Goal: Communication & Community: Share content

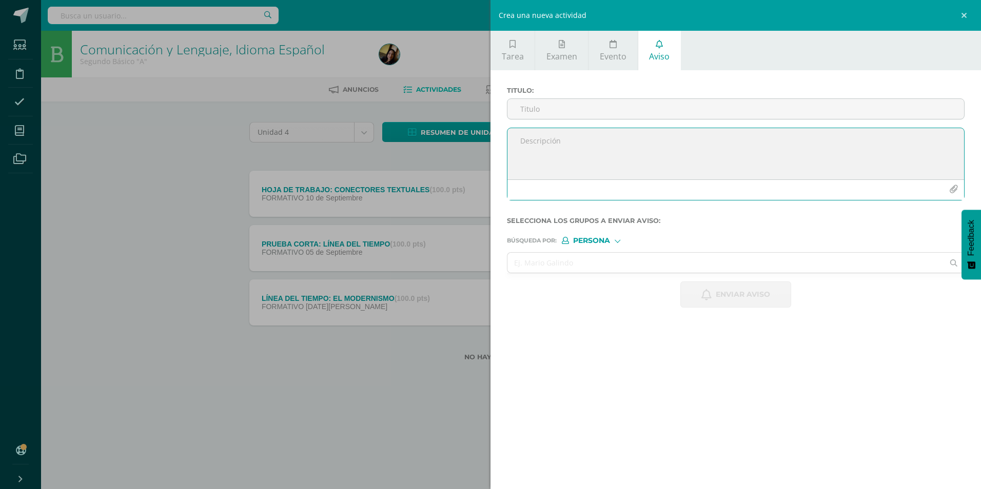
click at [569, 168] on textarea at bounding box center [735, 153] width 457 height 51
paste textarea "Estimados padres de familia, se les informa que actualmente estamos trabajando …"
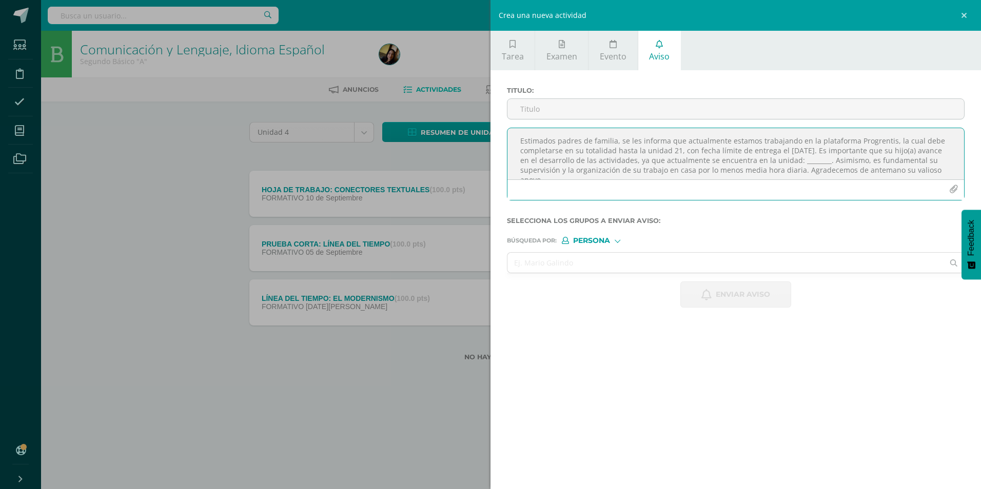
scroll to position [6, 0]
click at [831, 156] on textarea "Estimados padres de familia, se les informa que actualmente estamos trabajando …" at bounding box center [735, 153] width 457 height 51
type textarea "Estimados padres de familia, se les informa que actualmente estamos trabajando …"
click at [595, 253] on input "text" at bounding box center [725, 263] width 436 height 20
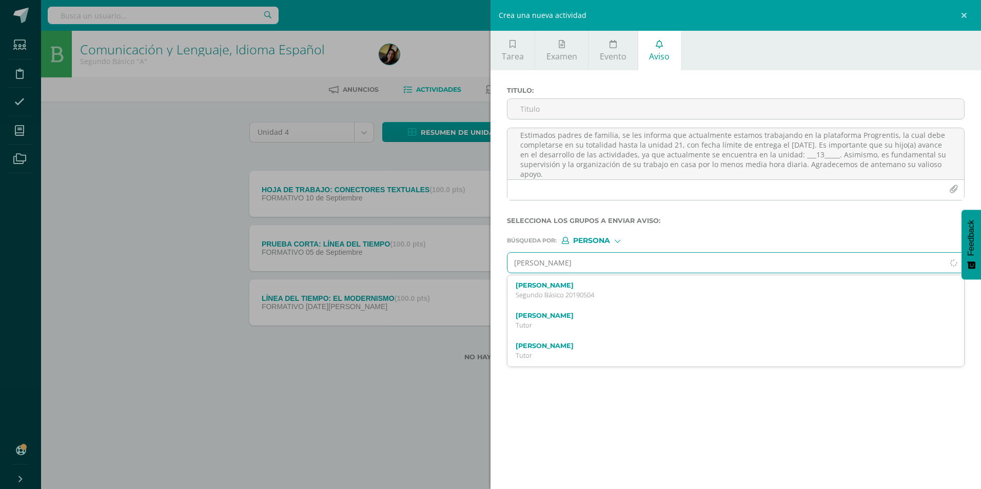
type input "[PERSON_NAME]"
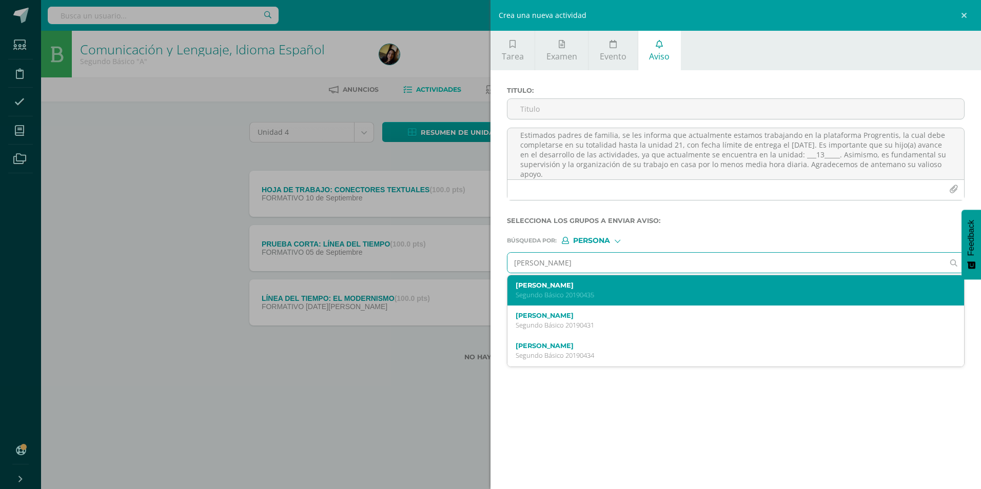
click at [578, 297] on p "Segundo Básico 20190435" at bounding box center [726, 295] width 420 height 9
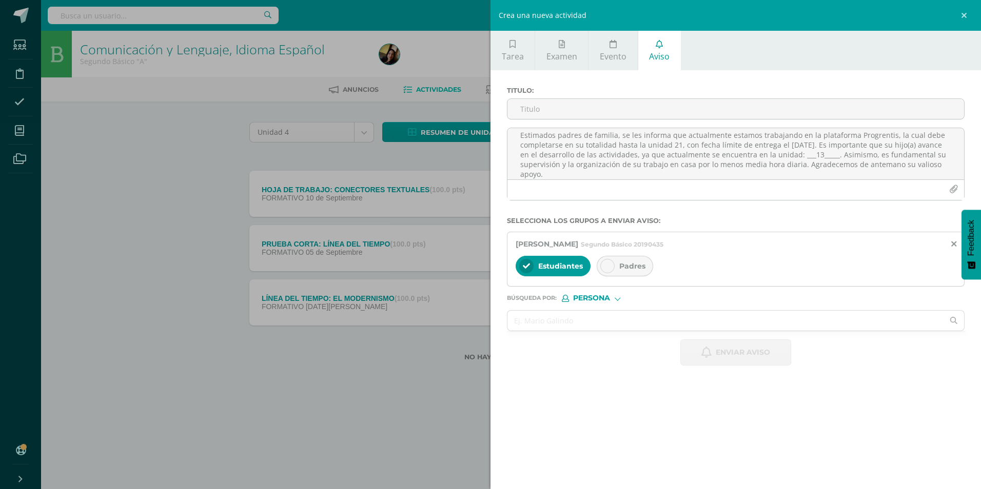
click at [611, 271] on div at bounding box center [607, 266] width 14 height 14
click at [617, 105] on input "Titulo :" at bounding box center [735, 109] width 457 height 20
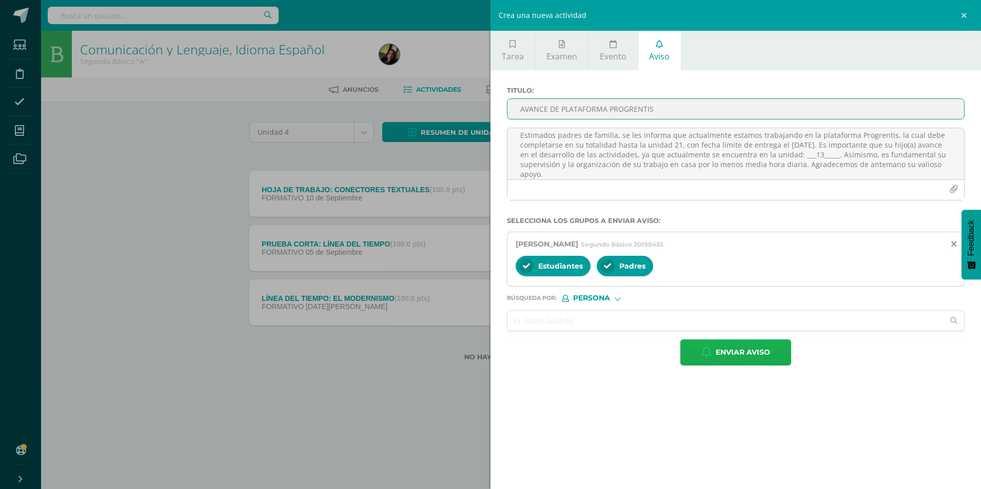
type input "AVANCE DE PLATAFORMA PROGRENTIS"
click at [722, 355] on span "Enviar aviso" at bounding box center [743, 352] width 54 height 25
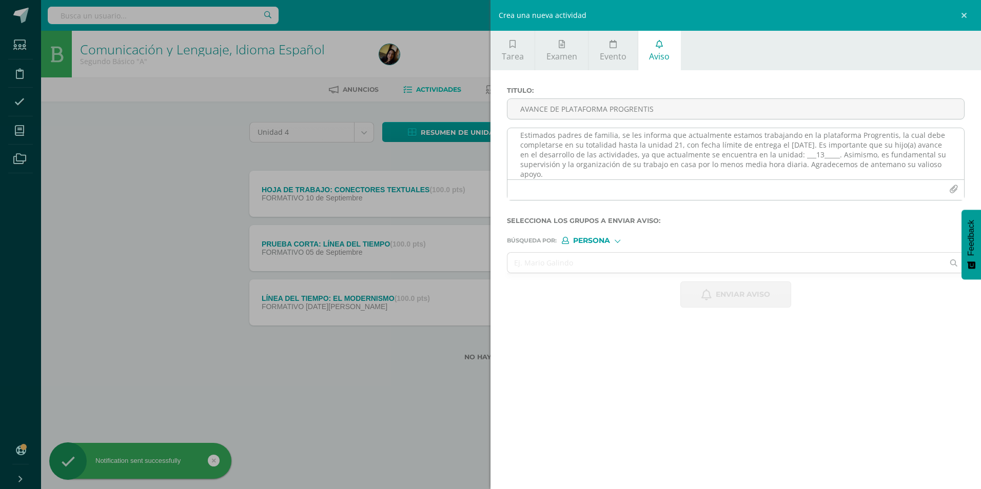
scroll to position [0, 0]
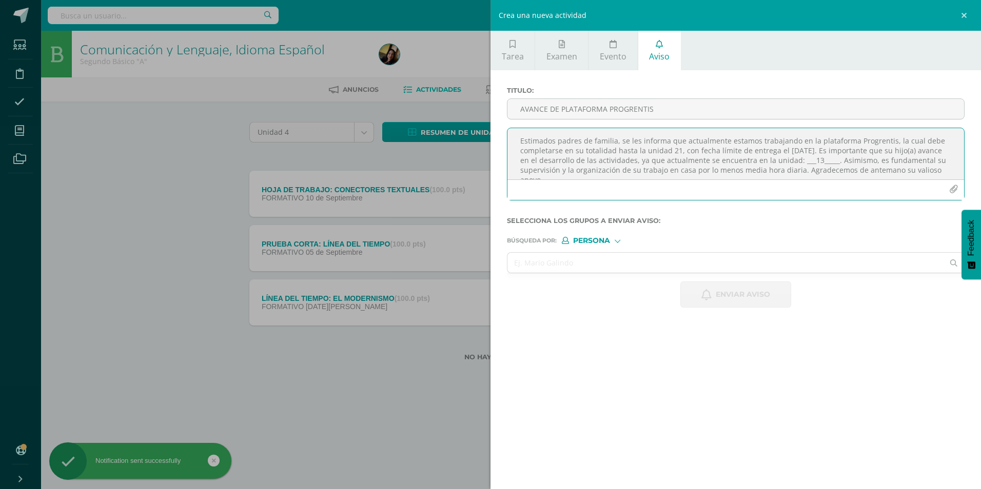
paste textarea
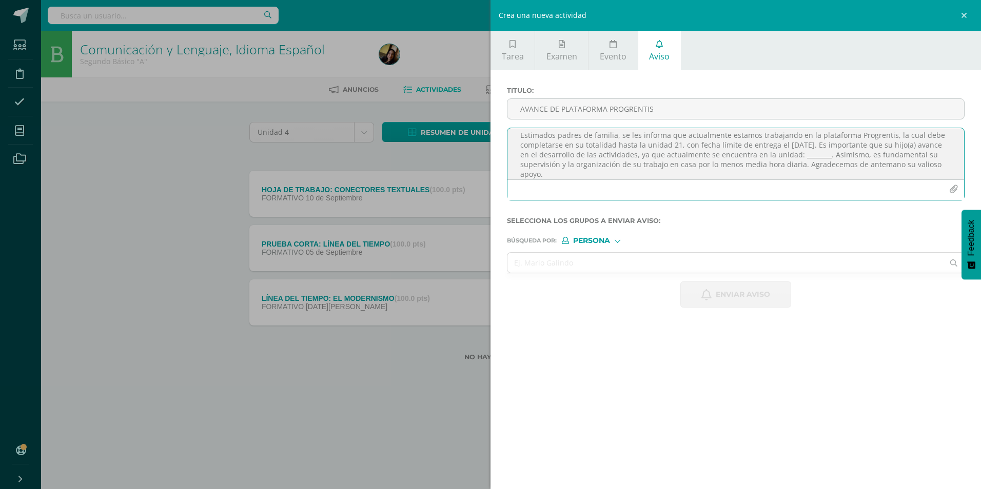
click at [834, 155] on textarea "Estimados padres de familia, se les informa que actualmente estamos trabajando …" at bounding box center [735, 153] width 457 height 51
type textarea "Estimados padres de familia, se les informa que actualmente estamos trabajando …"
click at [803, 110] on input "AVANCE DE PLATAFORMA PROGRENTIS" at bounding box center [735, 109] width 457 height 20
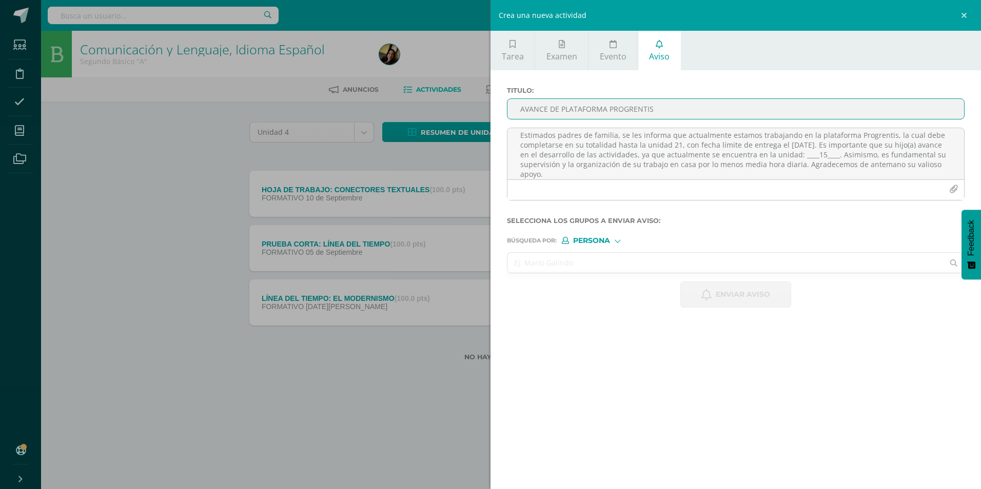
type input "AVANCE DE PLATAFORMA PROGRENTIS"
click at [666, 263] on input "text" at bounding box center [725, 263] width 436 height 20
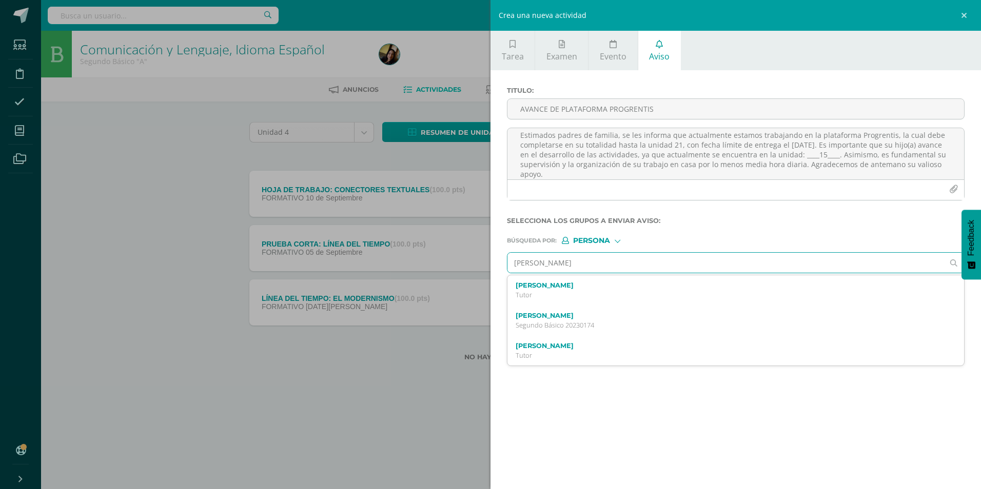
type input "[PERSON_NAME]"
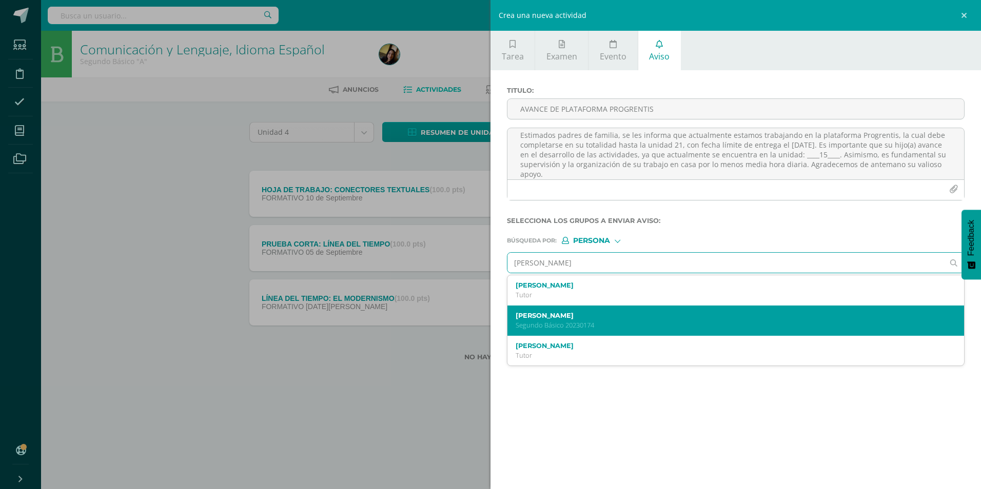
click at [600, 313] on label "[PERSON_NAME]" at bounding box center [726, 316] width 420 height 8
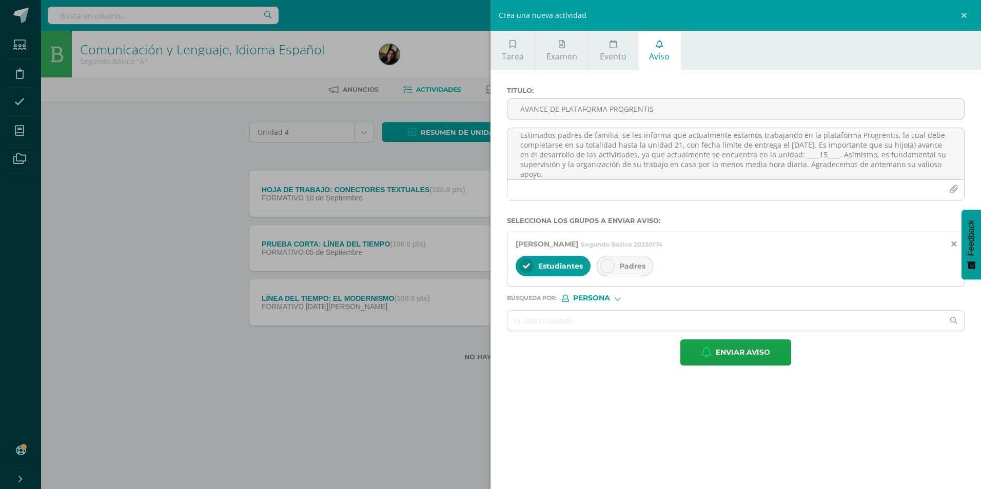
click at [618, 263] on div "Padres" at bounding box center [625, 266] width 56 height 21
click at [753, 352] on span "Enviar aviso" at bounding box center [743, 352] width 54 height 25
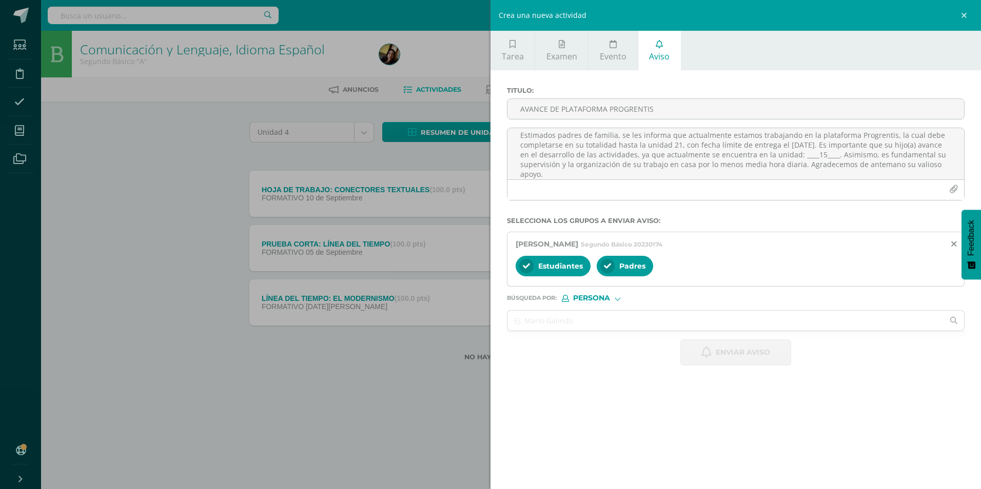
scroll to position [0, 0]
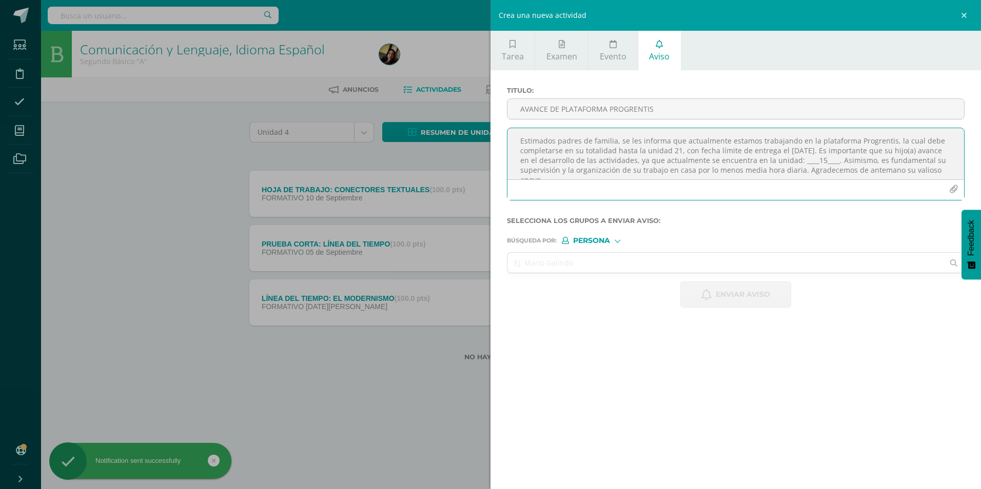
paste textarea
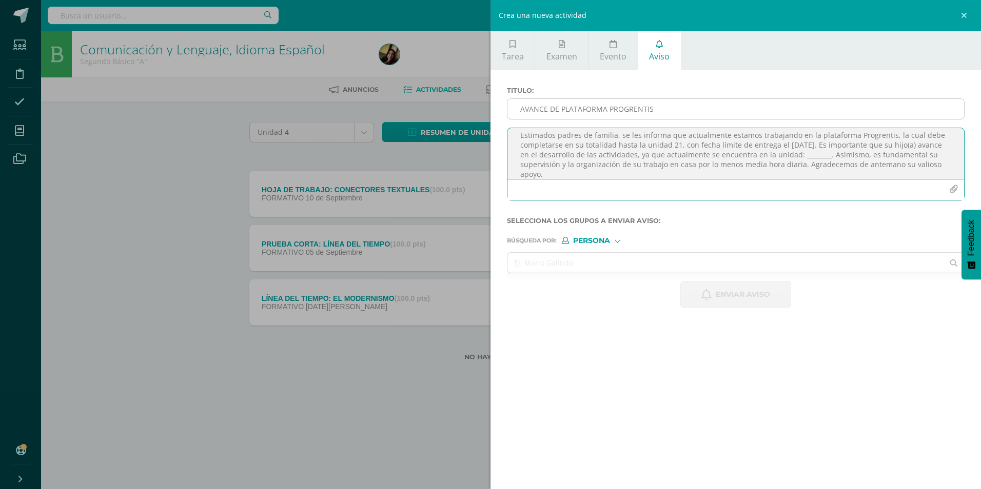
type textarea "Estimados padres de familia, se les informa que actualmente estamos trabajando …"
click at [593, 113] on input "AVANCE DE PLATAFORMA PROGRENTIS" at bounding box center [735, 109] width 457 height 20
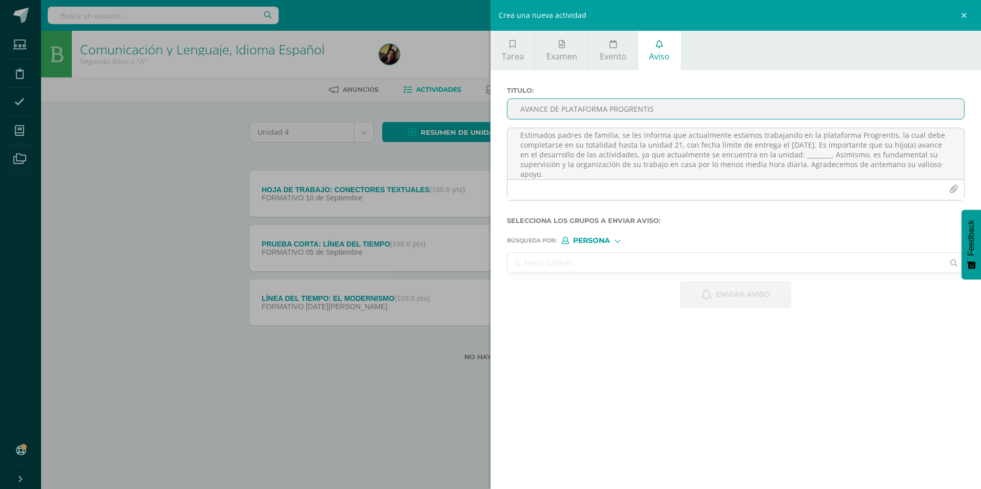
type input "AVANCE DE PLATAFORMA PROGRENTIS"
click at [584, 263] on input "text" at bounding box center [725, 263] width 436 height 20
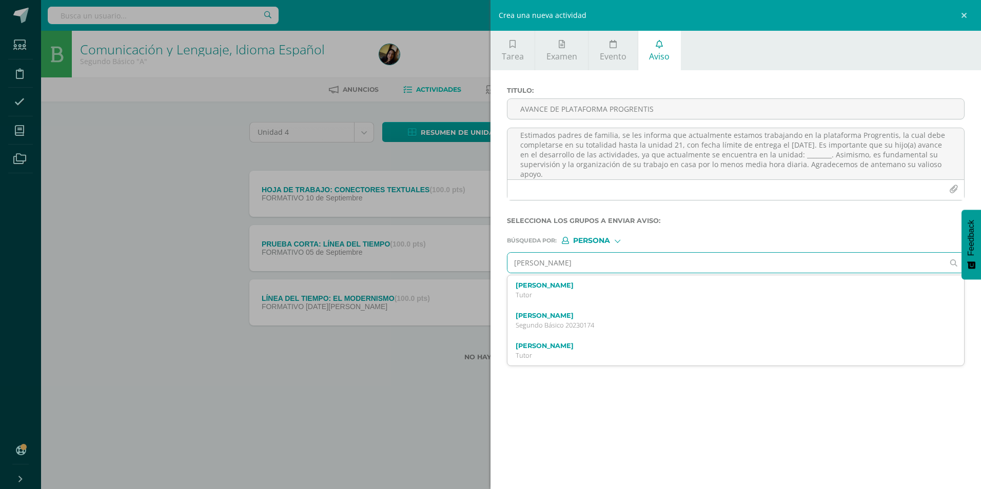
type input "[PERSON_NAME]"
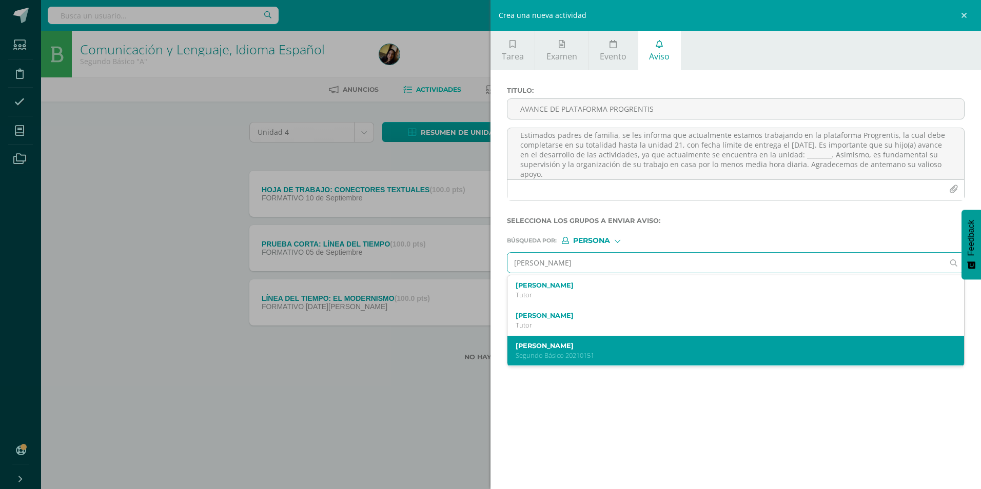
click at [598, 341] on div "[PERSON_NAME] Segundo Básico 20210151" at bounding box center [735, 351] width 457 height 30
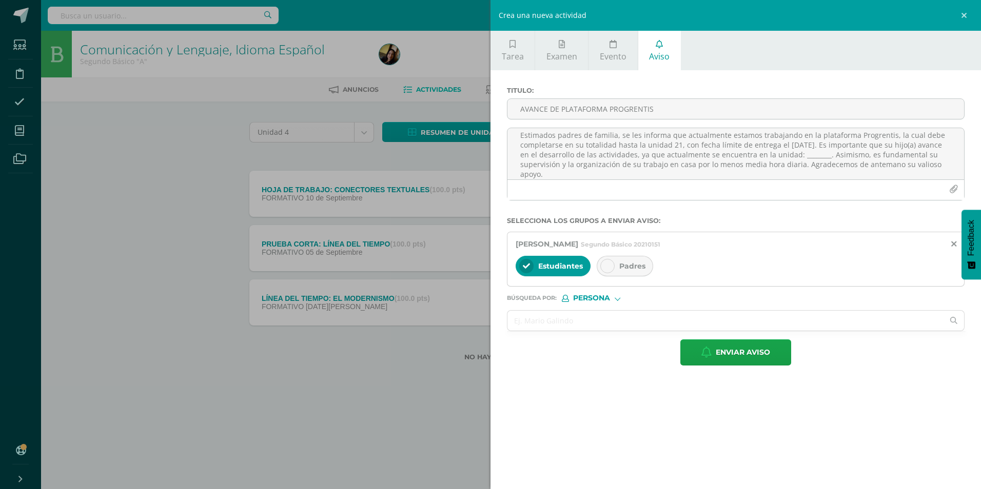
click at [617, 269] on div "Padres" at bounding box center [625, 266] width 56 height 21
click at [716, 355] on span "Enviar aviso" at bounding box center [743, 352] width 54 height 25
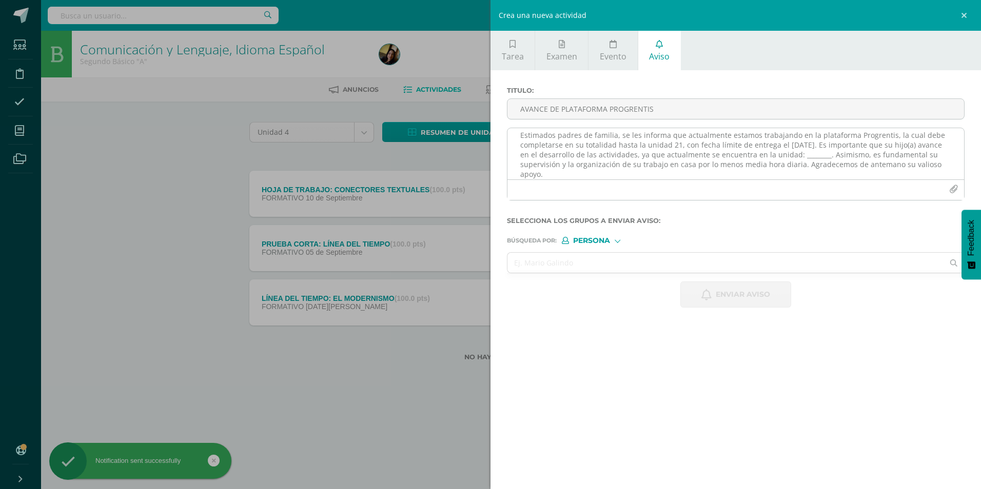
scroll to position [0, 0]
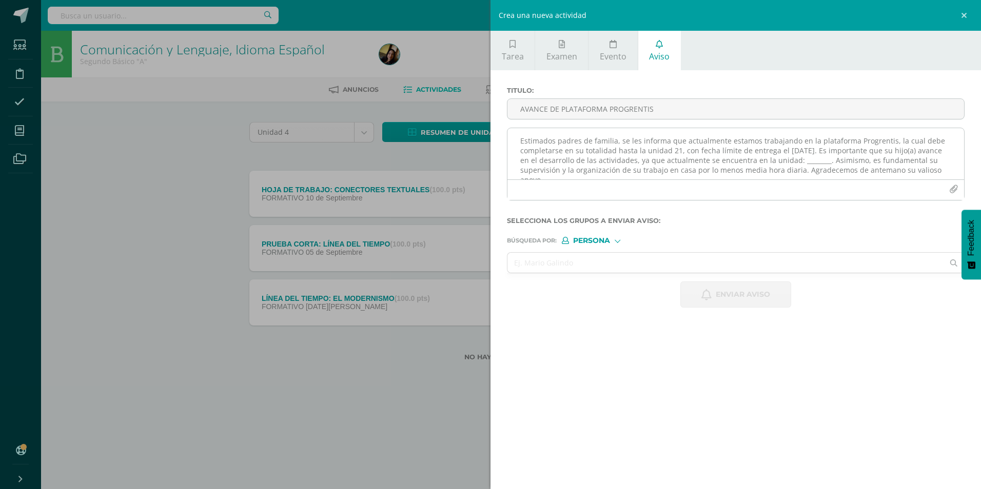
click at [571, 150] on textarea "Estimados padres de familia, se les informa que actualmente estamos trabajando …" at bounding box center [735, 153] width 457 height 51
paste textarea "Estimados padres de familia, se les informa que actualmente estamos trabajando …"
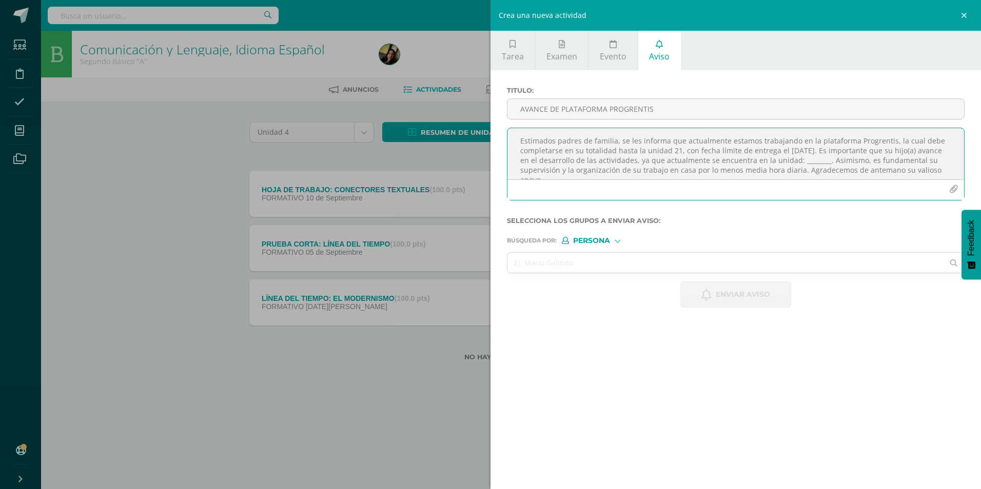
scroll to position [6, 0]
click at [827, 158] on textarea "Estimados padres de familia, se les informa que actualmente estamos trabajando …" at bounding box center [735, 153] width 457 height 51
type textarea "Estimados padres de familia, se les informa que actualmente estamos trabajando …"
click at [696, 108] on input "AVANCE DE PLATAFORMA PROGRENTIS" at bounding box center [735, 109] width 457 height 20
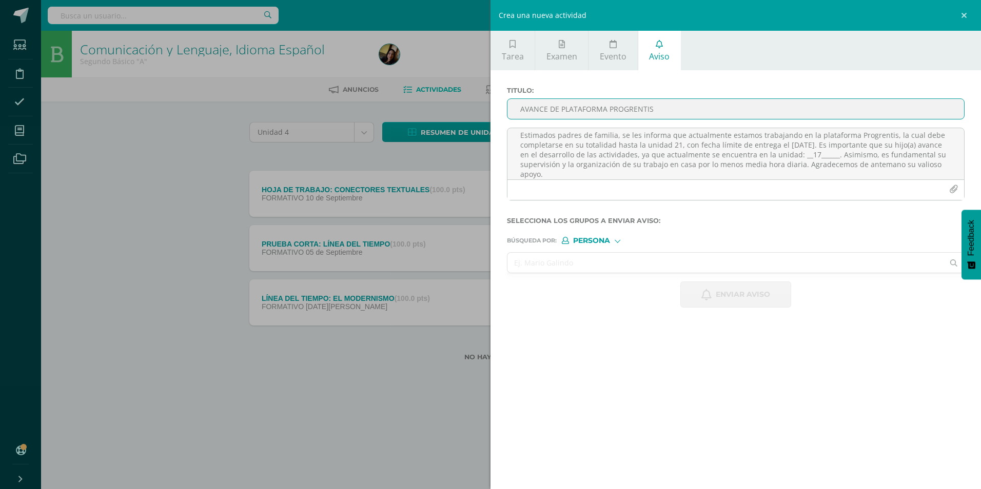
type input "AVANCE DE PLATAFORMA PROGRENTIS"
click at [642, 256] on input "text" at bounding box center [725, 263] width 436 height 20
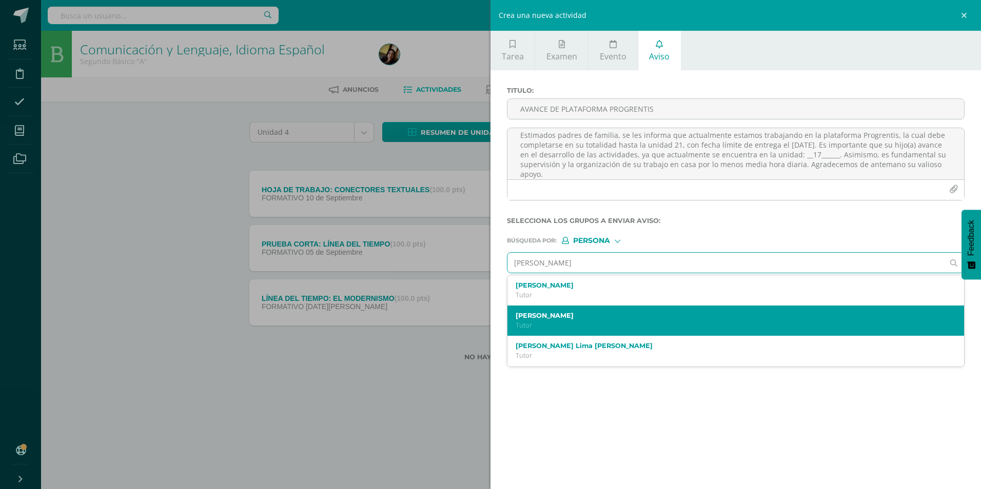
type input "[PERSON_NAME]"
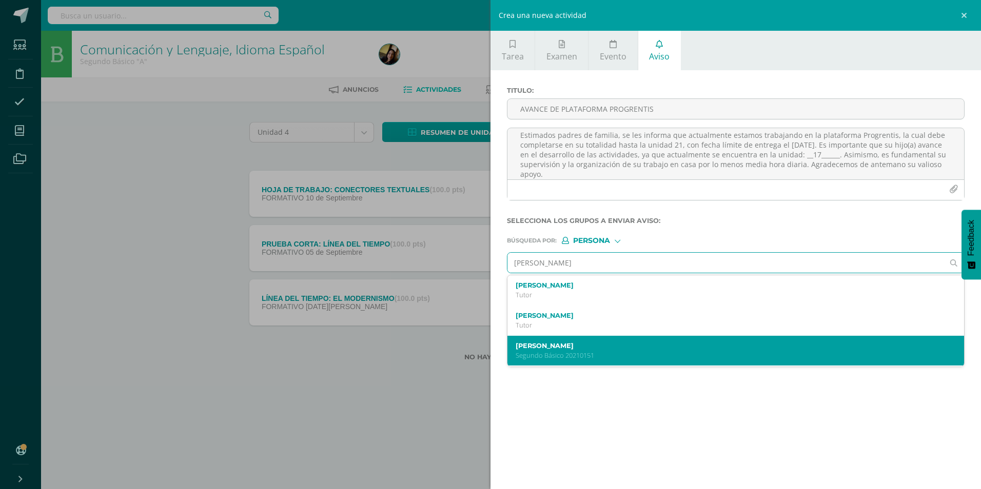
click at [616, 347] on label "[PERSON_NAME]" at bounding box center [726, 346] width 420 height 8
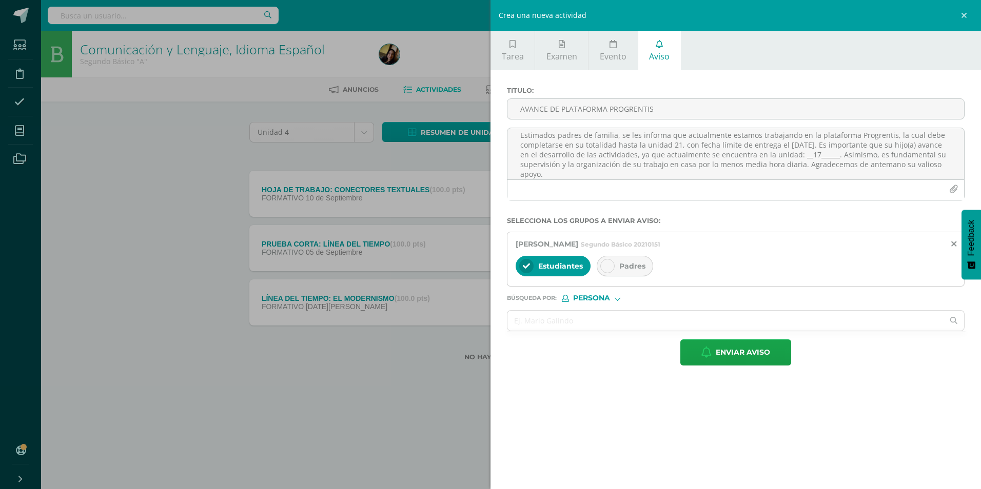
click at [624, 259] on div "Padres" at bounding box center [625, 266] width 56 height 21
click at [748, 362] on span "Enviar aviso" at bounding box center [743, 352] width 54 height 25
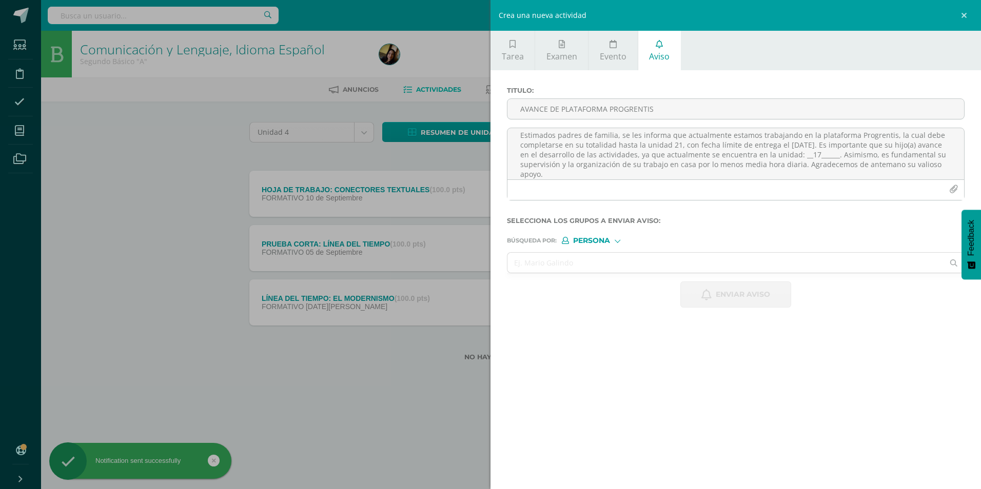
scroll to position [0, 0]
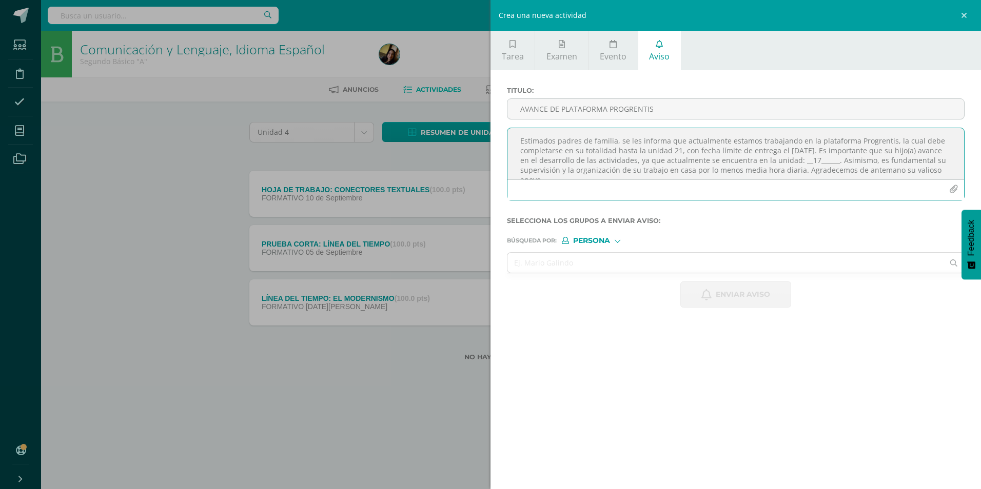
click at [696, 169] on textarea "Estimados padres de familia, se les informa que actualmente estamos trabajando …" at bounding box center [735, 153] width 457 height 51
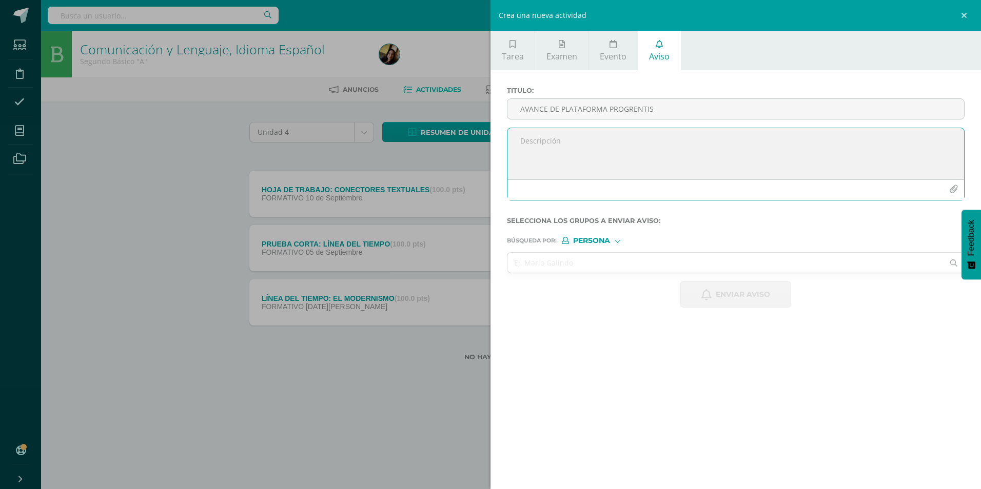
paste textarea "Estimados padres de familia, se les informa que actualmente estamos trabajando …"
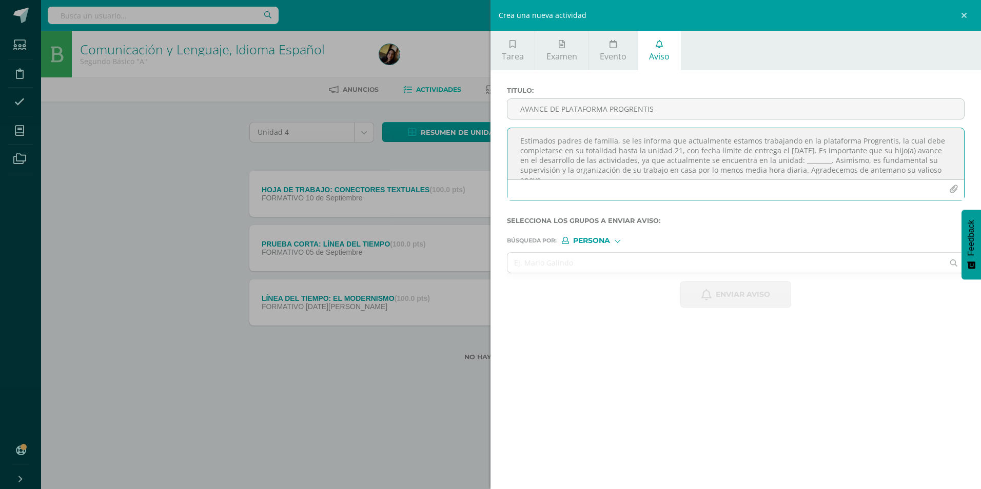
scroll to position [6, 0]
click at [827, 154] on textarea "Estimados padres de familia, se les informa que actualmente estamos trabajando …" at bounding box center [735, 153] width 457 height 51
type textarea "Estimados padres de familia, se les informa que actualmente estamos trabajando …"
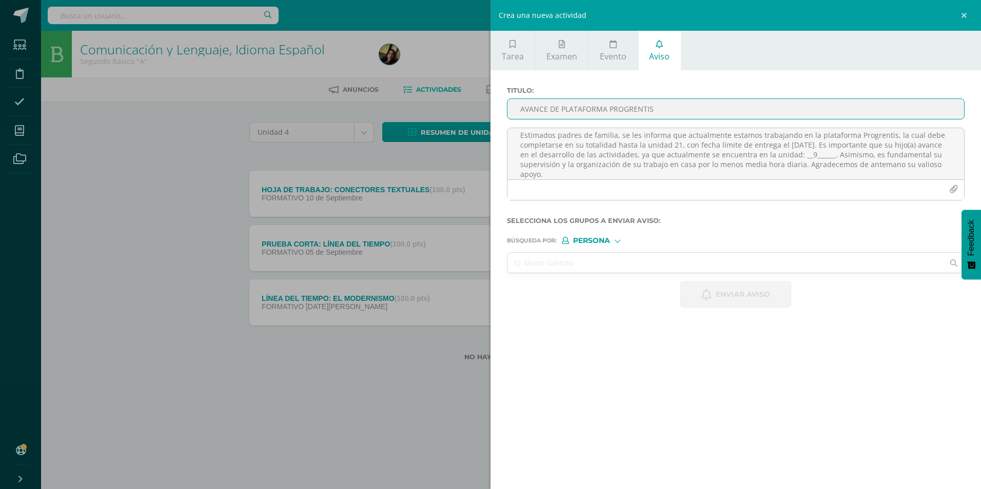
click at [622, 107] on input "AVANCE DE PLATAFORMA PROGRENTIS" at bounding box center [735, 109] width 457 height 20
type input "AVANCE DE PLATAFORMA PROGRENTIS"
click at [623, 257] on input "text" at bounding box center [725, 263] width 436 height 20
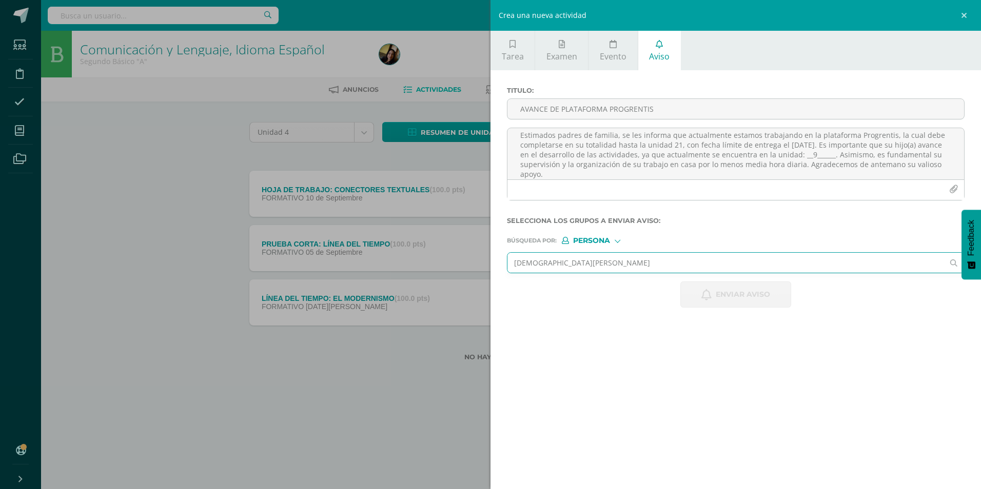
type input "[DEMOGRAPHIC_DATA][PERSON_NAME]"
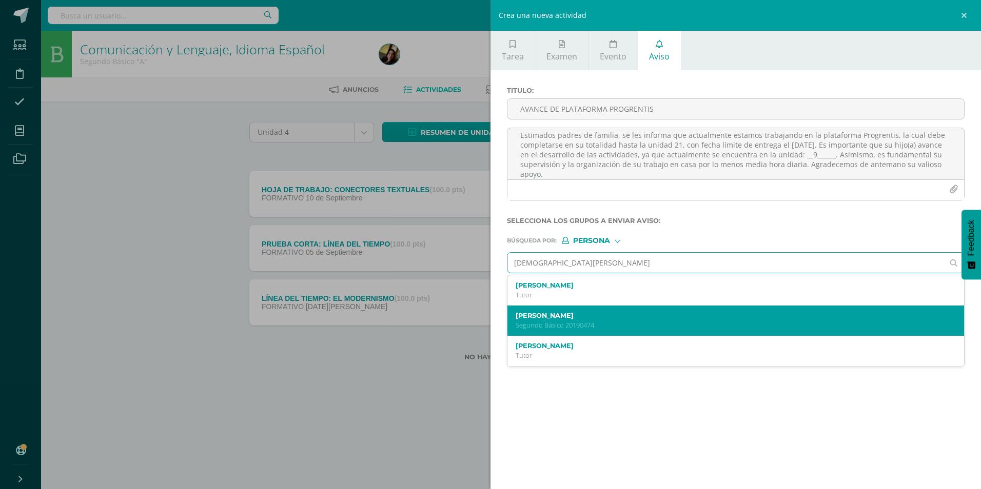
click at [603, 328] on p "Segundo Básico 20190474" at bounding box center [726, 325] width 420 height 9
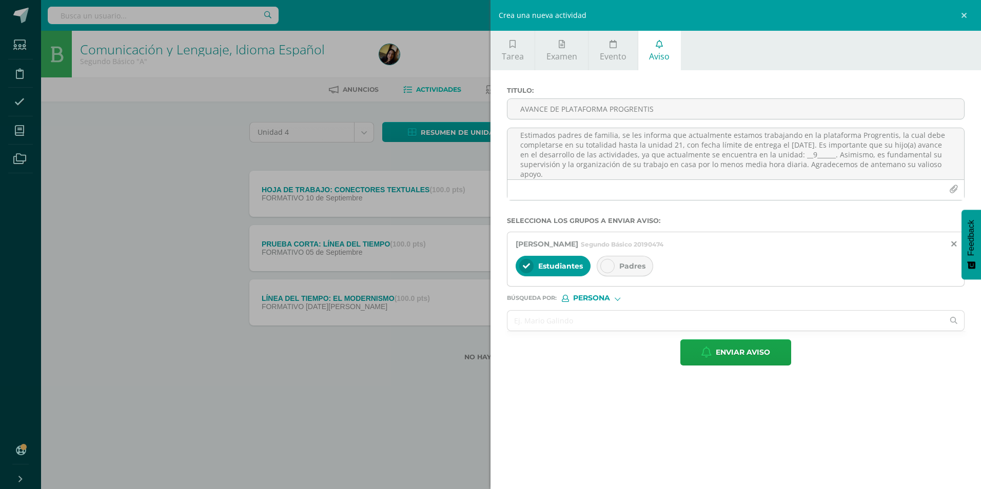
click at [635, 251] on div "[PERSON_NAME] 20190474 Estudiantes Padres" at bounding box center [736, 259] width 458 height 55
click at [631, 262] on span "Padres" at bounding box center [632, 266] width 26 height 9
click at [709, 357] on icon "button" at bounding box center [706, 352] width 10 height 11
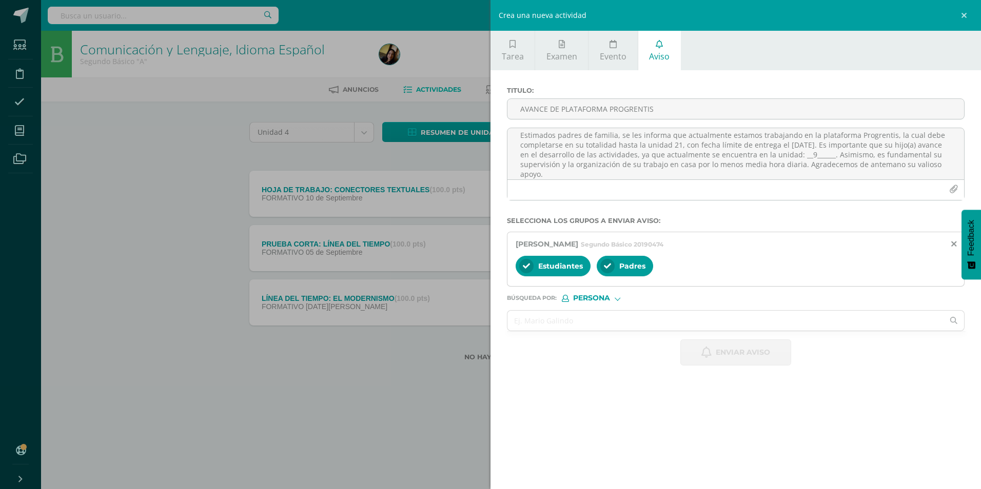
scroll to position [0, 0]
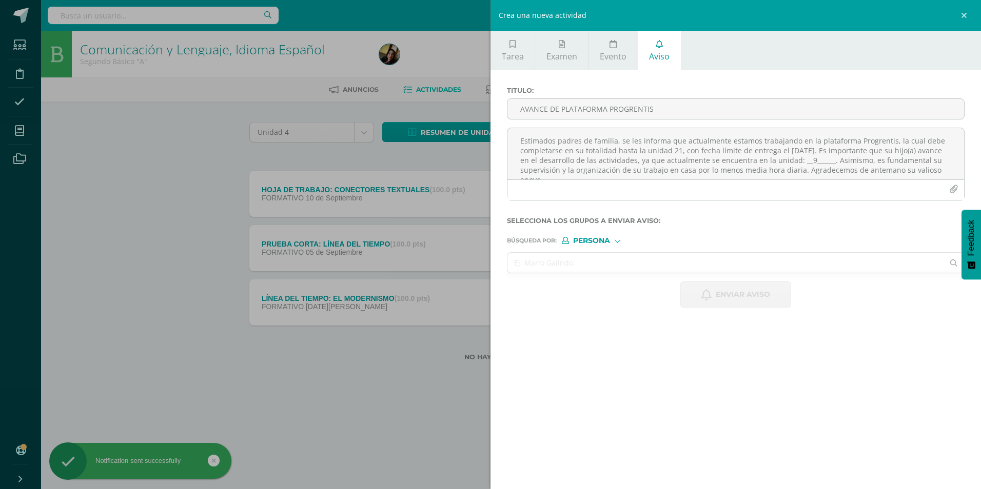
click at [591, 258] on input "text" at bounding box center [725, 263] width 436 height 20
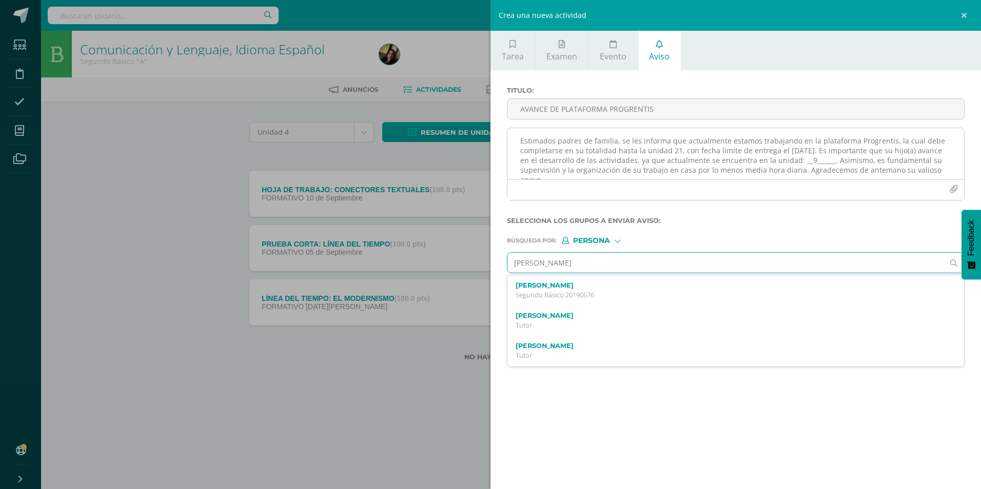
type input "[PERSON_NAME]"
click at [566, 160] on textarea "Estimados padres de familia, se les informa que actualmente estamos trabajando …" at bounding box center [735, 153] width 457 height 51
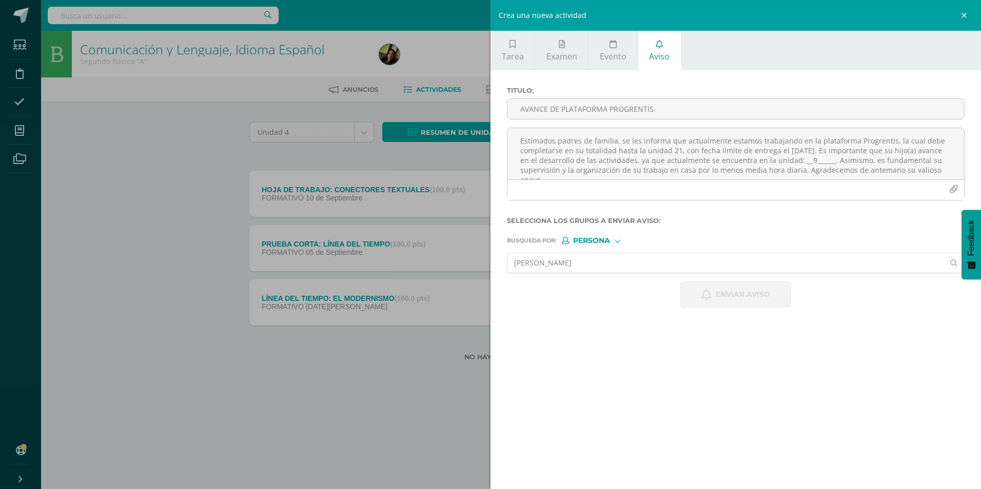
click at [582, 261] on input "[PERSON_NAME]" at bounding box center [725, 263] width 436 height 20
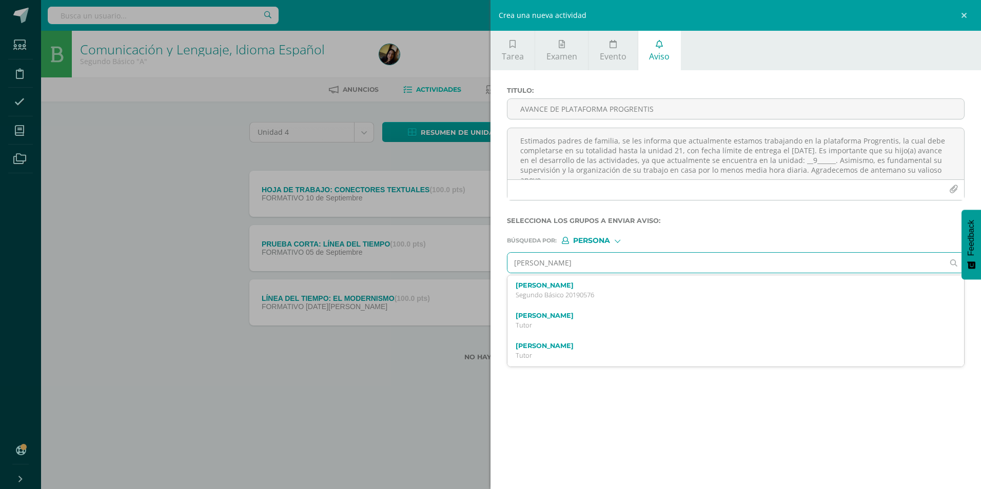
click at [583, 298] on p "Segundo Básico 20190576" at bounding box center [726, 295] width 420 height 9
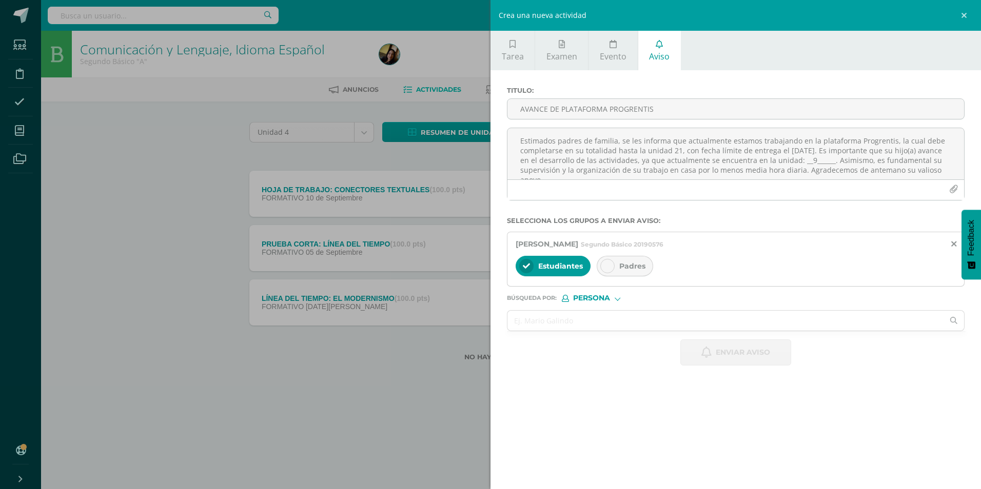
click at [619, 269] on span "Padres" at bounding box center [632, 266] width 26 height 9
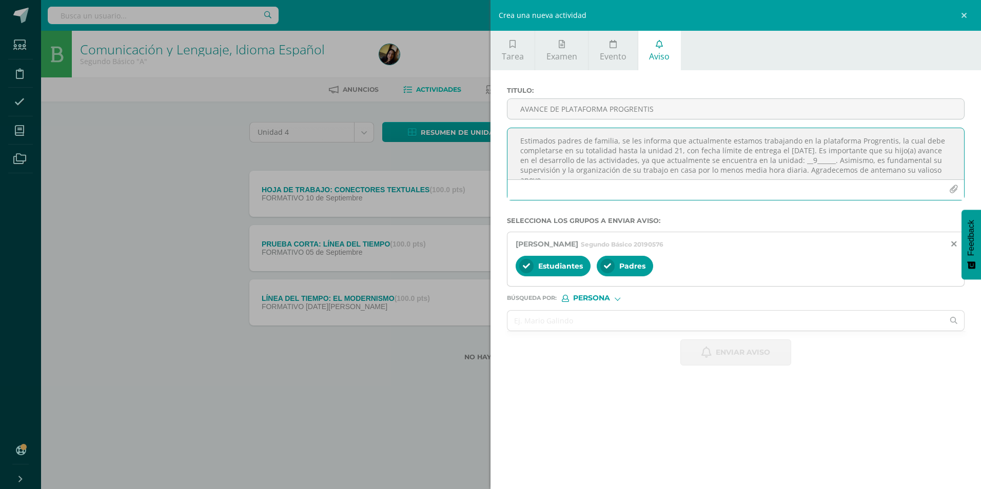
click at [570, 165] on textarea "Estimados padres de familia, se les informa que actualmente estamos trabajando …" at bounding box center [735, 153] width 457 height 51
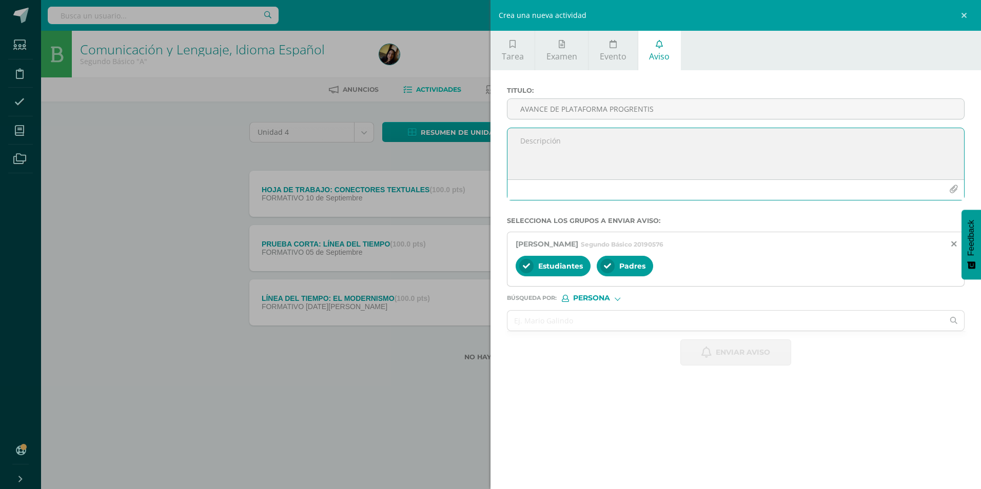
paste textarea "Estimados padres de familia, se les informa que actualmente estamos trabajando …"
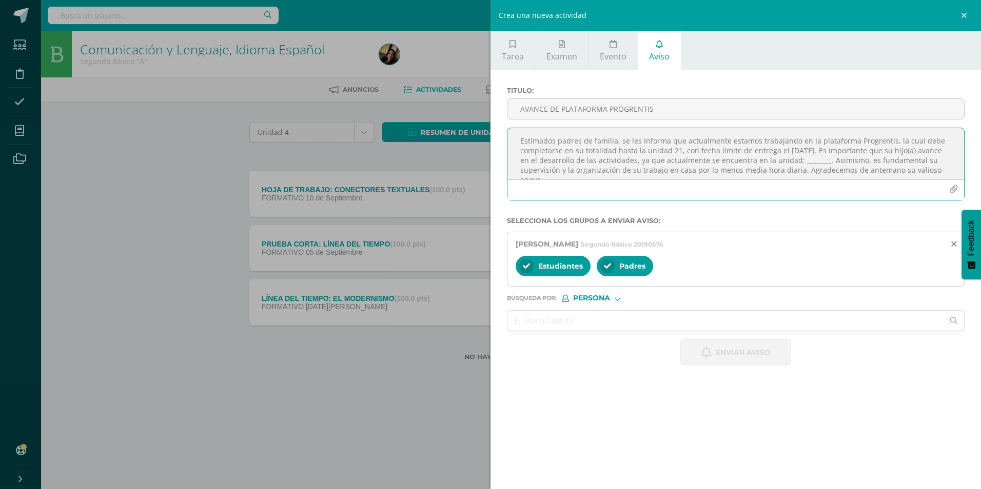
scroll to position [6, 0]
click at [828, 156] on textarea "Estimados padres de familia, se les informa que actualmente estamos trabajando …" at bounding box center [735, 153] width 457 height 51
type textarea "Estimados padres de familia, se les informa que actualmente estamos trabajando …"
click at [839, 113] on input "AVANCE DE PLATAFORMA PROGRENTIS" at bounding box center [735, 109] width 457 height 20
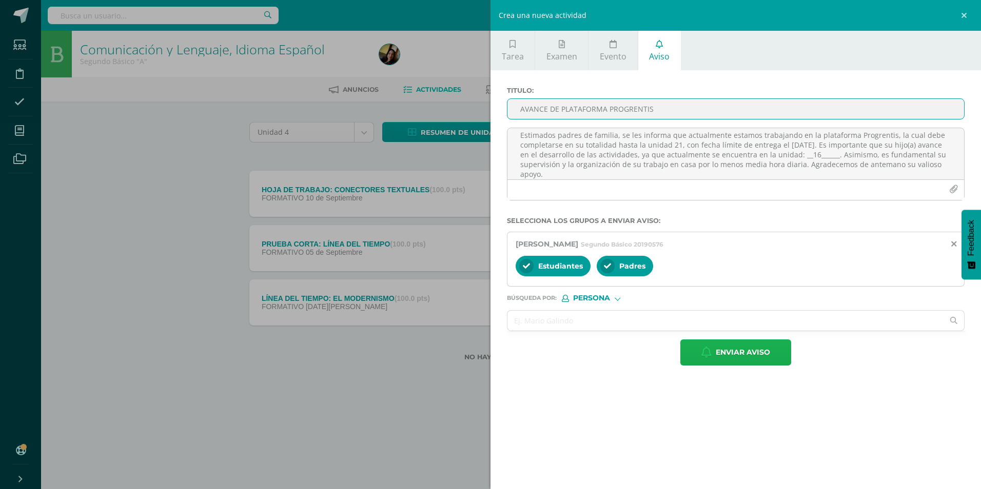
type input "AVANCE DE PLATAFORMA PROGRENTIS"
click at [759, 362] on span "Enviar aviso" at bounding box center [743, 352] width 54 height 25
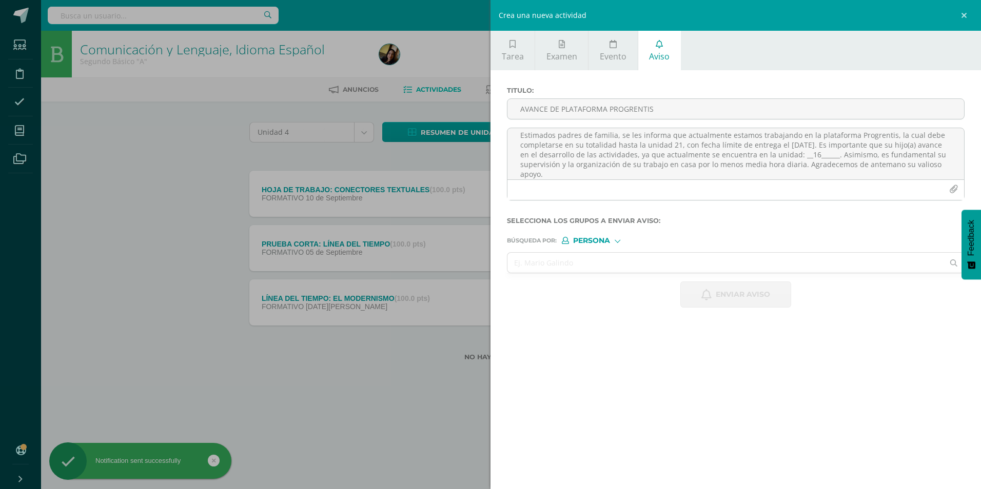
scroll to position [0, 0]
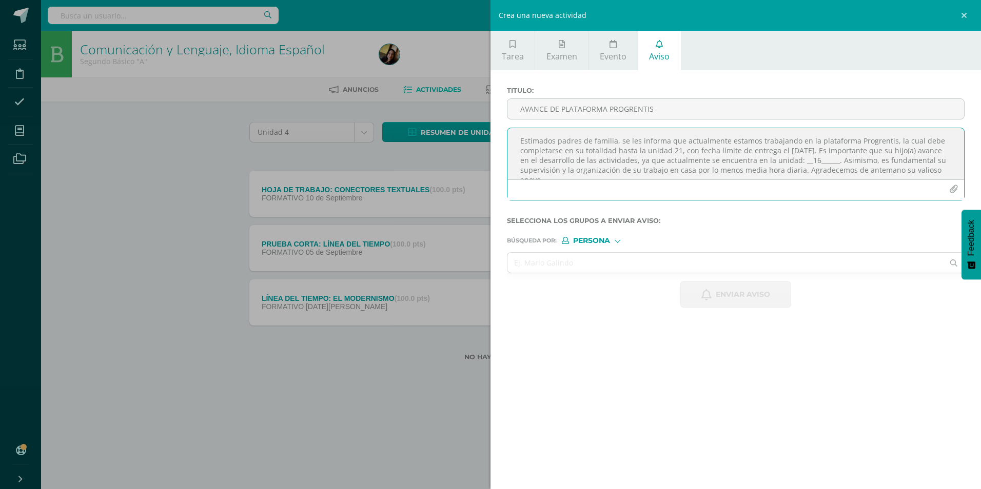
click at [716, 141] on textarea "Estimados padres de familia, se les informa que actualmente estamos trabajando …" at bounding box center [735, 153] width 457 height 51
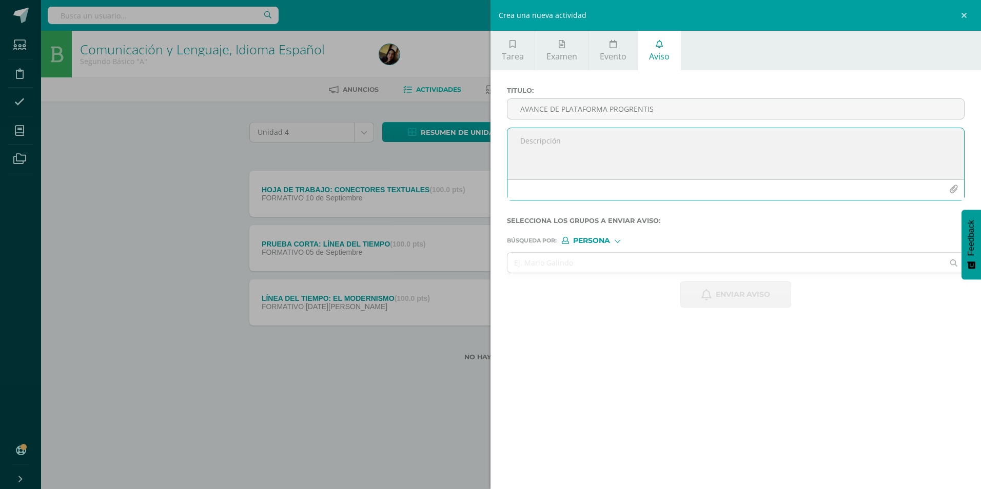
paste textarea "Estimados padres de familia, se les informa que actualmente estamos trabajando …"
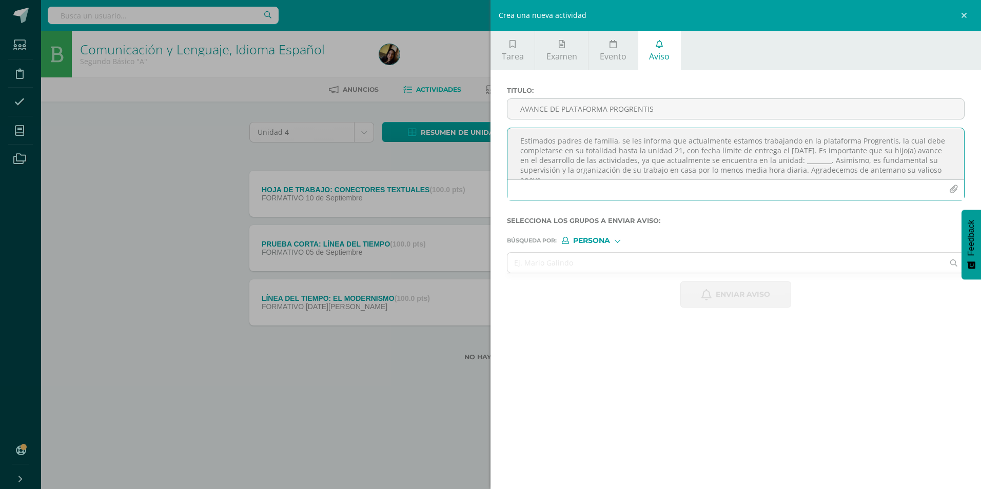
scroll to position [6, 0]
click at [832, 153] on textarea "Estimados padres de familia, se les informa que actualmente estamos trabajando …" at bounding box center [735, 153] width 457 height 51
type textarea "Estimados padres de familia, se les informa que actualmente estamos trabajando …"
click at [774, 253] on input "text" at bounding box center [725, 263] width 436 height 20
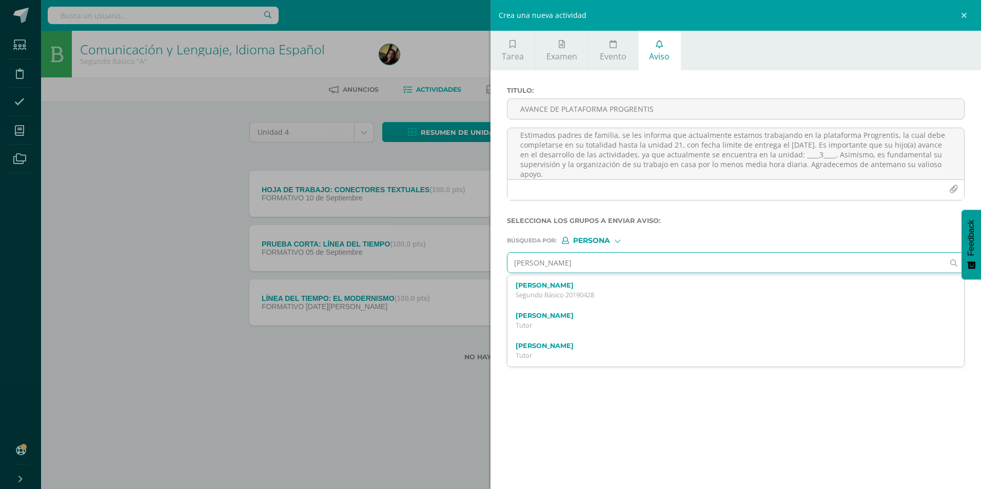
type input "[PERSON_NAME]"
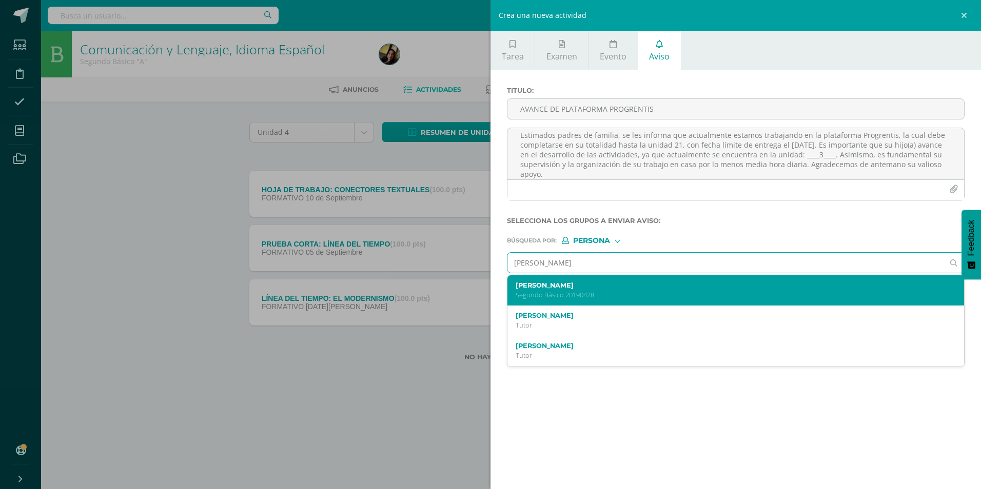
click at [681, 280] on div "[PERSON_NAME] Segundo Básico 20190428" at bounding box center [735, 291] width 457 height 30
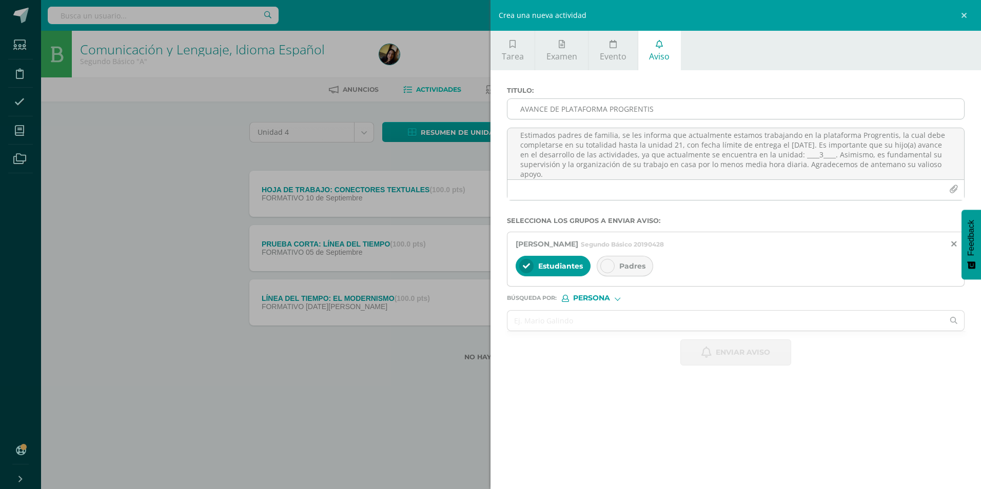
click at [566, 119] on input "AVANCE DE PLATAFORMA PROGRENTIS" at bounding box center [735, 109] width 457 height 20
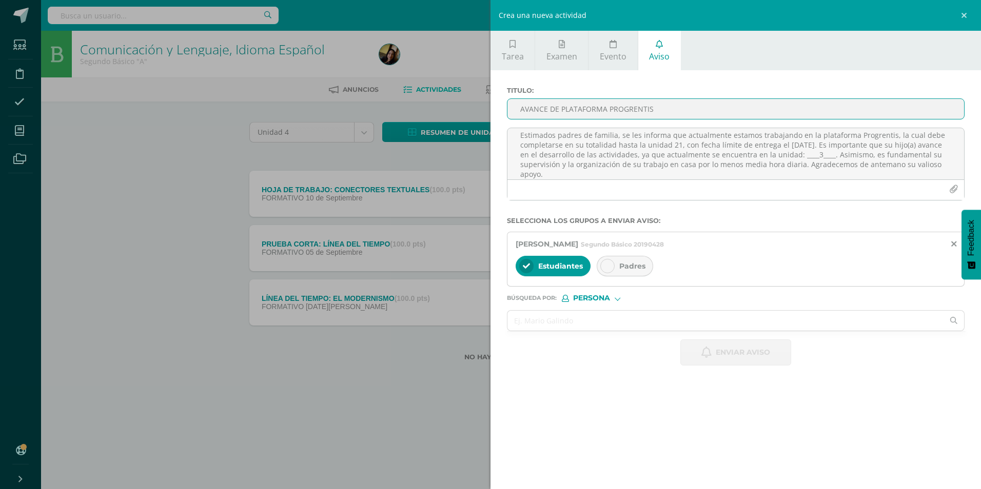
click at [623, 259] on div "Padres" at bounding box center [625, 266] width 56 height 21
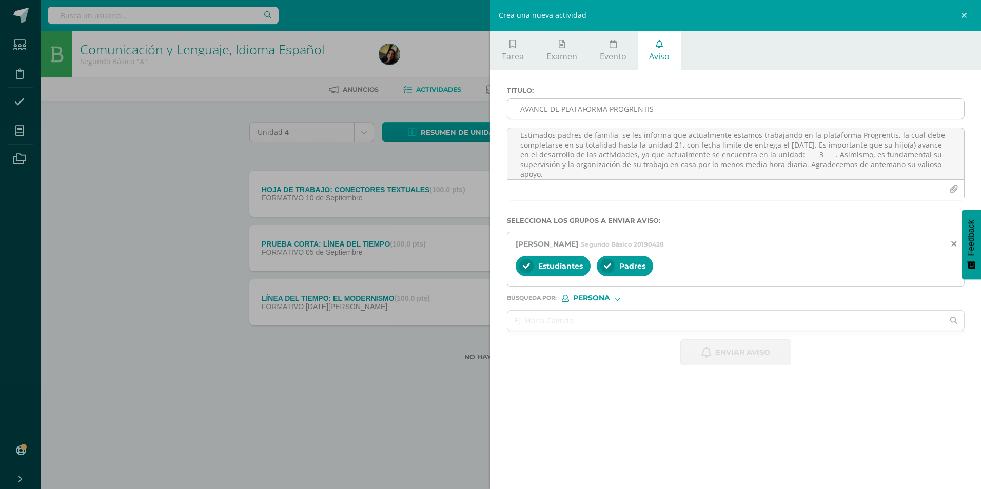
click at [586, 108] on input "AVANCE DE PLATAFORMA PROGRENTIS" at bounding box center [735, 109] width 457 height 20
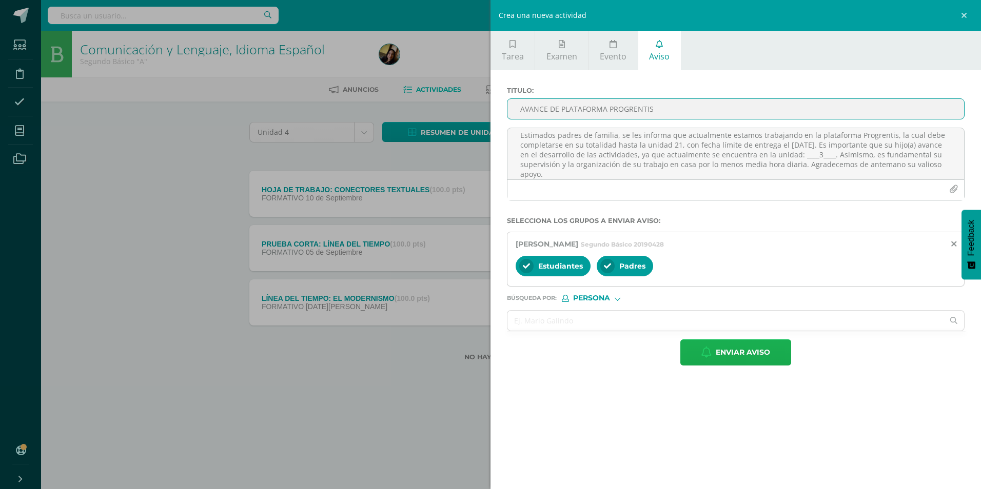
type input "AVANCE DE PLATAFORMA PROGRENTIS"
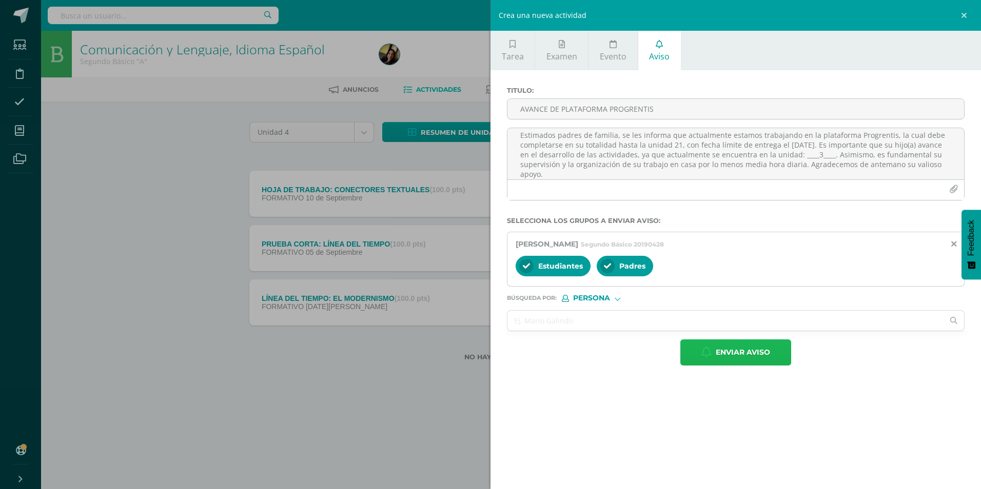
click at [682, 346] on button "Enviar aviso" at bounding box center [735, 353] width 111 height 26
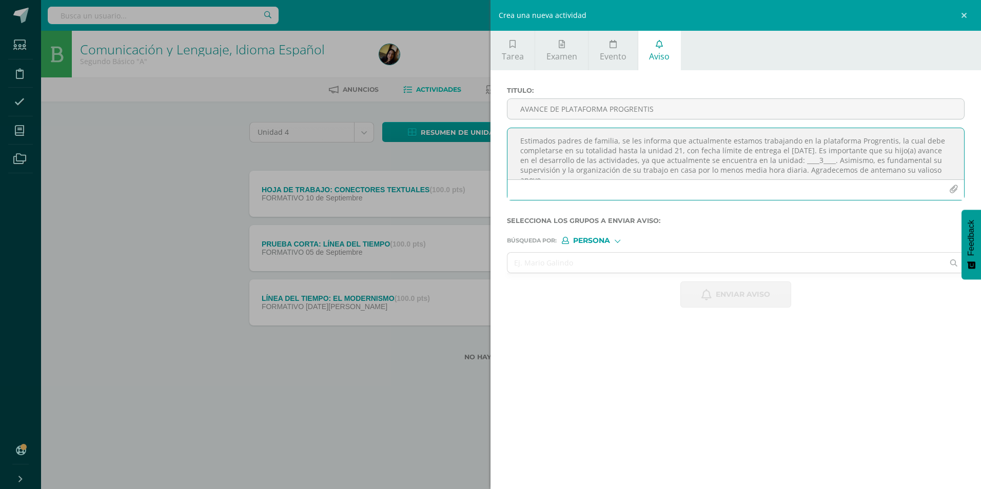
click at [631, 144] on textarea "Estimados padres de familia, se les informa que actualmente estamos trabajando …" at bounding box center [735, 153] width 457 height 51
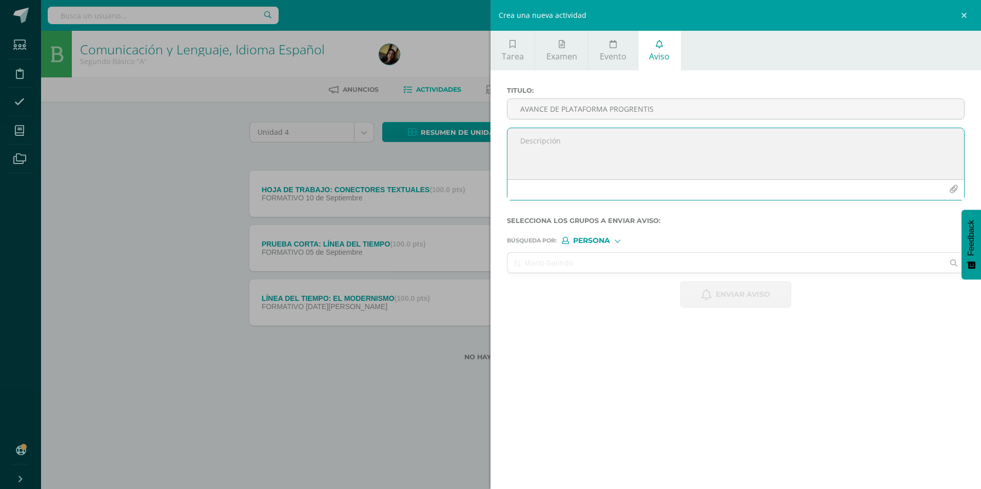
paste textarea "Estimados padres de familia, se les informa que actualmente estamos trabajando …"
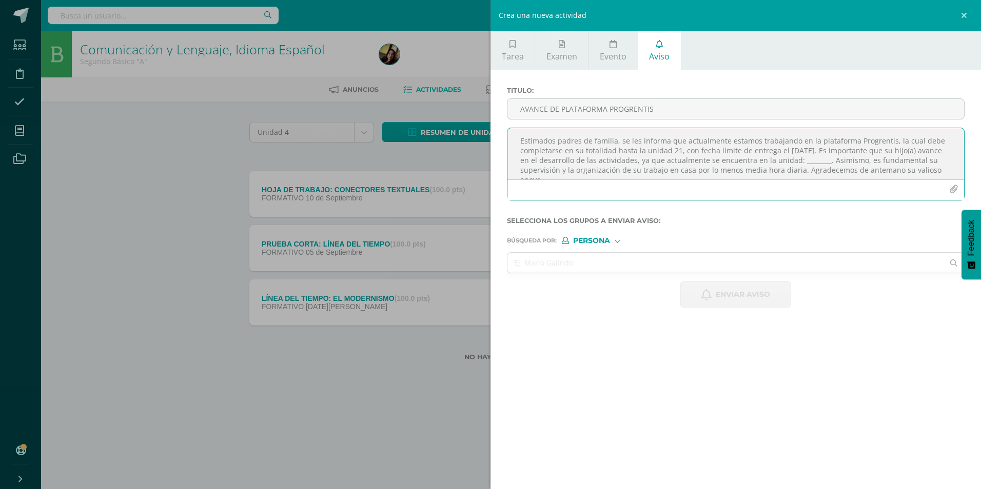
scroll to position [6, 0]
click at [829, 156] on textarea "Estimados padres de familia, se les informa que actualmente estamos trabajando …" at bounding box center [735, 153] width 457 height 51
type textarea "Estimados padres de familia, se les informa que actualmente estamos trabajando …"
click at [594, 104] on input "AVANCE DE PLATAFORMA PROGRENTIS" at bounding box center [735, 109] width 457 height 20
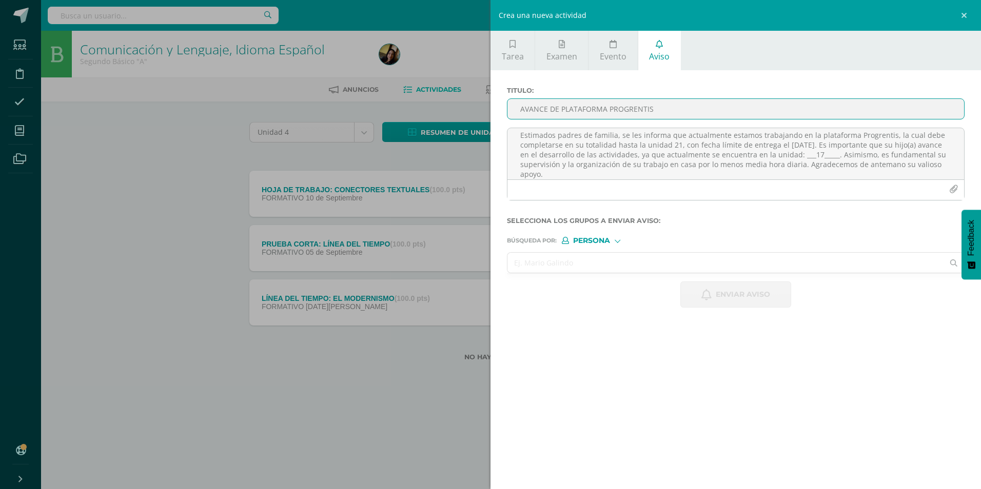
type input "AVANCE DE PLATAFORMA PROGRENTIS"
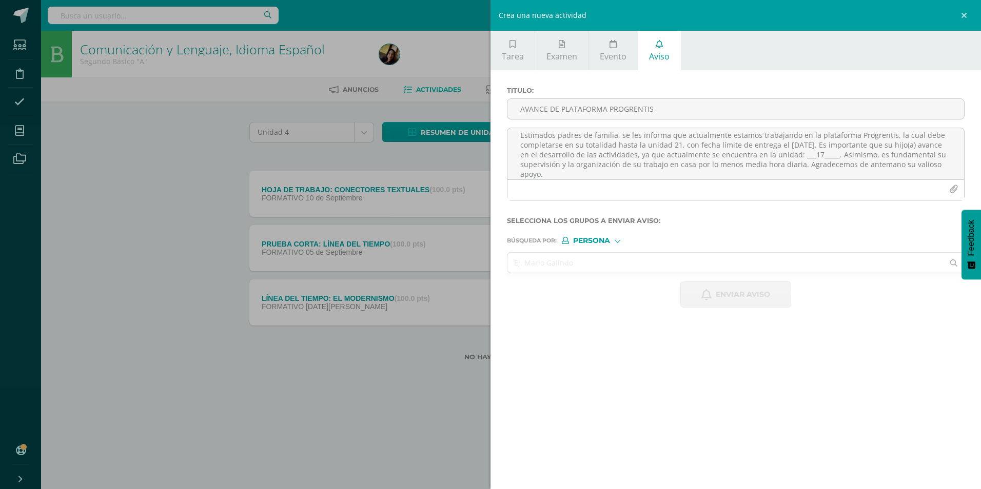
click at [615, 257] on input "text" at bounding box center [725, 263] width 436 height 20
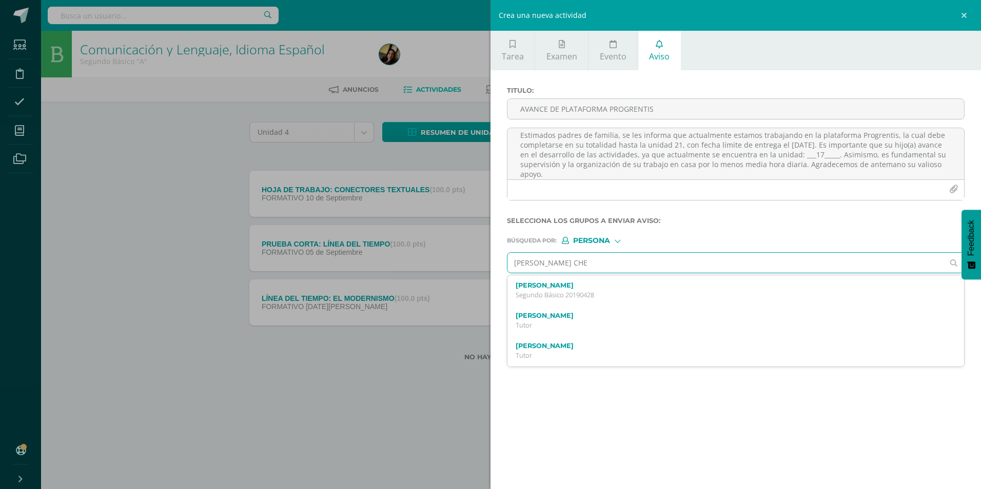
type input "[PERSON_NAME]"
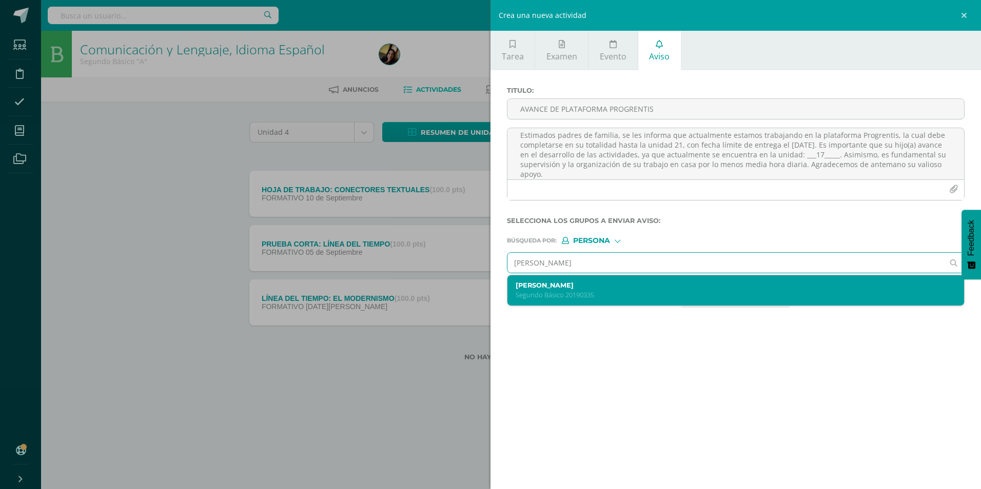
click at [626, 286] on label "[PERSON_NAME]" at bounding box center [726, 286] width 420 height 8
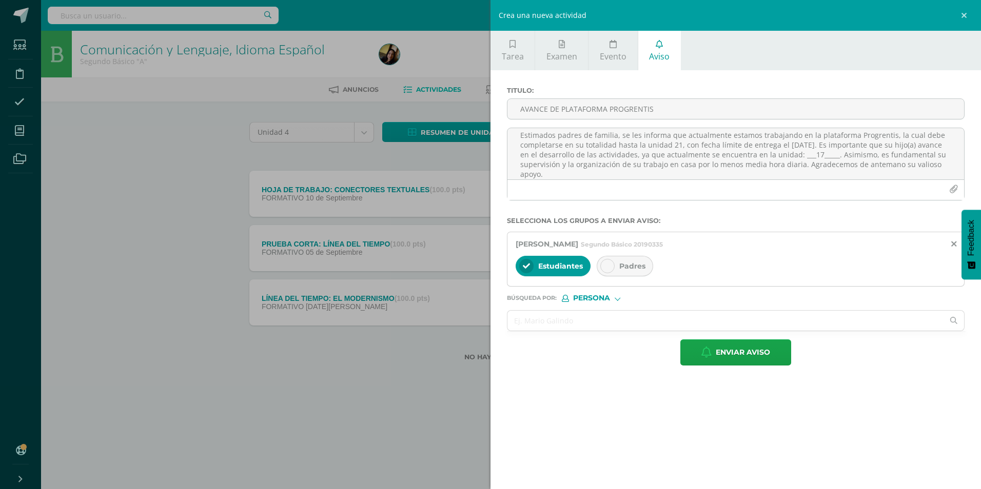
click at [642, 264] on span "Padres" at bounding box center [632, 266] width 26 height 9
click at [696, 355] on button "Enviar aviso" at bounding box center [735, 353] width 111 height 26
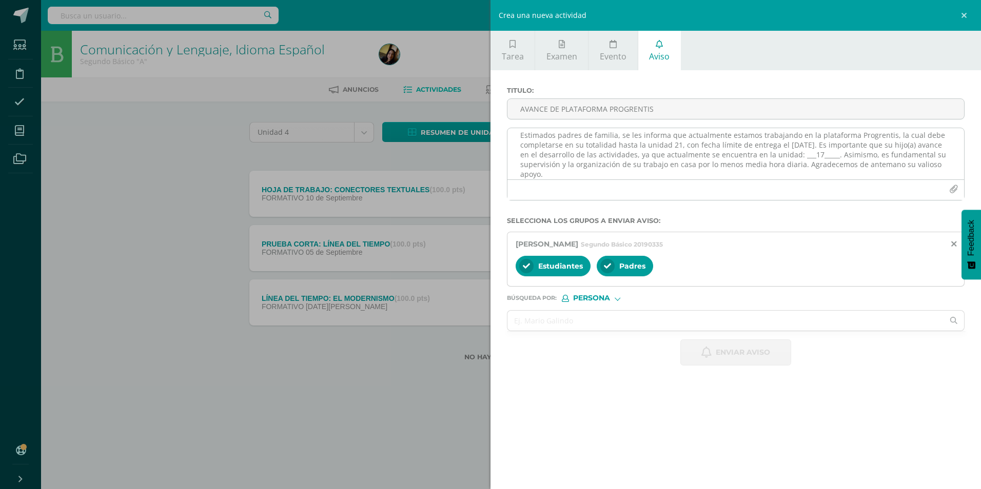
scroll to position [0, 0]
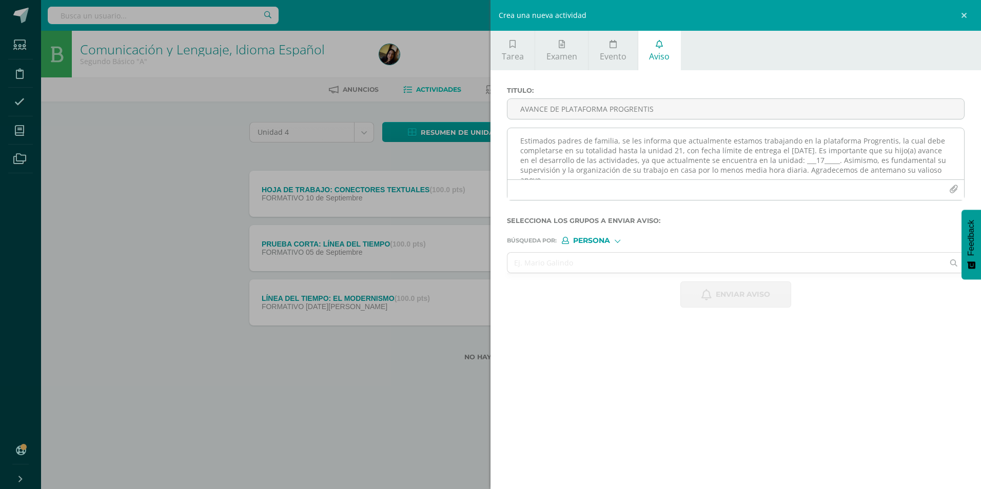
click at [523, 161] on textarea "Estimados padres de familia, se les informa que actualmente estamos trabajando …" at bounding box center [735, 153] width 457 height 51
paste textarea "Estimados padres de familia, se les informa que actualmente estamos trabajando …"
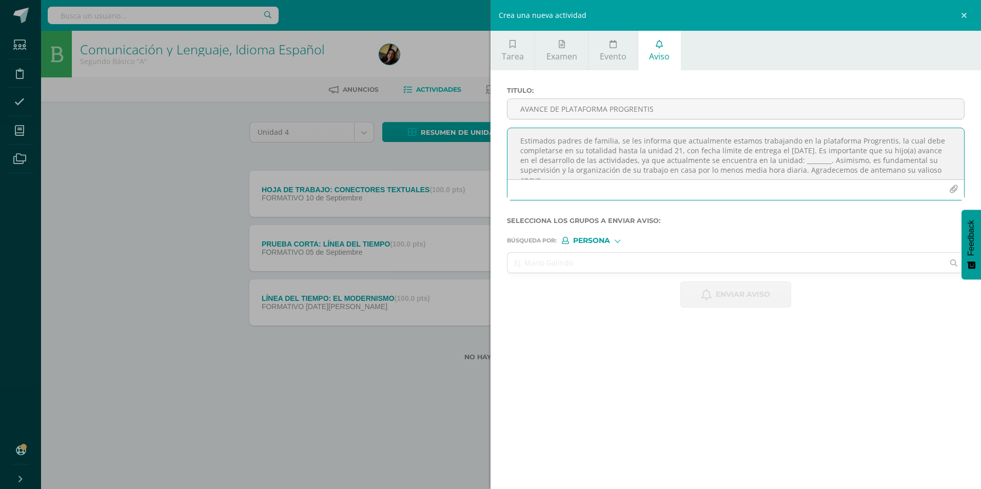
scroll to position [6, 0]
type textarea "Estimados padres de familia, se les informa que actualmente estamos trabajando …"
click at [615, 262] on input "text" at bounding box center [725, 263] width 436 height 20
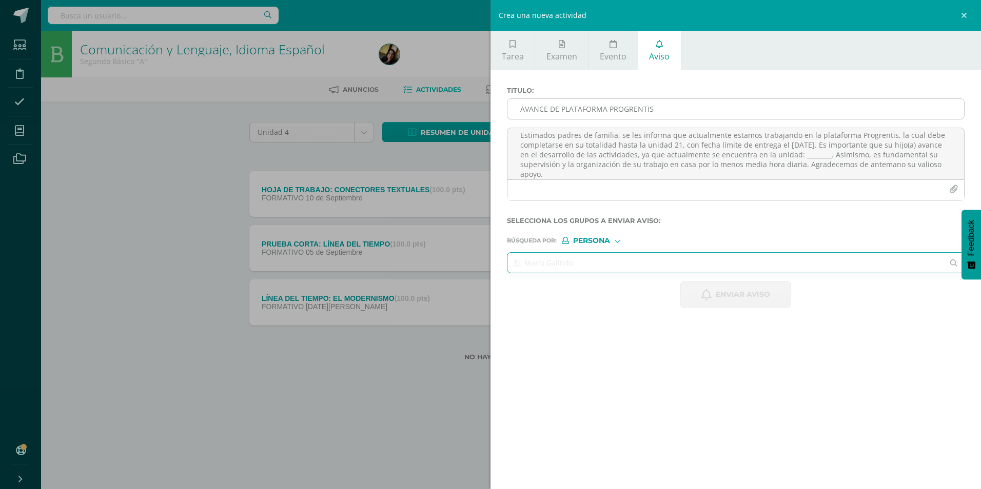
click at [616, 109] on input "AVANCE DE PLATAFORMA PROGRENTIS" at bounding box center [735, 109] width 457 height 20
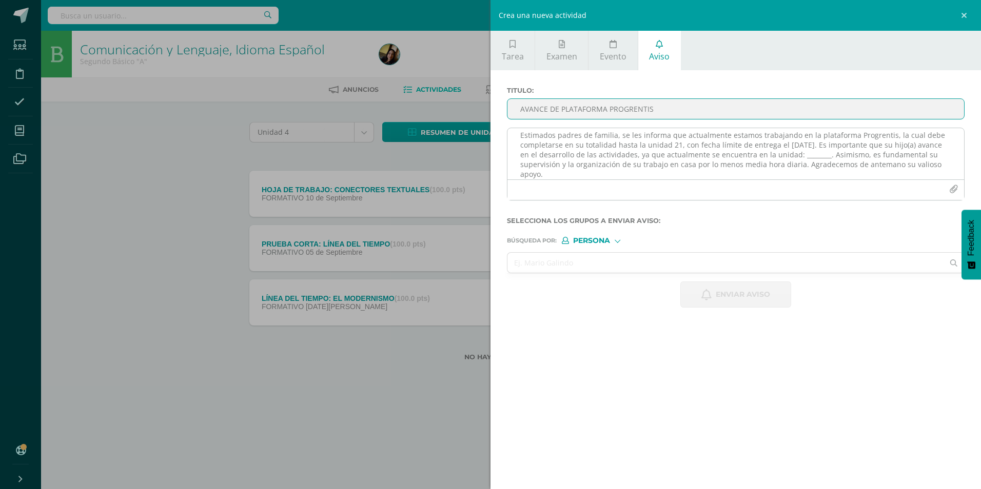
type input "AVANCE DE PLATAFORMA PROGRENTIS"
click at [828, 152] on textarea "Estimados padres de familia, se les informa que actualmente estamos trabajando …" at bounding box center [735, 153] width 457 height 51
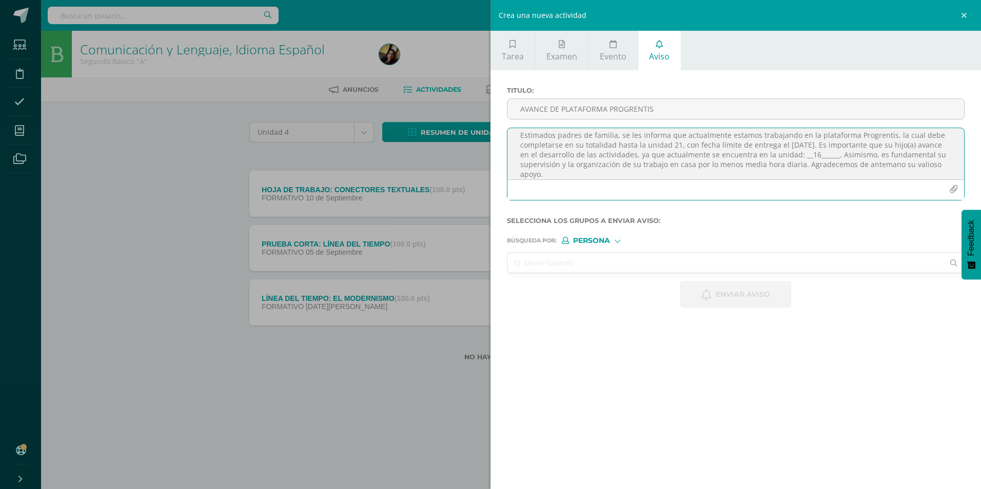
type textarea "Estimados padres de familia, se les informa que actualmente estamos trabajando …"
click at [648, 261] on input "text" at bounding box center [725, 263] width 436 height 20
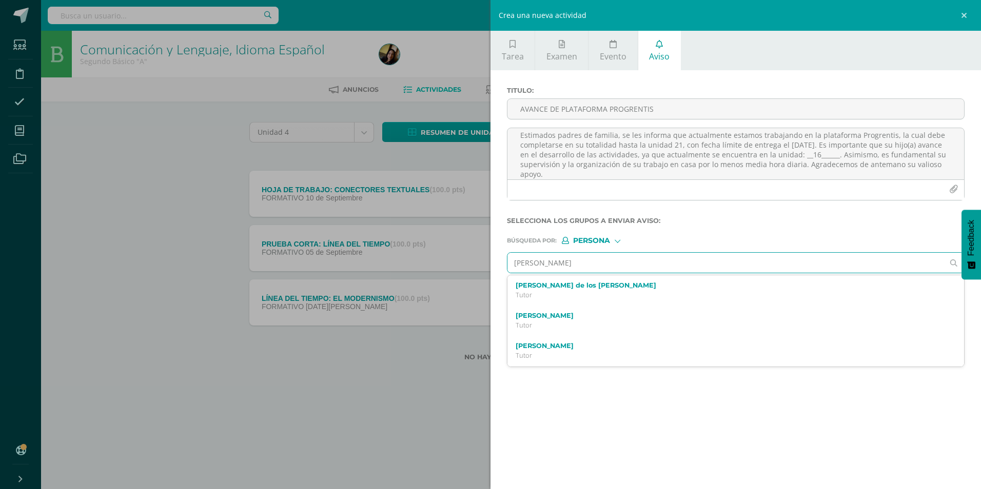
type input "[PERSON_NAME]"
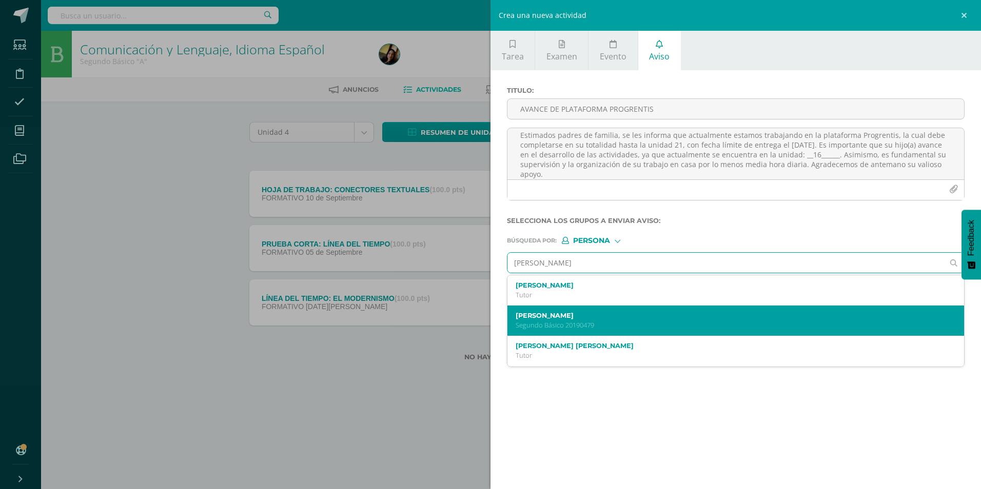
click at [585, 320] on div "[PERSON_NAME] Segundo Básico 20190479" at bounding box center [726, 321] width 420 height 18
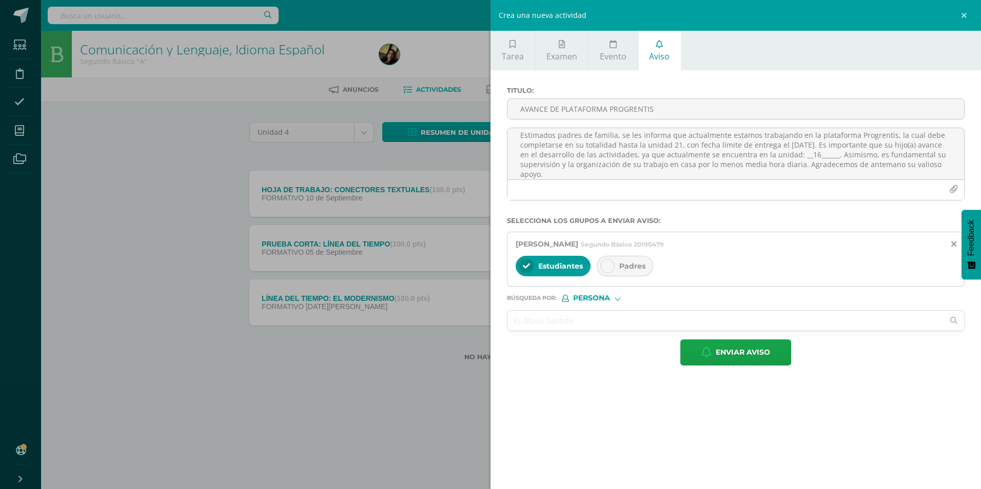
click at [612, 266] on div at bounding box center [607, 266] width 14 height 14
click at [710, 355] on icon "button" at bounding box center [706, 352] width 10 height 11
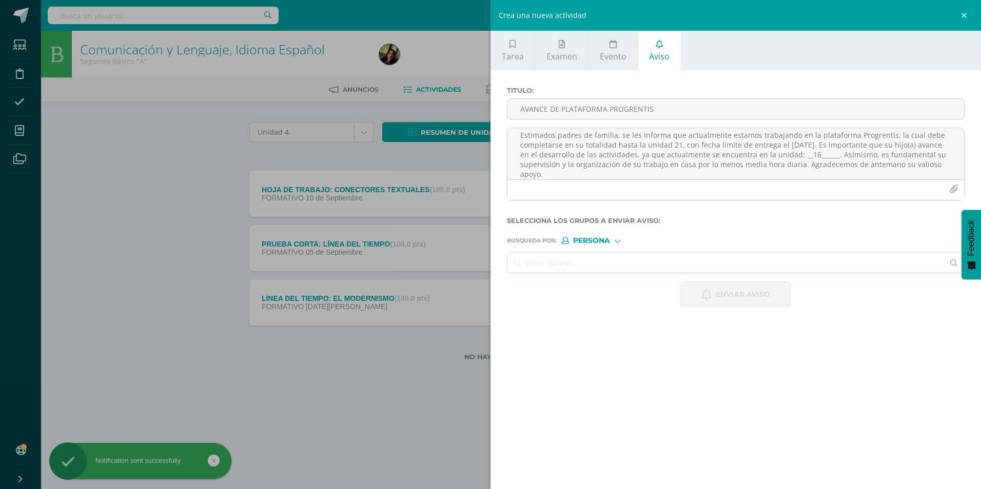
scroll to position [0, 0]
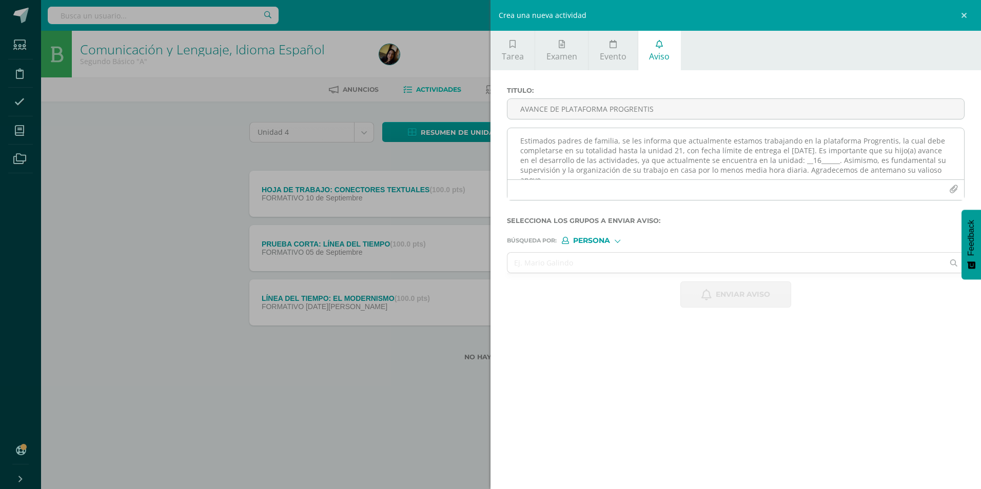
click at [654, 165] on textarea "Estimados padres de familia, se les informa que actualmente estamos trabajando …" at bounding box center [735, 153] width 457 height 51
paste textarea "Estimados padres de familia, se les informa que actualmente estamos trabajando …"
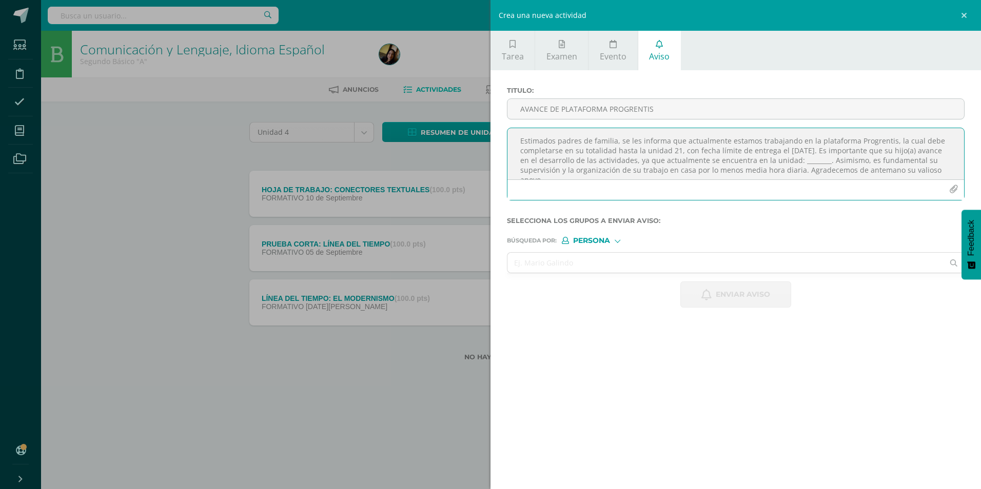
scroll to position [6, 0]
click at [830, 159] on textarea "Estimados padres de familia, se les informa que actualmente estamos trabajando …" at bounding box center [735, 153] width 457 height 51
type textarea "Estimados padres de familia, se les informa que actualmente estamos trabajando …"
click at [596, 106] on input "AVANCE DE PLATAFORMA PROGRENTIS" at bounding box center [735, 109] width 457 height 20
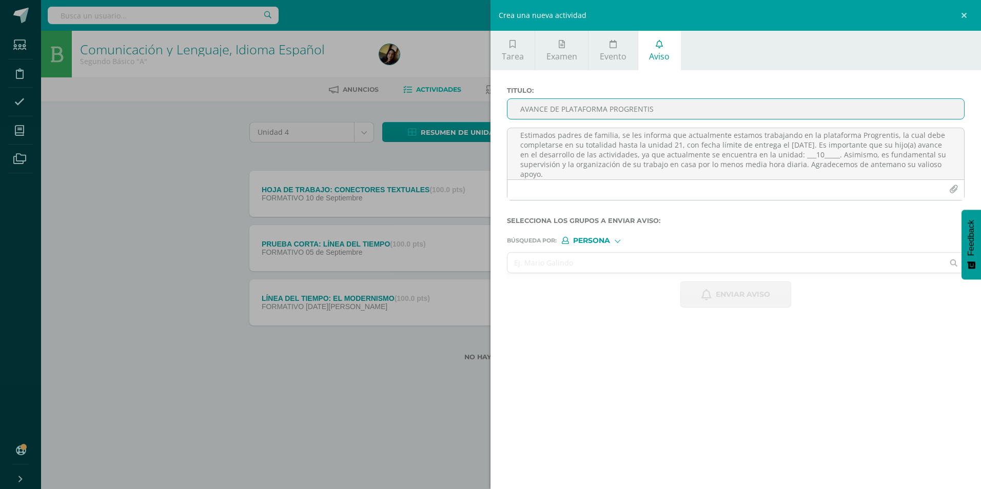
type input "AVANCE DE PLATAFORMA PROGRENTIS"
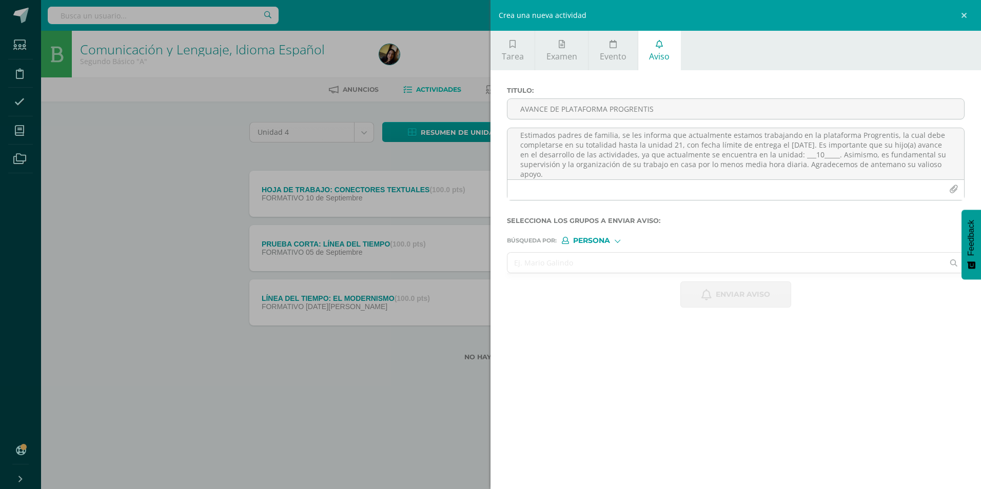
click at [597, 265] on input "text" at bounding box center [725, 263] width 436 height 20
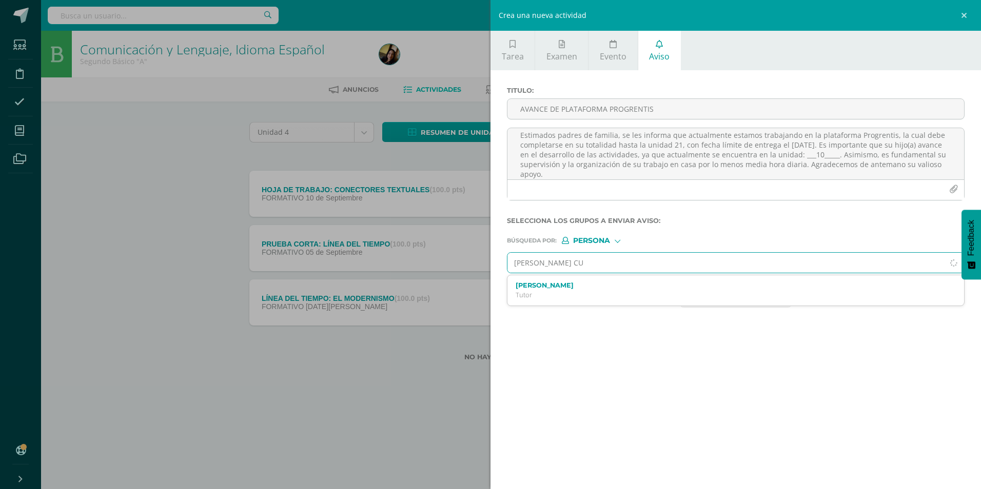
type input "[PERSON_NAME] CUÁ"
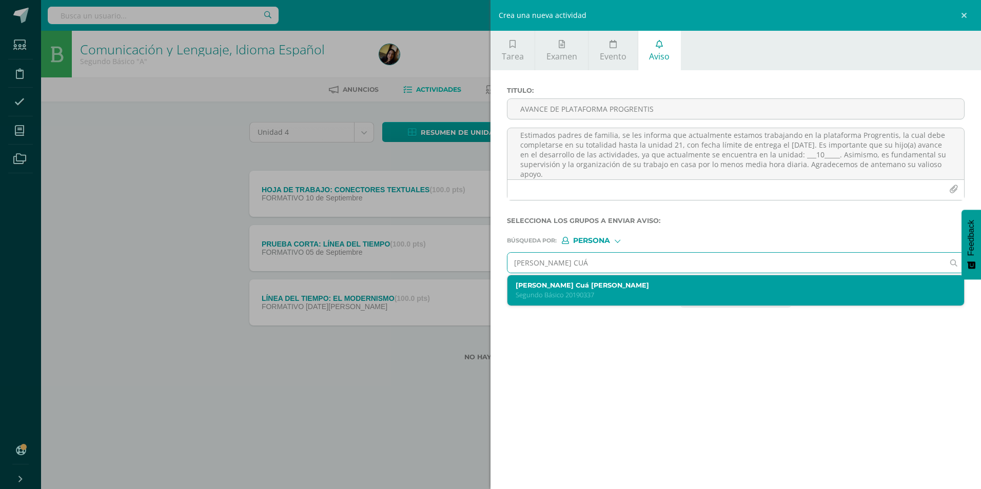
click at [595, 283] on label "[PERSON_NAME] Cuá [PERSON_NAME]" at bounding box center [726, 286] width 420 height 8
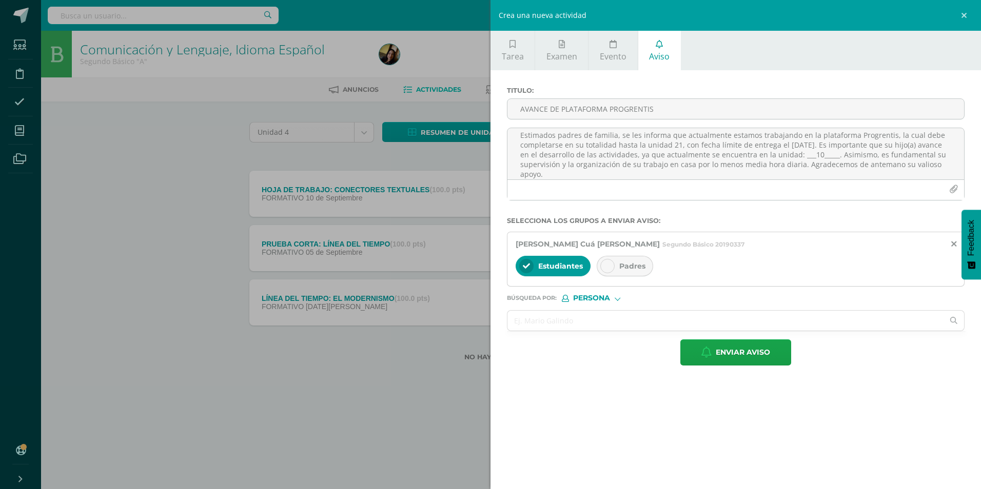
click at [618, 265] on div "Padres" at bounding box center [625, 266] width 56 height 21
click at [689, 357] on button "Enviar aviso" at bounding box center [735, 353] width 111 height 26
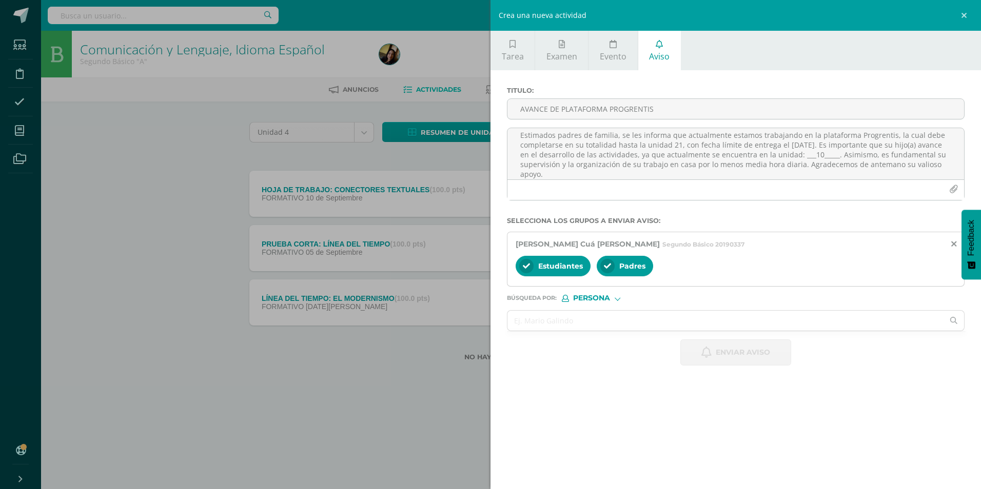
scroll to position [0, 0]
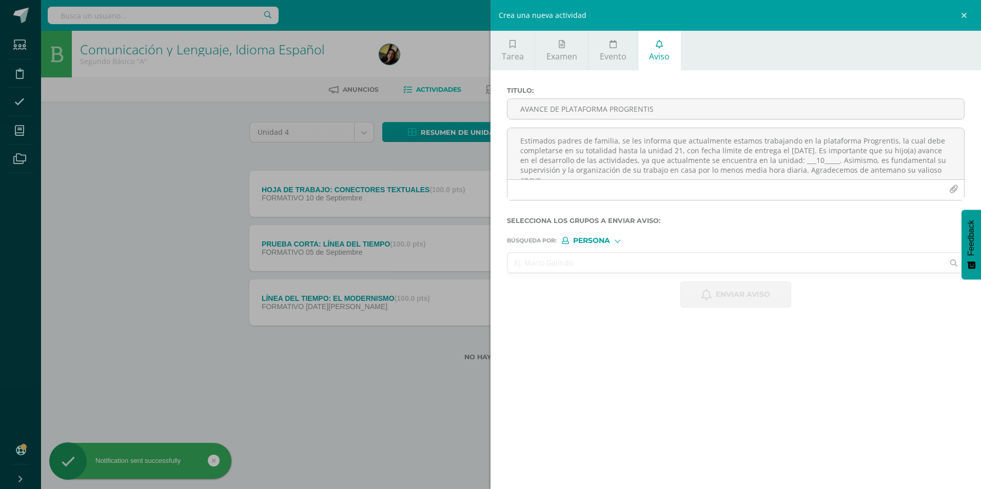
click at [619, 272] on input "text" at bounding box center [725, 263] width 436 height 20
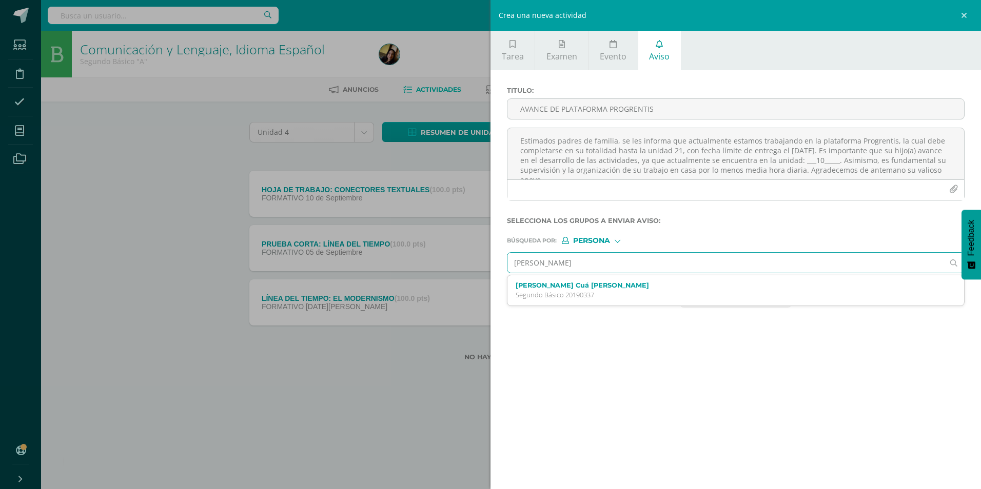
type input "[PERSON_NAME]"
click at [542, 265] on input "[PERSON_NAME]" at bounding box center [725, 263] width 436 height 20
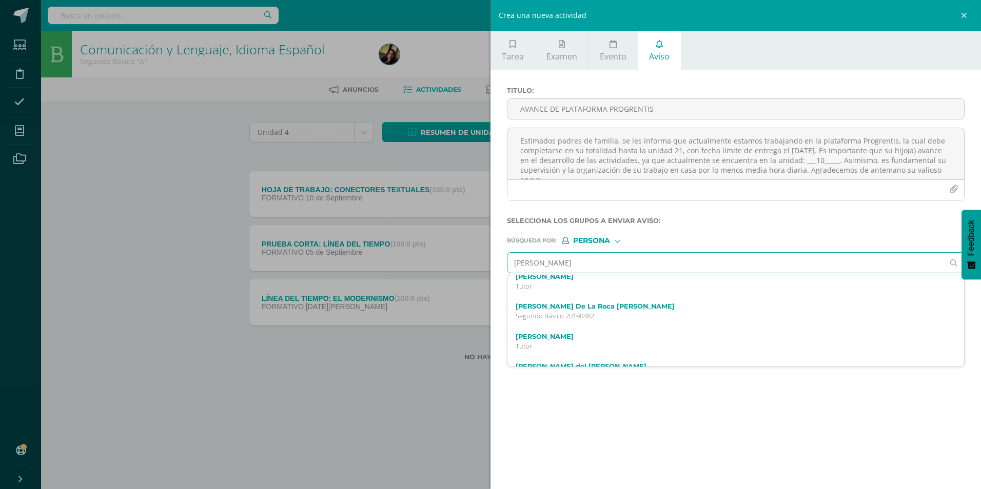
scroll to position [51, 0]
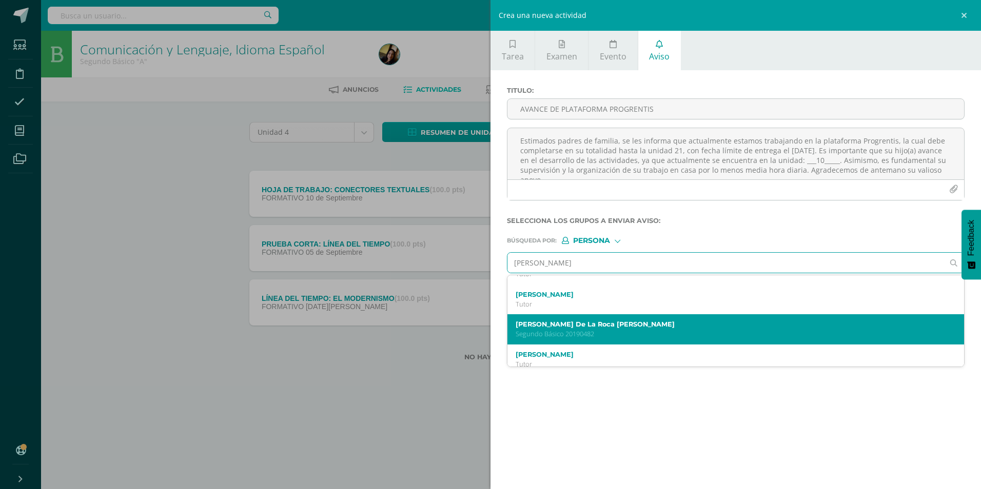
click at [602, 320] on div "[PERSON_NAME] De La [PERSON_NAME] Básico 20190482" at bounding box center [735, 330] width 457 height 30
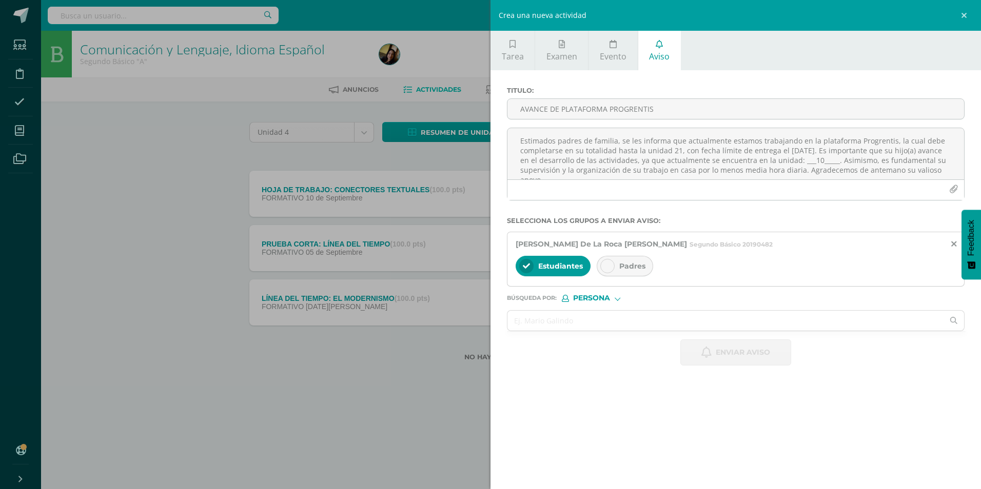
scroll to position [0, 0]
click at [605, 267] on icon at bounding box center [607, 266] width 7 height 7
click at [592, 148] on textarea "Estimados padres de familia, se les informa que actualmente estamos trabajando …" at bounding box center [735, 153] width 457 height 51
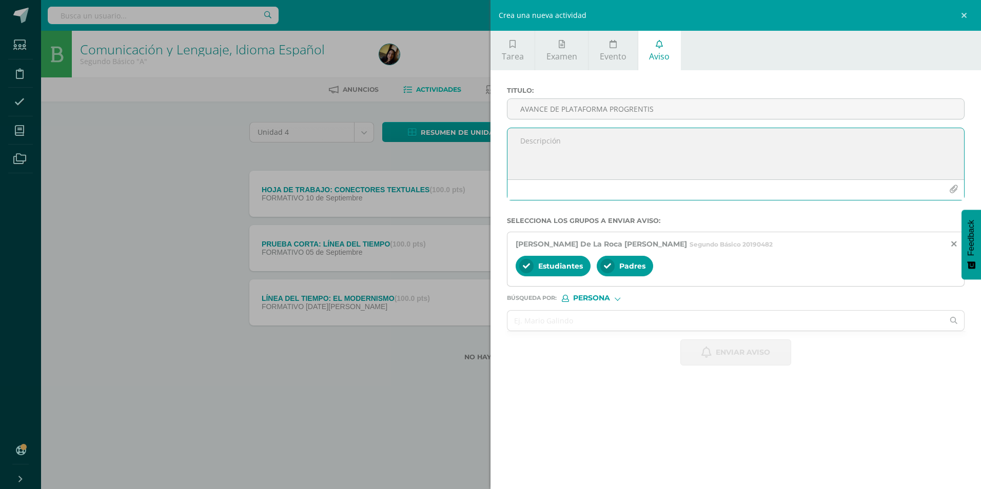
paste textarea "Estimados padres de familia, se les informa que actualmente estamos trabajando …"
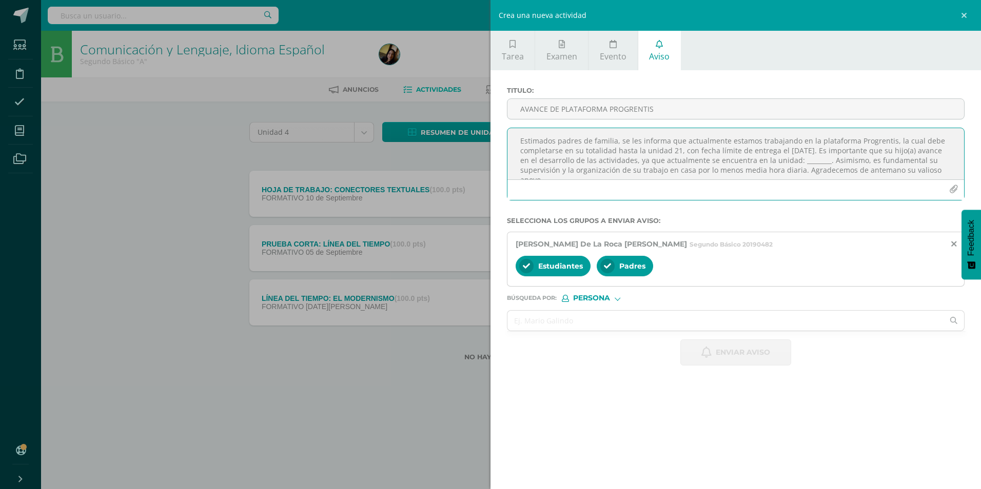
scroll to position [6, 0]
click at [836, 156] on textarea "Estimados padres de familia, se les informa que actualmente estamos trabajando …" at bounding box center [735, 153] width 457 height 51
type textarea "Estimados padres de familia, se les informa que actualmente estamos trabajando …"
click at [677, 106] on input "AVANCE DE PLATAFORMA PROGRENTIS" at bounding box center [735, 109] width 457 height 20
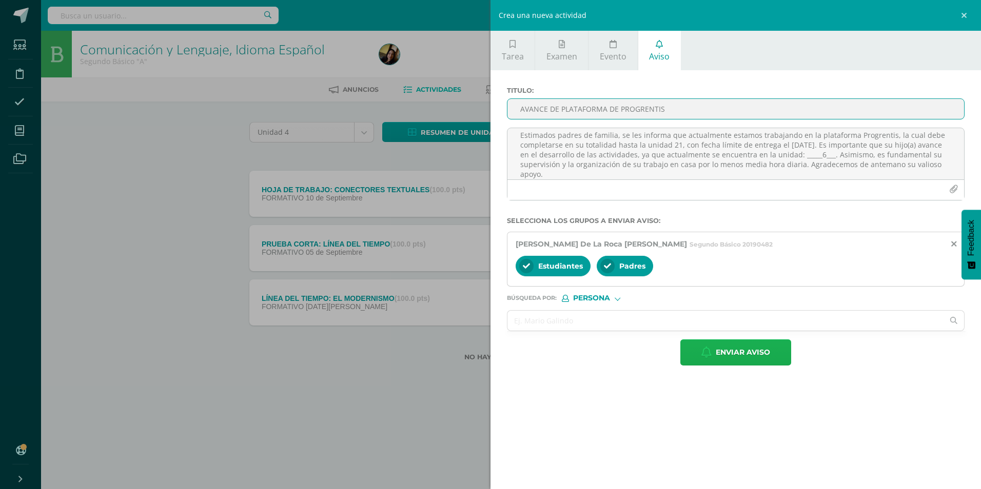
type input "AVANCE DE PLATAFORMA DE PROGRENTIS"
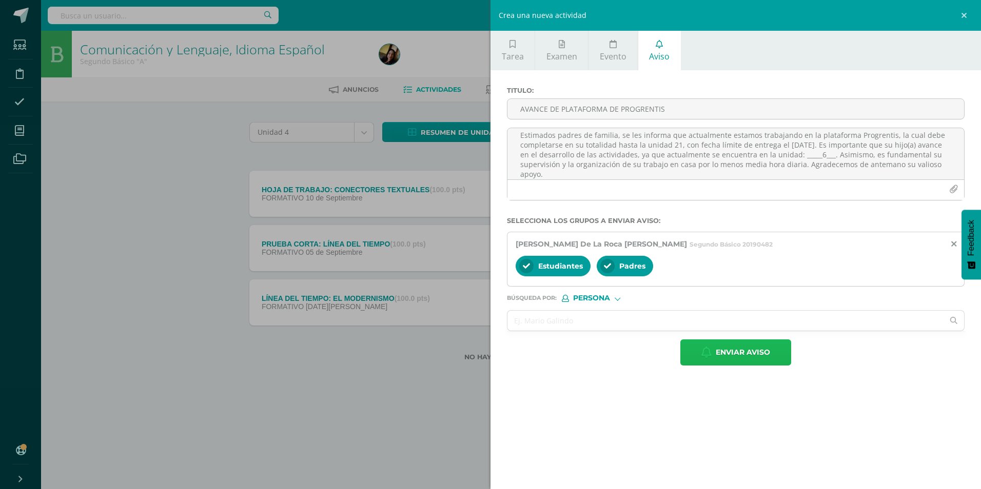
click at [725, 348] on span "Enviar aviso" at bounding box center [743, 352] width 54 height 25
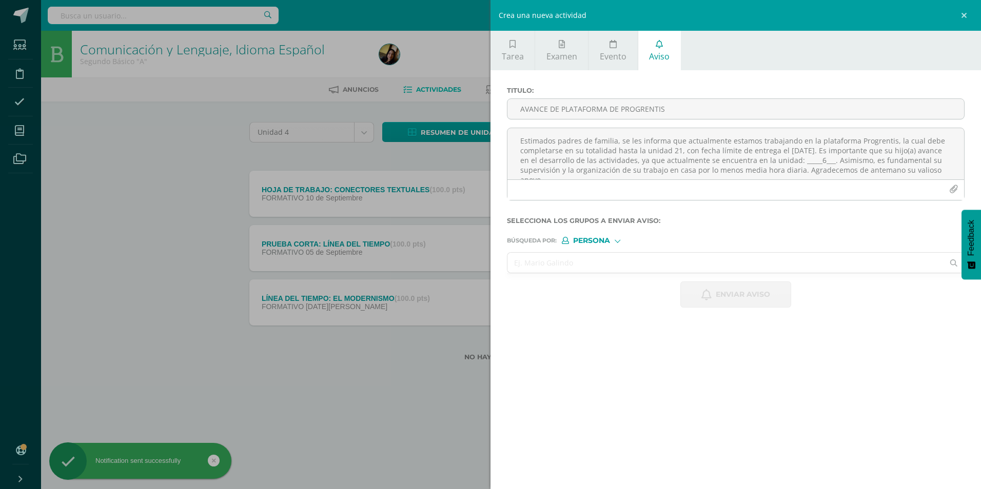
click at [614, 269] on input "text" at bounding box center [725, 263] width 436 height 20
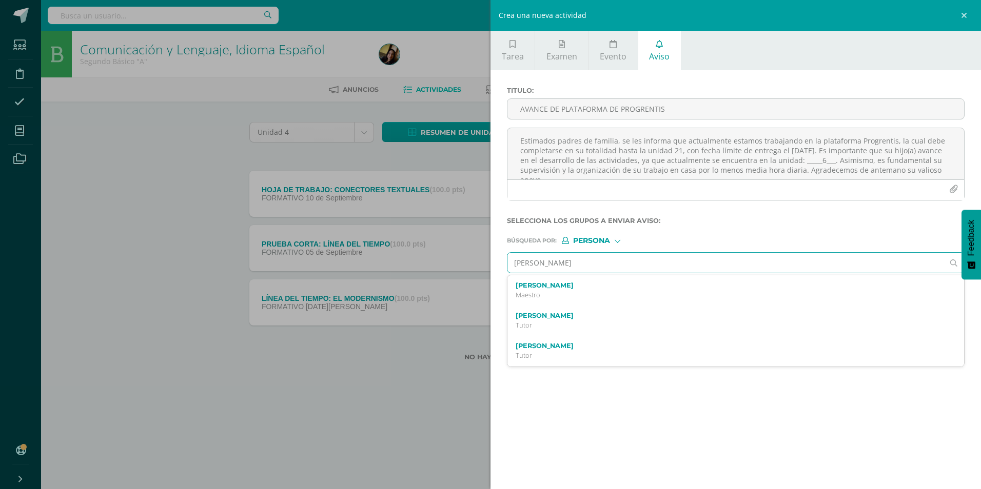
type input "[PERSON_NAME]"
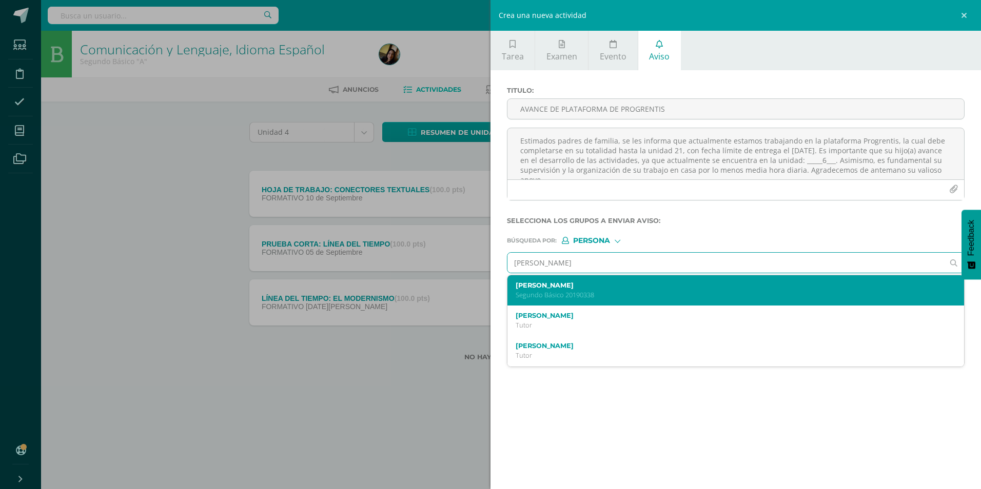
click at [613, 296] on p "Segundo Básico 20190338" at bounding box center [726, 295] width 420 height 9
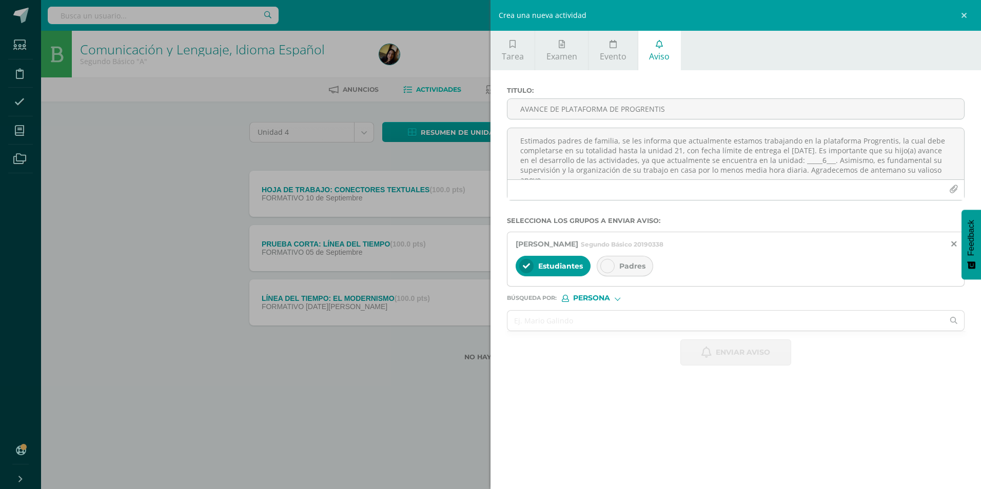
click at [621, 270] on span "Padres" at bounding box center [632, 266] width 26 height 9
click at [558, 166] on textarea "Estimados padres de familia, se les informa que actualmente estamos trabajando …" at bounding box center [735, 153] width 457 height 51
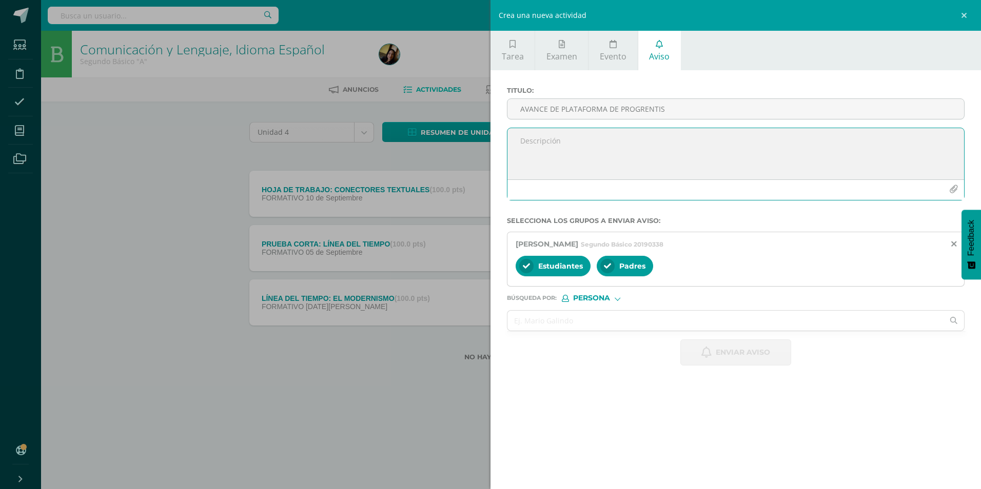
paste textarea "Estimados padres de familia, se les informa que actualmente estamos trabajando …"
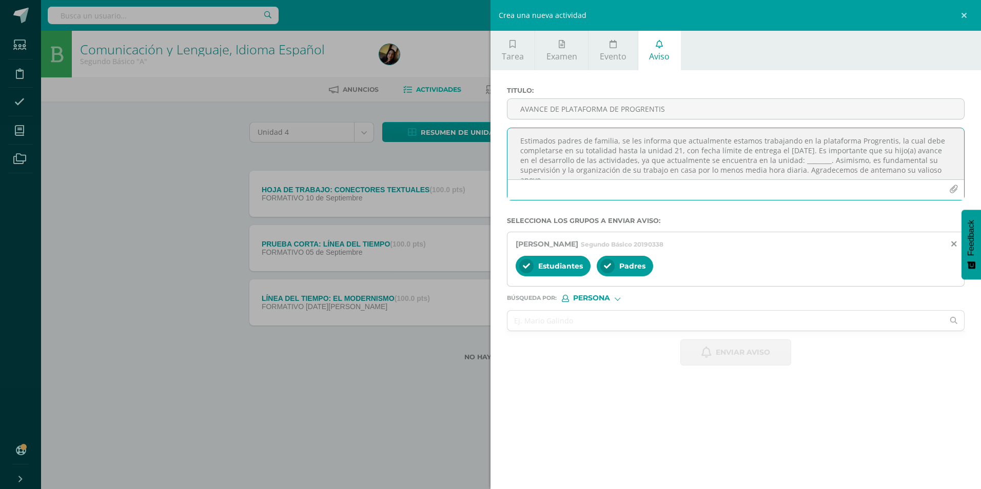
scroll to position [6, 0]
click at [831, 157] on textarea "Estimados padres de familia, se les informa que actualmente estamos trabajando …" at bounding box center [735, 153] width 457 height 51
type textarea "Estimados padres de familia, se les informa que actualmente estamos trabajando …"
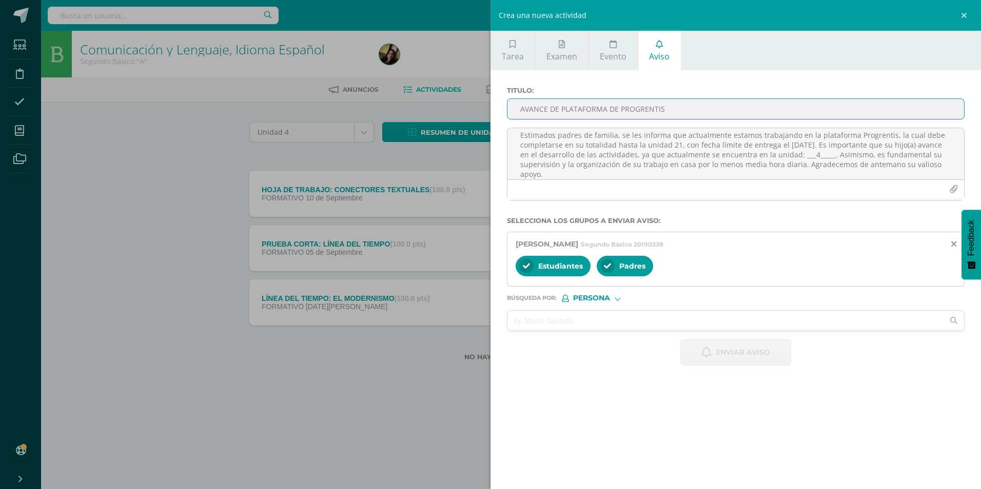
click at [544, 110] on input "AVANCE DE PLATAFORMA DE PROGRENTIS" at bounding box center [735, 109] width 457 height 20
type input "AVANCE DE PLATAFORMA PROGRENTIS"
click at [721, 360] on span "Enviar aviso" at bounding box center [743, 352] width 54 height 25
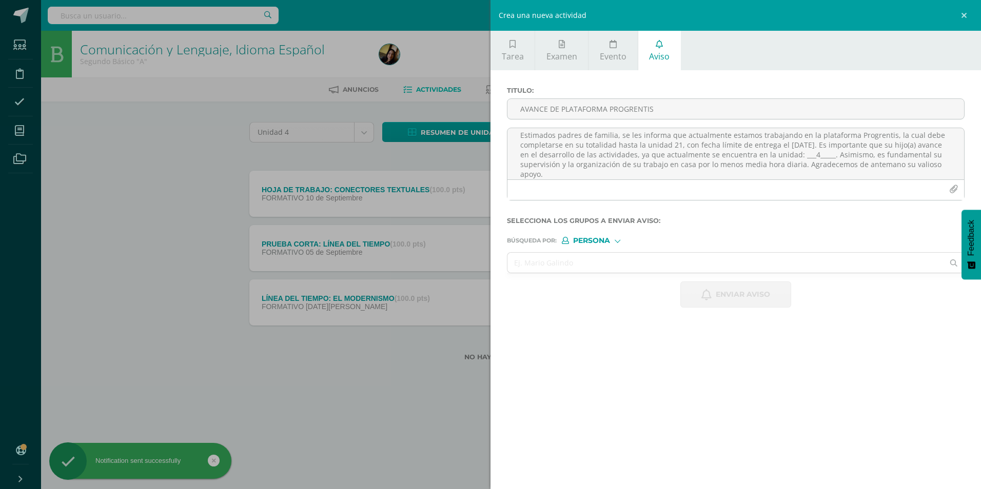
scroll to position [0, 0]
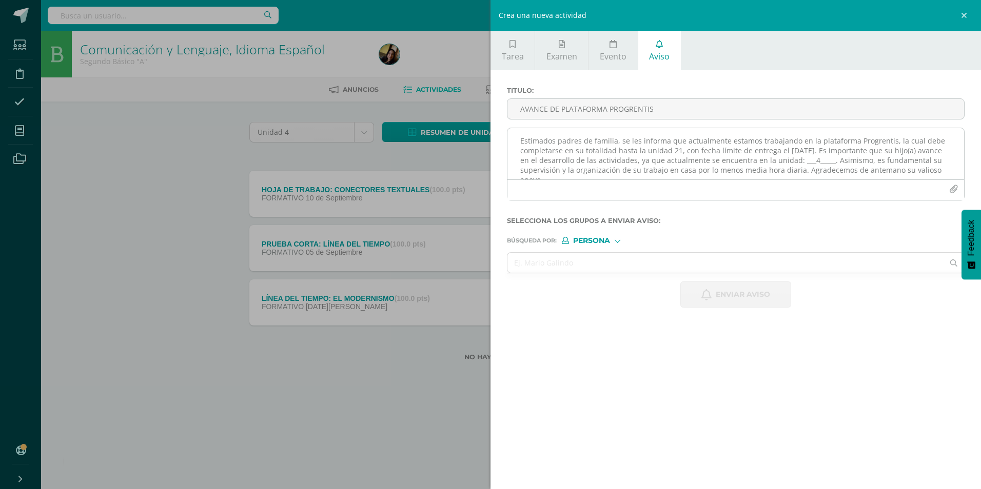
click at [568, 165] on textarea "Estimados padres de familia, se les informa que actualmente estamos trabajando …" at bounding box center [735, 153] width 457 height 51
paste textarea "Estimados padres de familia, se les informa que actualmente estamos trabajando …"
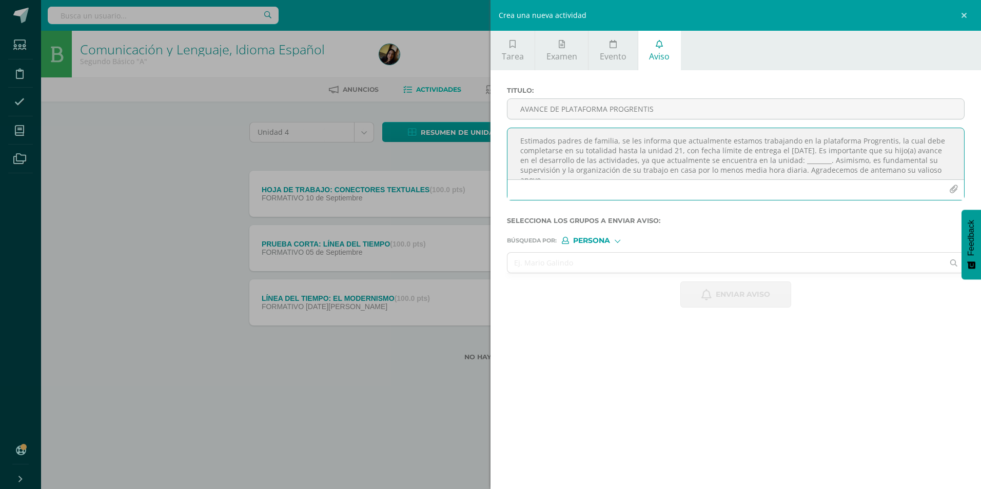
scroll to position [6, 0]
click at [830, 158] on textarea "Estimados padres de familia, se les informa que actualmente estamos trabajando …" at bounding box center [735, 153] width 457 height 51
type textarea "Estimados padres de familia, se les informa que actualmente estamos trabajando …"
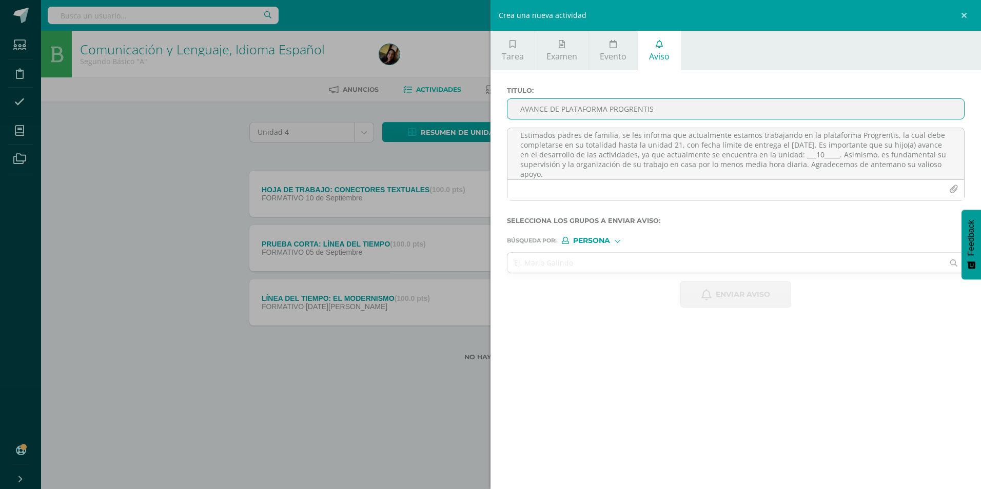
click at [637, 109] on input "AVANCE DE PLATAFORMA PROGRENTIS" at bounding box center [735, 109] width 457 height 20
type input "AVANCE DE PLATAFORMA PROGRENTIS"
click at [582, 257] on input "text" at bounding box center [725, 263] width 436 height 20
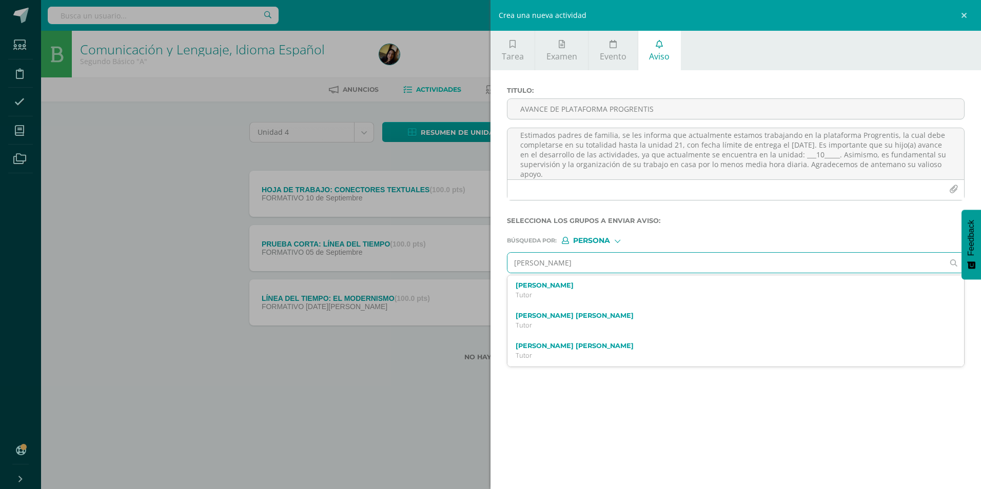
type input "[PERSON_NAME]"
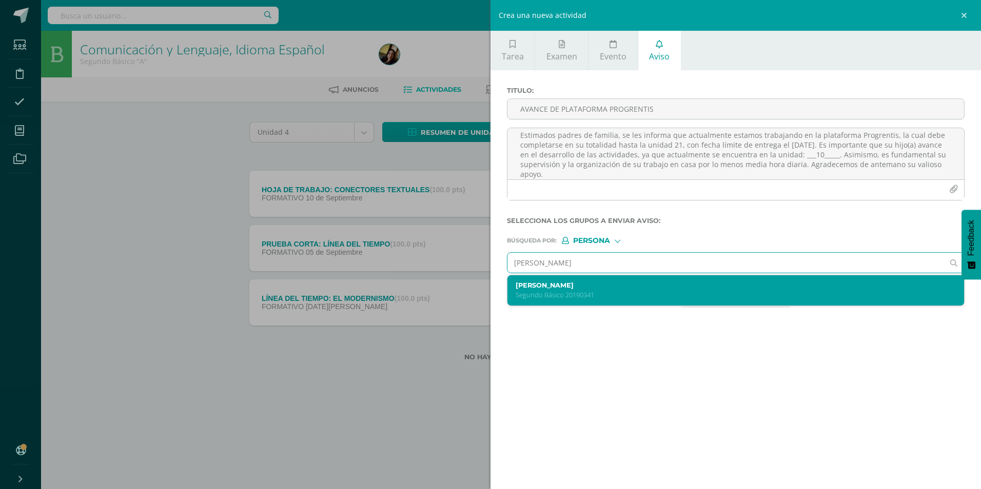
click at [581, 284] on label "[PERSON_NAME]" at bounding box center [726, 286] width 420 height 8
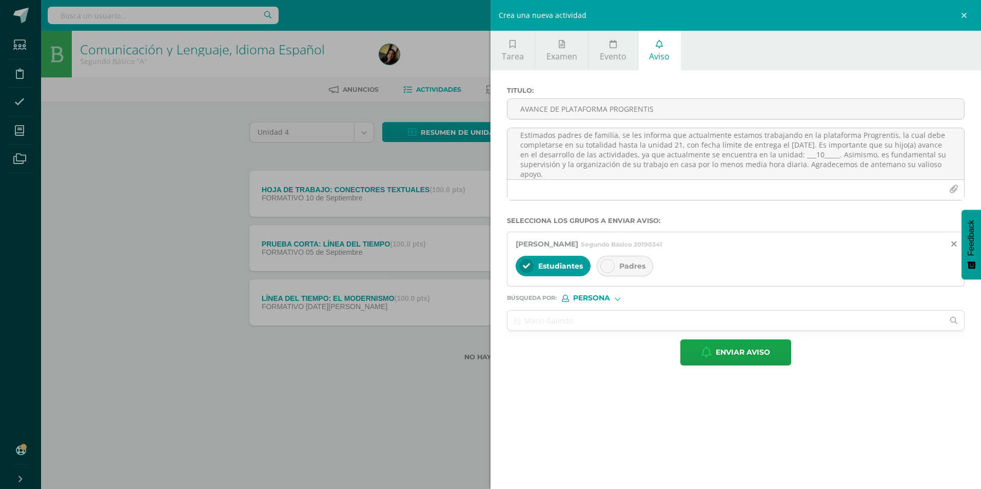
click at [628, 268] on span "Padres" at bounding box center [632, 266] width 26 height 9
click at [726, 351] on span "Enviar aviso" at bounding box center [743, 352] width 54 height 25
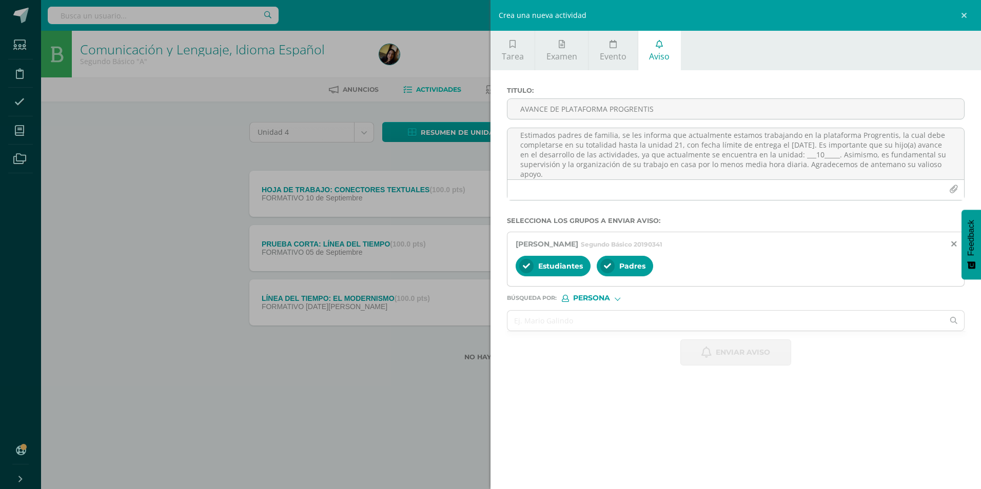
scroll to position [0, 0]
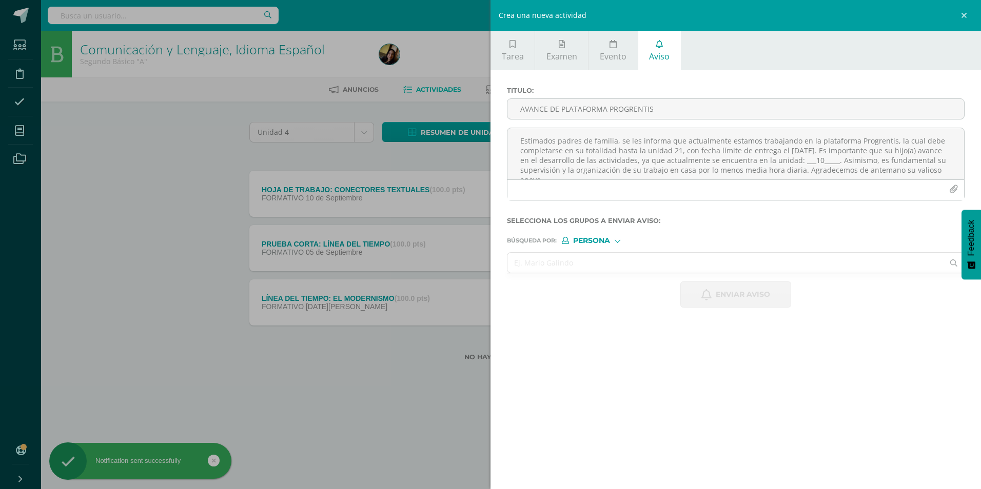
click at [638, 264] on input "text" at bounding box center [725, 263] width 436 height 20
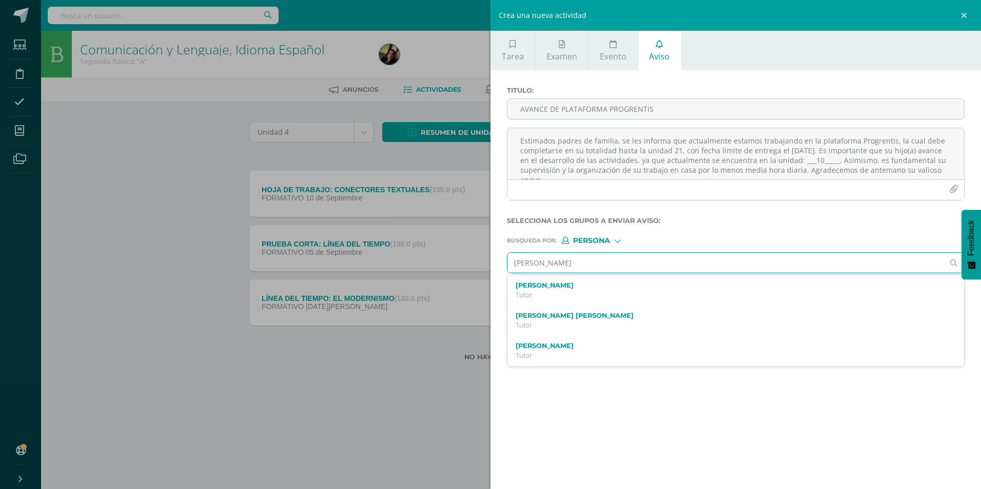
type input "[PERSON_NAME]"
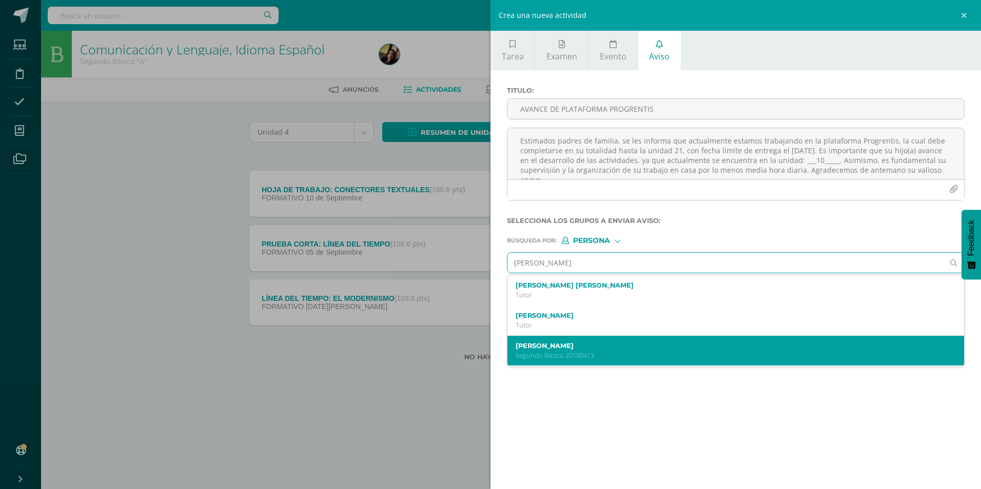
click at [587, 349] on label "[PERSON_NAME]" at bounding box center [726, 346] width 420 height 8
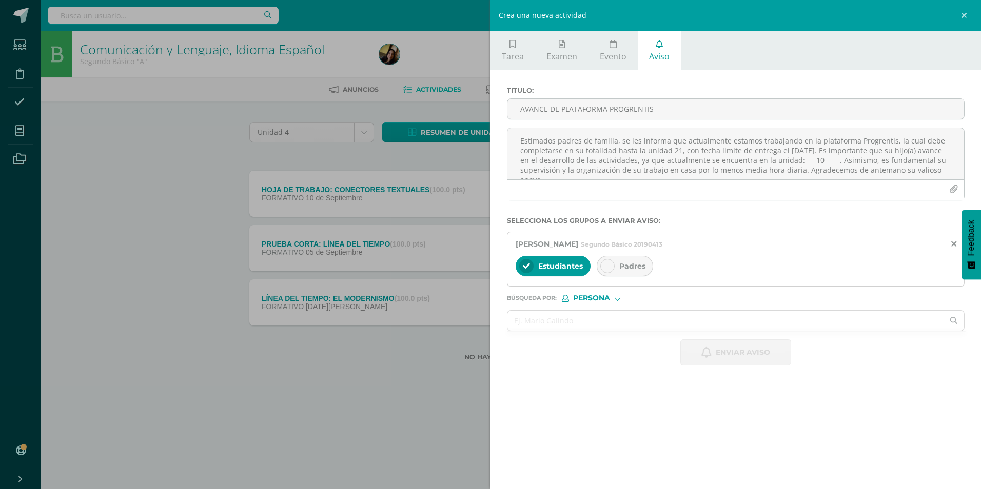
click at [615, 263] on div "Padres" at bounding box center [625, 266] width 56 height 21
click at [577, 153] on textarea "Estimados padres de familia, se les informa que actualmente estamos trabajando …" at bounding box center [735, 153] width 457 height 51
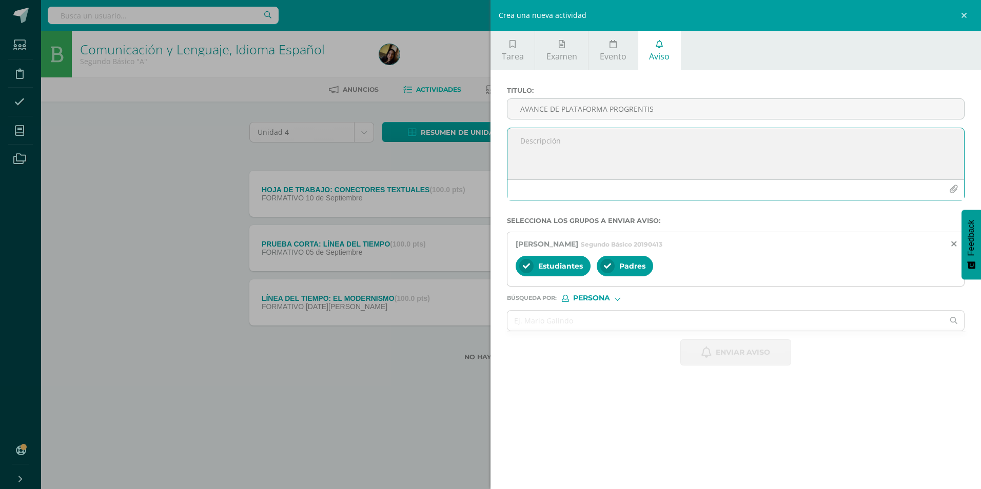
paste textarea "Estimados padres de familia, se les informa que actualmente estamos trabajando …"
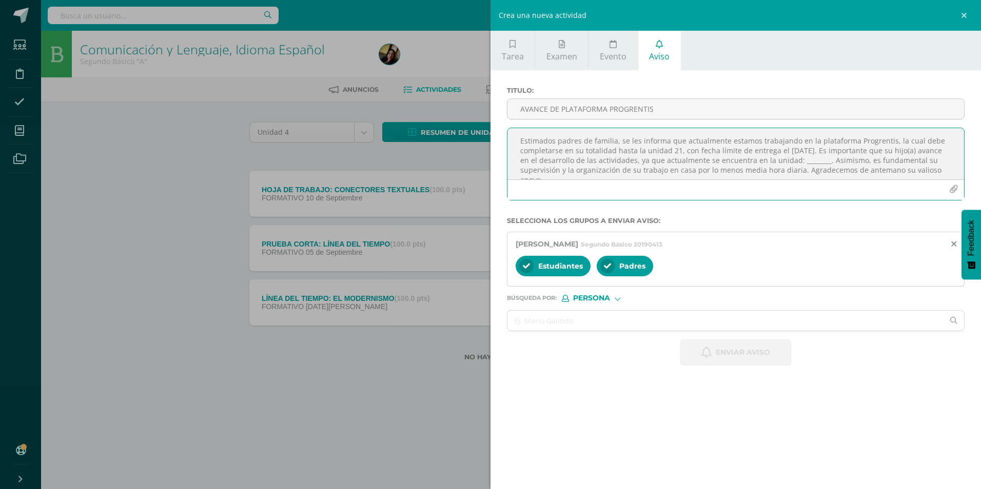
scroll to position [6, 0]
click at [832, 155] on textarea "Estimados padres de familia, se les informa que actualmente estamos trabajando …" at bounding box center [735, 153] width 457 height 51
type textarea "Estimados padres de familia, se les informa que actualmente estamos trabajando …"
click at [812, 123] on div "Titulo : AVANCE DE PLATAFORMA PROGRENTIS" at bounding box center [736, 107] width 466 height 41
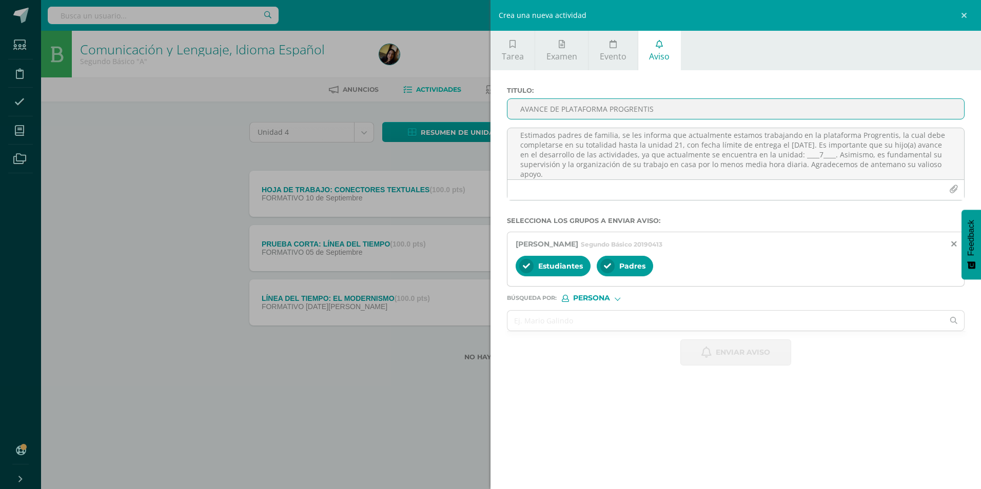
click at [810, 109] on input "AVANCE DE PLATAFORMA PROGRENTIS" at bounding box center [735, 109] width 457 height 20
type input "AVANCE DE PLATAFORMA DE PROGRENTIS"
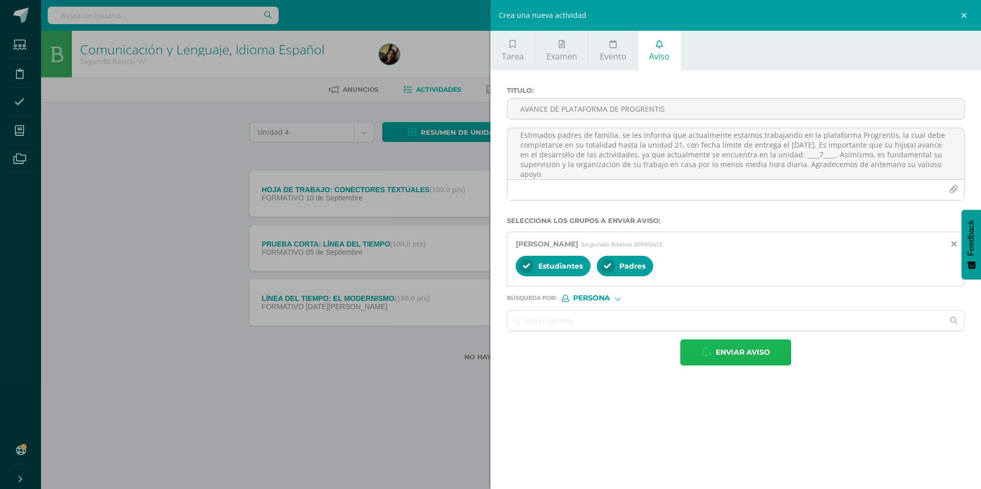
click at [768, 350] on span "Enviar aviso" at bounding box center [743, 352] width 54 height 25
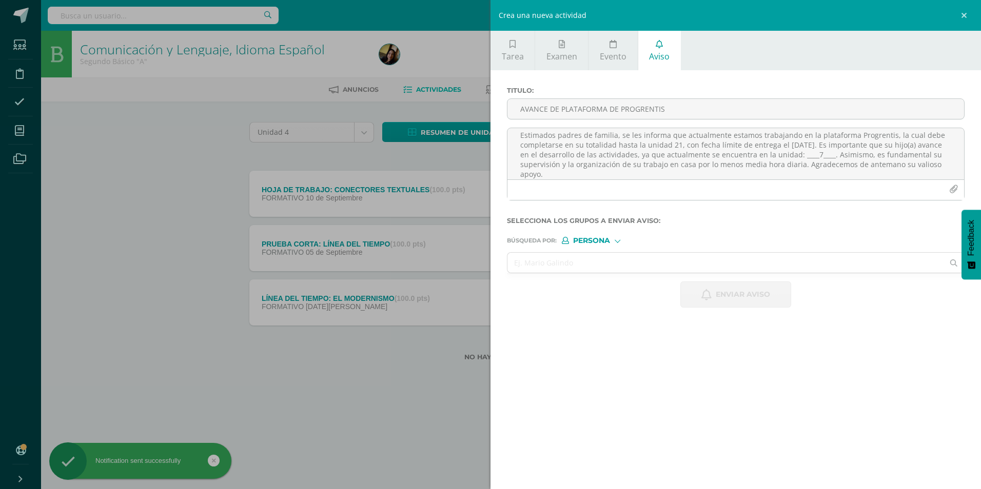
scroll to position [0, 0]
click at [566, 266] on input "text" at bounding box center [725, 263] width 436 height 20
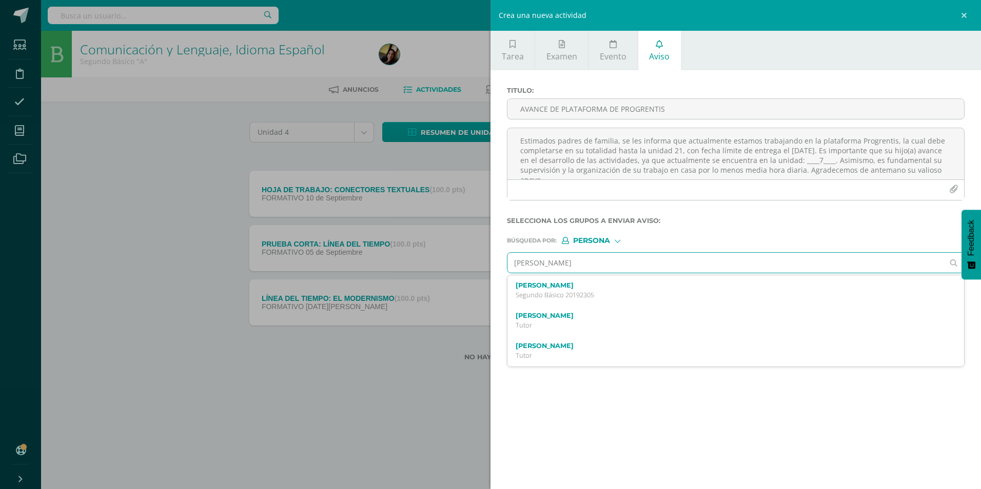
type input "[PERSON_NAME]"
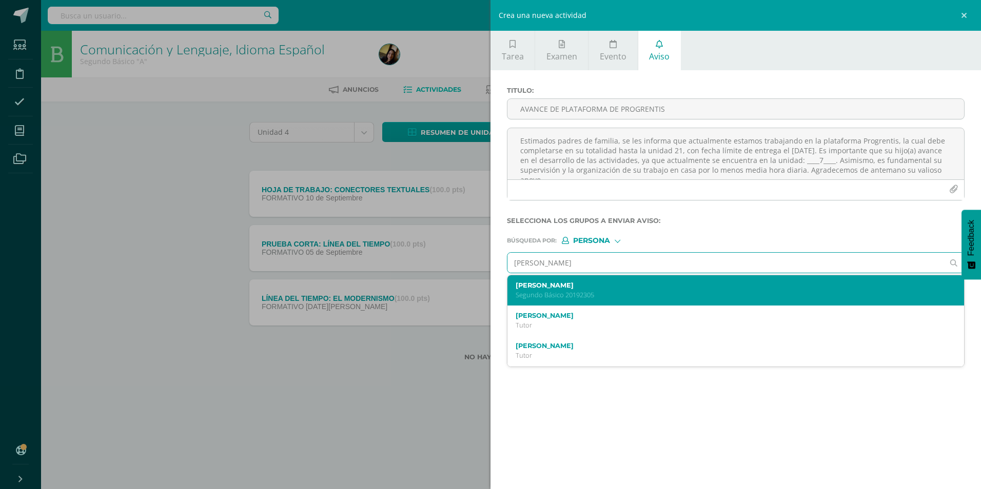
click at [575, 292] on p "Segundo Básico 20192305" at bounding box center [726, 295] width 420 height 9
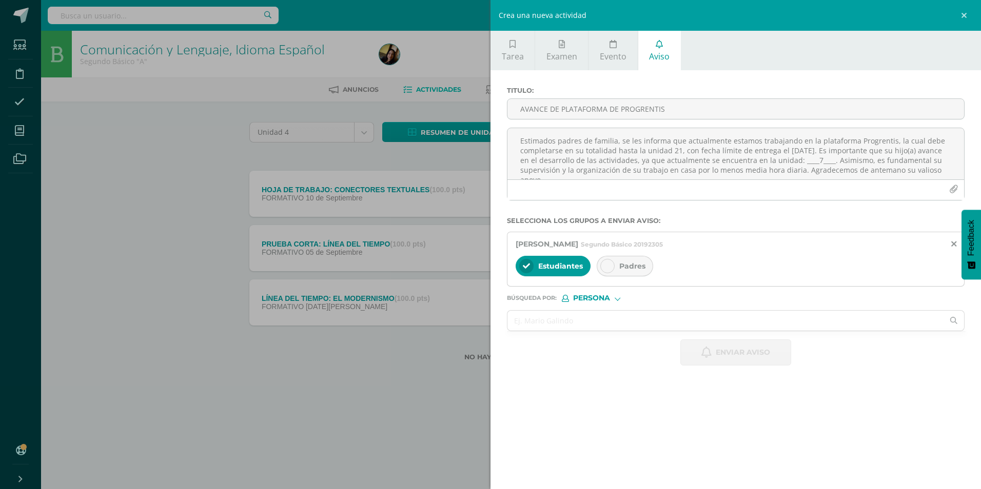
click at [622, 263] on span "Padres" at bounding box center [632, 266] width 26 height 9
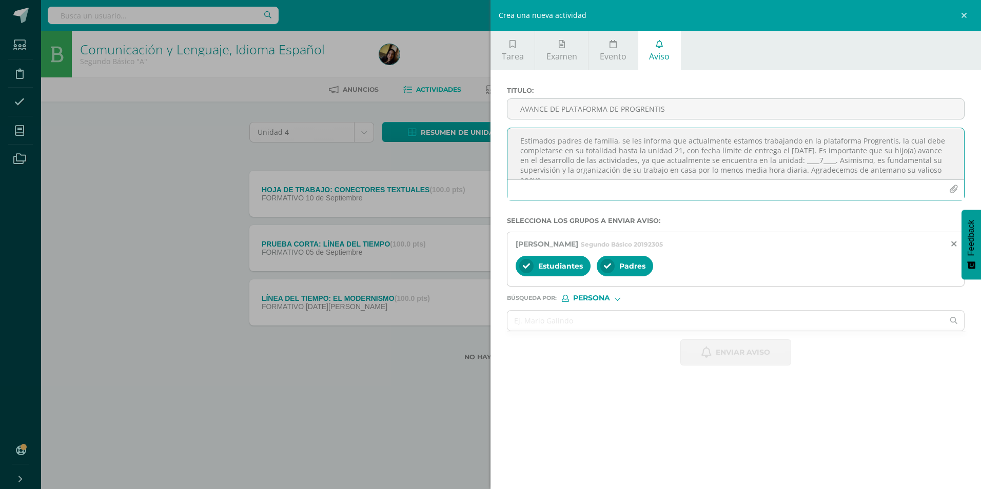
click at [584, 141] on textarea "Estimados padres de familia, se les informa que actualmente estamos trabajando …" at bounding box center [735, 153] width 457 height 51
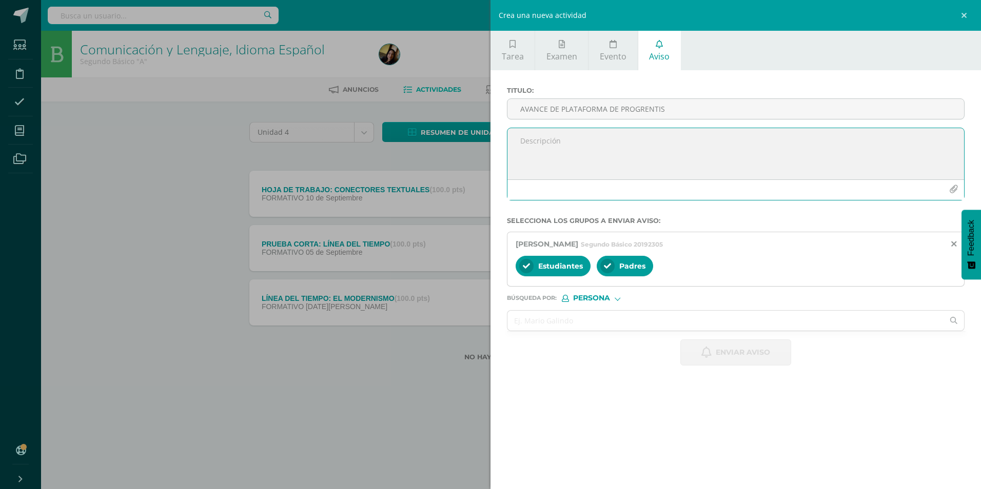
paste textarea "Estimados padres de familia, se les informa que actualmente estamos trabajando …"
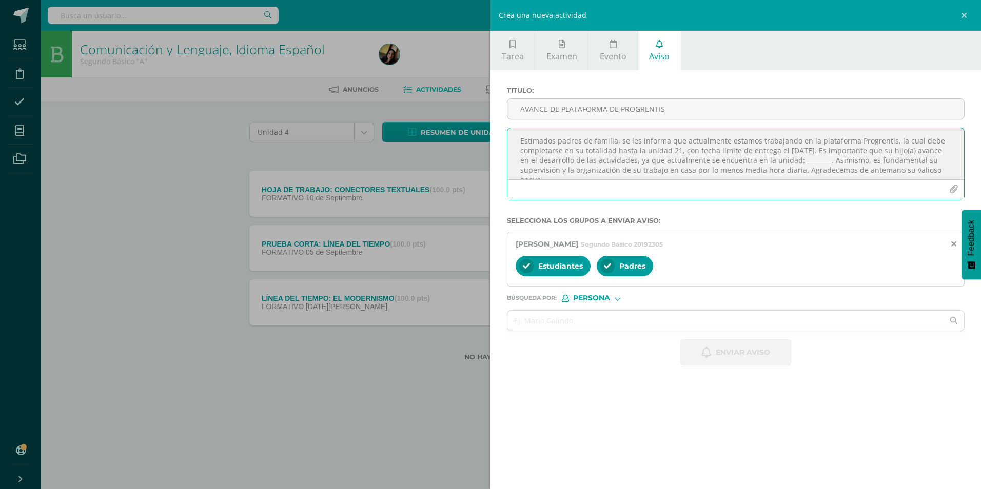
scroll to position [6, 0]
click at [837, 158] on textarea "Estimados padres de familia, se les informa que actualmente estamos trabajando …" at bounding box center [735, 153] width 457 height 51
type textarea "Estimados padres de familia, se les informa que actualmente estamos trabajando …"
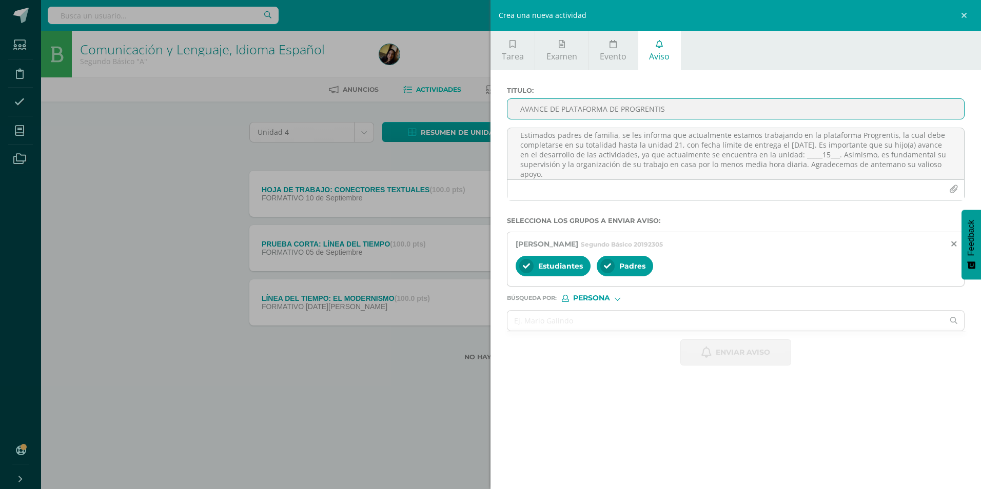
click at [709, 110] on input "AVANCE DE PLATAFORMA DE PROGRENTIS" at bounding box center [735, 109] width 457 height 20
type input "AVANCE DE PLATAFORMA PROGRENTIS"
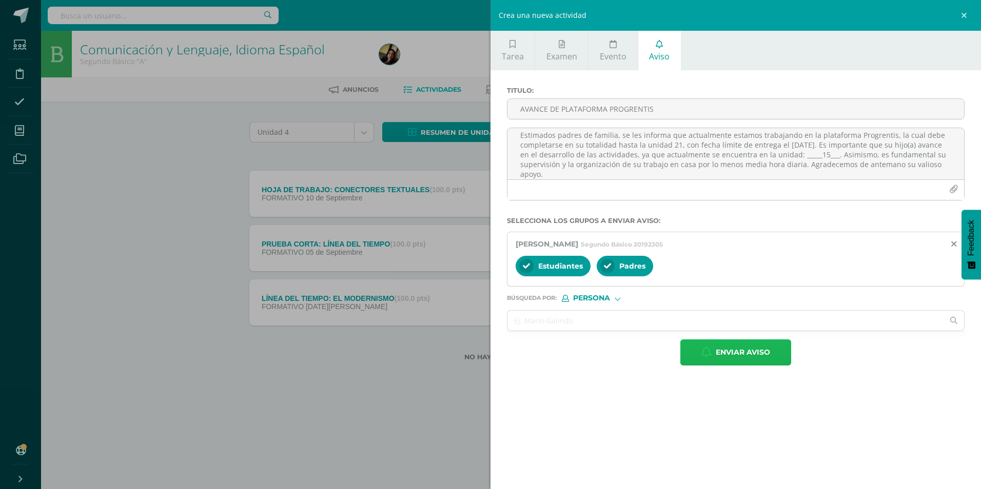
click at [747, 350] on span "Enviar aviso" at bounding box center [743, 352] width 54 height 25
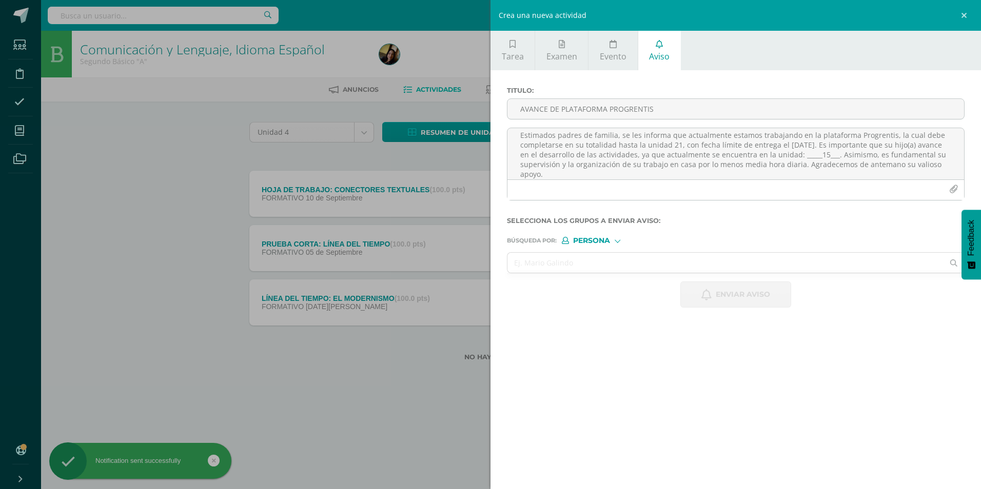
scroll to position [0, 0]
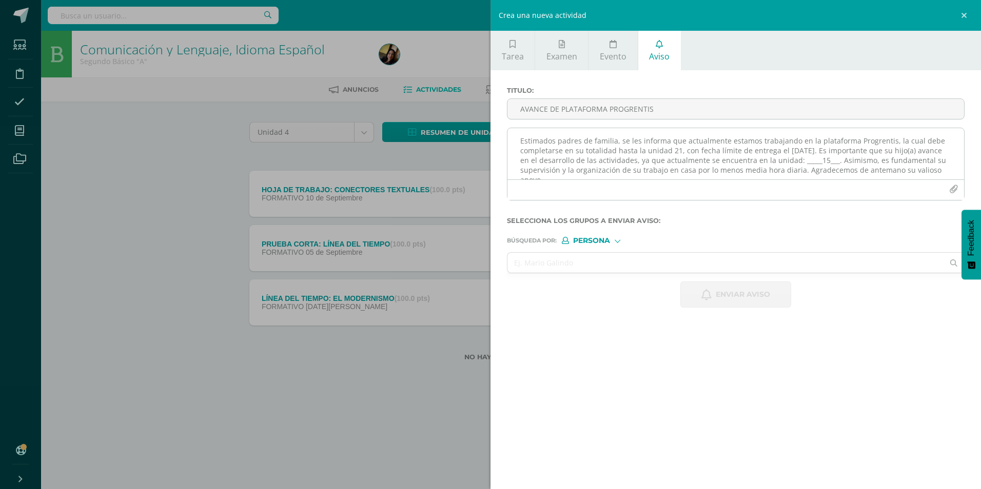
click at [613, 159] on textarea "Estimados padres de familia, se les informa que actualmente estamos trabajando …" at bounding box center [735, 153] width 457 height 51
paste textarea "Estimados padres de familia, se les informa que actualmente estamos trabajando …"
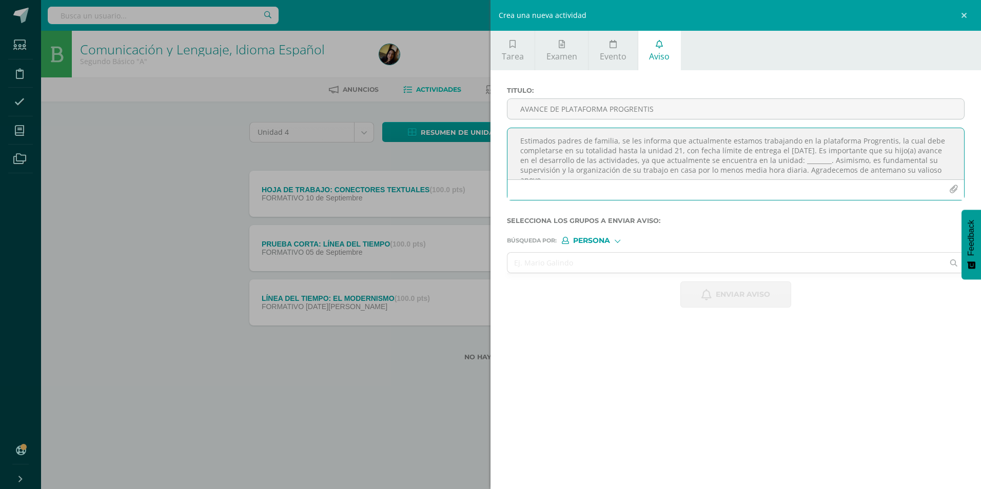
scroll to position [6, 0]
click at [830, 159] on textarea "Estimados padres de familia, se les informa que actualmente estamos trabajando …" at bounding box center [735, 153] width 457 height 51
type textarea "Estimados padres de familia, se les informa que actualmente estamos trabajando …"
click at [681, 256] on input "text" at bounding box center [725, 263] width 436 height 20
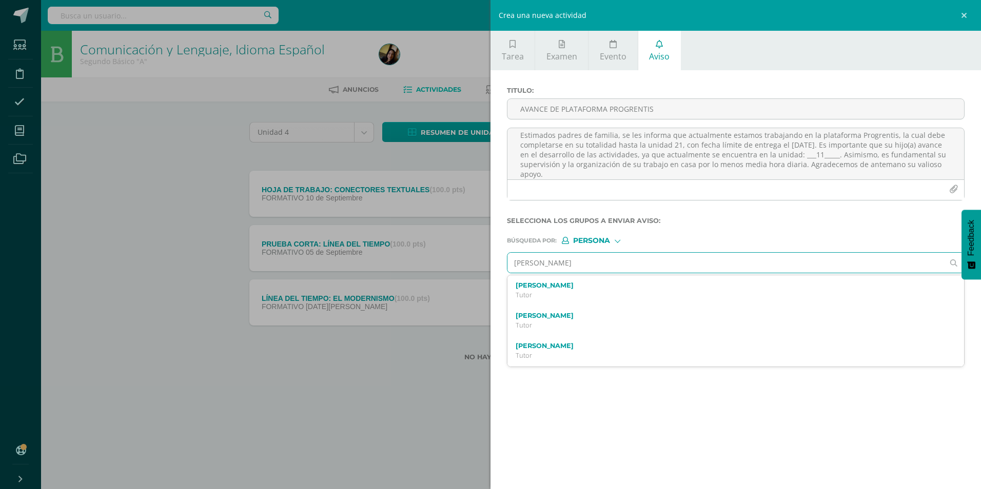
type input "[PERSON_NAME]"
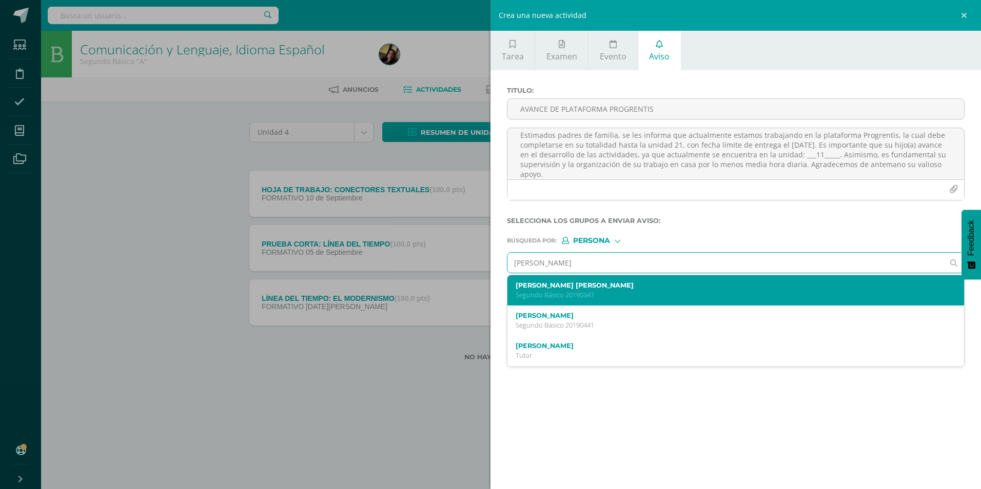
click at [576, 295] on p "Segundo Básico 20190347" at bounding box center [726, 295] width 420 height 9
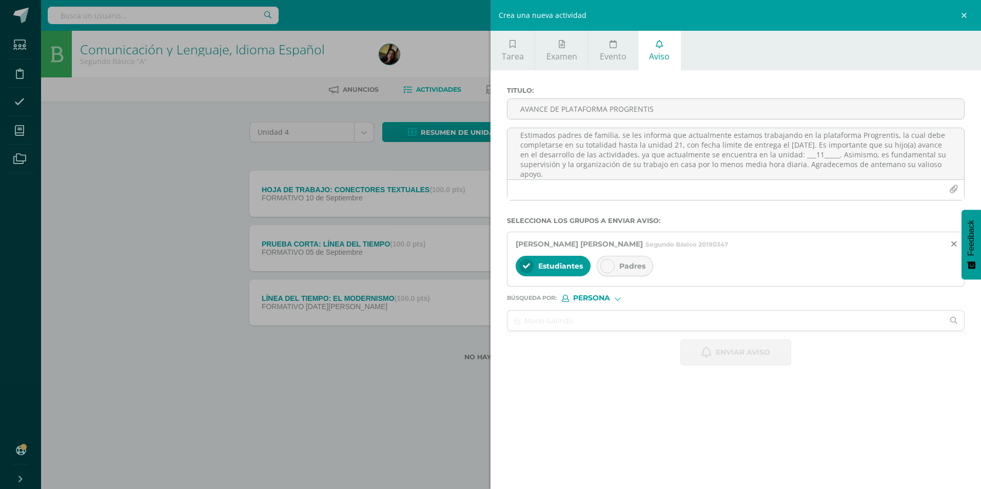
click at [600, 266] on div at bounding box center [607, 266] width 14 height 14
click at [588, 106] on input "AVANCE DE PLATAFORMA PROGRENTIS" at bounding box center [735, 109] width 457 height 20
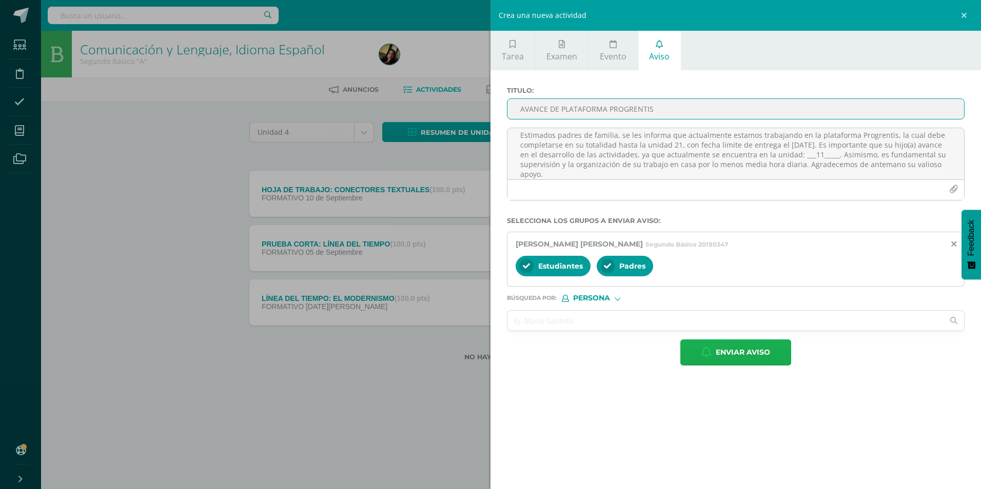
type input "AVANCE DE PLATAFORMA PROGRENTIS"
click at [736, 352] on span "Enviar aviso" at bounding box center [743, 352] width 54 height 25
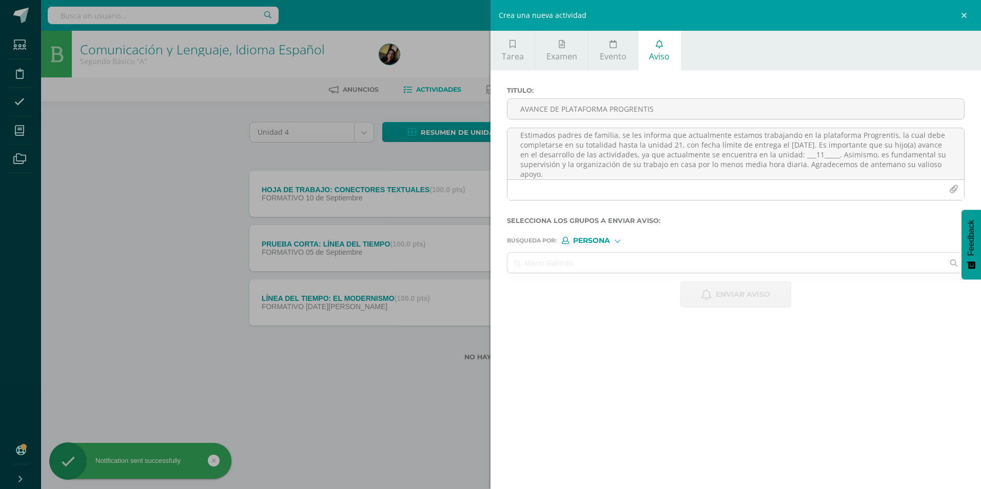
scroll to position [0, 0]
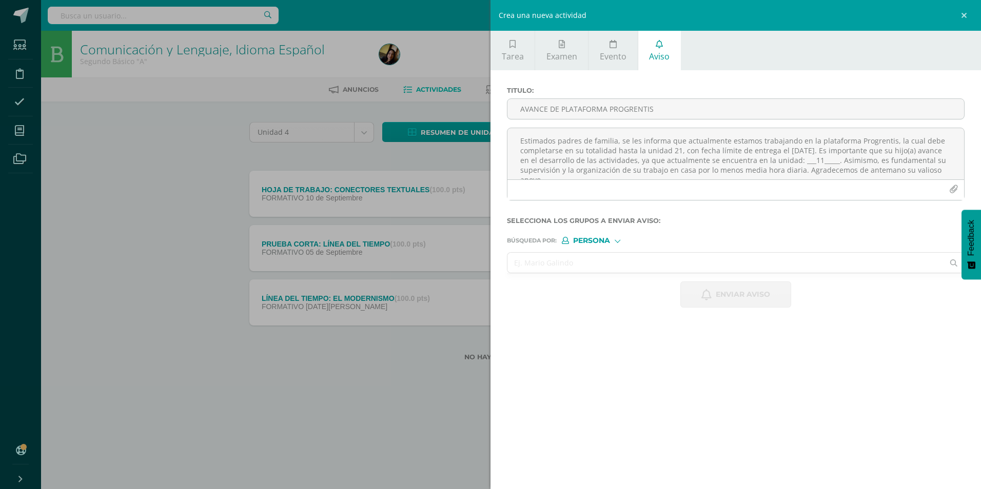
click at [663, 254] on input "text" at bounding box center [725, 263] width 436 height 20
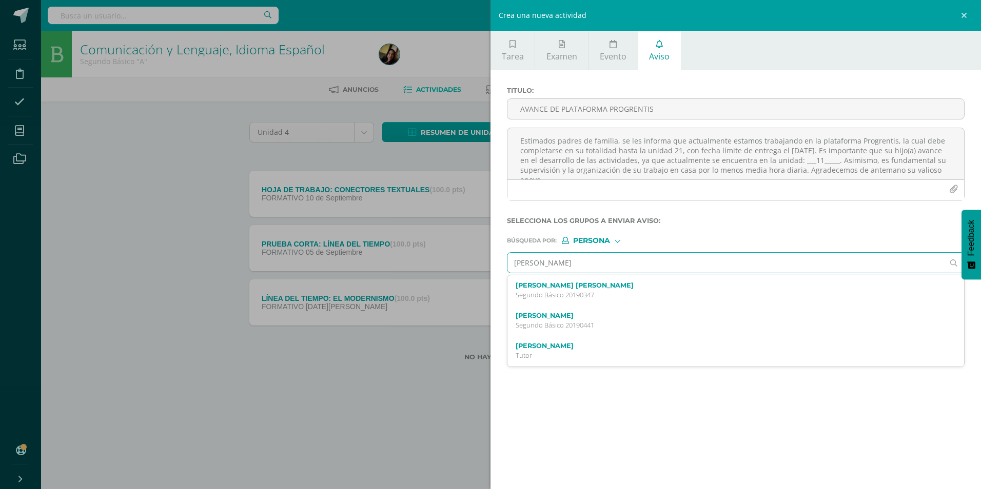
type input "[PERSON_NAME]"
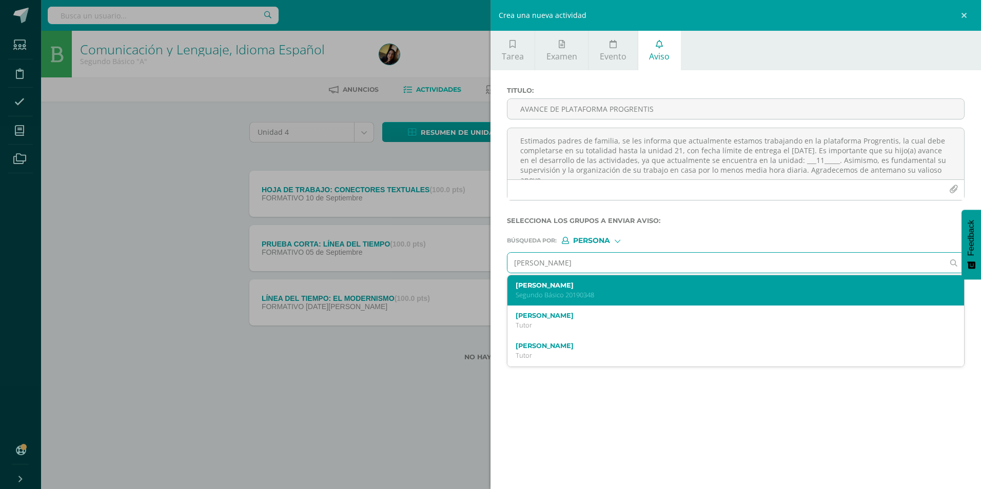
click at [591, 293] on p "Segundo Básico 20190348" at bounding box center [726, 295] width 420 height 9
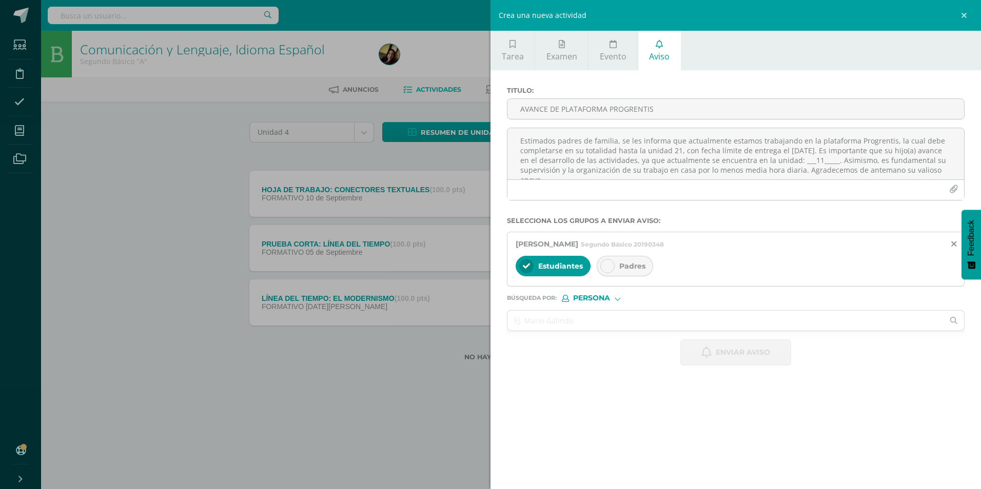
click at [601, 264] on div at bounding box center [607, 266] width 14 height 14
click at [586, 156] on textarea "Estimados padres de familia, se les informa que actualmente estamos trabajando …" at bounding box center [735, 153] width 457 height 51
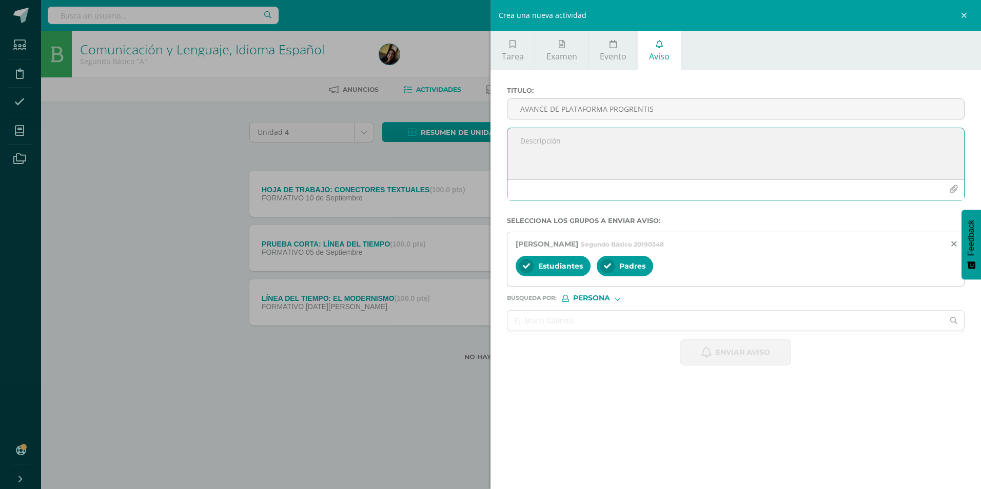
paste textarea "Estimados padres de familia, se les informa que actualmente estamos trabajando …"
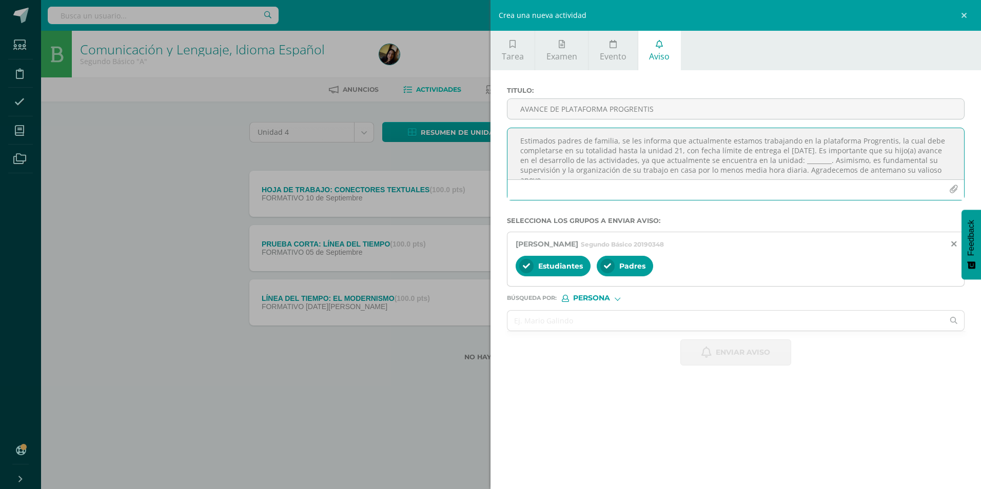
scroll to position [6, 0]
type textarea "Estimados padres de familia, se les informa que actualmente estamos trabajando …"
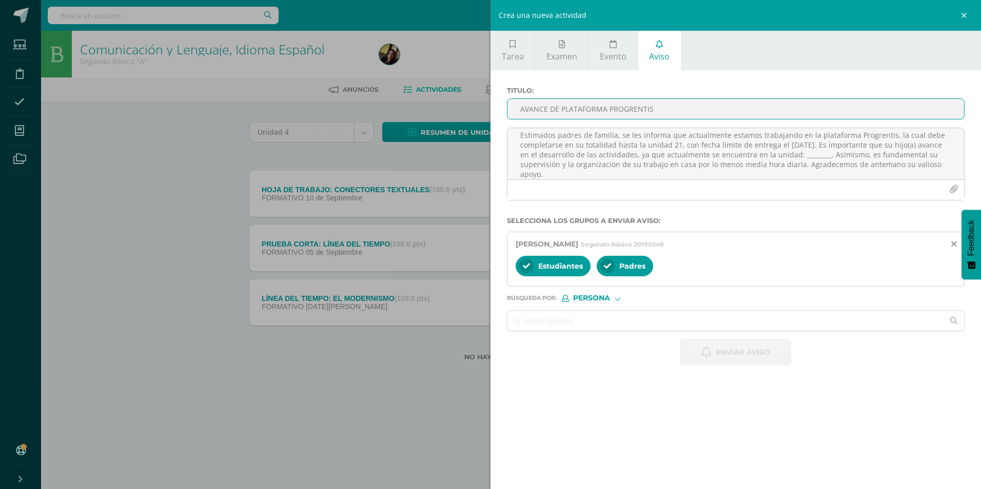
click at [559, 110] on input "AVANCE DE PLATAFORMA PROGRENTIS" at bounding box center [735, 109] width 457 height 20
type input "AVANCE DE PLATAFORMA PROGRENTIS"
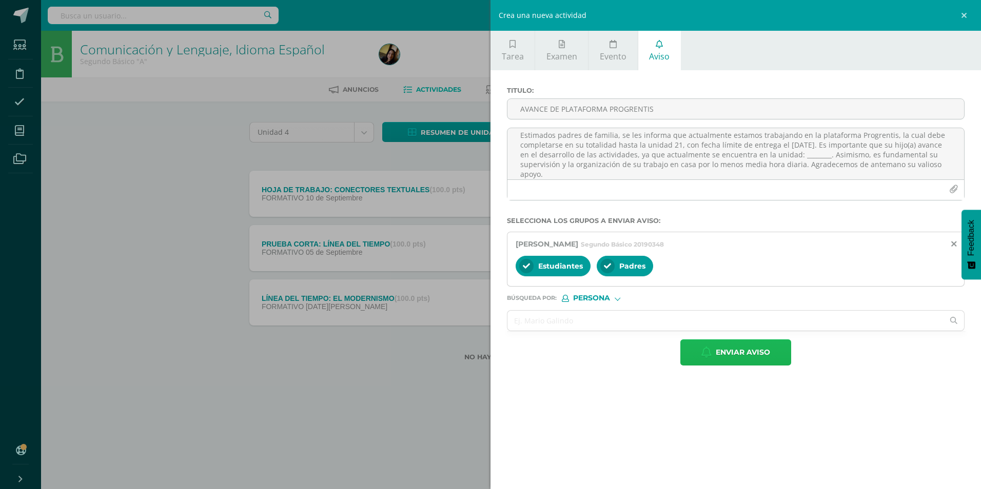
click at [706, 349] on icon "button" at bounding box center [706, 352] width 10 height 11
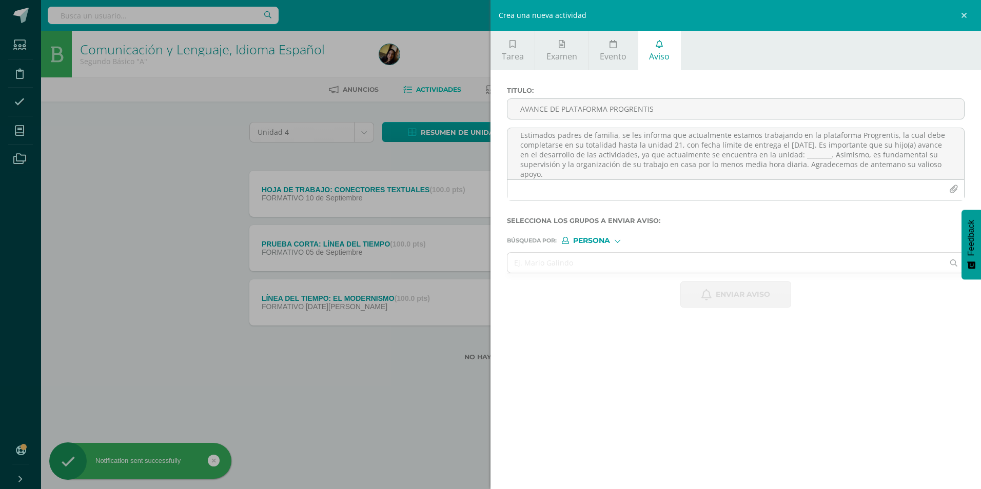
scroll to position [0, 0]
click at [658, 261] on input "text" at bounding box center [725, 263] width 436 height 20
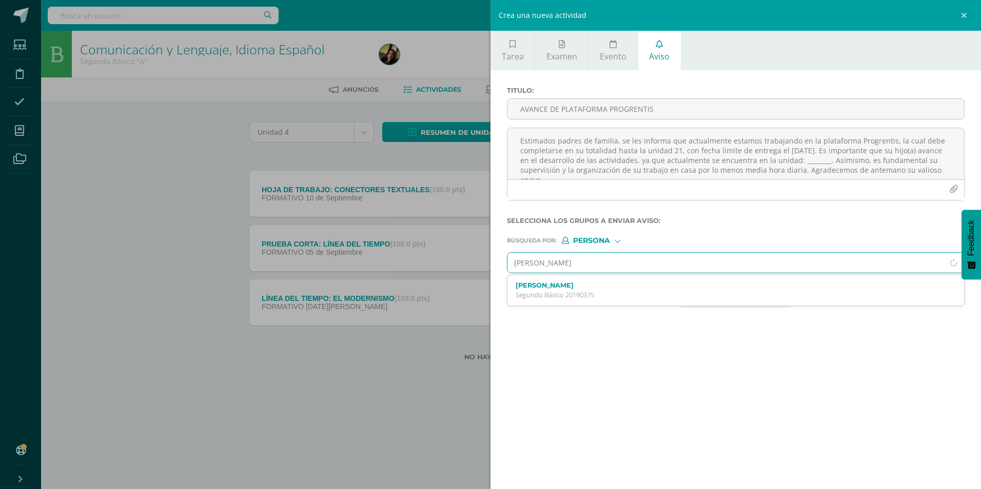
type input "[PERSON_NAME]"
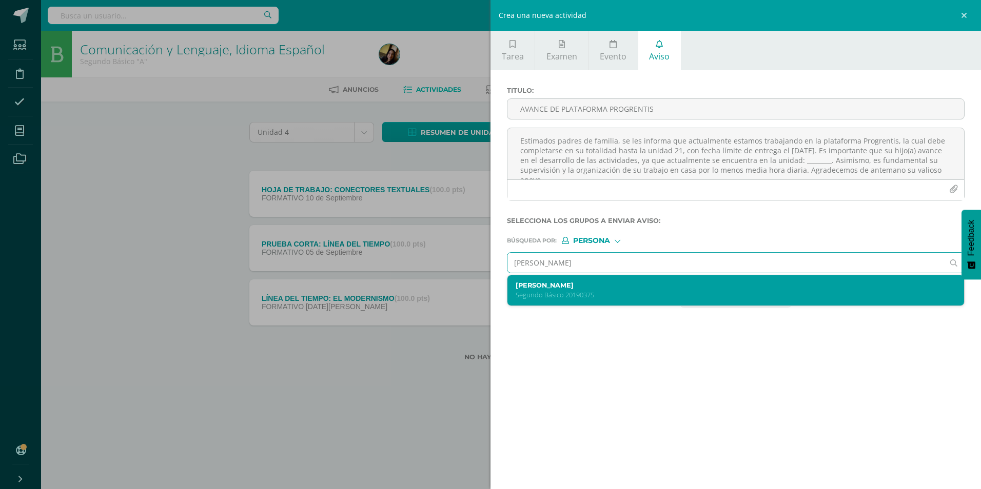
click at [576, 293] on p "Segundo Básico 20190375" at bounding box center [726, 295] width 420 height 9
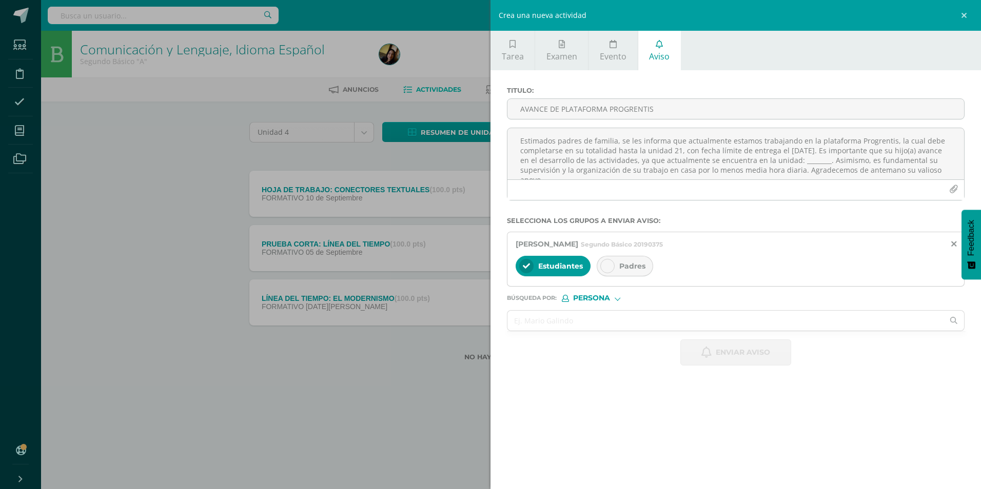
click at [607, 273] on div at bounding box center [607, 266] width 14 height 14
click at [598, 178] on textarea "Estimados padres de familia, se les informa que actualmente estamos trabajando …" at bounding box center [735, 153] width 457 height 51
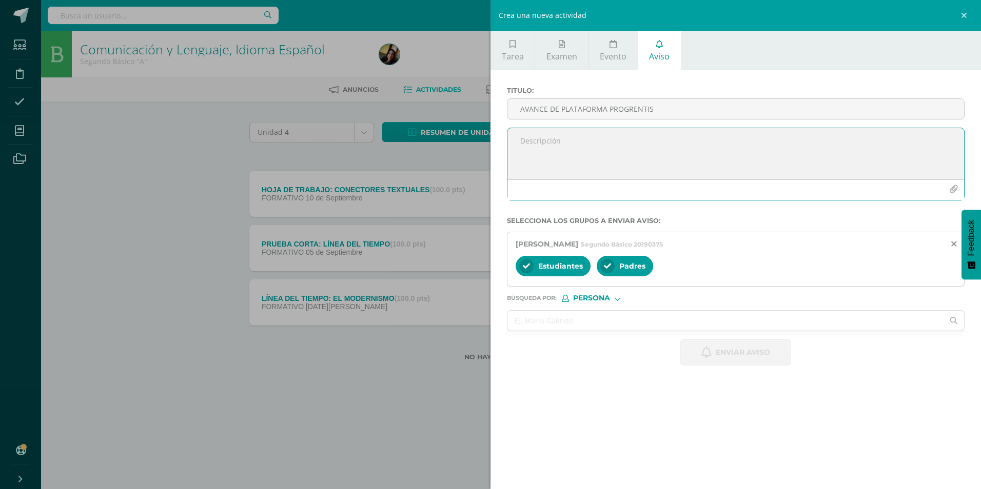
paste textarea "Estimados padres de familia, se les informa que actualmente estamos trabajando …"
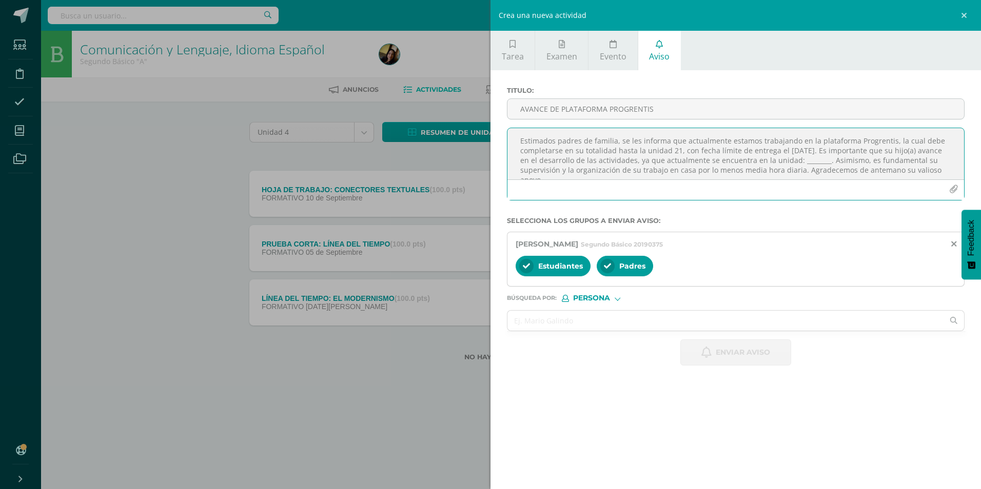
scroll to position [6, 0]
click at [832, 158] on textarea "Estimados padres de familia, se les informa que actualmente estamos trabajando …" at bounding box center [735, 153] width 457 height 51
type textarea "Estimados padres de familia, se les informa que actualmente estamos trabajando …"
click at [700, 110] on input "AVANCE DE PLATAFORMA PROGRENTIS" at bounding box center [735, 109] width 457 height 20
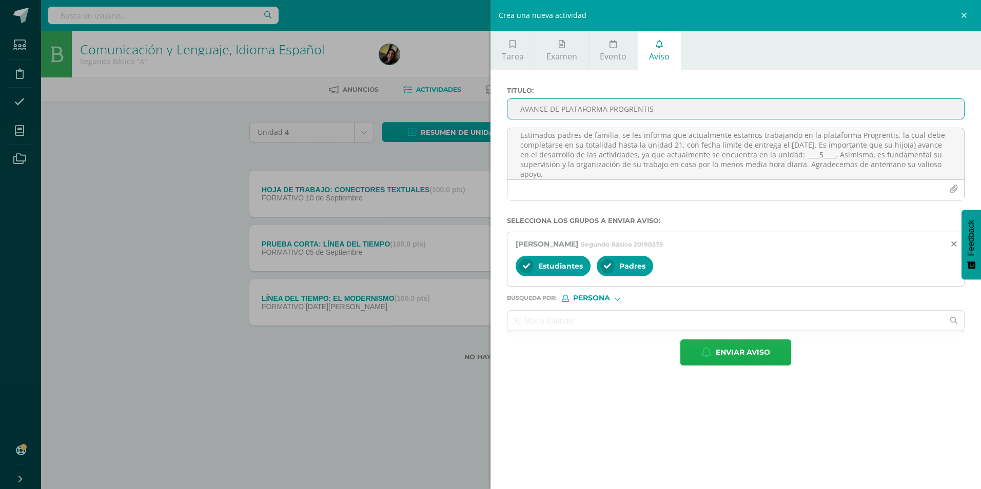
type input "AVANCE DE PLATAFORMA PROGRENTIS"
click at [720, 354] on span "Enviar aviso" at bounding box center [743, 352] width 54 height 25
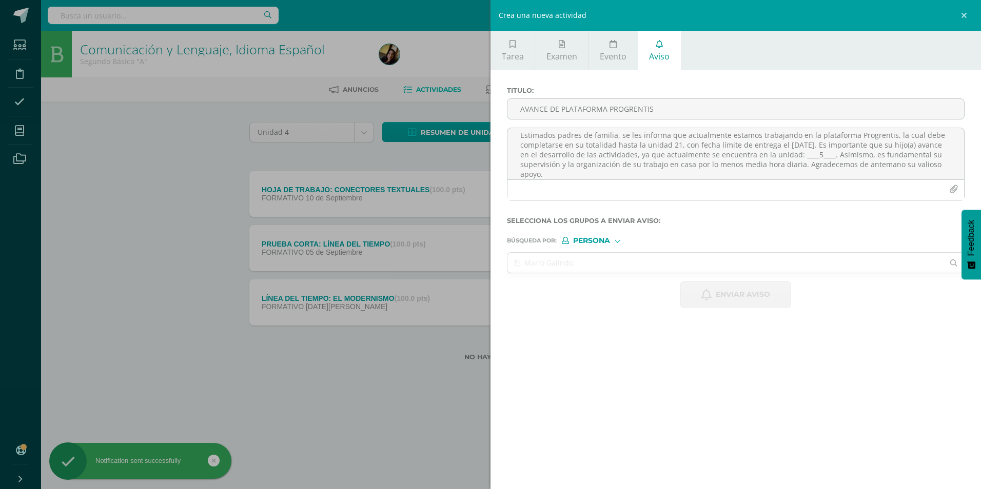
scroll to position [0, 0]
click at [707, 260] on input "text" at bounding box center [725, 263] width 436 height 20
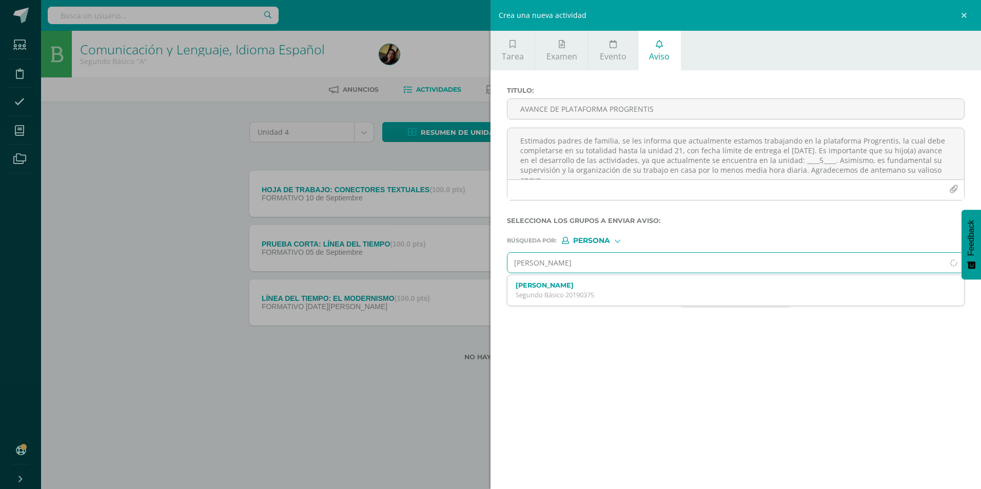
type input "[PERSON_NAME]"
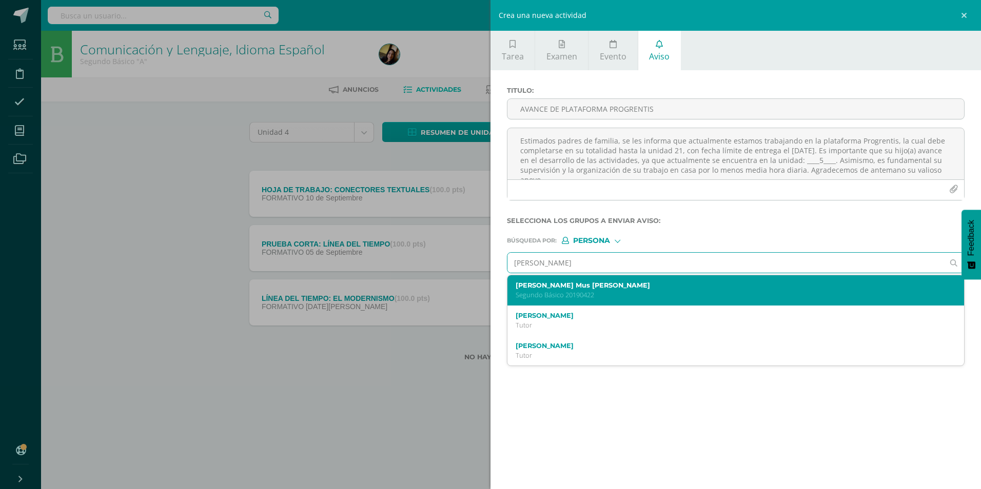
click at [642, 285] on label "[PERSON_NAME] Mus [PERSON_NAME]" at bounding box center [726, 286] width 420 height 8
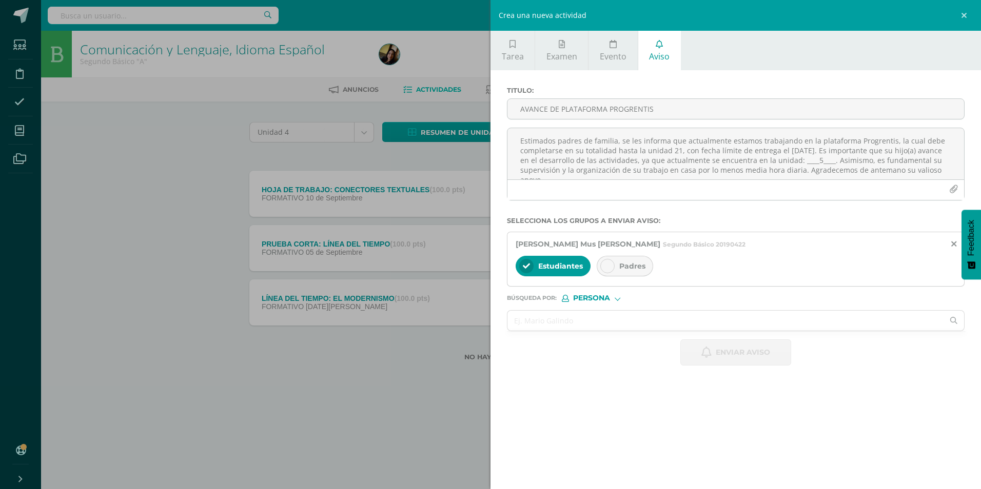
click at [622, 259] on div "Padres" at bounding box center [625, 266] width 56 height 21
click at [633, 155] on textarea "Estimados padres de familia, se les informa que actualmente estamos trabajando …" at bounding box center [735, 153] width 457 height 51
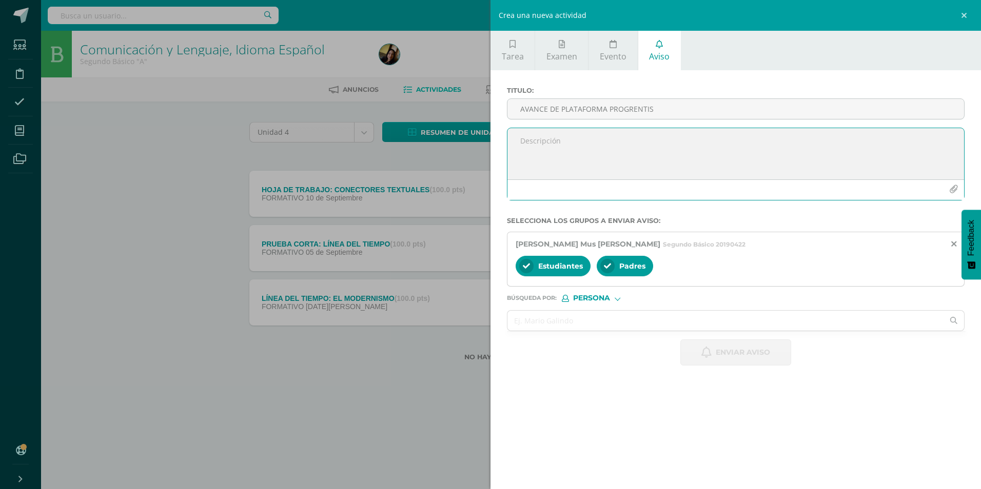
paste textarea "Estimados padres de familia, se les informa que actualmente estamos trabajando …"
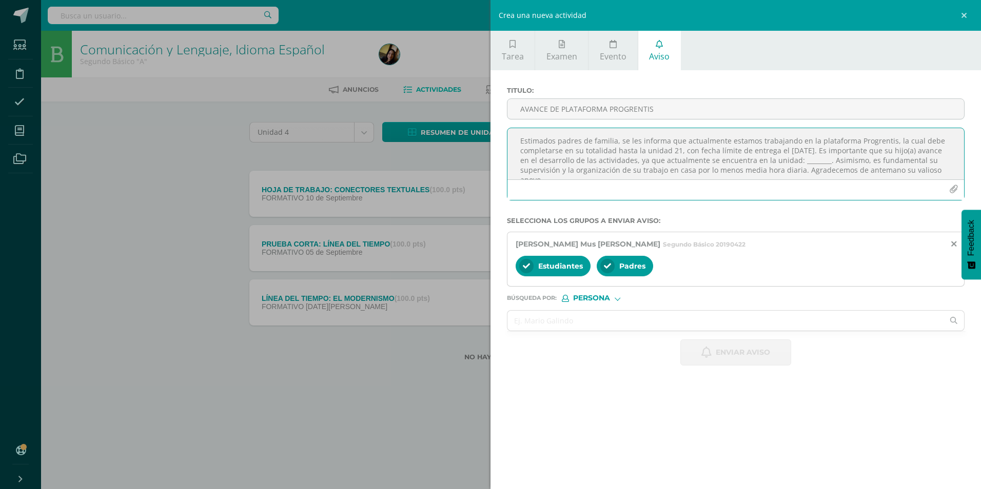
scroll to position [6, 0]
click at [825, 159] on textarea "Estimados padres de familia, se les informa que actualmente estamos trabajando …" at bounding box center [735, 153] width 457 height 51
type textarea "Estimados padres de familia, se les informa que actualmente estamos trabajando …"
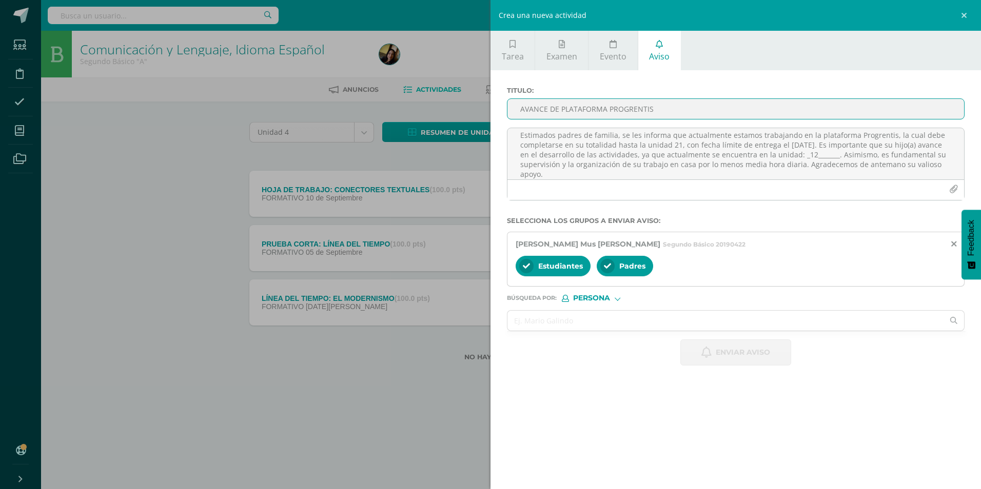
click at [615, 106] on input "AVANCE DE PLATAFORMA PROGRENTIS" at bounding box center [735, 109] width 457 height 20
type input "AVANCE DE PLATAFORMA PROGRENTIS"
click at [741, 345] on span "Enviar aviso" at bounding box center [743, 352] width 54 height 25
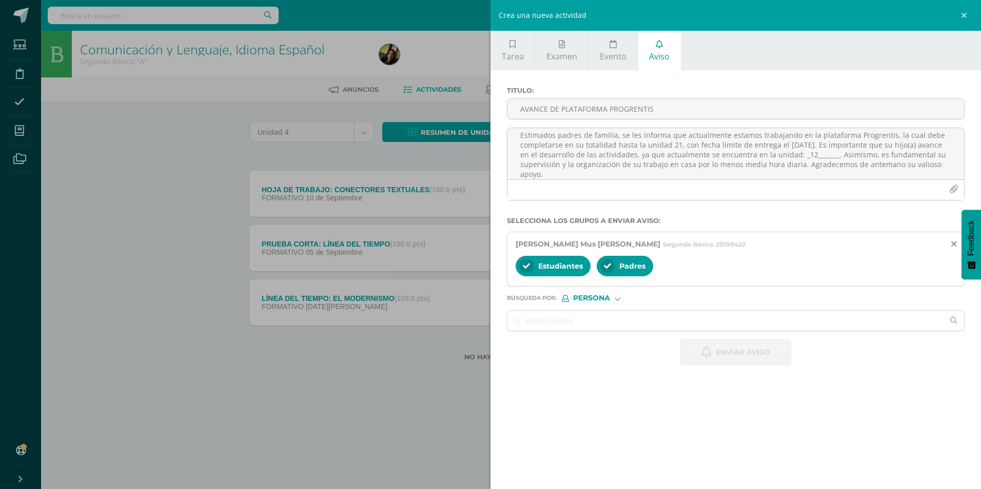
scroll to position [0, 0]
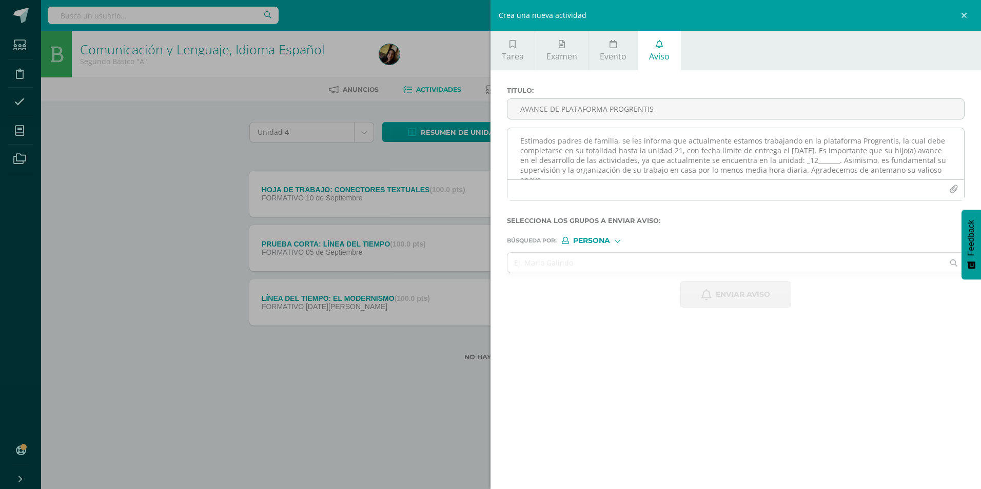
click at [573, 166] on textarea "Estimados padres de familia, se les informa que actualmente estamos trabajando …" at bounding box center [735, 153] width 457 height 51
paste textarea "Estimados padres de familia, se les informa que actualmente estamos trabajando …"
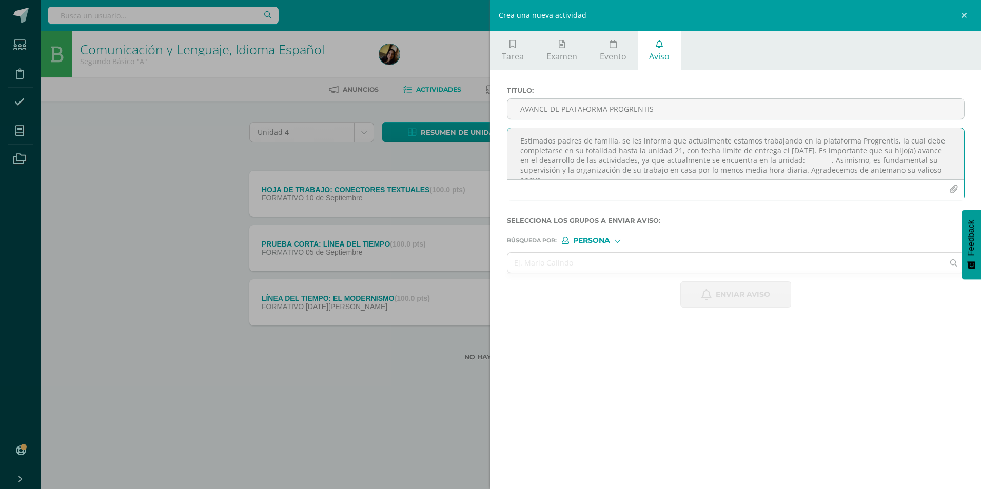
scroll to position [6, 0]
click at [832, 156] on textarea "Estimados padres de familia, se les informa que actualmente estamos trabajando …" at bounding box center [735, 153] width 457 height 51
type textarea "Estimados padres de familia, se les informa que actualmente estamos trabajando …"
click at [567, 107] on input "AVANCE DE PLATAFORMA PROGRENTIS" at bounding box center [735, 109] width 457 height 20
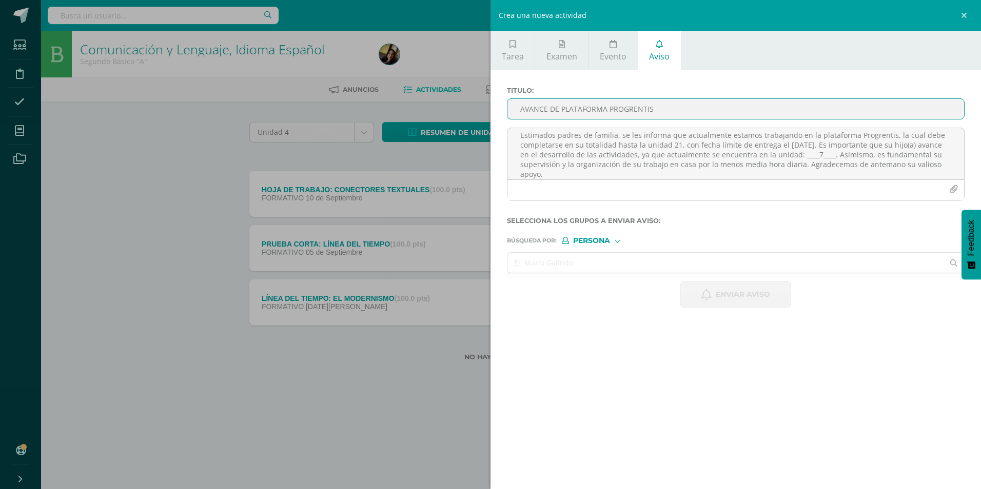
type input "AVANCE DE PLATAFORMA PROGRENTIS"
click at [668, 254] on input "text" at bounding box center [725, 263] width 436 height 20
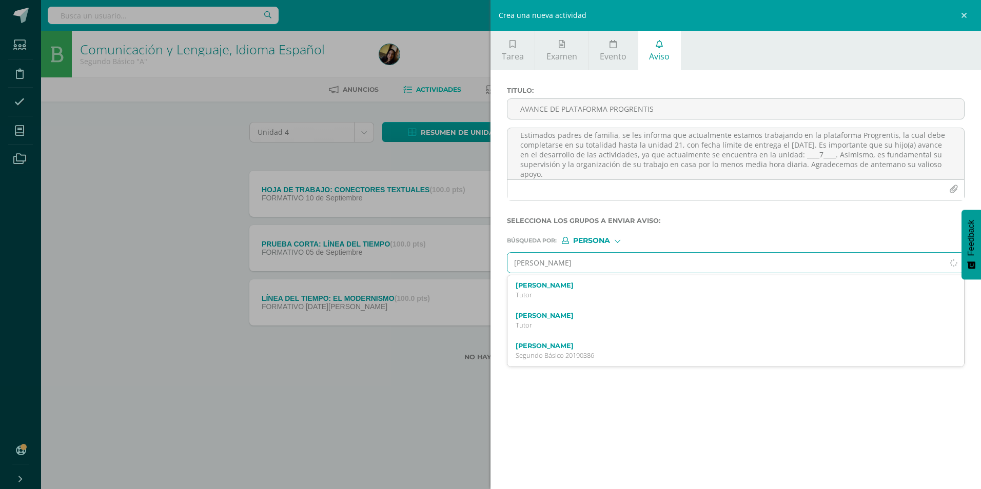
type input "[PERSON_NAME]"
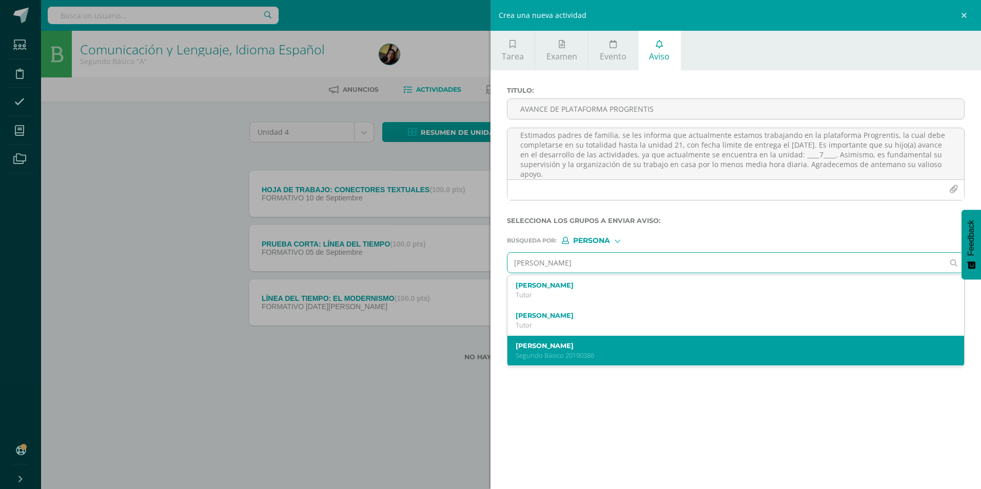
click at [662, 342] on label "[PERSON_NAME]" at bounding box center [726, 346] width 420 height 8
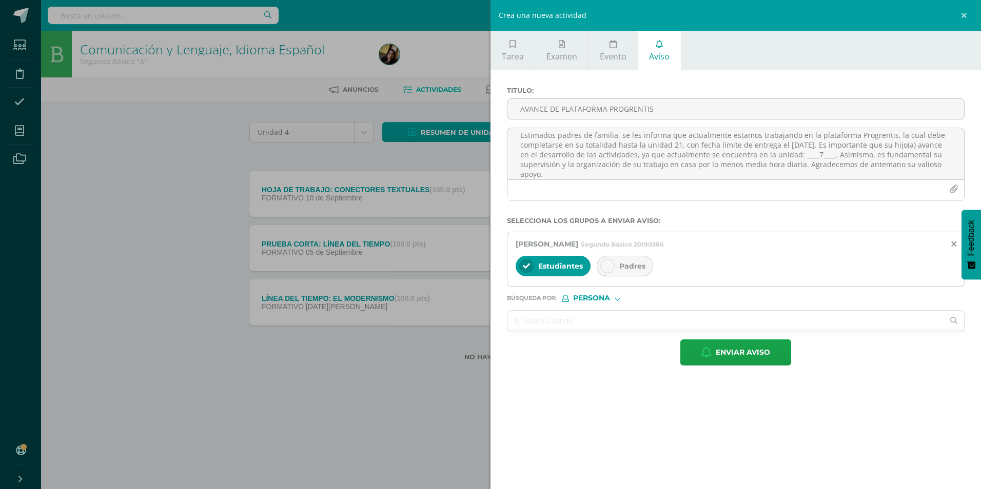
click at [646, 265] on div "Padres" at bounding box center [625, 266] width 56 height 21
click at [751, 356] on span "Enviar aviso" at bounding box center [743, 352] width 54 height 25
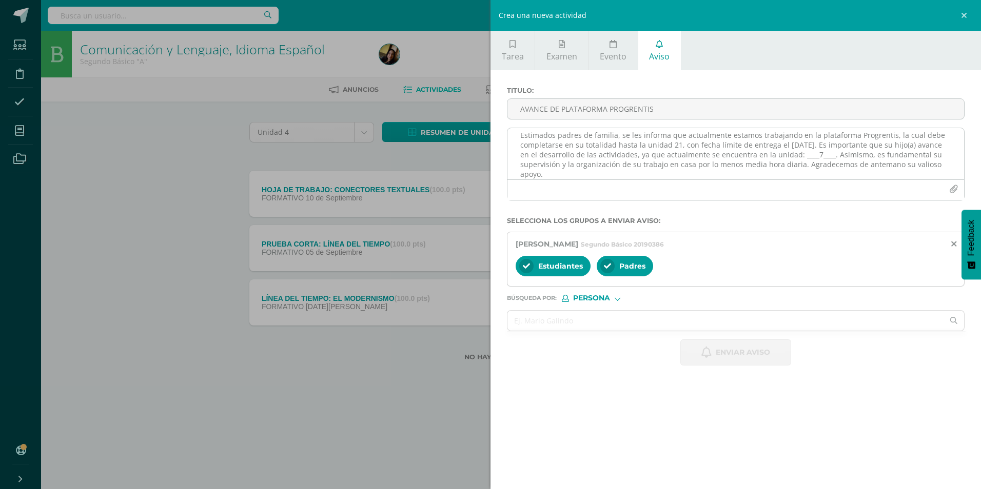
scroll to position [0, 0]
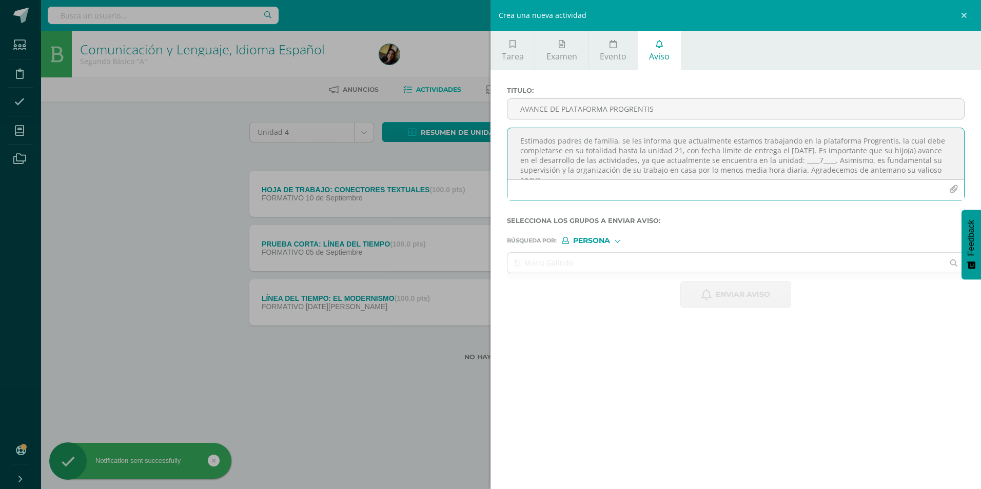
click at [631, 156] on textarea "Estimados padres de familia, se les informa que actualmente estamos trabajando …" at bounding box center [735, 153] width 457 height 51
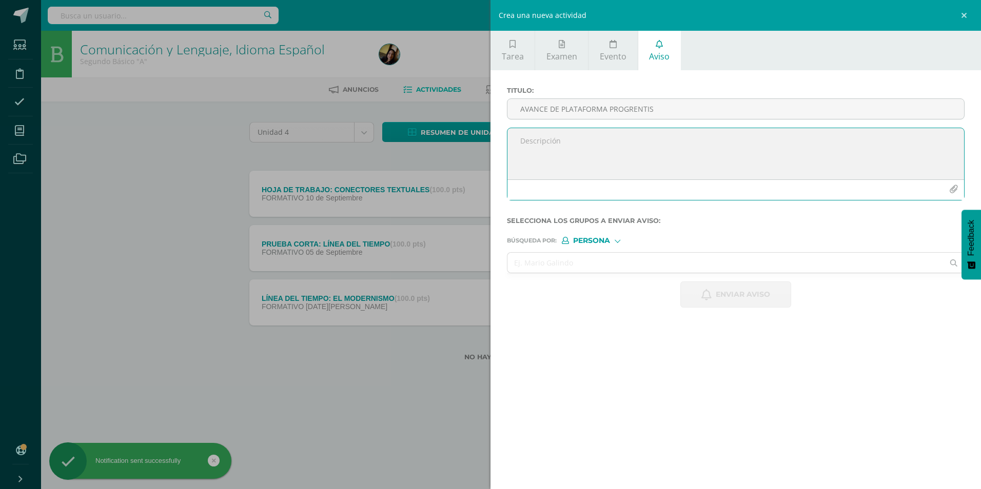
paste textarea "Estimados padres de familia, se les informa que actualmente estamos trabajando …"
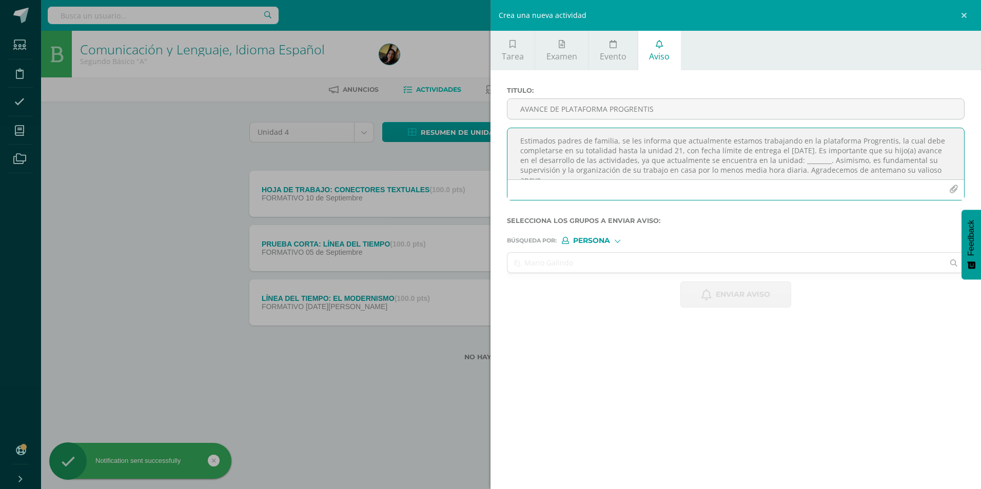
scroll to position [6, 0]
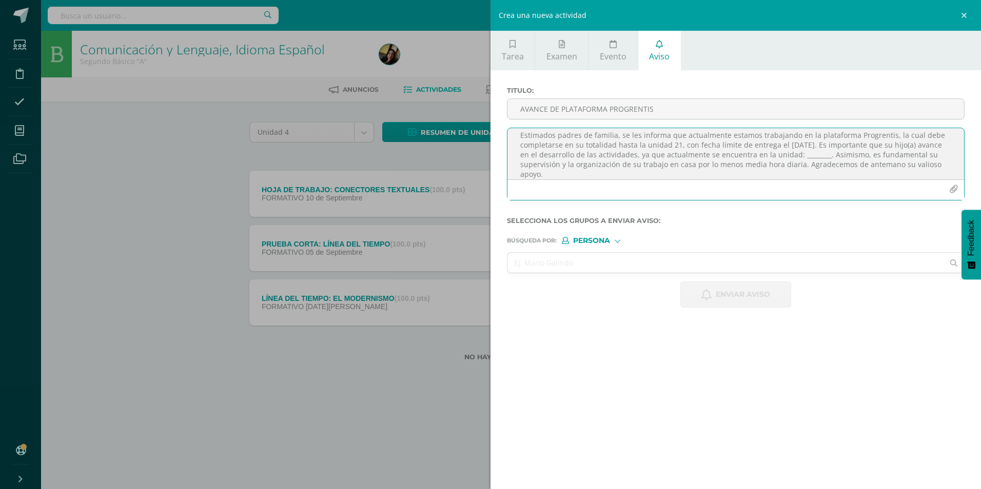
click at [832, 151] on textarea "Estimados padres de familia, se les informa que actualmente estamos trabajando …" at bounding box center [735, 153] width 457 height 51
type textarea "Estimados padres de familia, se les informa que actualmente estamos trabajando …"
click at [701, 116] on input "AVANCE DE PLATAFORMA PROGRENTIS" at bounding box center [735, 109] width 457 height 20
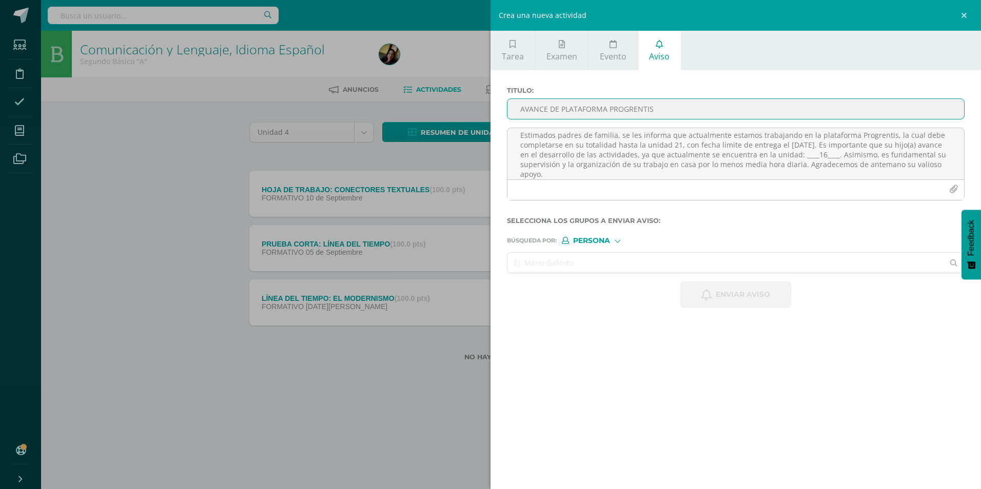
type input "AVANCE DE PLATAFORMA PROGRENTIS"
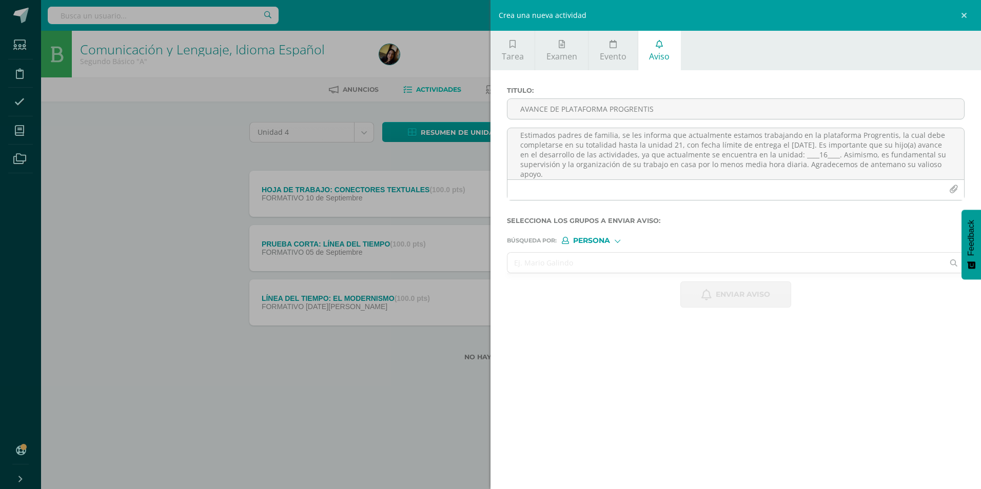
click at [616, 264] on input "text" at bounding box center [725, 263] width 436 height 20
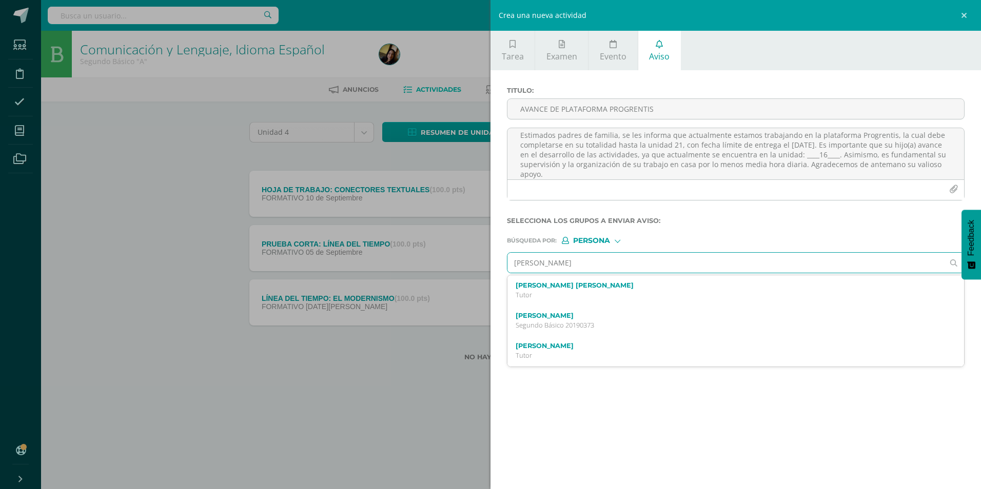
type input "[PERSON_NAME]"
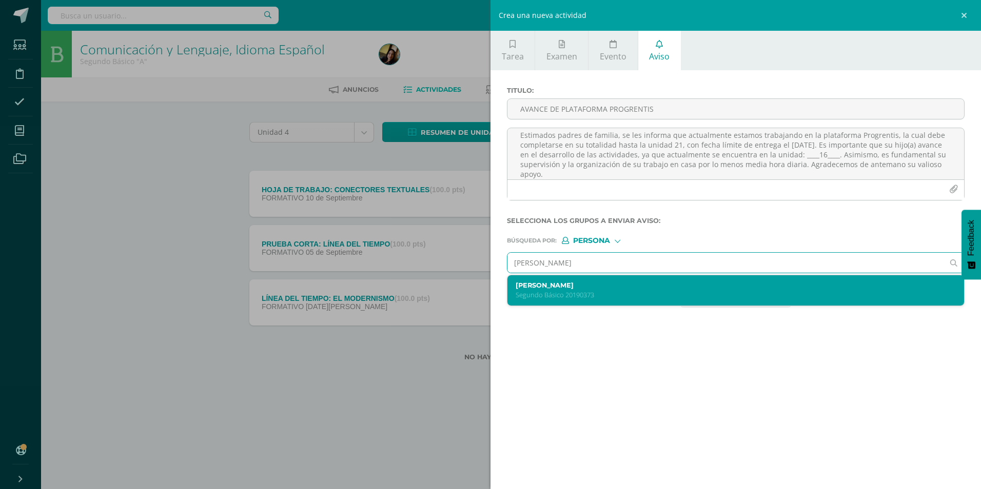
click at [618, 296] on p "Segundo Básico 20190373" at bounding box center [726, 295] width 420 height 9
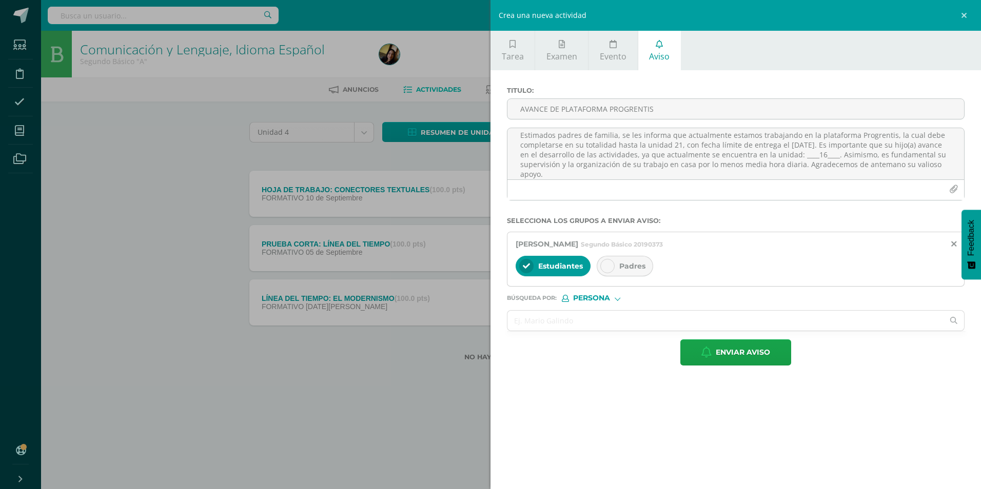
click at [633, 264] on span "Padres" at bounding box center [632, 266] width 26 height 9
click at [741, 360] on span "Enviar aviso" at bounding box center [743, 352] width 54 height 25
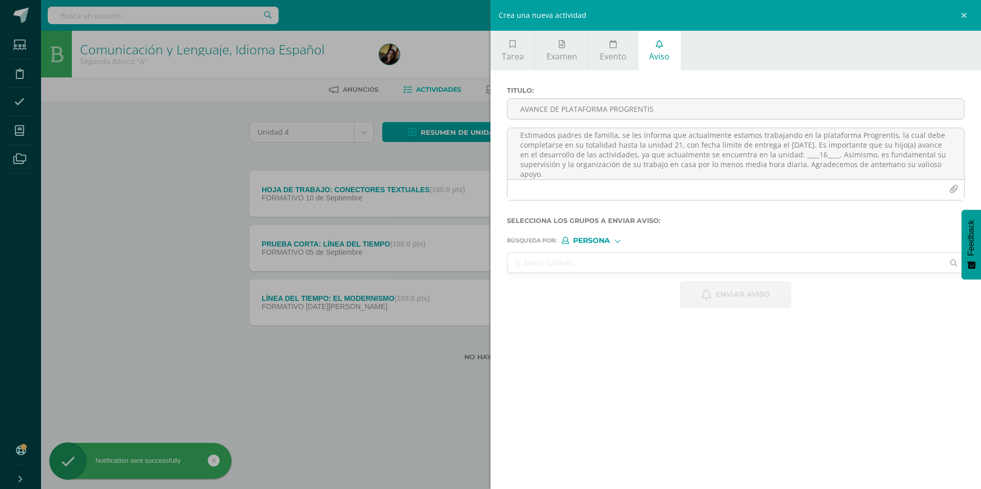
scroll to position [0, 0]
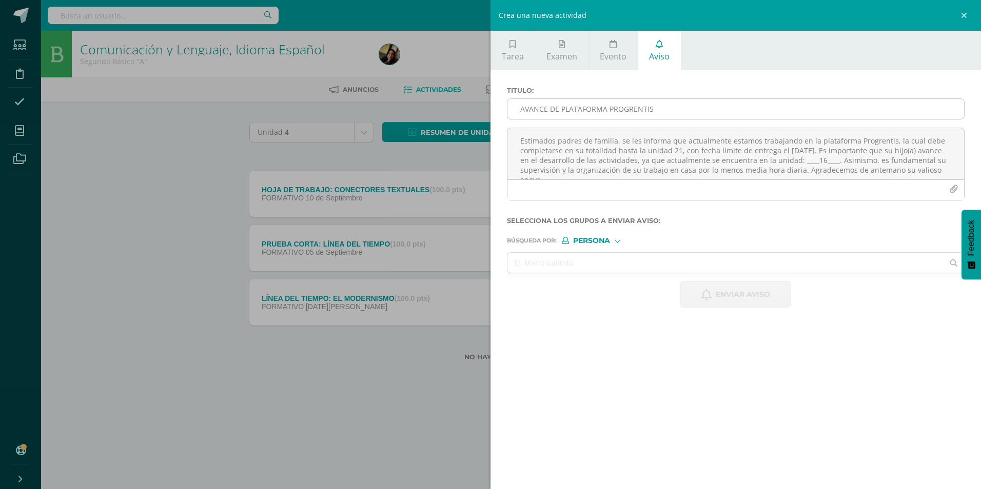
click at [577, 102] on input "AVANCE DE PLATAFORMA PROGRENTIS" at bounding box center [735, 109] width 457 height 20
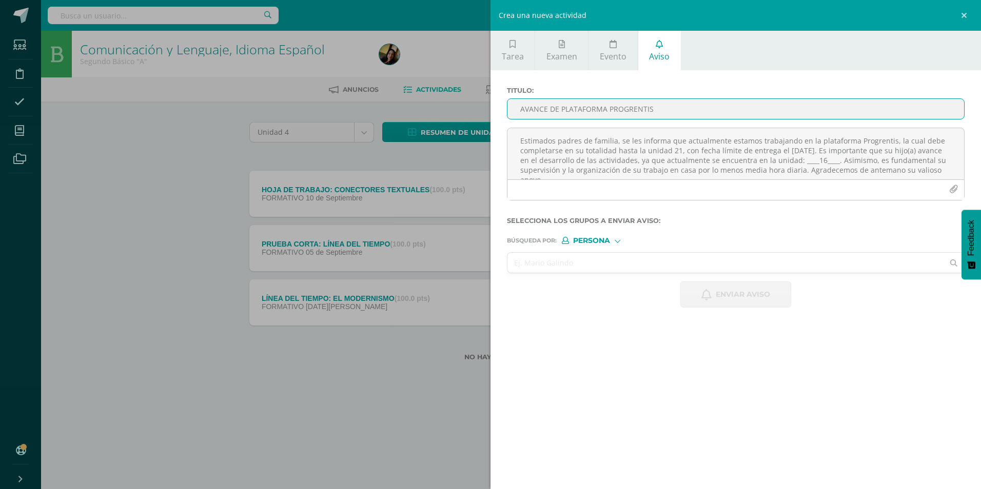
click at [566, 259] on input "text" at bounding box center [725, 263] width 436 height 20
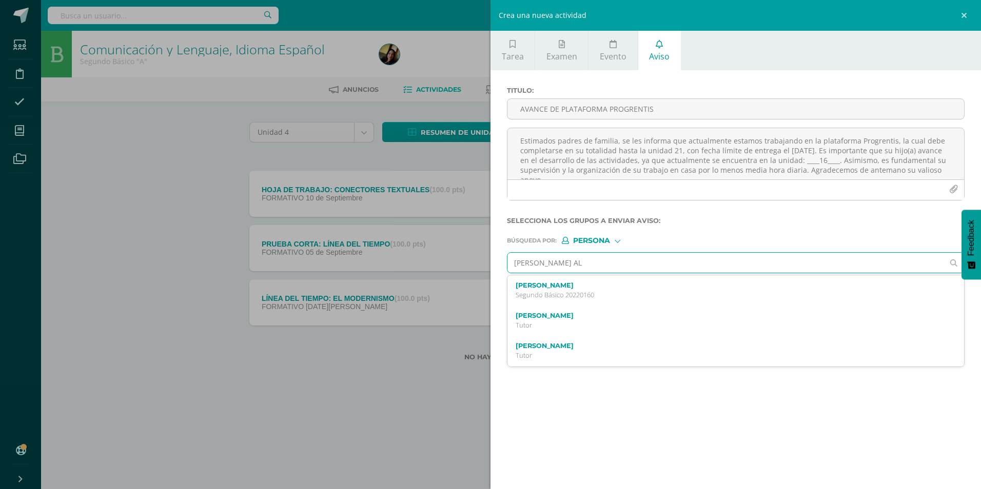
type input "[PERSON_NAME]"
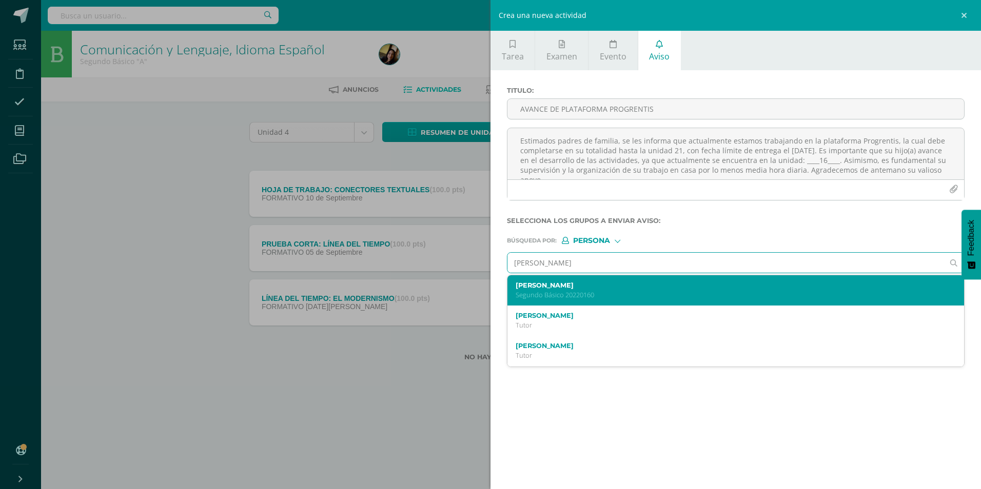
click at [566, 286] on label "[PERSON_NAME]" at bounding box center [726, 286] width 420 height 8
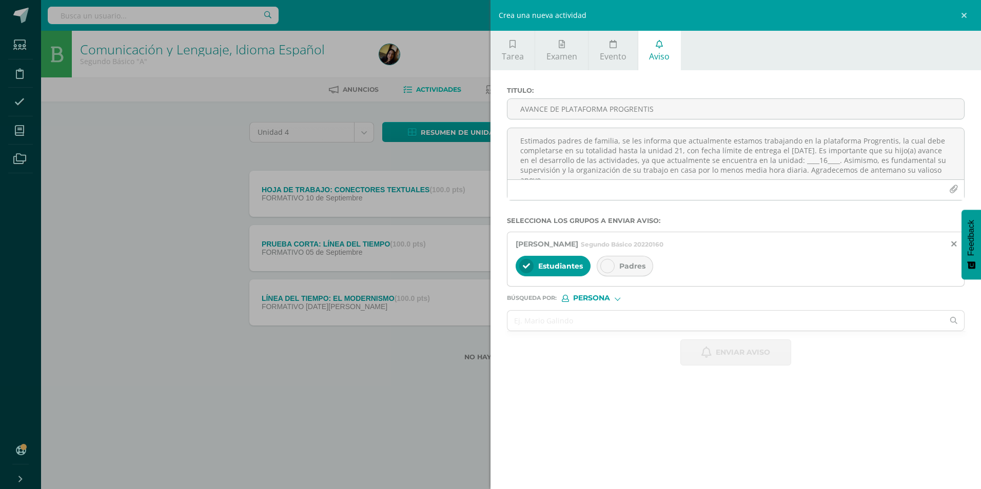
click at [610, 266] on icon at bounding box center [607, 266] width 7 height 7
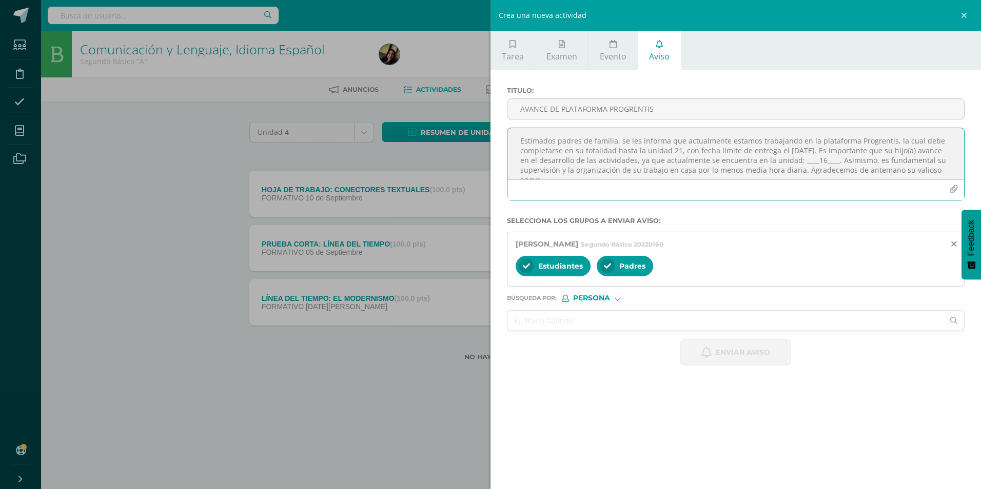
click at [593, 165] on textarea "Estimados padres de familia, se les informa que actualmente estamos trabajando …" at bounding box center [735, 153] width 457 height 51
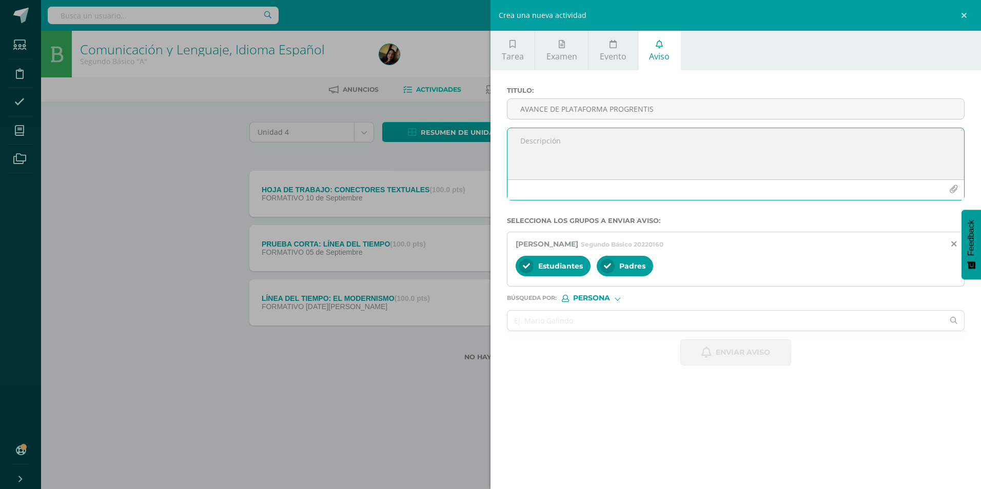
paste textarea "Estimados padres de familia, se les informa que actualmente estamos trabajando …"
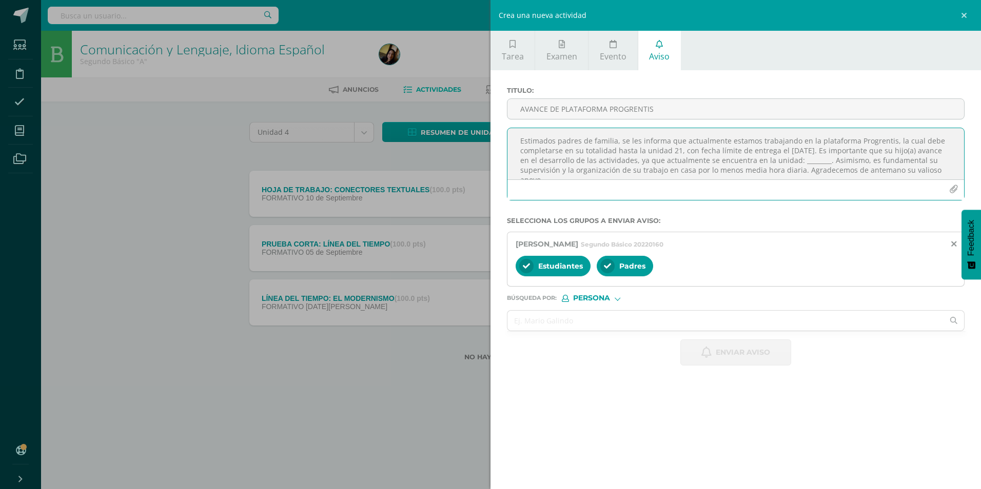
scroll to position [6, 0]
click at [832, 154] on textarea "Estimados padres de familia, se les informa que actualmente estamos trabajando …" at bounding box center [735, 153] width 457 height 51
type textarea "Estimados padres de familia, se les informa que actualmente estamos trabajando …"
click at [641, 100] on input "AVANCE DE PLATAFORMA PROGRENTIS" at bounding box center [735, 109] width 457 height 20
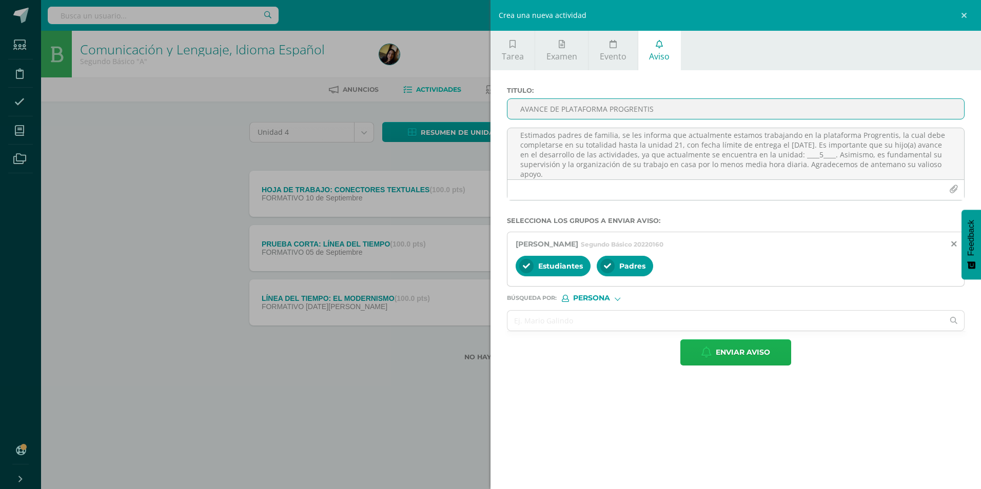
type input "AVANCE DE PLATAFORMA PROGRENTIS"
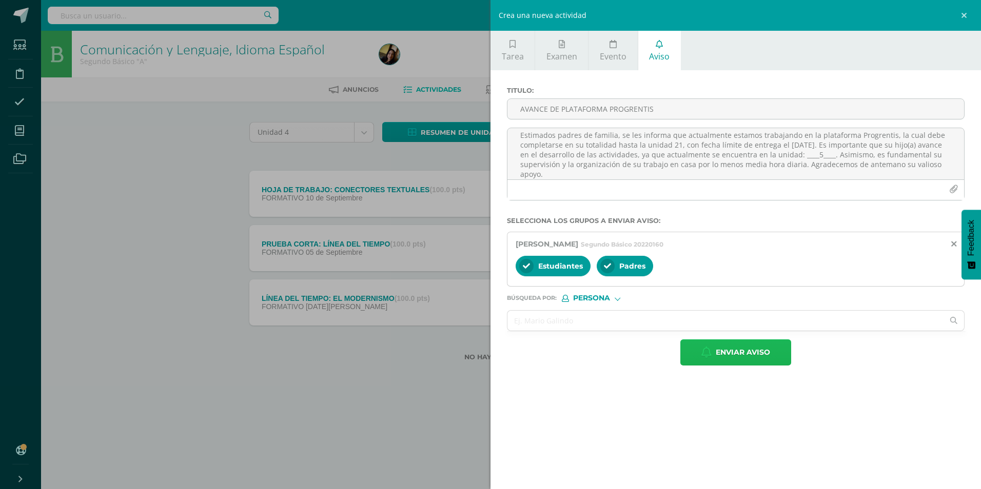
click at [701, 354] on button "Enviar aviso" at bounding box center [735, 353] width 111 height 26
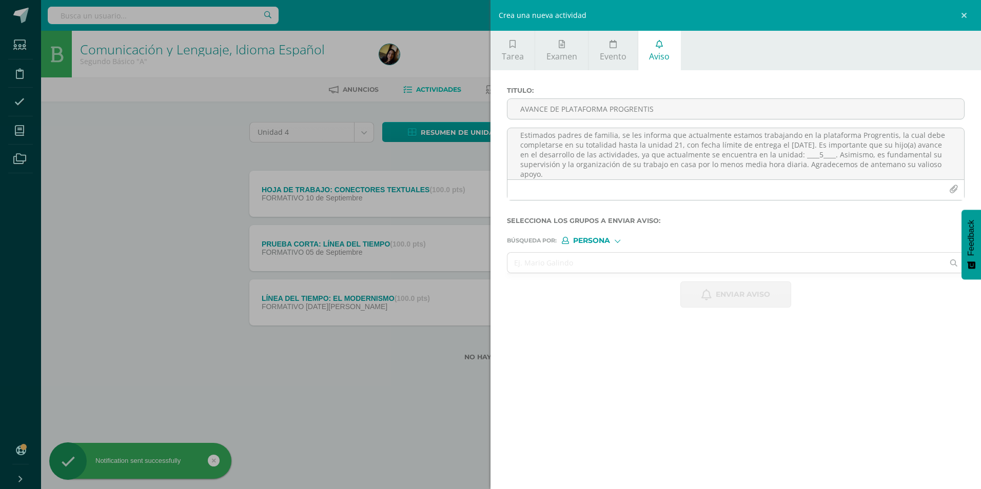
scroll to position [0, 0]
click at [571, 153] on textarea "Estimados padres de familia, se les informa que actualmente estamos trabajando …" at bounding box center [735, 153] width 457 height 51
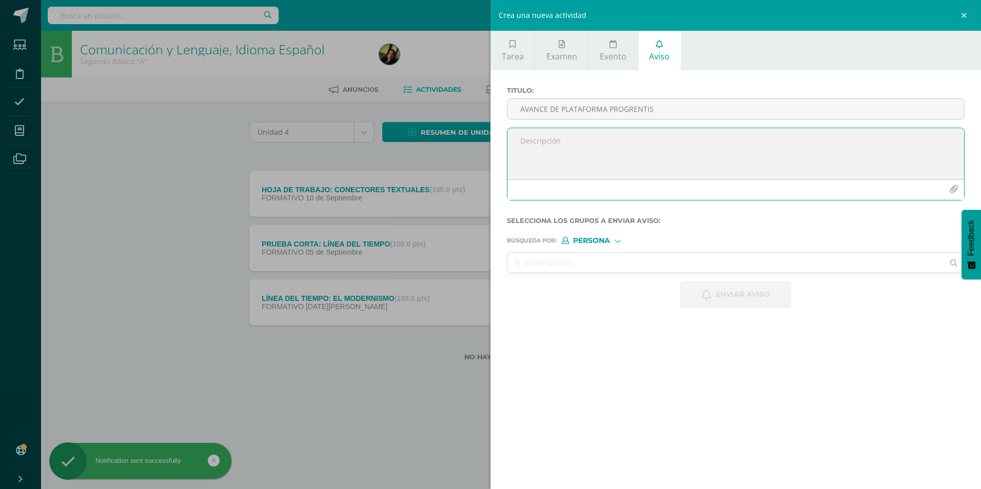
paste textarea "Estimados padres de familia, se les informa que actualmente estamos trabajando …"
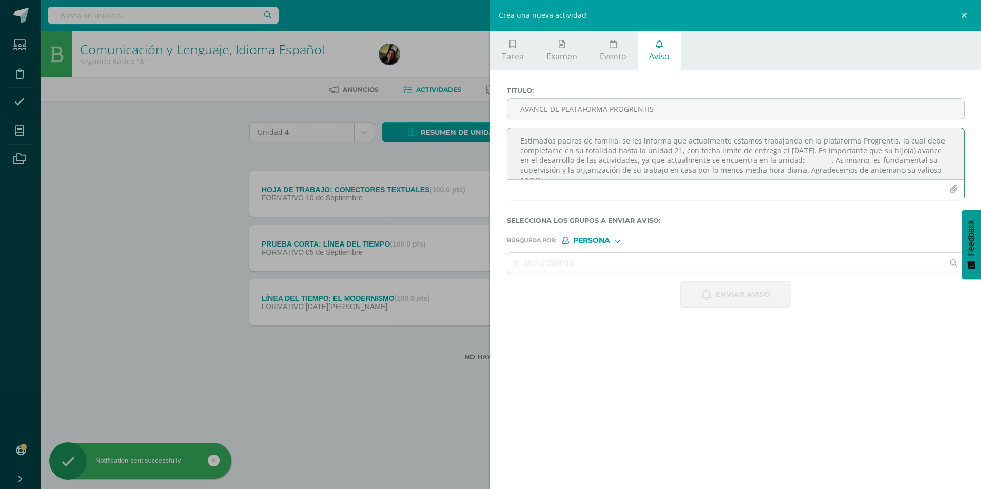
scroll to position [6, 0]
type textarea "Estimados padres de familia, se les informa que actualmente estamos trabajando …"
click at [531, 110] on input "AVANCE DE PLATAFORMA PROGRENTIS" at bounding box center [735, 109] width 457 height 20
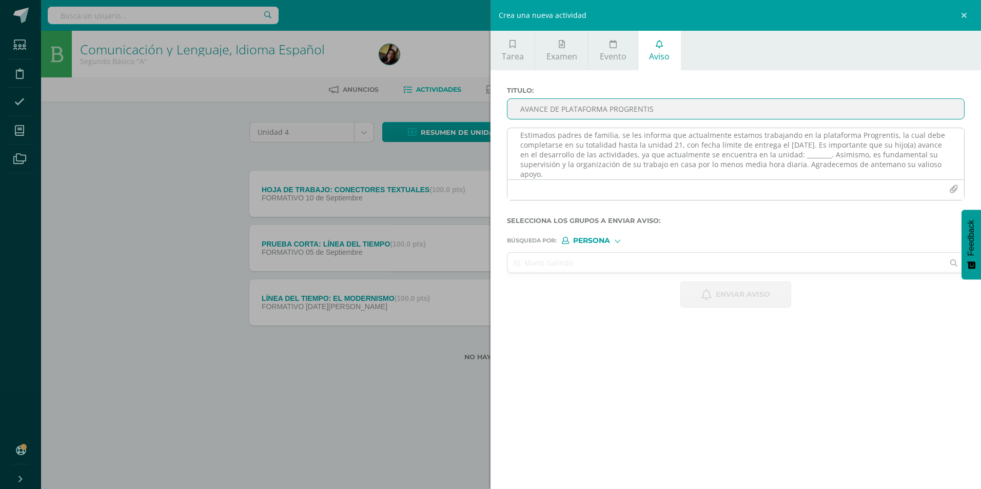
type input "AVANCE DE PLATAFORMA PROGRENTIS"
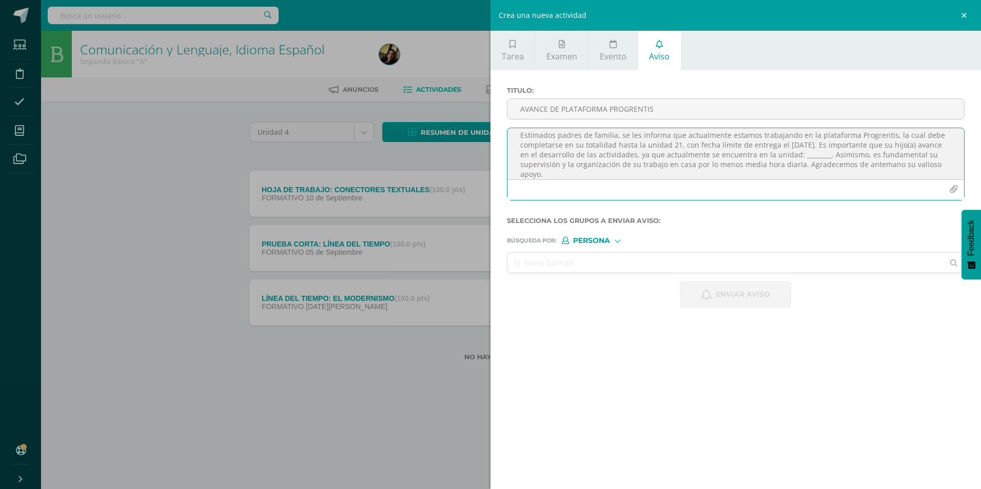
click at [828, 153] on textarea "Estimados padres de familia, se les informa que actualmente estamos trabajando …" at bounding box center [735, 153] width 457 height 51
type textarea "Estimados padres de familia, se les informa que actualmente estamos trabajando …"
click at [673, 261] on input "text" at bounding box center [725, 263] width 436 height 20
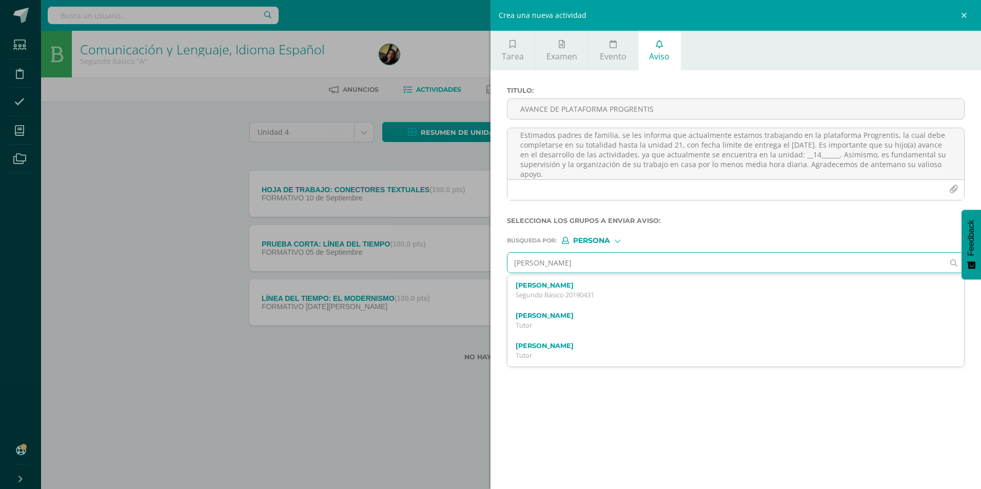
type input "[PERSON_NAME]"
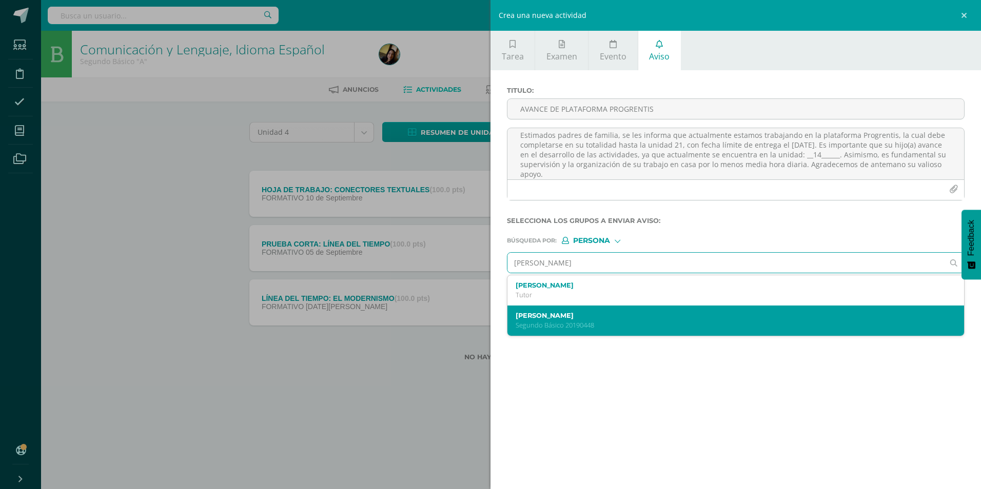
click at [604, 320] on div "[PERSON_NAME] 20190448" at bounding box center [726, 321] width 420 height 18
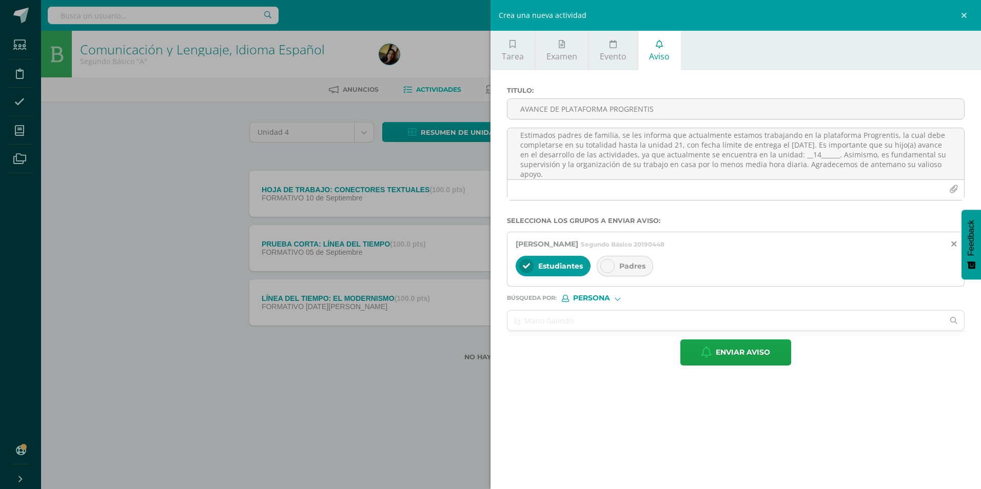
click at [603, 275] on div "Padres" at bounding box center [625, 266] width 56 height 21
click at [629, 103] on input "AVANCE DE PLATAFORMA PROGRENTIS" at bounding box center [735, 109] width 457 height 20
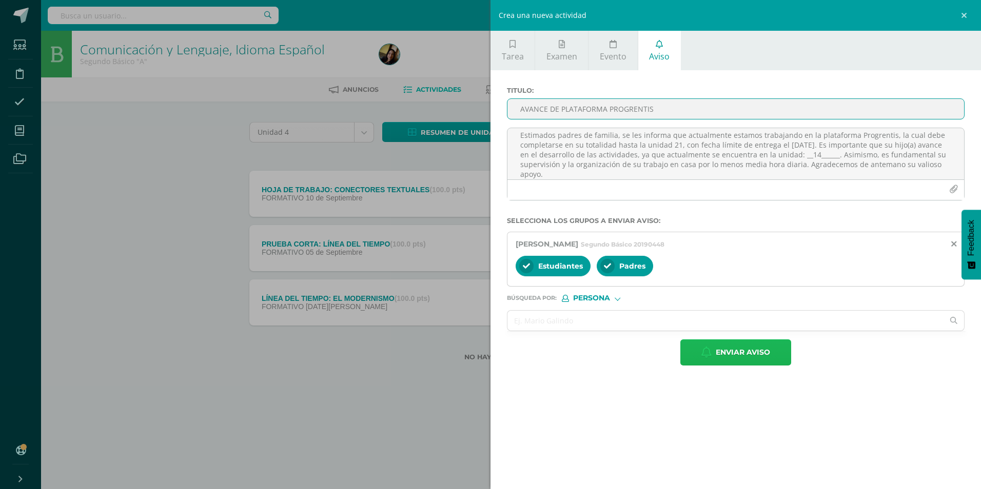
click at [699, 356] on button "Enviar aviso" at bounding box center [735, 353] width 111 height 26
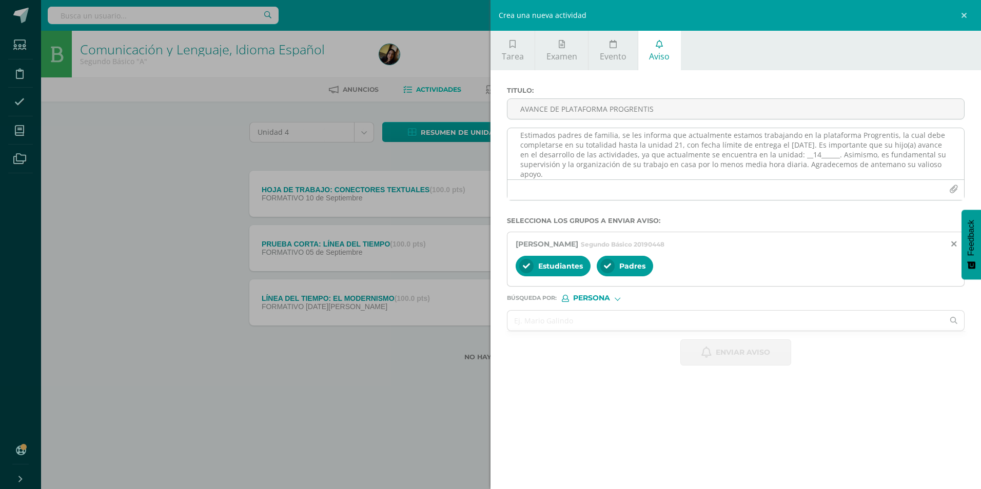
scroll to position [0, 0]
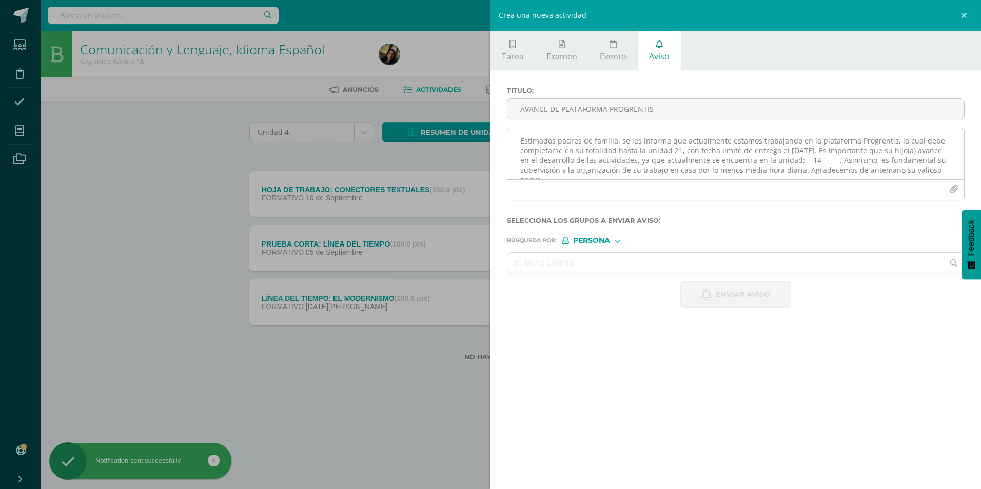
click at [595, 155] on textarea "Estimados padres de familia, se les informa que actualmente estamos trabajando …" at bounding box center [735, 153] width 457 height 51
paste textarea "Estimados padres de familia, se les informa que actualmente estamos trabajando …"
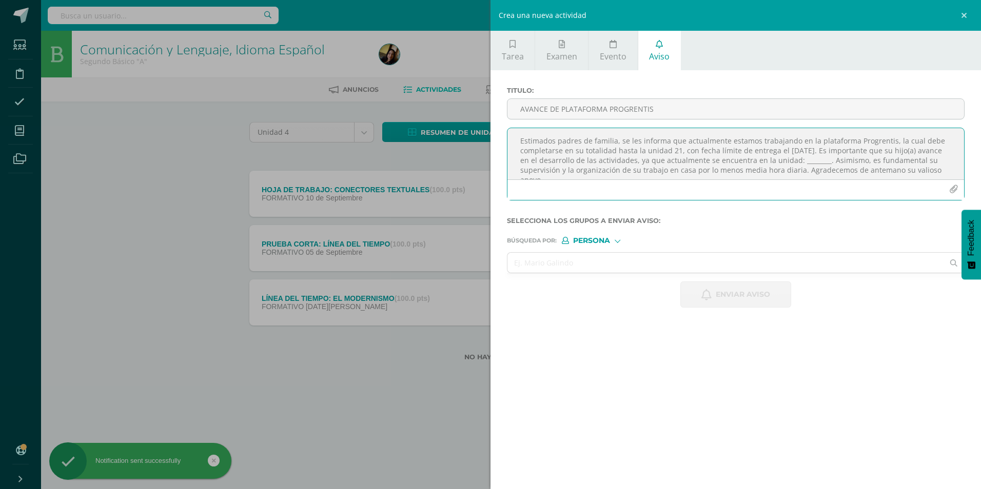
scroll to position [6, 0]
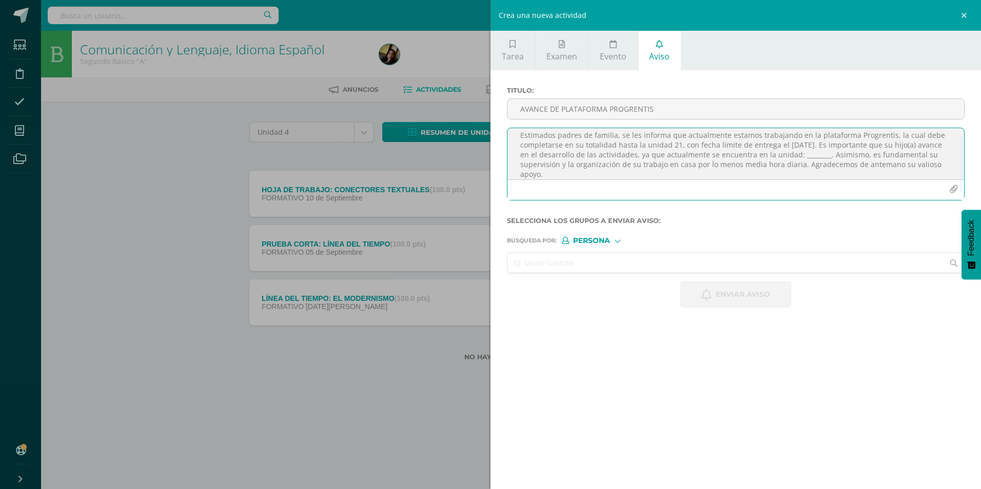
type textarea "Estimados padres de familia, se les informa que actualmente estamos trabajando …"
click at [531, 258] on input "text" at bounding box center [725, 263] width 436 height 20
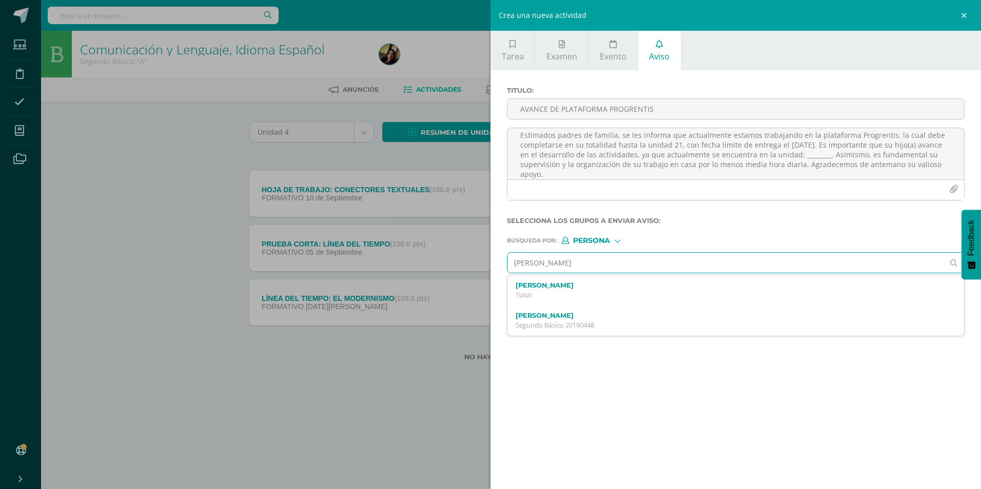
type input "[PERSON_NAME]"
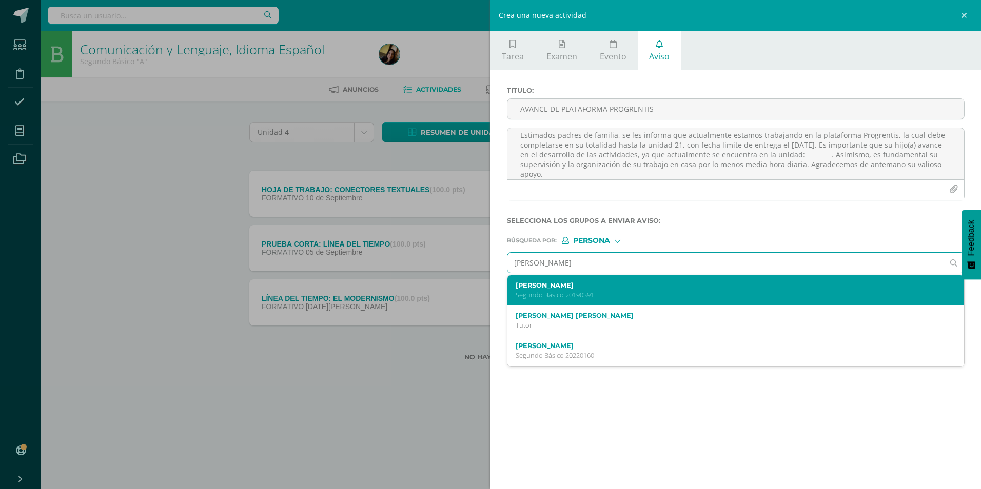
click at [539, 303] on div "[PERSON_NAME] Segundo Básico 20190391" at bounding box center [735, 291] width 457 height 30
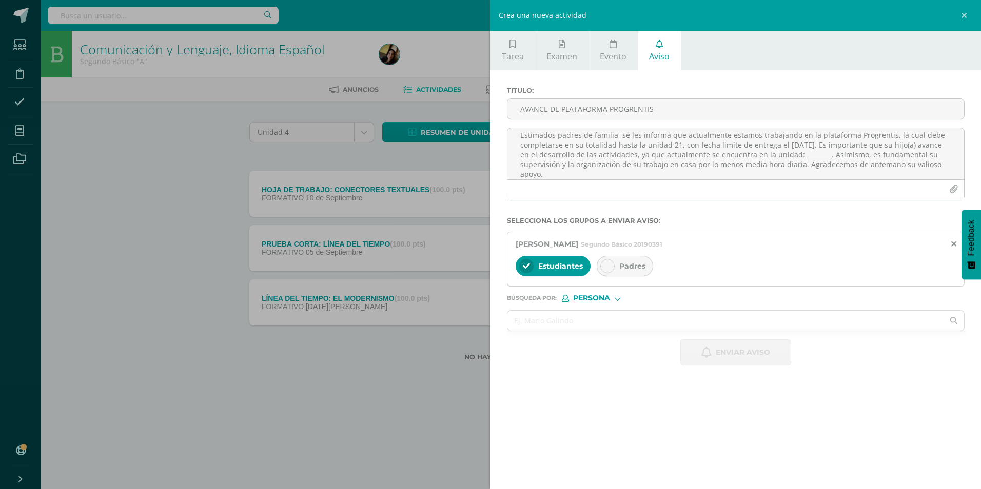
click at [614, 265] on div at bounding box center [607, 266] width 14 height 14
click at [835, 155] on textarea "Estimados padres de familia, se les informa que actualmente estamos trabajando …" at bounding box center [735, 153] width 457 height 51
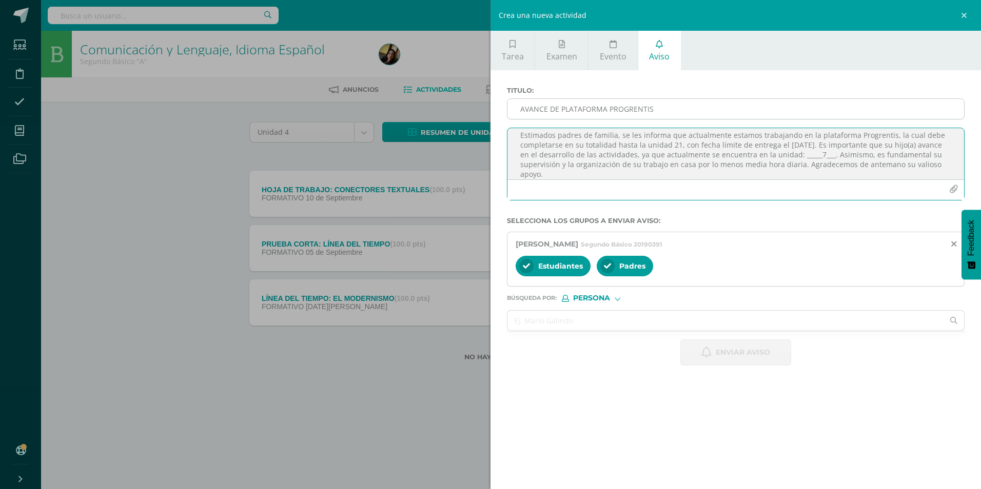
type textarea "Estimados padres de familia, se les informa que actualmente estamos trabajando …"
click at [705, 109] on input "AVANCE DE PLATAFORMA PROGRENTIS" at bounding box center [735, 109] width 457 height 20
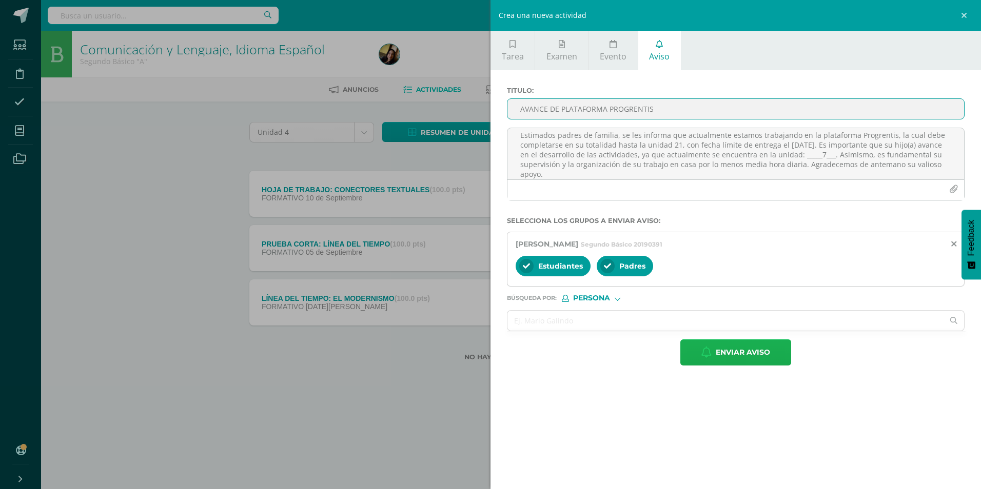
type input "AVANCE DE PLATAFORMA PROGRENTIS"
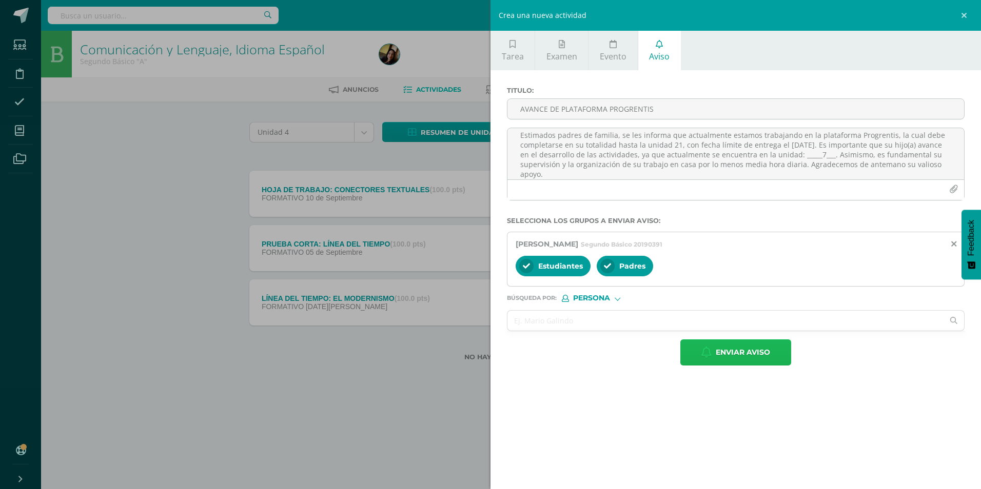
click at [740, 351] on span "Enviar aviso" at bounding box center [743, 352] width 54 height 25
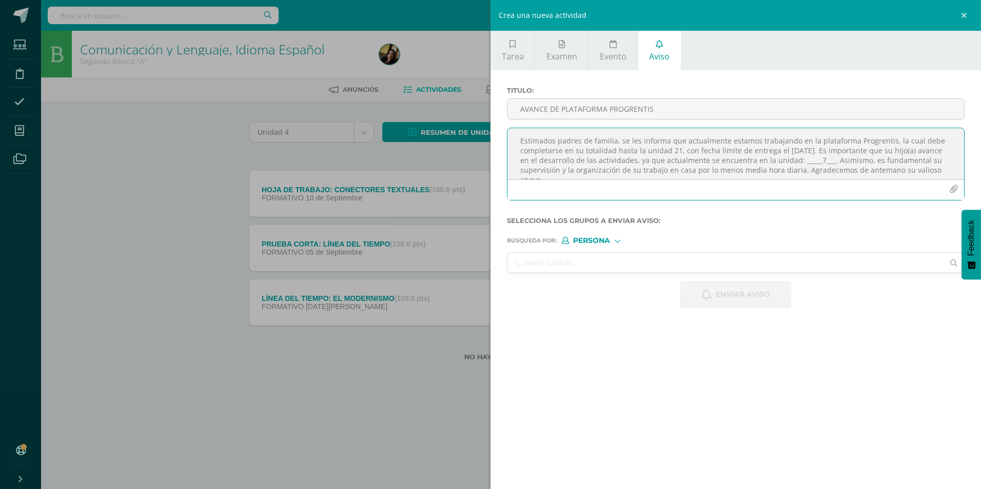
click at [559, 147] on textarea "Estimados padres de familia, se les informa que actualmente estamos trabajando …" at bounding box center [735, 153] width 457 height 51
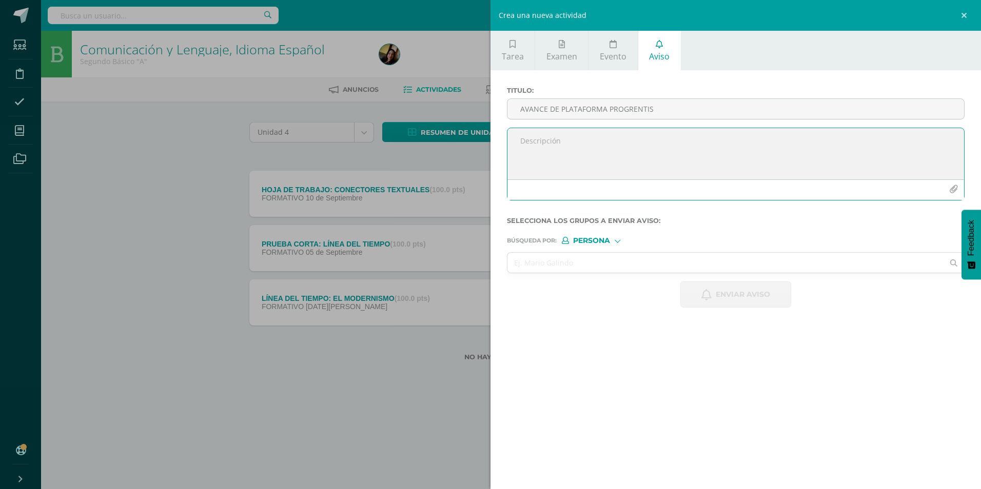
paste textarea "Estimados padres de familia, se les informa que actualmente estamos trabajando …"
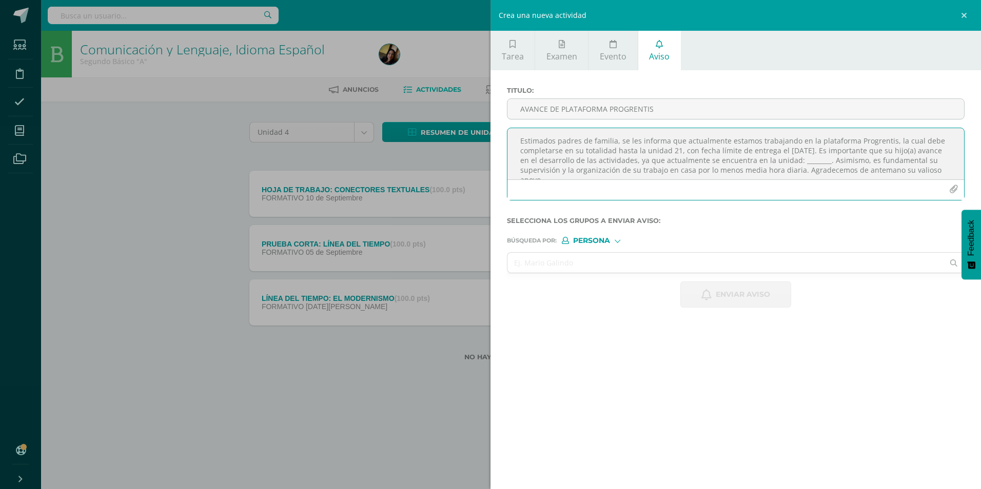
scroll to position [6, 0]
type textarea "Estimados padres de familia, se les informa que actualmente estamos trabajando …"
click at [582, 111] on input "AVANCE DE PLATAFORMA PROGRENTIS" at bounding box center [735, 109] width 457 height 20
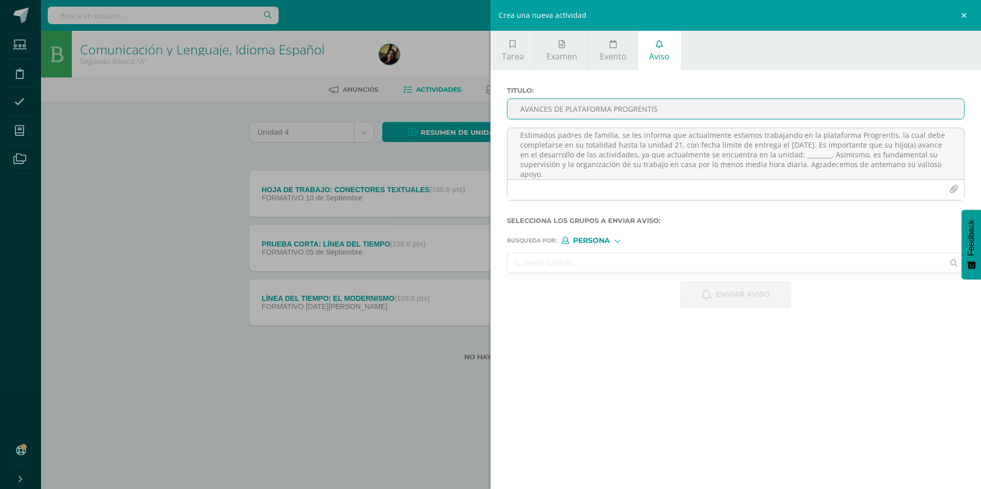
type input "AVANCES DE PLATAFORMA PROGRENTIS"
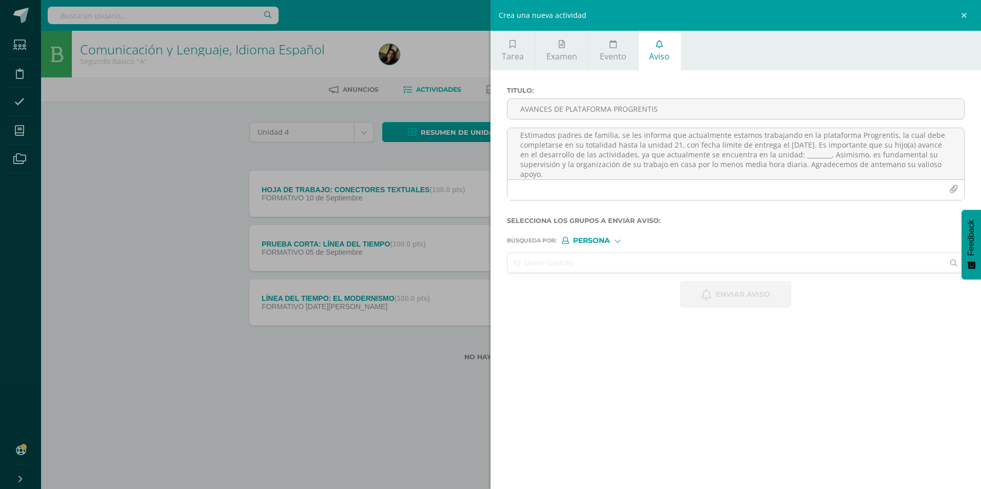
click at [566, 267] on input "text" at bounding box center [725, 263] width 436 height 20
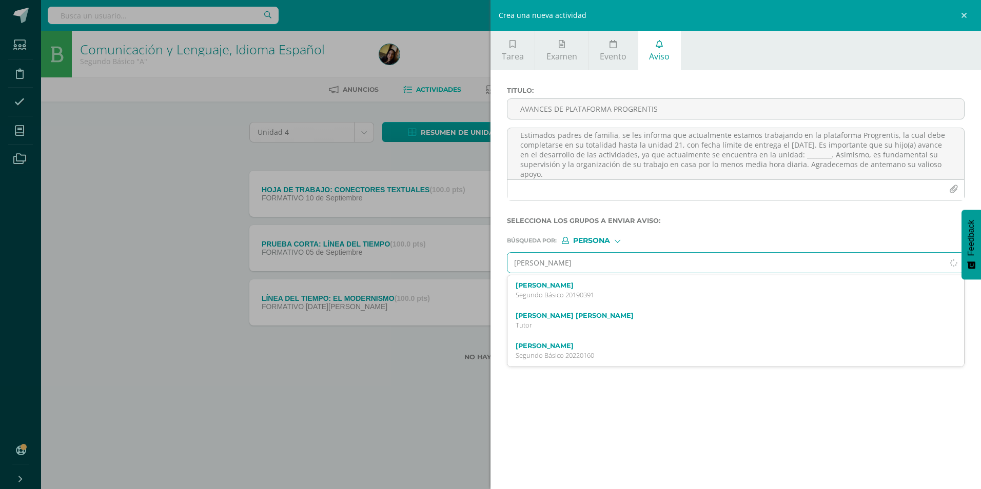
type input "[PERSON_NAME]"
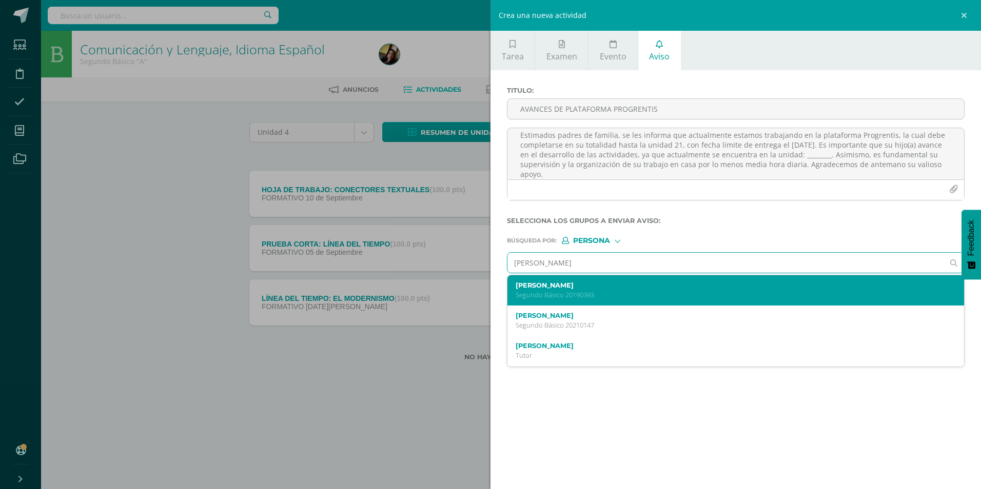
click at [563, 296] on p "Segundo Básico 20190393" at bounding box center [726, 295] width 420 height 9
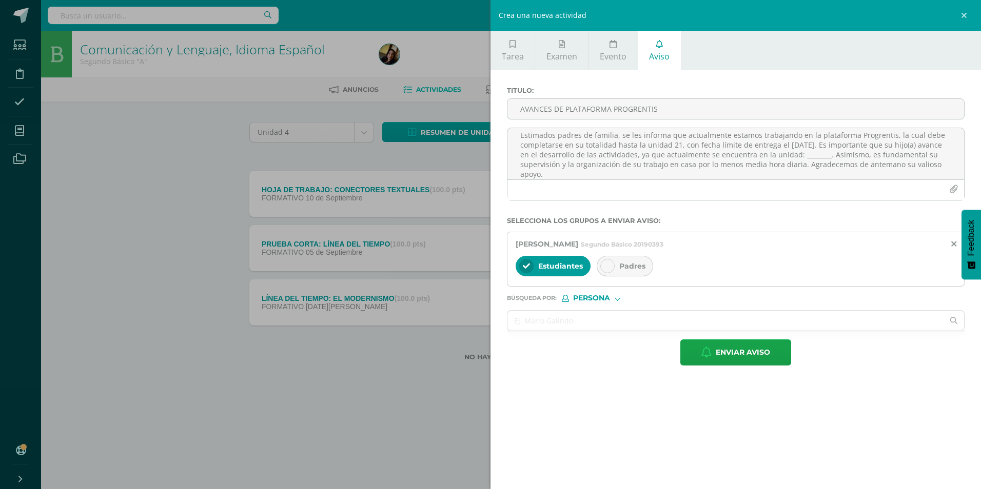
click at [615, 263] on div "Padres" at bounding box center [625, 266] width 56 height 21
click at [832, 155] on textarea "Estimados padres de familia, se les informa que actualmente estamos trabajando …" at bounding box center [735, 153] width 457 height 51
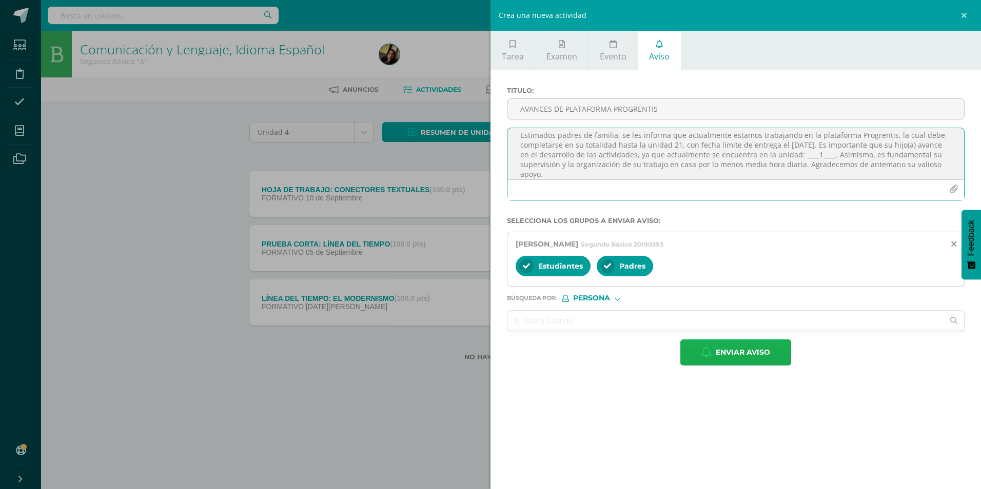
type textarea "Estimados padres de familia, se les informa que actualmente estamos trabajando …"
click at [740, 356] on span "Enviar aviso" at bounding box center [743, 352] width 54 height 25
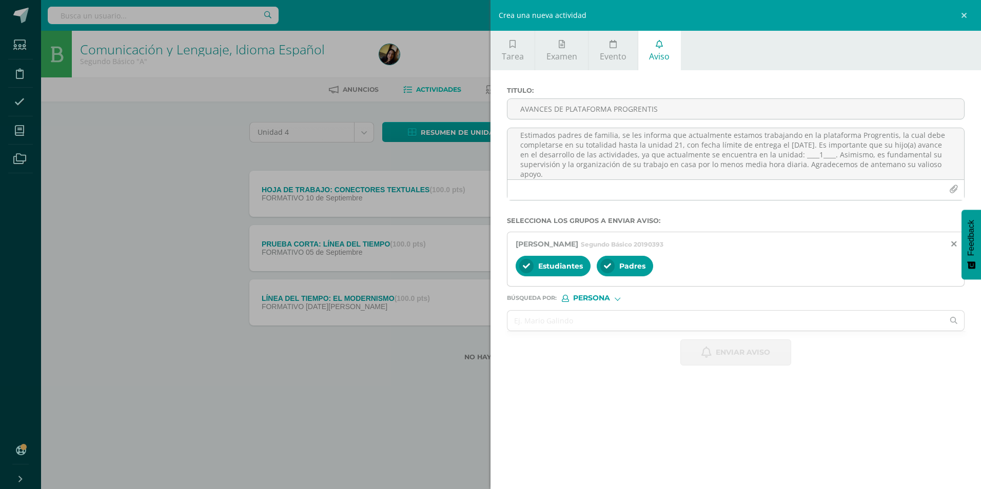
scroll to position [0, 0]
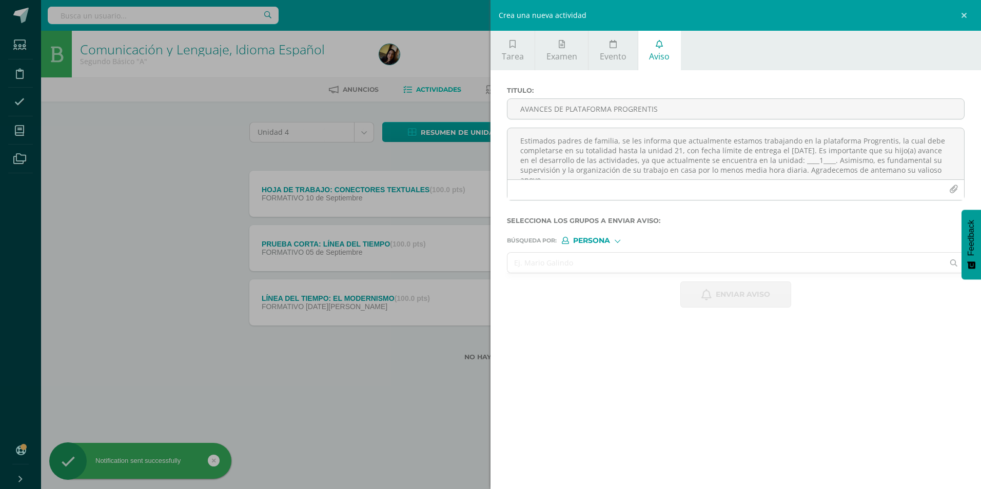
click at [639, 268] on input "text" at bounding box center [725, 263] width 436 height 20
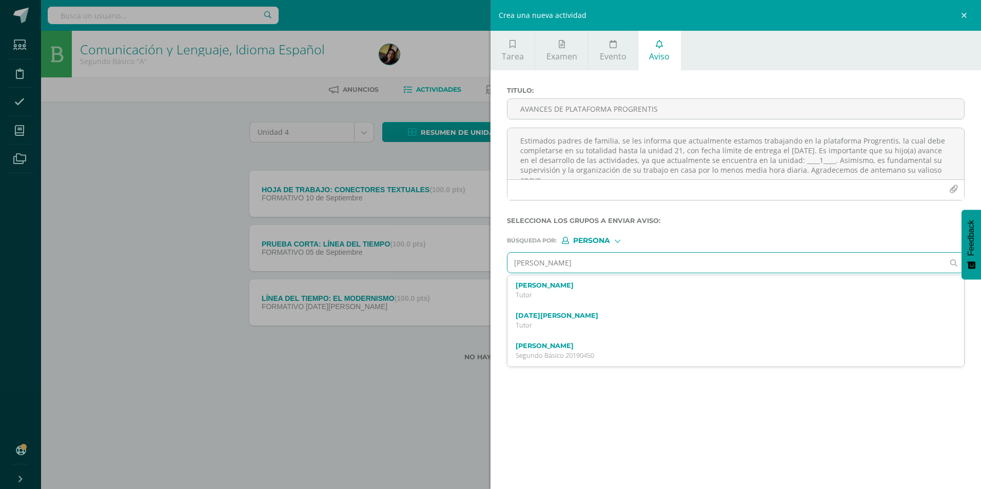
type input "[PERSON_NAME]"
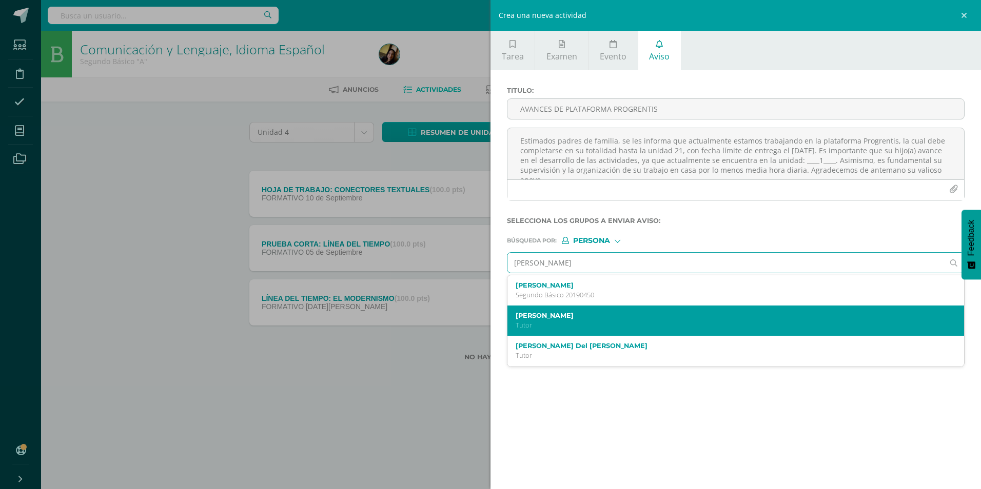
click at [636, 306] on div "[PERSON_NAME]" at bounding box center [735, 321] width 457 height 30
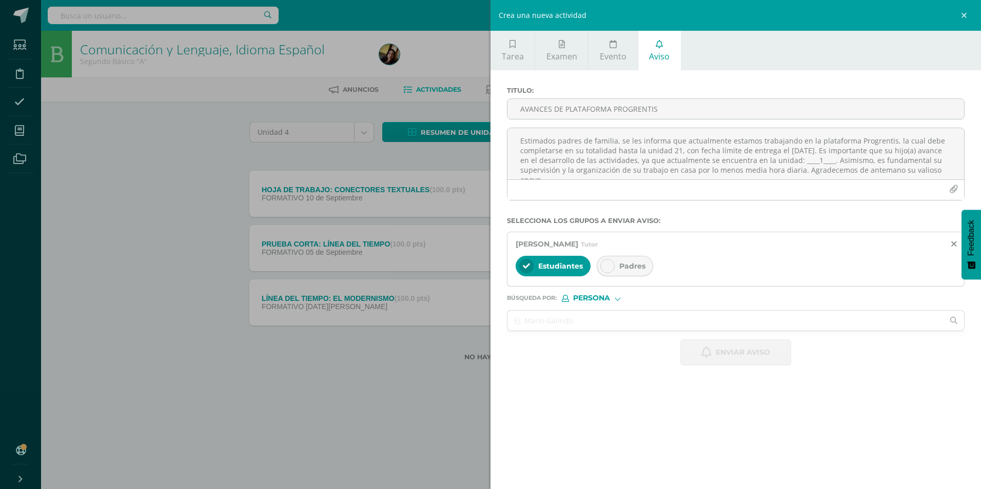
click at [950, 248] on div "[PERSON_NAME]" at bounding box center [736, 244] width 440 height 10
click at [952, 244] on icon at bounding box center [953, 244] width 5 height 9
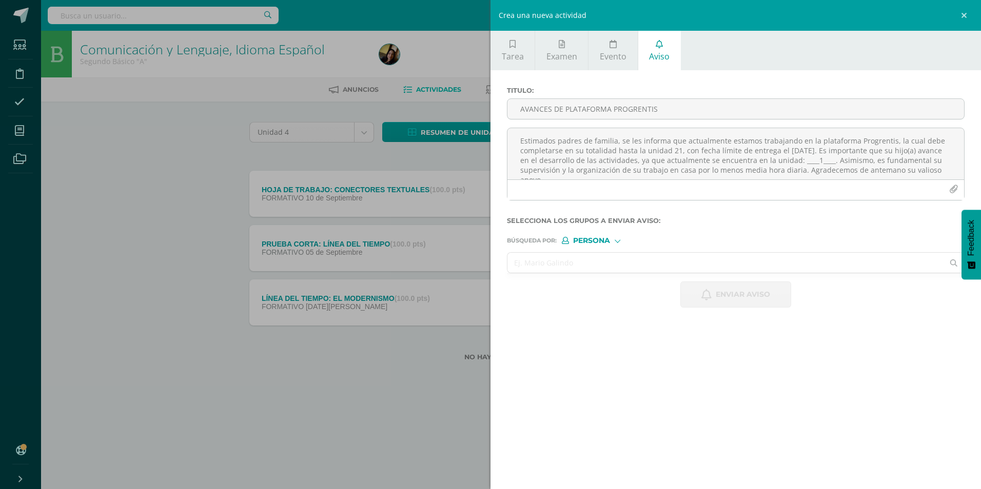
click at [732, 266] on input "text" at bounding box center [725, 263] width 436 height 20
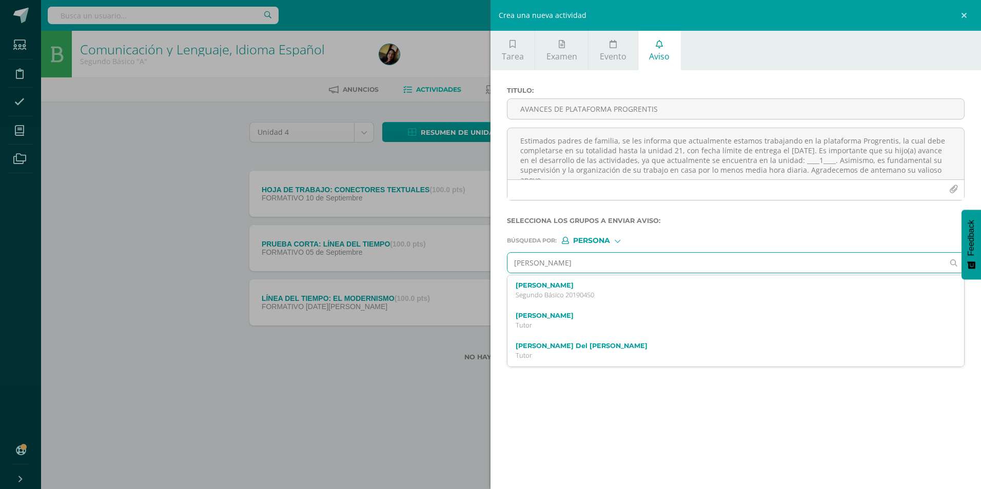
type input "[PERSON_NAME]"
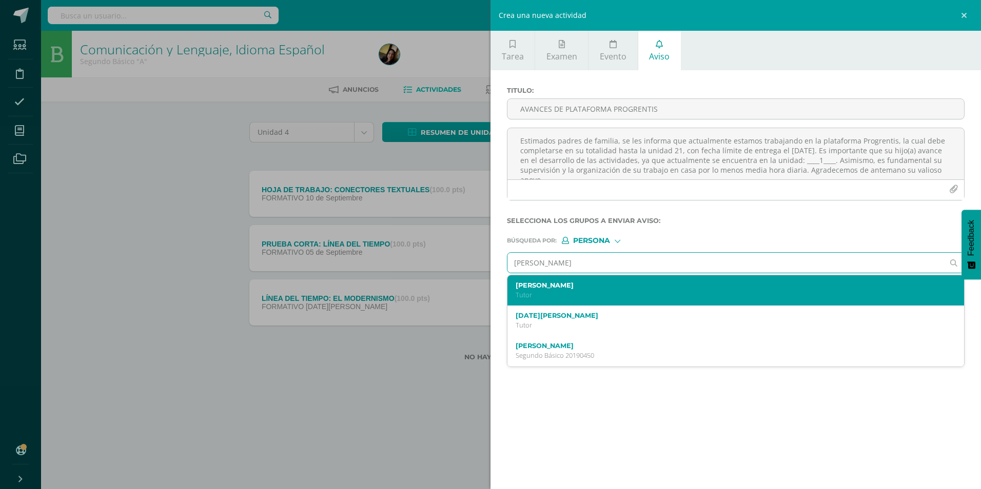
click at [632, 295] on p "Tutor" at bounding box center [726, 295] width 420 height 9
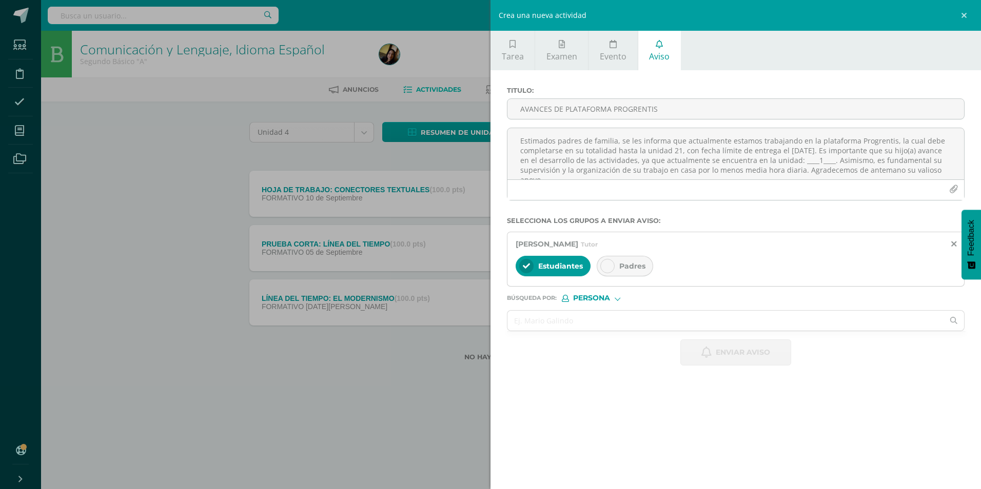
click at [949, 244] on div "[PERSON_NAME] Tutor" at bounding box center [736, 244] width 440 height 10
click at [953, 245] on icon at bounding box center [953, 244] width 5 height 9
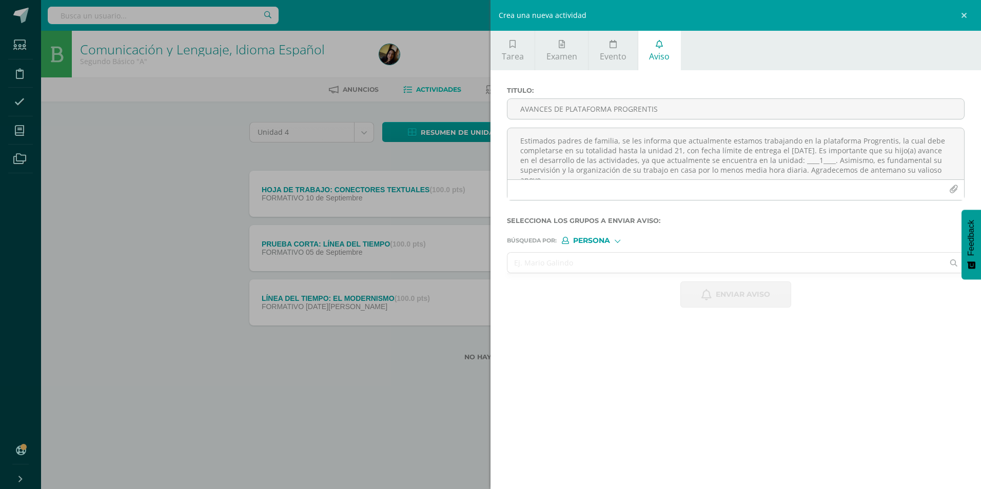
click at [727, 267] on input "text" at bounding box center [725, 263] width 436 height 20
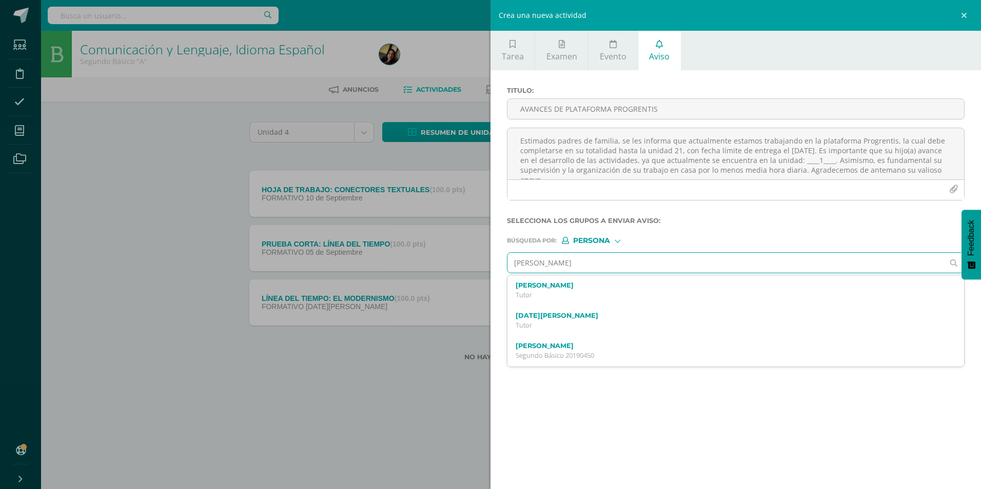
type input "[PERSON_NAME]"
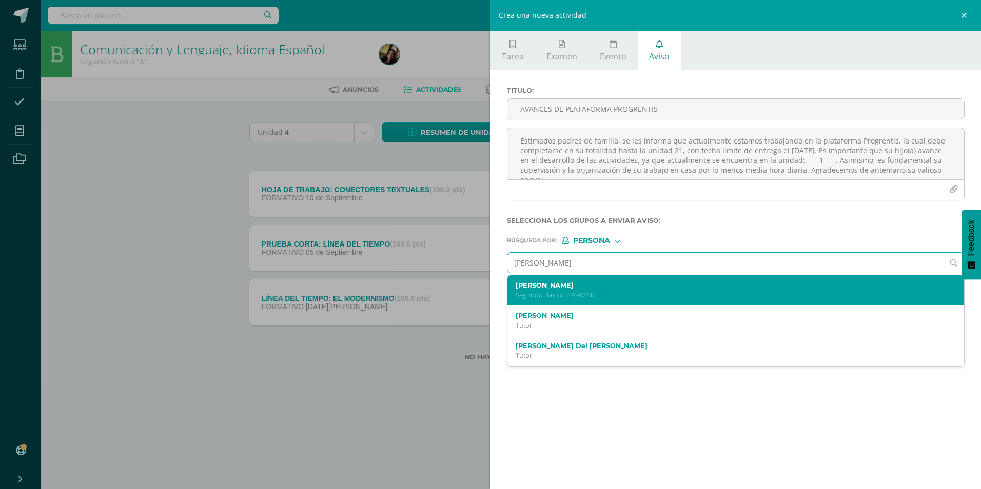
click at [575, 290] on div "[PERSON_NAME] Segundo Básico 20190450" at bounding box center [726, 291] width 420 height 18
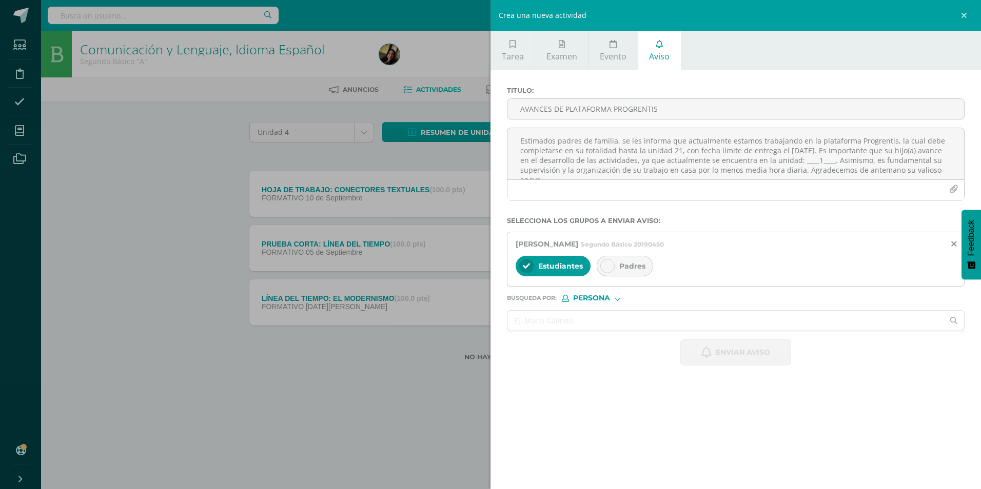
click at [612, 265] on div at bounding box center [607, 266] width 14 height 14
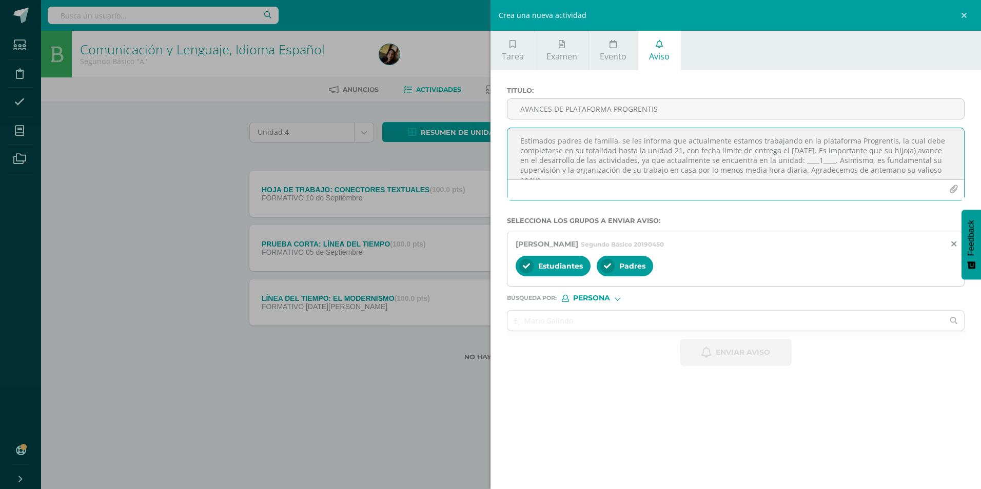
click at [615, 161] on textarea "Estimados padres de familia, se les informa que actualmente estamos trabajando …" at bounding box center [735, 153] width 457 height 51
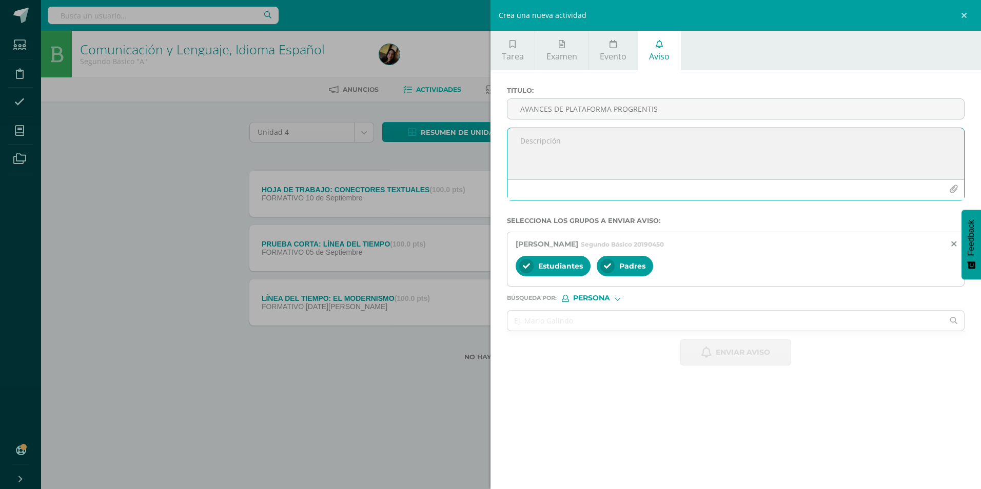
paste textarea "Estimados padres de familia, se les informa que actualmente estamos trabajando …"
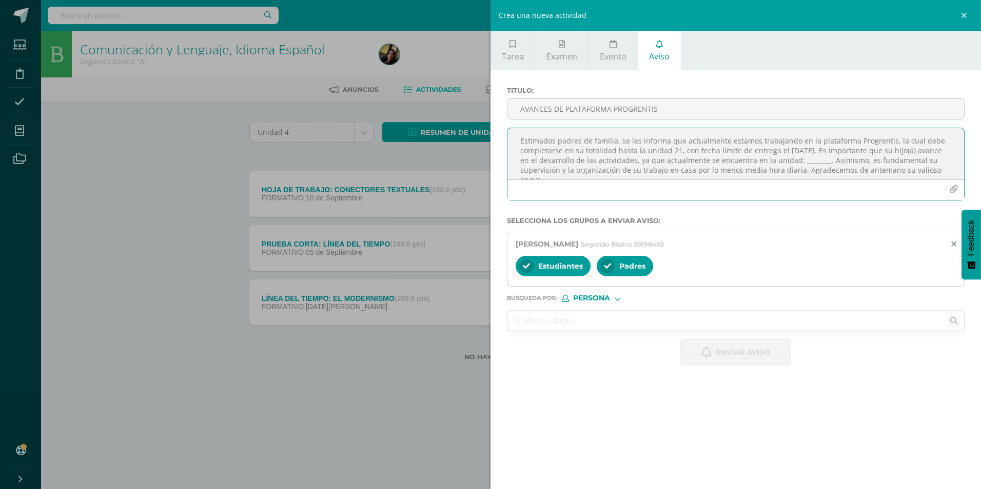
scroll to position [6, 0]
click at [836, 156] on textarea "Estimados padres de familia, se les informa que actualmente estamos trabajando …" at bounding box center [735, 153] width 457 height 51
type textarea "Estimados padres de familia, se les informa que actualmente estamos trabajando …"
click at [818, 110] on input "AVANCES DE PLATAFORMA PROGRENTIS" at bounding box center [735, 109] width 457 height 20
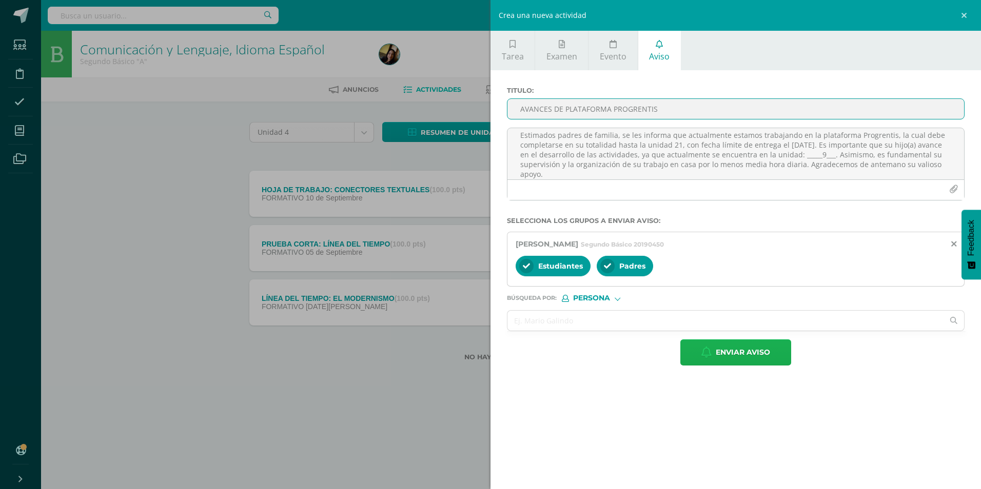
type input "AVANCES DE PLATAFORMA PROGRENTIS"
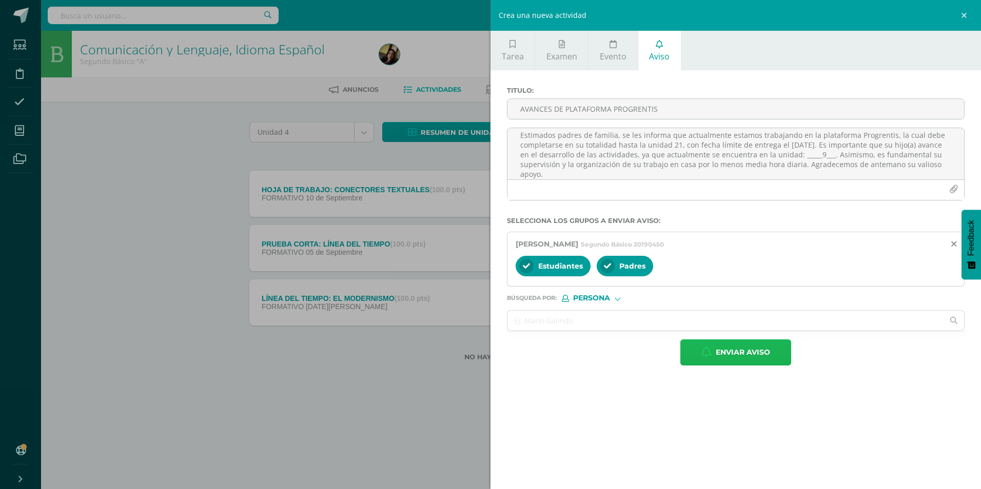
click at [778, 349] on button "Enviar aviso" at bounding box center [735, 353] width 111 height 26
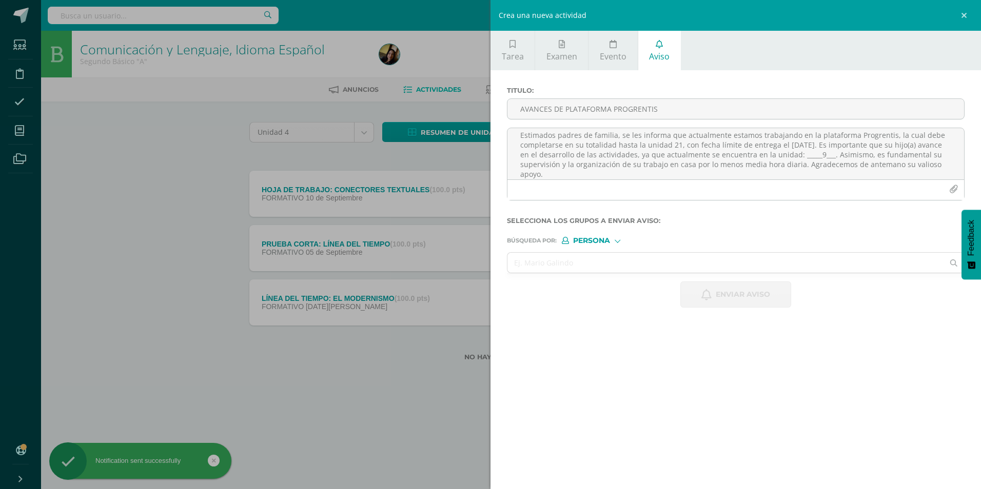
scroll to position [0, 0]
click at [680, 252] on div at bounding box center [736, 262] width 458 height 21
click at [679, 258] on input "text" at bounding box center [725, 263] width 436 height 20
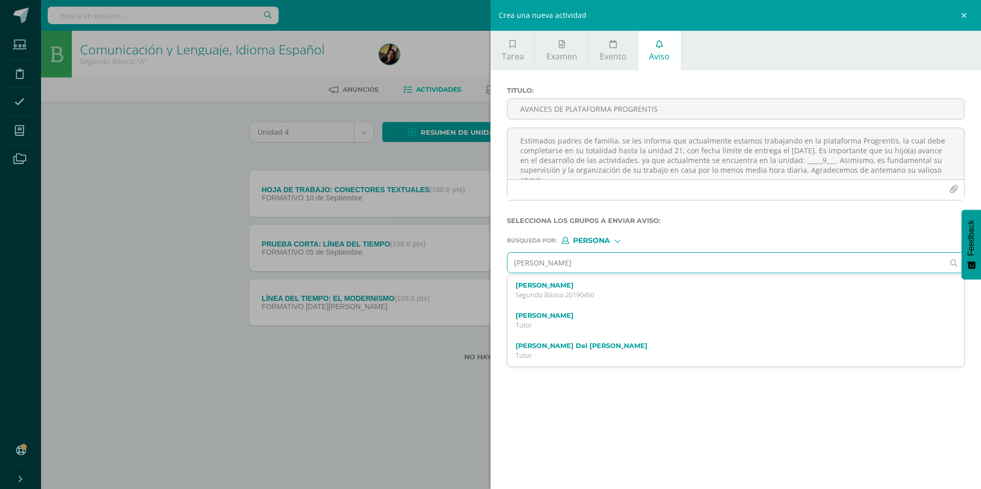
type input "[PERSON_NAME]"
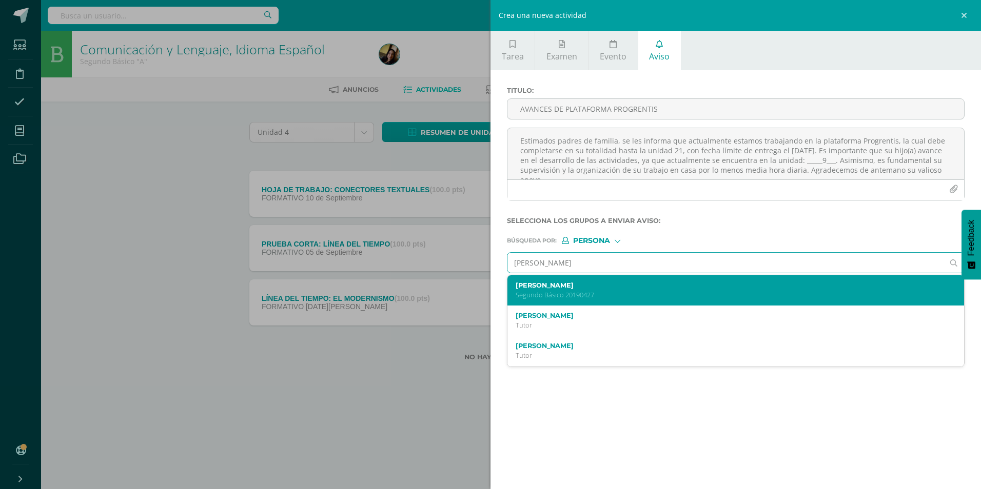
click at [657, 284] on label "[PERSON_NAME]" at bounding box center [726, 286] width 420 height 8
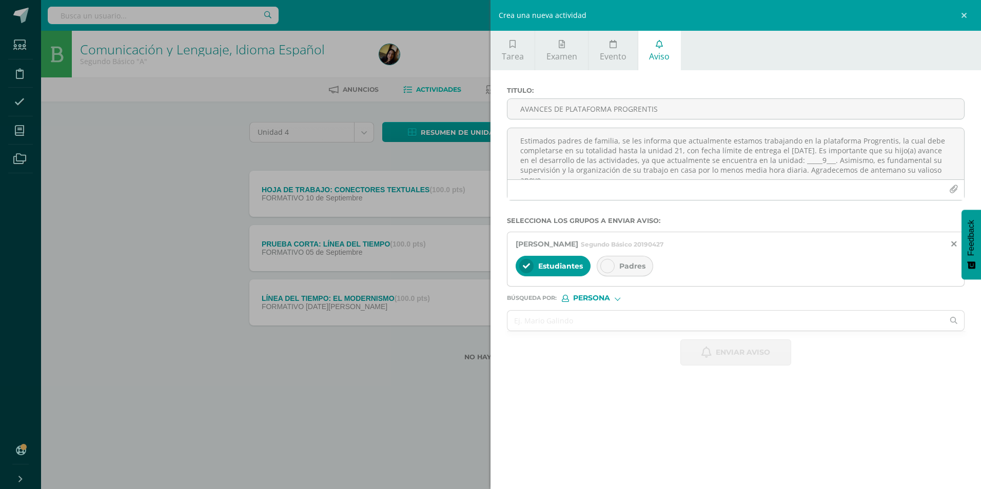
click at [646, 267] on div "Padres" at bounding box center [625, 266] width 56 height 21
click at [600, 143] on textarea "Estimados padres de familia, se les informa que actualmente estamos trabajando …" at bounding box center [735, 153] width 457 height 51
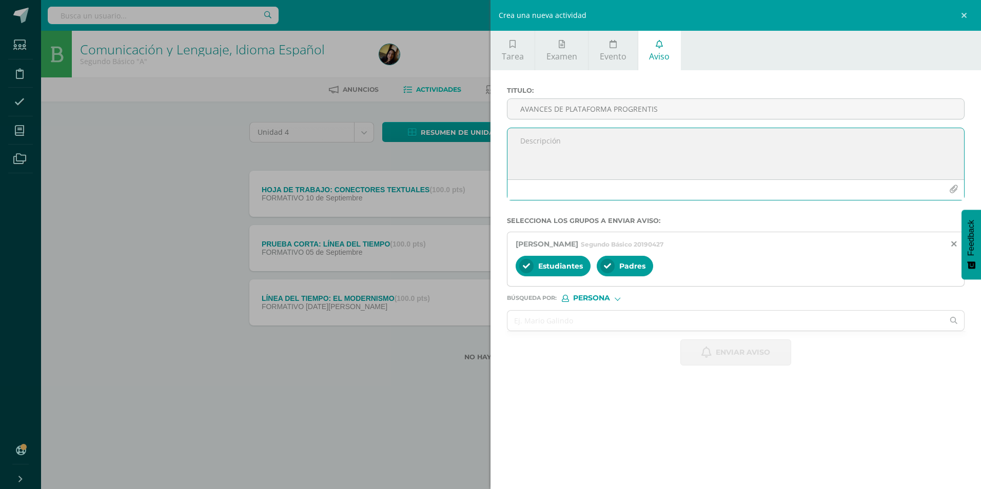
paste textarea "Estimados padres de familia, se les informa que actualmente estamos trabajando …"
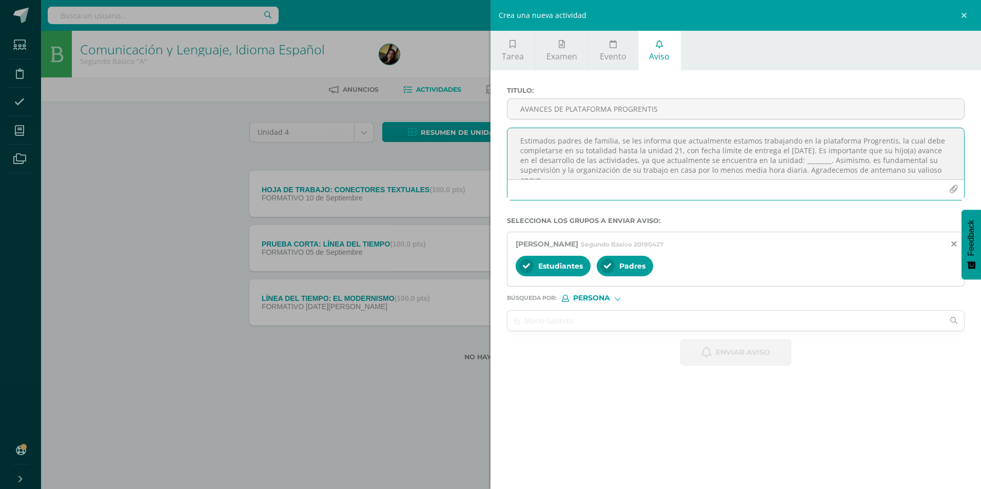
scroll to position [6, 0]
click at [833, 155] on textarea "Estimados padres de familia, se les informa que actualmente estamos trabajando …" at bounding box center [735, 153] width 457 height 51
click at [827, 155] on textarea "Estimados padres de familia, se les informa que actualmente estamos trabajando …" at bounding box center [735, 153] width 457 height 51
click at [828, 155] on textarea "Estimados padres de familia, se les informa que actualmente estamos trabajando …" at bounding box center [735, 153] width 457 height 51
click at [854, 157] on textarea "Estimados padres de familia, se les informa que actualmente estamos trabajando …" at bounding box center [735, 153] width 457 height 51
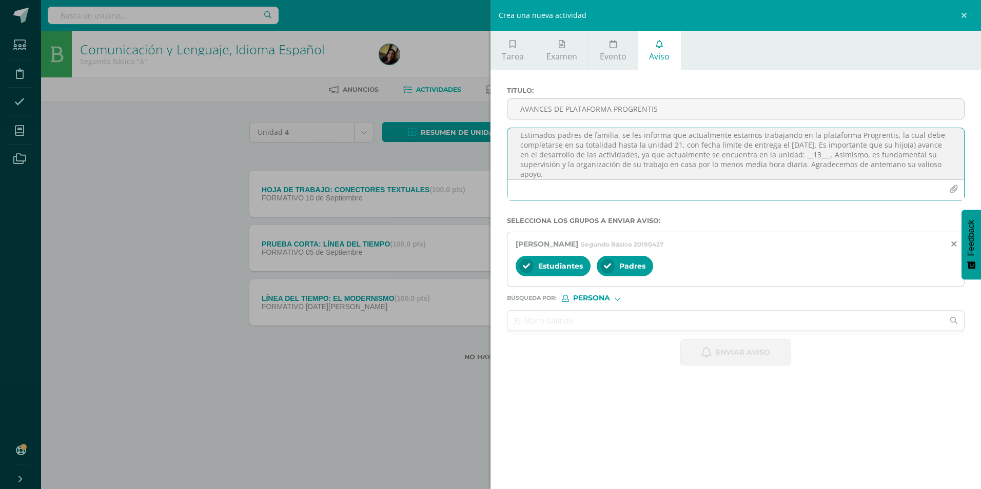
type textarea "Estimados padres de familia, se les informa que actualmente estamos trabajando …"
click at [799, 248] on div "[PERSON_NAME] Segundo Básico 20190427" at bounding box center [736, 244] width 440 height 10
click at [565, 318] on input "text" at bounding box center [725, 321] width 436 height 20
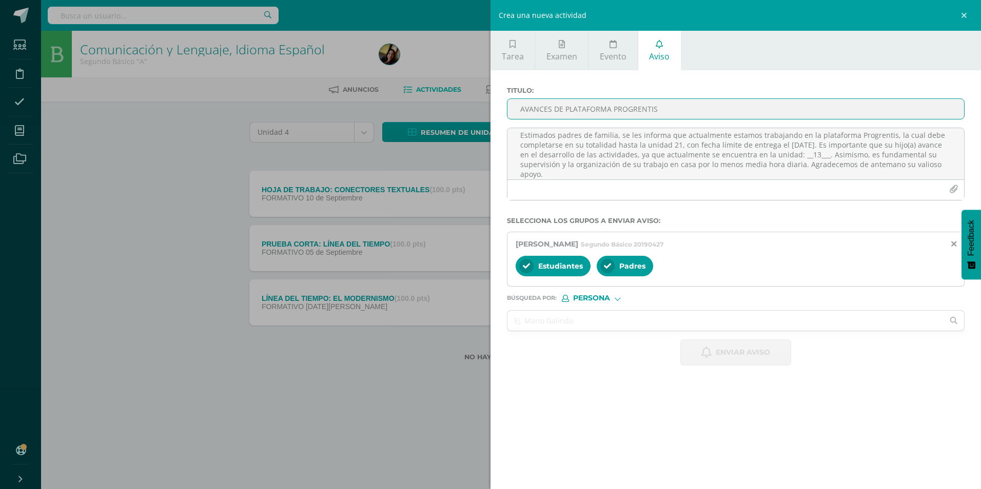
click at [576, 114] on input "AVANCES DE PLATAFORMA PROGRENTIS" at bounding box center [735, 109] width 457 height 20
type input "AVANCES DE PLATAFORMA PROGRENTIS"
click at [736, 350] on span "Enviar aviso" at bounding box center [743, 352] width 54 height 25
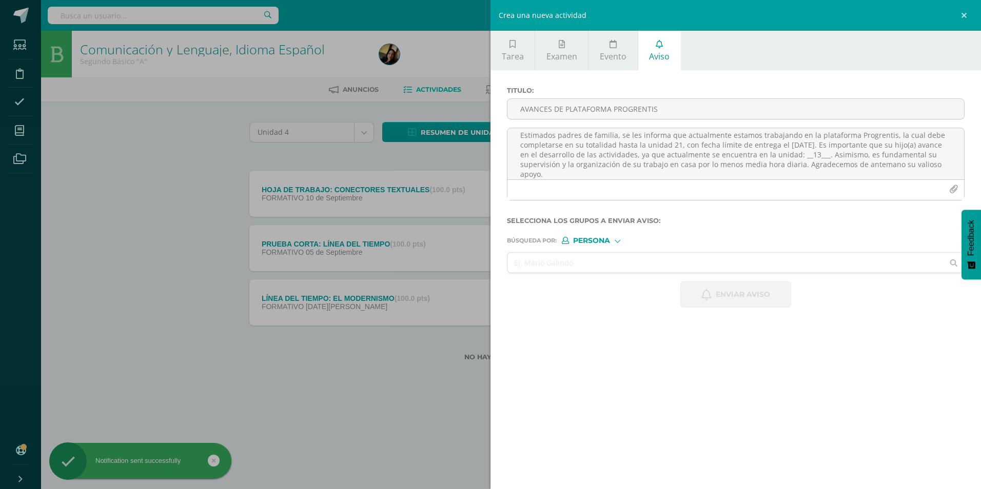
scroll to position [0, 0]
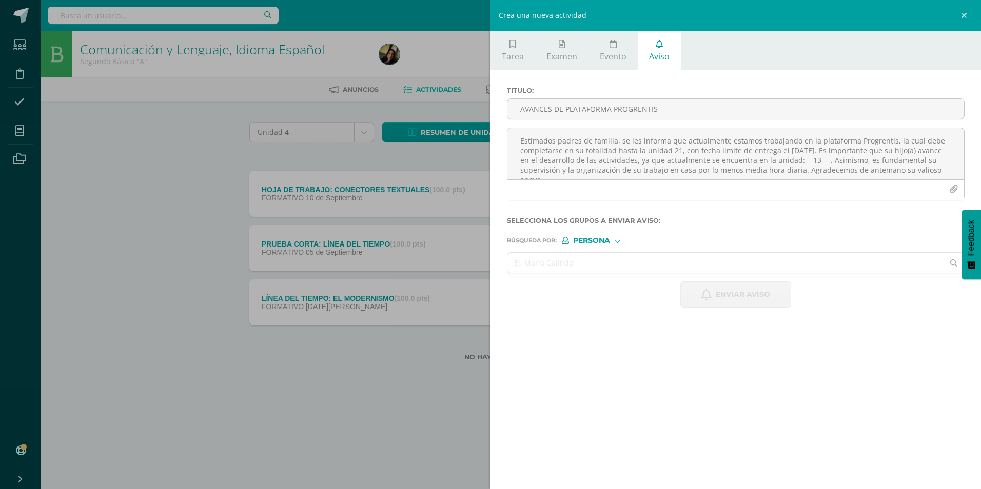
click at [584, 267] on input "text" at bounding box center [725, 263] width 436 height 20
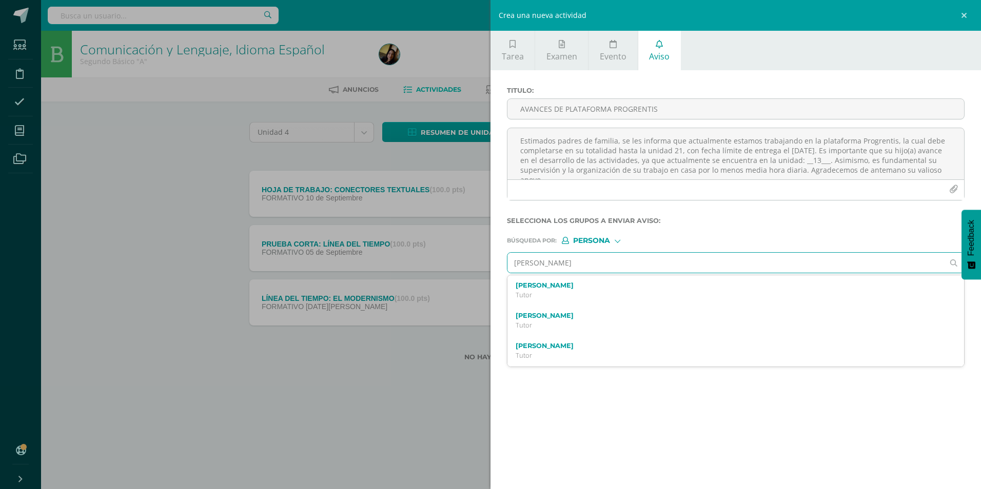
type input "[PERSON_NAME]"
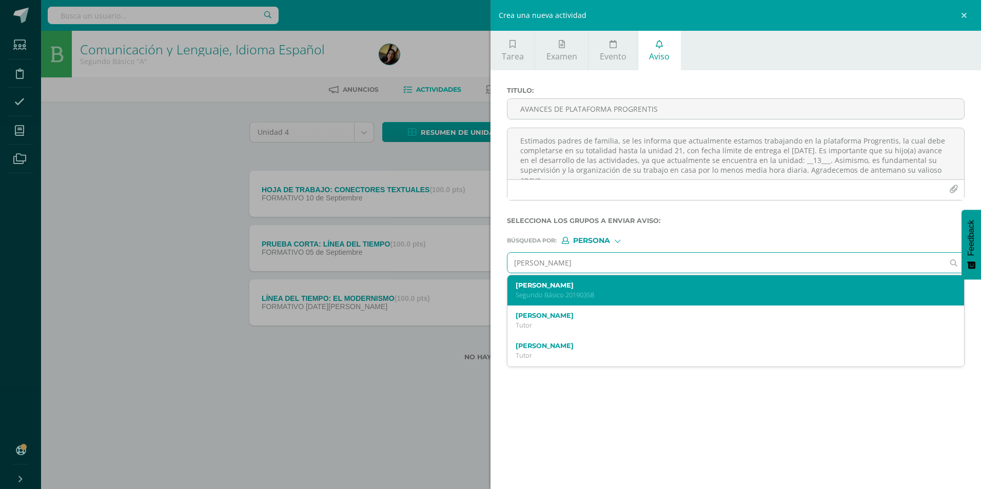
click at [579, 292] on p "Segundo Básico 20190358" at bounding box center [726, 295] width 420 height 9
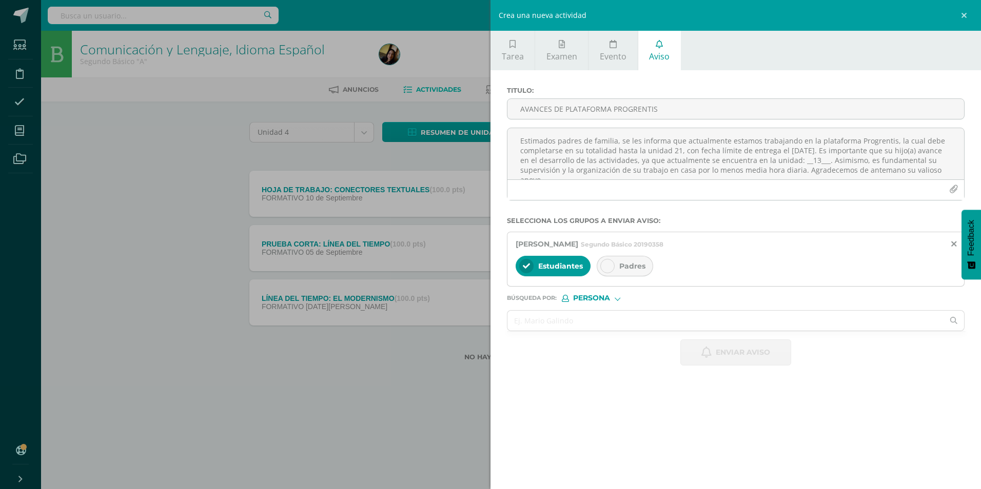
click at [628, 276] on div "Padres" at bounding box center [625, 266] width 56 height 21
click at [602, 165] on textarea "Estimados padres de familia, se les informa que actualmente estamos trabajando …" at bounding box center [735, 153] width 457 height 51
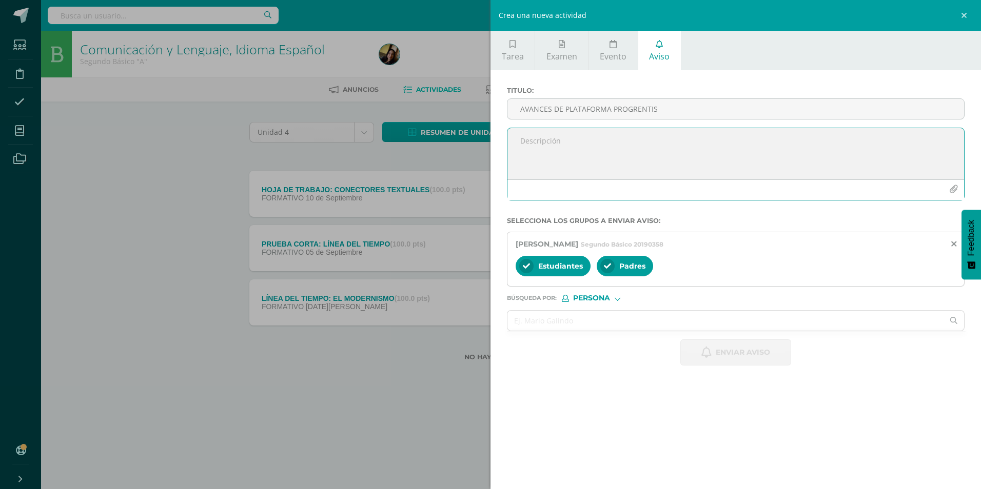
paste textarea "Estimados padres de familia, se les informa que actualmente estamos trabajando …"
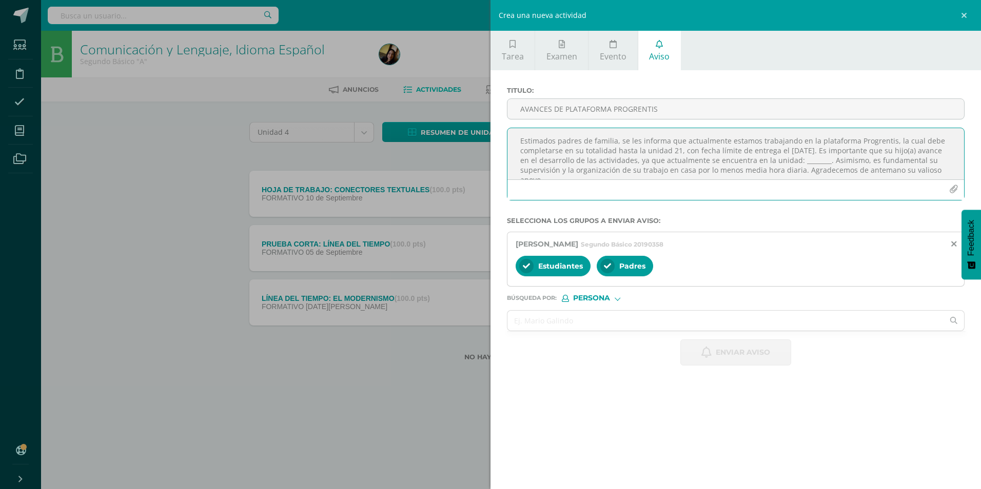
scroll to position [6, 0]
click at [831, 155] on textarea "Estimados padres de familia, se les informa que actualmente estamos trabajando …" at bounding box center [735, 153] width 457 height 51
type textarea "Estimados padres de familia, se les informa que actualmente estamos trabajando …"
click at [687, 105] on input "AVANCES DE PLATAFORMA PROGRENTIS" at bounding box center [735, 109] width 457 height 20
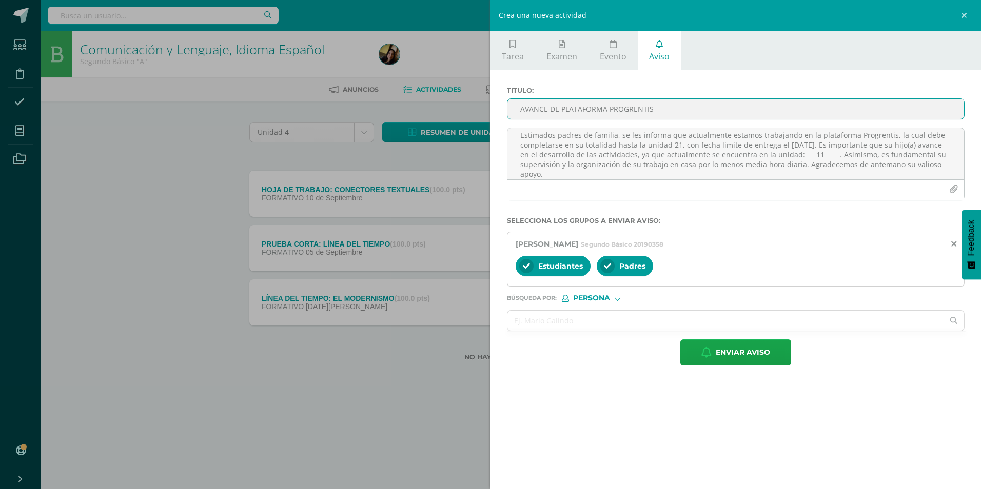
type input "AVANCE DE PLATAFORMA PROGRENTIS"
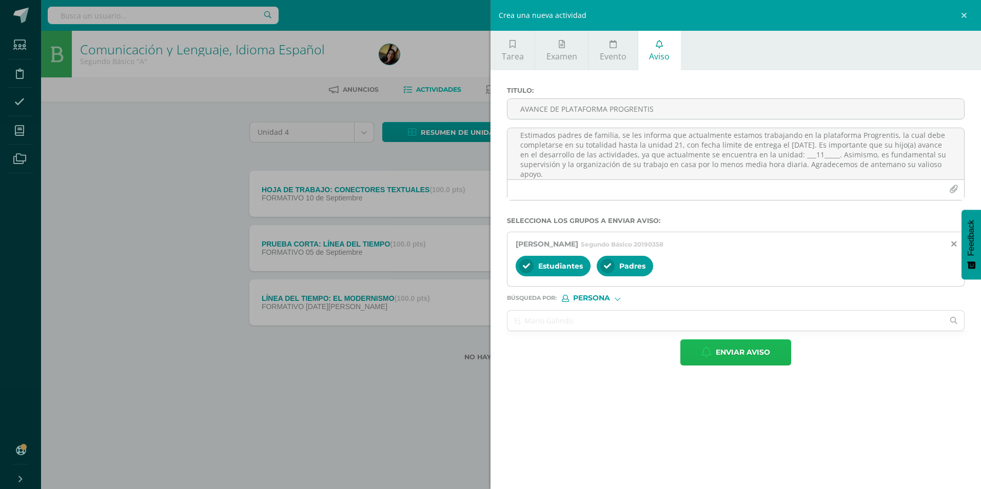
click at [720, 356] on span "Enviar aviso" at bounding box center [743, 352] width 54 height 25
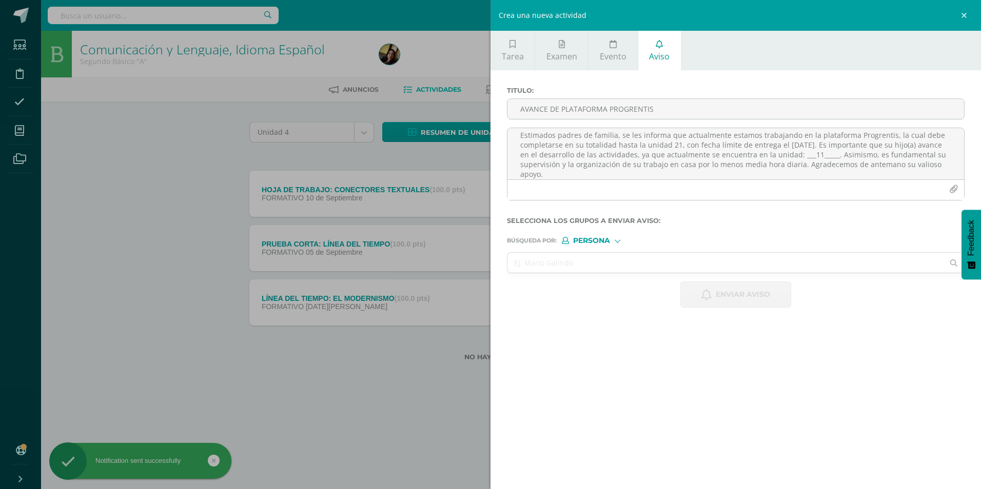
scroll to position [0, 0]
click at [662, 254] on input "text" at bounding box center [725, 263] width 436 height 20
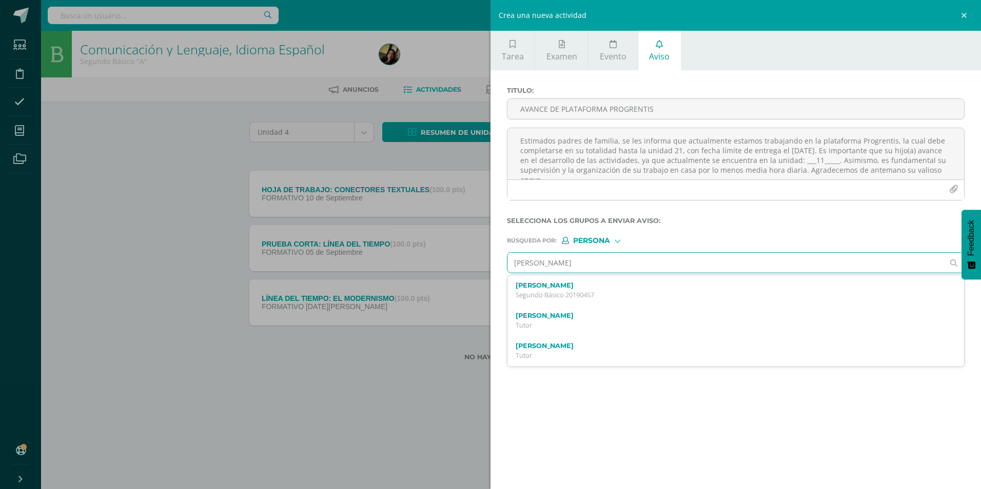
type input "[PERSON_NAME]"
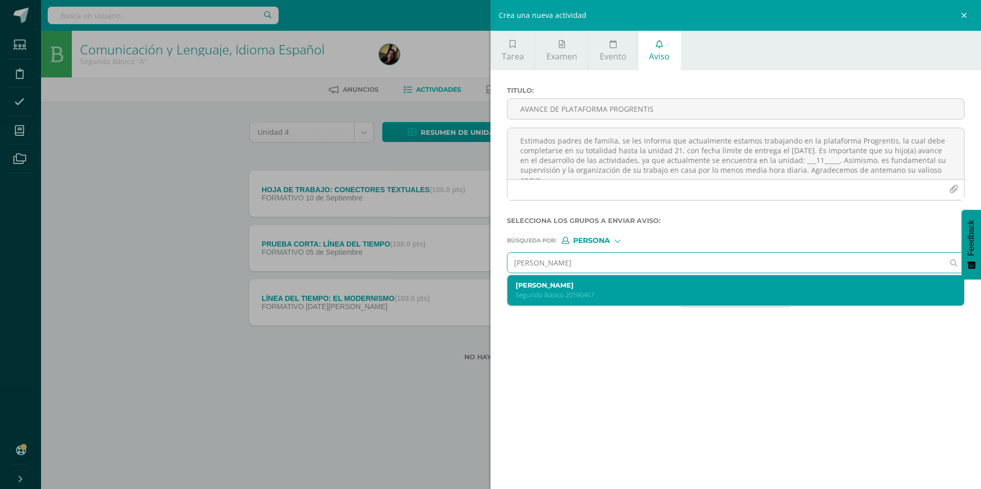
click at [647, 285] on label "[PERSON_NAME]" at bounding box center [726, 286] width 420 height 8
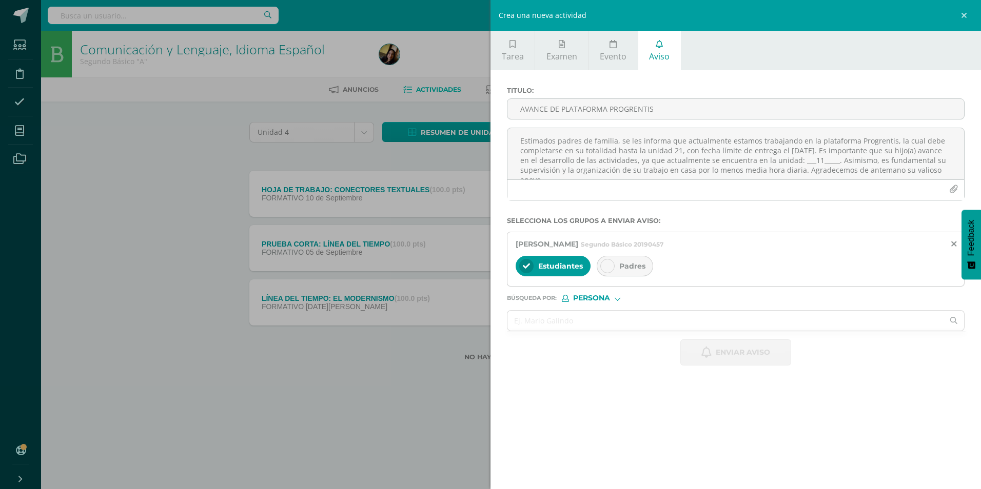
click at [621, 261] on div "Padres" at bounding box center [625, 266] width 56 height 21
click at [606, 157] on textarea "Estimados padres de familia, se les informa que actualmente estamos trabajando …" at bounding box center [735, 153] width 457 height 51
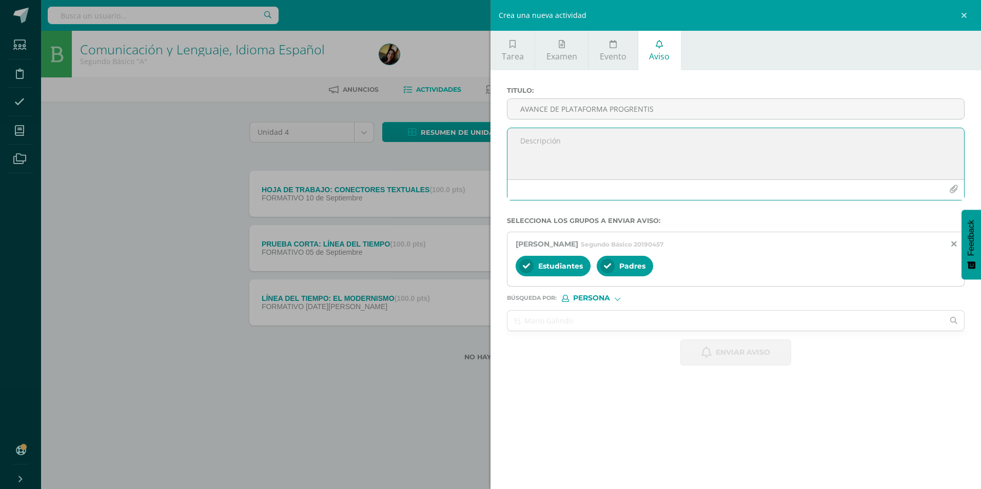
paste textarea "Estimados padres de familia, se les informa que actualmente estamos trabajando …"
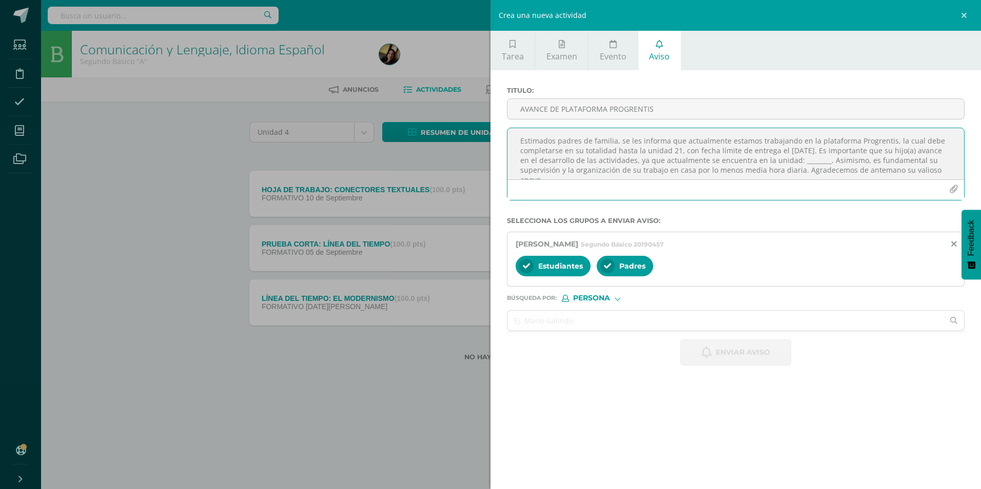
scroll to position [6, 0]
click at [831, 159] on textarea "Estimados padres de familia, se les informa que actualmente estamos trabajando …" at bounding box center [735, 153] width 457 height 51
type textarea "Estimados padres de familia, se les informa que actualmente estamos trabajando …"
click at [779, 99] on div "AVANCE DE PLATAFORMA PROGRENTIS" at bounding box center [736, 109] width 458 height 21
click at [779, 104] on input "AVANCE DE PLATAFORMA PROGRENTIS" at bounding box center [735, 109] width 457 height 20
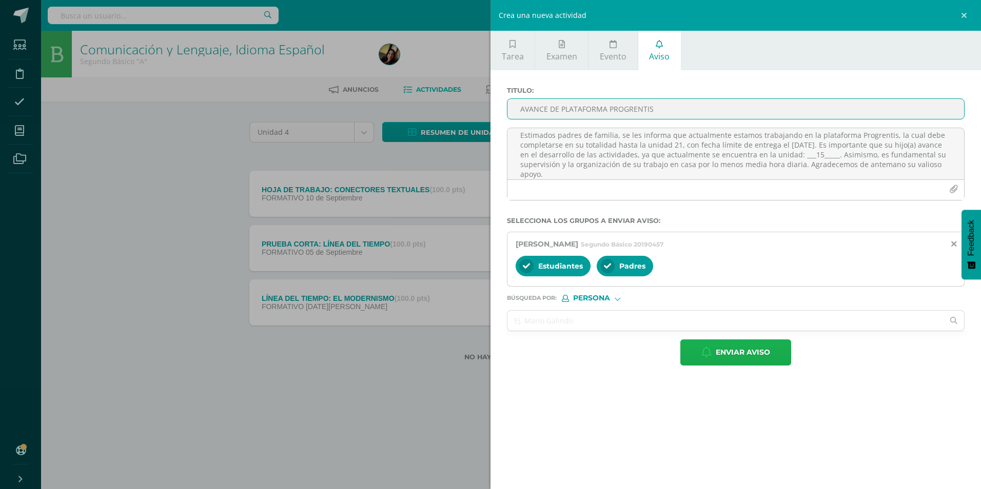
type input "AVANCE DE PLATAFORMA PROGRENTIS"
click at [707, 362] on button "Enviar aviso" at bounding box center [735, 353] width 111 height 26
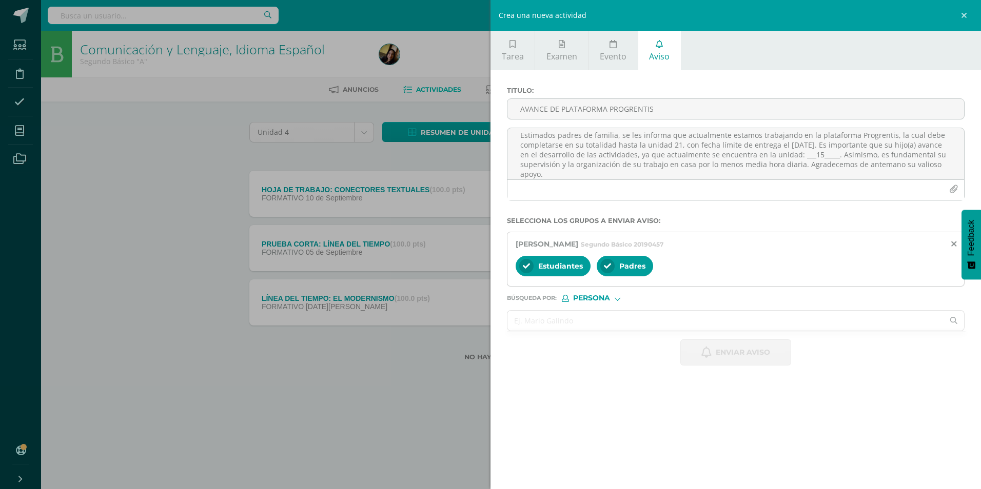
scroll to position [0, 0]
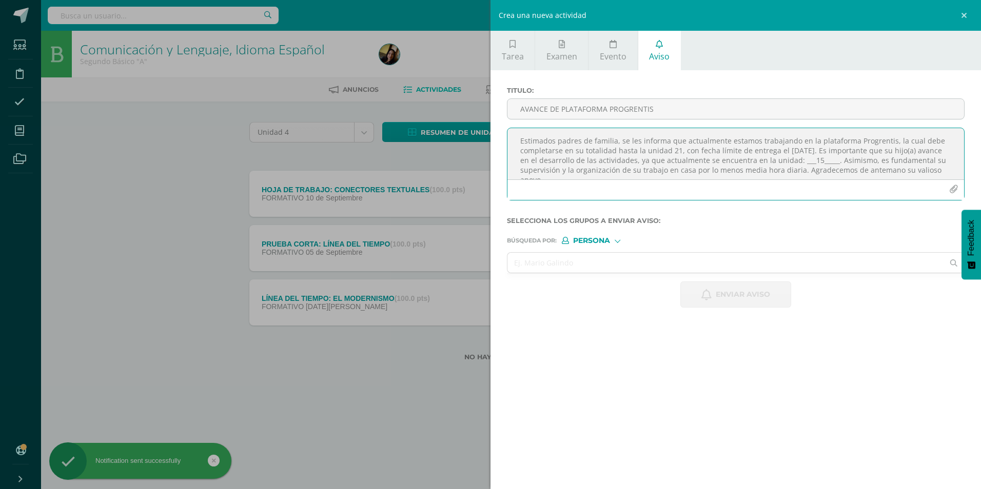
click at [535, 147] on textarea "Estimados padres de familia, se les informa que actualmente estamos trabajando …" at bounding box center [735, 153] width 457 height 51
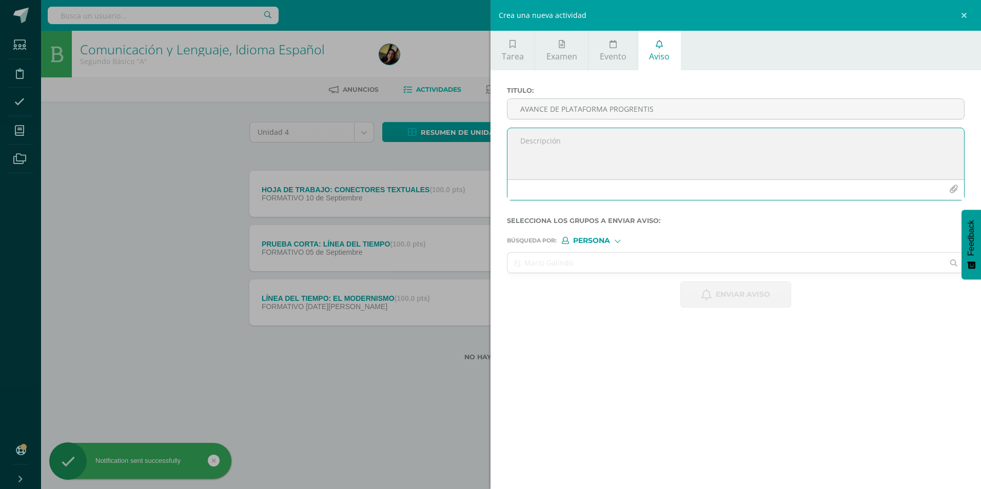
paste textarea "Estimados padres de familia, se les informa que actualmente estamos trabajando …"
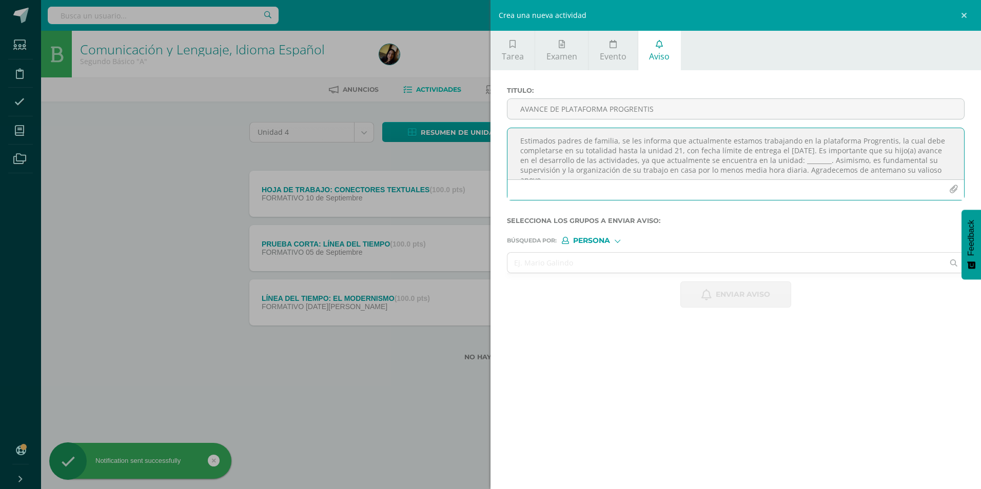
scroll to position [6, 0]
type textarea "Estimados padres de familia, se les informa que actualmente estamos trabajando …"
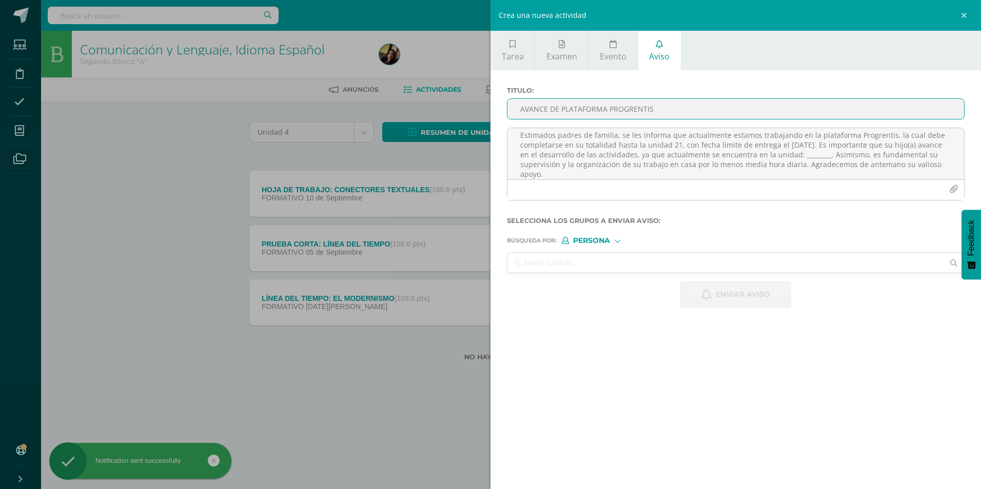
click at [547, 109] on input "AVANCE DE PLATAFORMA PROGRENTIS" at bounding box center [735, 109] width 457 height 20
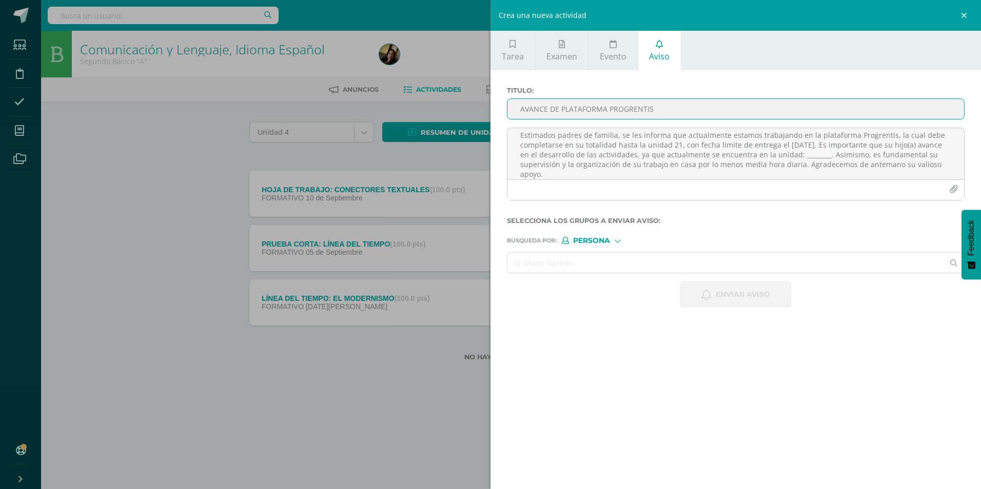
type input "AVANCE DE PLATAFORMA PROGRENTIS"
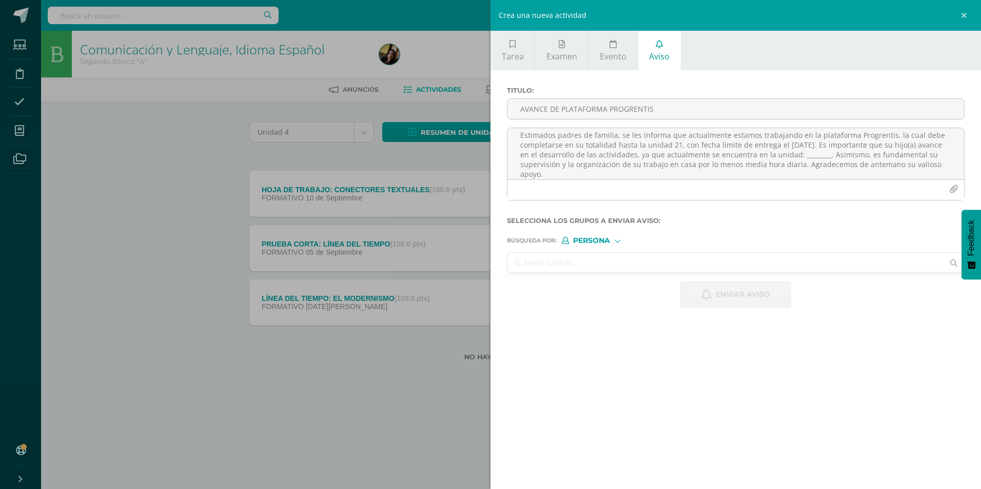
click at [538, 269] on input "text" at bounding box center [725, 263] width 436 height 20
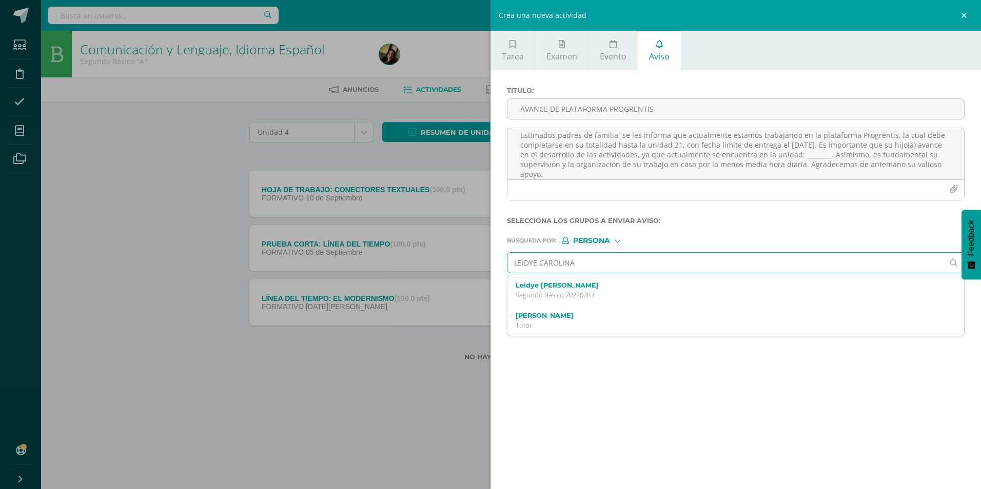
type input "LEIDYE CAROLINA"
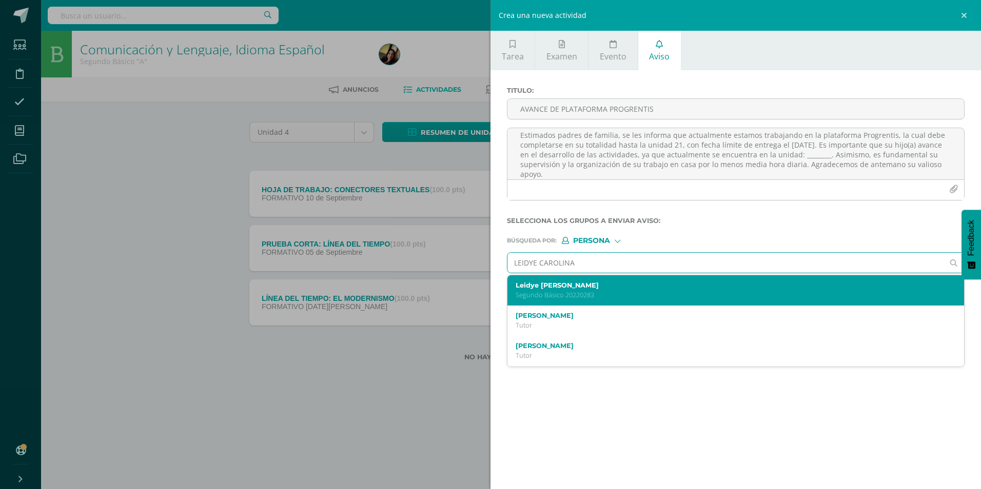
click at [614, 299] on p "Segundo Básico 20220283" at bounding box center [726, 295] width 420 height 9
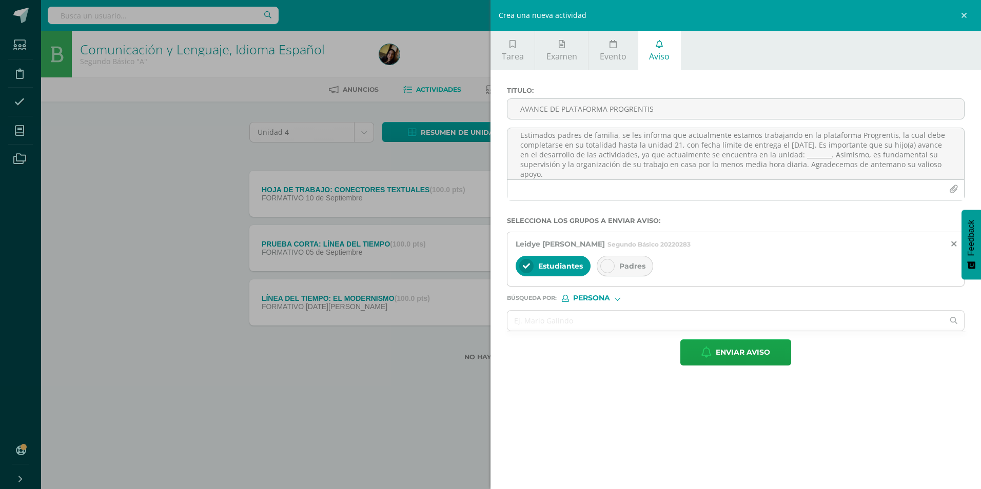
click at [609, 263] on icon at bounding box center [607, 266] width 7 height 7
click at [838, 155] on textarea "Estimados padres de familia, se les informa que actualmente estamos trabajando …" at bounding box center [735, 153] width 457 height 51
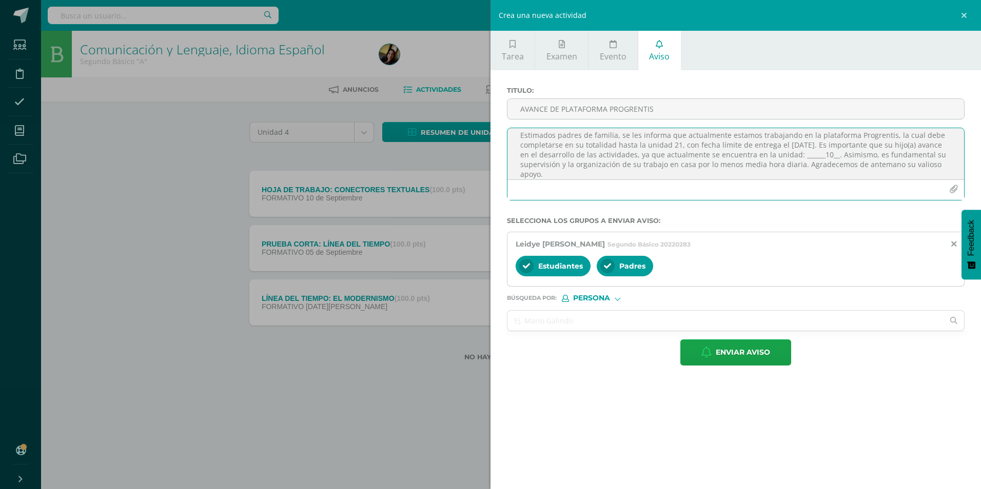
click at [839, 154] on textarea "Estimados padres de familia, se les informa que actualmente estamos trabajando …" at bounding box center [735, 153] width 457 height 51
type textarea "Estimados padres de familia, se les informa que actualmente estamos trabajando …"
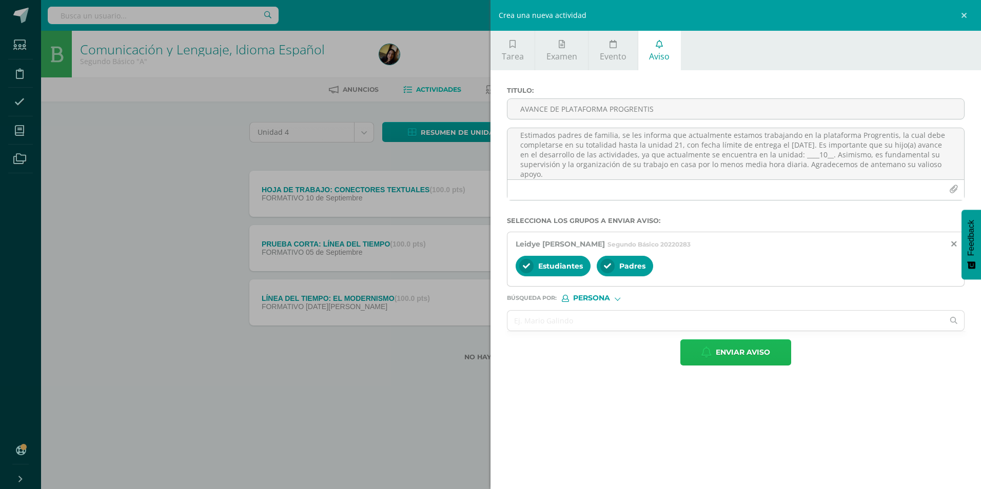
click at [719, 358] on span "Enviar aviso" at bounding box center [743, 352] width 54 height 25
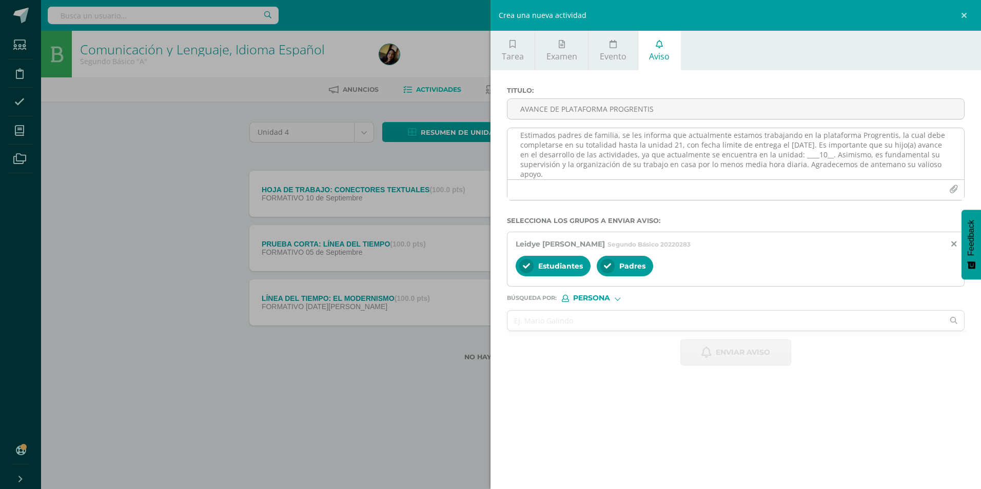
scroll to position [0, 0]
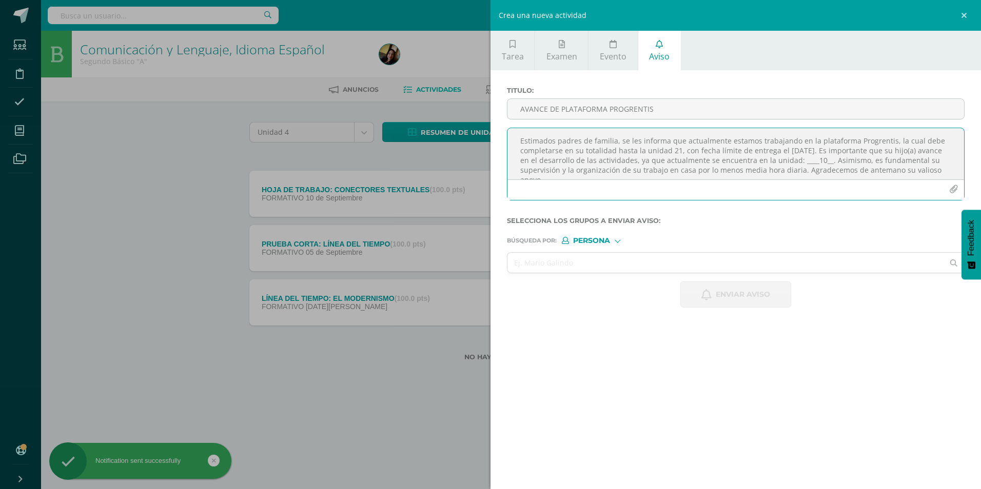
click at [608, 149] on textarea "Estimados padres de familia, se les informa que actualmente estamos trabajando …" at bounding box center [735, 153] width 457 height 51
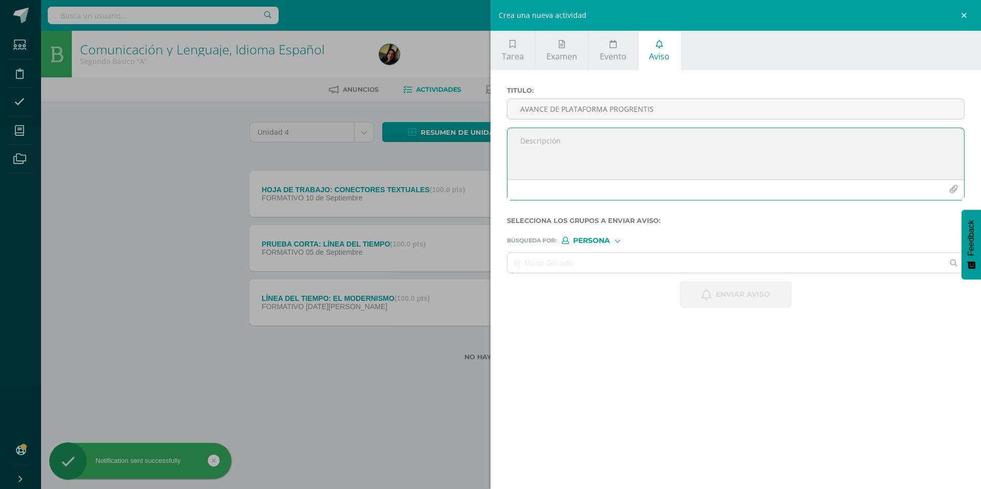
paste textarea "Estimados padres de familia, se les informa que actualmente estamos trabajando …"
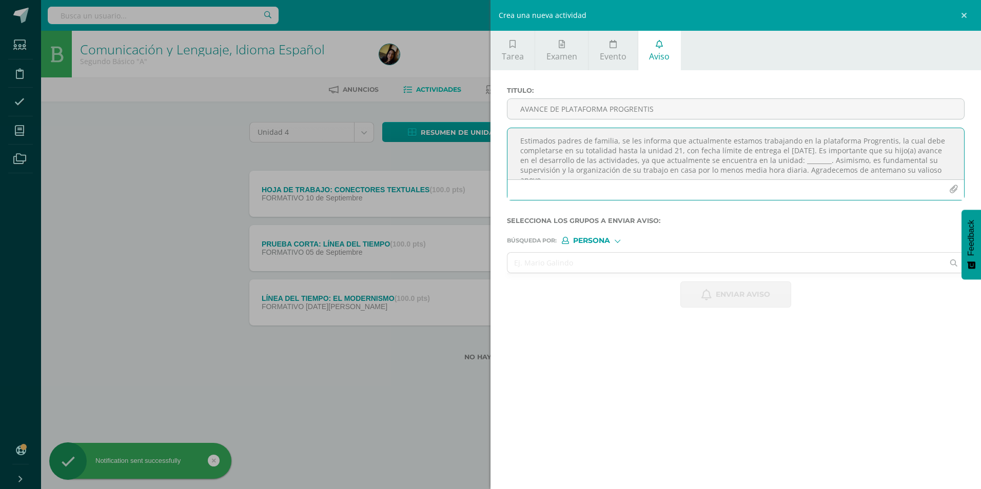
scroll to position [6, 0]
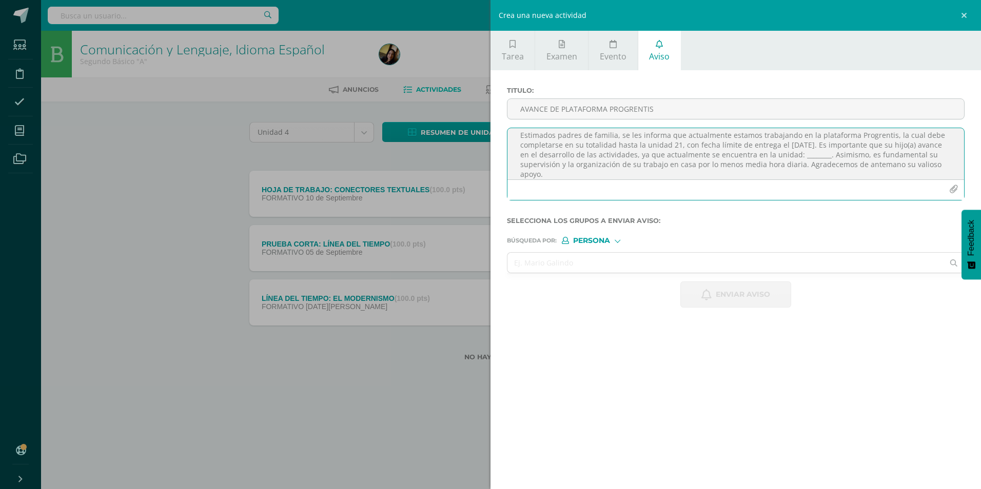
click at [830, 154] on textarea "Estimados padres de familia, se les informa que actualmente estamos trabajando …" at bounding box center [735, 153] width 457 height 51
type textarea "Estimados padres de familia, se les informa que actualmente estamos trabajando …"
click at [610, 100] on input "AVANCE DE PLATAFORMA PROGRENTIS" at bounding box center [735, 109] width 457 height 20
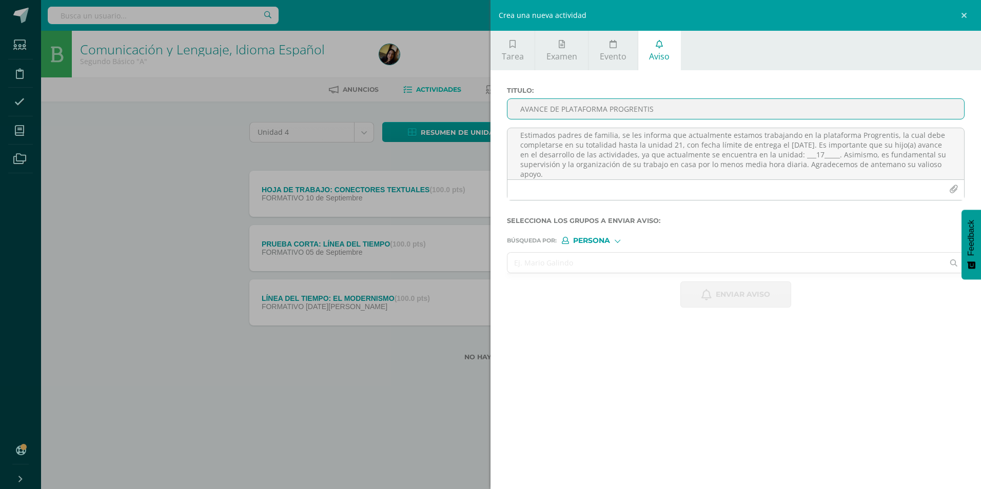
type input "AVANCE DE PLATAFORMA PROGRENTIS"
click at [610, 262] on input "text" at bounding box center [725, 263] width 436 height 20
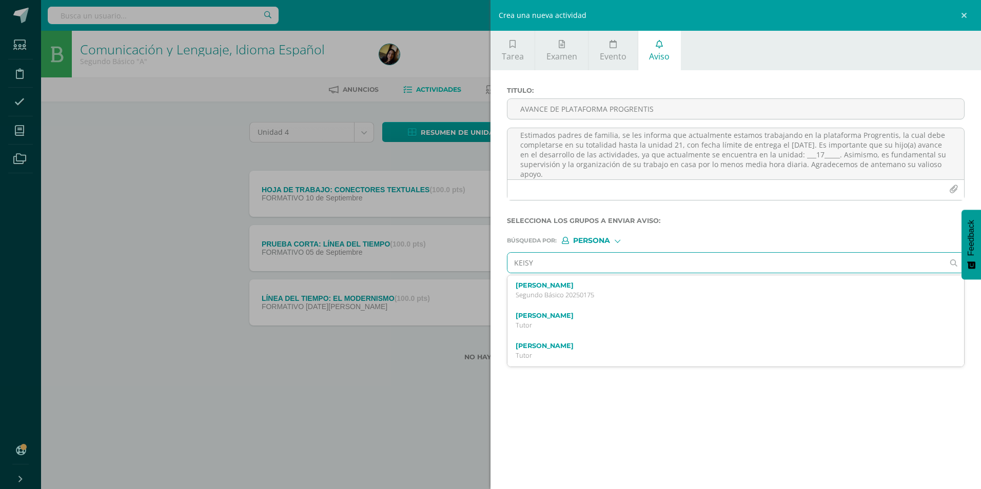
type input "KEISY"
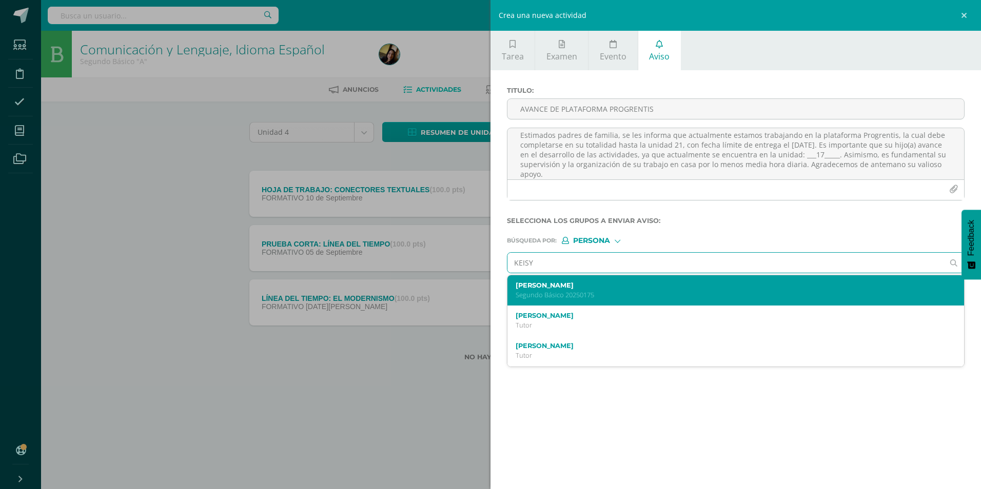
click at [602, 281] on div "[PERSON_NAME] 20250175" at bounding box center [735, 291] width 457 height 30
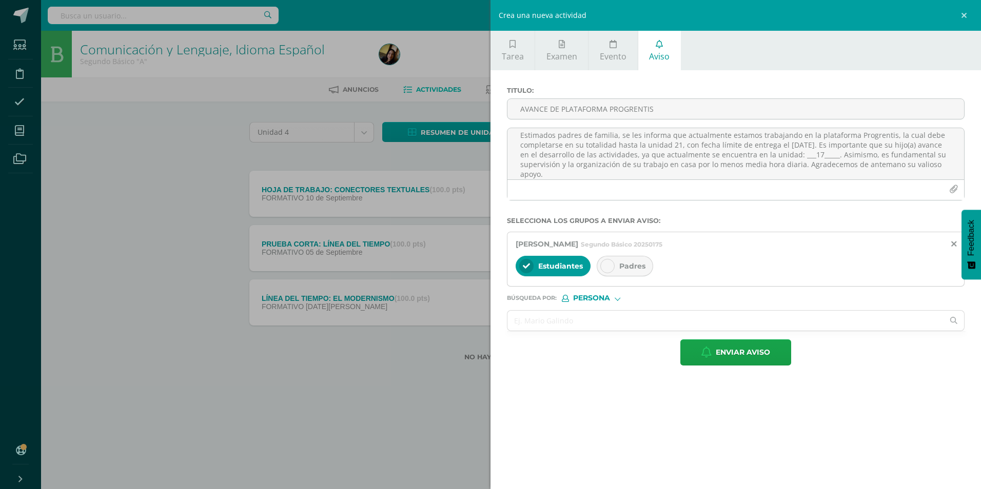
click at [613, 273] on div "Padres" at bounding box center [625, 266] width 56 height 21
click at [693, 355] on button "Enviar aviso" at bounding box center [735, 353] width 111 height 26
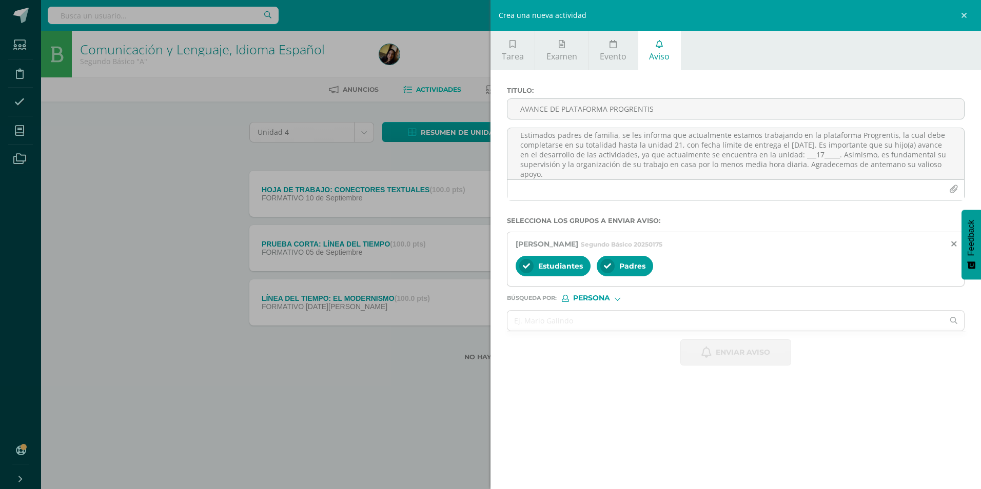
scroll to position [0, 0]
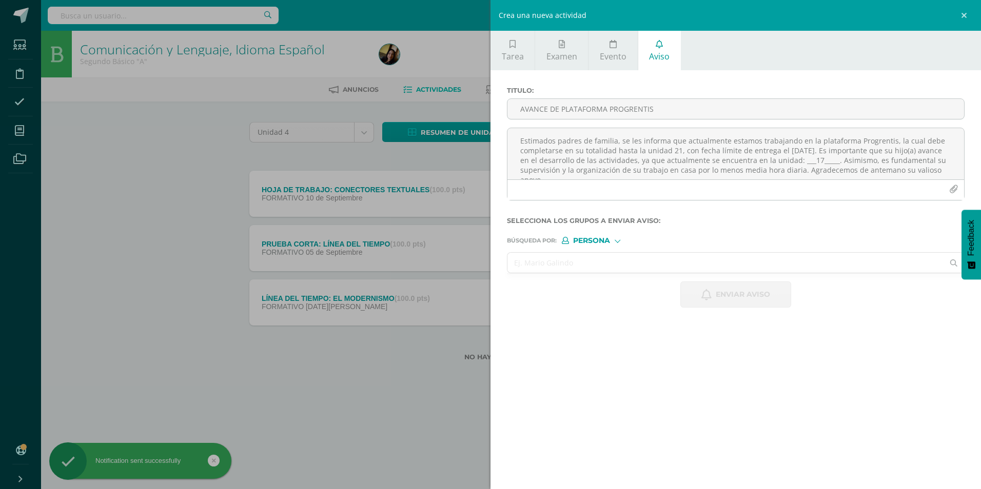
click at [708, 268] on input "text" at bounding box center [725, 263] width 436 height 20
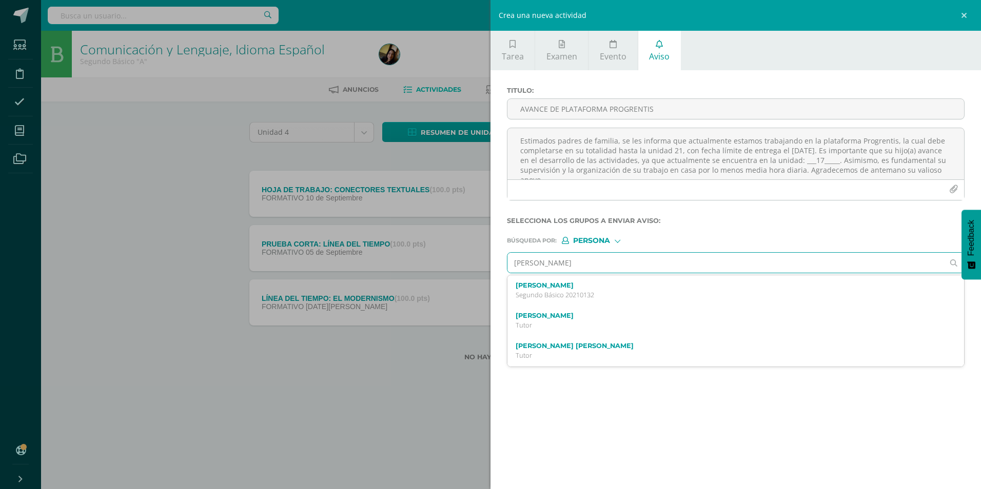
type input "[PERSON_NAME]"
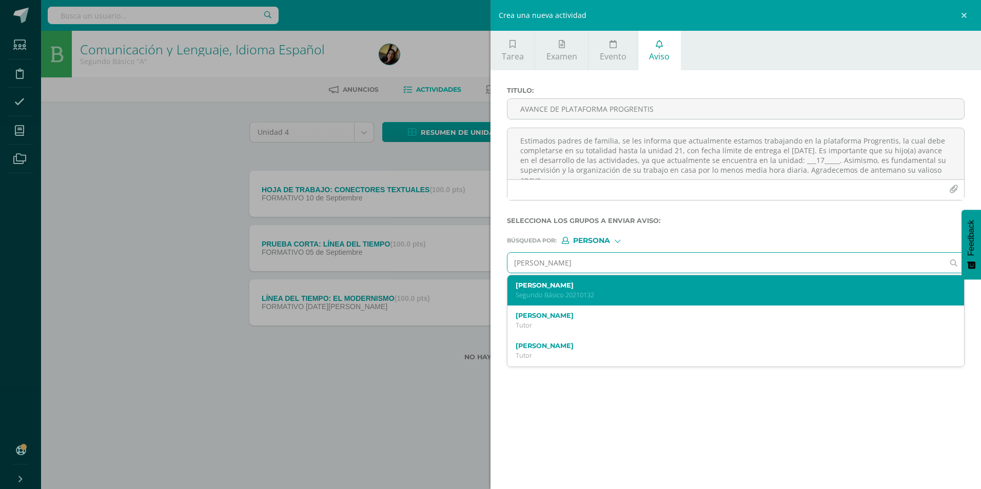
click at [621, 294] on p "Segundo Básico 20210132" at bounding box center [726, 295] width 420 height 9
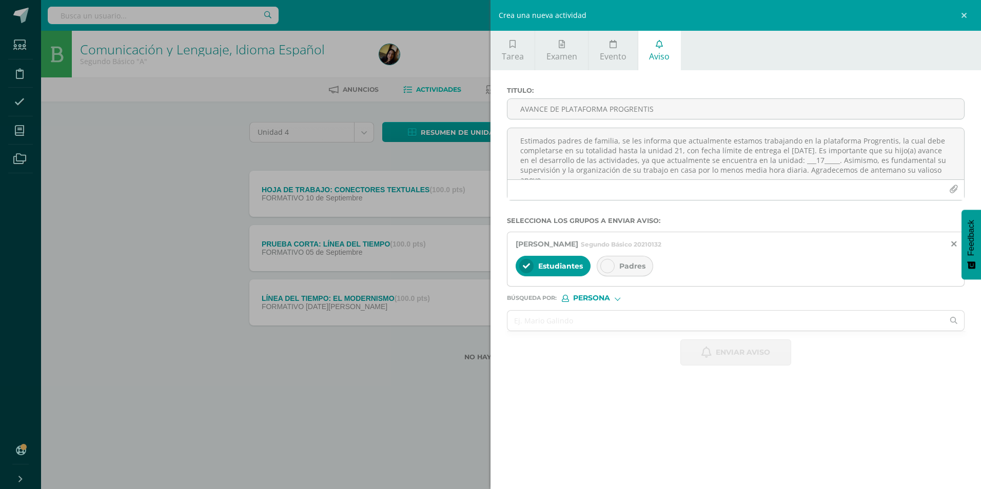
click at [620, 263] on span "Padres" at bounding box center [632, 266] width 26 height 9
click at [615, 164] on textarea "Estimados padres de familia, se les informa que actualmente estamos trabajando …" at bounding box center [735, 153] width 457 height 51
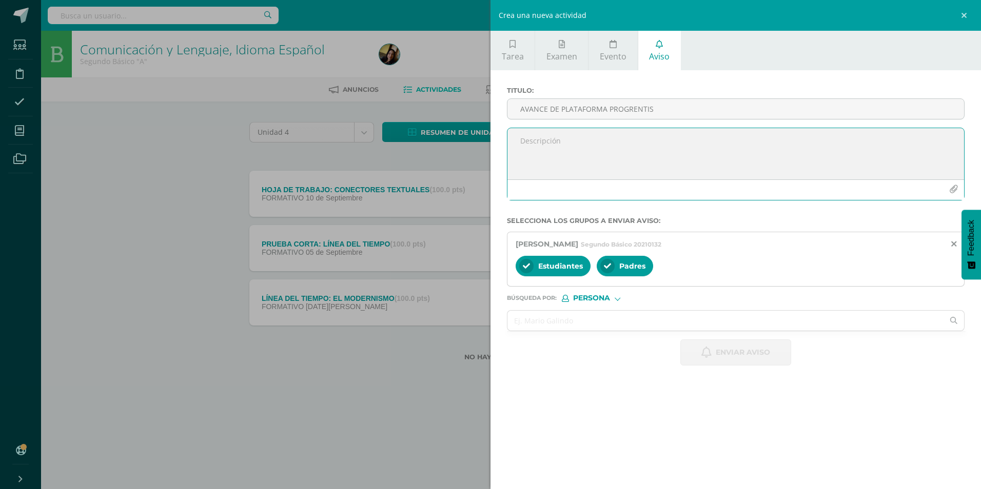
paste textarea "Estimados padres de familia, se les informa que actualmente estamos trabajando …"
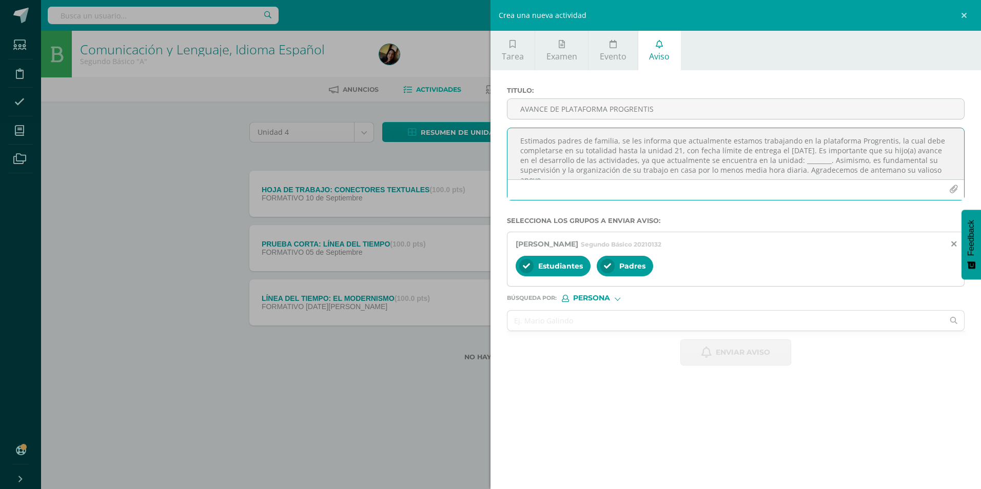
scroll to position [6, 0]
click at [827, 156] on textarea "Estimados padres de familia, se les informa que actualmente estamos trabajando …" at bounding box center [735, 153] width 457 height 51
click at [853, 158] on textarea "Estimados padres de familia, se les informa que actualmente estamos trabajando …" at bounding box center [735, 153] width 457 height 51
type textarea "Estimados padres de familia, se les informa que actualmente estamos trabajando …"
click at [650, 109] on input "AVANCE DE PLATAFORMA PROGRENTIS" at bounding box center [735, 109] width 457 height 20
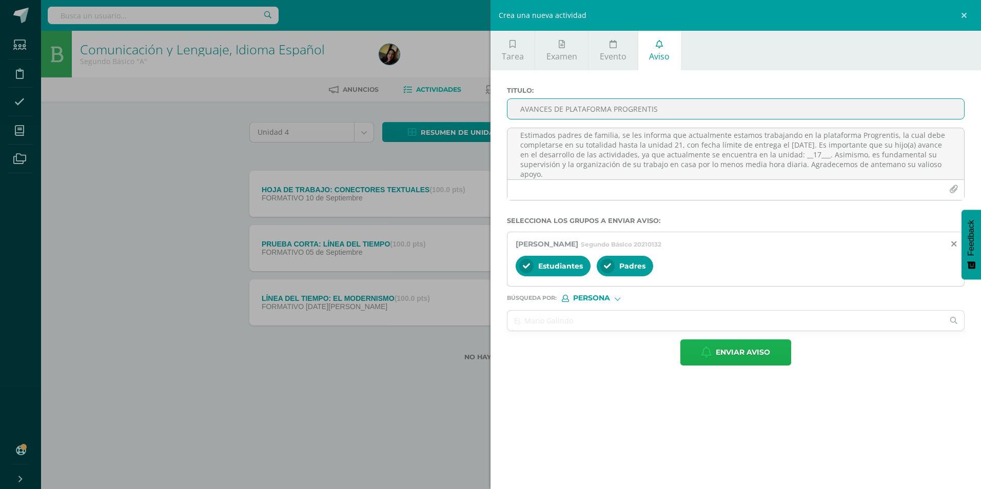
type input "AVANCES DE PLATAFORMA PROGRENTIS"
click at [727, 359] on span "Enviar aviso" at bounding box center [743, 352] width 54 height 25
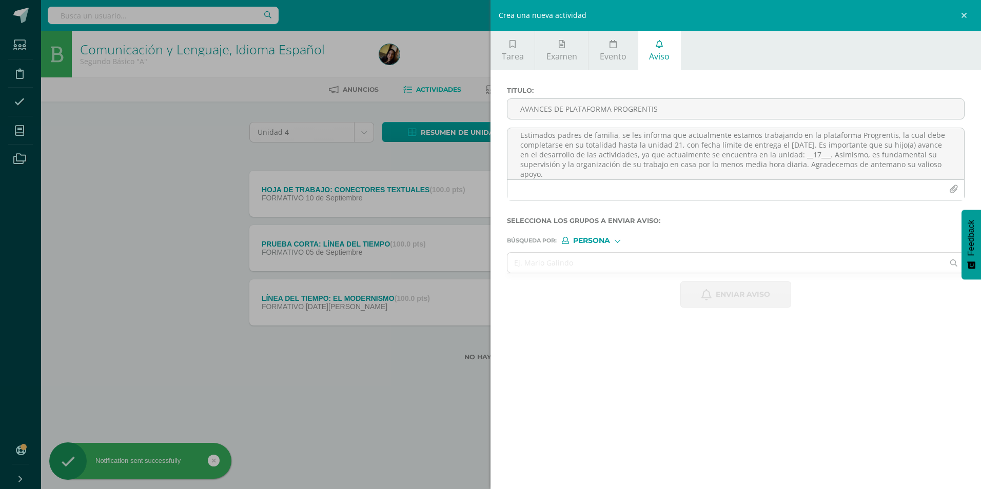
scroll to position [0, 0]
click at [645, 270] on input "text" at bounding box center [725, 263] width 436 height 20
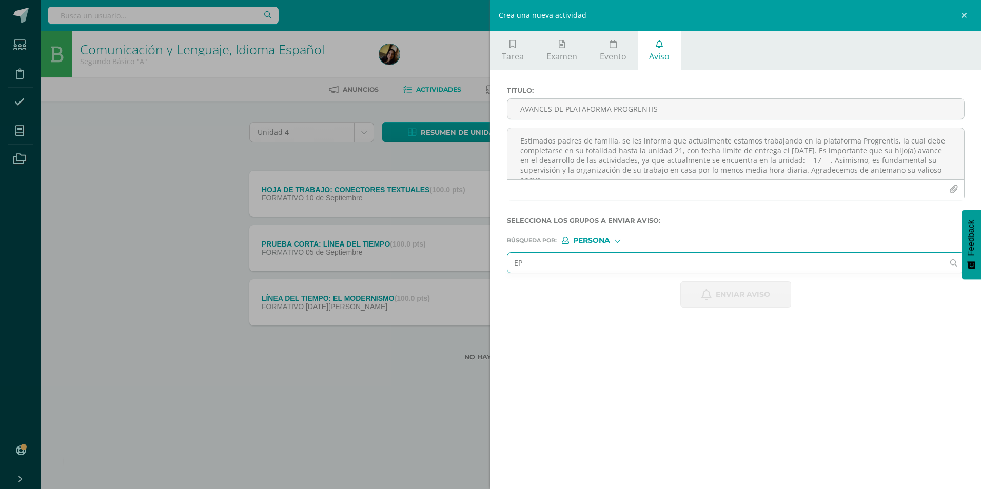
type input "E"
type input "[PERSON_NAME]"
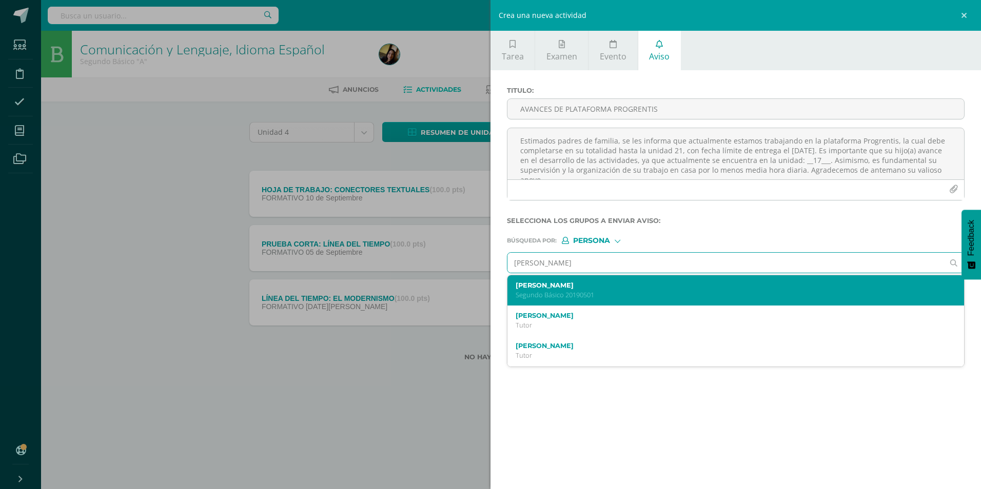
click at [581, 288] on label "[PERSON_NAME]" at bounding box center [726, 286] width 420 height 8
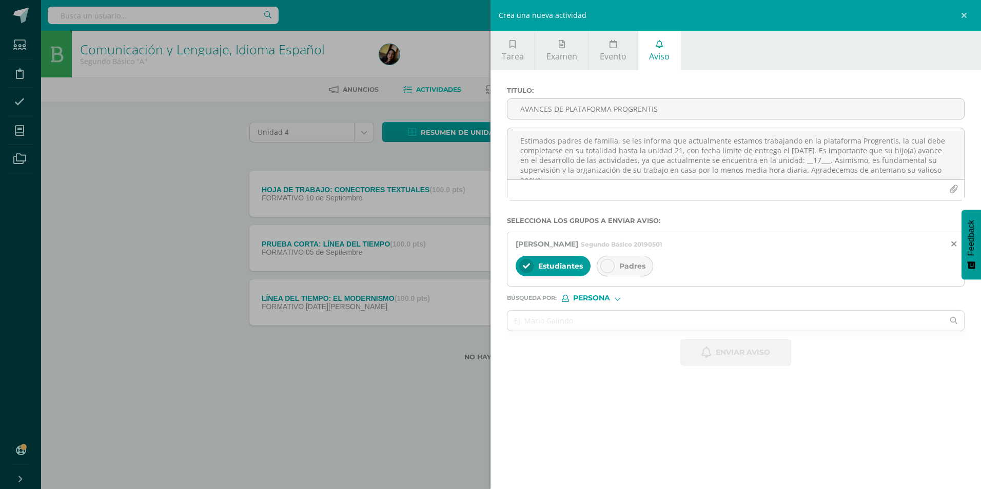
click at [611, 269] on icon at bounding box center [607, 266] width 7 height 7
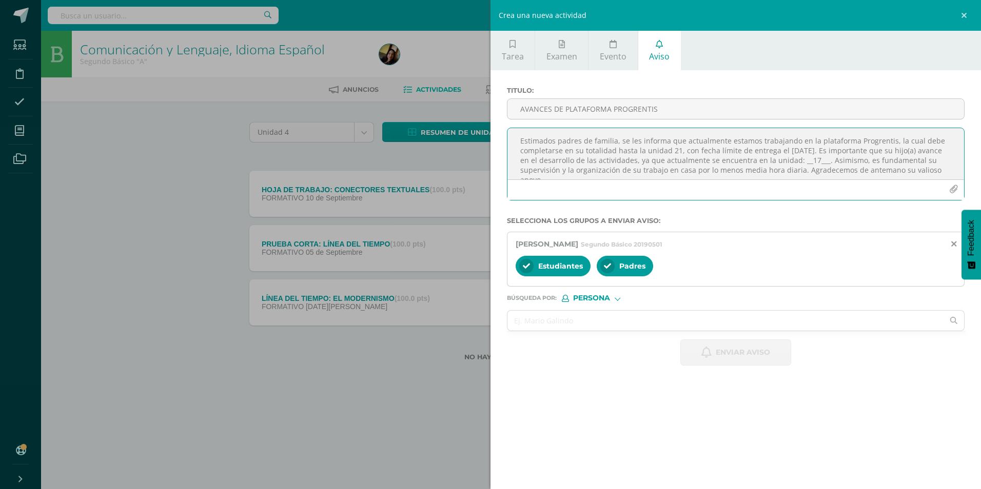
click at [581, 177] on textarea "Estimados padres de familia, se les informa que actualmente estamos trabajando …" at bounding box center [735, 153] width 457 height 51
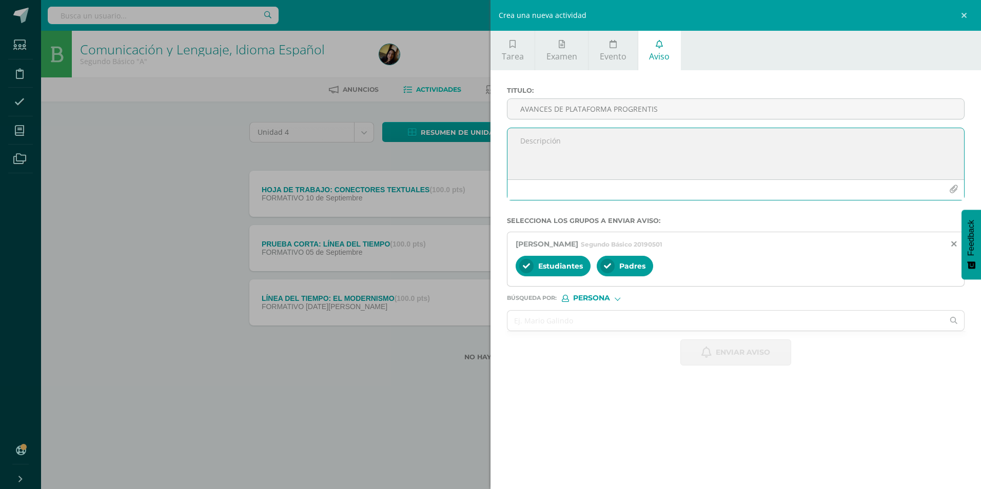
paste textarea "Estimados padres de familia, se les informa que actualmente estamos trabajando …"
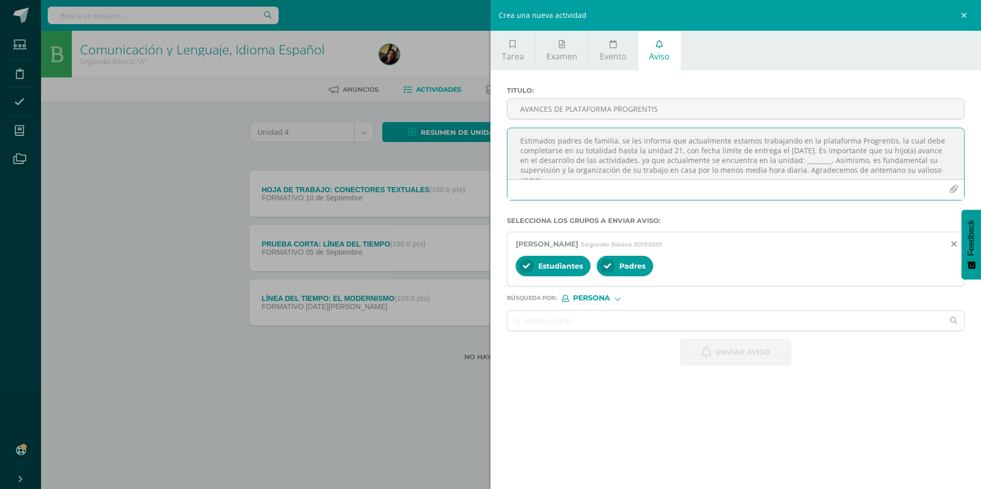
scroll to position [6, 0]
click at [828, 157] on textarea "Estimados padres de familia, se les informa que actualmente estamos trabajando …" at bounding box center [735, 153] width 457 height 51
click at [853, 156] on textarea "Estimados padres de familia, se les informa que actualmente estamos trabajando …" at bounding box center [735, 153] width 457 height 51
type textarea "Estimados padres de familia, se les informa que actualmente estamos trabajando …"
click at [604, 119] on input "AVANCES DE PLATAFORMA PROGRENTIS" at bounding box center [735, 109] width 457 height 20
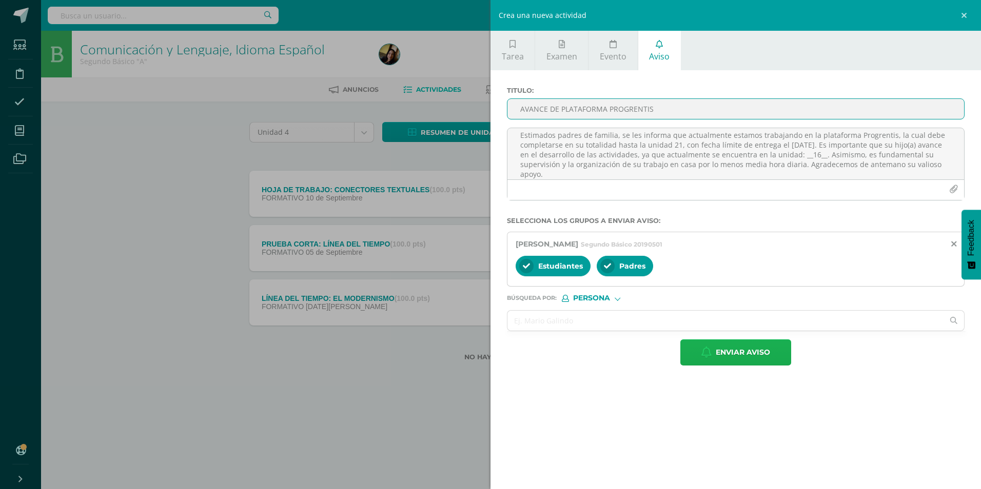
type input "AVANCE DE PLATAFORMA PROGRENTIS"
click at [710, 358] on icon "button" at bounding box center [706, 352] width 10 height 11
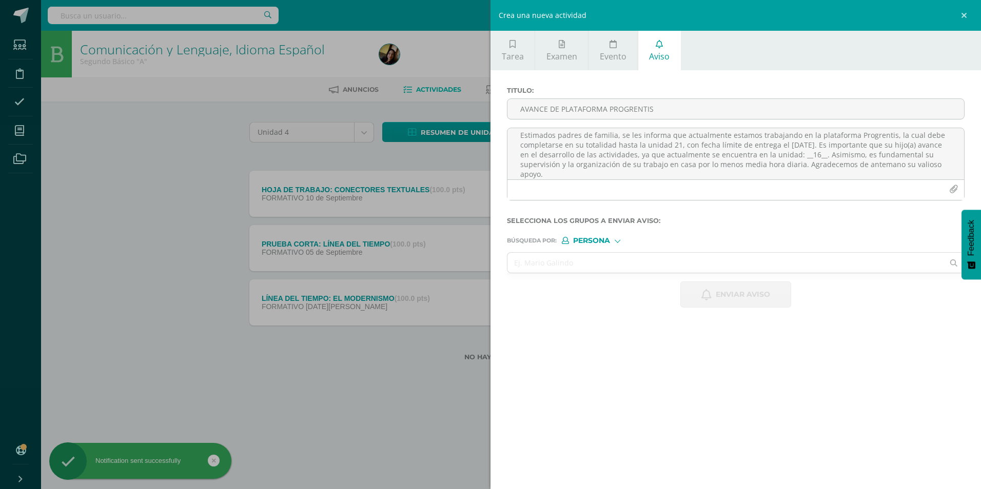
scroll to position [0, 0]
click at [582, 264] on input "text" at bounding box center [725, 263] width 436 height 20
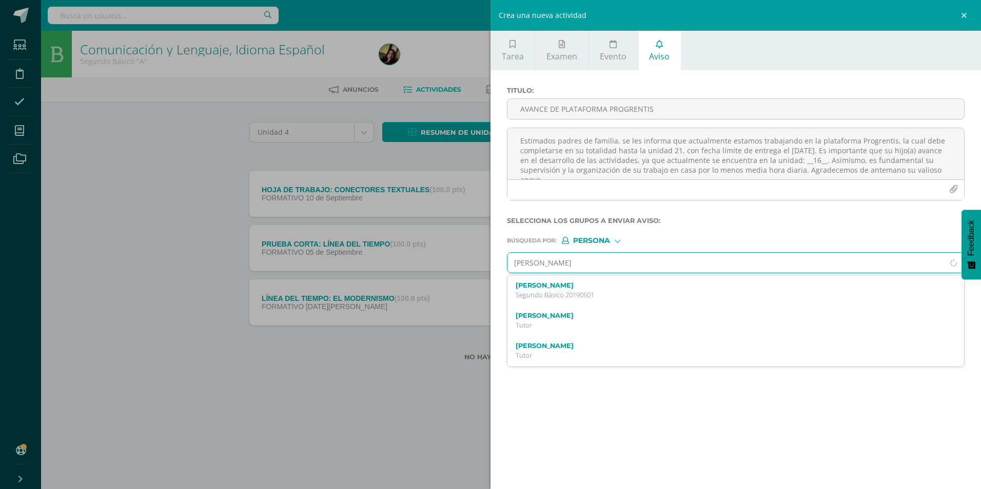
type input "[PERSON_NAME]"
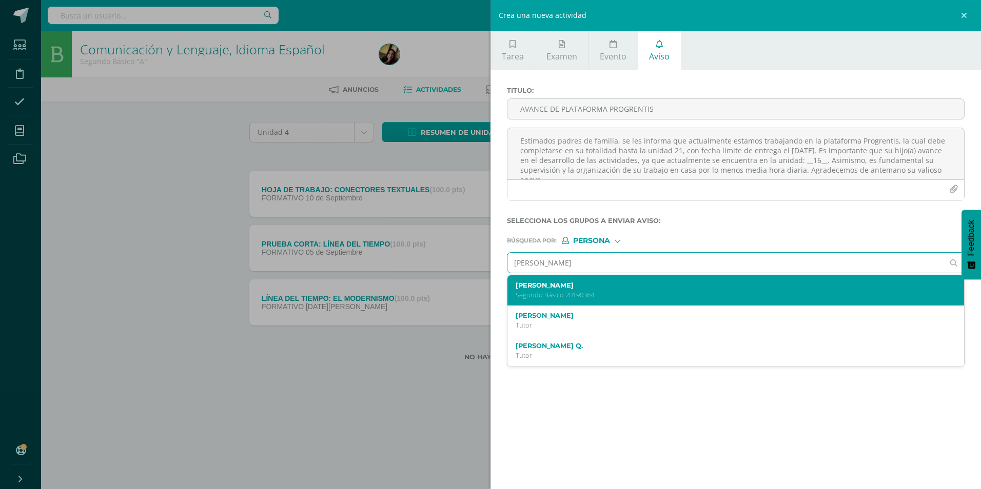
click at [576, 286] on label "[PERSON_NAME]" at bounding box center [726, 286] width 420 height 8
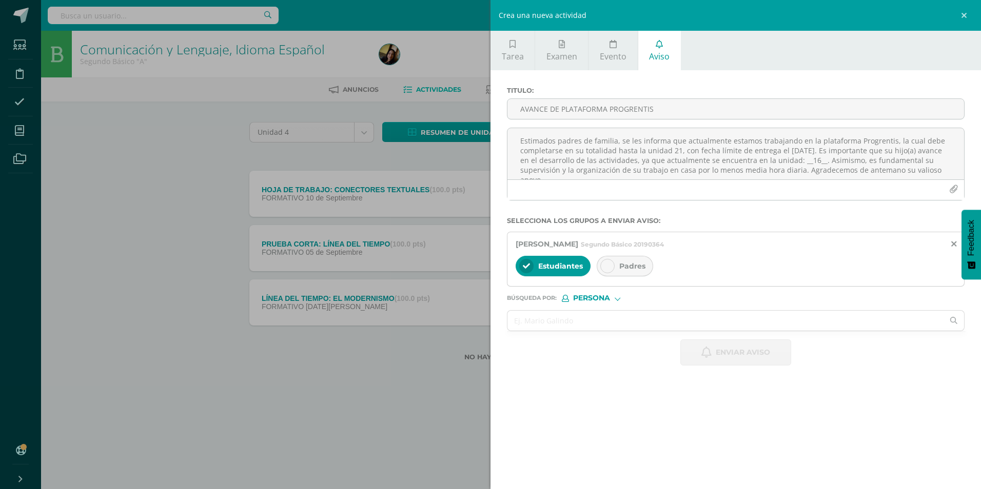
click at [602, 263] on div at bounding box center [607, 266] width 14 height 14
click at [580, 159] on textarea "Estimados padres de familia, se les informa que actualmente estamos trabajando …" at bounding box center [735, 153] width 457 height 51
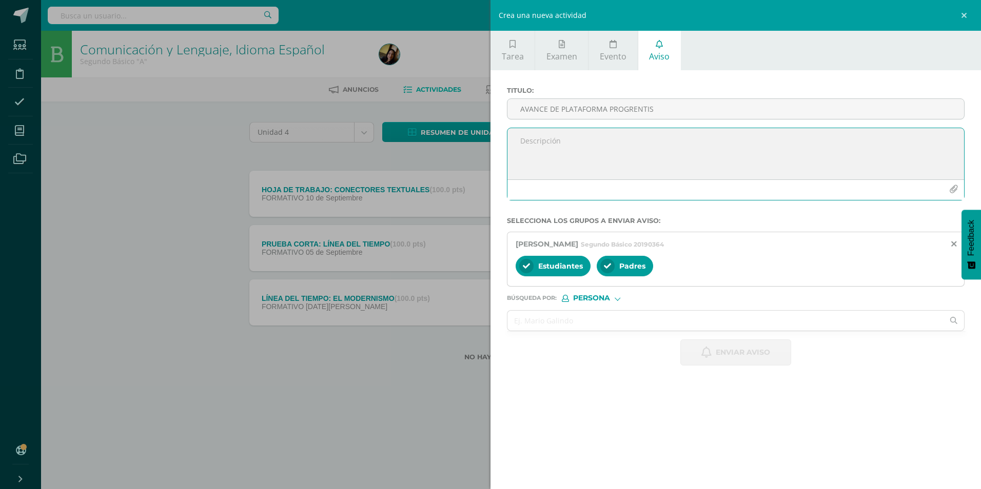
paste textarea "Estimados padres de familia, se les informa que actualmente estamos trabajando …"
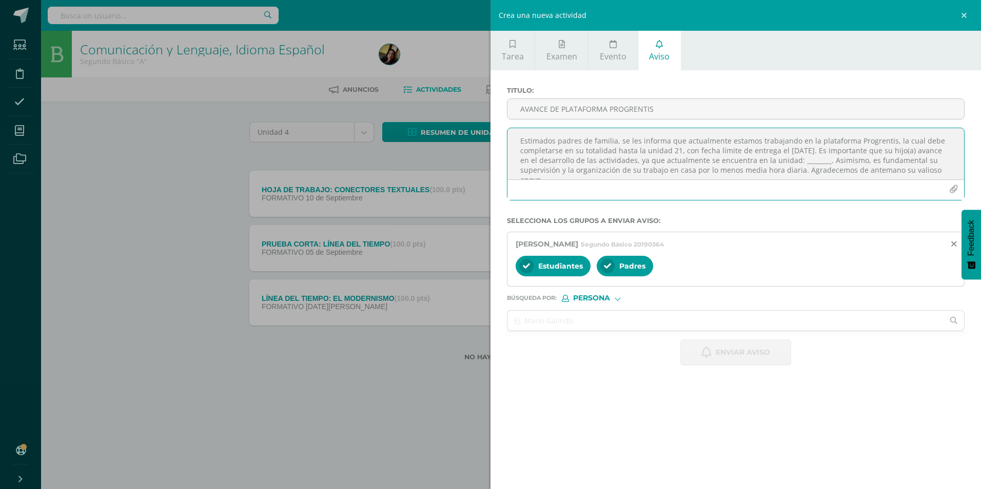
scroll to position [6, 0]
click at [828, 154] on textarea "Estimados padres de familia, se les informa que actualmente estamos trabajando …" at bounding box center [735, 153] width 457 height 51
click at [853, 157] on textarea "Estimados padres de familia, se les informa que actualmente estamos trabajando …" at bounding box center [735, 153] width 457 height 51
type textarea "Estimados padres de familia, se les informa que actualmente estamos trabajando …"
click at [687, 114] on input "AVANCE DE PLATAFORMA PROGRENTIS" at bounding box center [735, 109] width 457 height 20
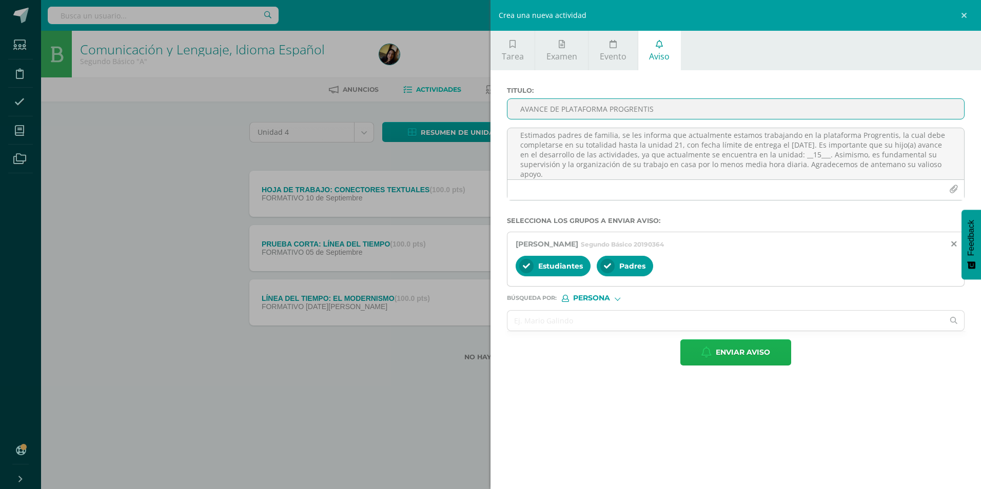
type input "AVANCE DE PLATAFORMA PROGRENTIS"
click at [726, 350] on span "Enviar aviso" at bounding box center [743, 352] width 54 height 25
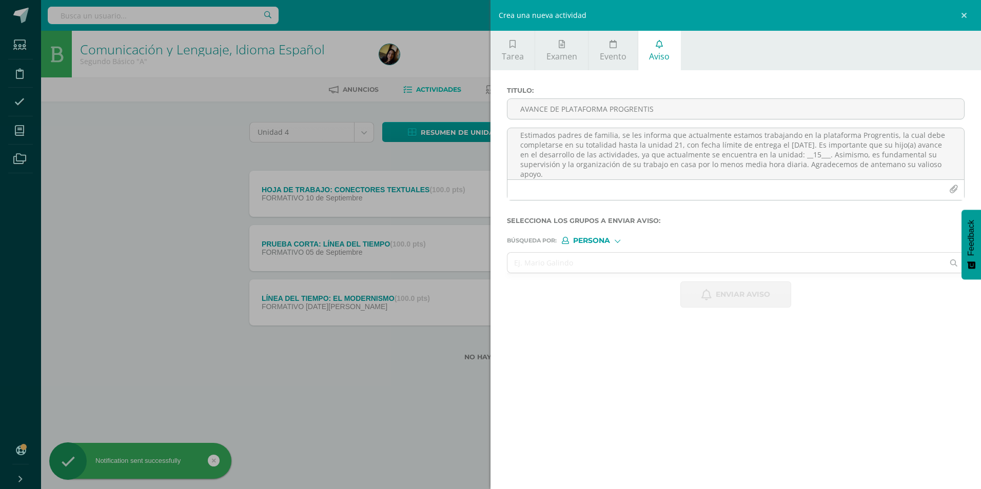
scroll to position [0, 0]
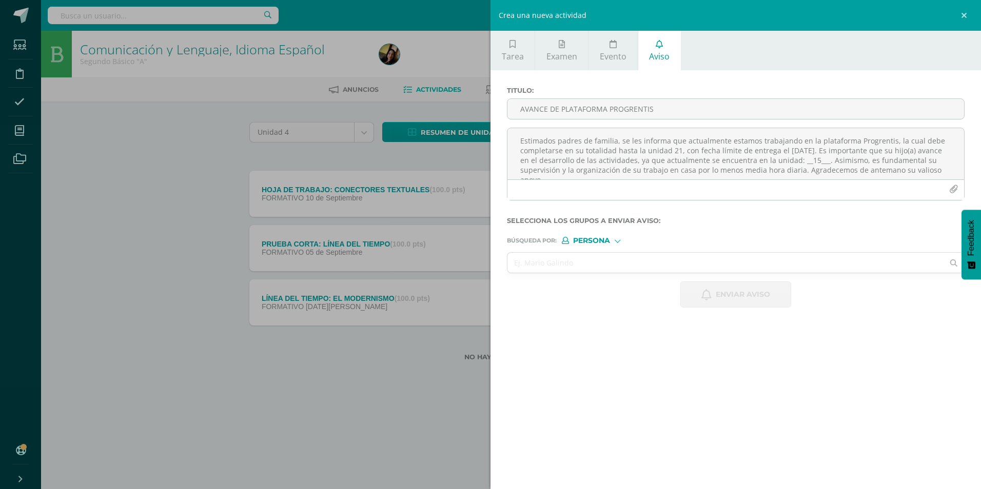
click at [182, 234] on div "Crea una nueva actividad Tarea Examen Evento Aviso Título: Fecha: [DATE] 20:00:…" at bounding box center [490, 244] width 981 height 489
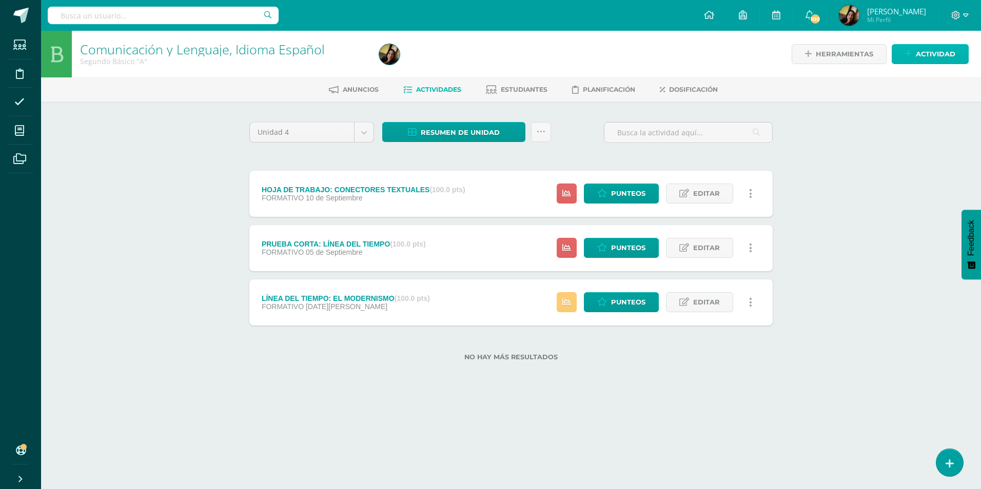
click at [946, 55] on span "Actividad" at bounding box center [936, 54] width 40 height 19
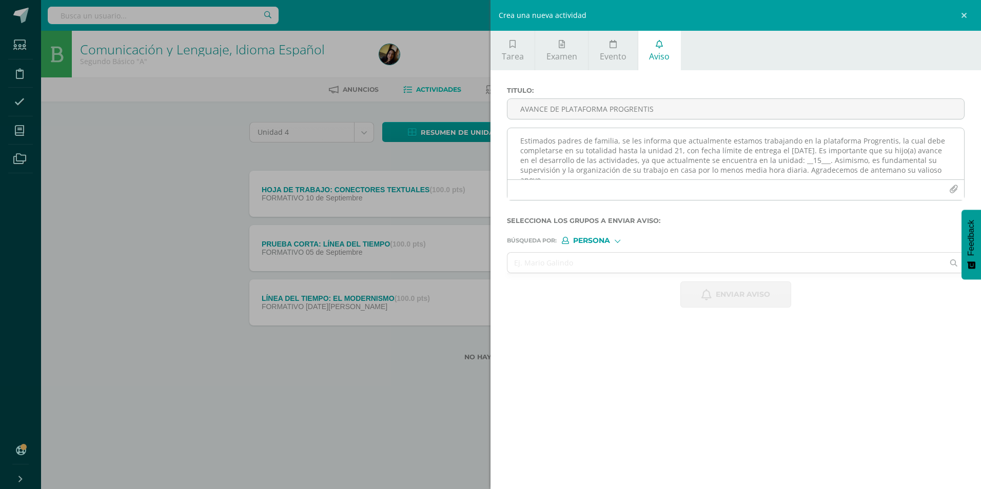
click at [576, 151] on textarea "Estimados padres de familia, se les informa que actualmente estamos trabajando …" at bounding box center [735, 153] width 457 height 51
paste textarea "Estimados padres de familia, se les informa que actualmente estamos trabajando …"
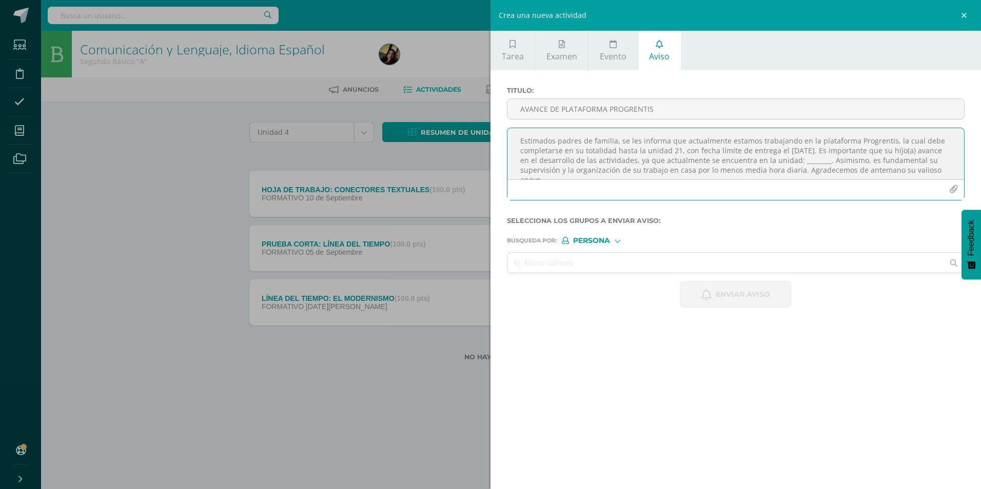
scroll to position [6, 0]
click at [833, 155] on textarea "Estimados padres de familia, se les informa que actualmente estamos trabajando …" at bounding box center [735, 153] width 457 height 51
type textarea "Estimados padres de familia, se les informa que actualmente estamos trabajando …"
click at [724, 110] on input "AVANCE DE PLATAFORMA PROGRENTIS" at bounding box center [735, 109] width 457 height 20
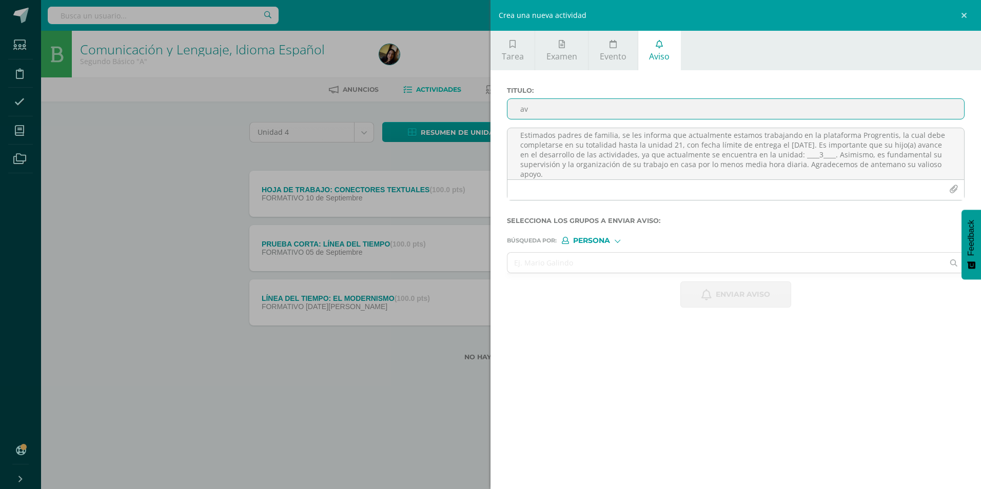
type input "a"
type input "AVANCE DE PLATAFORMA PROGRENTIS"
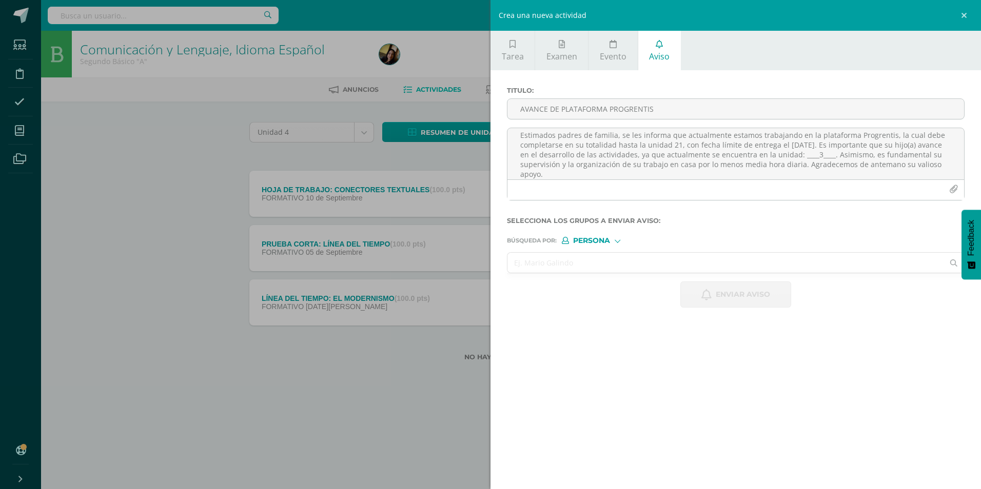
click at [701, 263] on input "text" at bounding box center [725, 263] width 436 height 20
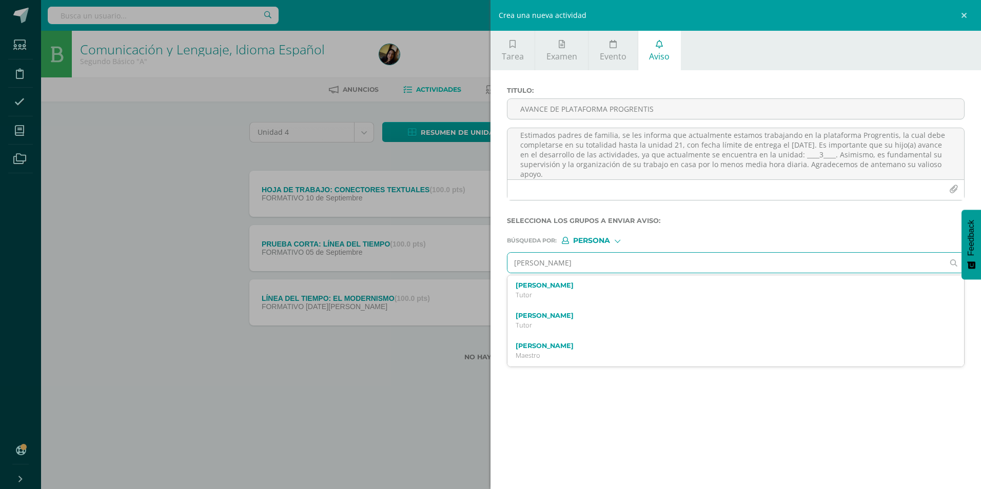
type input "[PERSON_NAME]"
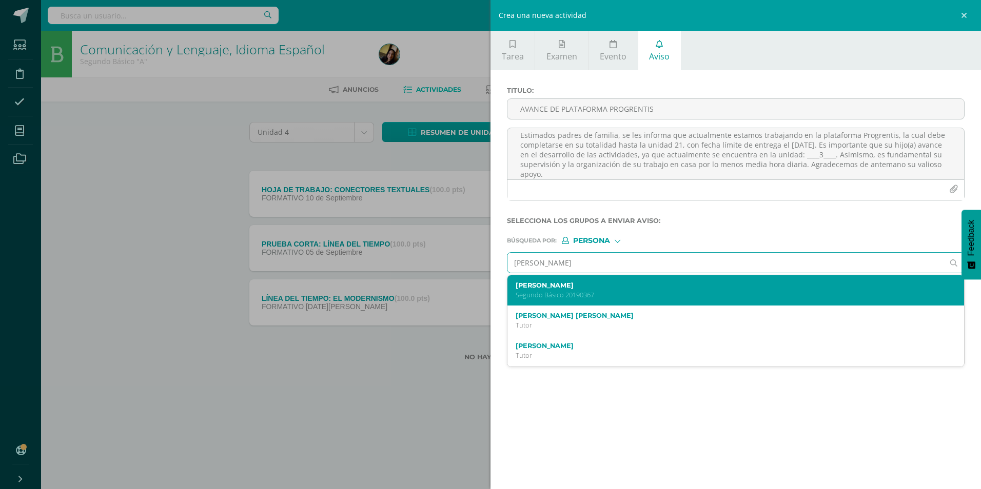
click at [674, 295] on p "Segundo Básico 20190367" at bounding box center [726, 295] width 420 height 9
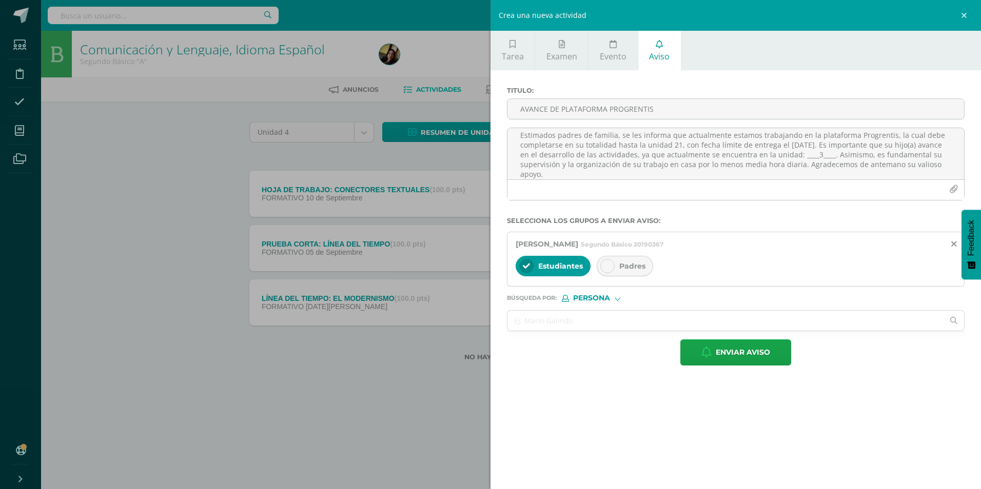
click at [636, 267] on span "Padres" at bounding box center [632, 266] width 26 height 9
click at [700, 349] on button "Enviar aviso" at bounding box center [735, 353] width 111 height 26
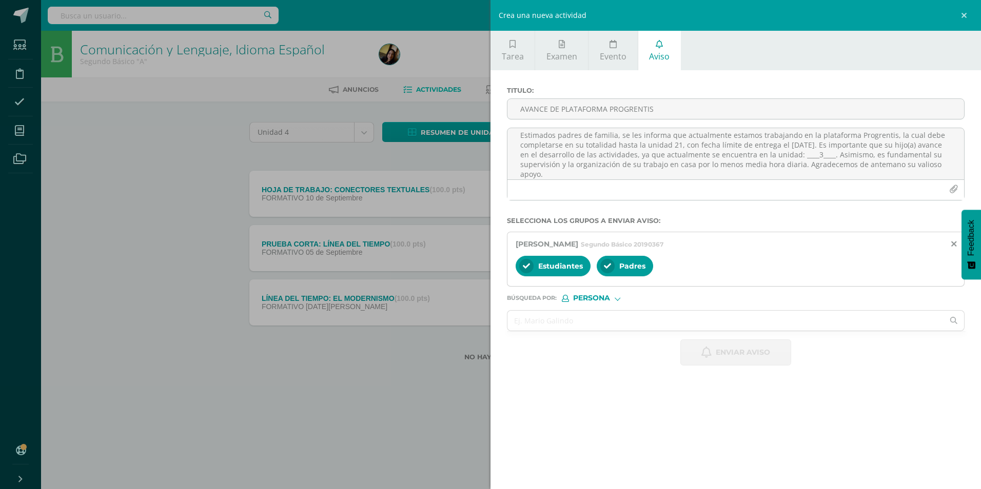
scroll to position [0, 0]
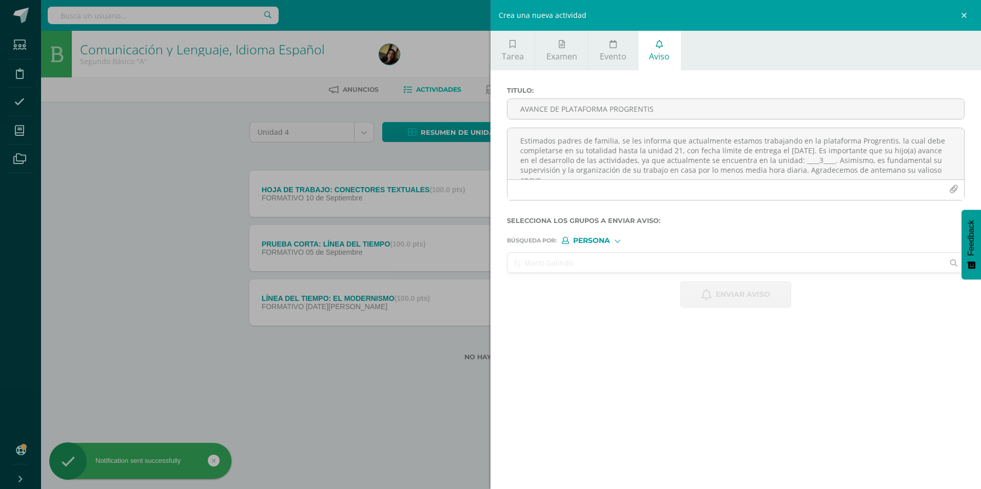
click at [633, 264] on input "text" at bounding box center [725, 263] width 436 height 20
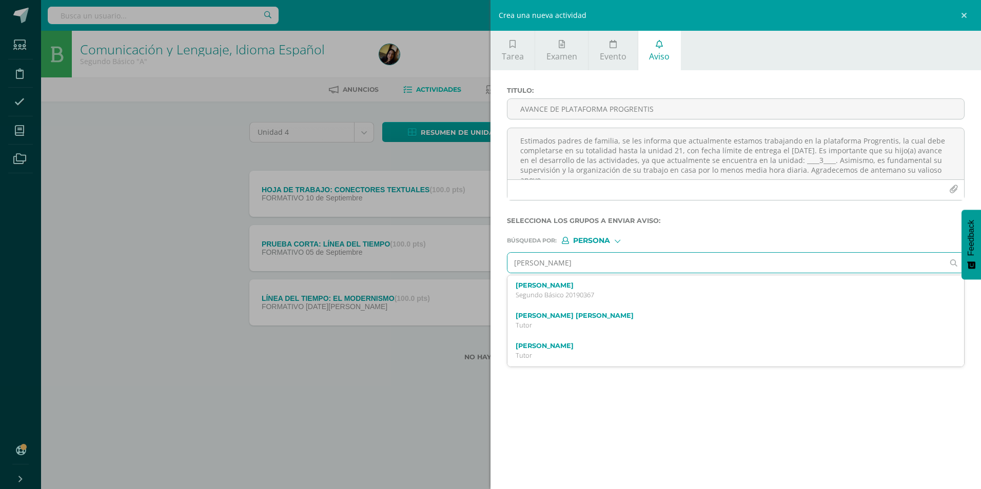
type input "[PERSON_NAME]"
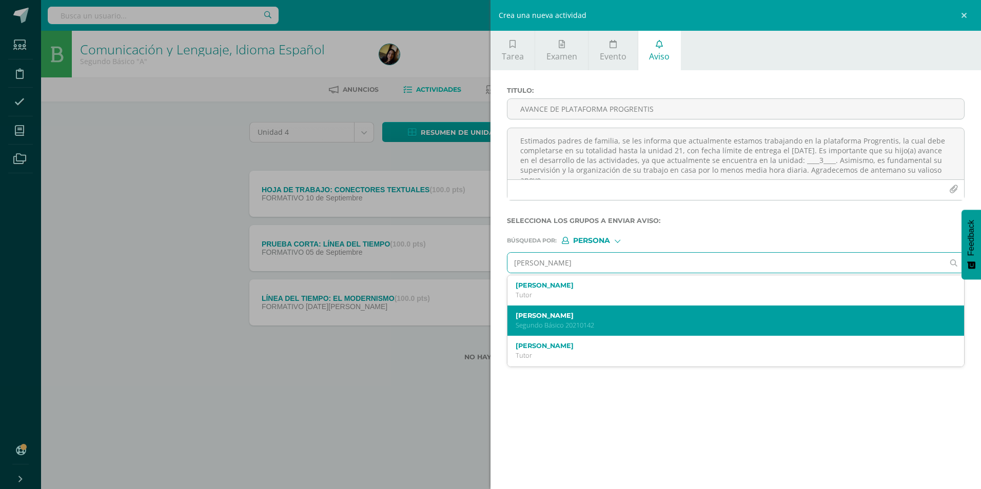
click at [597, 328] on p "Segundo Básico 20210142" at bounding box center [726, 325] width 420 height 9
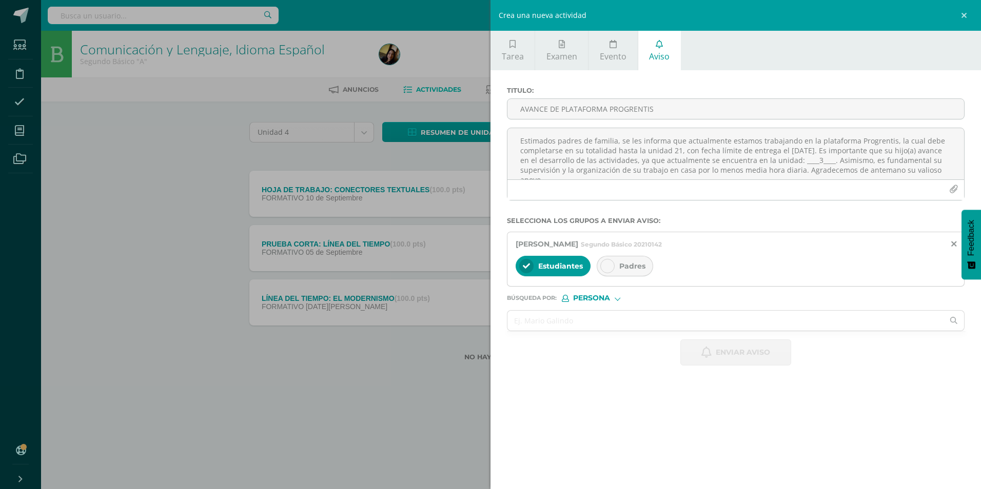
click at [610, 271] on div at bounding box center [607, 266] width 14 height 14
click at [624, 145] on textarea "Estimados padres de familia, se les informa que actualmente estamos trabajando …" at bounding box center [735, 153] width 457 height 51
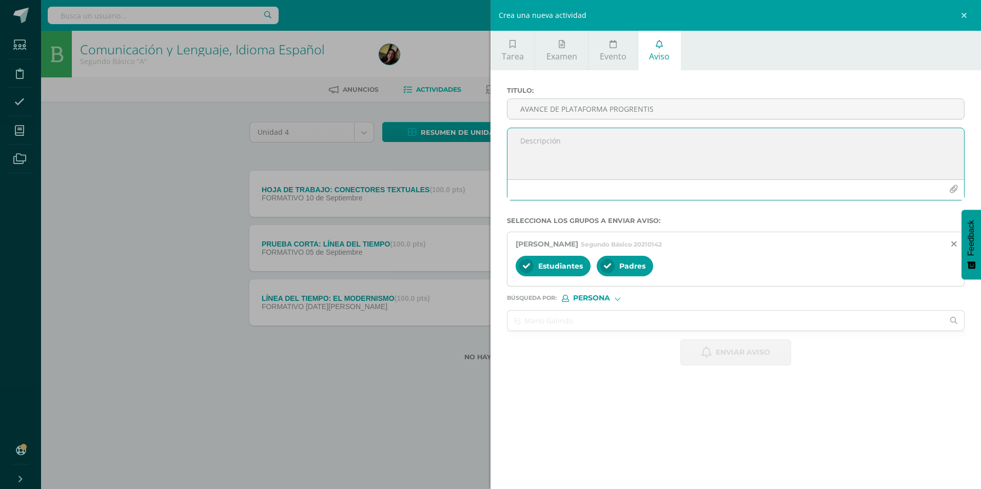
paste textarea "Estimados padres de familia, se les informa que actualmente estamos trabajando …"
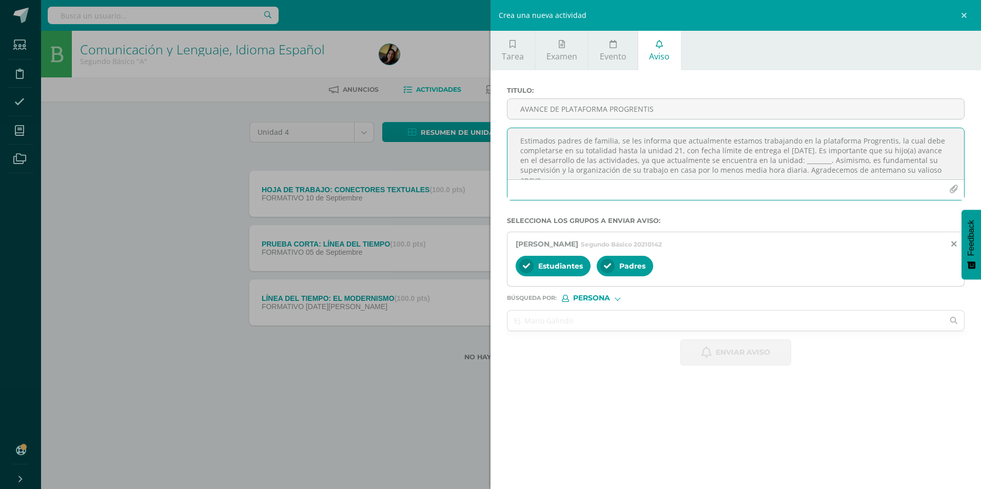
scroll to position [6, 0]
click at [831, 158] on textarea "Estimados padres de familia, se les informa que actualmente estamos trabajando …" at bounding box center [735, 153] width 457 height 51
type textarea "Estimados padres de familia, se les informa que actualmente estamos trabajando …"
click at [615, 106] on input "AVANCE DE PLATAFORMA PROGRENTIS" at bounding box center [735, 109] width 457 height 20
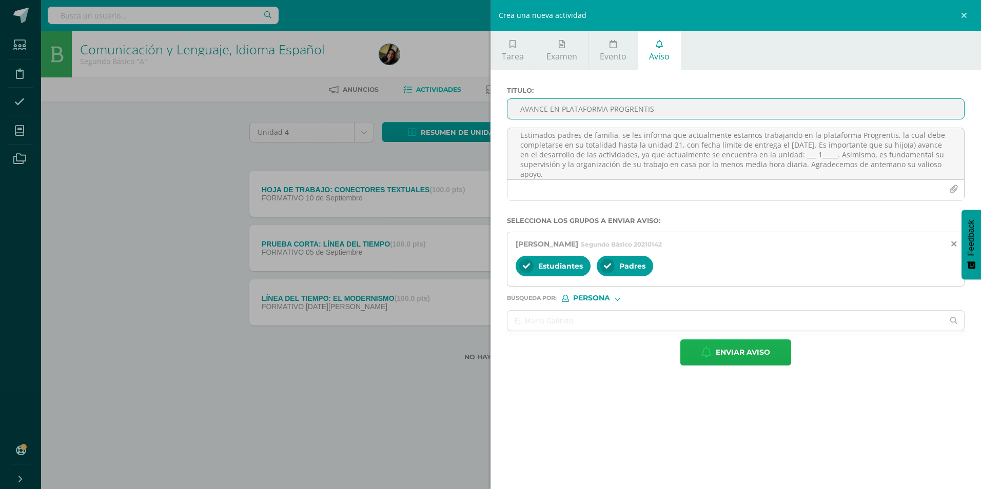
type input "AVANCE EN PLATAFORMA PROGRENTIS"
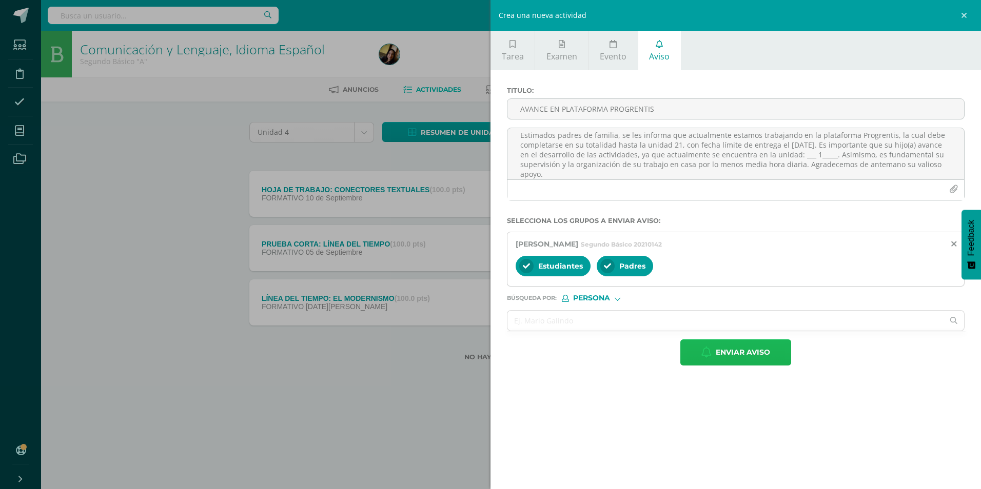
click at [731, 347] on span "Enviar aviso" at bounding box center [743, 352] width 54 height 25
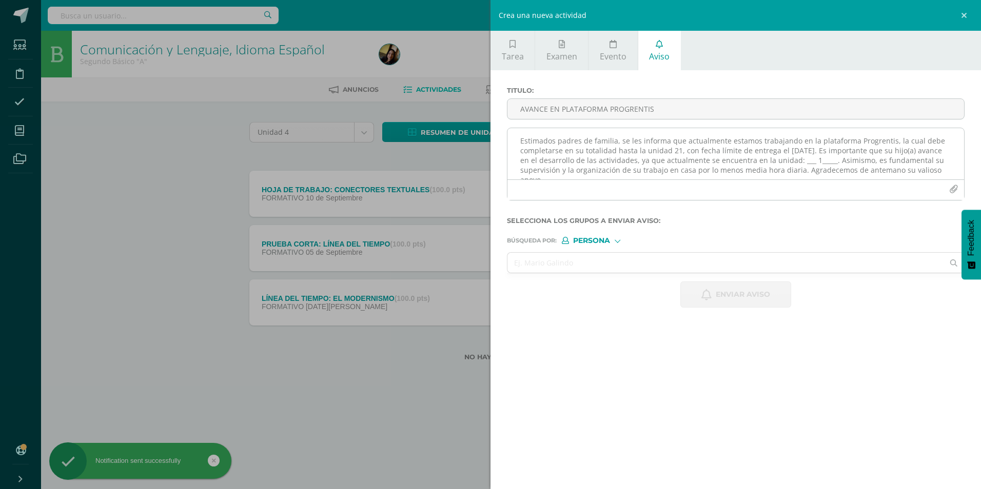
click at [625, 130] on textarea "Estimados padres de familia, se les informa que actualmente estamos trabajando …" at bounding box center [735, 153] width 457 height 51
paste textarea "Estimados padres de familia, se les informa que actualmente estamos trabajando …"
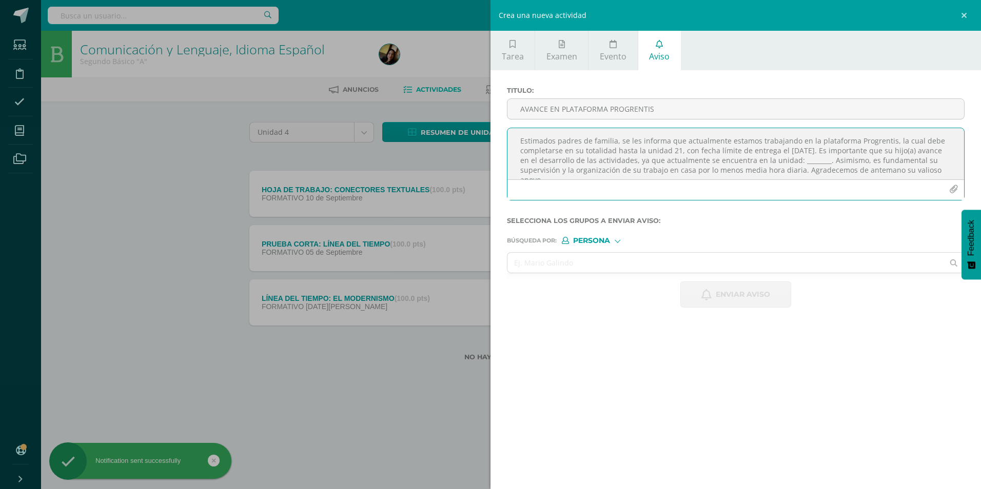
scroll to position [6, 0]
type textarea "Estimados padres de familia, se les informa que actualmente estamos trabajando …"
click at [602, 252] on div at bounding box center [736, 262] width 458 height 21
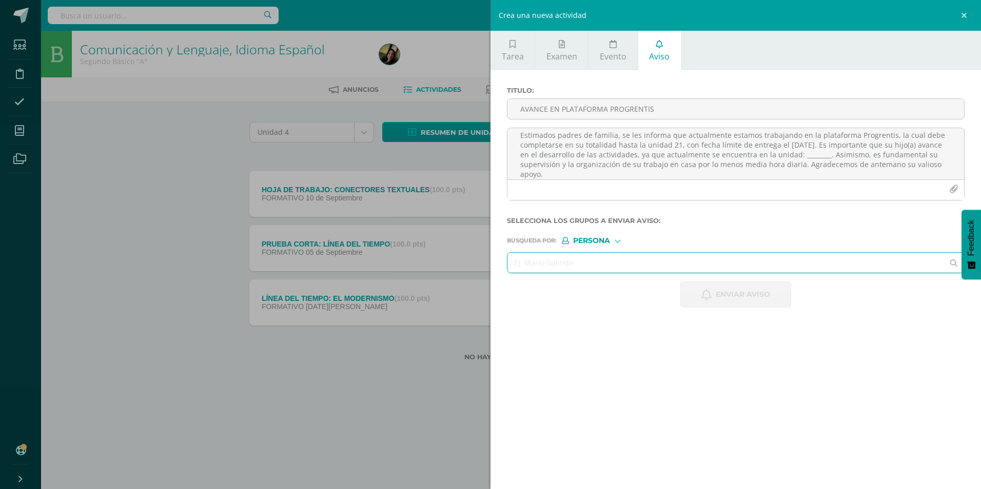
click at [603, 260] on input "text" at bounding box center [725, 263] width 436 height 20
type input "[PERSON_NAME]"
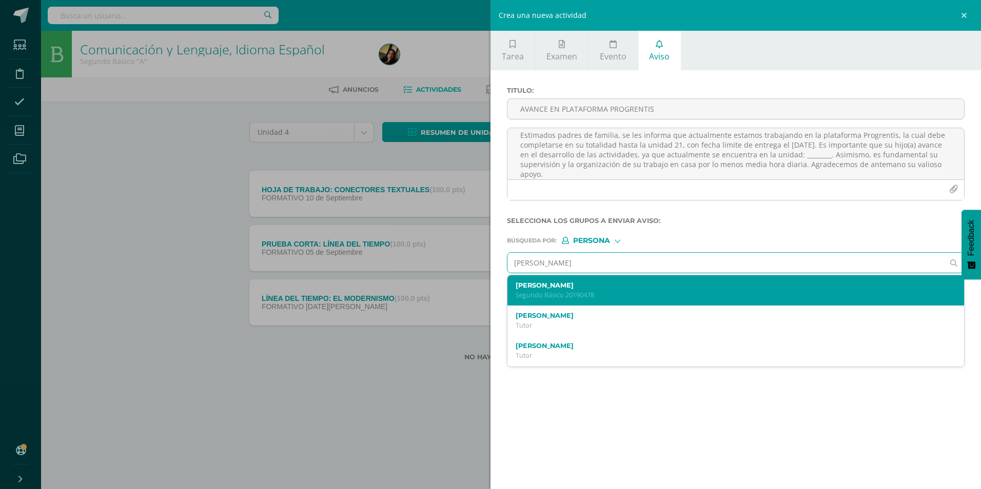
click at [591, 293] on p "Segundo Básico 20190478" at bounding box center [726, 295] width 420 height 9
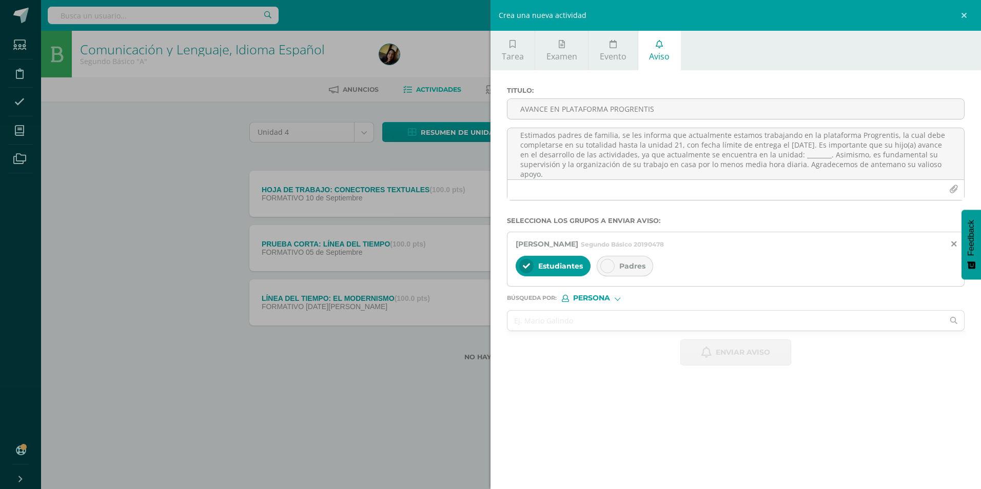
click at [631, 266] on span "Padres" at bounding box center [632, 266] width 26 height 9
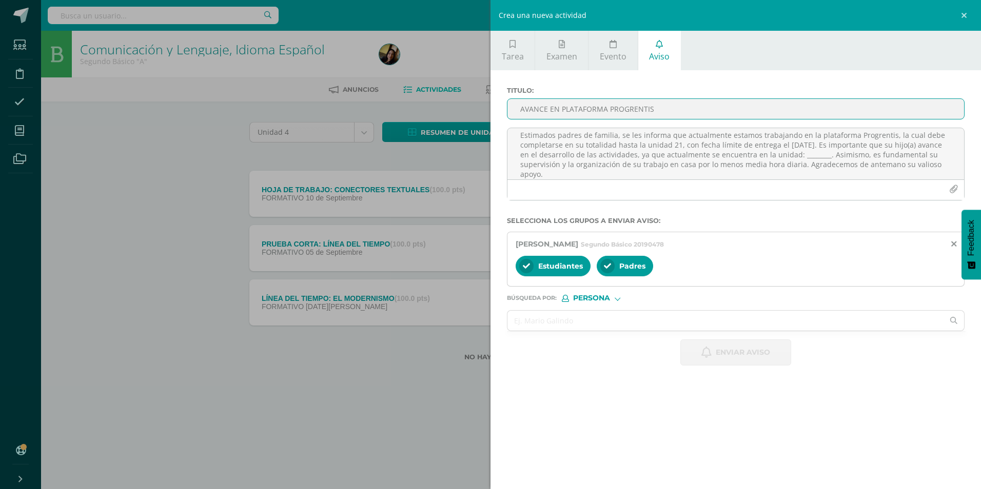
click at [556, 109] on input "AVANCE EN PLATAFORMA PROGRENTIS" at bounding box center [735, 109] width 457 height 20
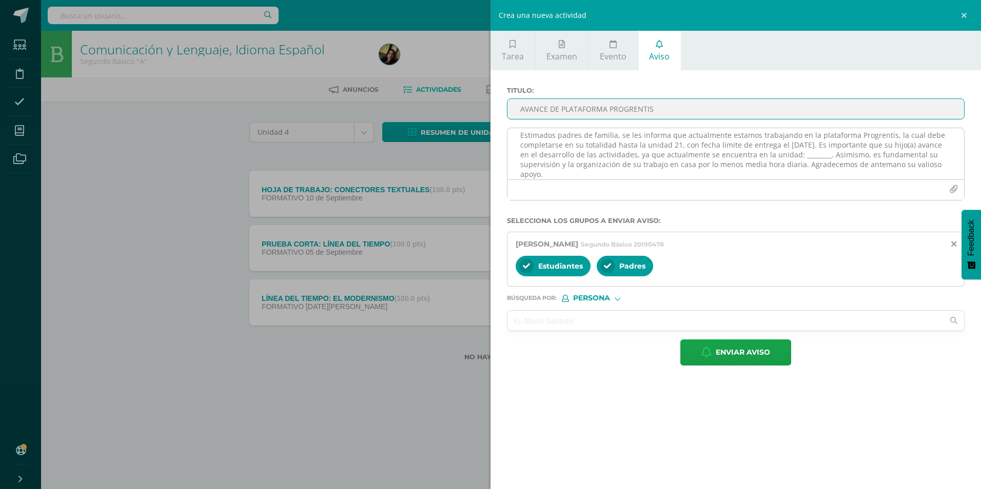
type input "AVANCE DE PLATAFORMA PROGRENTIS"
click at [830, 158] on textarea "Estimados padres de familia, se les informa que actualmente estamos trabajando …" at bounding box center [735, 153] width 457 height 51
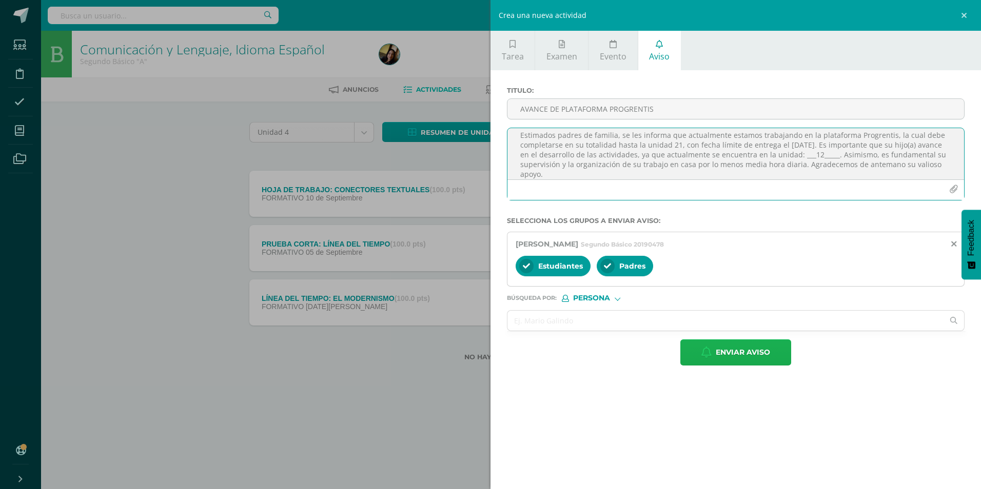
type textarea "Estimados padres de familia, se les informa que actualmente estamos trabajando …"
click at [742, 363] on span "Enviar aviso" at bounding box center [743, 352] width 54 height 25
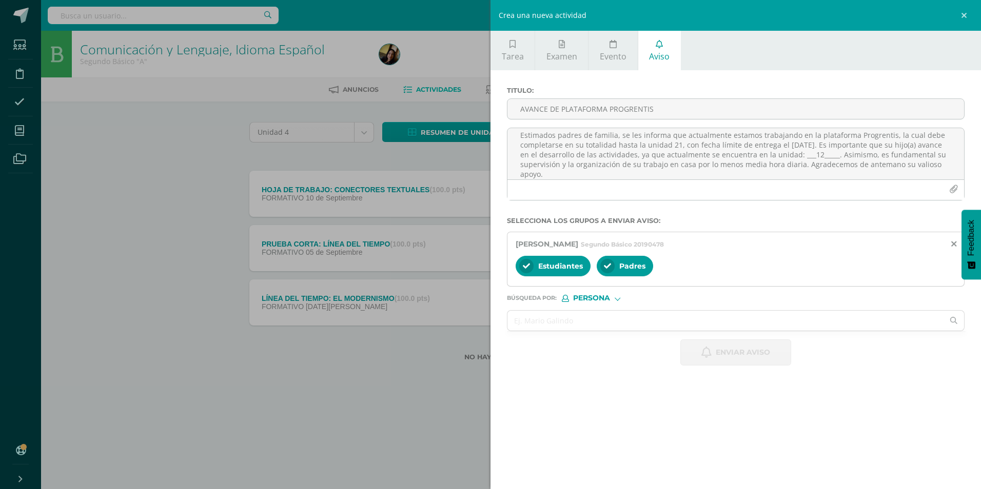
scroll to position [0, 0]
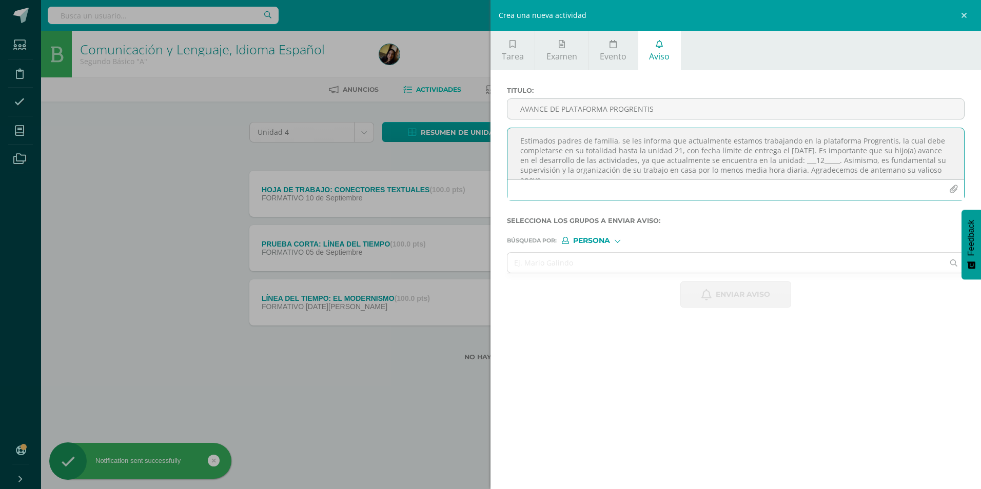
click at [570, 163] on textarea "Estimados padres de familia, se les informa que actualmente estamos trabajando …" at bounding box center [735, 153] width 457 height 51
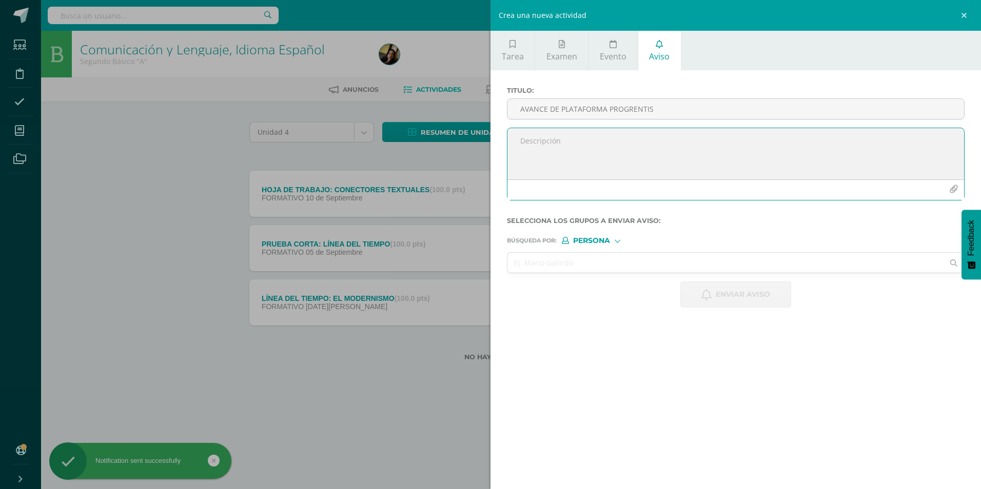
paste textarea "Estimados padres de familia, se les informa que actualmente estamos trabajando …"
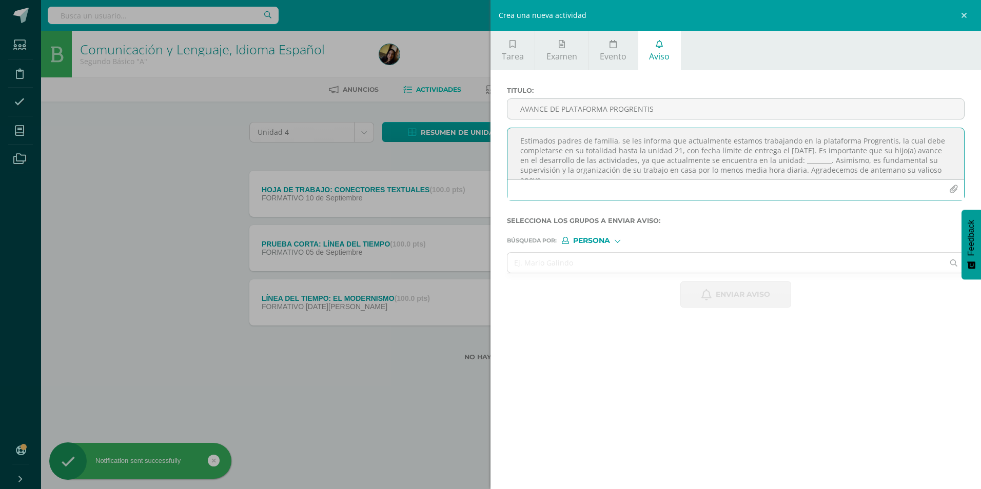
scroll to position [6, 0]
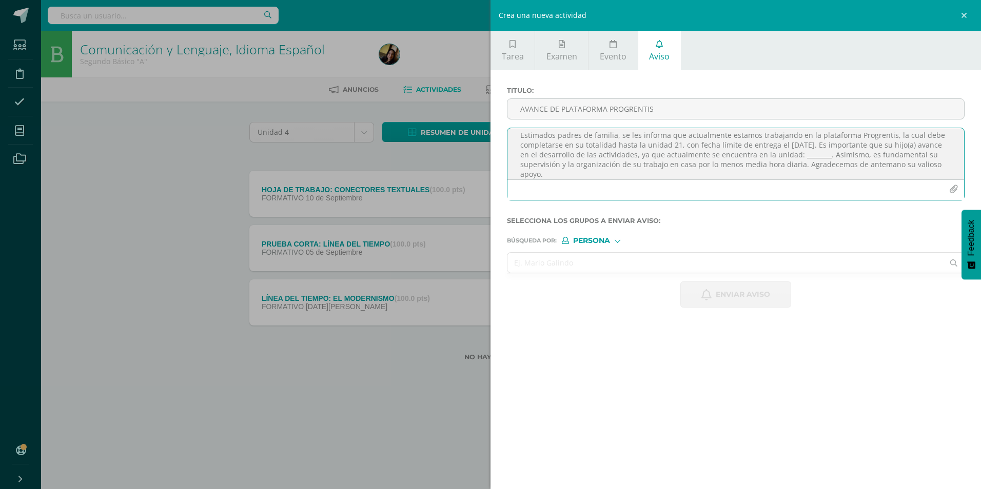
type textarea "Estimados padres de familia, se les informa que actualmente estamos trabajando …"
click at [545, 265] on input "text" at bounding box center [725, 263] width 436 height 20
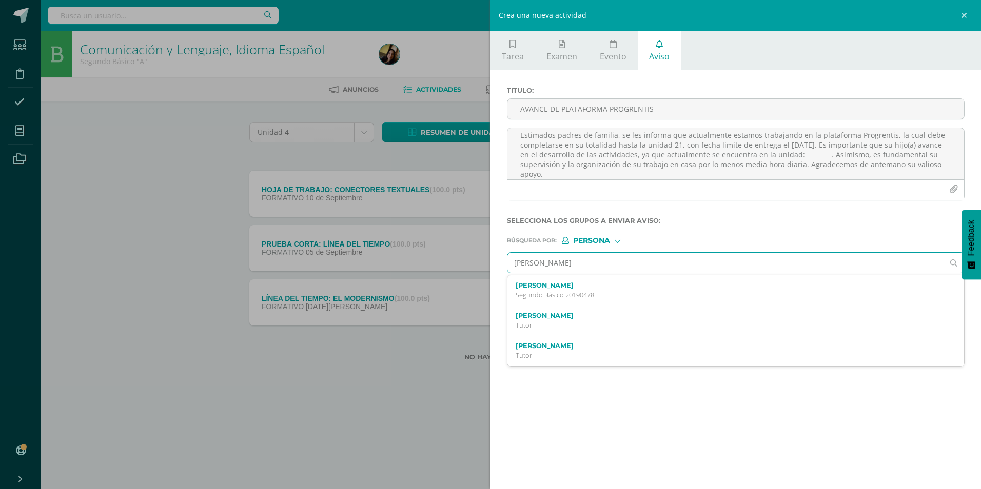
type input "[PERSON_NAME]"
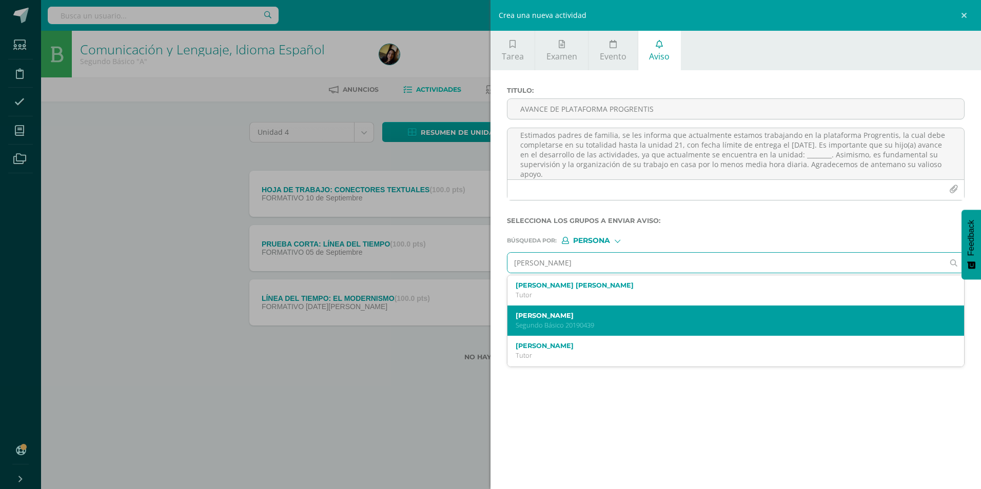
click at [553, 328] on p "Segundo Básico 20190439" at bounding box center [726, 325] width 420 height 9
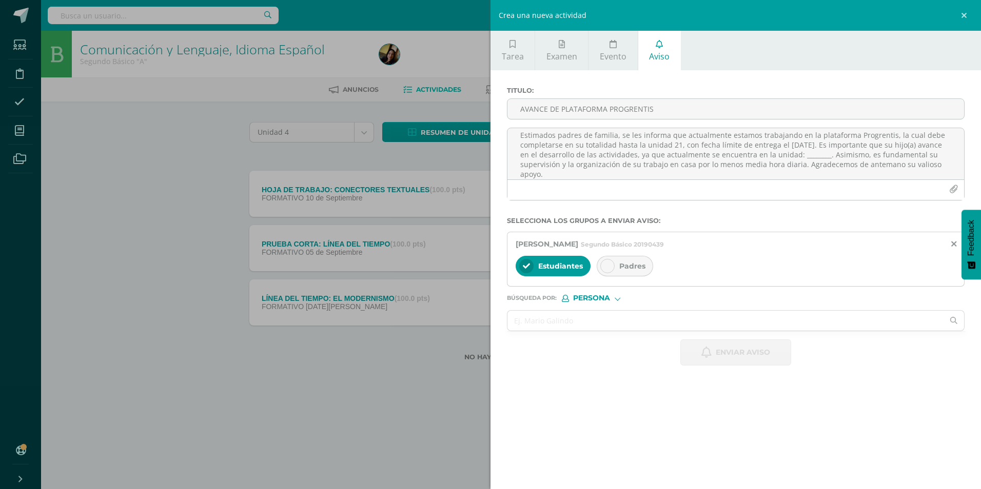
click at [622, 261] on div "Padres" at bounding box center [625, 266] width 56 height 21
click at [596, 109] on input "AVANCE DE PLATAFORMA PROGRENTIS" at bounding box center [735, 109] width 457 height 20
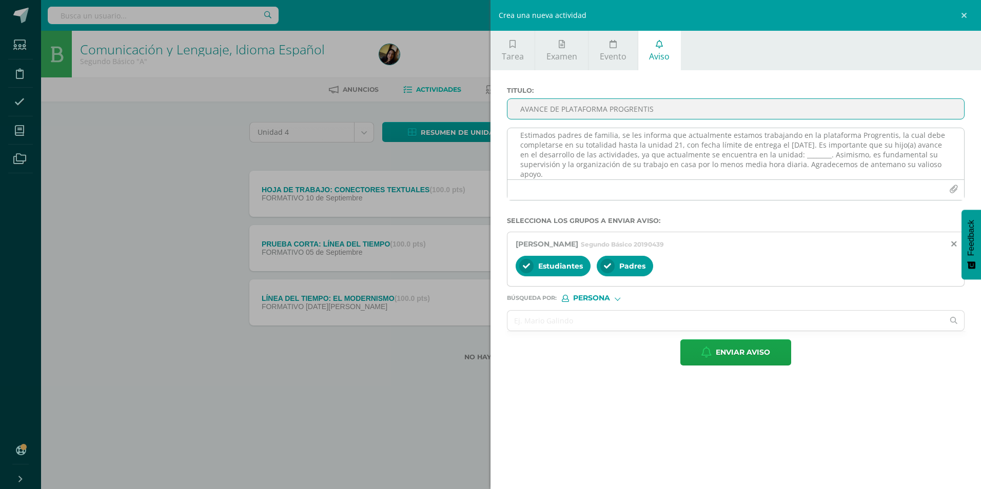
type input "AVANCE DE PLATAFORMA PROGRENTIS"
click at [831, 159] on textarea "Estimados padres de familia, se les informa que actualmente estamos trabajando …" at bounding box center [735, 153] width 457 height 51
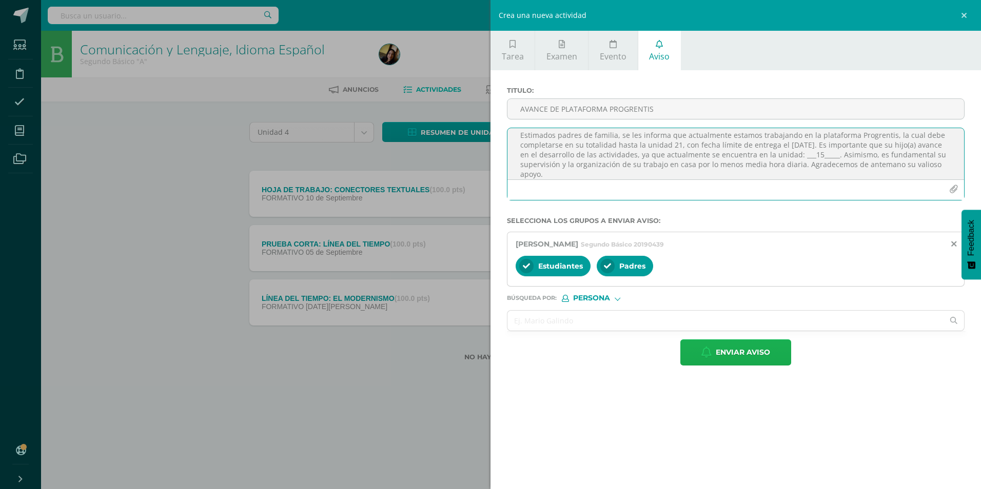
type textarea "Estimados padres de familia, se les informa que actualmente estamos trabajando …"
click at [763, 353] on span "Enviar aviso" at bounding box center [743, 352] width 54 height 25
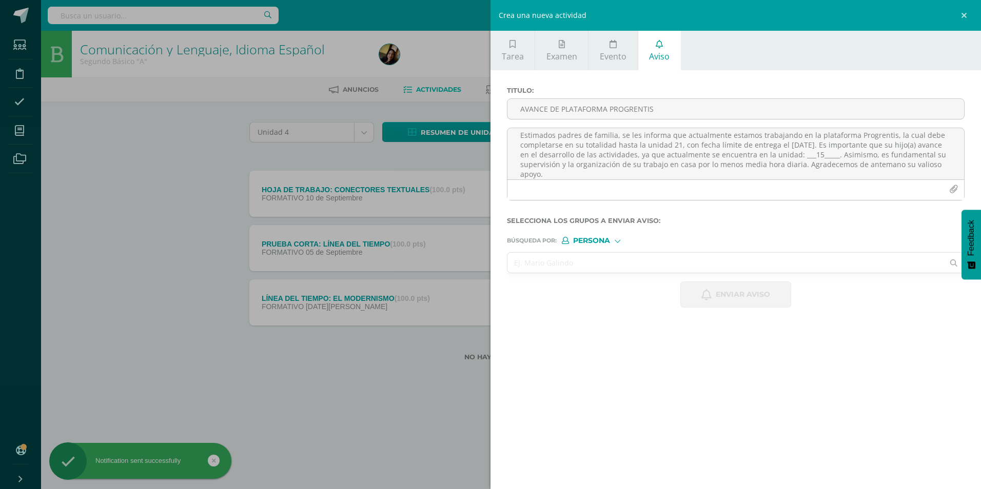
scroll to position [0, 0]
click at [543, 148] on textarea "Estimados padres de familia, se les informa que actualmente estamos trabajando …" at bounding box center [735, 153] width 457 height 51
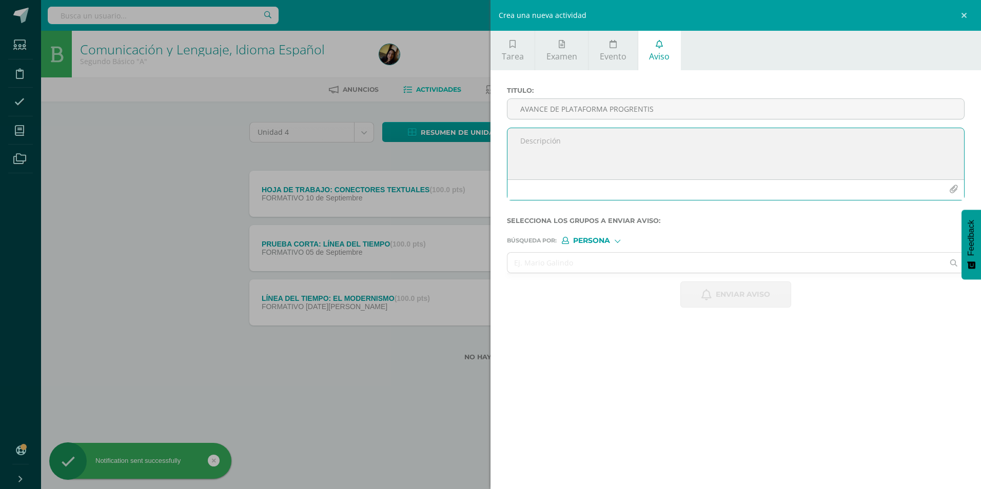
paste textarea "Estimados padres de familia, se les informa que actualmente estamos trabajando …"
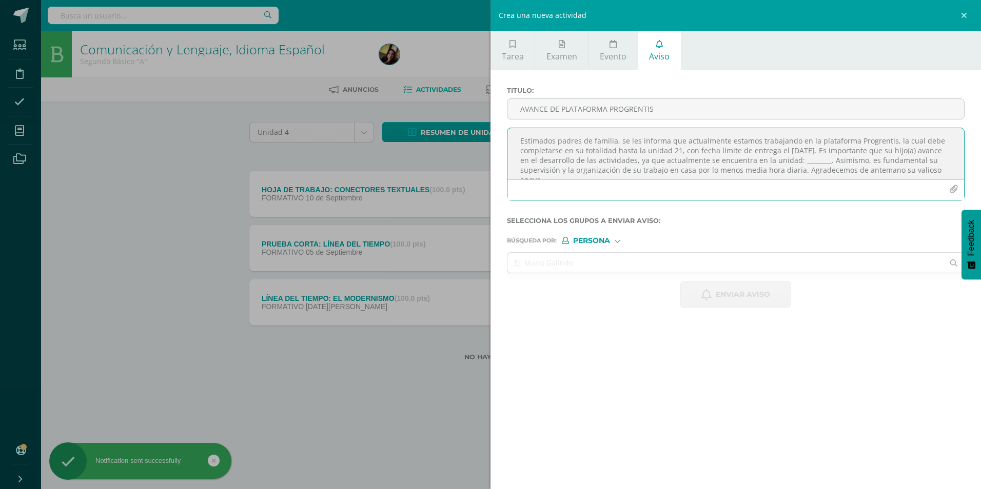
scroll to position [6, 0]
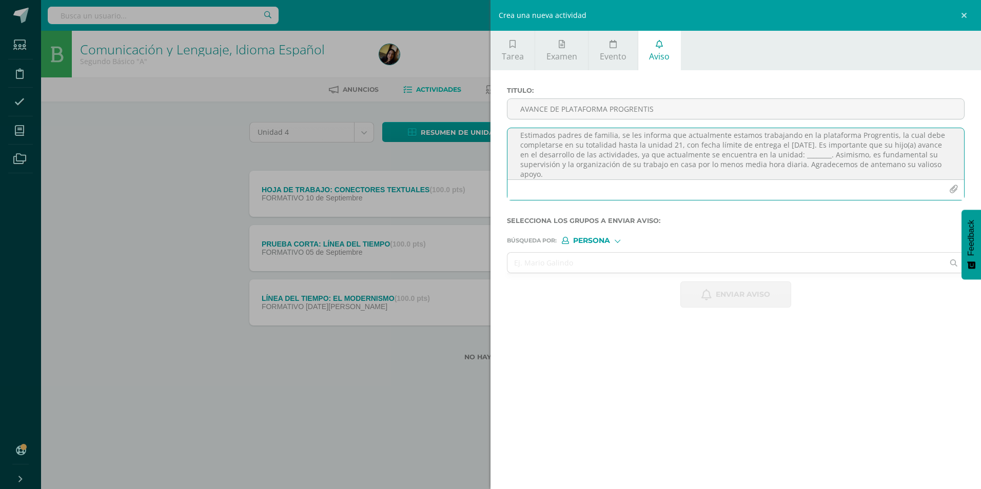
click at [830, 158] on textarea "Estimados padres de familia, se les informa que actualmente estamos trabajando …" at bounding box center [735, 153] width 457 height 51
type textarea "Estimados padres de familia, se les informa que actualmente estamos trabajando …"
click at [666, 100] on input "AVANCE DE PLATAFORMA PROGRENTIS" at bounding box center [735, 109] width 457 height 20
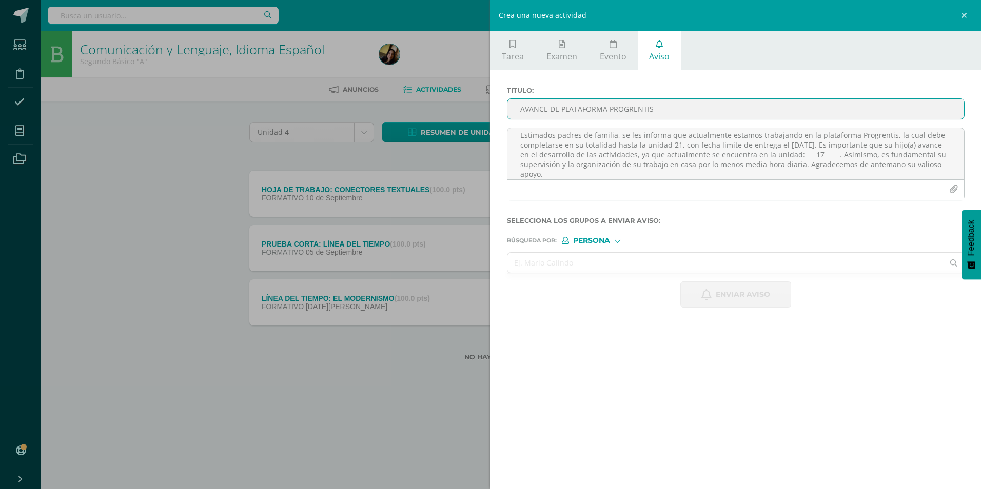
type input "AVANCE DE PLATAFORMA PROGRENTIS"
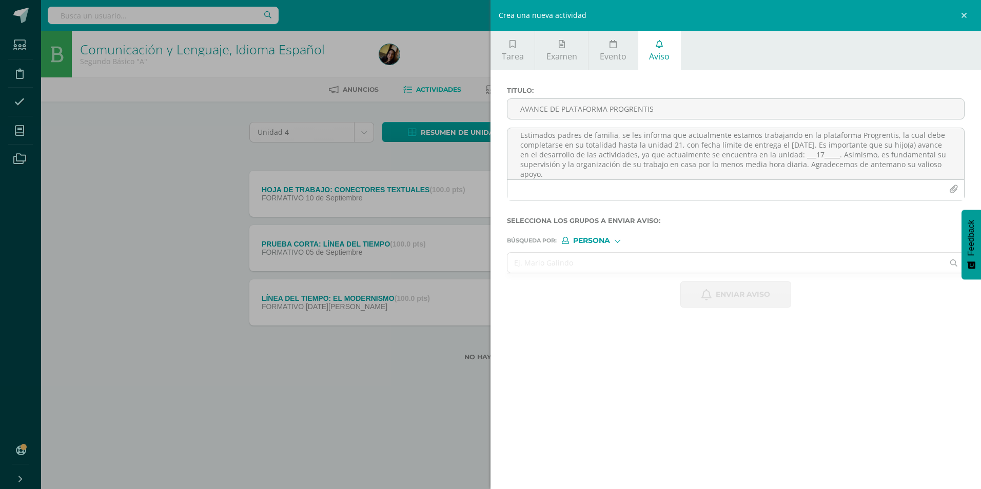
click at [636, 265] on input "text" at bounding box center [725, 263] width 436 height 20
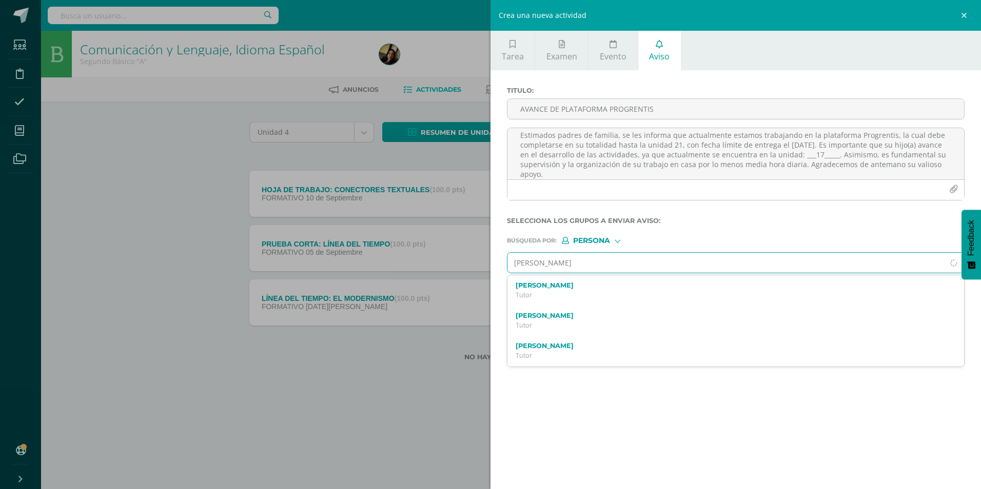
type input "[PERSON_NAME]"
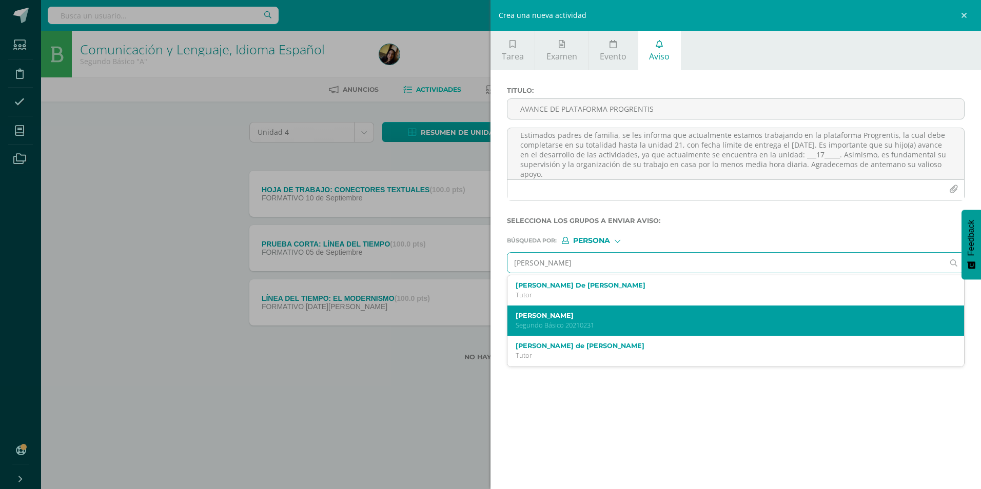
click at [630, 319] on label "[PERSON_NAME]" at bounding box center [726, 316] width 420 height 8
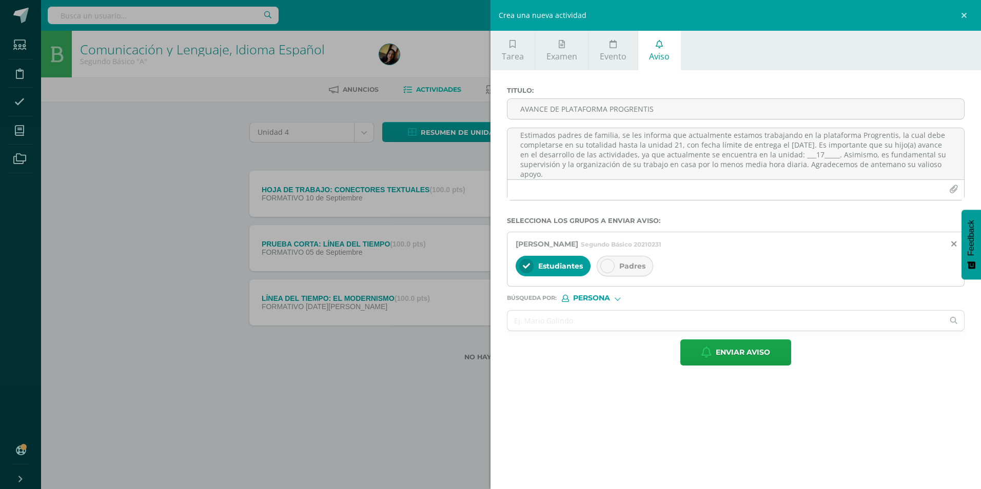
click at [649, 266] on div "Padres" at bounding box center [625, 266] width 56 height 21
click at [727, 367] on div "Titulo : AVANCE DE PLATAFORMA PROGRENTIS Estimados padres de familia, se les in…" at bounding box center [736, 226] width 491 height 312
click at [730, 355] on span "Enviar aviso" at bounding box center [743, 352] width 54 height 25
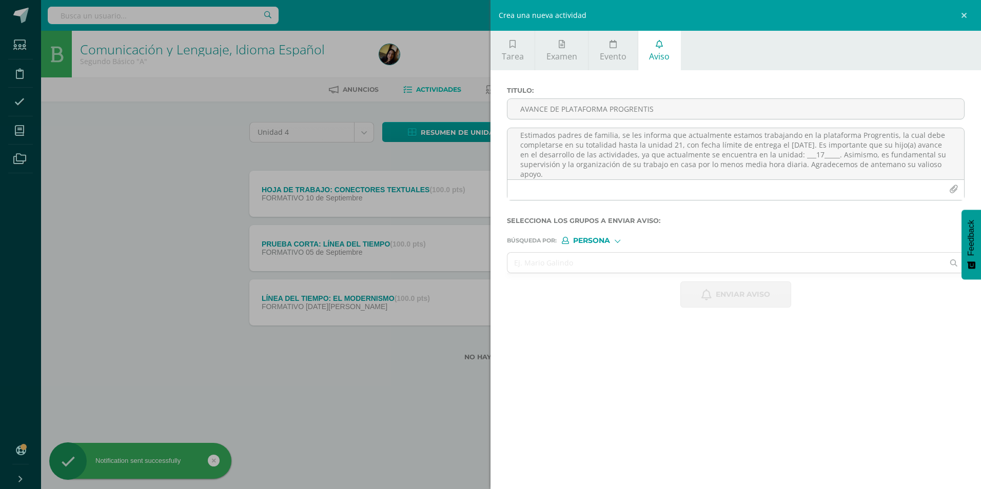
scroll to position [0, 0]
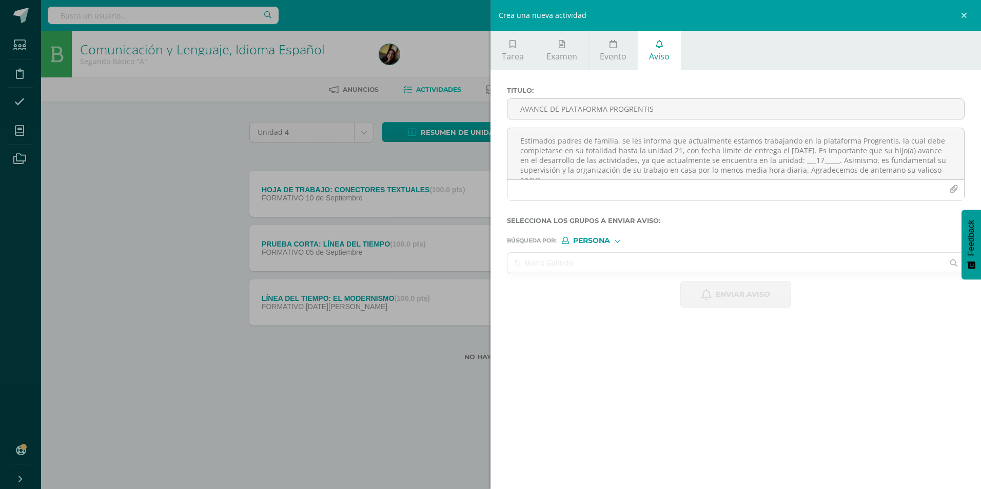
click at [735, 266] on input "text" at bounding box center [725, 263] width 436 height 20
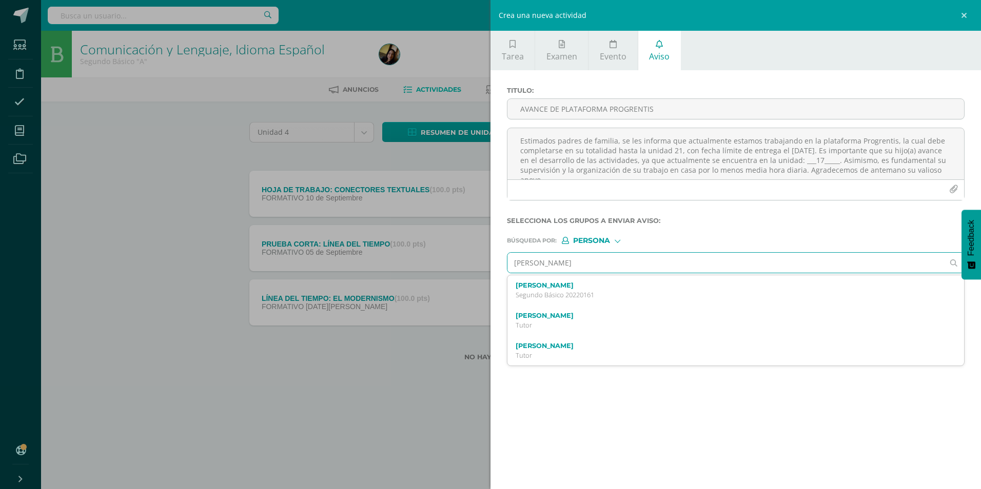
type input "[PERSON_NAME]"
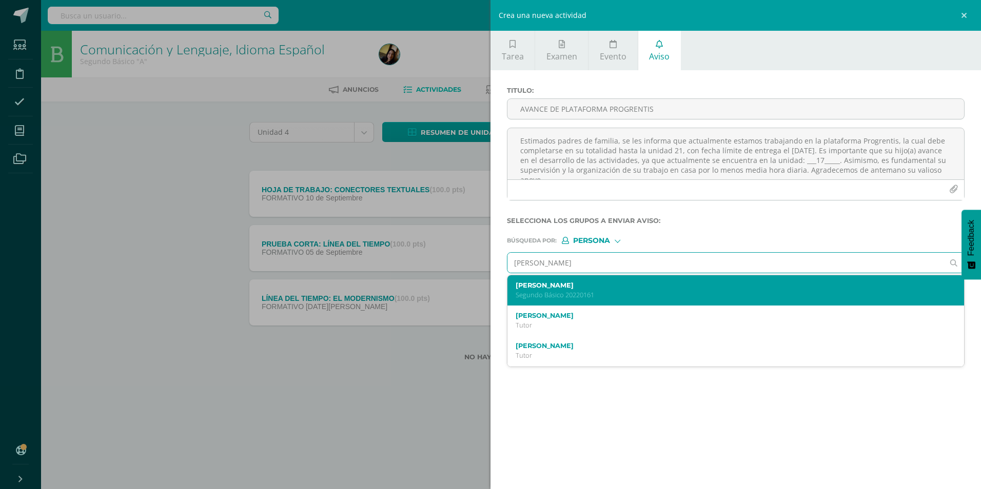
click at [646, 285] on label "[PERSON_NAME]" at bounding box center [726, 286] width 420 height 8
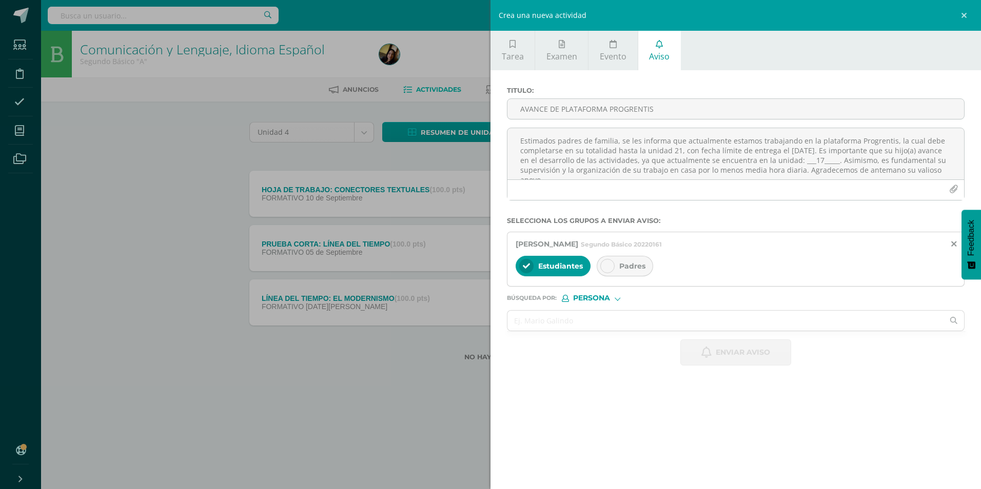
click at [633, 266] on span "Padres" at bounding box center [632, 266] width 26 height 9
click at [624, 151] on textarea "Estimados padres de familia, se les informa que actualmente estamos trabajando …" at bounding box center [735, 153] width 457 height 51
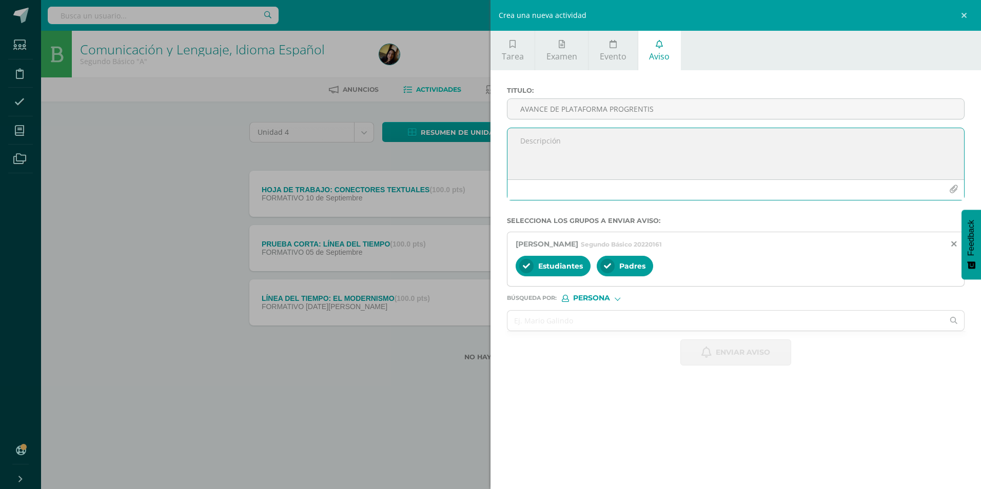
paste textarea "Estimados padres de familia, se les informa que actualmente estamos trabajando …"
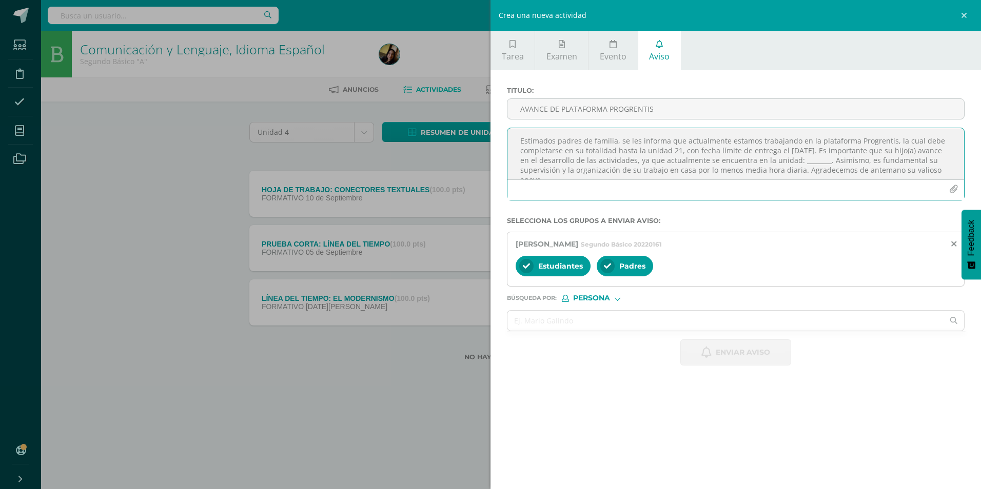
scroll to position [6, 0]
click at [834, 160] on textarea "Estimados padres de familia, se les informa que actualmente estamos trabajando …" at bounding box center [735, 153] width 457 height 51
type textarea "Estimados padres de familia, se les informa que actualmente estamos trabajando …"
click at [736, 109] on input "AVANCE DE PLATAFORMA PROGRENTIS" at bounding box center [735, 109] width 457 height 20
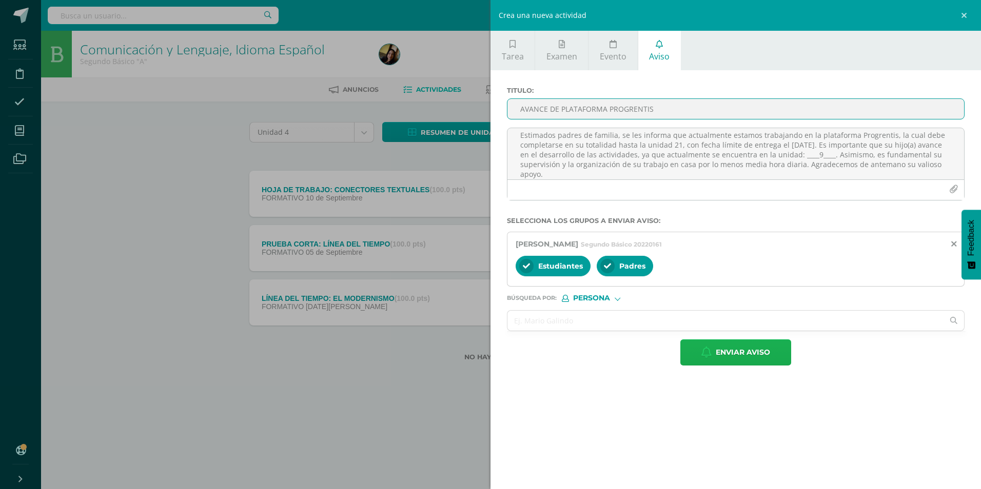
type input "AVANCE DE PLATAFORMA PROGRENTIS"
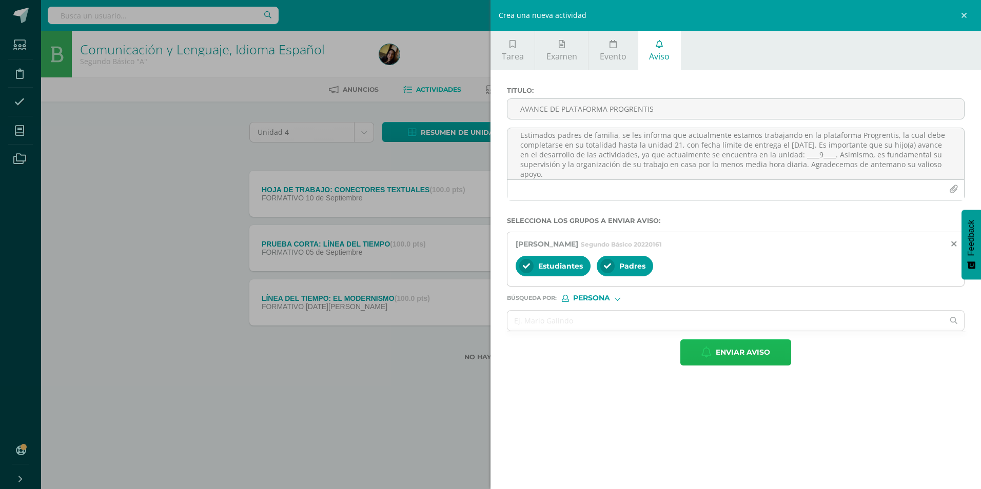
click at [735, 350] on span "Enviar aviso" at bounding box center [743, 352] width 54 height 25
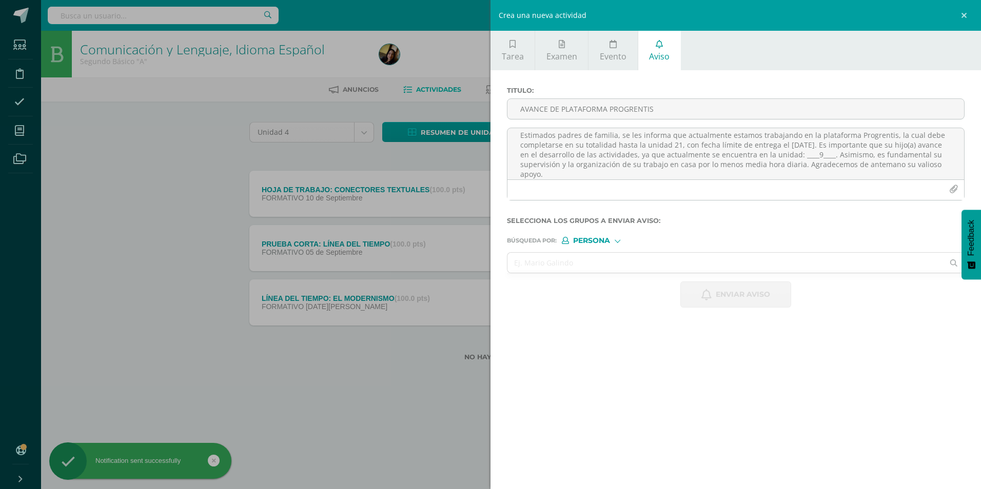
scroll to position [0, 0]
click at [550, 272] on input "text" at bounding box center [725, 263] width 436 height 20
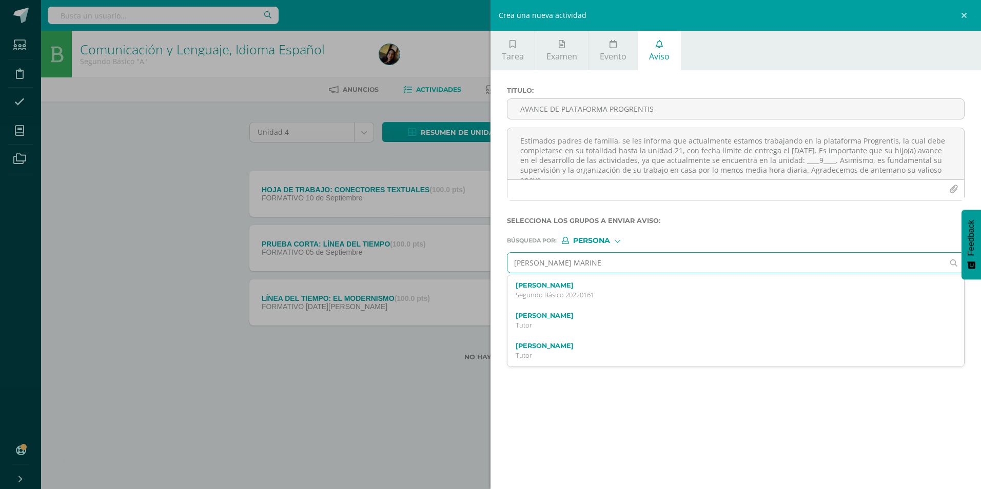
type input "[PERSON_NAME] MARINEE"
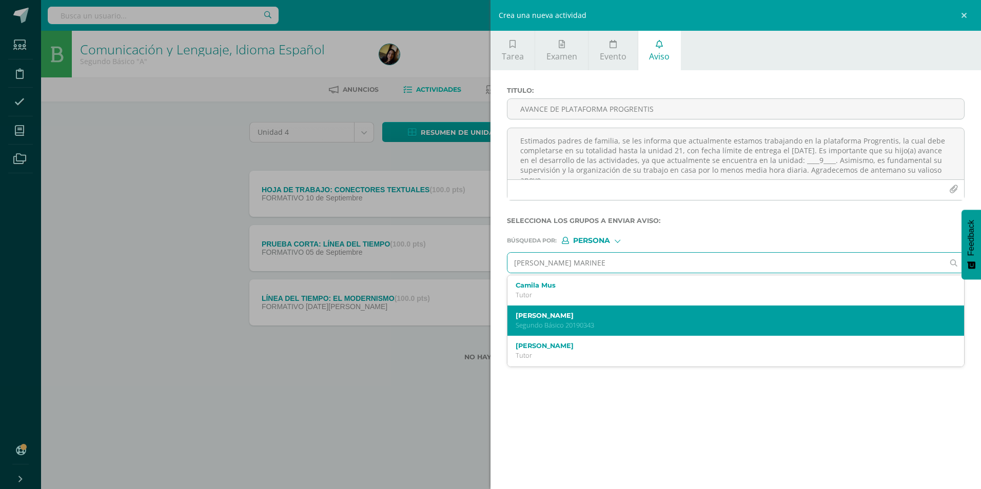
click at [556, 318] on label "[PERSON_NAME]" at bounding box center [726, 316] width 420 height 8
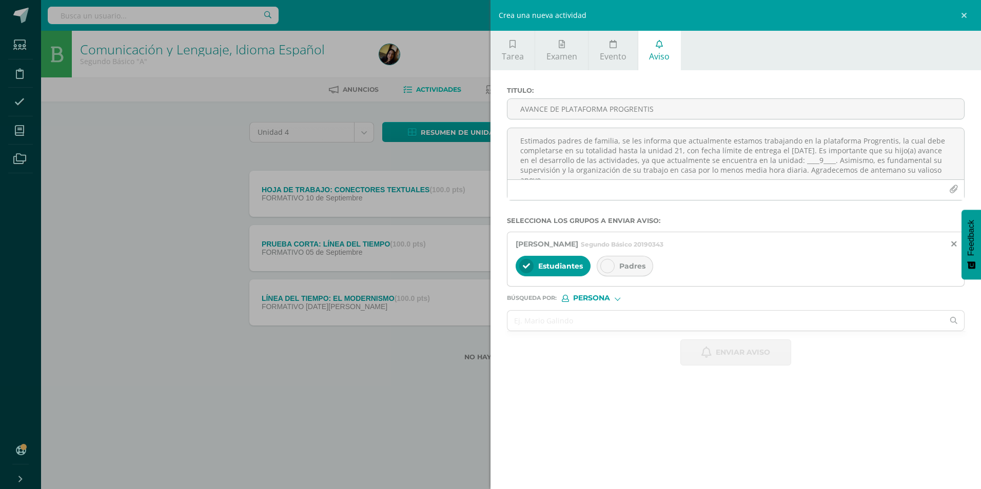
click at [616, 263] on div "Padres" at bounding box center [625, 266] width 56 height 21
click at [639, 160] on textarea "Estimados padres de familia, se les informa que actualmente estamos trabajando …" at bounding box center [735, 153] width 457 height 51
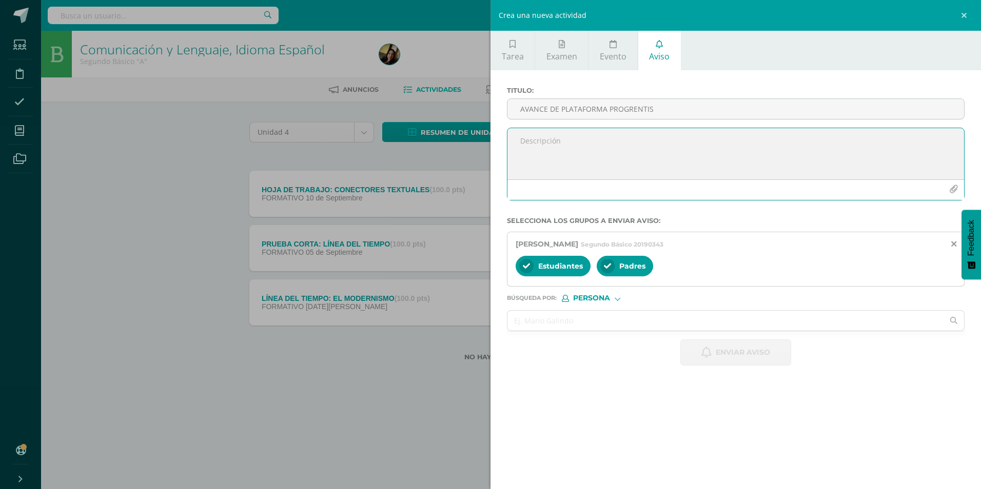
paste textarea "Estimados padres de familia, se les informa que actualmente estamos trabajando …"
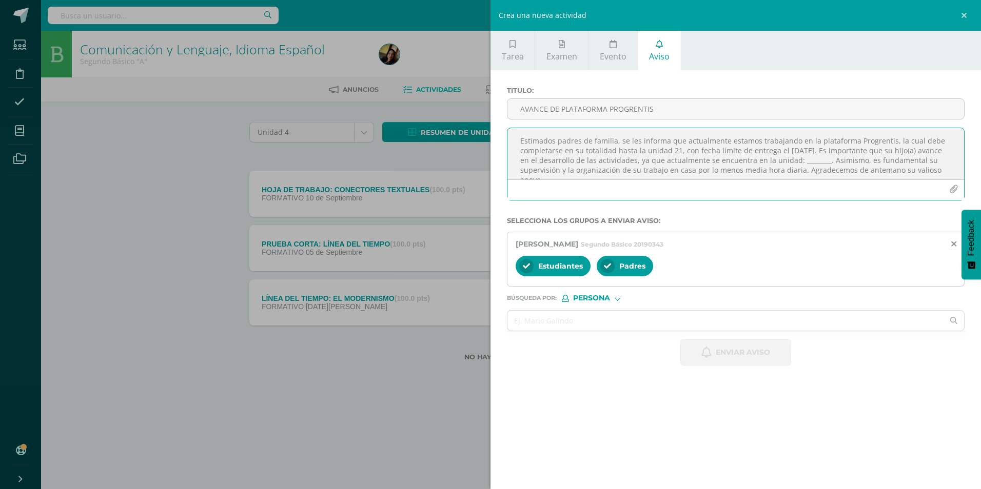
scroll to position [6, 0]
click at [834, 155] on textarea "Estimados padres de familia, se les informa que actualmente estamos trabajando …" at bounding box center [735, 153] width 457 height 51
type textarea "Estimados padres de familia, se les informa que actualmente estamos trabajando …"
click at [763, 106] on input "AVANCE DE PLATAFORMA PROGRENTIS" at bounding box center [735, 109] width 457 height 20
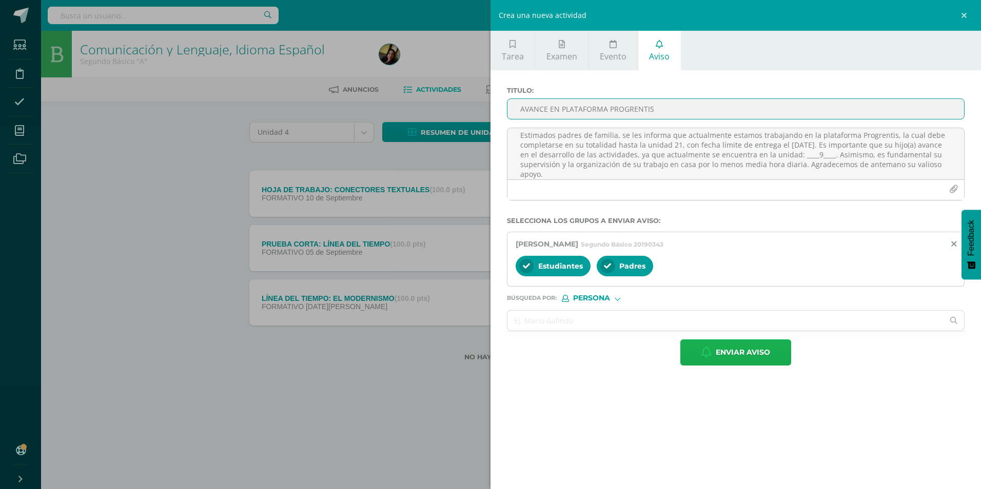
type input "AVANCE EN PLATAFORMA PROGRENTIS"
click at [743, 349] on span "Enviar aviso" at bounding box center [743, 352] width 54 height 25
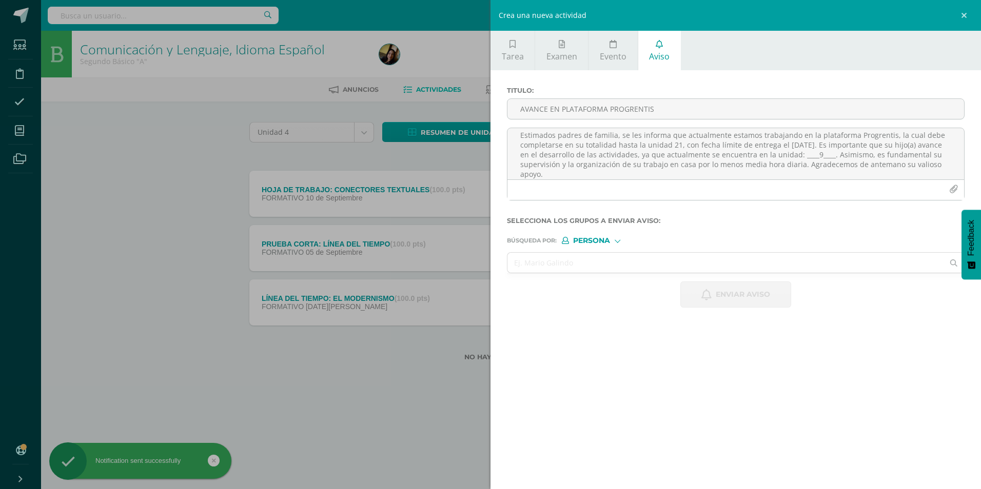
scroll to position [0, 0]
click at [749, 262] on input "text" at bounding box center [725, 263] width 436 height 20
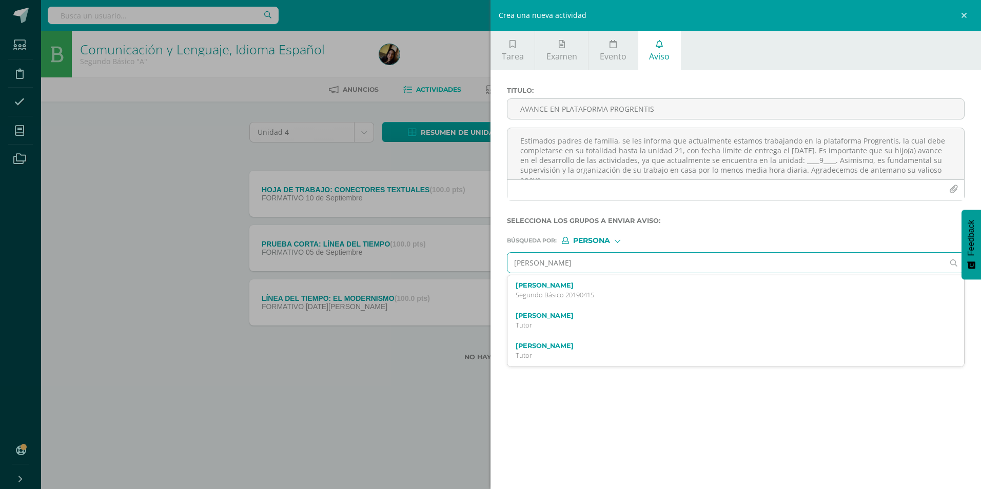
type input "[PERSON_NAME]"
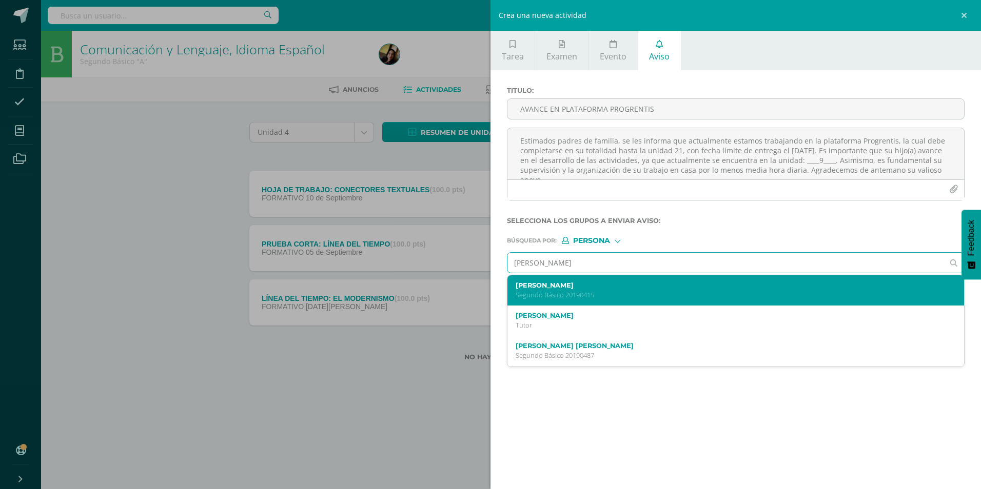
click at [651, 292] on p "Segundo Básico 20190415" at bounding box center [726, 295] width 420 height 9
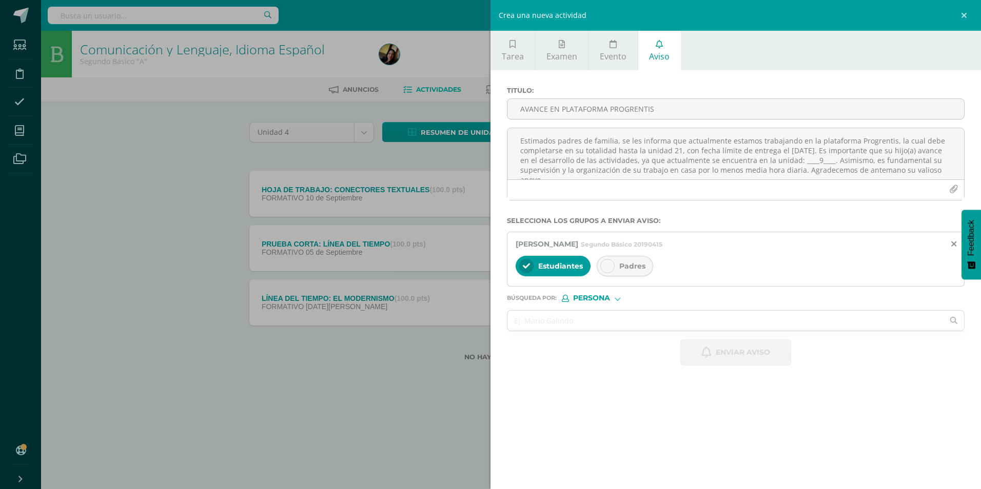
click at [611, 263] on icon at bounding box center [607, 266] width 7 height 7
click at [590, 178] on textarea "Estimados padres de familia, se les informa que actualmente estamos trabajando …" at bounding box center [735, 153] width 457 height 51
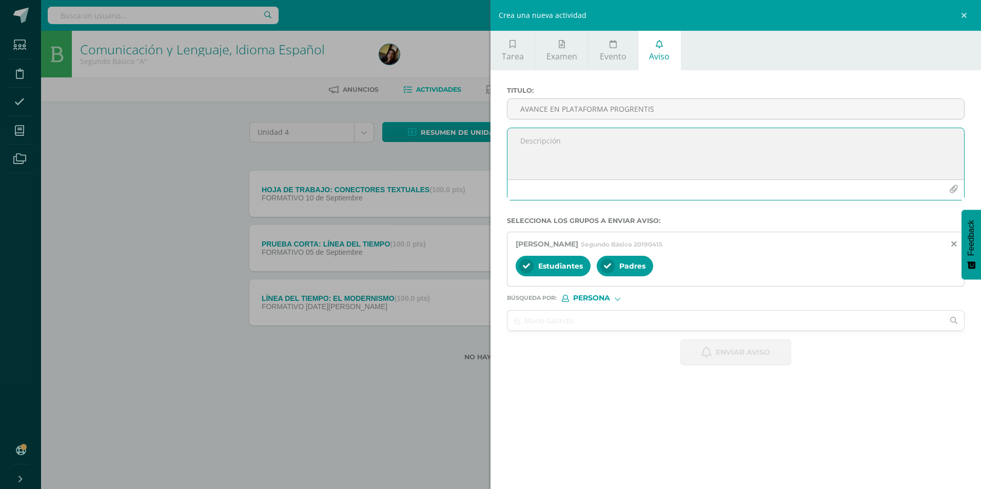
paste textarea "Estimados padres de familia, se les informa que actualmente estamos trabajando …"
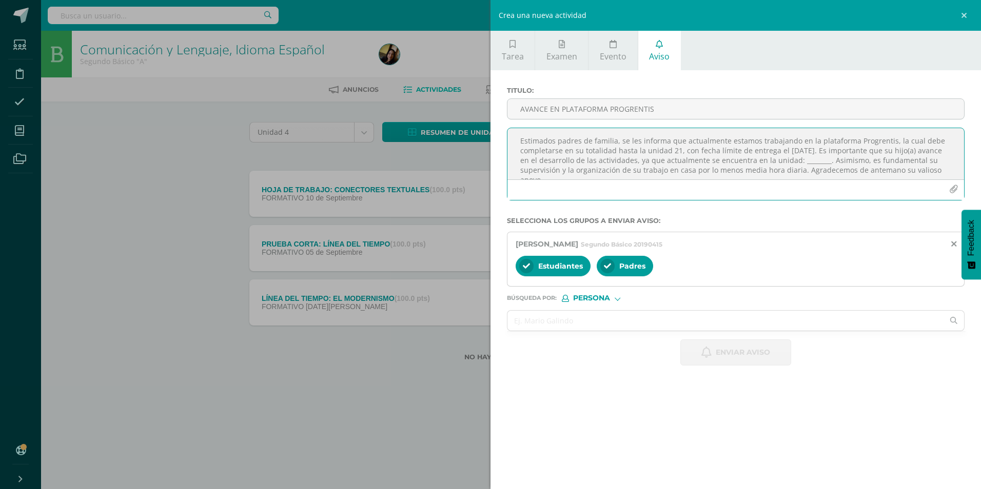
scroll to position [6, 0]
click at [835, 155] on textarea "Estimados padres de familia, se les informa que actualmente estamos trabajando …" at bounding box center [735, 153] width 457 height 51
type textarea "Estimados padres de familia, se les informa que actualmente estamos trabajando …"
click at [740, 107] on input "AVANCE EN PLATAFORMA PROGRENTIS" at bounding box center [735, 109] width 457 height 20
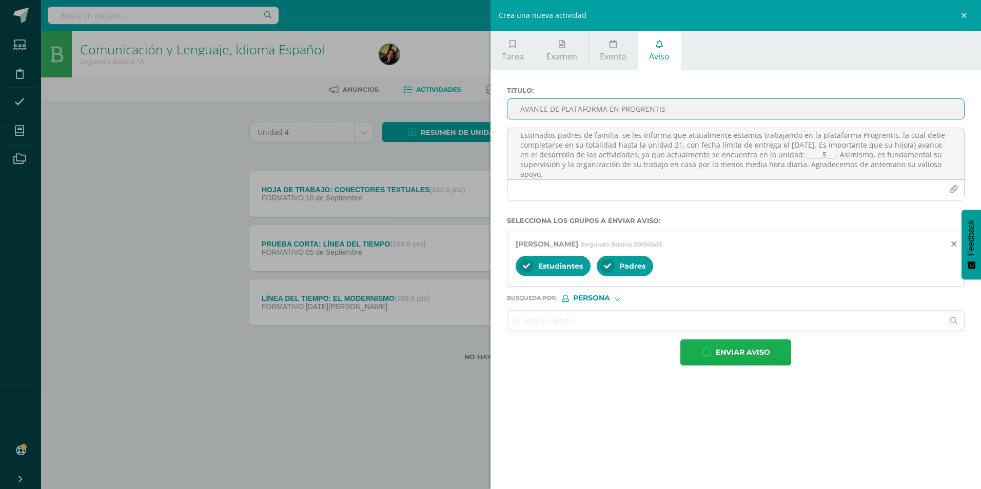
type input "AVANCE DE PLATAFORMA EN PROGRENTIS"
click at [730, 353] on span "Enviar aviso" at bounding box center [743, 352] width 54 height 25
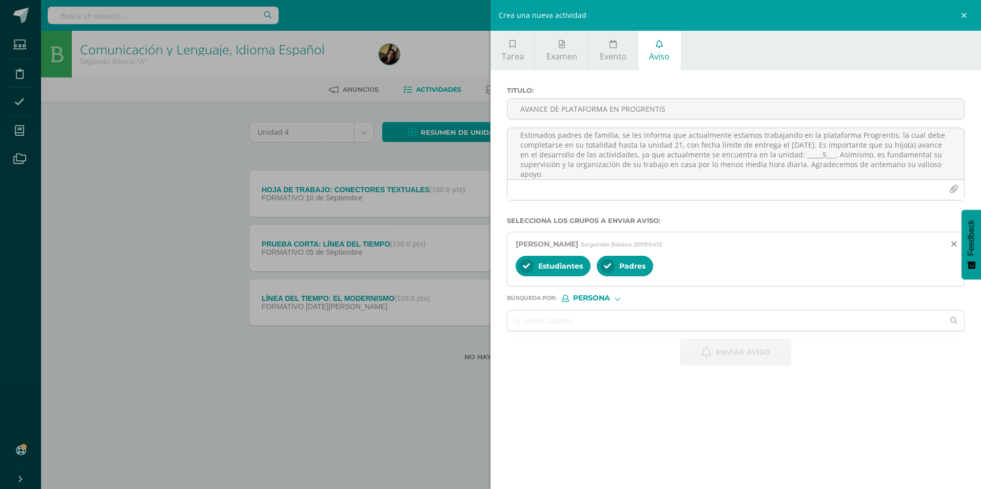
scroll to position [0, 0]
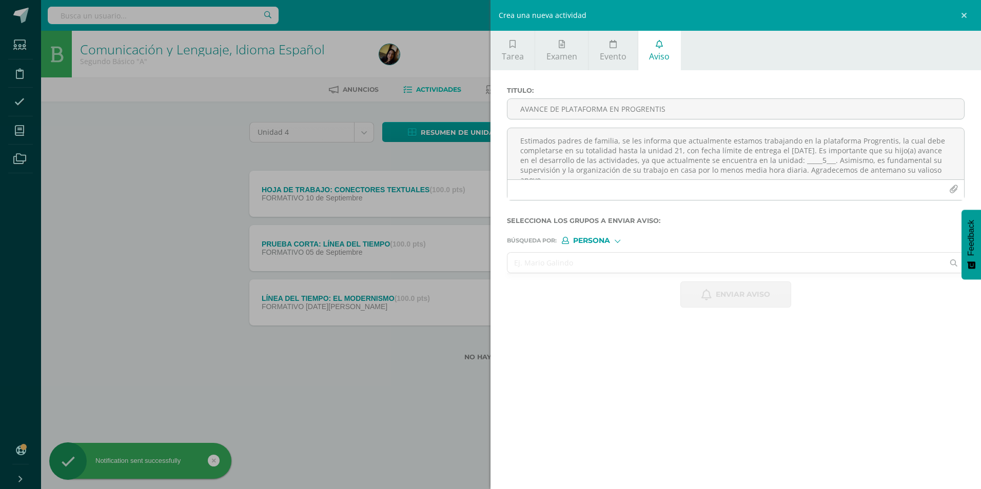
click at [633, 266] on input "text" at bounding box center [725, 263] width 436 height 20
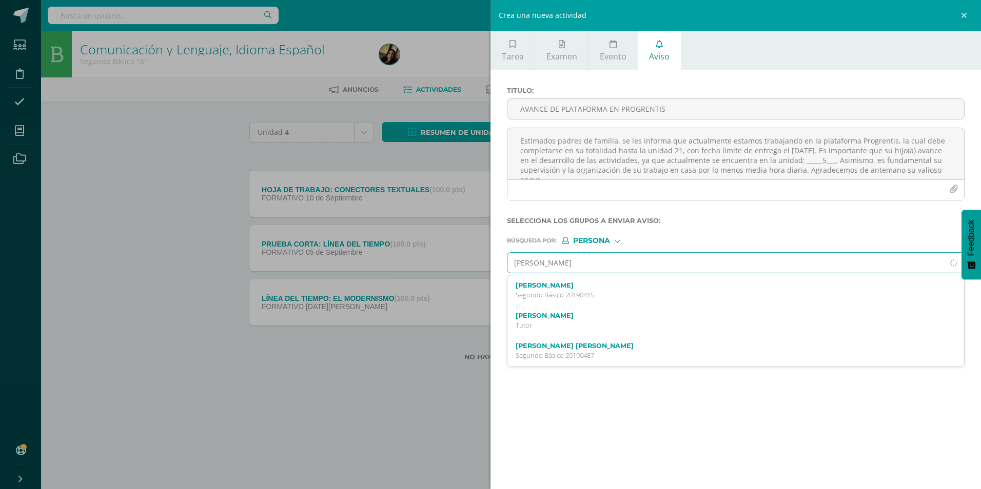
type input "[PERSON_NAME]"
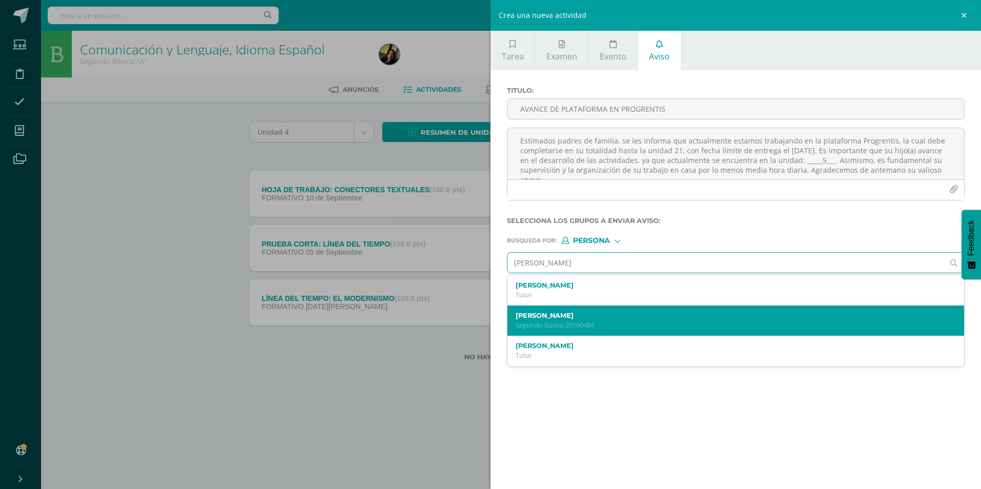
click at [606, 326] on p "Segundo Básico 20190484" at bounding box center [726, 325] width 420 height 9
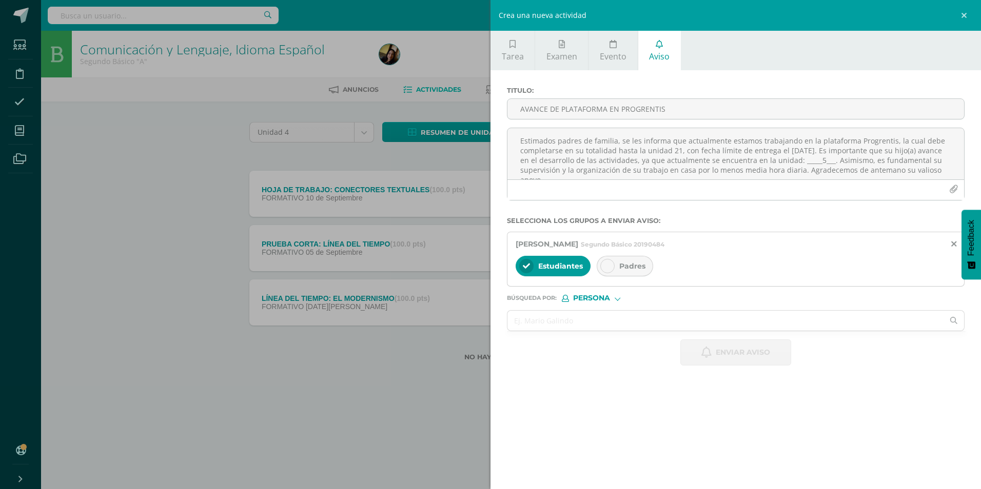
click at [619, 264] on span "Padres" at bounding box center [632, 266] width 26 height 9
click at [607, 161] on textarea "Estimados padres de familia, se les informa que actualmente estamos trabajando …" at bounding box center [735, 153] width 457 height 51
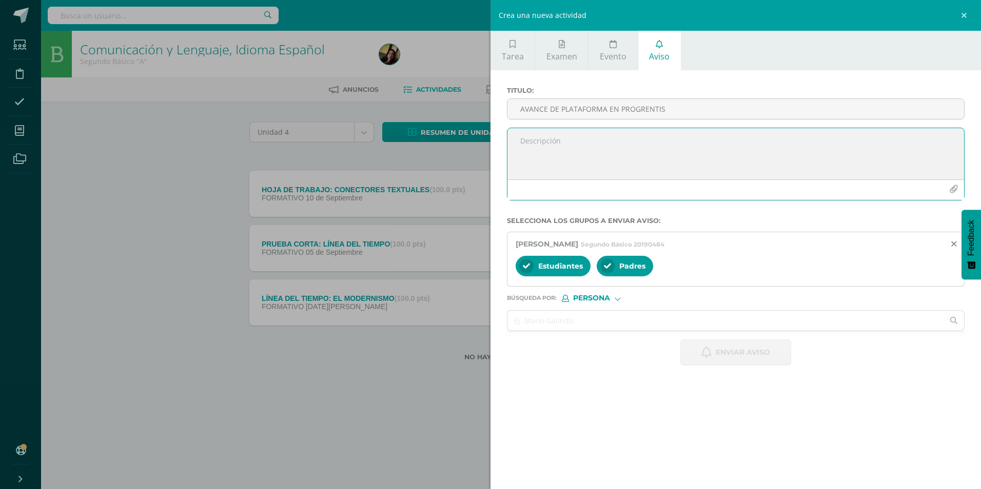
paste textarea "Estimados padres de familia, se les informa que actualmente estamos trabajando …"
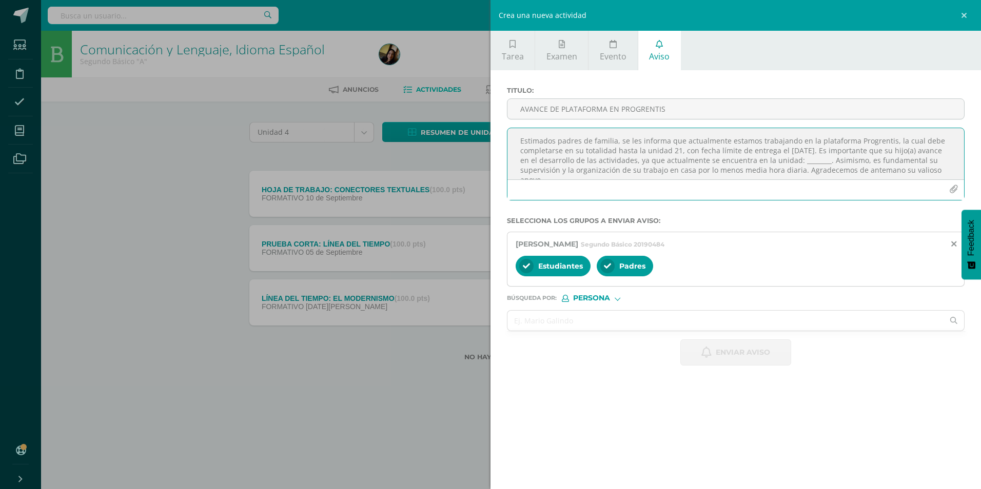
scroll to position [6, 0]
click at [830, 160] on textarea "Estimados padres de familia, se les informa que actualmente estamos trabajando …" at bounding box center [735, 153] width 457 height 51
type textarea "Estimados padres de familia, se les informa que actualmente estamos trabajando …"
click at [741, 111] on input "AVANCE DE PLATAFORMA EN PROGRENTIS" at bounding box center [735, 109] width 457 height 20
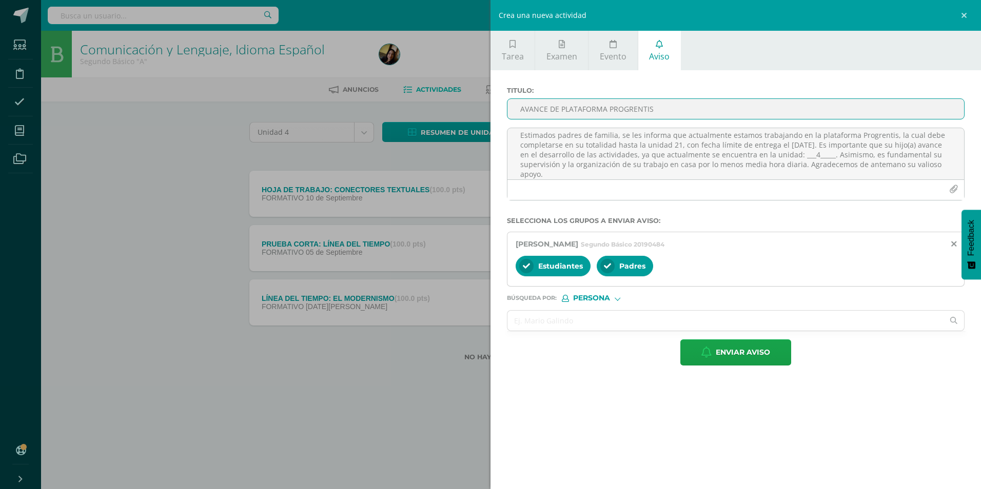
type input "AVANCE DE PLATAFORMA PROGRENTIS"
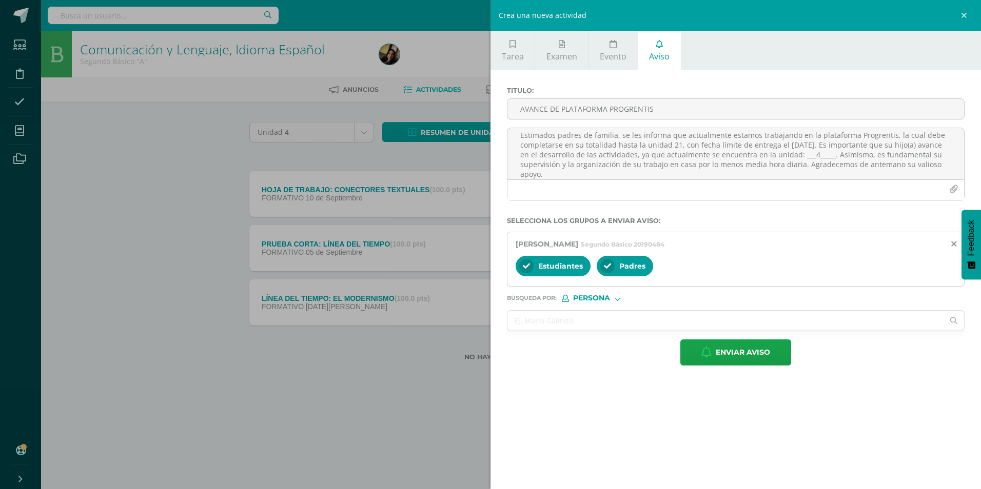
click at [738, 368] on div "Titulo : AVANCE DE PLATAFORMA PROGRENTIS Estimados padres de familia, se les in…" at bounding box center [736, 226] width 491 height 312
click at [737, 359] on span "Enviar aviso" at bounding box center [743, 352] width 54 height 25
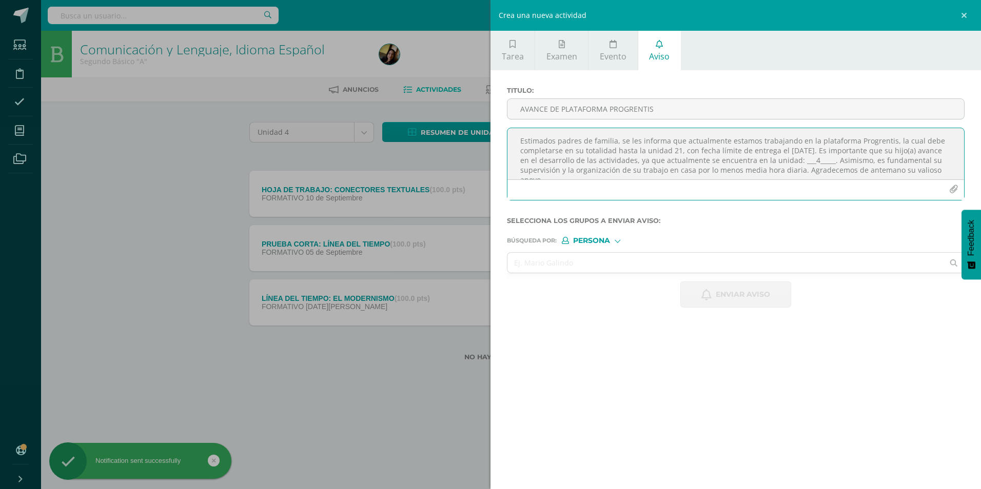
click at [646, 152] on textarea "Estimados padres de familia, se les informa que actualmente estamos trabajando …" at bounding box center [735, 153] width 457 height 51
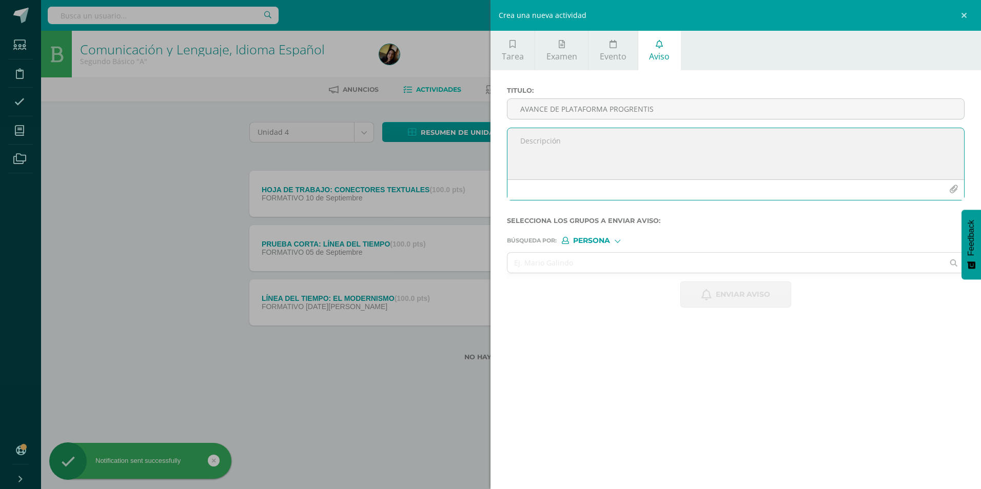
paste textarea "Estimados padres de familia, se les informa que actualmente estamos trabajando …"
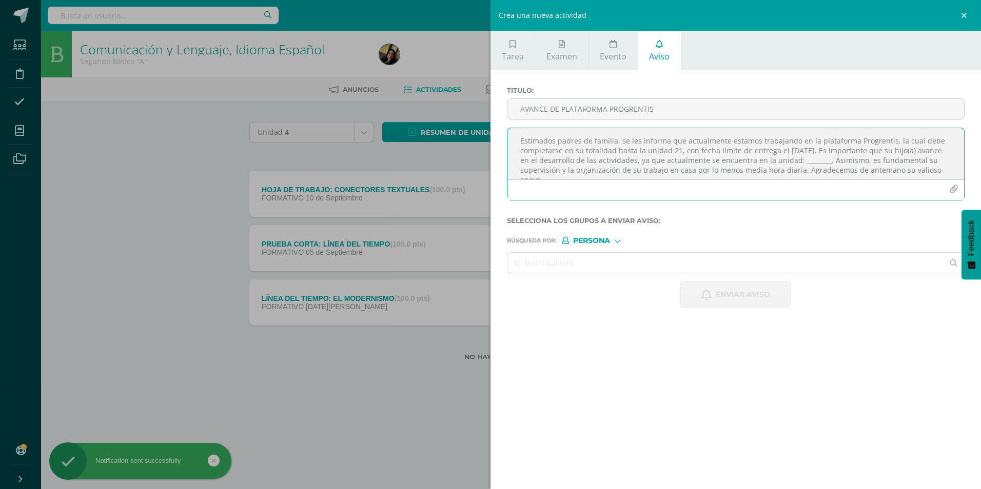
scroll to position [6, 0]
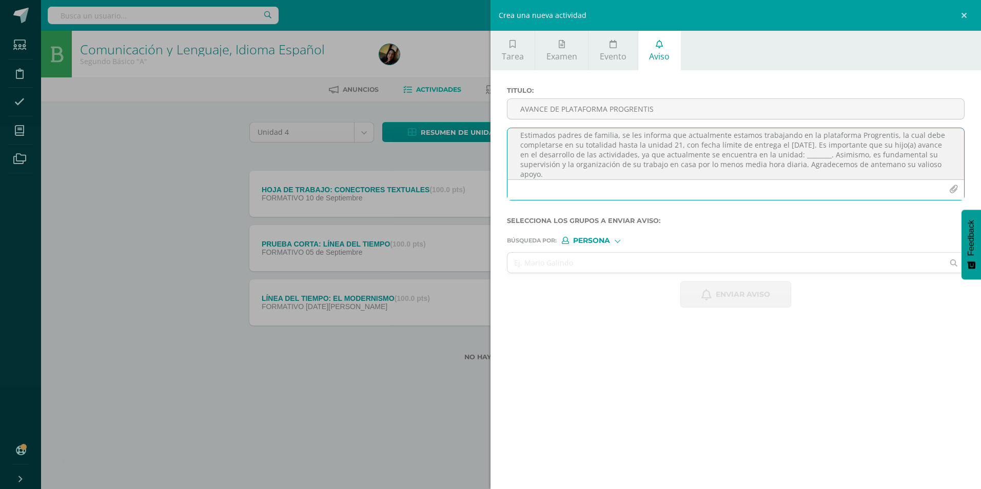
click at [830, 156] on textarea "Estimados padres de familia, se les informa que actualmente estamos trabajando …" at bounding box center [735, 153] width 457 height 51
type textarea "Estimados padres de familia, se les informa que actualmente estamos trabajando …"
click at [674, 267] on input "text" at bounding box center [725, 263] width 436 height 20
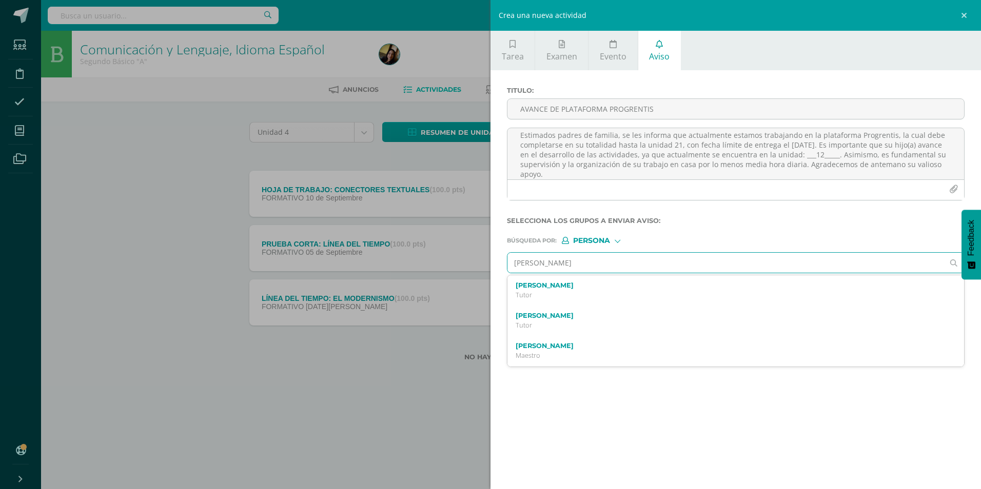
type input "[PERSON_NAME]"
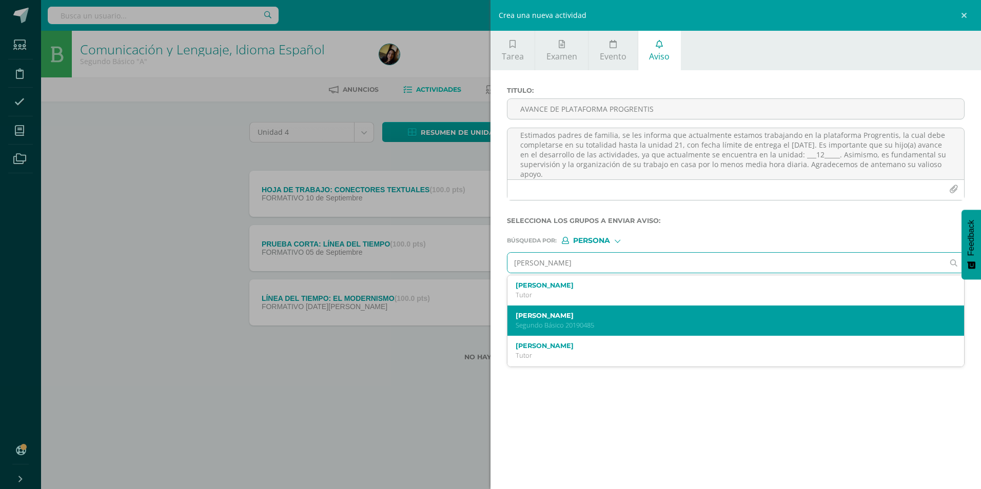
click at [656, 318] on label "[PERSON_NAME]" at bounding box center [726, 316] width 420 height 8
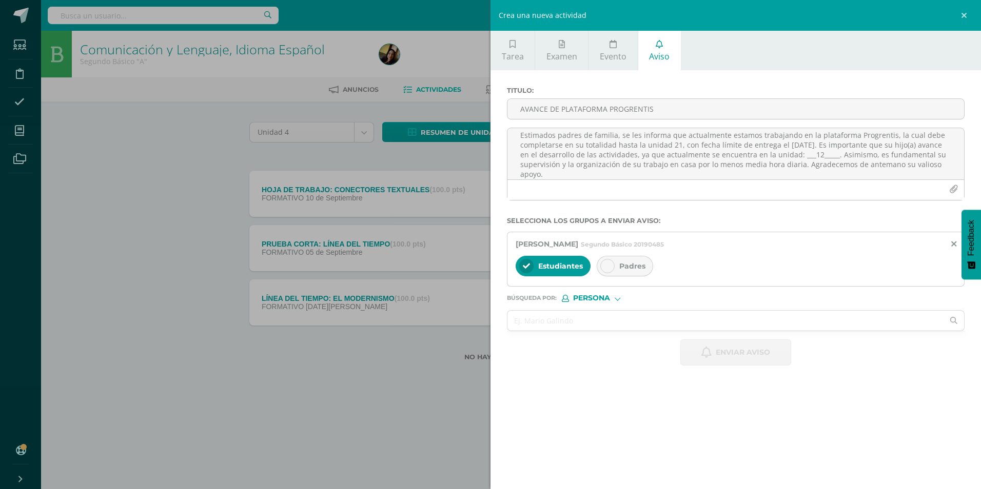
click at [611, 276] on div "Padres" at bounding box center [625, 266] width 56 height 21
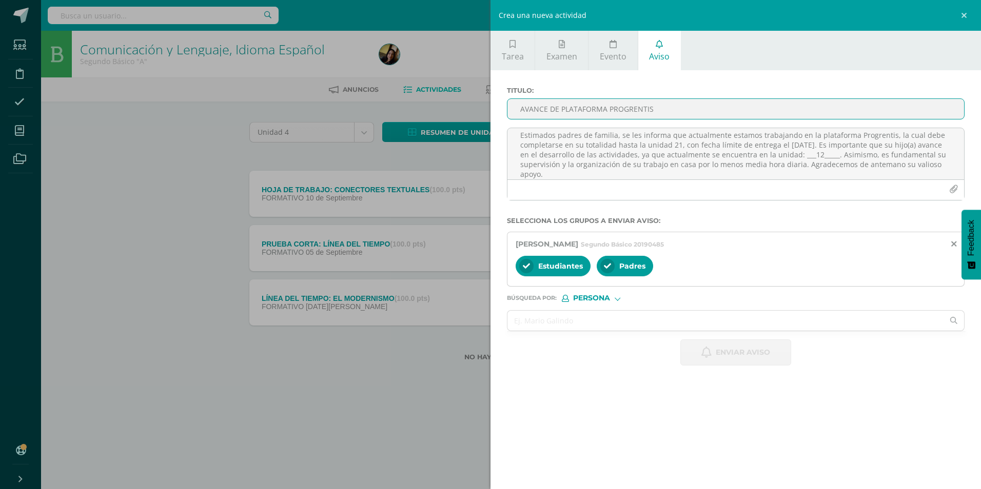
click at [741, 115] on input "AVANCE DE PLATAFORMA PROGRENTIS" at bounding box center [735, 109] width 457 height 20
type input "AVANCE DE PLATAFORMA PROGRENTIS"
click at [754, 354] on span "Enviar aviso" at bounding box center [743, 352] width 54 height 25
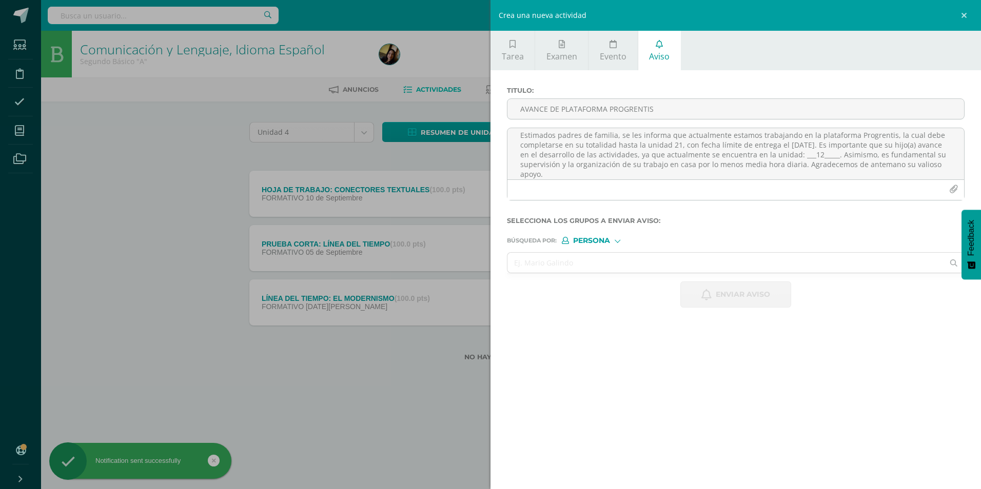
scroll to position [0, 0]
click at [651, 317] on div "Titulo : AVANCE DE PLATAFORMA PROGRENTIS Estimados padres de familia, se les in…" at bounding box center [736, 197] width 491 height 254
click at [612, 271] on input "text" at bounding box center [725, 263] width 436 height 20
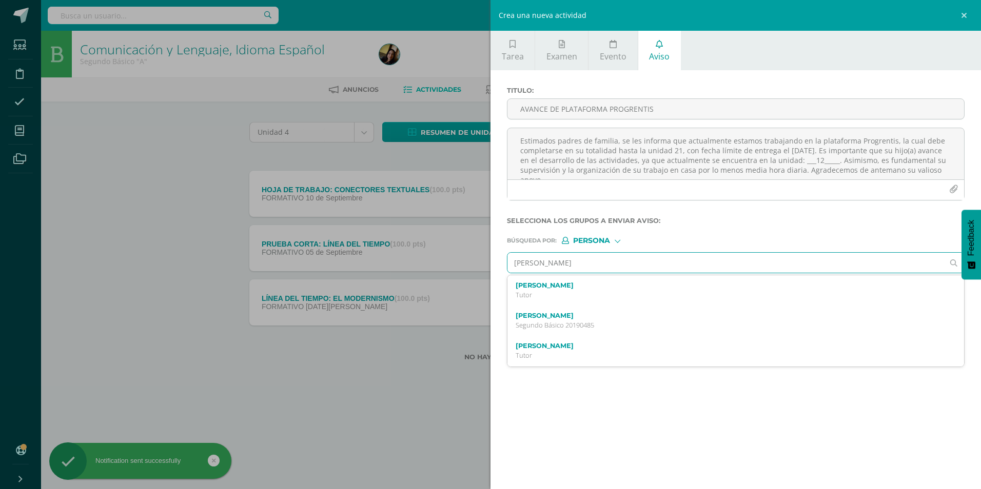
type input "[PERSON_NAME]"
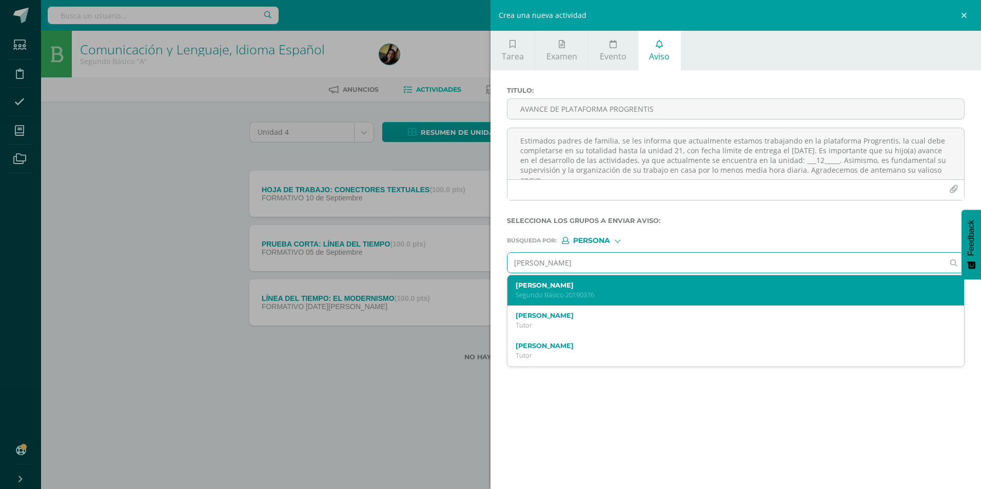
click at [612, 300] on div "[PERSON_NAME] Segundo Básico 20190376" at bounding box center [735, 291] width 457 height 30
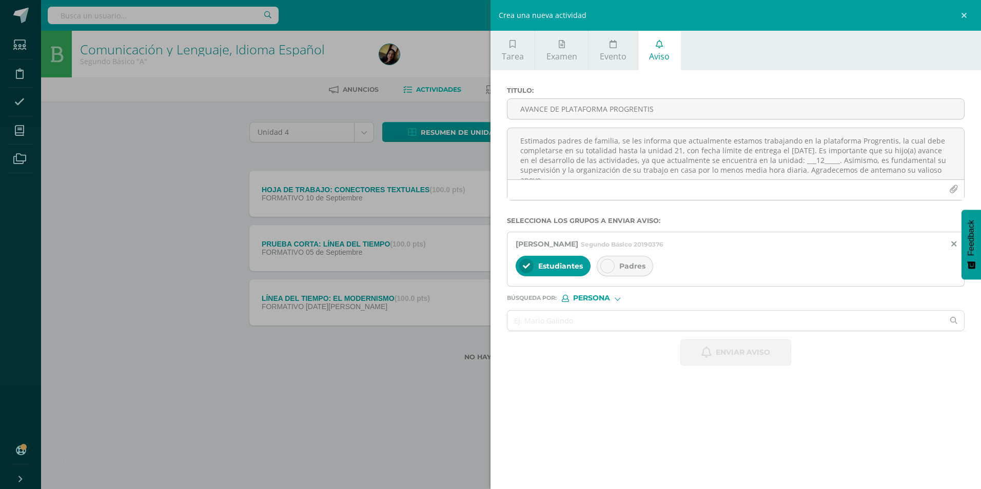
click at [621, 270] on span "Padres" at bounding box center [632, 266] width 26 height 9
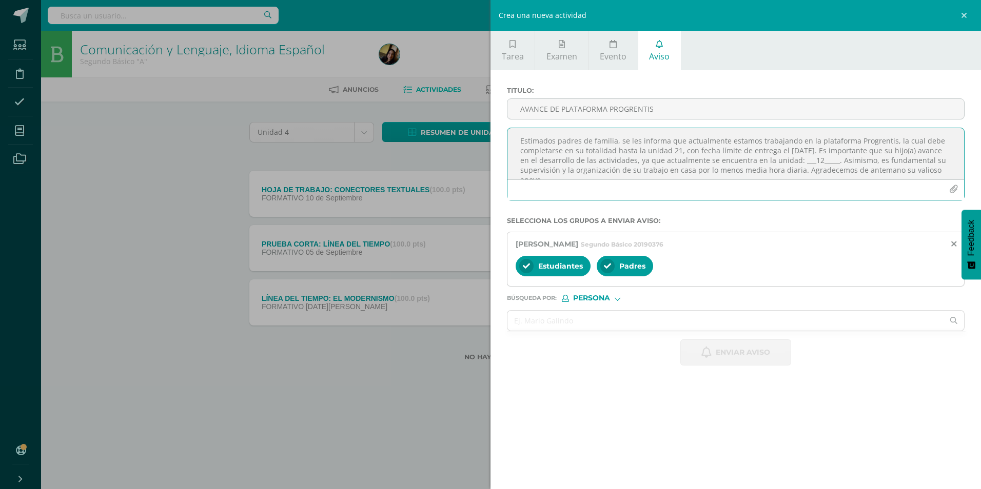
click at [623, 171] on textarea "Estimados padres de familia, se les informa que actualmente estamos trabajando …" at bounding box center [735, 153] width 457 height 51
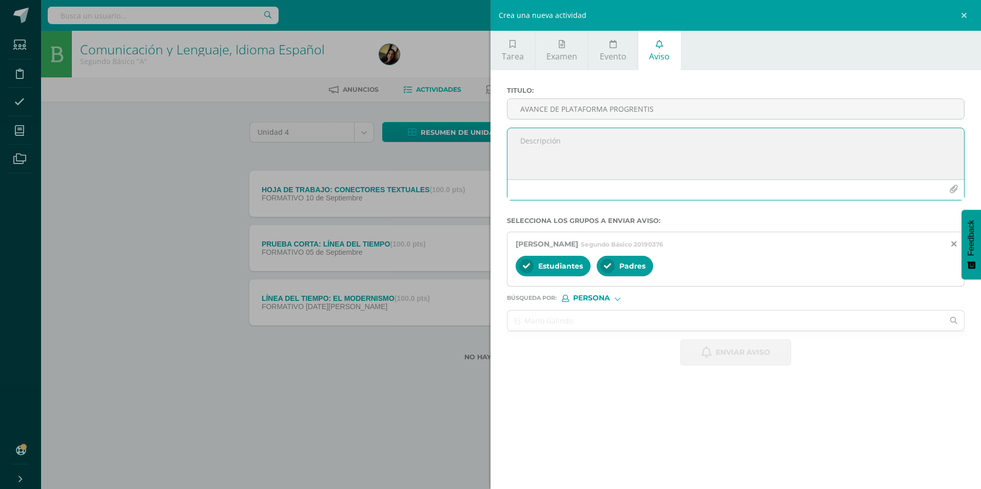
paste textarea "Estimados padres de familia, se les informa que actualmente estamos trabajando …"
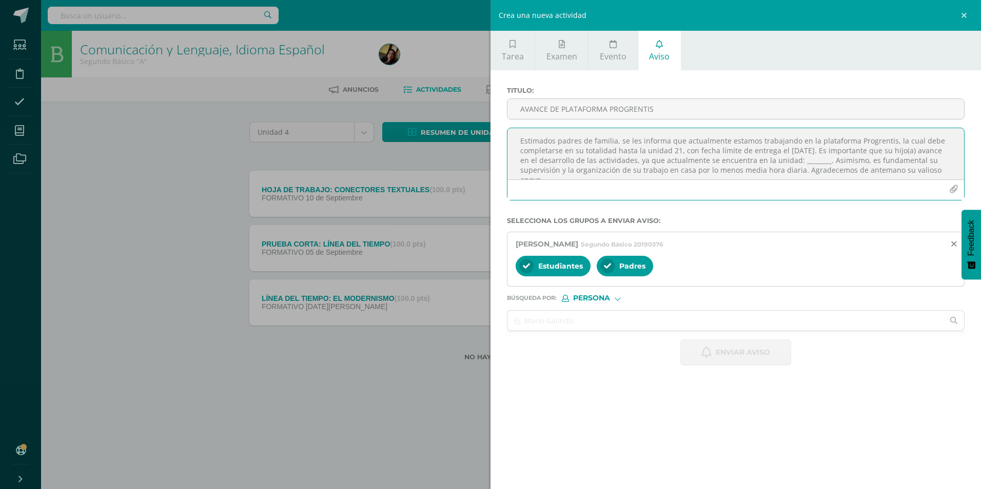
scroll to position [6, 0]
click at [832, 154] on textarea "Estimados padres de familia, se les informa que actualmente estamos trabajando …" at bounding box center [735, 153] width 457 height 51
type textarea "Estimados padres de familia, se les informa que actualmente estamos trabajando …"
click at [621, 112] on input "AVANCE DE PLATAFORMA PROGRENTIS" at bounding box center [735, 109] width 457 height 20
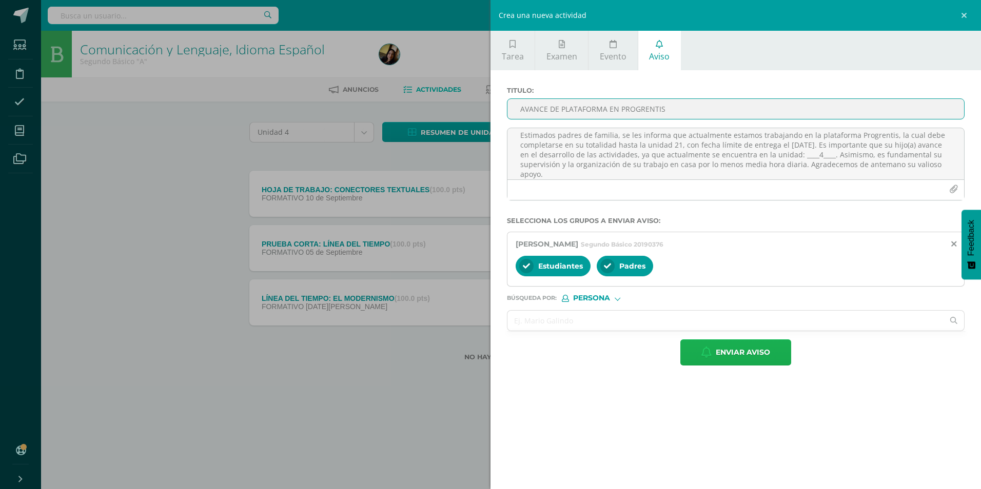
type input "AVANCE DE PLATAFORMA EN PROGRENTIS"
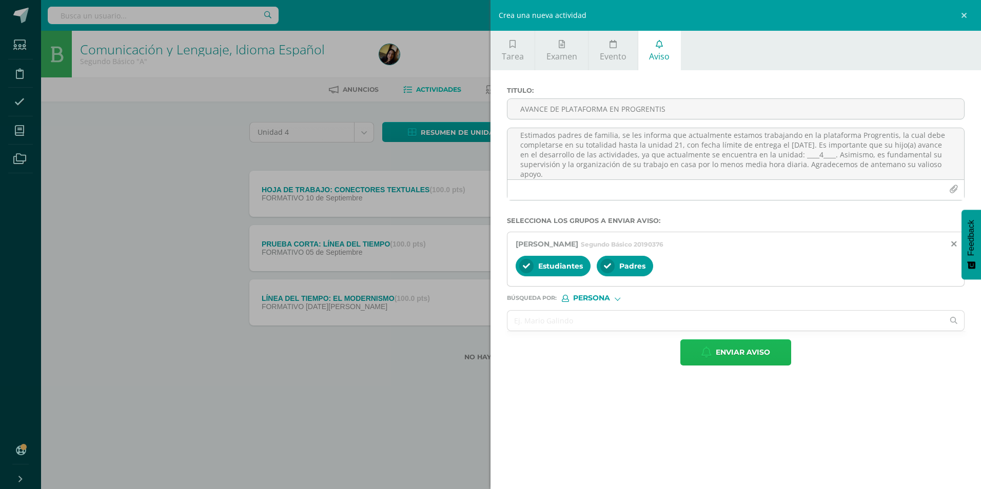
click at [750, 355] on span "Enviar aviso" at bounding box center [743, 352] width 54 height 25
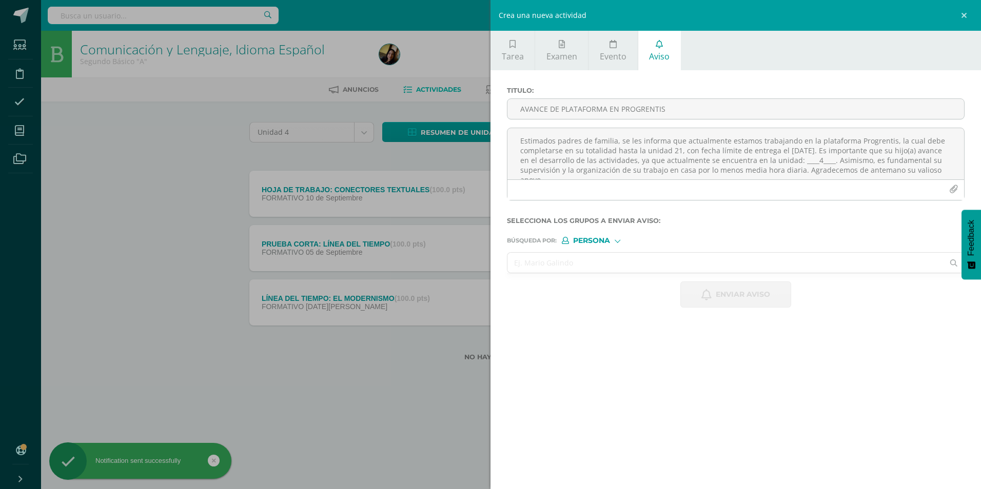
click at [689, 265] on input "text" at bounding box center [725, 263] width 436 height 20
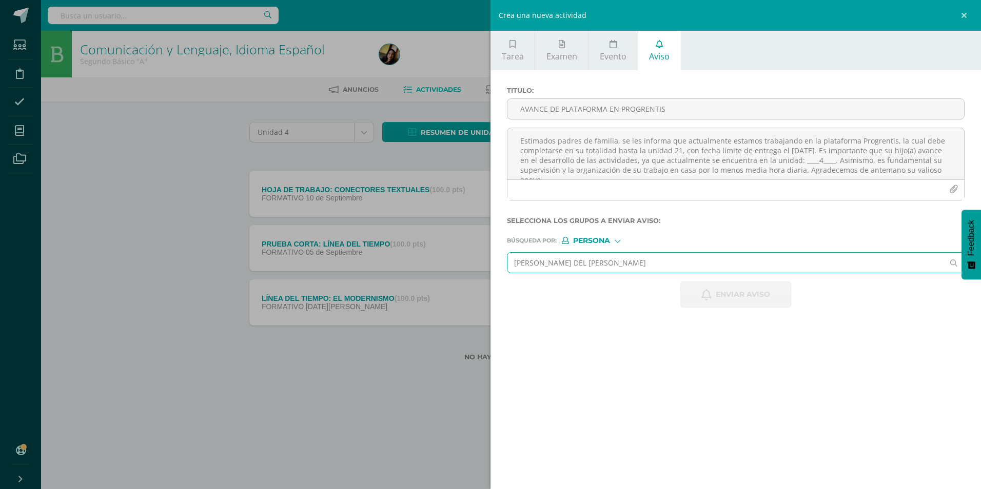
type input "[PERSON_NAME] DEL [PERSON_NAME]"
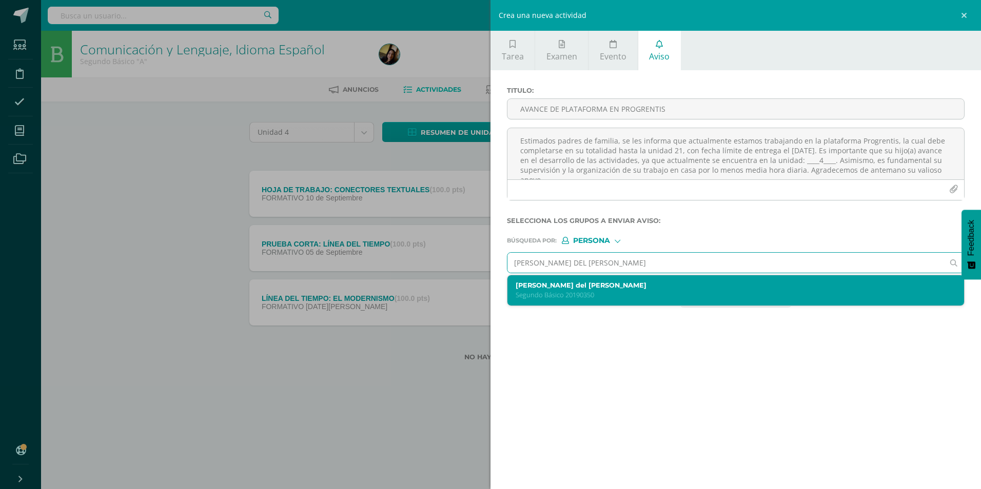
click at [671, 290] on div "[PERSON_NAME] del [PERSON_NAME] Segundo Básico 20190350" at bounding box center [726, 291] width 420 height 18
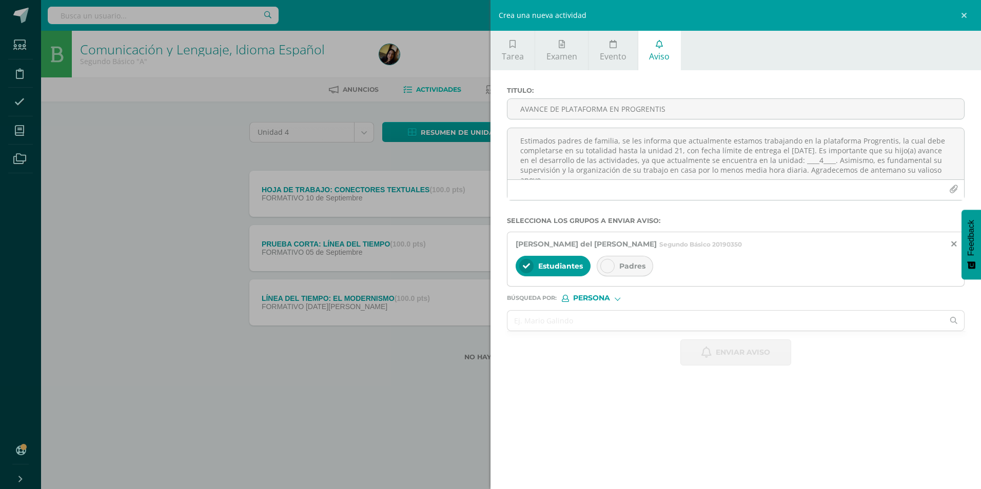
click at [631, 259] on div "Padres" at bounding box center [625, 266] width 56 height 21
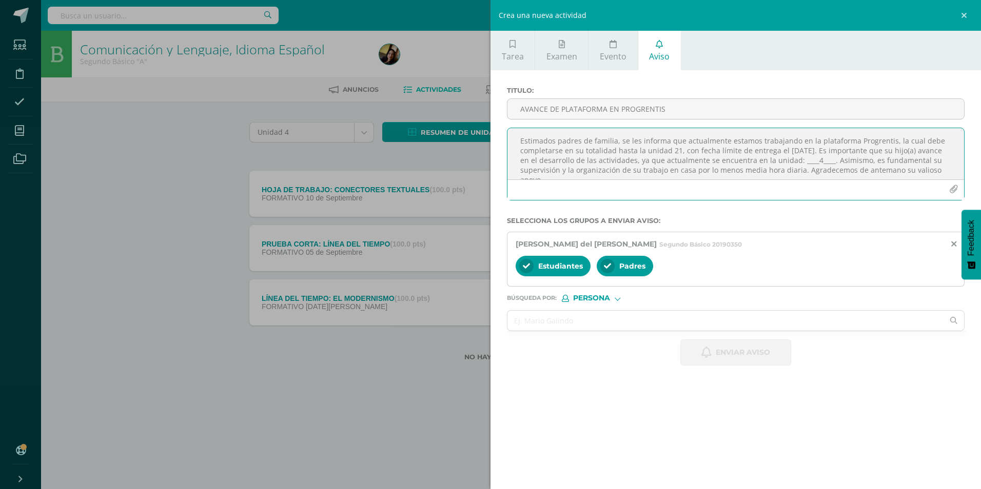
click at [636, 157] on textarea "Estimados padres de familia, se les informa que actualmente estamos trabajando …" at bounding box center [735, 153] width 457 height 51
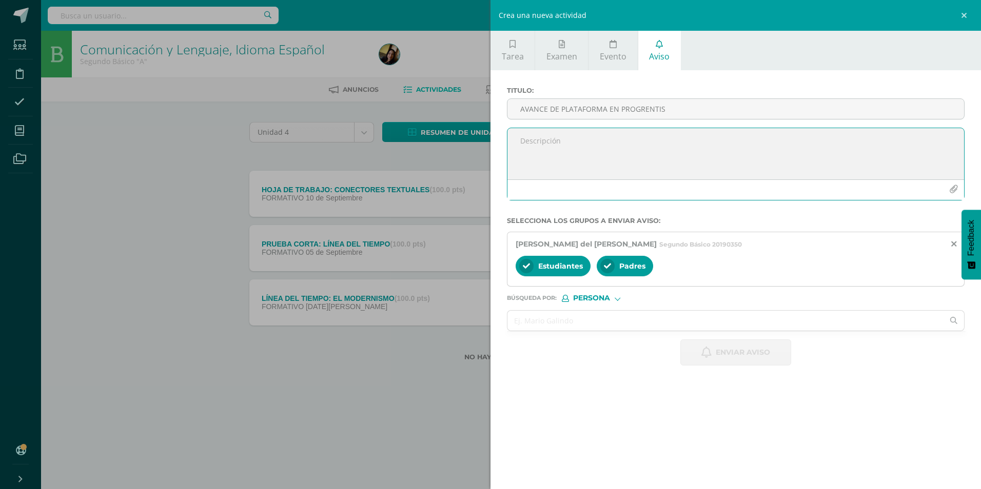
paste textarea "Estimados padres de familia, se les informa que actualmente estamos trabajando …"
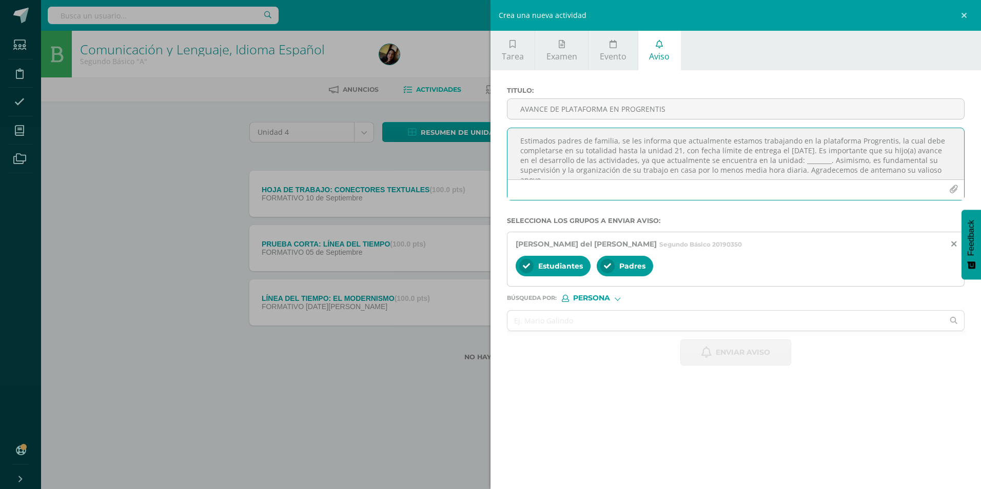
scroll to position [6, 0]
click at [829, 156] on textarea "Estimados padres de familia, se les informa que actualmente estamos trabajando …" at bounding box center [735, 153] width 457 height 51
type textarea "Estimados padres de familia, se les informa que actualmente estamos trabajando …"
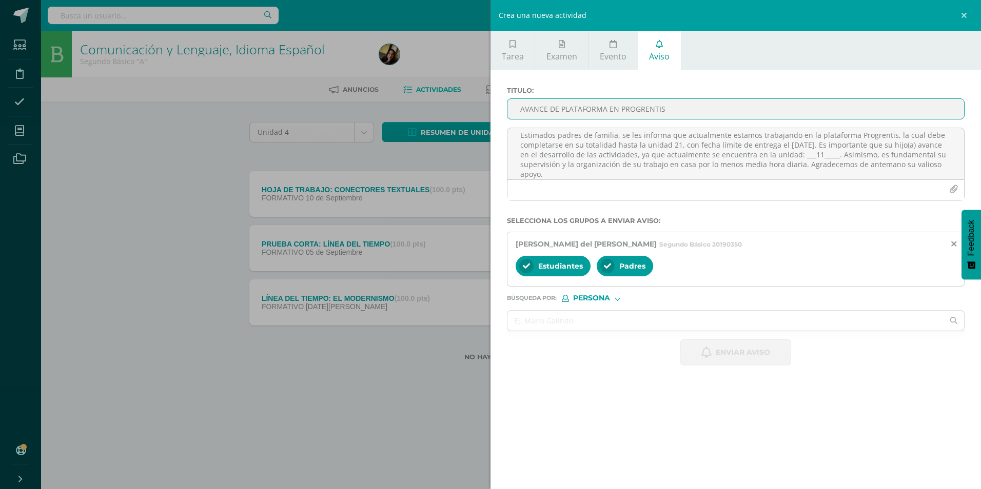
click at [743, 108] on input "AVANCE DE PLATAFORMA EN PROGRENTIS" at bounding box center [735, 109] width 457 height 20
type input "AVANCE DE PLATAFORMA PROGRENTIS"
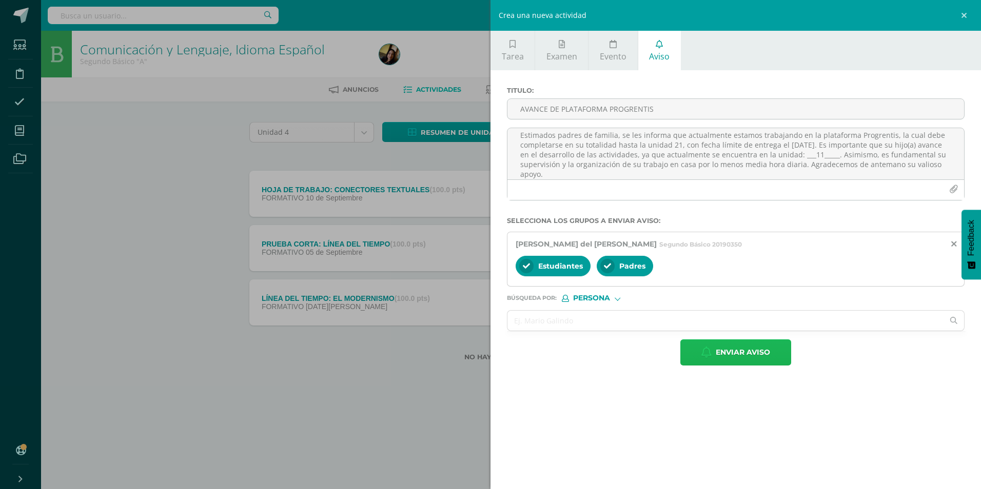
click at [752, 348] on span "Enviar aviso" at bounding box center [743, 352] width 54 height 25
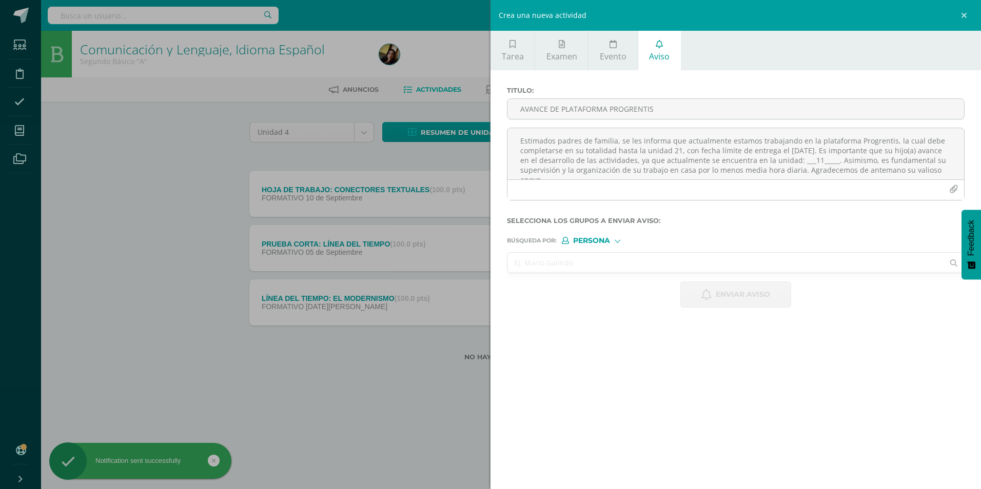
click at [702, 259] on input "text" at bounding box center [725, 263] width 436 height 20
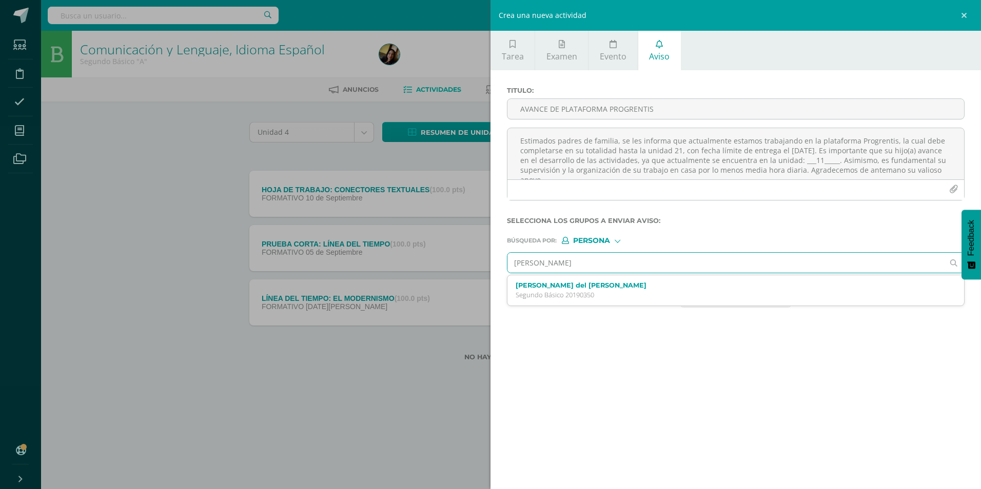
type input "[PERSON_NAME]"
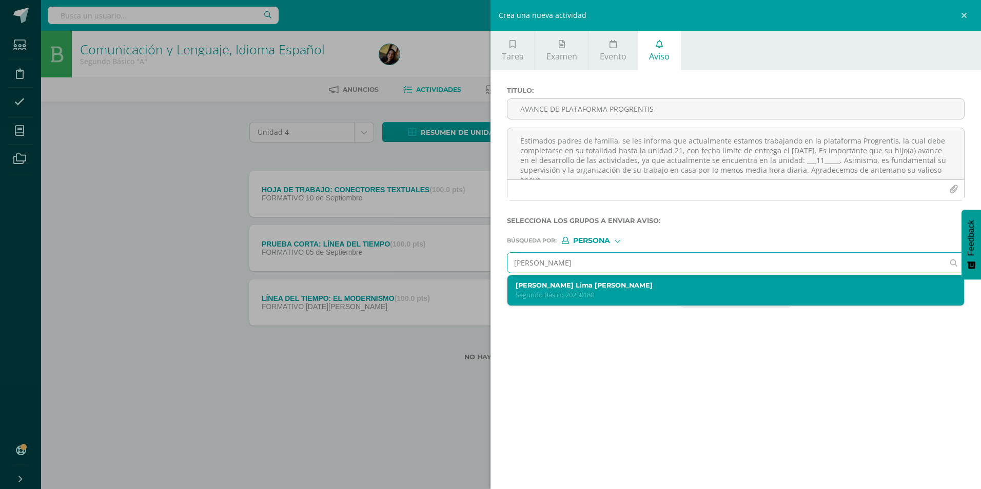
click at [639, 284] on label "[PERSON_NAME] Lima [PERSON_NAME]" at bounding box center [726, 286] width 420 height 8
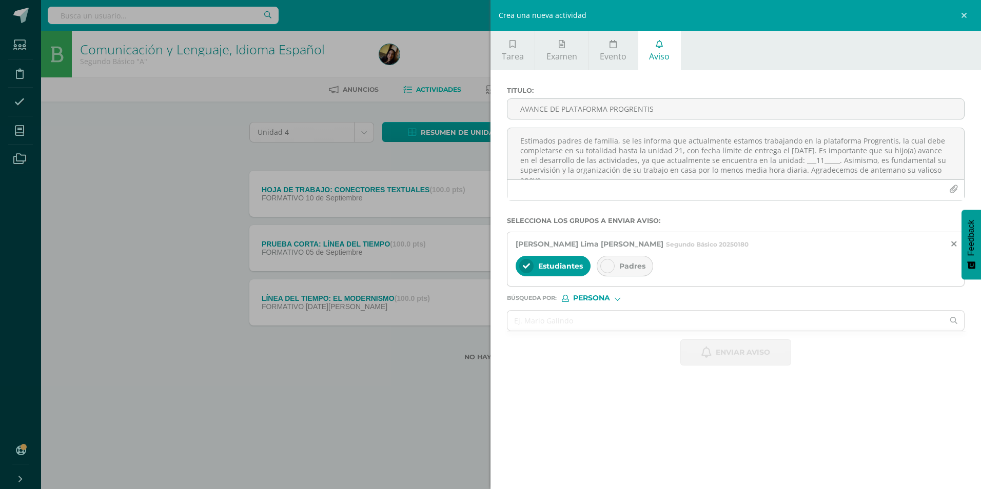
click at [622, 261] on div "Padres" at bounding box center [625, 266] width 56 height 21
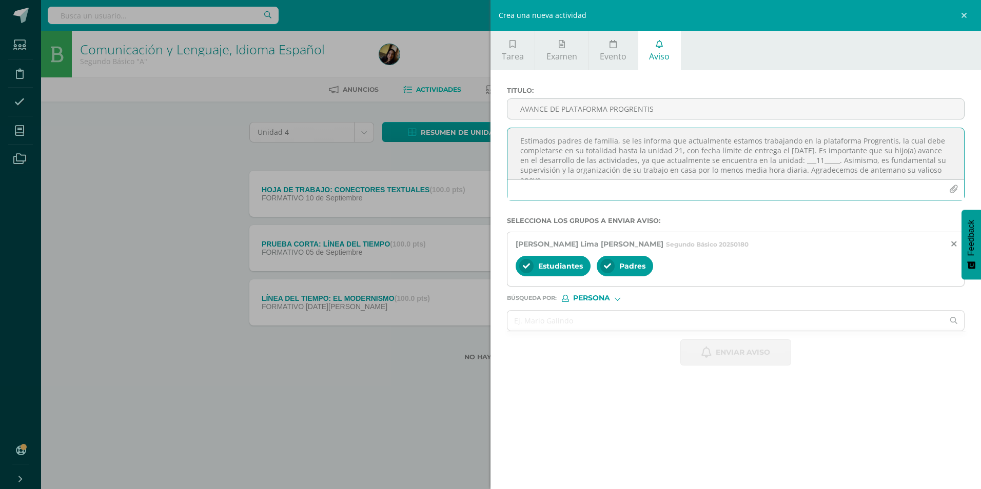
click at [617, 165] on textarea "Estimados padres de familia, se les informa que actualmente estamos trabajando …" at bounding box center [735, 153] width 457 height 51
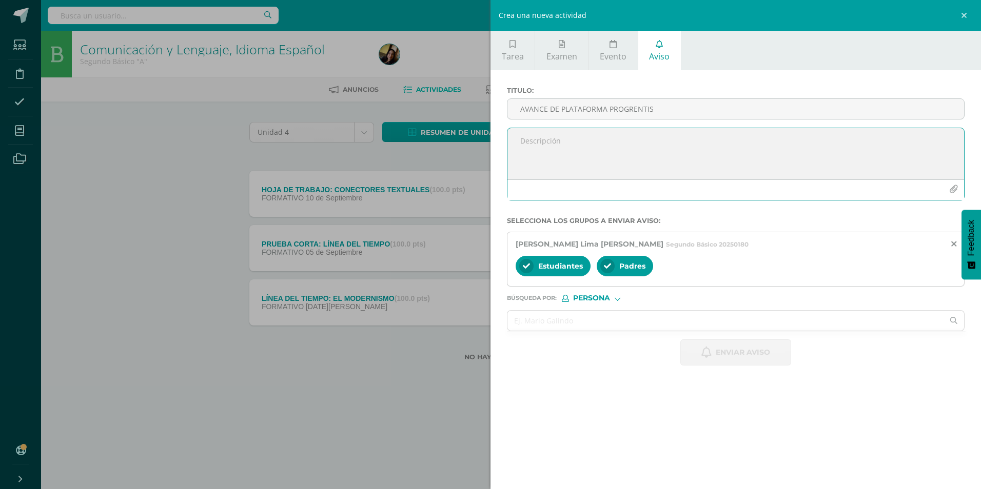
paste textarea "Estimados padres de familia, se les informa que actualmente estamos trabajando …"
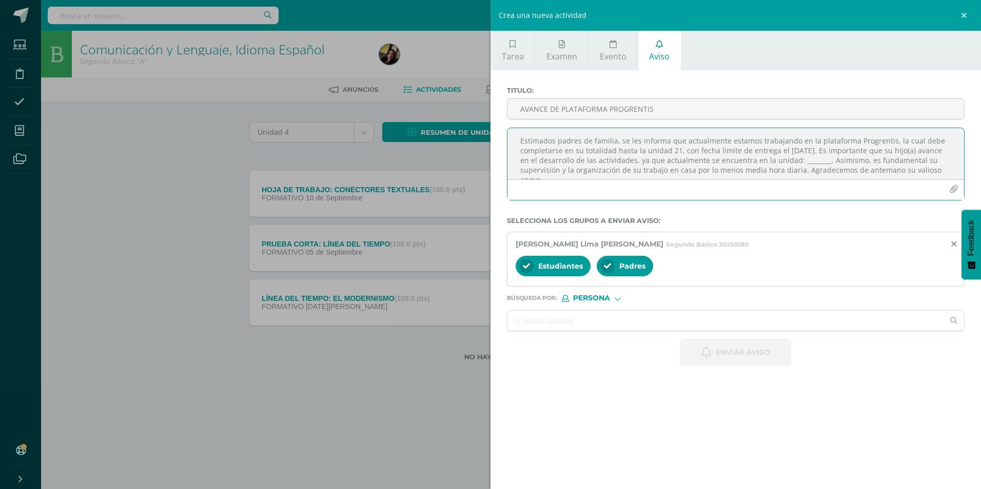
scroll to position [6, 0]
click at [831, 158] on textarea "Estimados padres de familia, se les informa que actualmente estamos trabajando …" at bounding box center [735, 153] width 457 height 51
type textarea "Estimados padres de familia, se les informa que actualmente estamos trabajando …"
click at [742, 112] on input "AVANCE DE PLATAFORMA PROGRENTIS" at bounding box center [735, 109] width 457 height 20
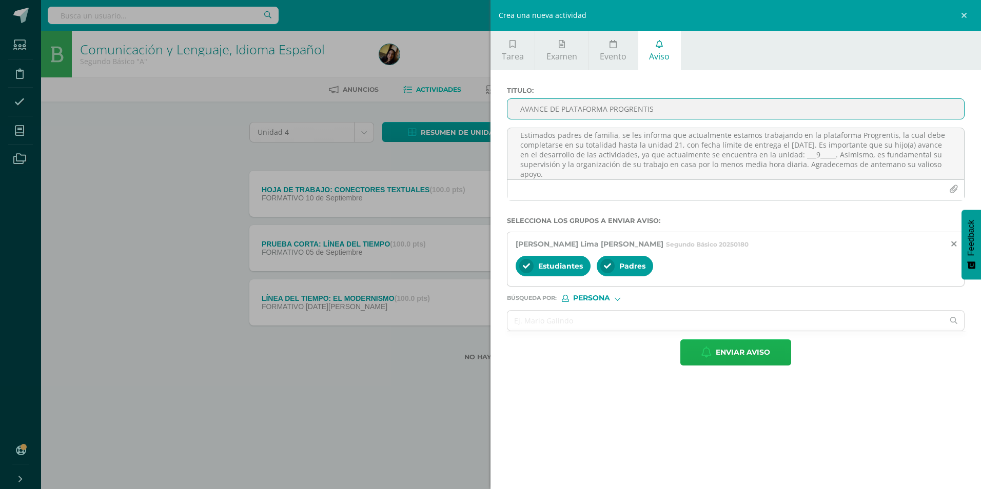
type input "AVANCE DE PLATAFORMA PROGRENTIS"
click at [734, 353] on span "Enviar aviso" at bounding box center [743, 352] width 54 height 25
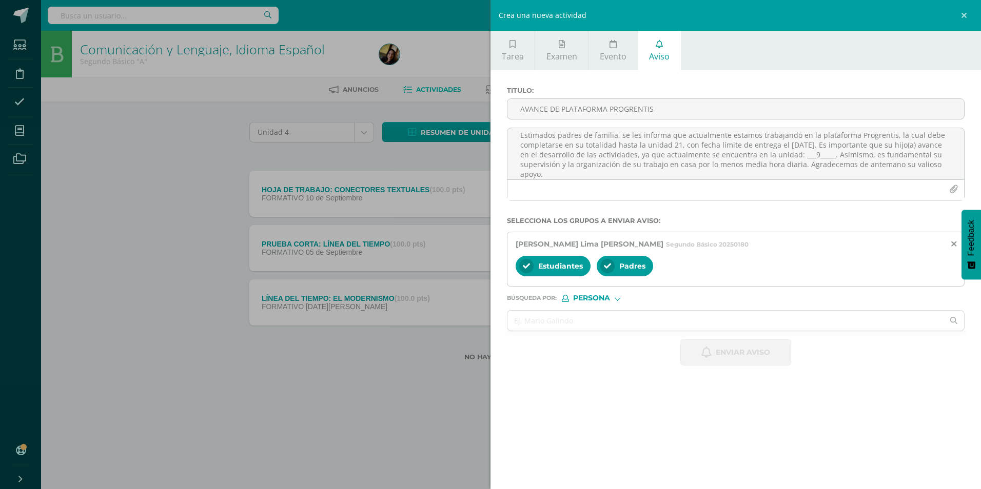
scroll to position [0, 0]
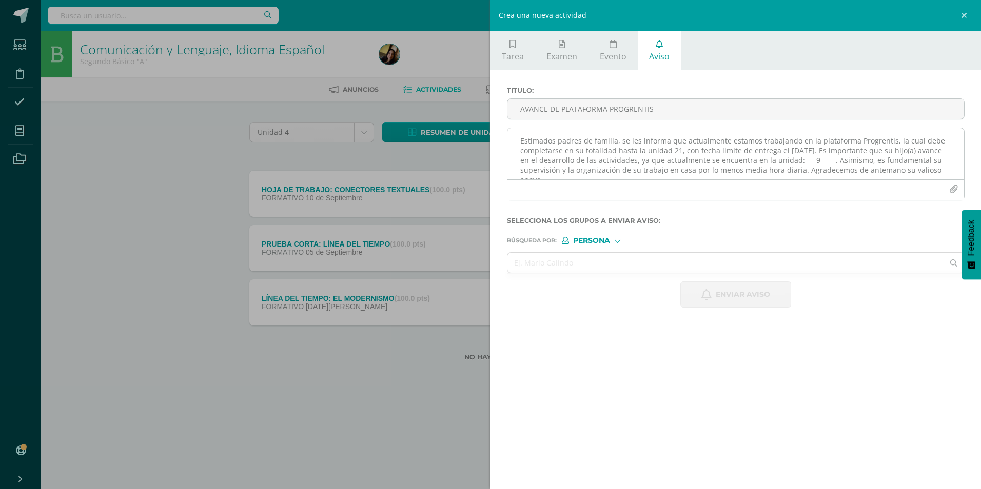
click at [724, 148] on textarea "Estimados padres de familia, se les informa que actualmente estamos trabajando …" at bounding box center [735, 153] width 457 height 51
paste textarea "Estimados padres de familia, se les informa que actualmente estamos trabajando …"
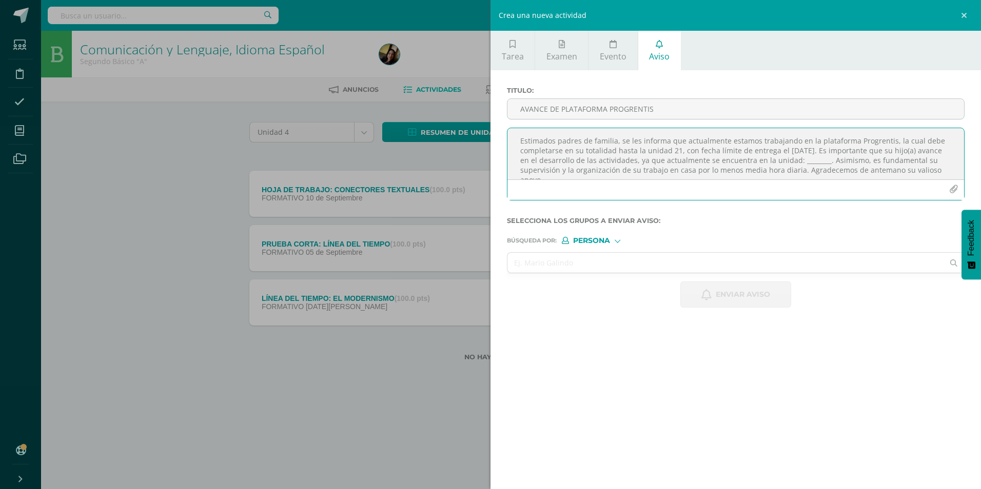
scroll to position [6, 0]
type textarea "Estimados padres de familia, se les informa que actualmente estamos trabajando …"
click at [744, 265] on input "text" at bounding box center [725, 263] width 436 height 20
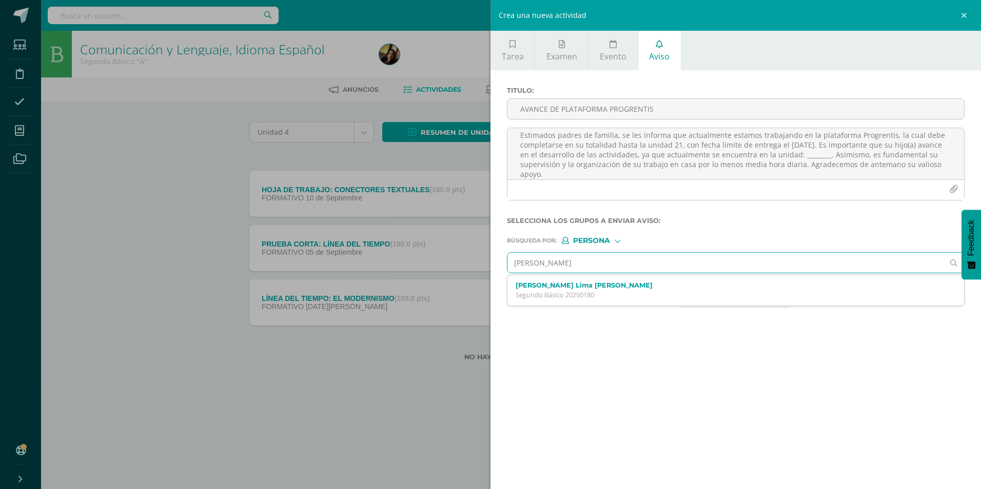
type input "[PERSON_NAME]"
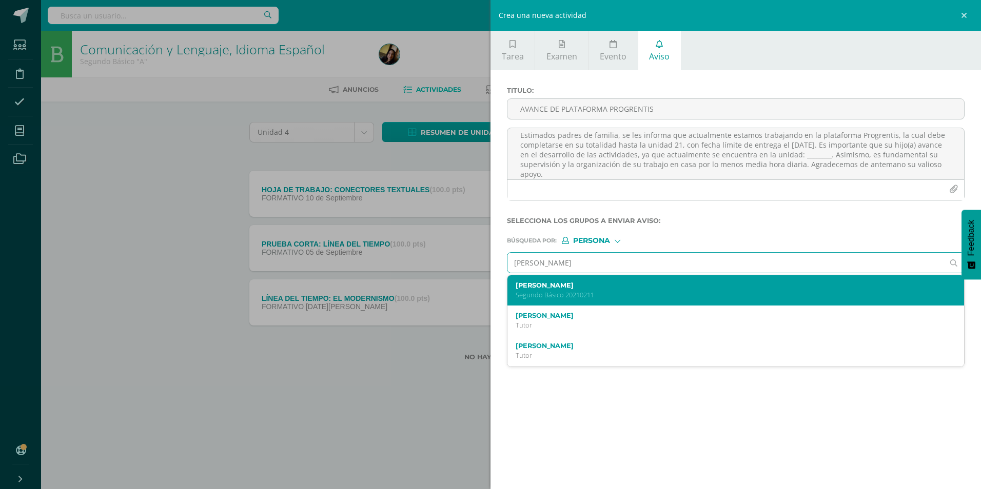
click at [716, 290] on div "[PERSON_NAME] Segundo Básico 20210211" at bounding box center [726, 291] width 420 height 18
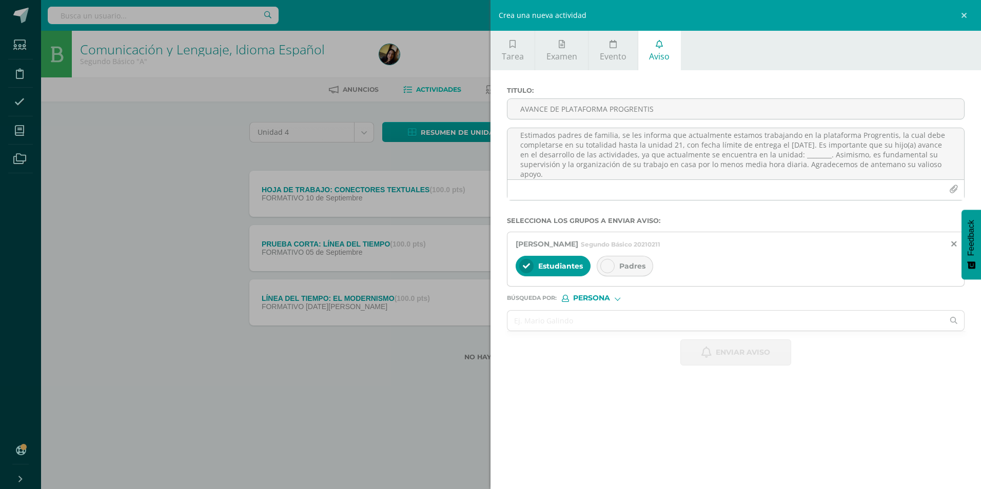
click at [614, 264] on div at bounding box center [607, 266] width 14 height 14
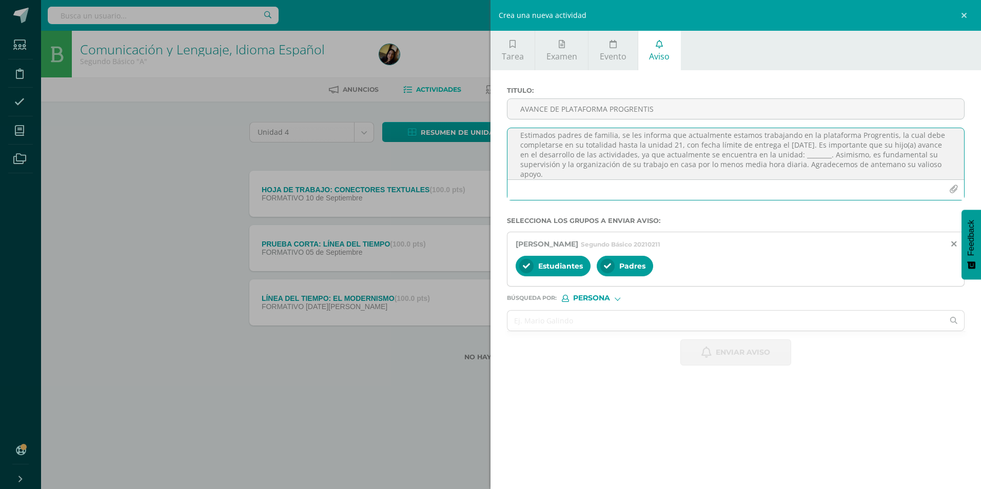
click at [827, 156] on textarea "Estimados padres de familia, se les informa que actualmente estamos trabajando …" at bounding box center [735, 153] width 457 height 51
type textarea "Estimados padres de familia, se les informa que actualmente estamos trabajando …"
click at [789, 113] on input "AVANCE DE PLATAFORMA PROGRENTIS" at bounding box center [735, 109] width 457 height 20
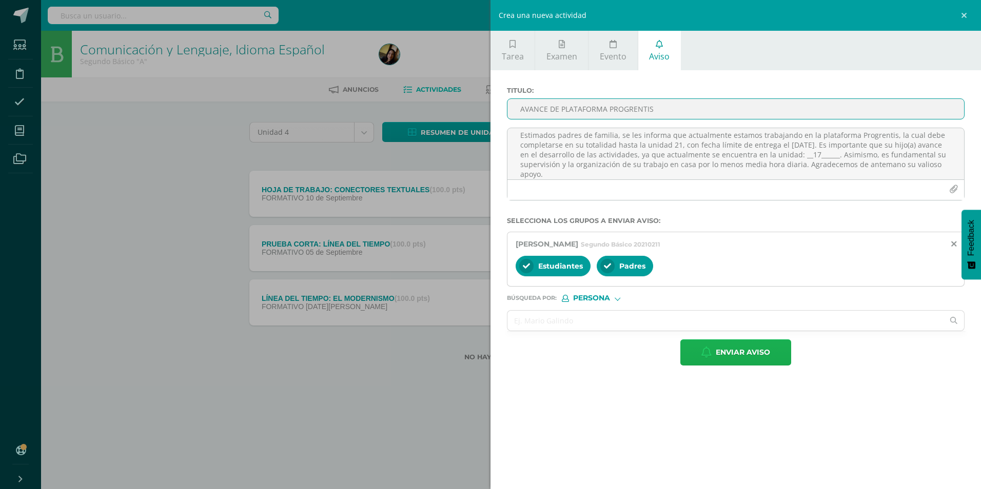
type input "AVANCE DE PLATAFORMA PROGRENTIS"
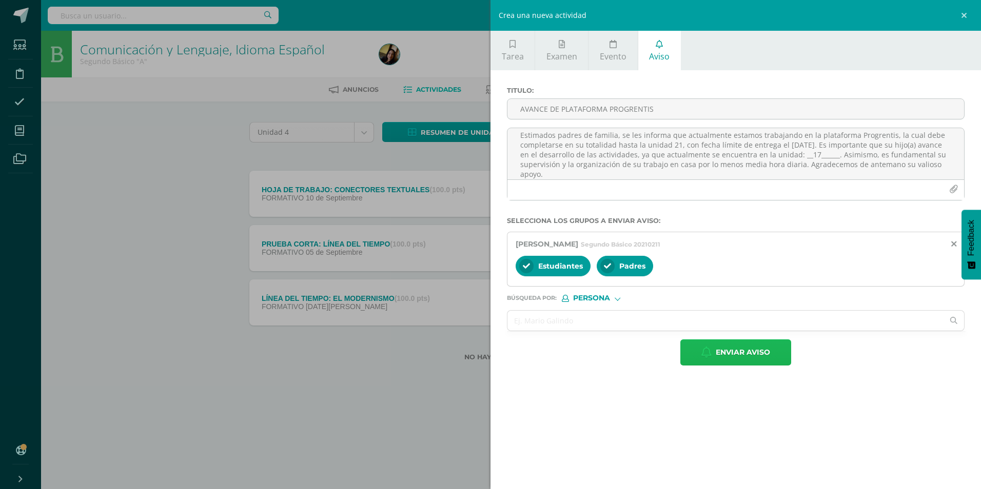
click at [747, 354] on span "Enviar aviso" at bounding box center [743, 352] width 54 height 25
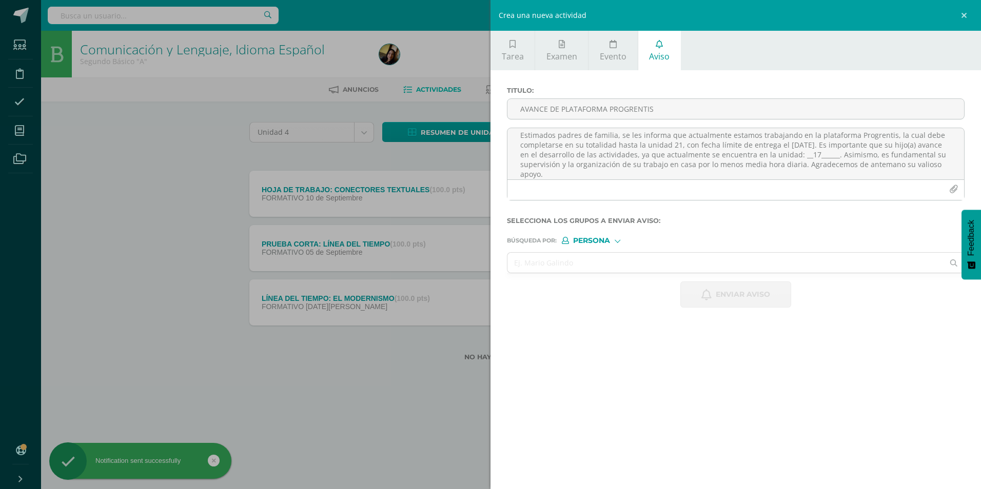
scroll to position [0, 0]
click at [675, 266] on input "text" at bounding box center [725, 263] width 436 height 20
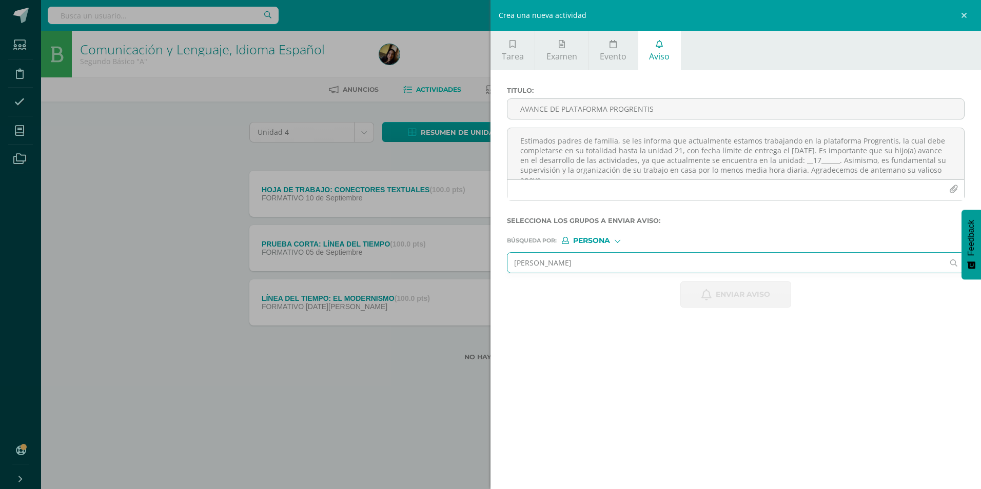
click at [611, 262] on input "[PERSON_NAME]" at bounding box center [725, 263] width 436 height 20
click at [594, 263] on input "[PERSON_NAME]" at bounding box center [725, 263] width 436 height 20
click at [658, 259] on input "[PERSON_NAME]" at bounding box center [725, 263] width 436 height 20
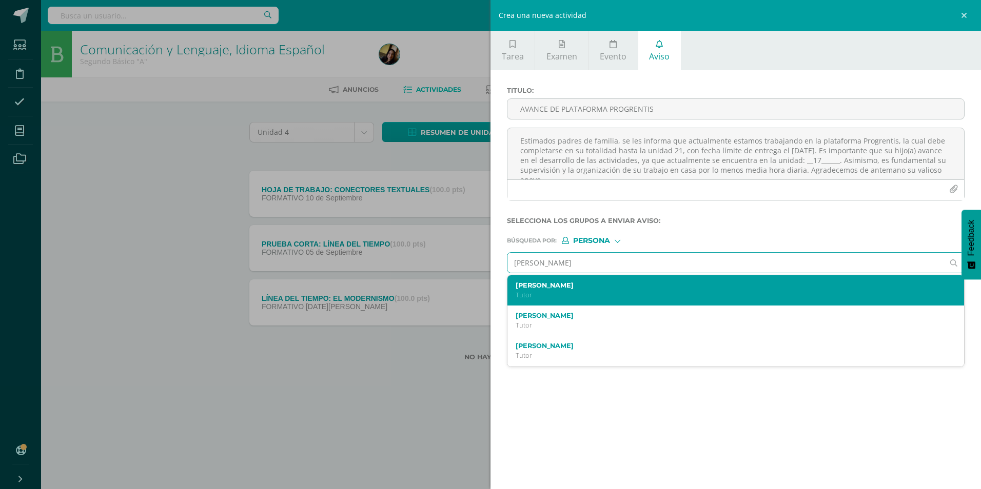
type input "J"
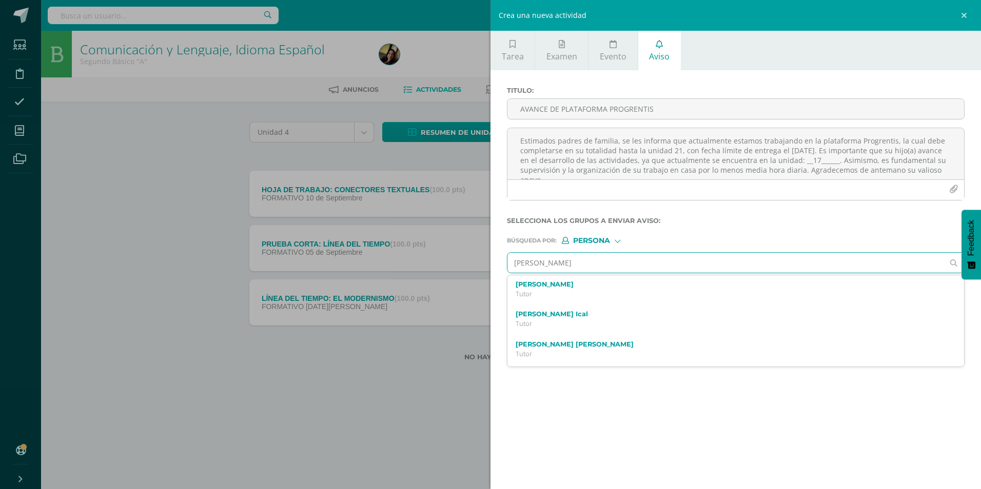
scroll to position [1473, 0]
click at [589, 268] on input "[PERSON_NAME]" at bounding box center [725, 263] width 436 height 20
type input "[PERSON_NAME]"
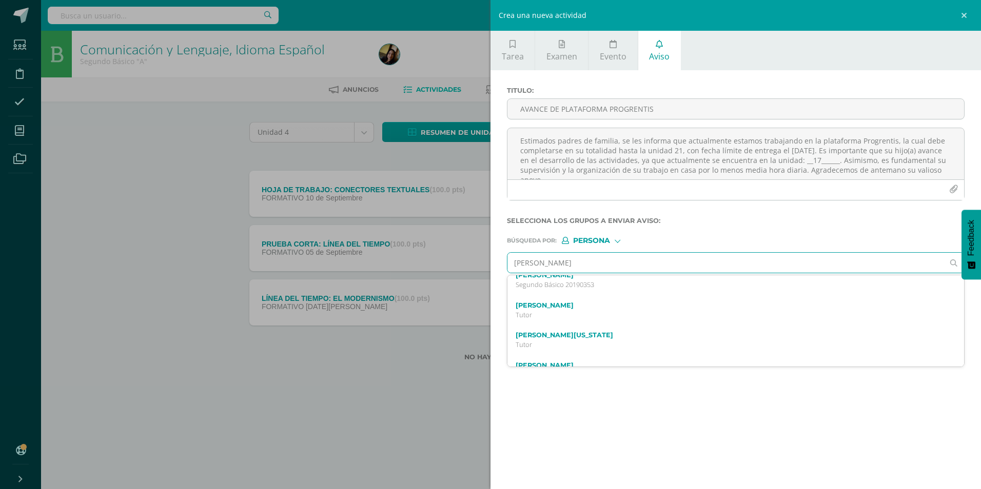
scroll to position [23, 0]
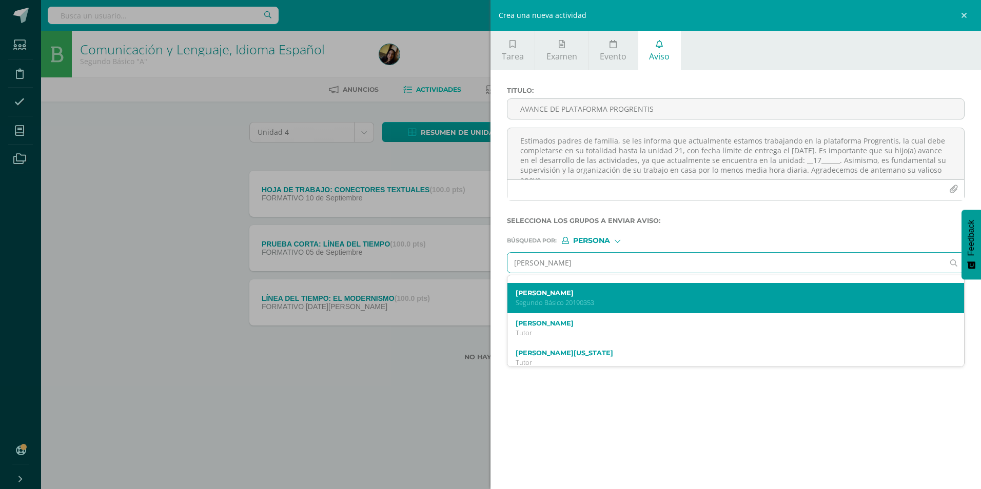
click at [617, 290] on label "[PERSON_NAME]" at bounding box center [726, 293] width 420 height 8
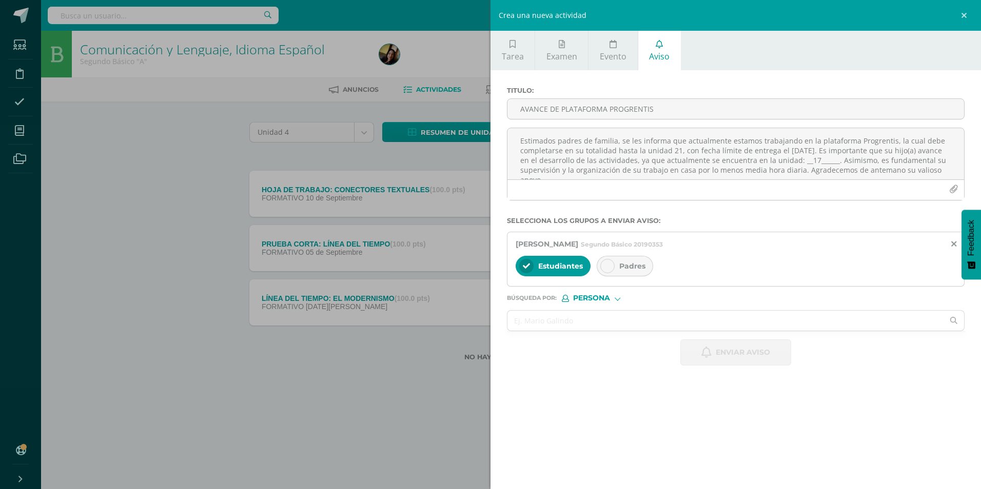
scroll to position [0, 0]
click at [609, 265] on icon at bounding box center [607, 266] width 7 height 7
click at [602, 152] on textarea "Estimados padres de familia, se les informa que actualmente estamos trabajando …" at bounding box center [735, 153] width 457 height 51
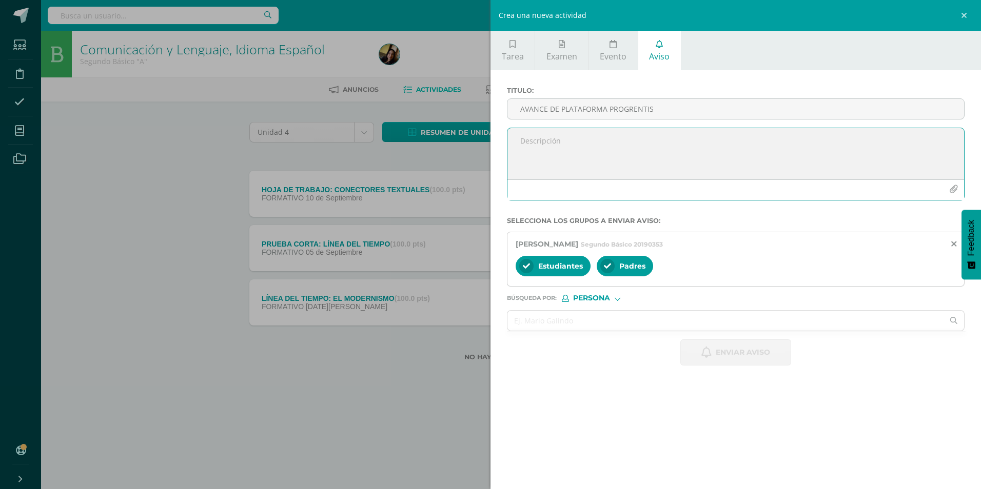
paste textarea "Estimados padres de familia, se les informa que actualmente estamos trabajando …"
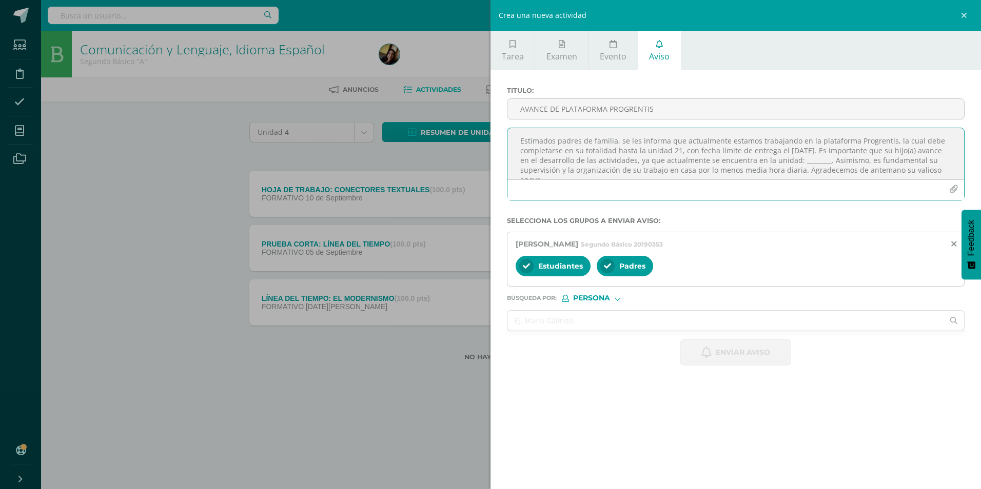
scroll to position [6, 0]
click at [828, 153] on textarea "Estimados padres de familia, se les informa que actualmente estamos trabajando …" at bounding box center [735, 153] width 457 height 51
type textarea "Estimados padres de familia, se les informa que actualmente estamos trabajando …"
click at [815, 107] on input "AVANCE DE PLATAFORMA PROGRENTIS" at bounding box center [735, 109] width 457 height 20
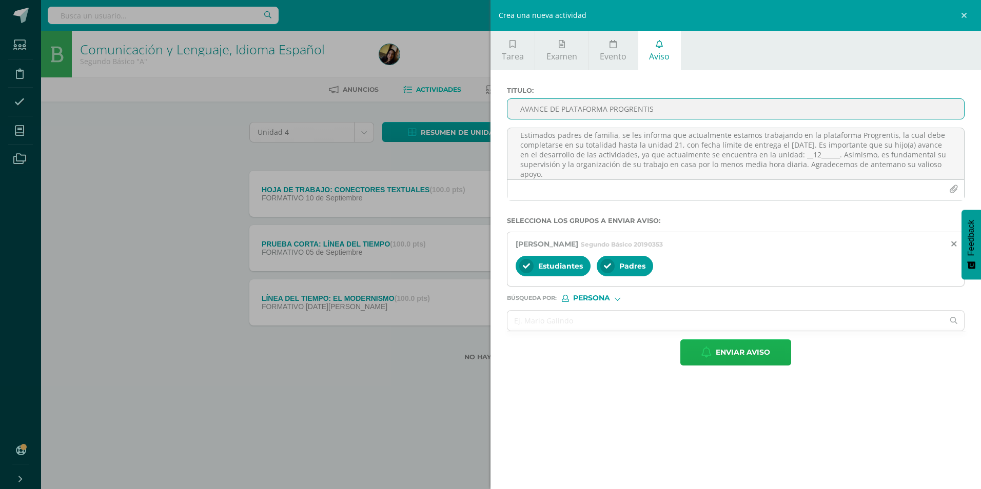
type input "AVANCE DE PLATAFORMA PROGRENTIS"
click at [777, 347] on button "Enviar aviso" at bounding box center [735, 353] width 111 height 26
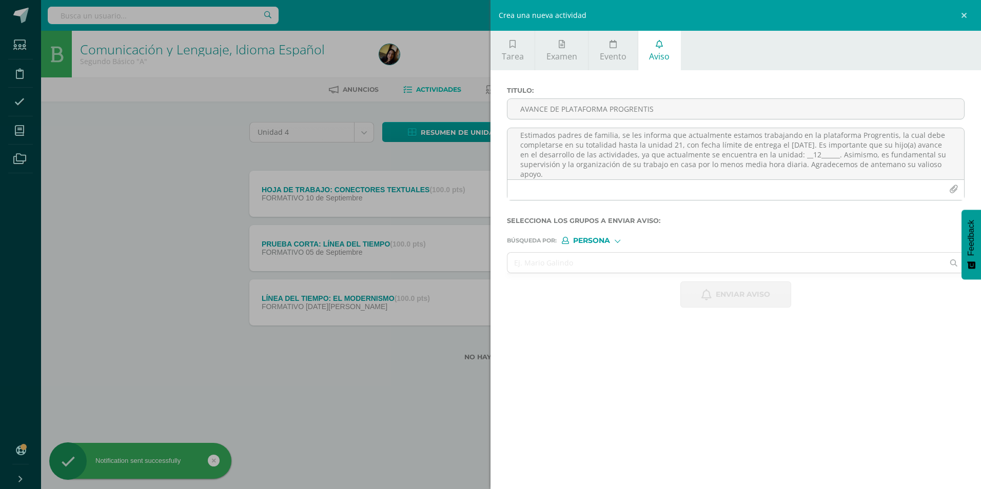
scroll to position [0, 0]
click at [760, 269] on input "text" at bounding box center [725, 263] width 436 height 20
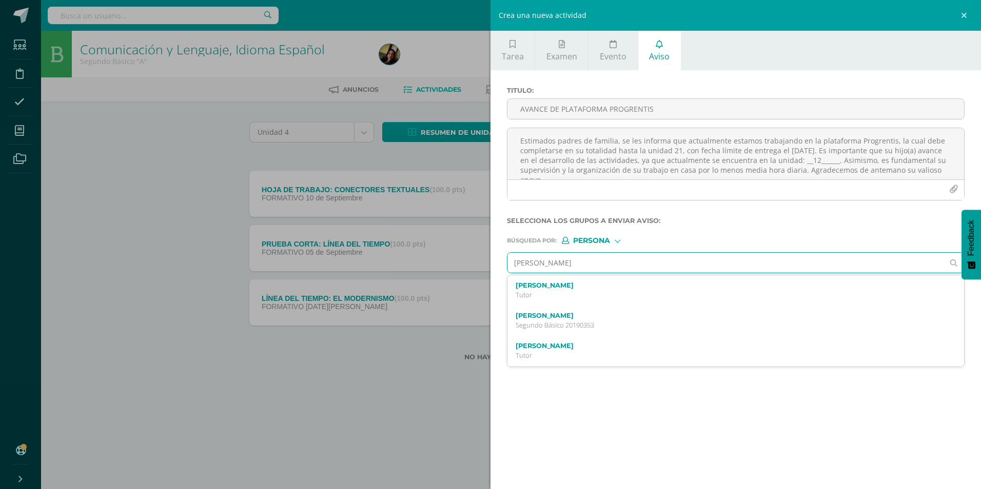
type input "[PERSON_NAME]"
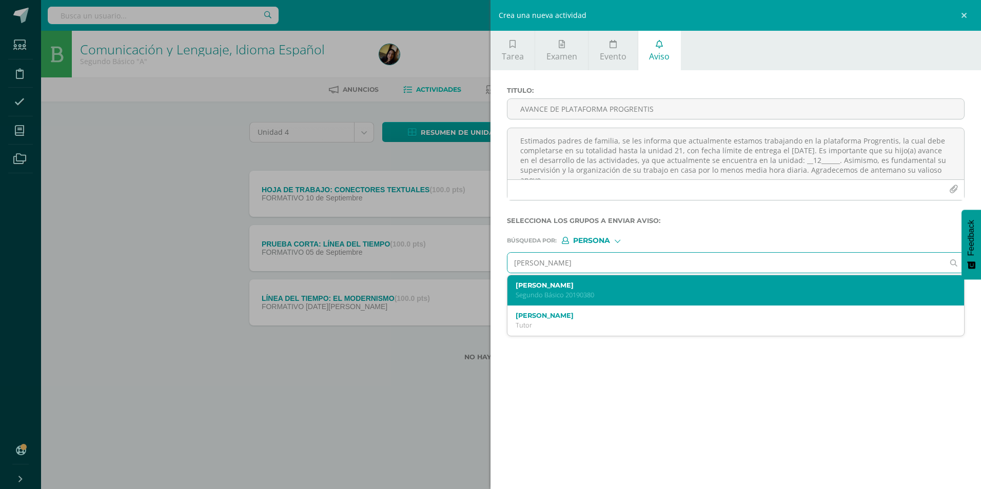
click at [742, 279] on div "[PERSON_NAME] Segundo Básico 20190380" at bounding box center [735, 291] width 457 height 30
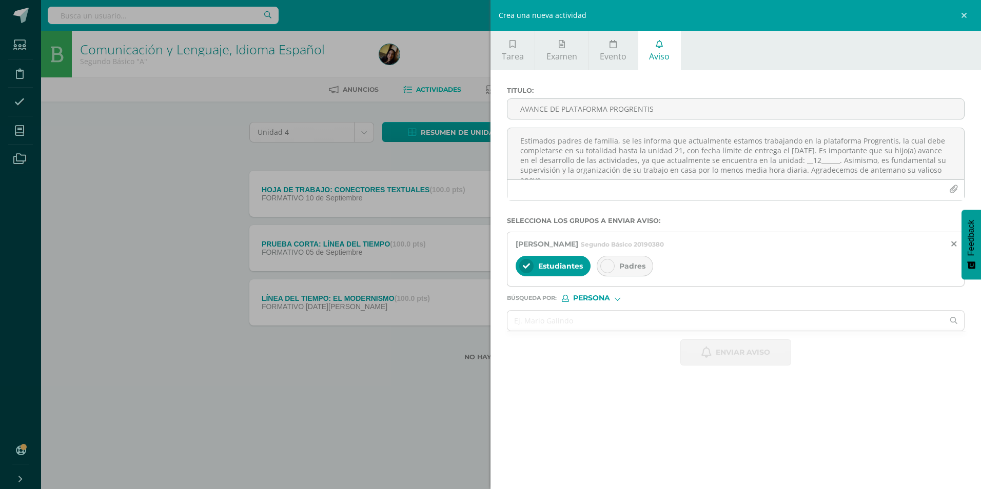
click at [615, 270] on div "Padres" at bounding box center [625, 266] width 56 height 21
click at [635, 164] on textarea "Estimados padres de familia, se les informa que actualmente estamos trabajando …" at bounding box center [735, 153] width 457 height 51
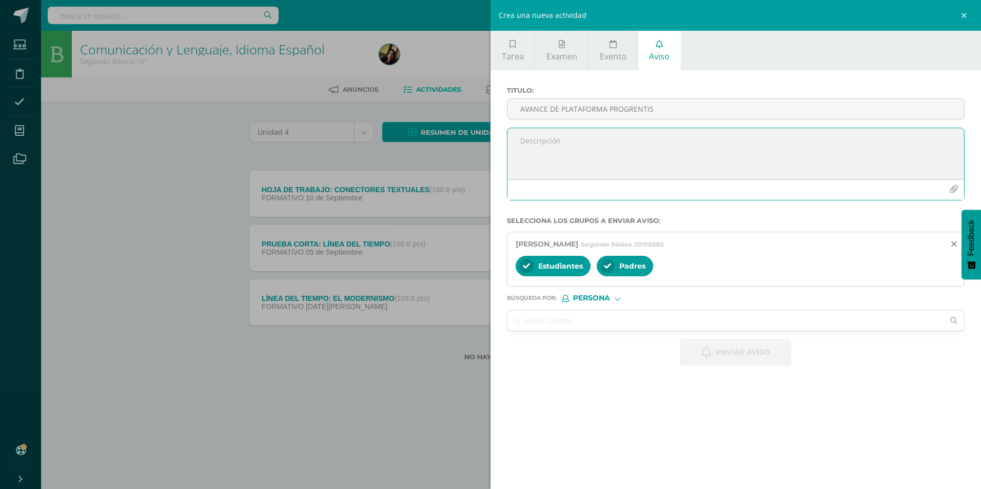
paste textarea "Estimados padres de familia, se les informa que actualmente estamos trabajando …"
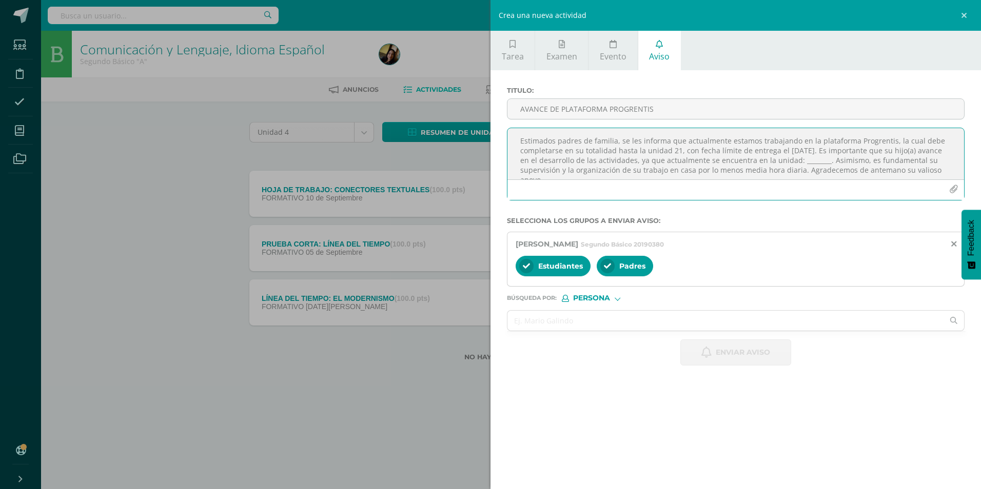
scroll to position [6, 0]
click at [832, 155] on textarea "Estimados padres de familia, se les informa que actualmente estamos trabajando …" at bounding box center [735, 153] width 457 height 51
type textarea "Estimados padres de familia, se les informa que actualmente estamos trabajando …"
click at [717, 109] on input "AVANCE DE PLATAFORMA PROGRENTIS" at bounding box center [735, 109] width 457 height 20
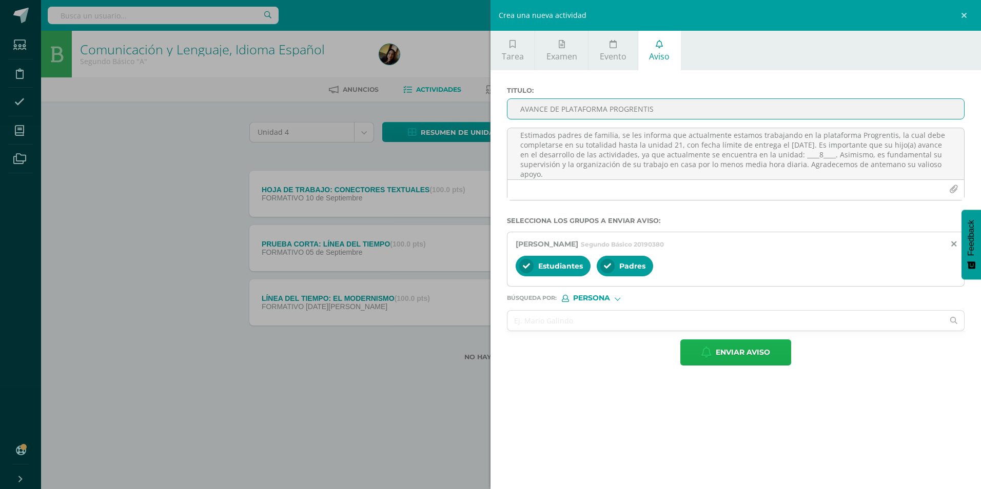
type input "AVANCE DE PLATAFORMA PROGRENTIS"
click at [752, 359] on span "Enviar aviso" at bounding box center [743, 352] width 54 height 25
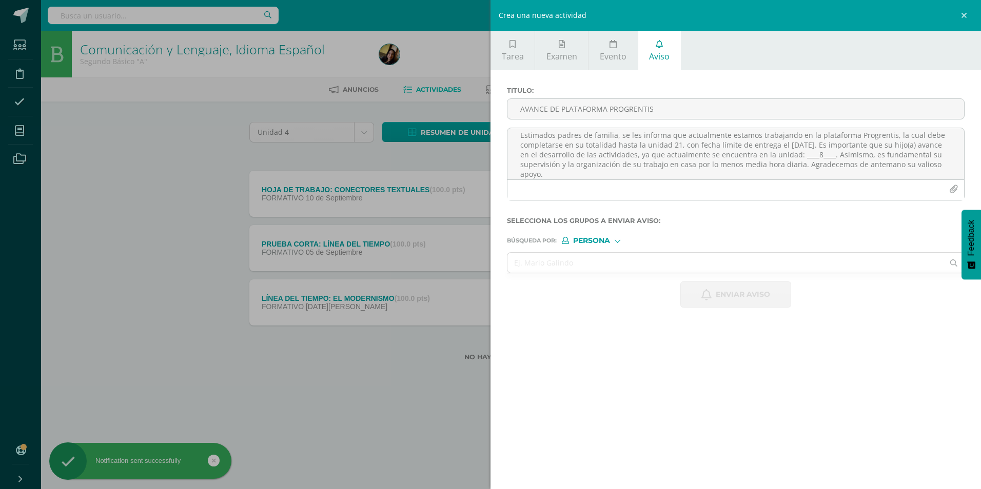
scroll to position [0, 0]
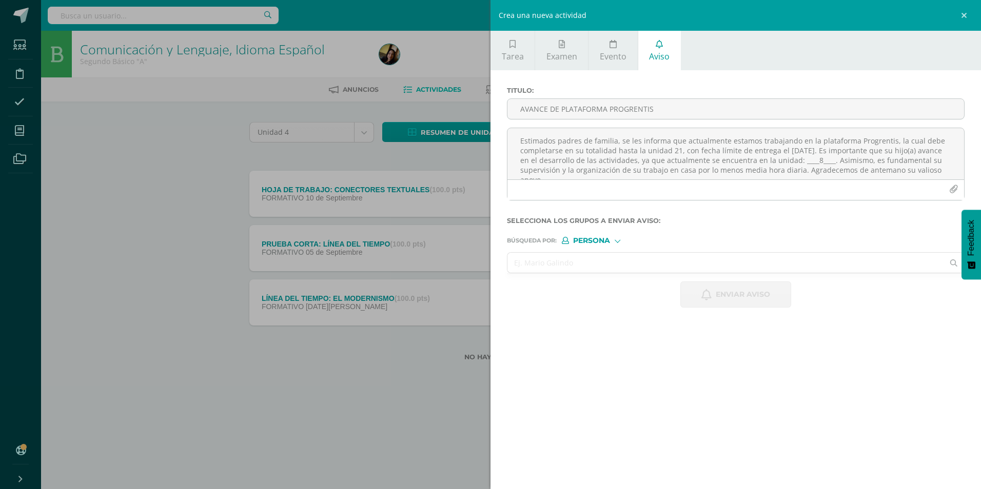
click at [596, 263] on input "text" at bounding box center [725, 263] width 436 height 20
type input "[PERSON_NAME]"
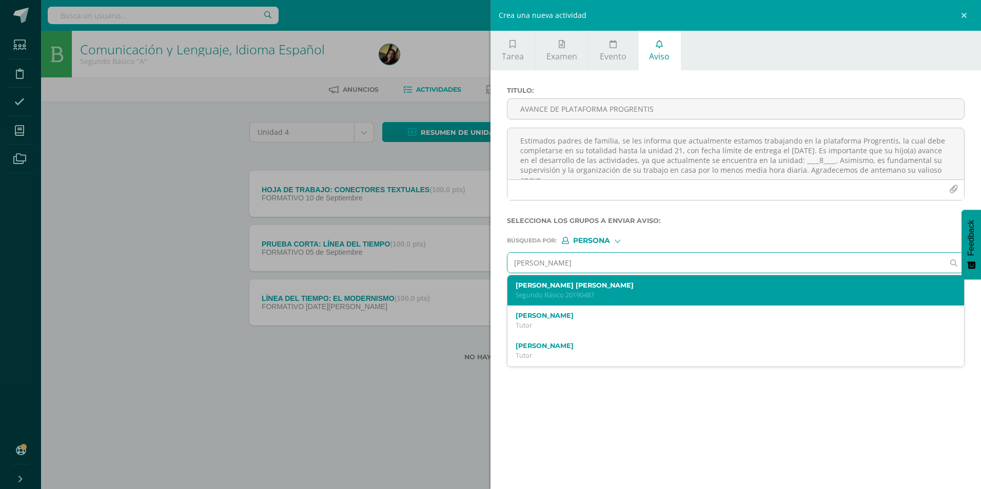
click at [589, 300] on div "[PERSON_NAME] [PERSON_NAME] Segundo Básico 20190487" at bounding box center [735, 291] width 457 height 30
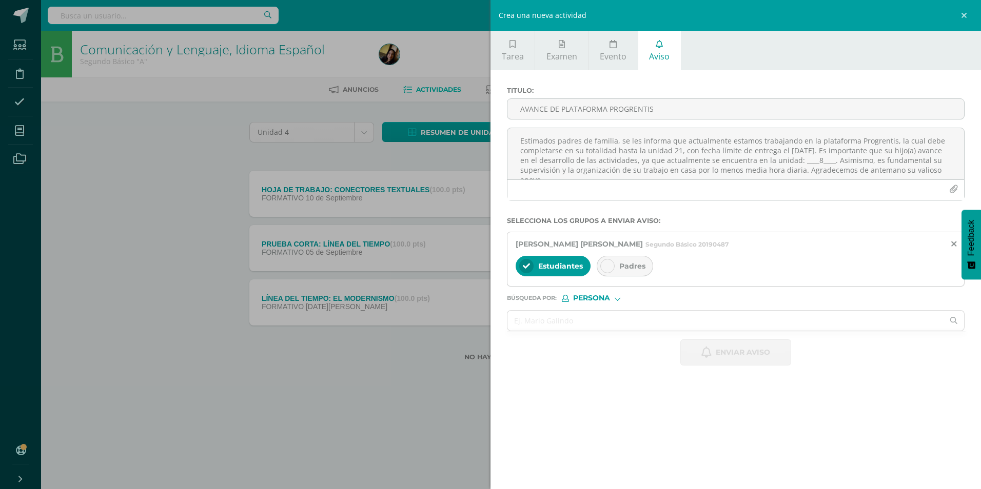
click at [606, 263] on icon at bounding box center [607, 266] width 7 height 7
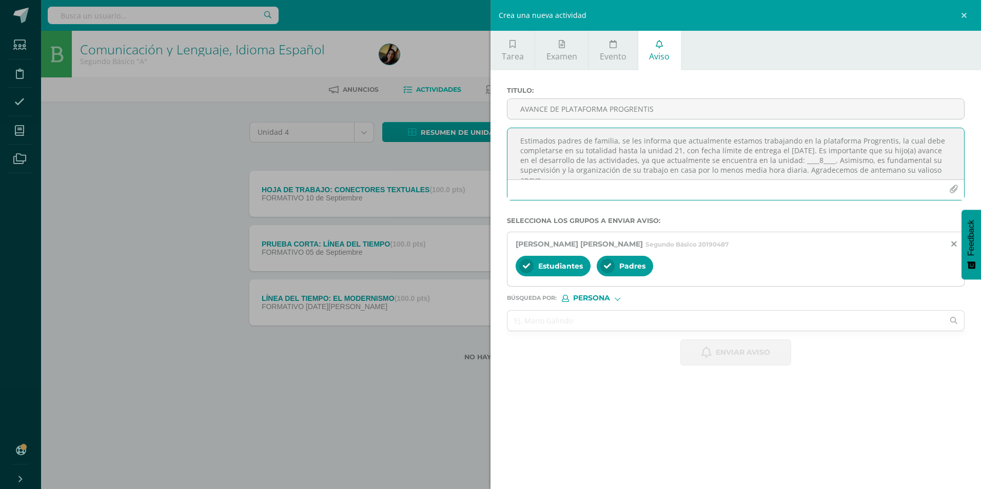
click at [619, 129] on textarea "Estimados padres de familia, se les informa que actualmente estamos trabajando …" at bounding box center [735, 153] width 457 height 51
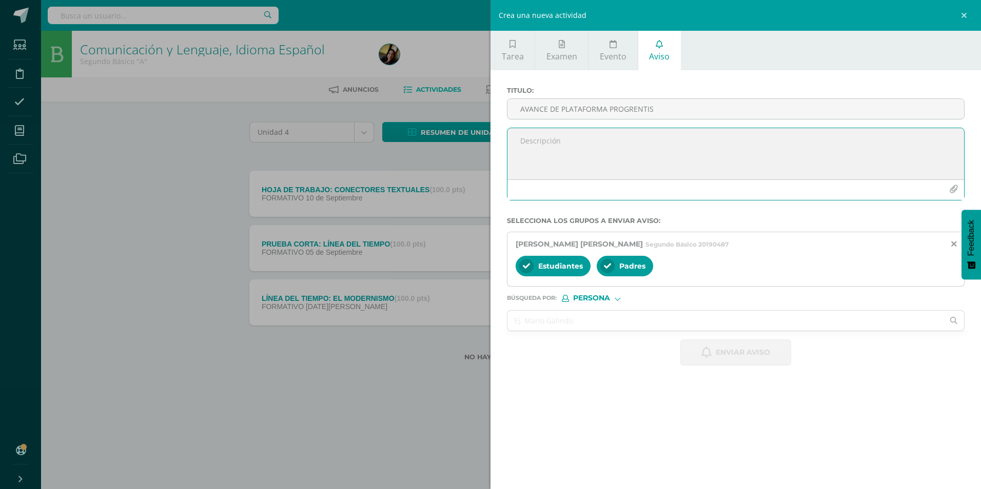
paste textarea "Estimados padres de familia, se les informa que actualmente estamos trabajando …"
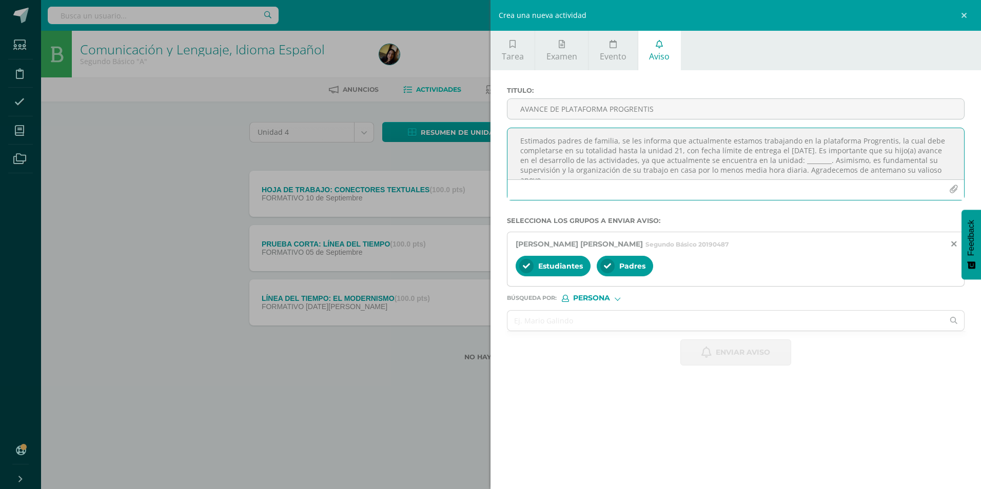
scroll to position [6, 0]
click at [834, 159] on textarea "Estimados padres de familia, se les informa que actualmente estamos trabajando …" at bounding box center [735, 153] width 457 height 51
type textarea "Estimados padres de familia, se les informa que actualmente estamos trabajando …"
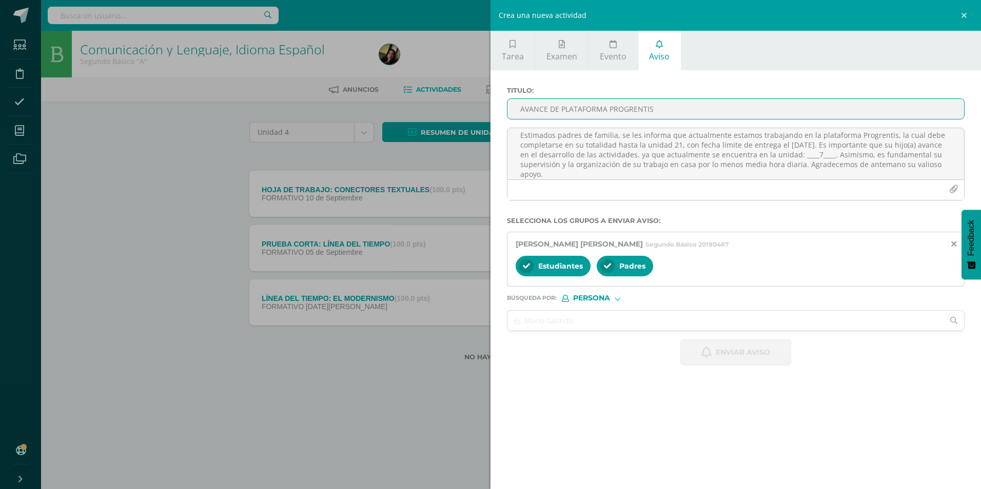
click at [588, 113] on input "AVANCE DE PLATAFORMA PROGRENTIS" at bounding box center [735, 109] width 457 height 20
type input "AVANCE EN PLATAFORMA PROGRENTIS"
click at [716, 350] on span "Enviar aviso" at bounding box center [743, 352] width 54 height 25
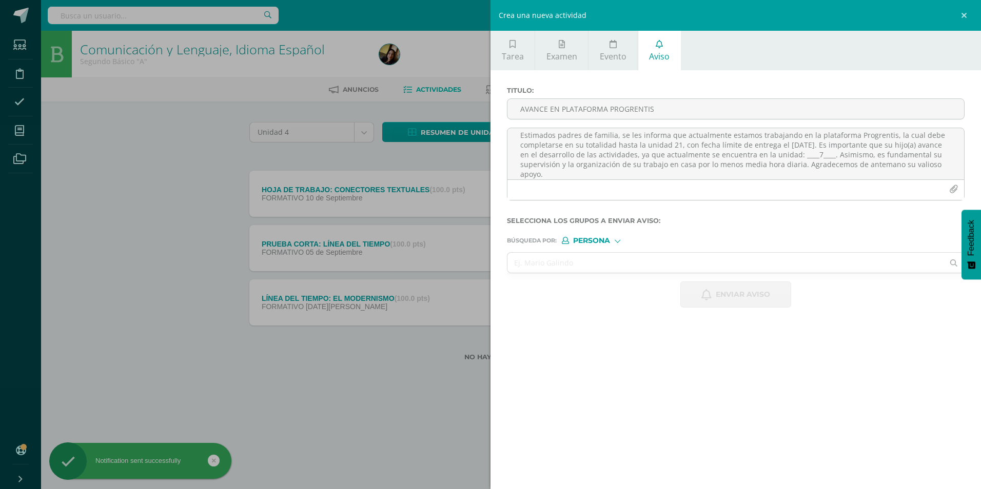
scroll to position [0, 0]
click at [610, 265] on input "text" at bounding box center [725, 263] width 436 height 20
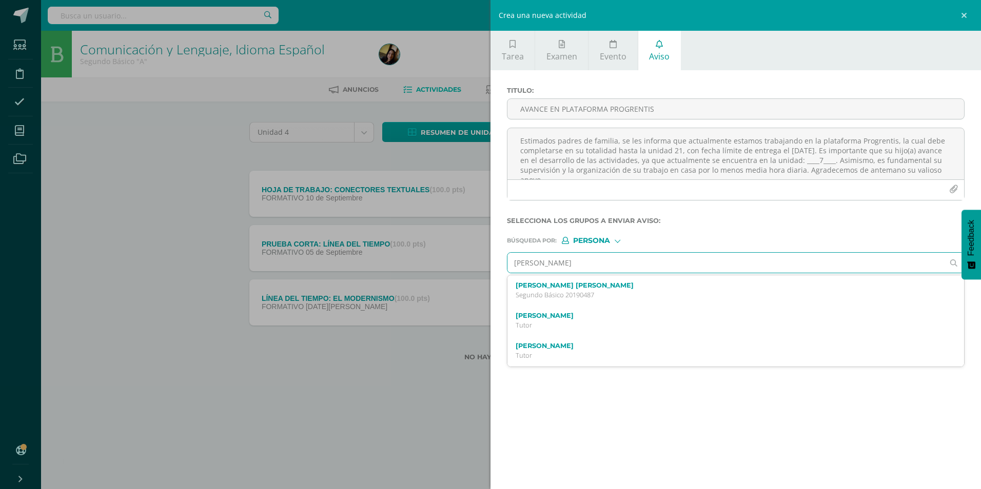
type input "[PERSON_NAME]"
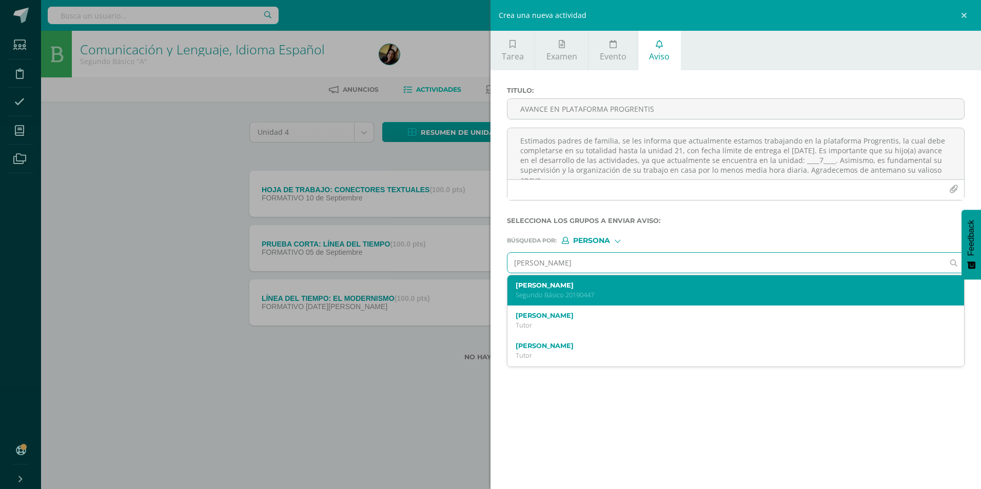
click at [590, 283] on label "[PERSON_NAME]" at bounding box center [726, 286] width 420 height 8
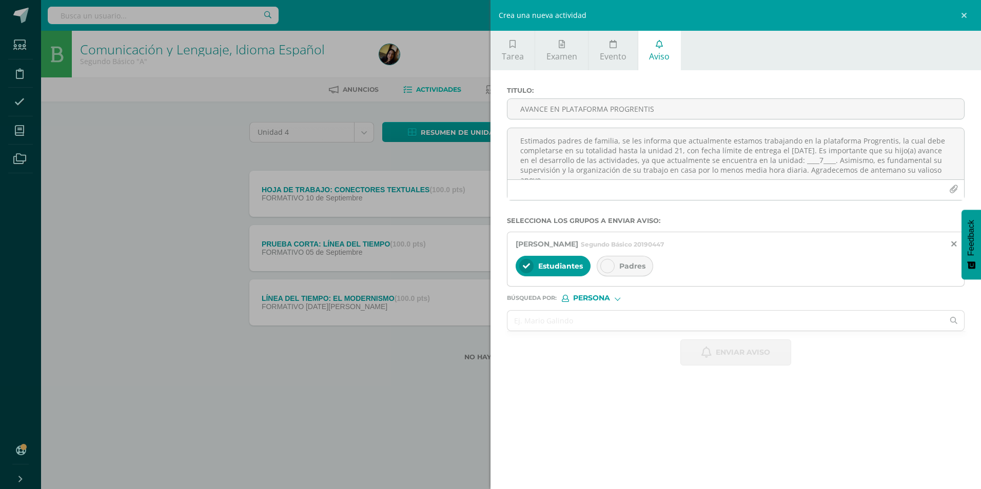
click at [602, 268] on div at bounding box center [607, 266] width 14 height 14
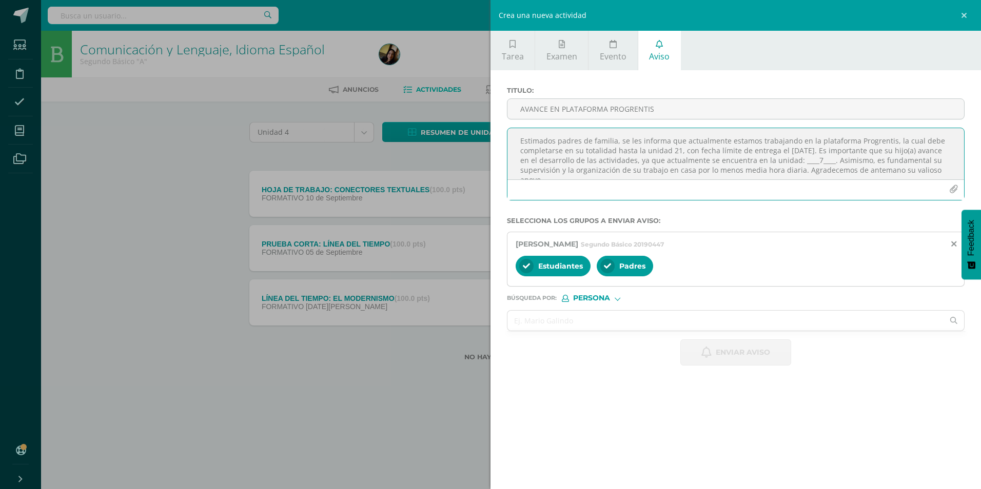
click at [579, 164] on textarea "Estimados padres de familia, se les informa que actualmente estamos trabajando …" at bounding box center [735, 153] width 457 height 51
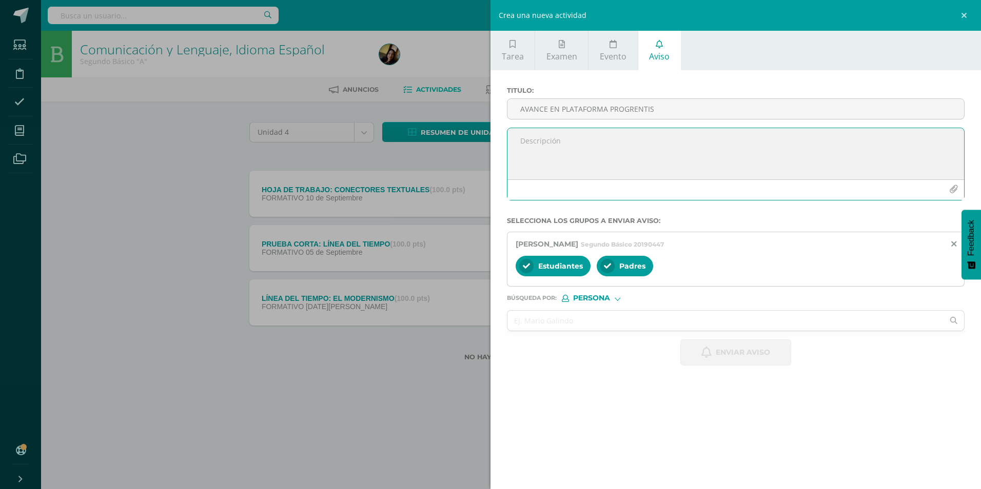
paste textarea "Estimados padres de familia, se les informa que actualmente estamos trabajando …"
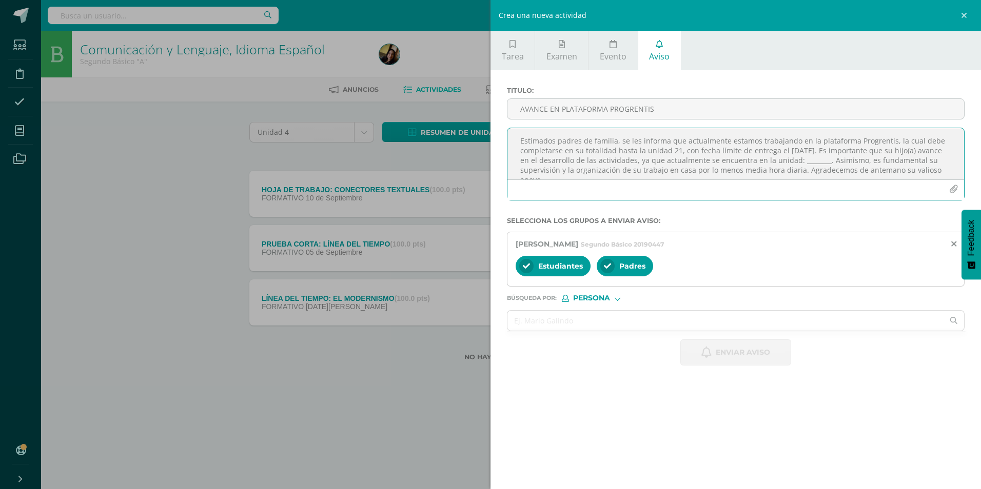
scroll to position [6, 0]
click at [830, 154] on textarea "Estimados padres de familia, se les informa que actualmente estamos trabajando …" at bounding box center [735, 153] width 457 height 51
type textarea "Estimados padres de familia, se les informa que actualmente estamos trabajando …"
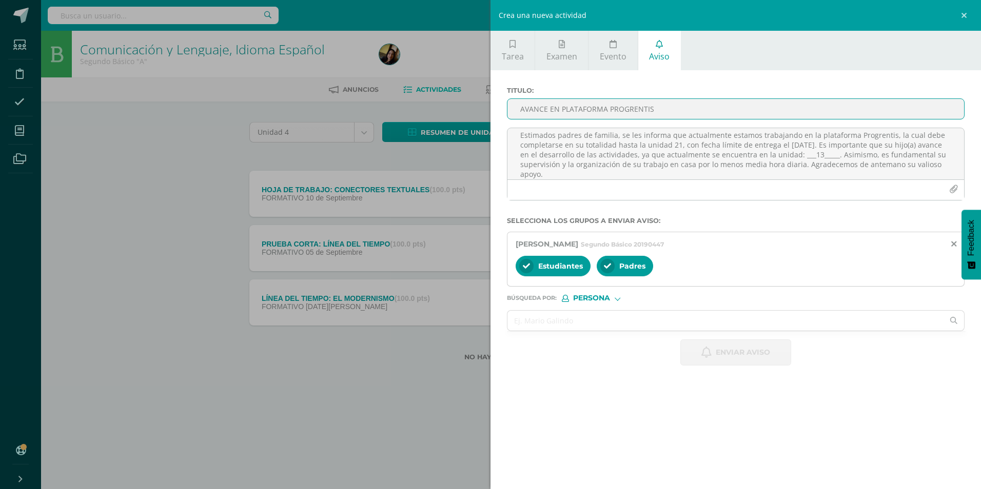
click at [690, 111] on input "AVANCE EN PLATAFORMA PROGRENTIS" at bounding box center [735, 109] width 457 height 20
type input "AVANCE DE PLATAFORMA PROGRENTIS"
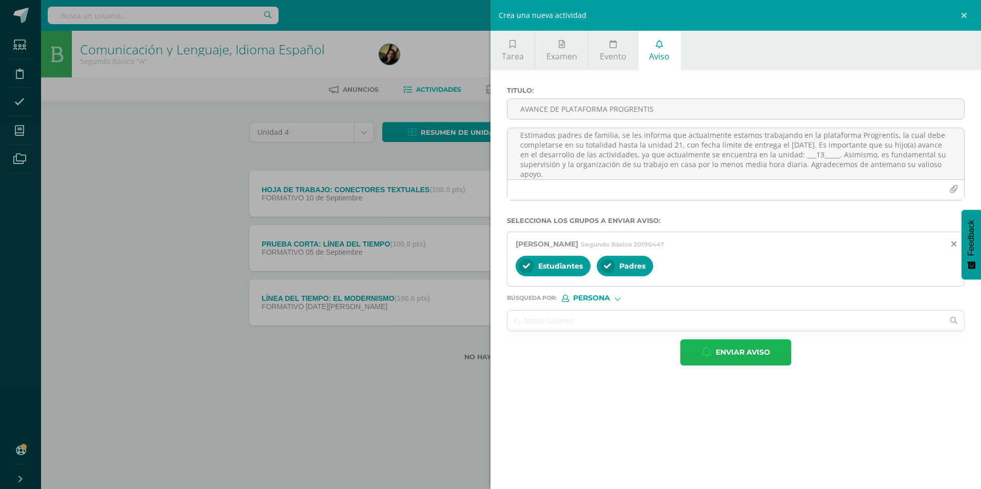
click at [734, 344] on span "Enviar aviso" at bounding box center [743, 352] width 54 height 25
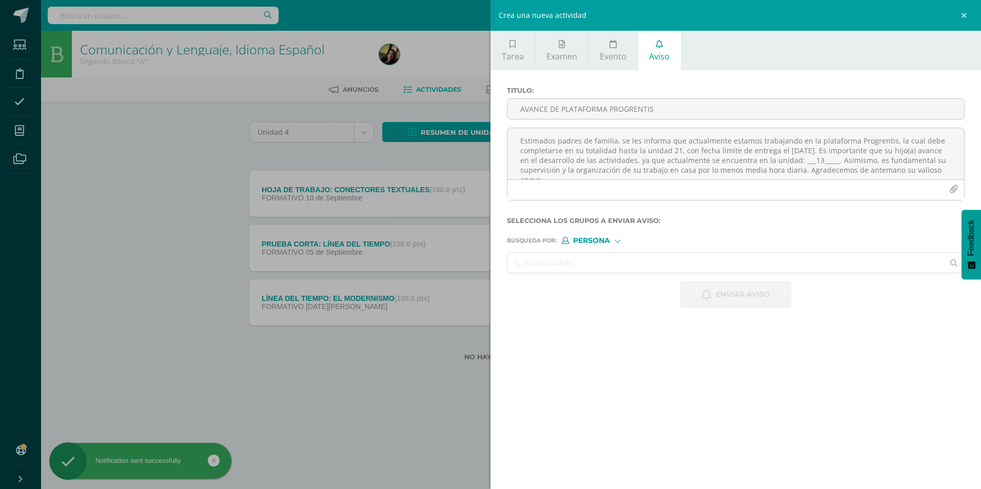
click at [679, 272] on input "text" at bounding box center [725, 263] width 436 height 20
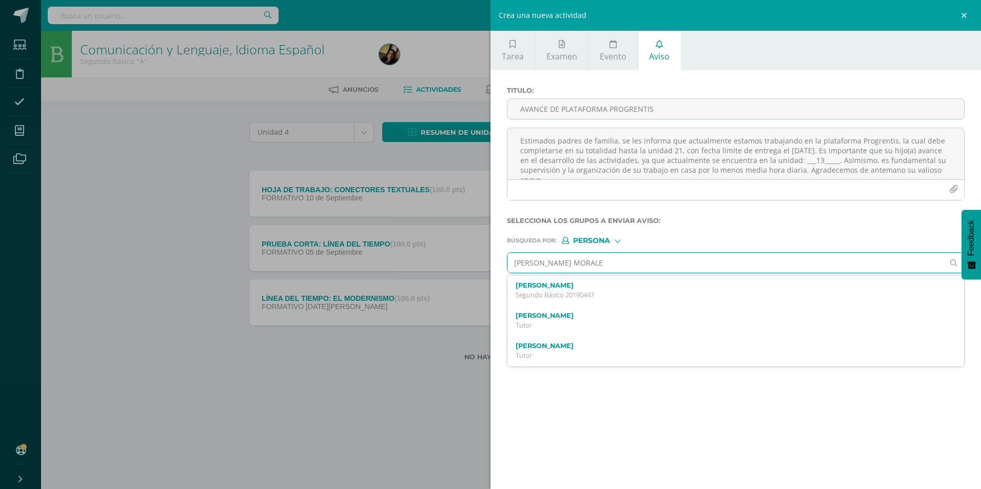
type input "[PERSON_NAME]"
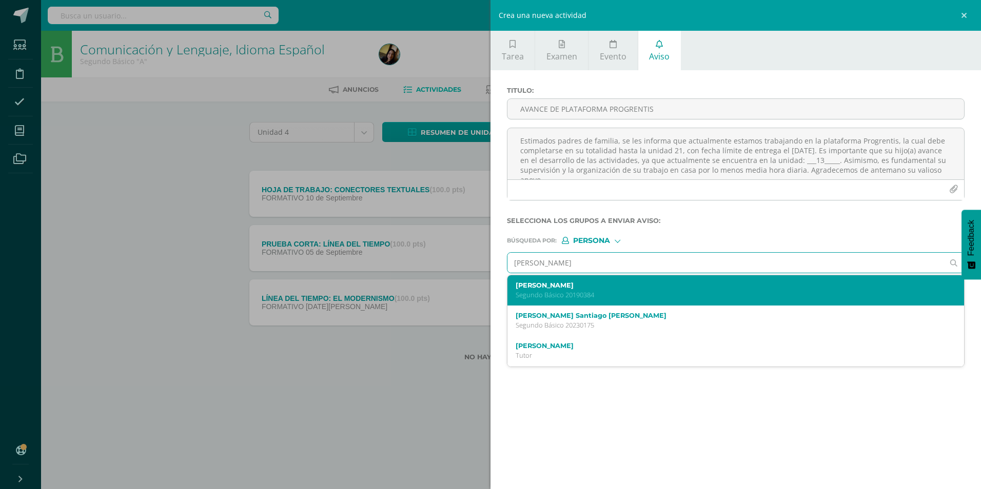
click at [543, 297] on p "Segundo Básico 20190384" at bounding box center [726, 295] width 420 height 9
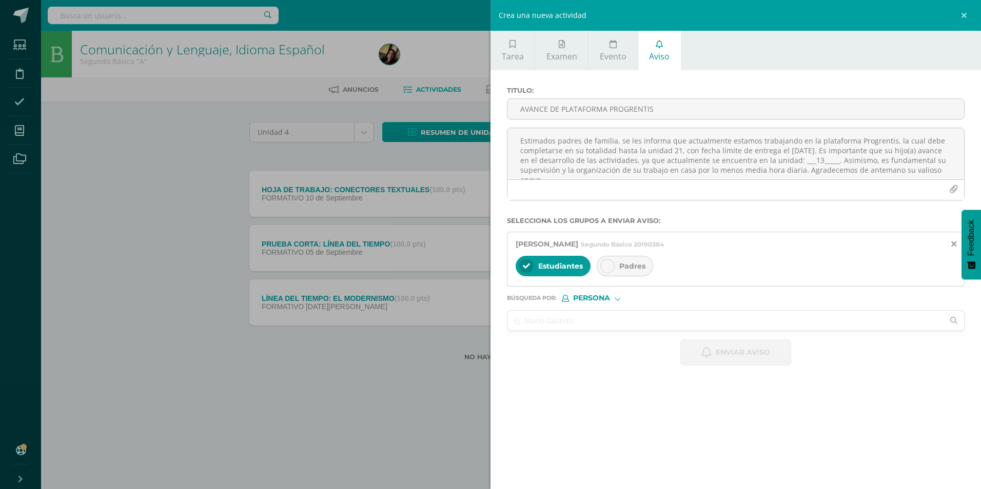
click at [606, 264] on icon at bounding box center [607, 266] width 7 height 7
click at [603, 139] on textarea "Estimados padres de familia, se les informa que actualmente estamos trabajando …" at bounding box center [735, 153] width 457 height 51
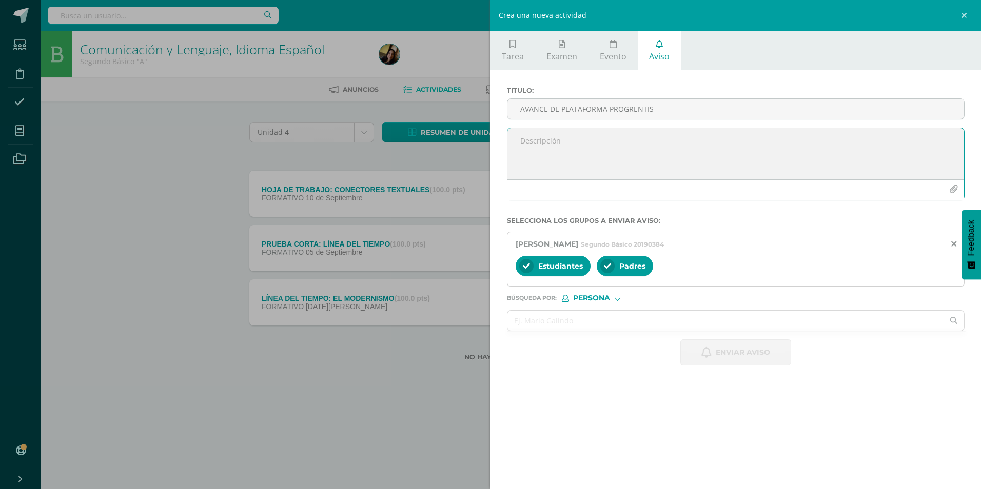
paste textarea "Estimados padres de familia, se les informa que actualmente estamos trabajando …"
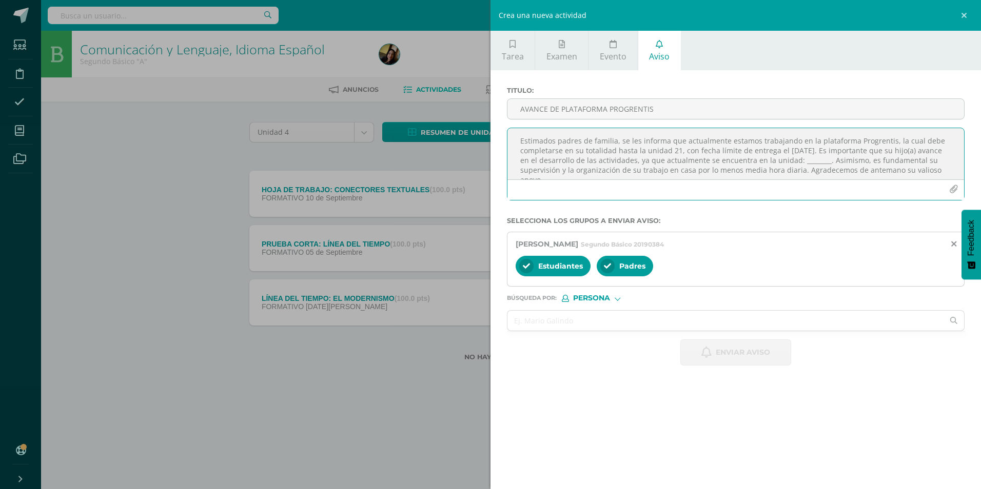
scroll to position [6, 0]
click at [829, 154] on textarea "Estimados padres de familia, se les informa que actualmente estamos trabajando …" at bounding box center [735, 153] width 457 height 51
type textarea "Estimados padres de familia, se les informa que actualmente estamos trabajando …"
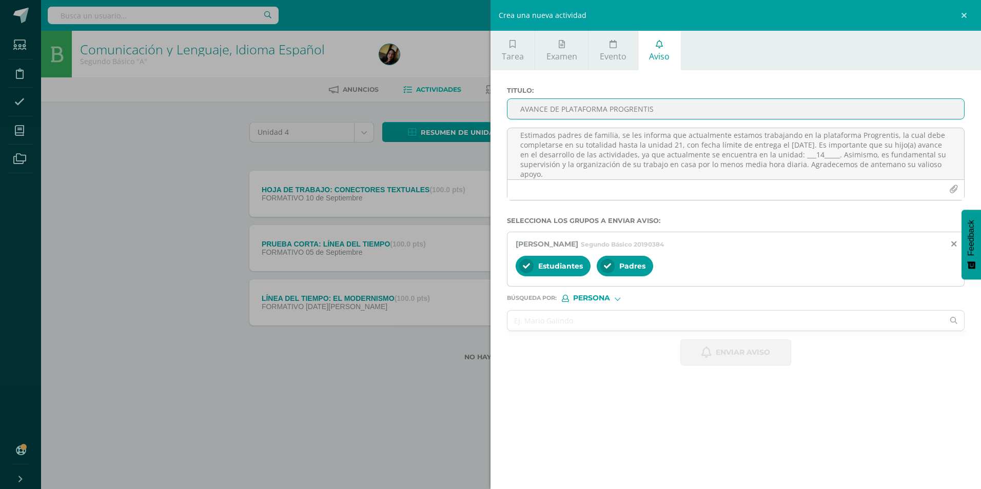
click at [665, 105] on input "AVANCE DE PLATAFORMA PROGRENTIS" at bounding box center [735, 109] width 457 height 20
type input "AVANCE DE PLATAFORMA PROGRENTIS"
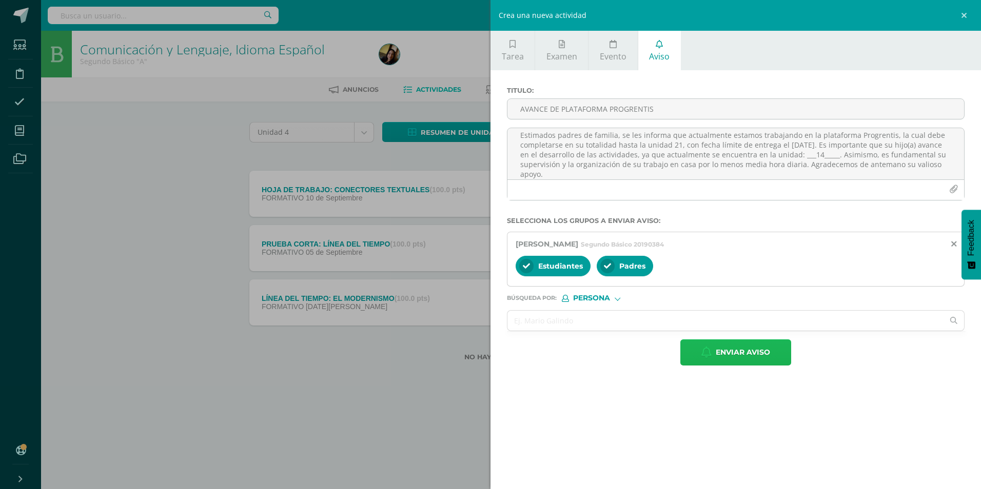
click at [738, 359] on span "Enviar aviso" at bounding box center [743, 352] width 54 height 25
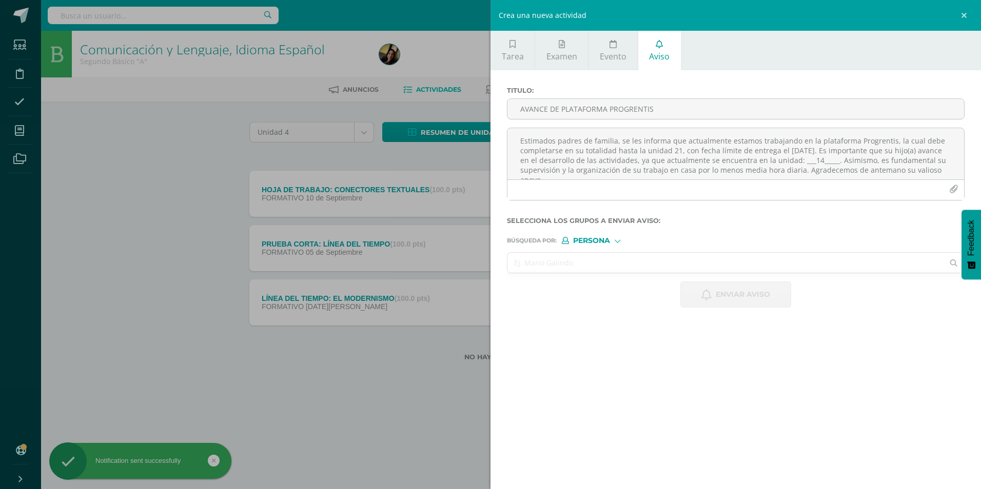
click at [635, 266] on input "text" at bounding box center [725, 263] width 436 height 20
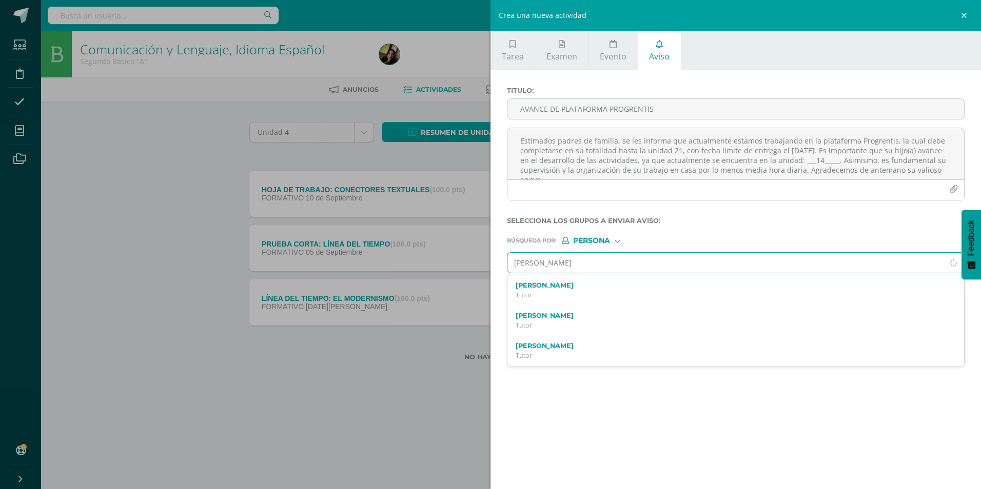
type input "[PERSON_NAME]"
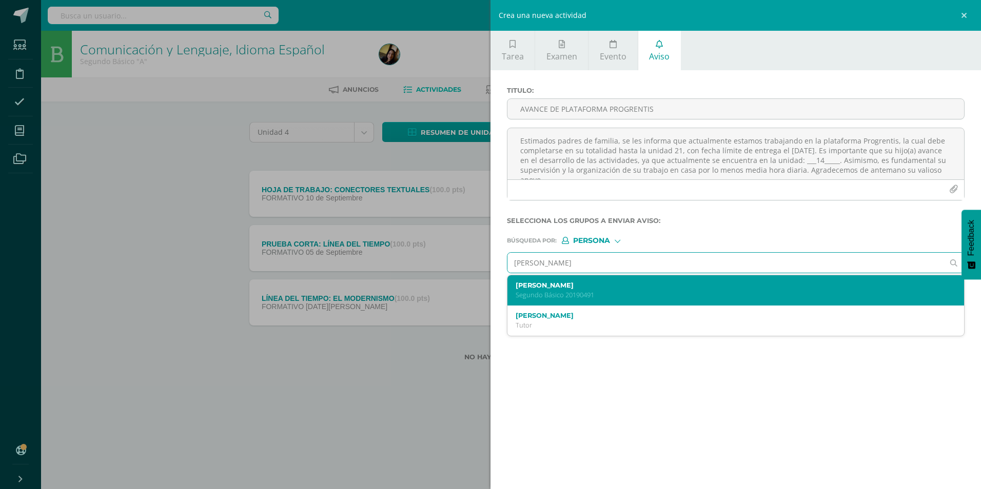
click at [655, 286] on label "[PERSON_NAME]" at bounding box center [726, 286] width 420 height 8
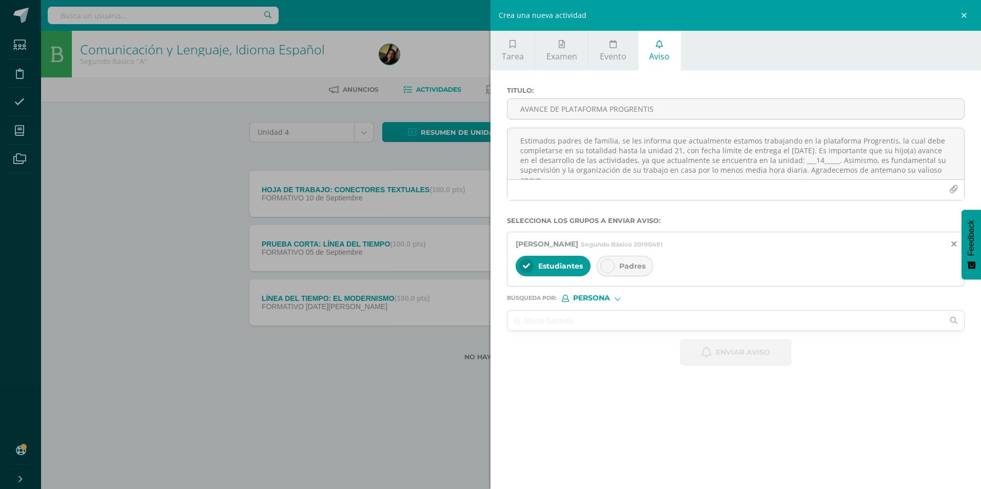
click at [621, 262] on span "Padres" at bounding box center [632, 266] width 26 height 9
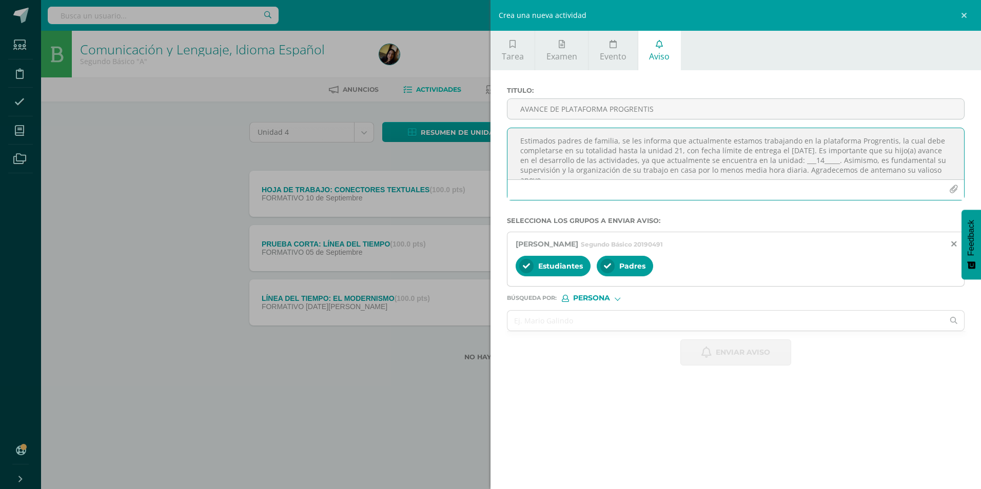
click at [605, 179] on textarea "Estimados padres de familia, se les informa que actualmente estamos trabajando …" at bounding box center [735, 153] width 457 height 51
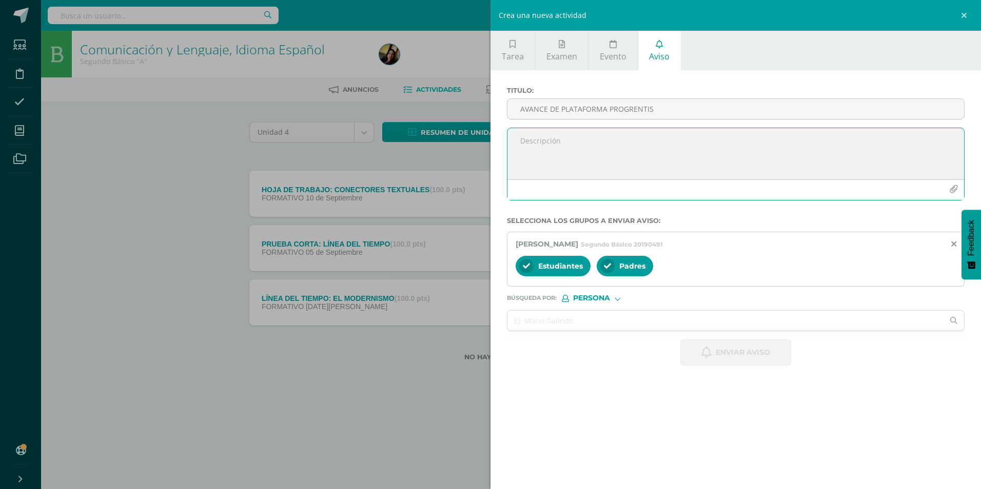
paste textarea "Estimados padres de familia, se les informa que actualmente estamos trabajando …"
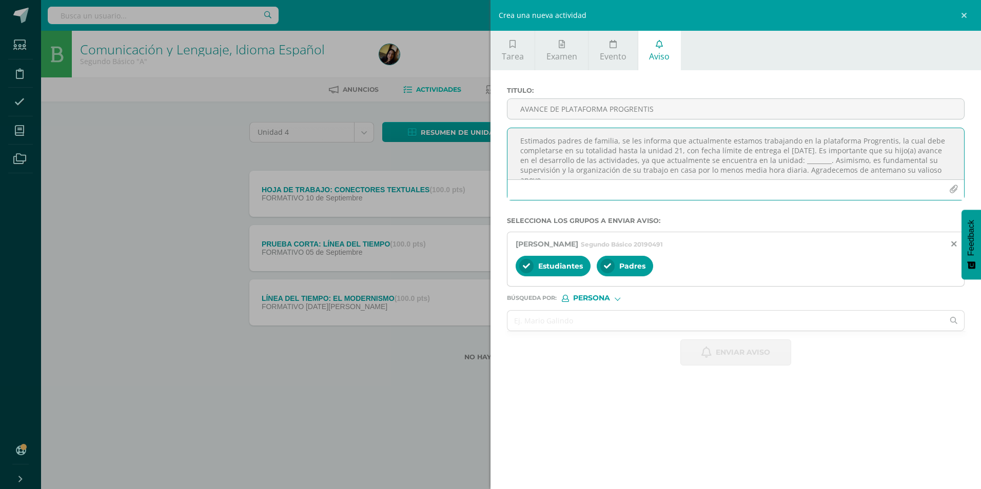
scroll to position [6, 0]
click at [827, 154] on textarea "Estimados padres de familia, se les informa que actualmente estamos trabajando …" at bounding box center [735, 153] width 457 height 51
type textarea "Estimados padres de familia, se les informa que actualmente estamos trabajando …"
click at [651, 102] on input "AVANCE DE PLATAFORMA PROGRENTIS" at bounding box center [735, 109] width 457 height 20
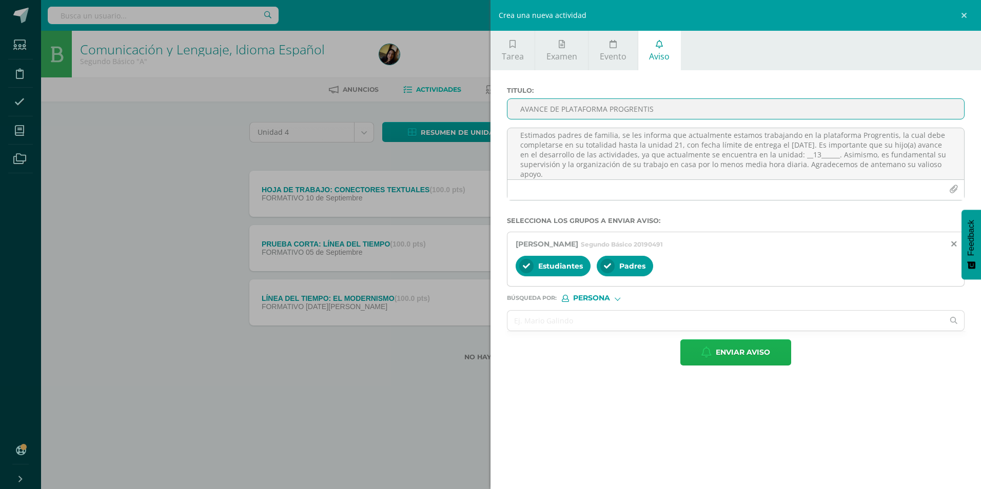
type input "AVANCE DE PLATAFORMA PROGRENTIS"
click at [722, 359] on span "Enviar aviso" at bounding box center [743, 352] width 54 height 25
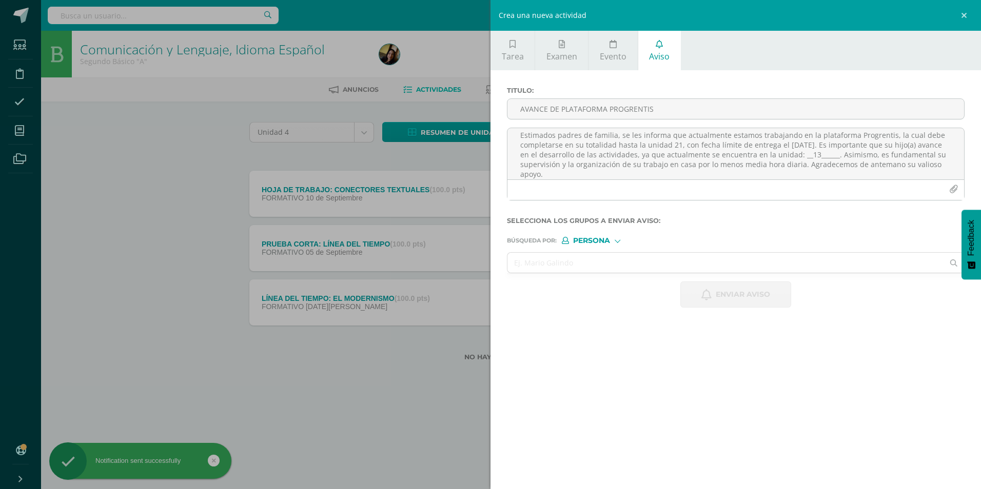
scroll to position [0, 0]
click at [623, 272] on input "text" at bounding box center [725, 263] width 436 height 20
type input "A"
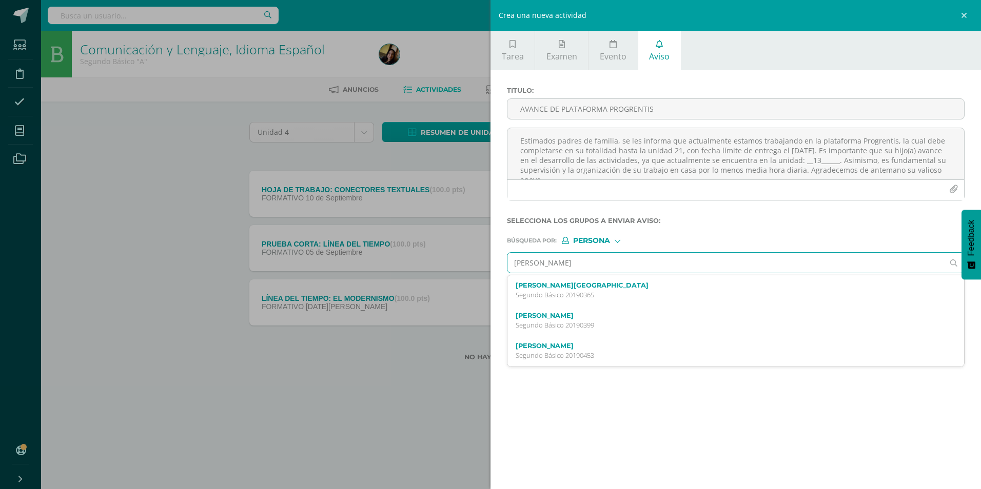
type input "[PERSON_NAME]"
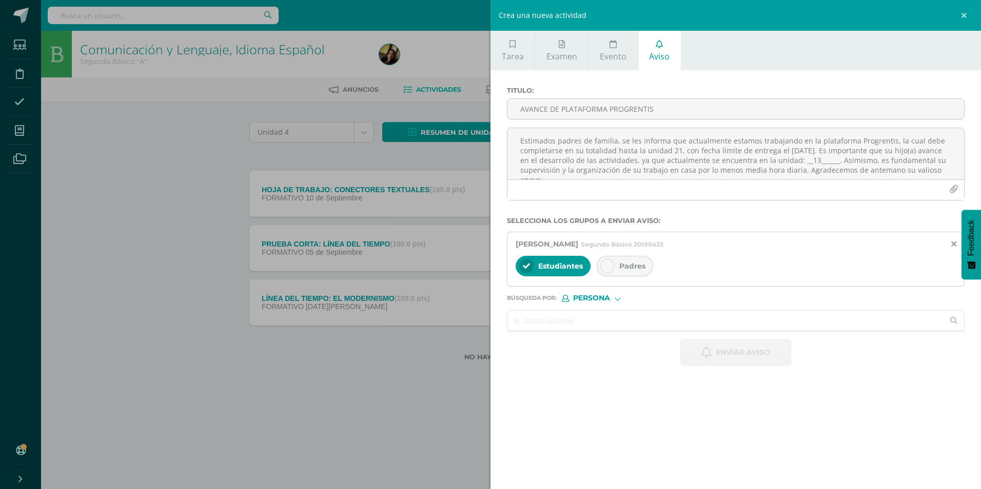
click at [608, 265] on icon at bounding box center [607, 266] width 7 height 7
click at [596, 156] on textarea "Estimados padres de familia, se les informa que actualmente estamos trabajando …" at bounding box center [735, 153] width 457 height 51
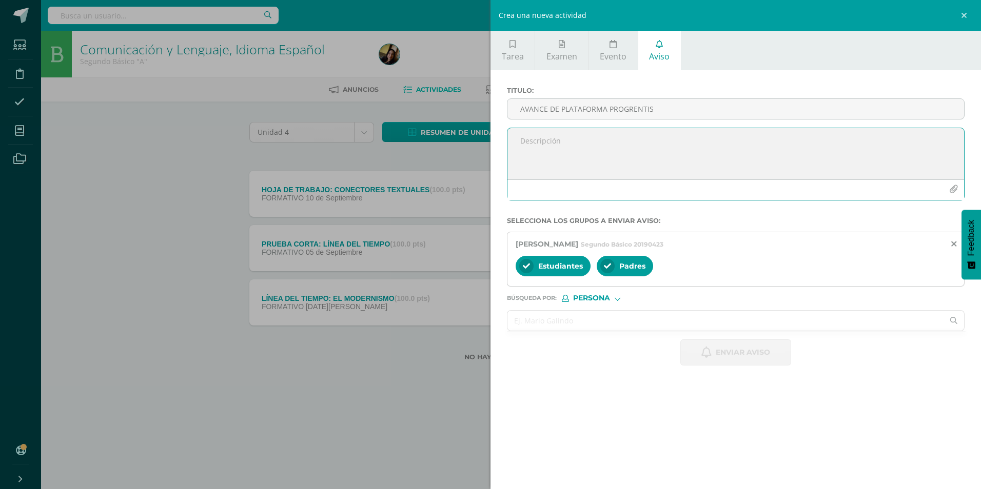
paste textarea "Estimados padres de familia, se les informa que actualmente estamos trabajando …"
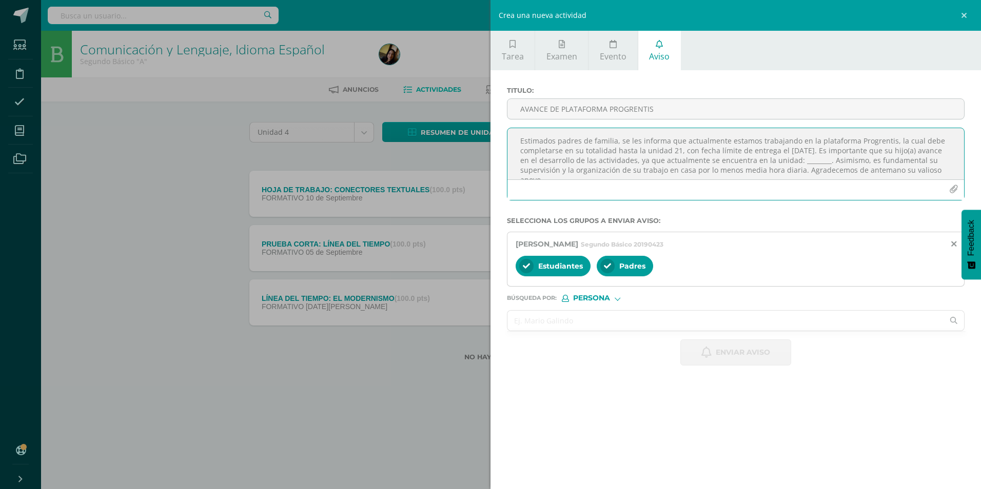
scroll to position [6, 0]
click at [830, 156] on textarea "Estimados padres de familia, se les informa que actualmente estamos trabajando …" at bounding box center [735, 153] width 457 height 51
type textarea "Estimados padres de familia, se les informa que actualmente estamos trabajando …"
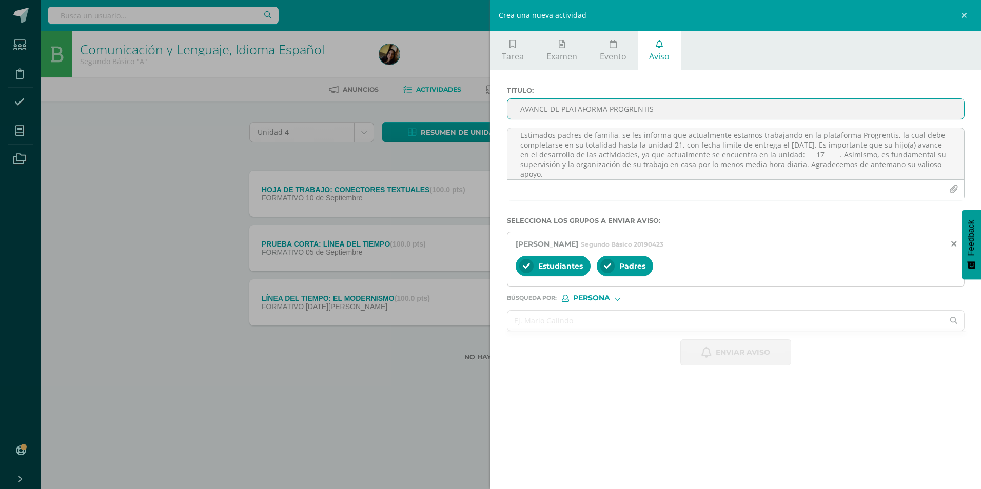
click at [722, 105] on input "AVANCE DE PLATAFORMA PROGRENTIS" at bounding box center [735, 109] width 457 height 20
click at [618, 108] on input "AVANCE DE PLATAFORMA EN PROGRENTIS" at bounding box center [735, 109] width 457 height 20
type input "AVANCE DE PLATAFORMA PROGRENTIS"
click at [727, 354] on span "Enviar aviso" at bounding box center [743, 352] width 54 height 25
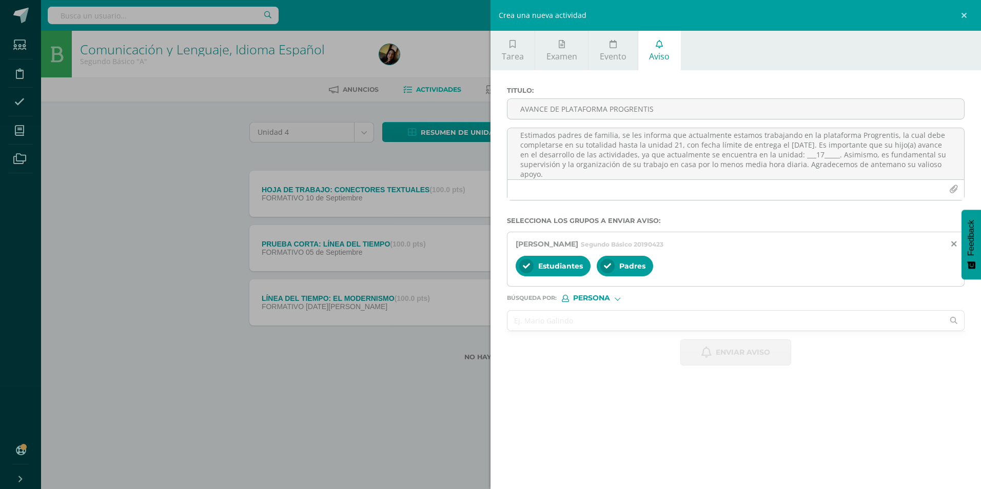
scroll to position [0, 0]
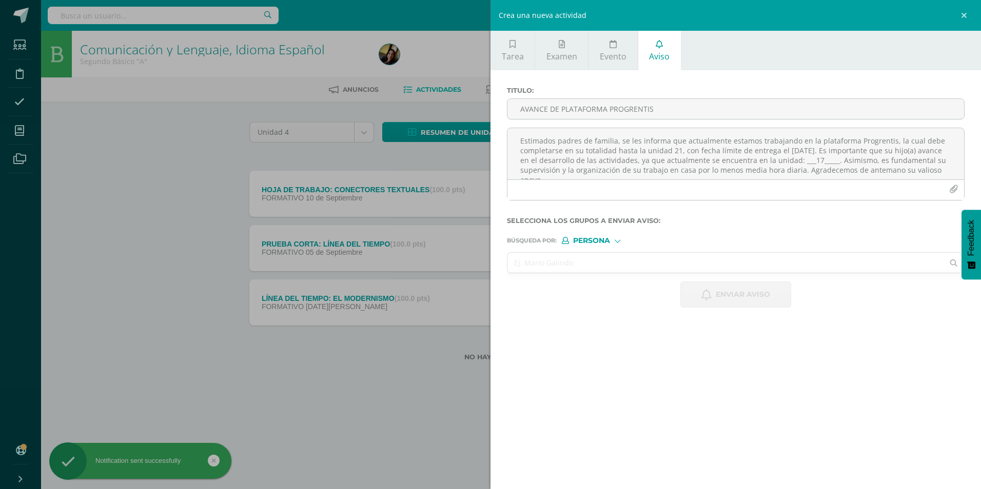
click at [652, 264] on input "text" at bounding box center [725, 263] width 436 height 20
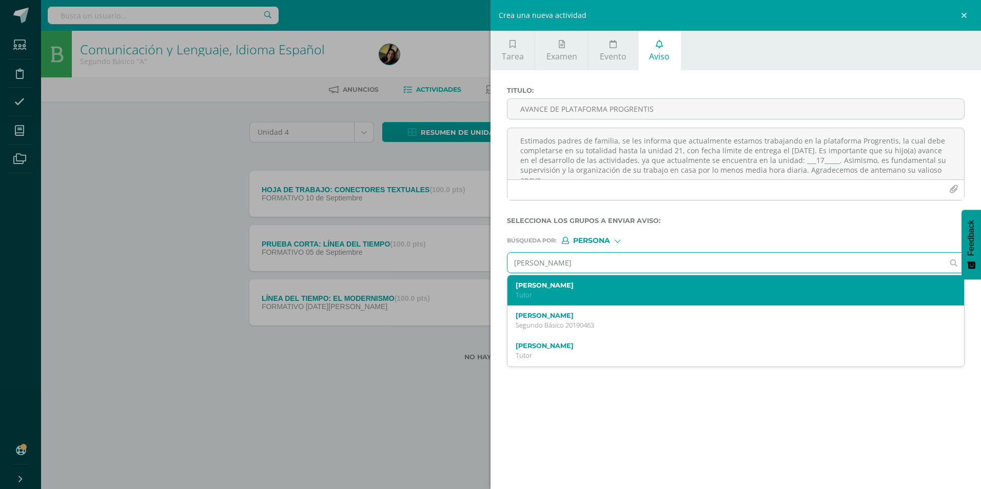
type input "[PERSON_NAME]"
click at [604, 287] on label "[PERSON_NAME][GEOGRAPHIC_DATA]" at bounding box center [726, 286] width 420 height 8
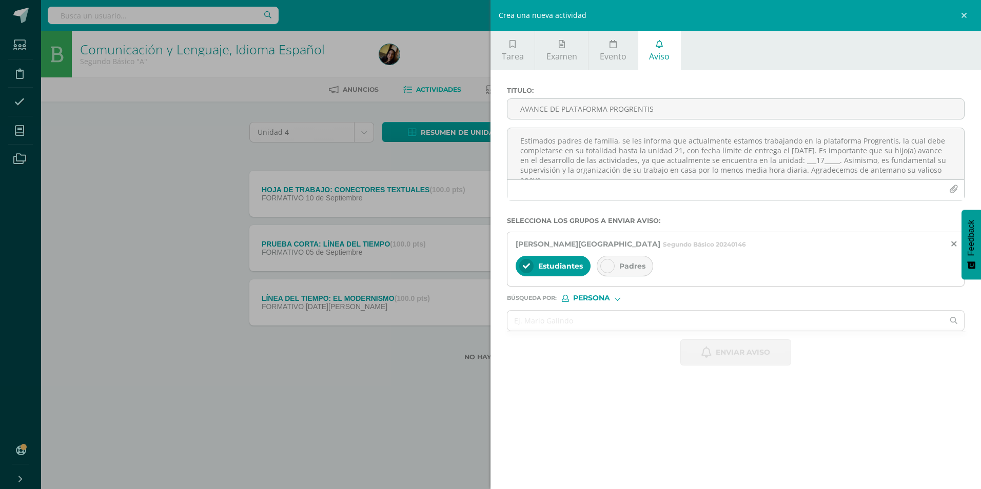
click at [615, 267] on div "Padres" at bounding box center [625, 266] width 56 height 21
click at [608, 124] on div "Titulo : AVANCE DE PLATAFORMA PROGRENTIS" at bounding box center [736, 107] width 466 height 41
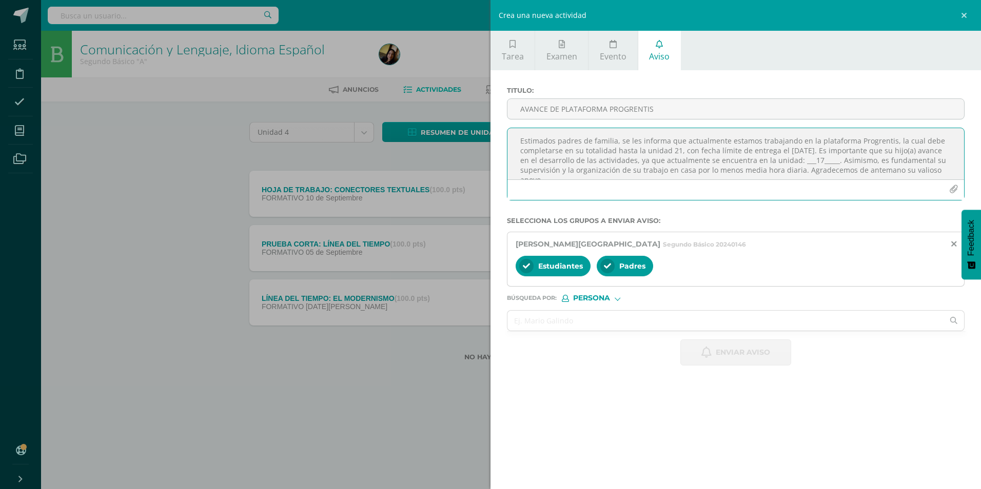
click at [607, 156] on textarea "Estimados padres de familia, se les informa que actualmente estamos trabajando …" at bounding box center [735, 153] width 457 height 51
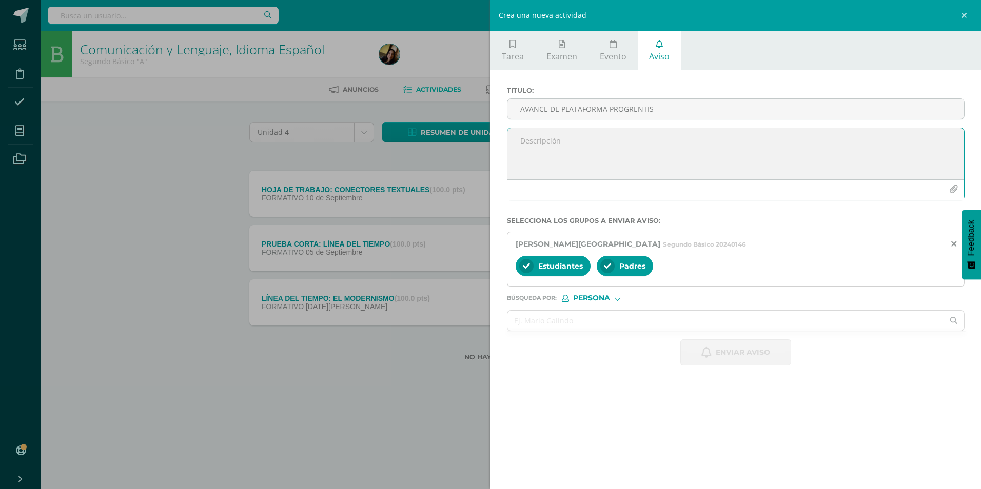
paste textarea "Estimados padres de familia, se les informa que actualmente estamos trabajando …"
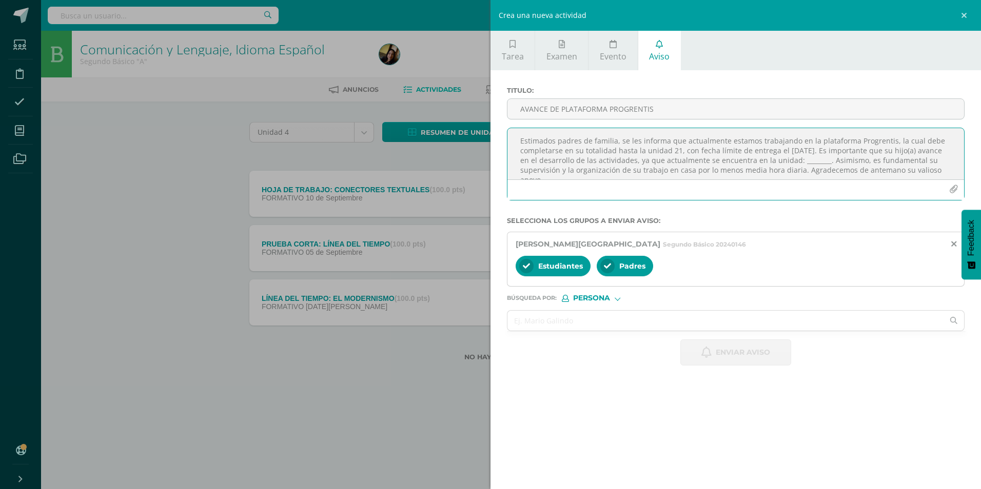
scroll to position [6, 0]
click at [835, 154] on textarea "Estimados padres de familia, se les informa que actualmente estamos trabajando …" at bounding box center [735, 153] width 457 height 51
type textarea "Estimados padres de familia, se les informa que actualmente estamos trabajando …"
click at [658, 110] on input "AVANCE DE PLATAFORMA PROGRENTIS" at bounding box center [735, 109] width 457 height 20
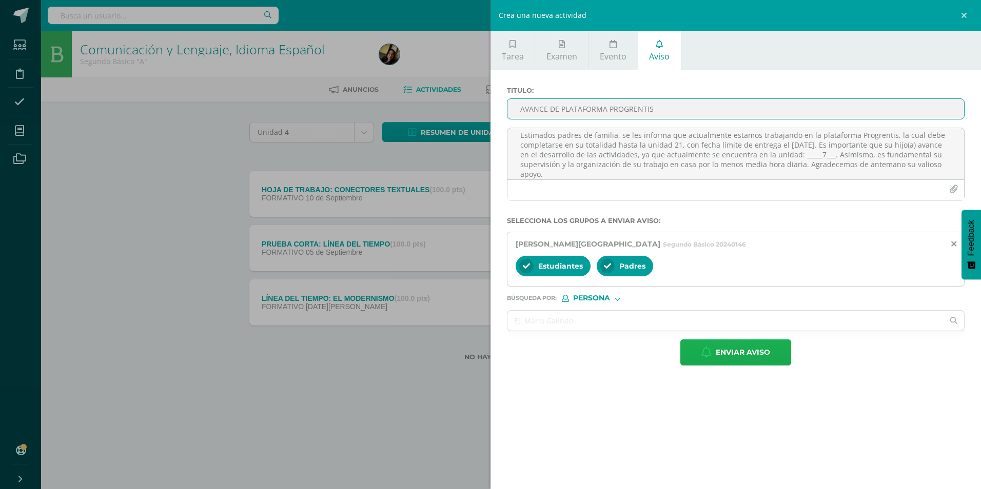
type input "AVANCE DE PLATAFORMA PROGRENTIS"
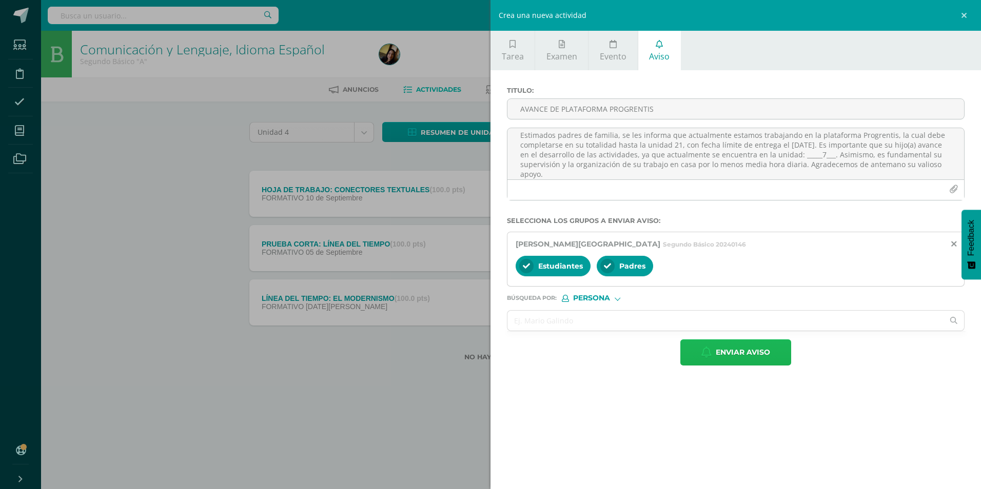
click at [698, 359] on button "Enviar aviso" at bounding box center [735, 353] width 111 height 26
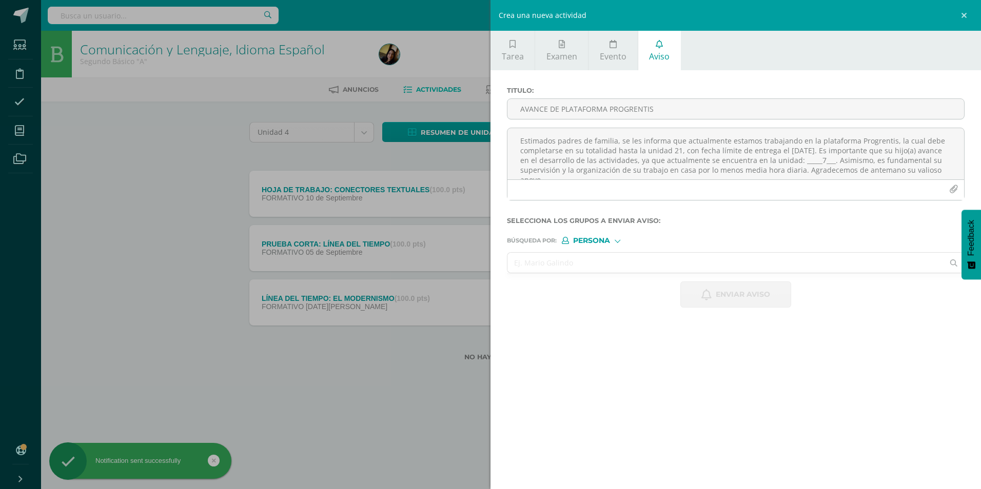
click at [744, 264] on input "text" at bounding box center [725, 263] width 436 height 20
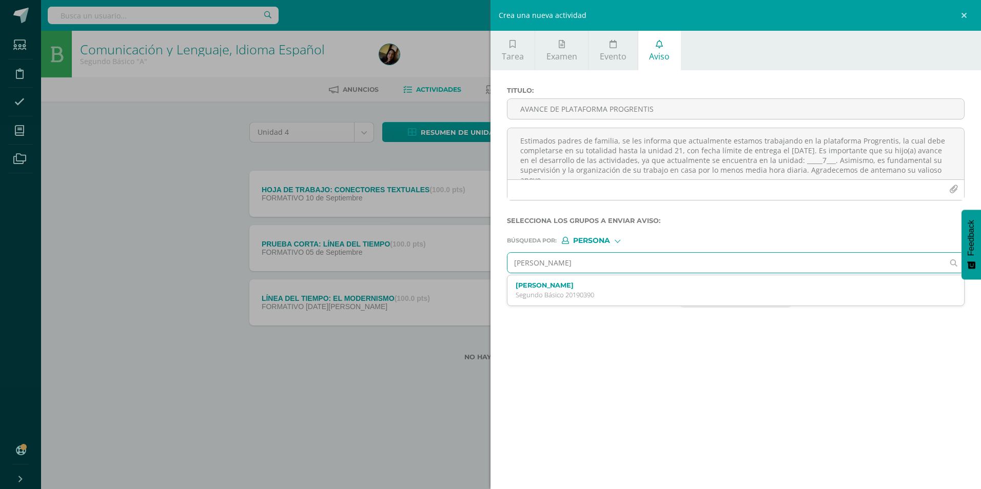
type input "[PERSON_NAME]<"
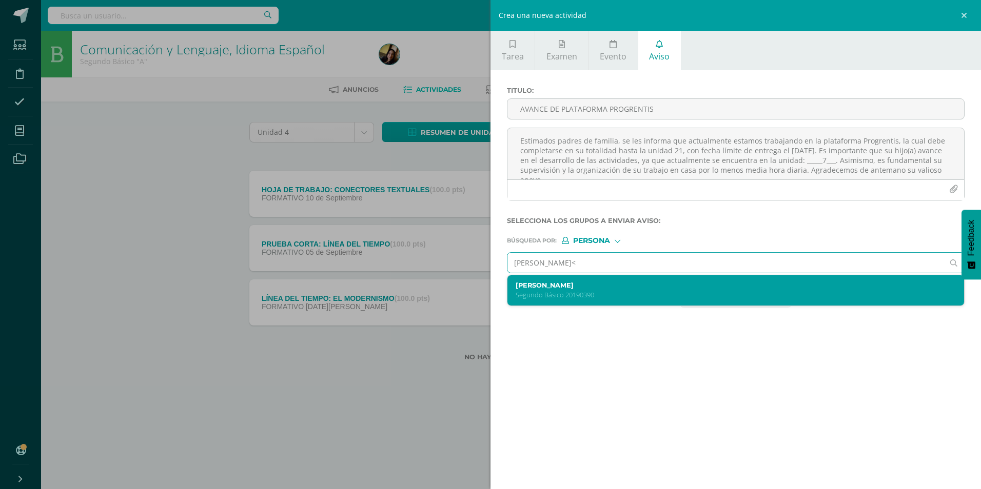
click at [651, 293] on p "Segundo Básico 20190390" at bounding box center [726, 295] width 420 height 9
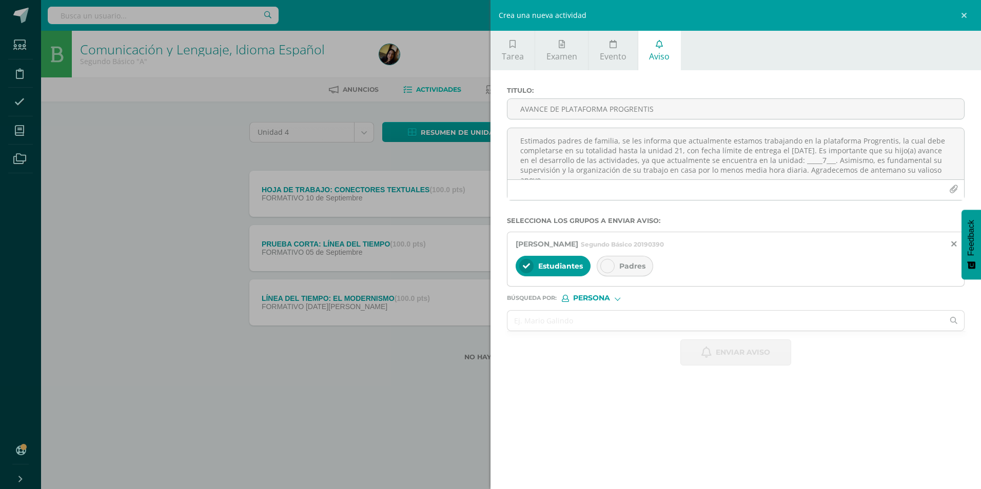
click at [633, 268] on span "Padres" at bounding box center [632, 266] width 26 height 9
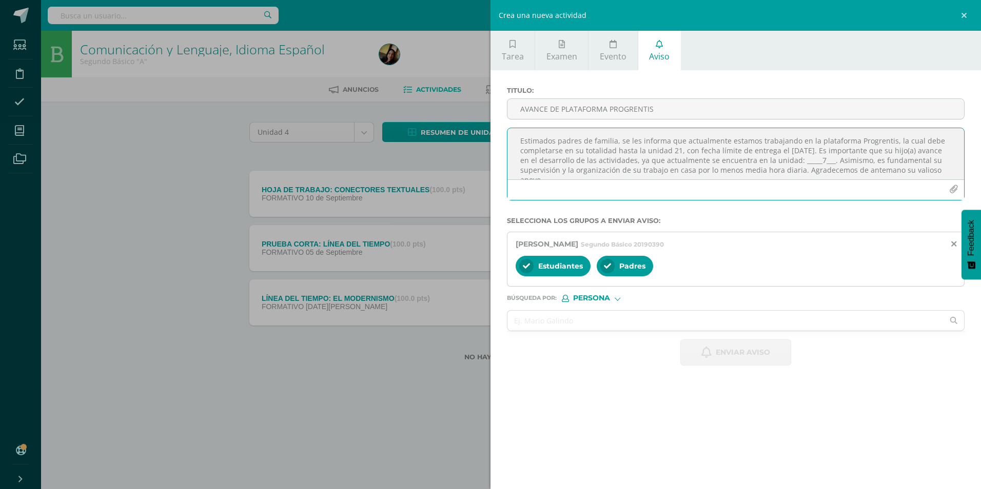
click at [593, 151] on textarea "Estimados padres de familia, se les informa que actualmente estamos trabajando …" at bounding box center [735, 153] width 457 height 51
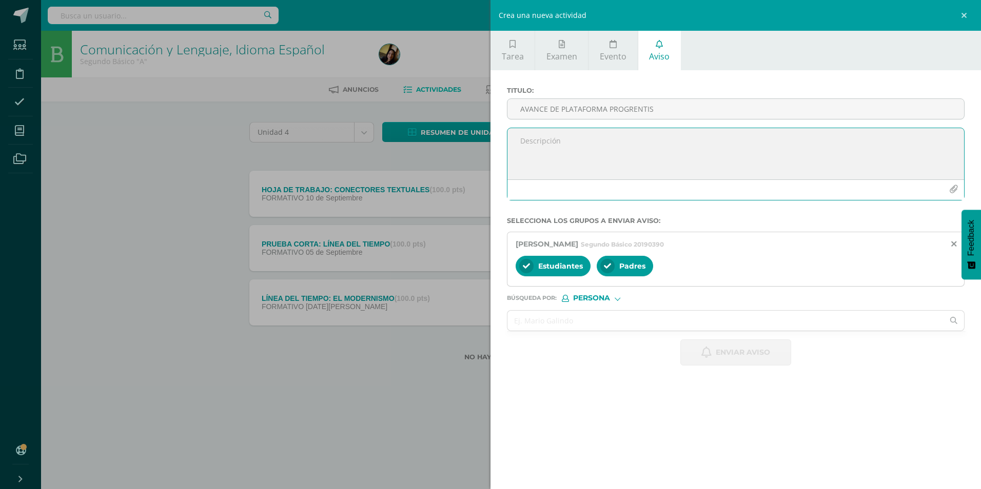
paste textarea "Estimados padres de familia, se les informa que actualmente estamos trabajando …"
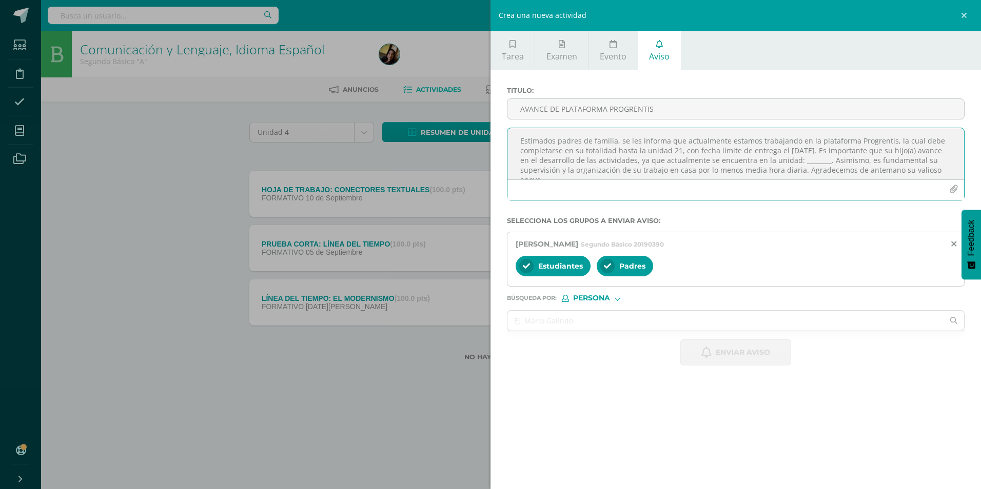
scroll to position [6, 0]
click at [827, 156] on textarea "Estimados padres de familia, se les informa que actualmente estamos trabajando …" at bounding box center [735, 153] width 457 height 51
type textarea "Estimados padres de familia, se les informa que actualmente estamos trabajando …"
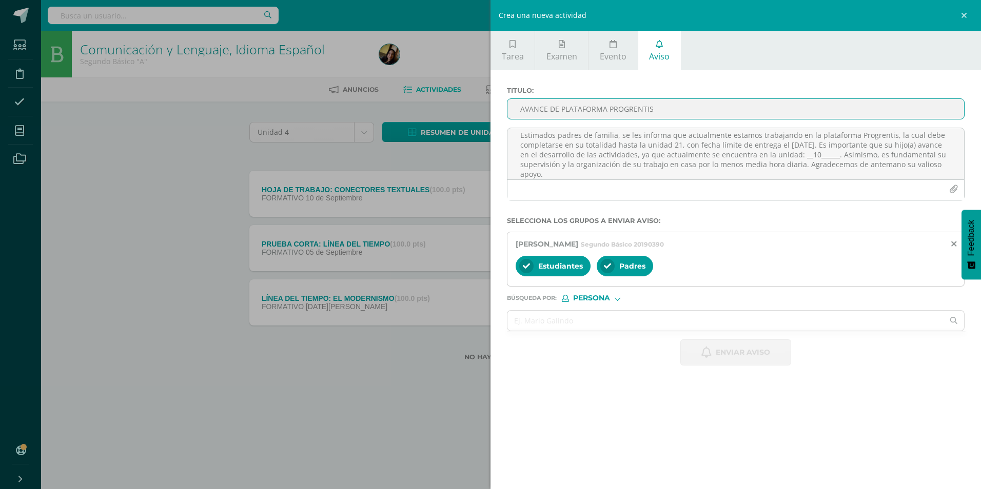
click at [611, 101] on input "AVANCE DE PLATAFORMA PROGRENTIS" at bounding box center [735, 109] width 457 height 20
type input "AVANCE DE PLATAFORMA PROGRENTIS"
click at [741, 343] on span "Enviar aviso" at bounding box center [743, 352] width 54 height 25
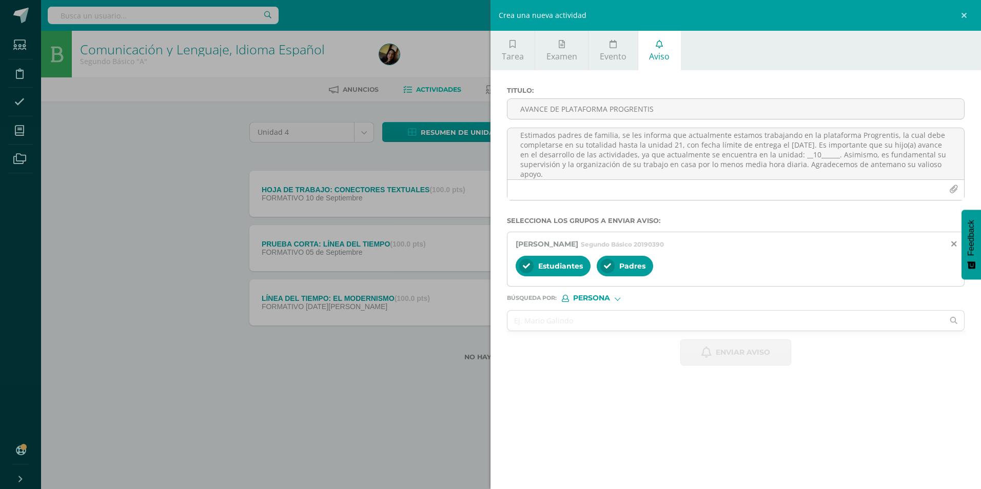
scroll to position [0, 0]
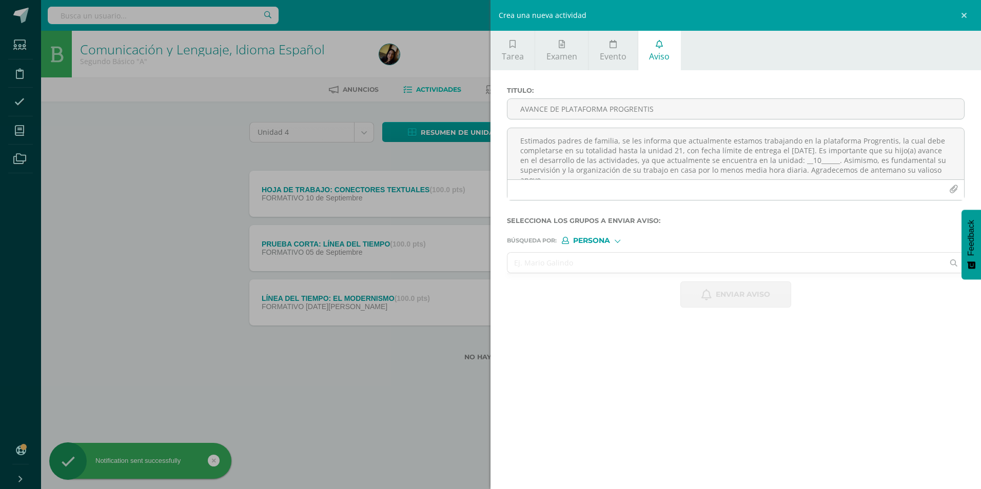
click at [645, 259] on input "text" at bounding box center [725, 263] width 436 height 20
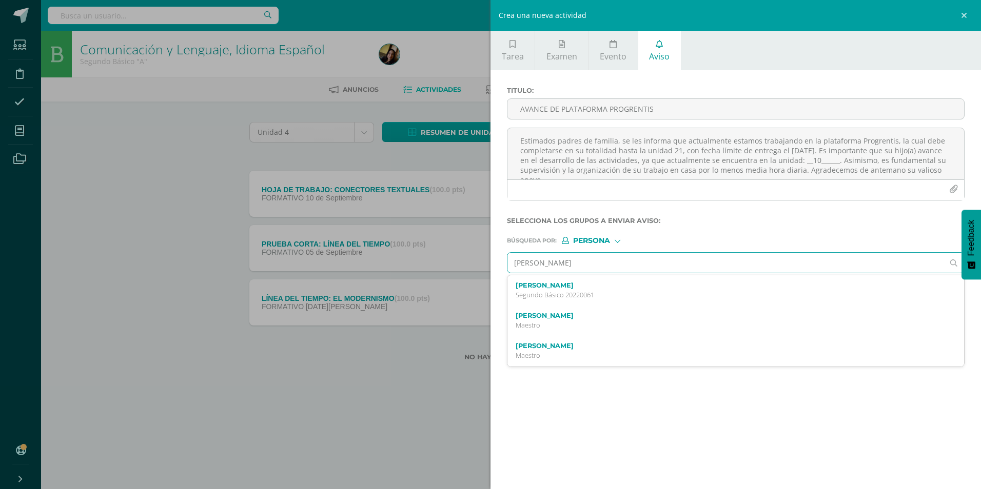
type input "[PERSON_NAME]"
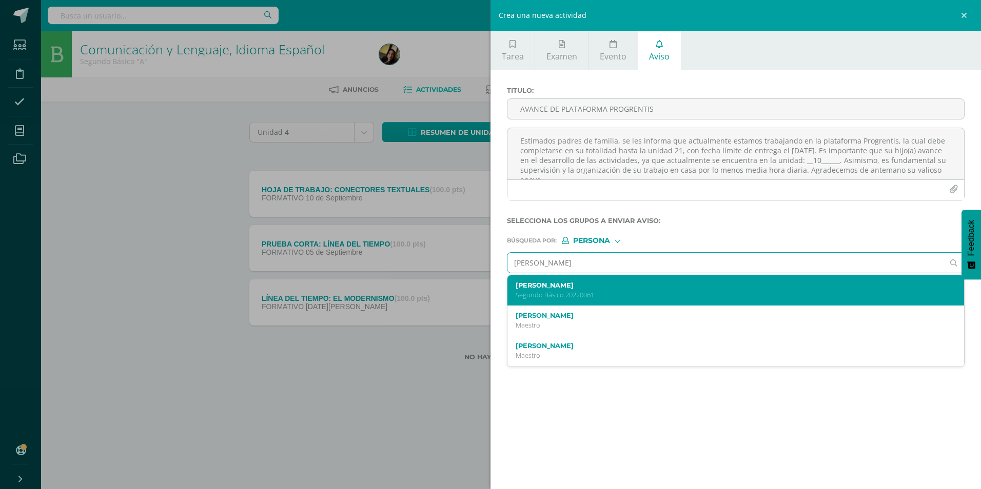
click at [594, 282] on label "[PERSON_NAME]" at bounding box center [726, 286] width 420 height 8
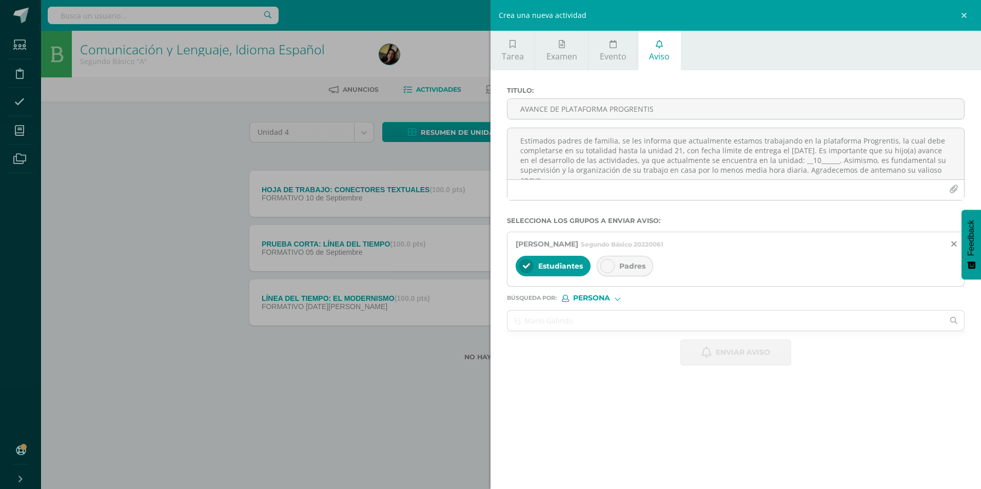
click at [602, 266] on div at bounding box center [607, 266] width 14 height 14
click at [609, 164] on textarea "Estimados padres de familia, se les informa que actualmente estamos trabajando …" at bounding box center [735, 153] width 457 height 51
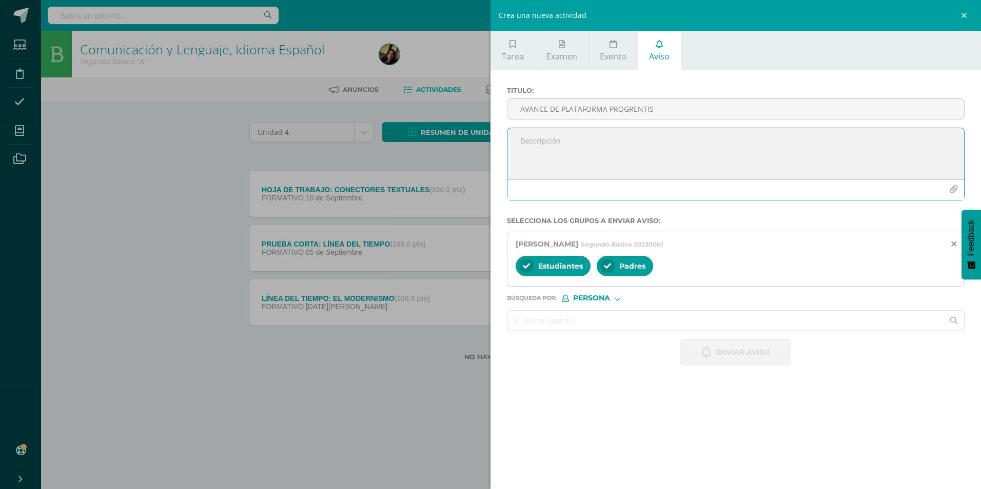
paste textarea "Estimados padres de familia, se les informa que actualmente estamos trabajando …"
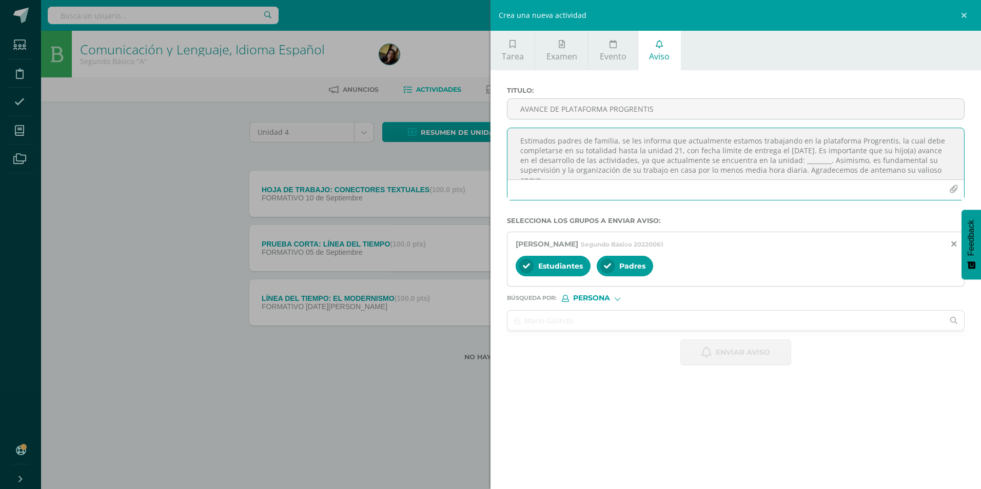
scroll to position [6, 0]
click at [825, 159] on textarea "Estimados padres de familia, se les informa que actualmente estamos trabajando …" at bounding box center [735, 153] width 457 height 51
click at [827, 154] on textarea "Estimados padres de familia, se les informa que actualmente estamos trabajando …" at bounding box center [735, 153] width 457 height 51
click at [860, 154] on textarea "Estimados padres de familia, se les informa que actualmente estamos trabajando …" at bounding box center [735, 153] width 457 height 51
type textarea "Estimados padres de familia, se les informa que actualmente estamos trabajando …"
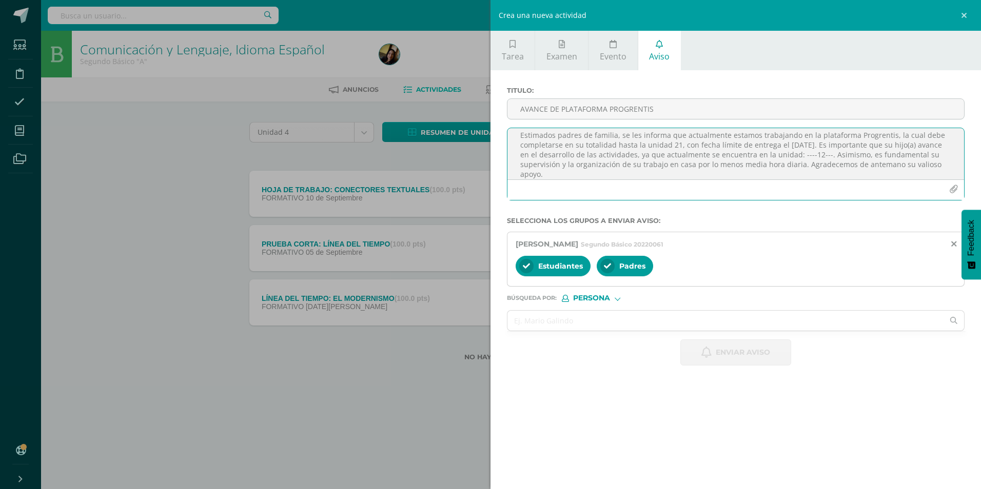
click at [838, 228] on form "Titulo : AVANCE DE PLATAFORMA PROGRENTIS Estimados padres de familia, se les in…" at bounding box center [736, 226] width 458 height 279
click at [556, 109] on input "AVANCE DE PLATAFORMA PROGRENTIS" at bounding box center [735, 109] width 457 height 20
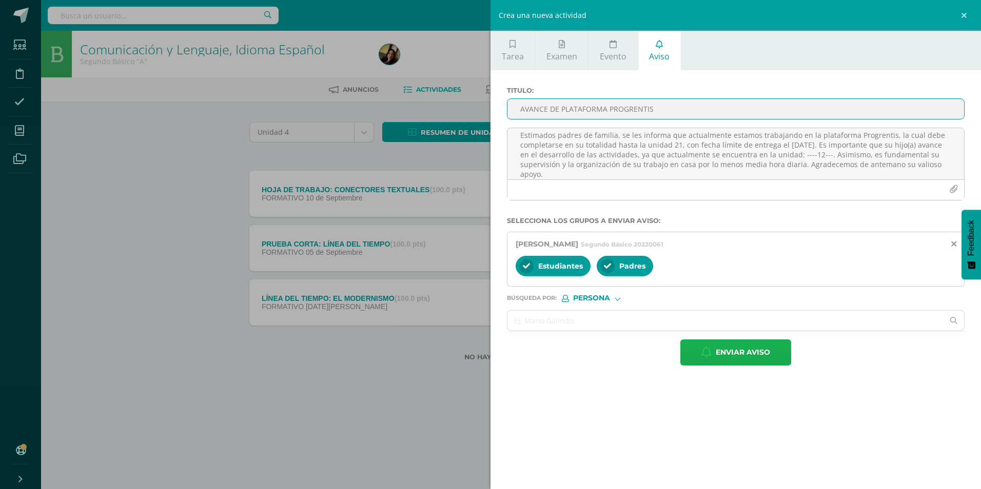
type input "AVANCE DE PLATAFORMA PROGRENTIS"
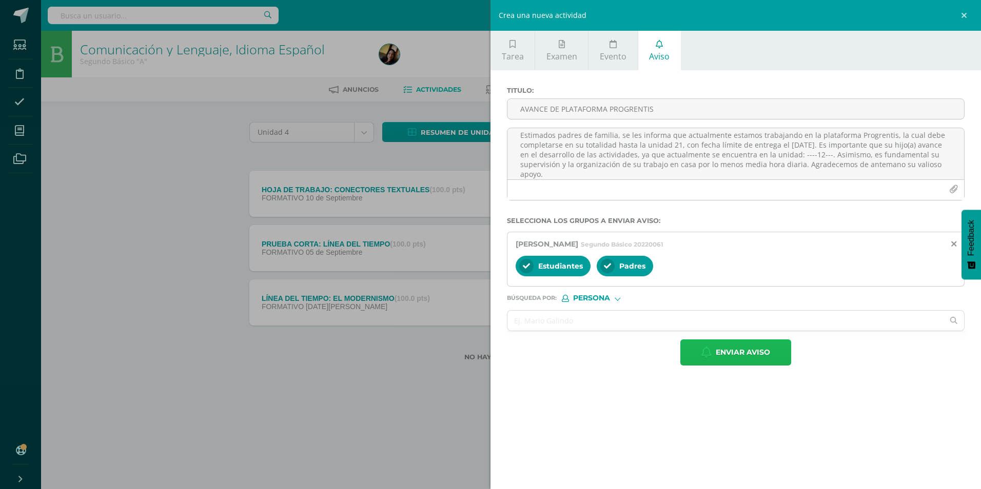
click at [693, 361] on button "Enviar aviso" at bounding box center [735, 353] width 111 height 26
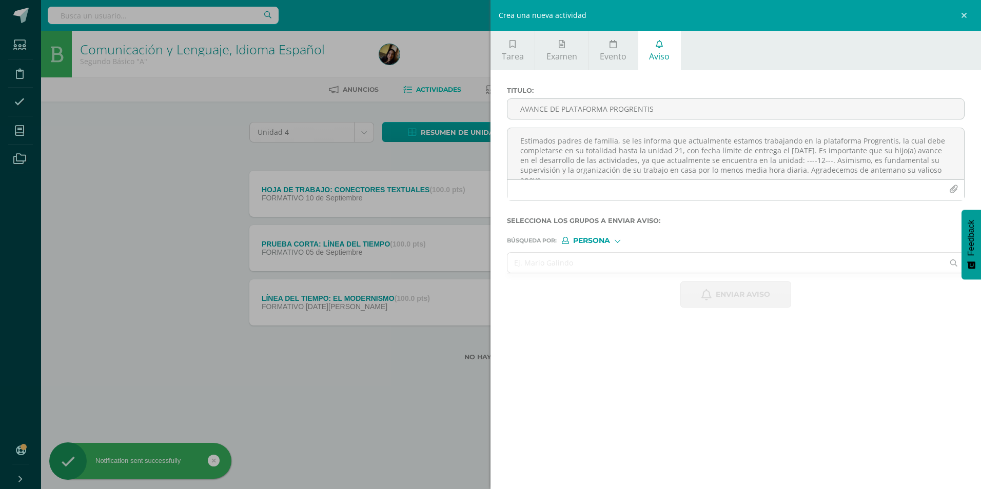
click at [633, 266] on input "text" at bounding box center [725, 263] width 436 height 20
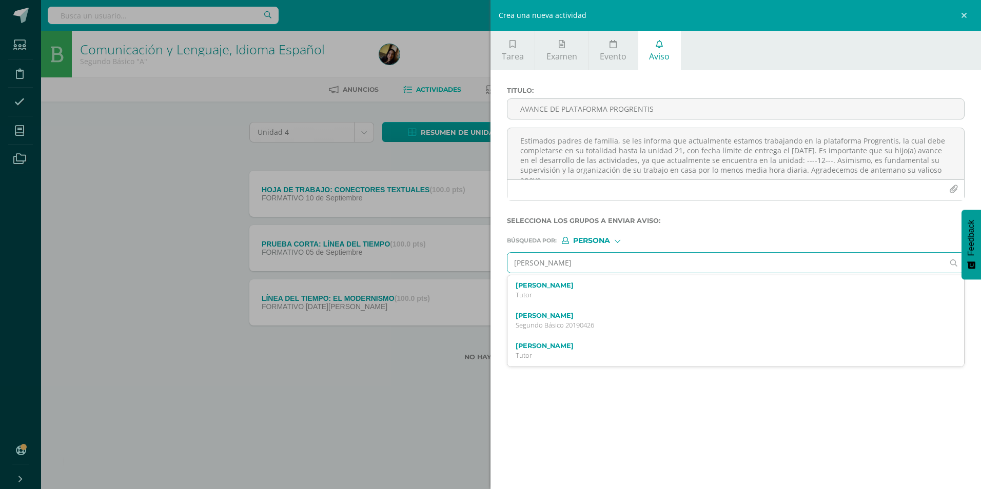
type input "[PERSON_NAME]"
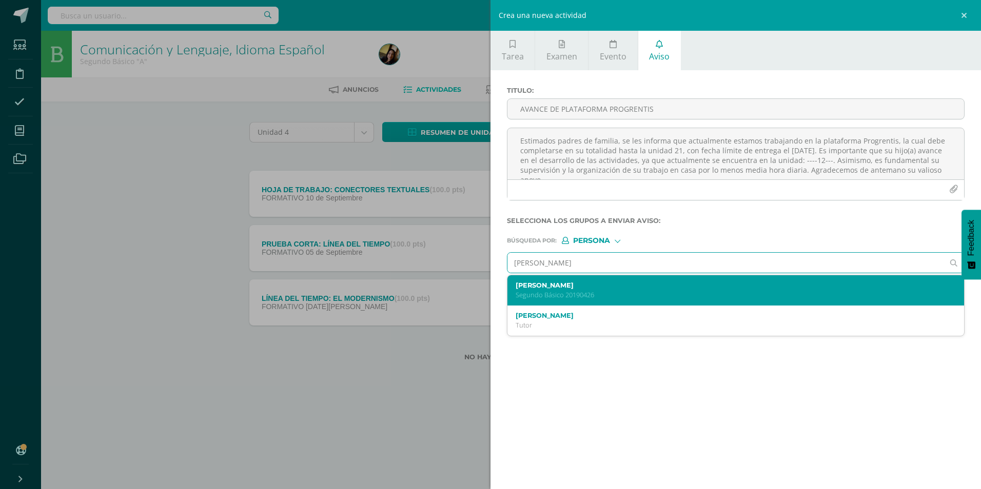
click at [609, 282] on label "[PERSON_NAME]" at bounding box center [726, 286] width 420 height 8
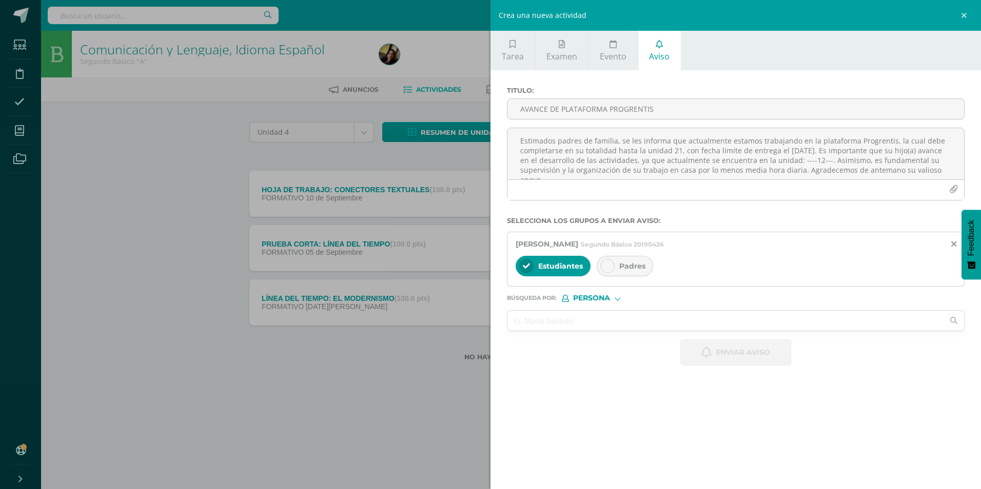
click at [611, 266] on icon at bounding box center [607, 266] width 7 height 7
click at [579, 170] on textarea "Estimados padres de familia, se les informa que actualmente estamos trabajando …" at bounding box center [735, 153] width 457 height 51
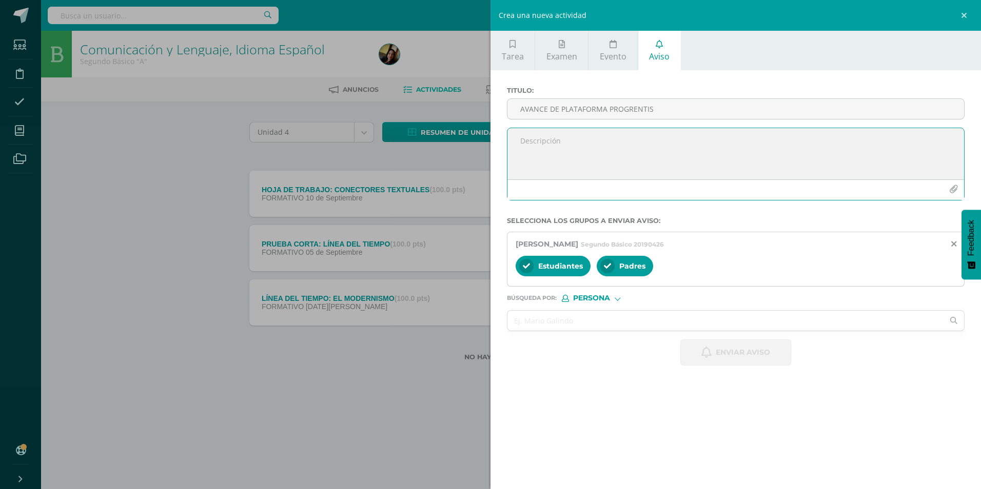
paste textarea "Estimados padres de familia, se les informa que actualmente estamos trabajando …"
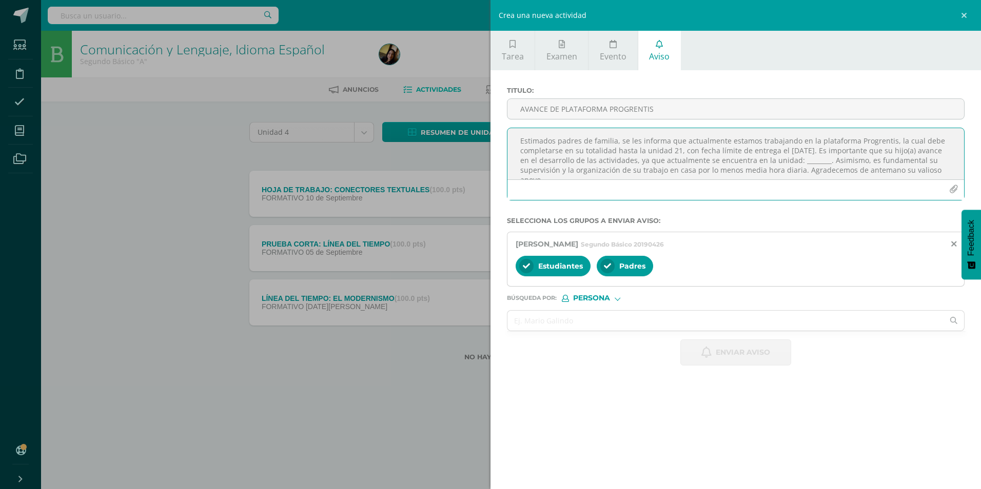
scroll to position [6, 0]
click at [830, 156] on textarea "Estimados padres de familia, se les informa que actualmente estamos trabajando …" at bounding box center [735, 153] width 457 height 51
type textarea "Estimados padres de familia, se les informa que actualmente estamos trabajando …"
click at [730, 108] on input "AVANCE DE PLATAFORMA PROGRENTIS" at bounding box center [735, 109] width 457 height 20
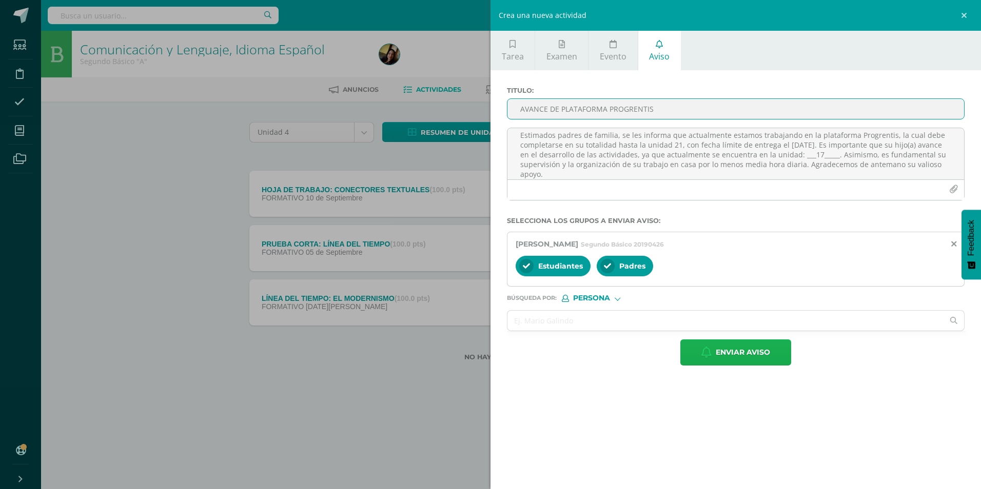
type input "AVANCE DE PLATAFORMA PROGRENTIS"
click at [758, 364] on span "Enviar aviso" at bounding box center [743, 352] width 54 height 25
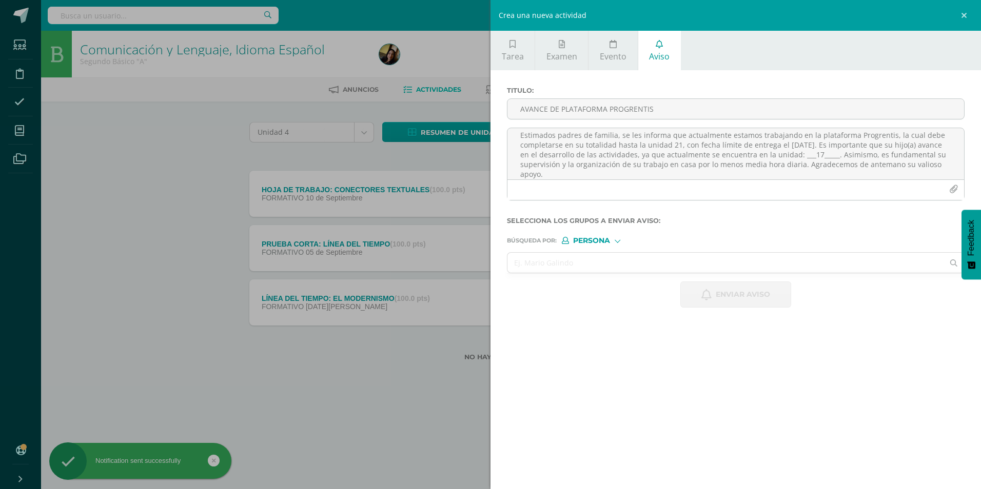
scroll to position [0, 0]
click at [728, 267] on input "text" at bounding box center [725, 263] width 436 height 20
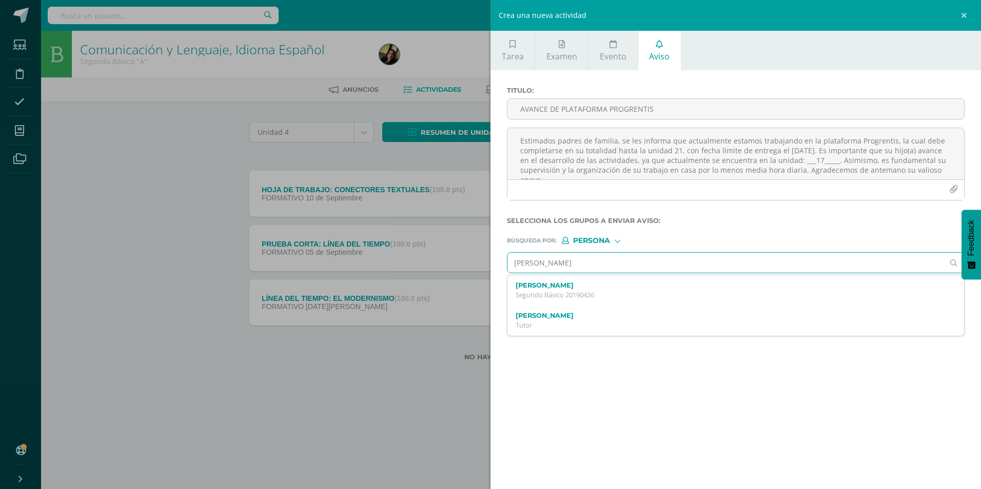
type input "[PERSON_NAME]"
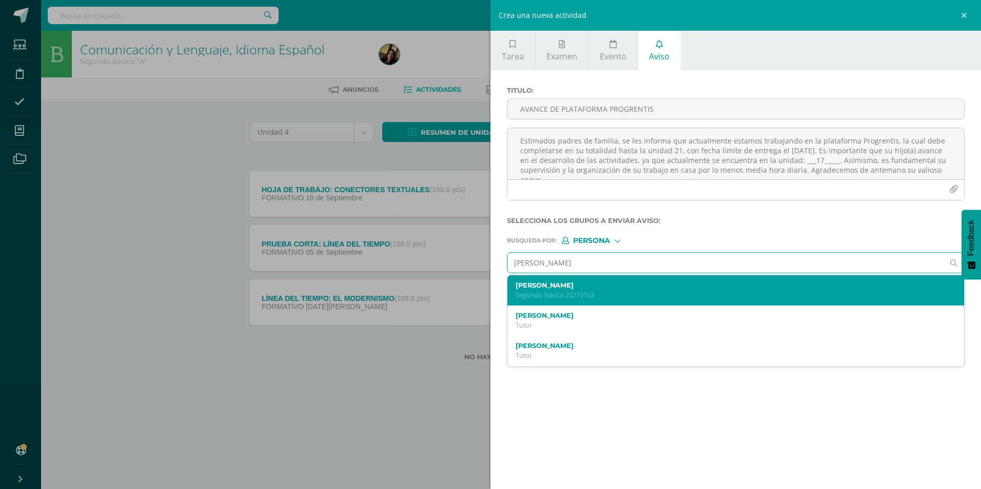
click at [569, 290] on div "[PERSON_NAME] Segundo Básico 20210153" at bounding box center [726, 291] width 420 height 18
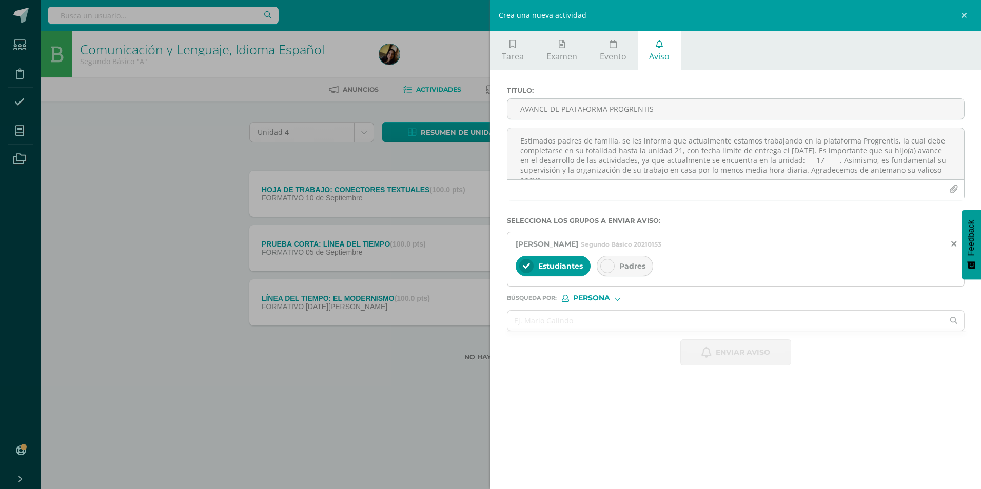
click at [607, 268] on icon at bounding box center [607, 266] width 7 height 7
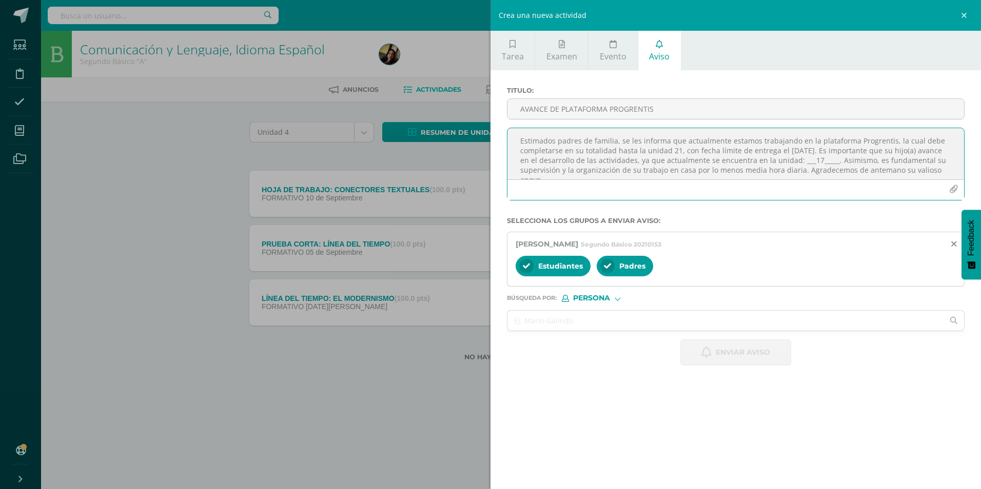
click at [616, 157] on textarea "Estimados padres de familia, se les informa que actualmente estamos trabajando …" at bounding box center [735, 153] width 457 height 51
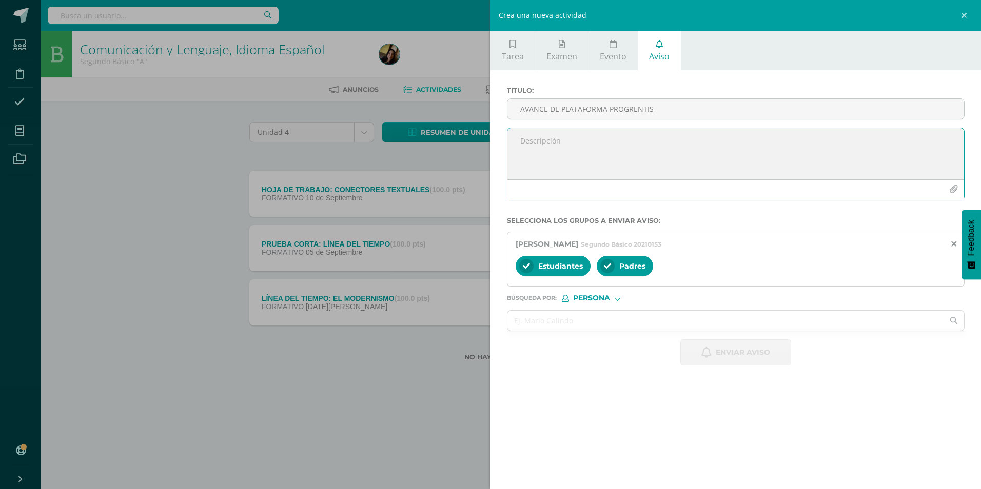
paste textarea "Estimados padres de familia, se les informa que actualmente estamos trabajando …"
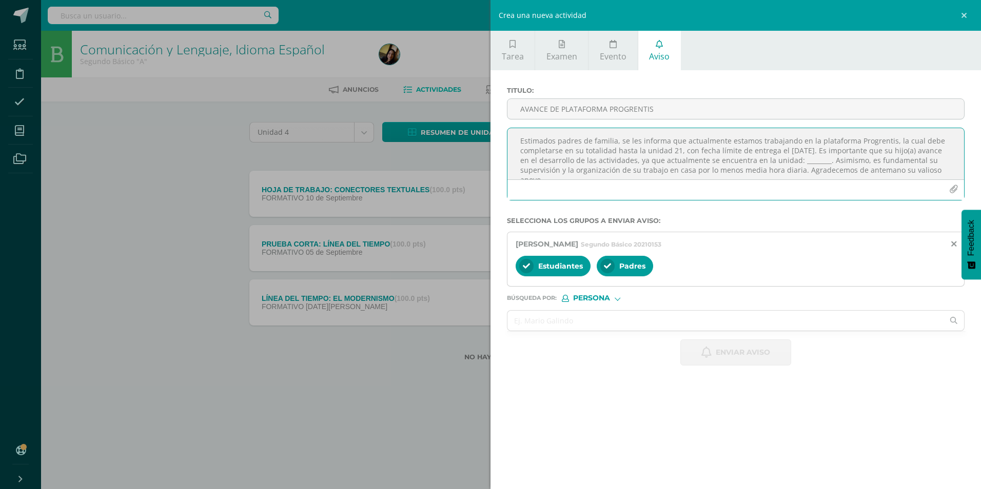
scroll to position [6, 0]
click at [833, 159] on textarea "Estimados padres de familia, se les informa que actualmente estamos trabajando …" at bounding box center [735, 153] width 457 height 51
type textarea "Estimados padres de familia, se les informa que actualmente estamos trabajando …"
click at [745, 105] on input "AVANCE DE PLATAFORMA PROGRENTIS" at bounding box center [735, 109] width 457 height 20
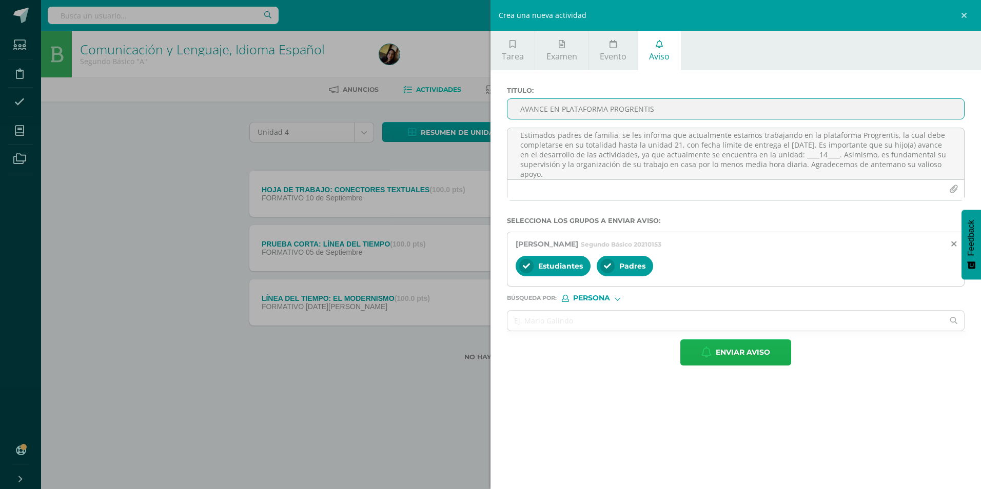
type input "AVANCE EN PLATAFORMA PROGRENTIS"
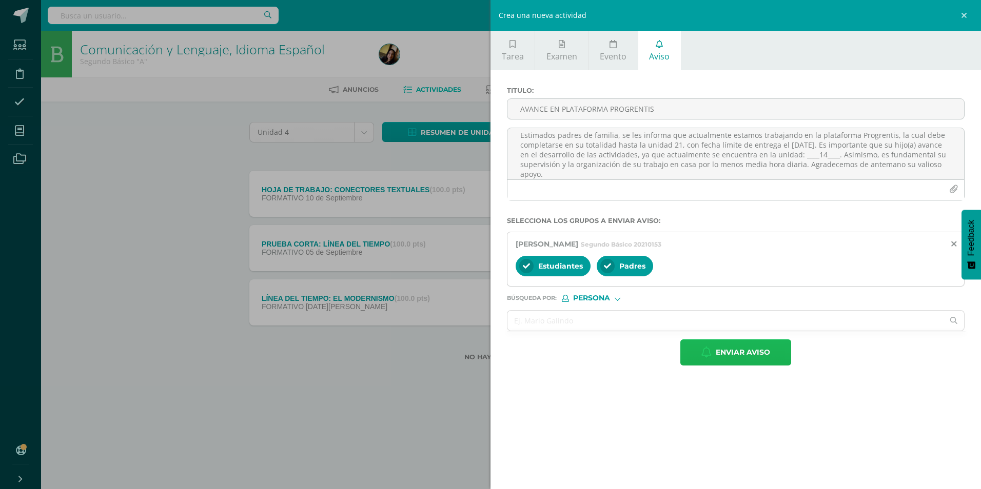
click at [702, 358] on icon "button" at bounding box center [706, 352] width 10 height 11
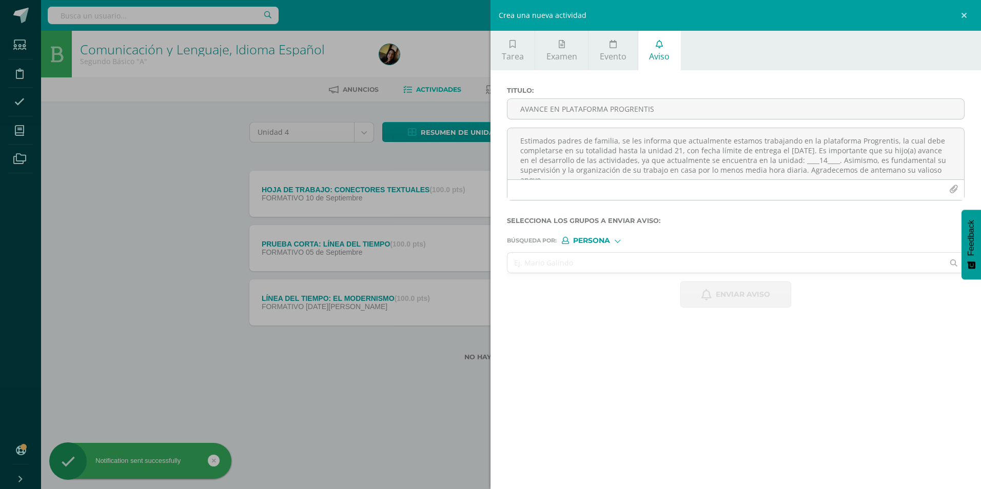
click at [661, 270] on input "text" at bounding box center [725, 263] width 436 height 20
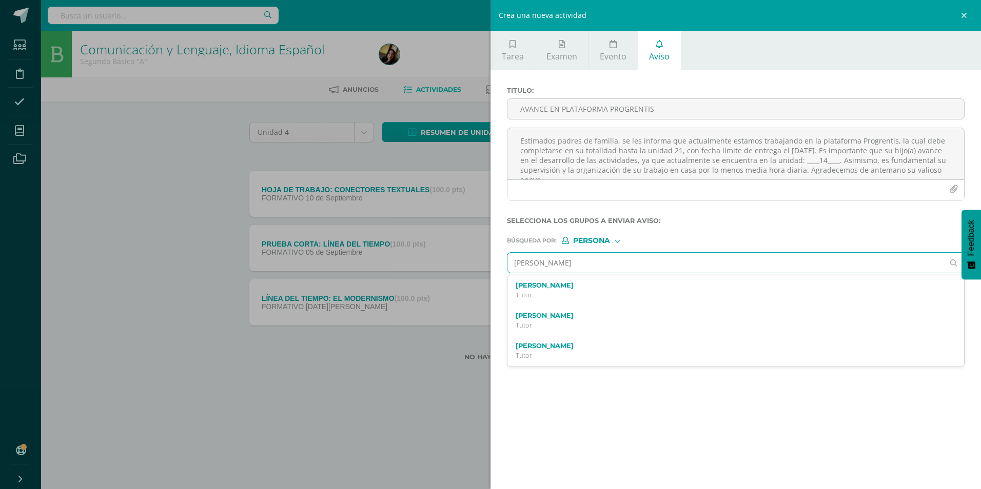
type input "[PERSON_NAME]"
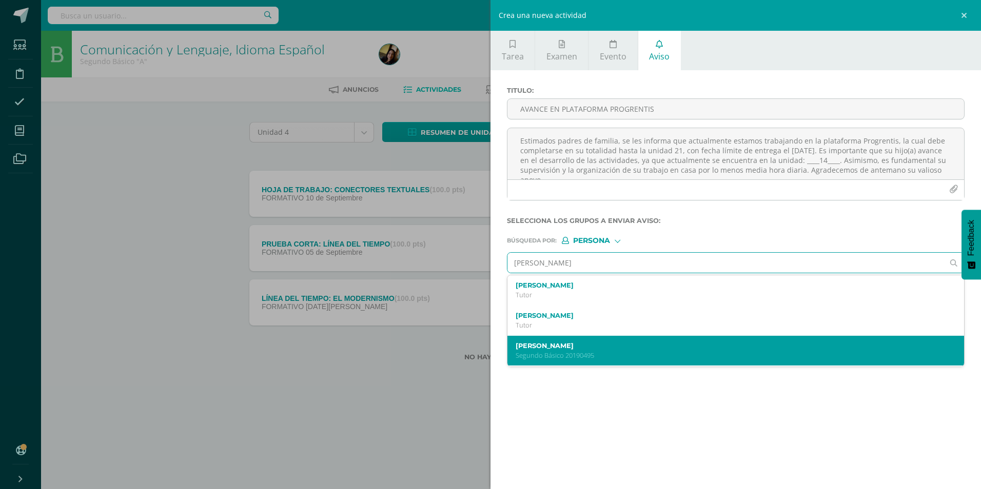
click at [603, 348] on label "[PERSON_NAME]" at bounding box center [726, 346] width 420 height 8
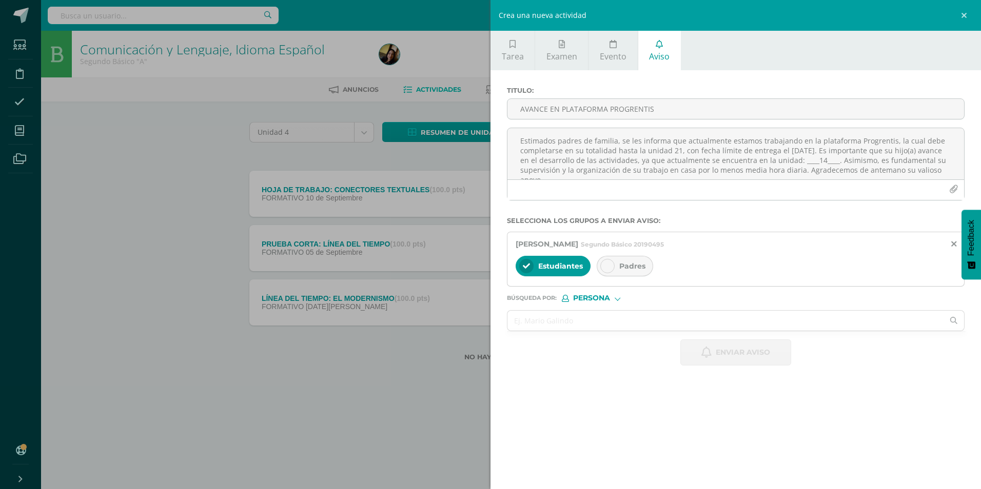
click at [605, 266] on icon at bounding box center [607, 266] width 7 height 7
click at [624, 156] on textarea "Estimados padres de familia, se les informa que actualmente estamos trabajando …" at bounding box center [735, 153] width 457 height 51
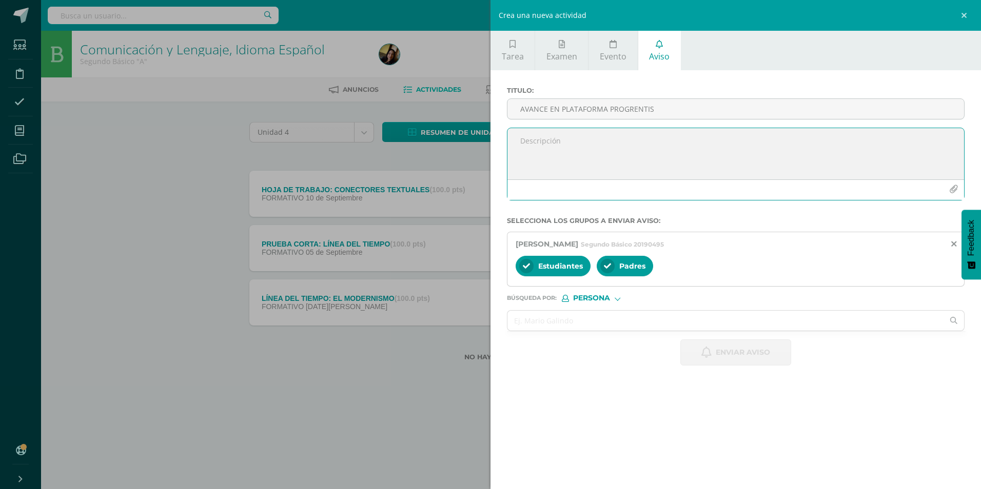
paste textarea "Estimados padres de familia, se les informa que actualmente estamos trabajando …"
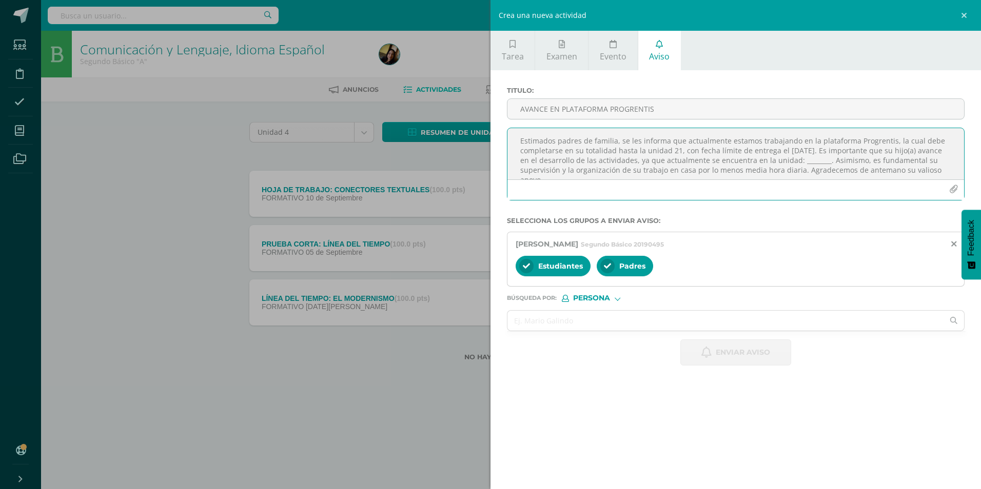
scroll to position [6, 0]
click at [828, 153] on textarea "Estimados padres de familia, se les informa que actualmente estamos trabajando …" at bounding box center [735, 153] width 457 height 51
type textarea "Estimados padres de familia, se les informa que actualmente estamos trabajando …"
click at [781, 112] on input "AVANCE EN PLATAFORMA PROGRENTIS" at bounding box center [735, 109] width 457 height 20
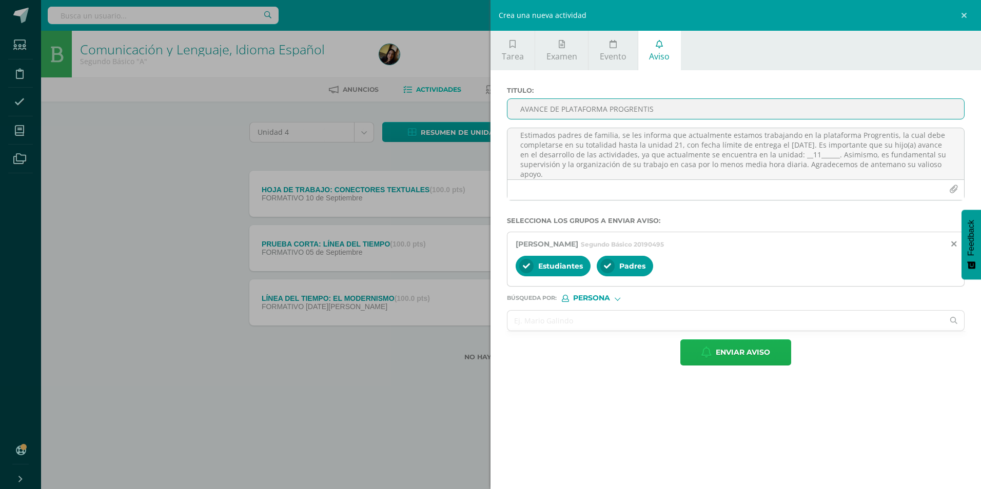
type input "AVANCE DE PLATAFORMA PROGRENTIS"
click at [780, 348] on button "Enviar aviso" at bounding box center [735, 353] width 111 height 26
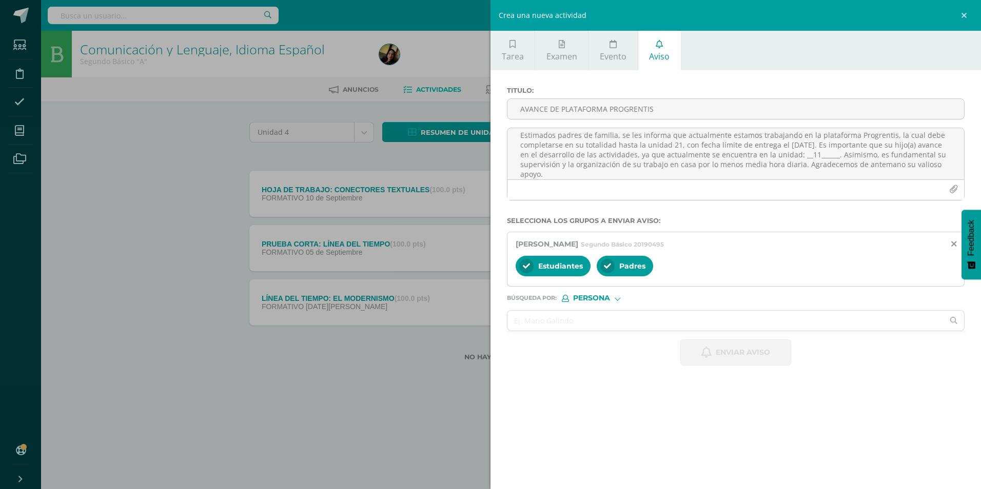
scroll to position [0, 0]
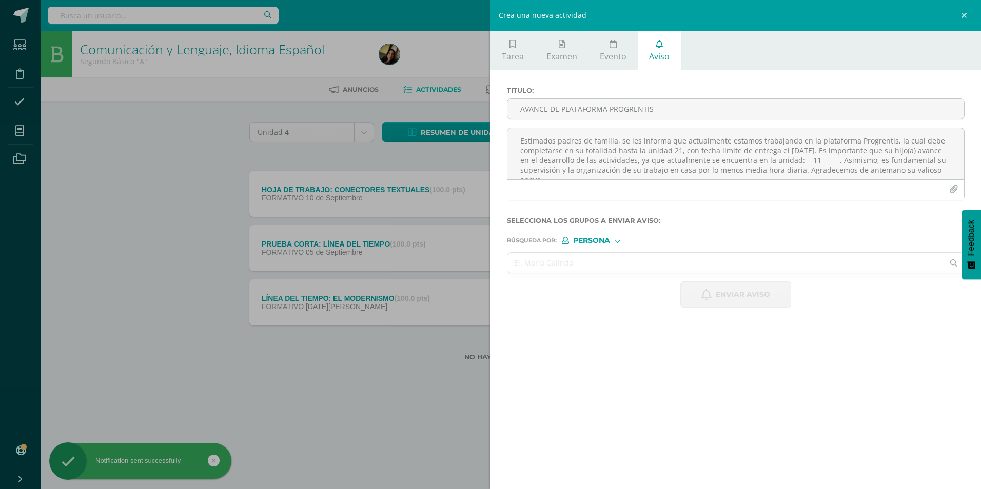
click at [697, 268] on input "text" at bounding box center [725, 263] width 436 height 20
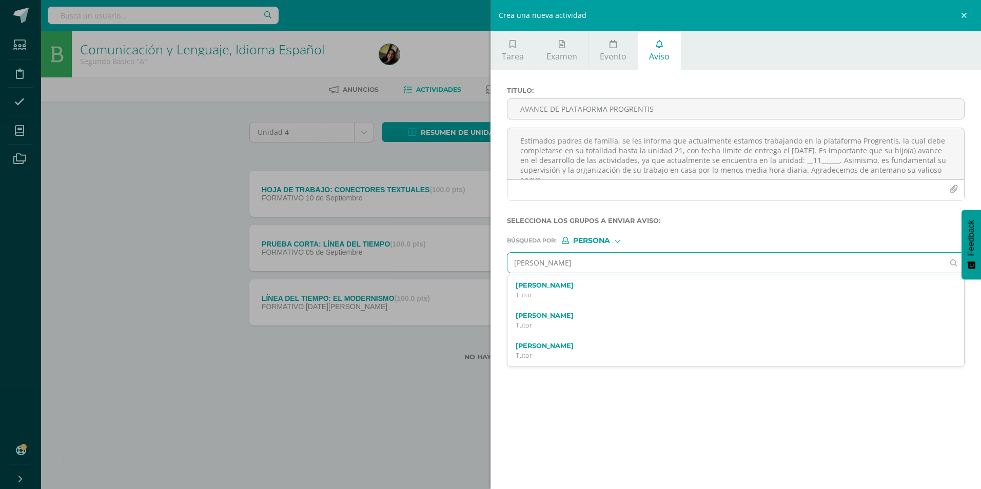
type input "[PERSON_NAME]"
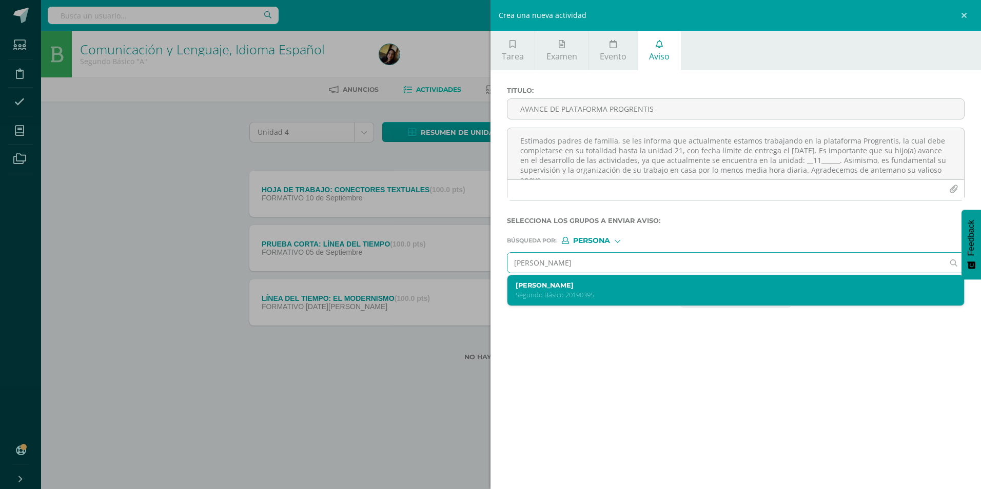
click at [655, 288] on label "[PERSON_NAME]" at bounding box center [726, 286] width 420 height 8
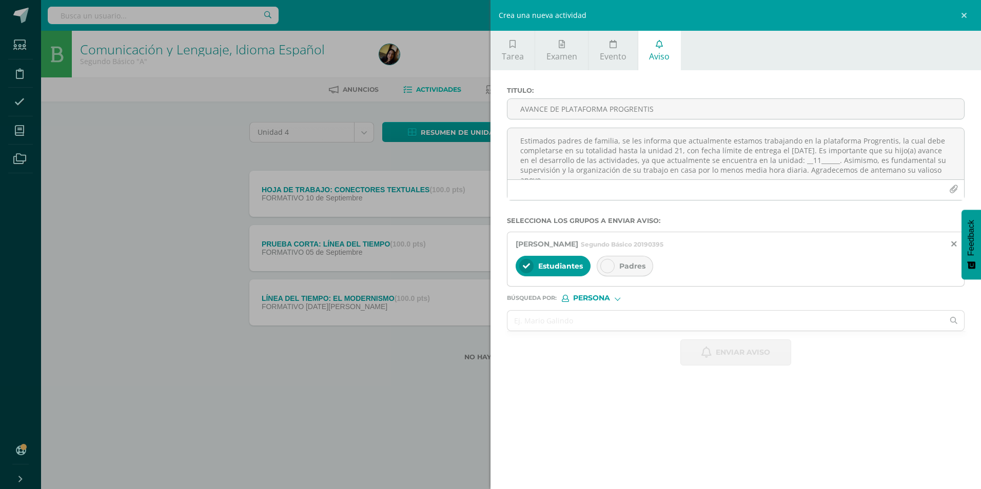
click at [650, 269] on div "Padres" at bounding box center [625, 266] width 56 height 21
click at [636, 168] on textarea "Estimados padres de familia, se les informa que actualmente estamos trabajando …" at bounding box center [735, 153] width 457 height 51
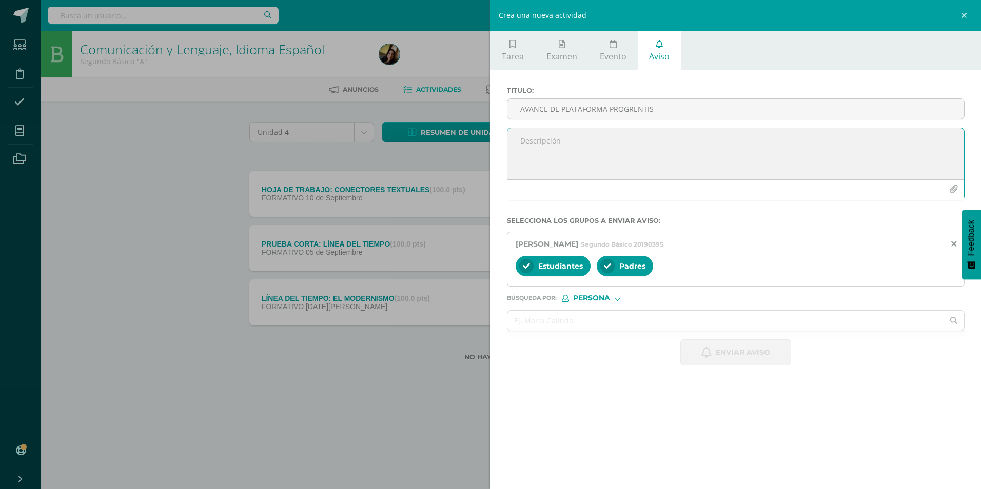
paste textarea "Estimados padres de familia, se les informa que actualmente estamos trabajando …"
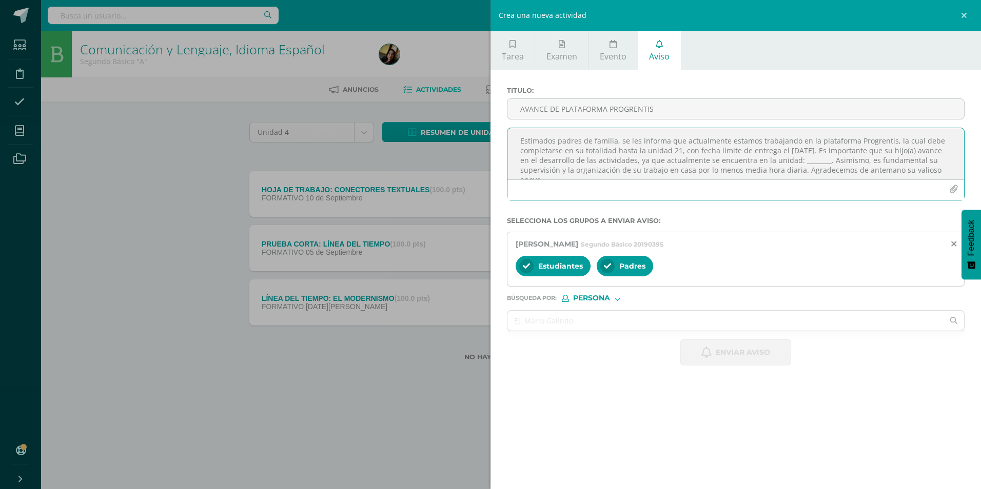
scroll to position [6, 0]
click at [831, 159] on textarea "Estimados padres de familia, se les informa que actualmente estamos trabajando …" at bounding box center [735, 153] width 457 height 51
type textarea "Estimados padres de familia, se les informa que actualmente estamos trabajando …"
click at [718, 109] on input "AVANCE DE PLATAFORMA PROGRENTIS" at bounding box center [735, 109] width 457 height 20
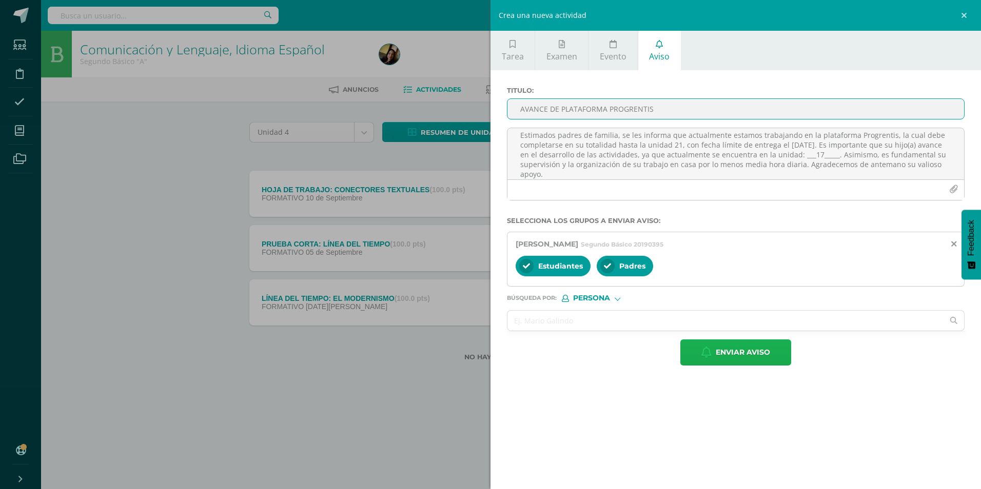
type input "AVANCE DE PLATAFORMA PROGRENTIS"
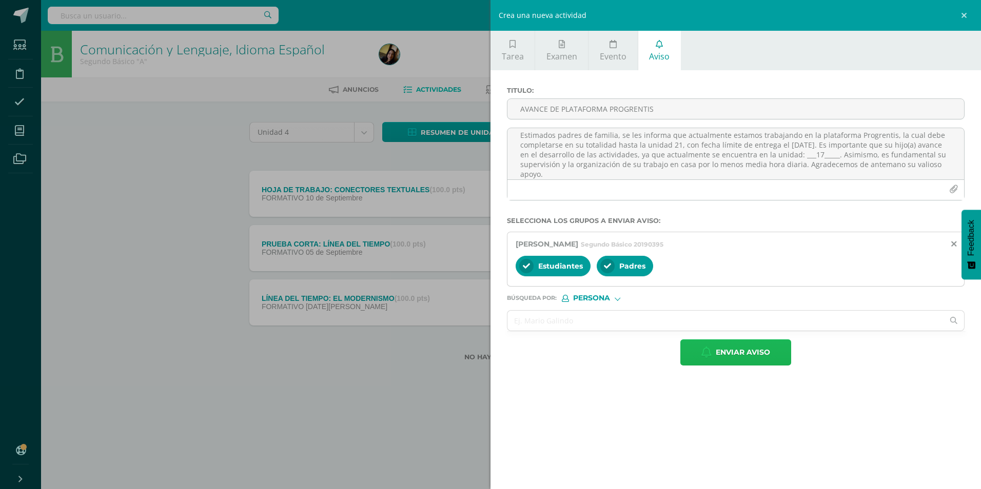
click at [720, 346] on span "Enviar aviso" at bounding box center [743, 352] width 54 height 25
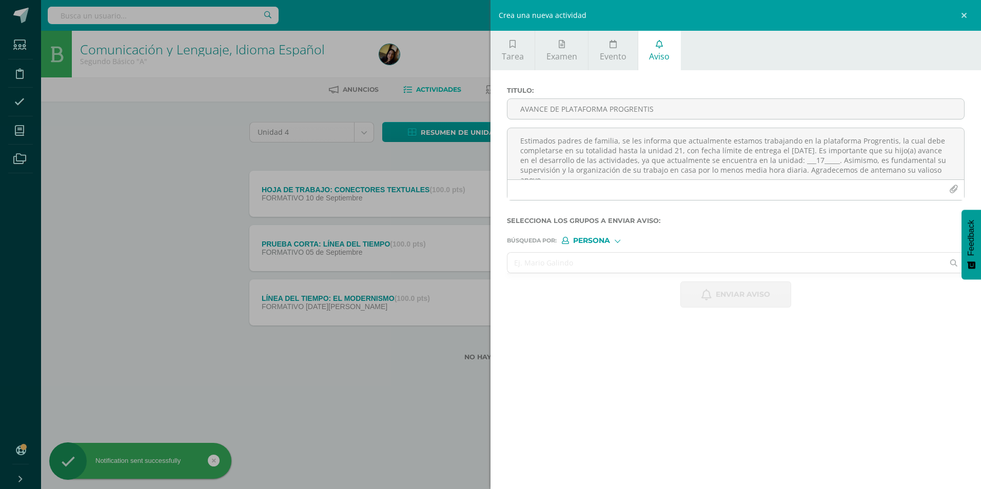
click at [682, 268] on input "text" at bounding box center [725, 263] width 436 height 20
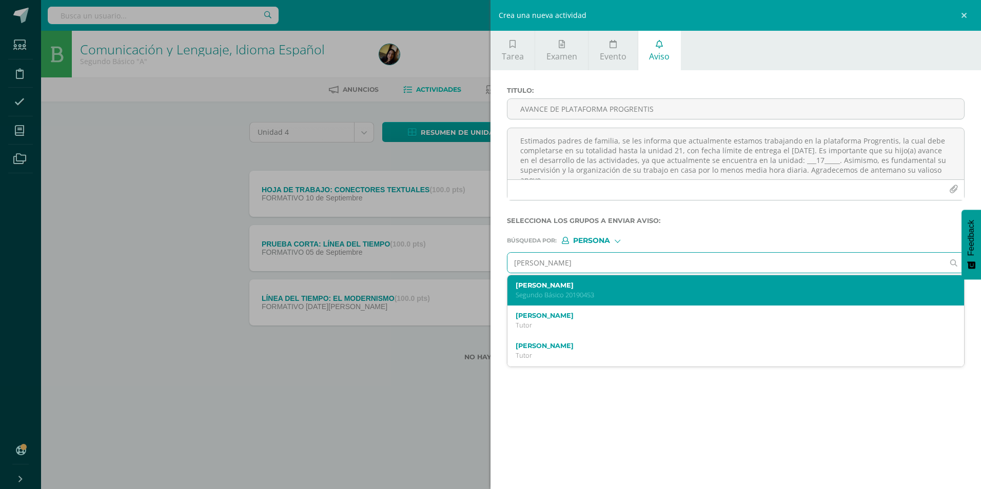
click at [657, 284] on label "[PERSON_NAME]" at bounding box center [726, 286] width 420 height 8
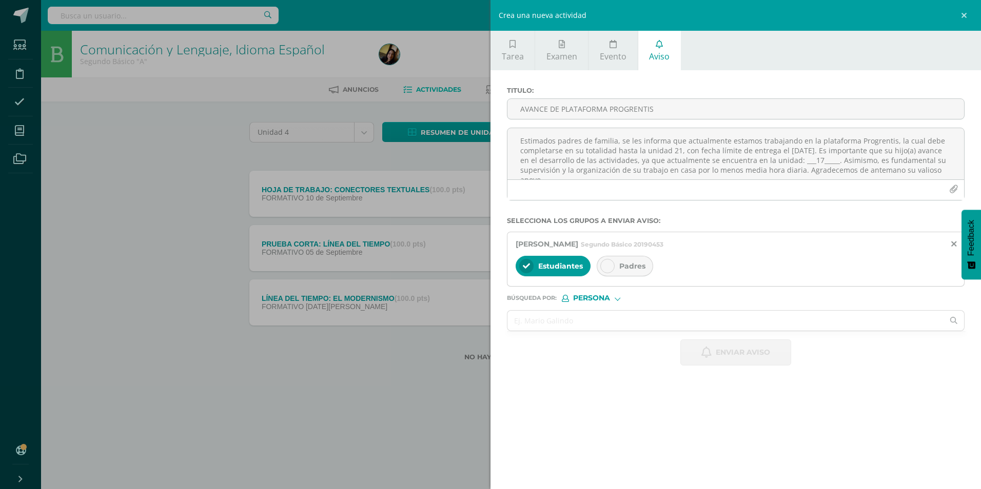
click at [626, 273] on div "Padres" at bounding box center [625, 266] width 56 height 21
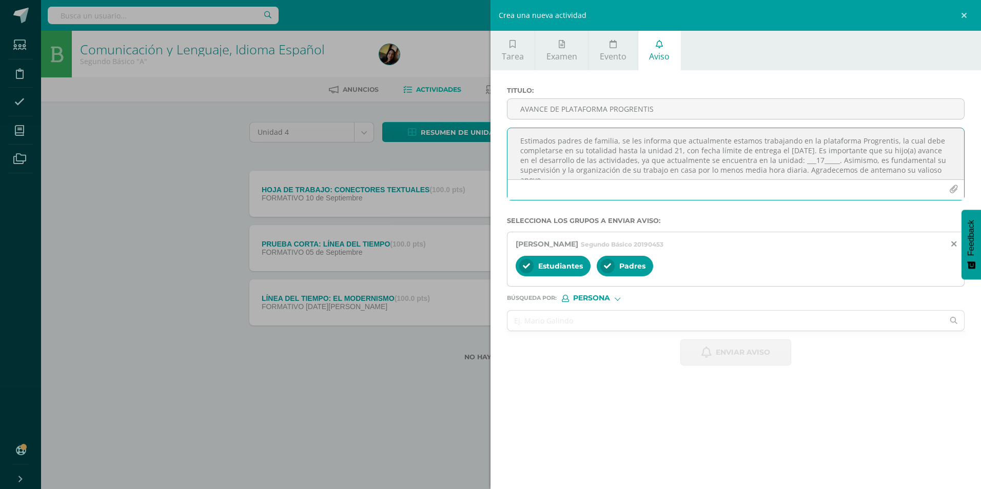
click at [615, 168] on textarea "Estimados padres de familia, se les informa que actualmente estamos trabajando …" at bounding box center [735, 153] width 457 height 51
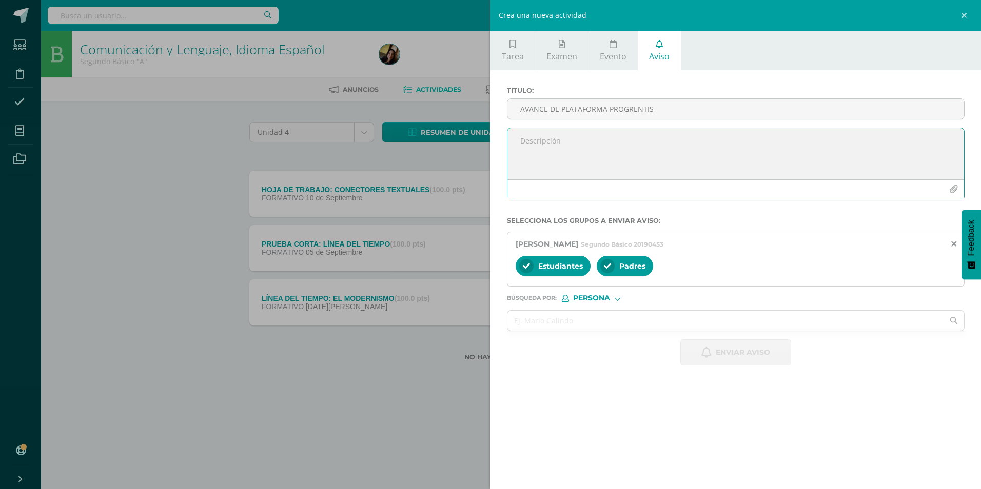
paste textarea "Estimados padres de familia, se les informa que actualmente estamos trabajando …"
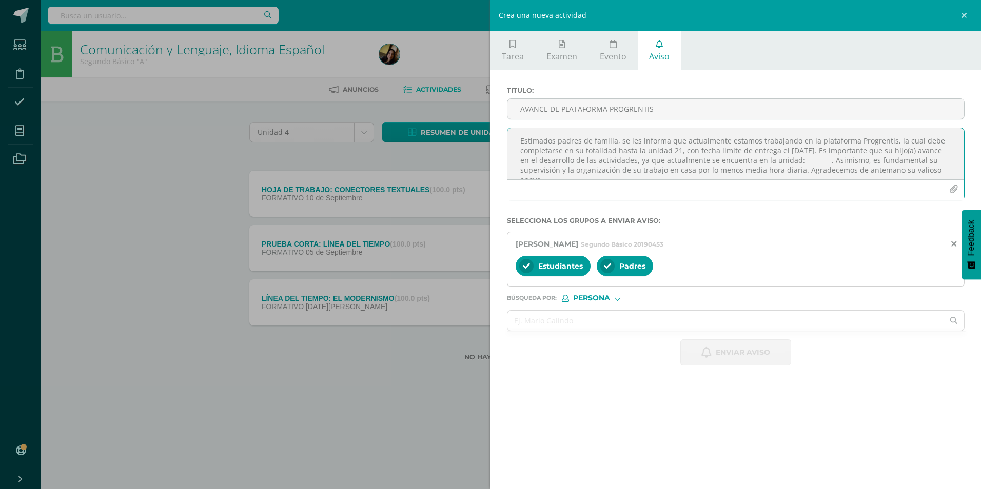
scroll to position [6, 0]
click at [828, 154] on textarea "Estimados padres de familia, se les informa que actualmente estamos trabajando …" at bounding box center [735, 153] width 457 height 51
click at [833, 156] on textarea "Estimados padres de familia, se les informa que actualmente estamos trabajando …" at bounding box center [735, 153] width 457 height 51
click at [717, 106] on input "AVANCE DE PLATAFORMA PROGRENTIS" at bounding box center [735, 109] width 457 height 20
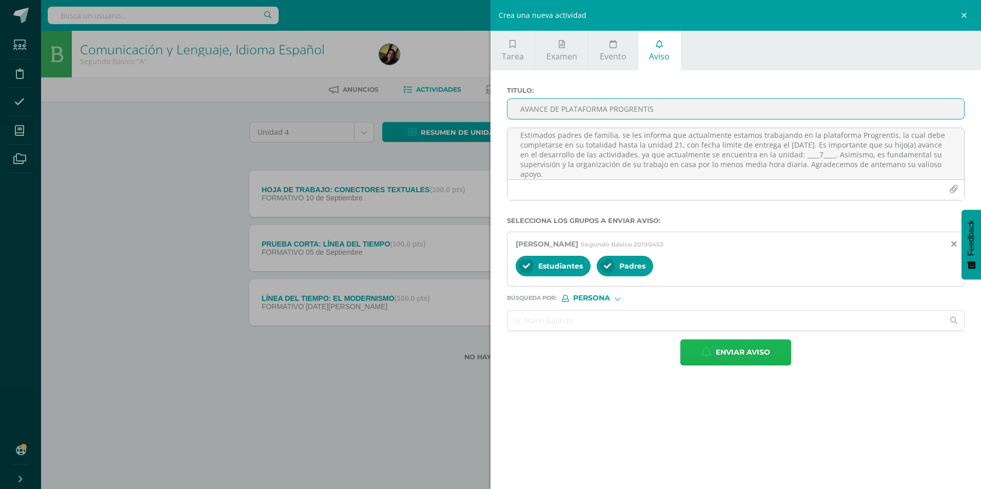
click at [712, 351] on button "Enviar aviso" at bounding box center [735, 353] width 111 height 26
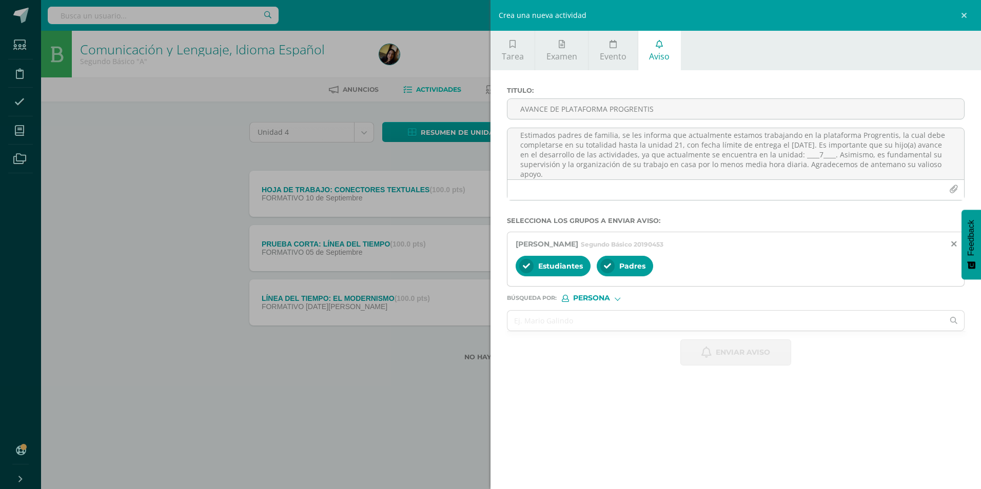
scroll to position [0, 0]
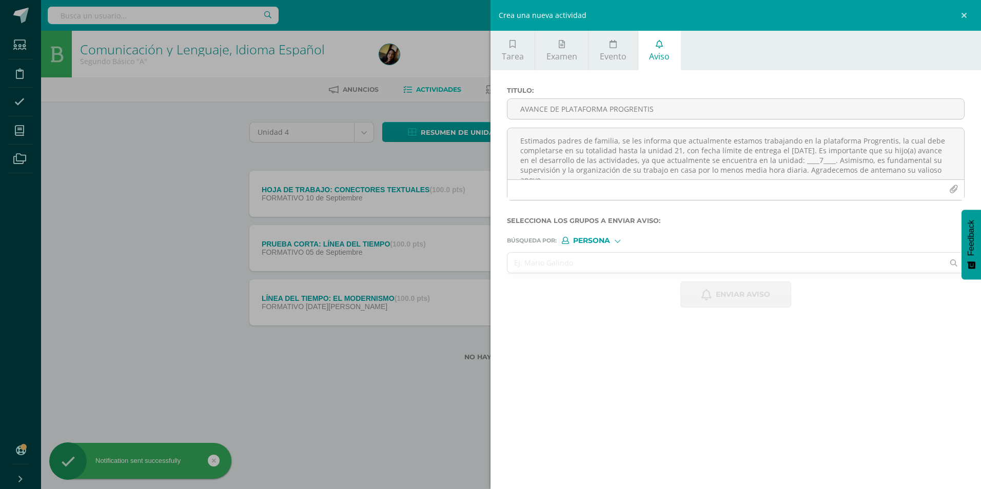
click at [791, 259] on input "text" at bounding box center [725, 263] width 436 height 20
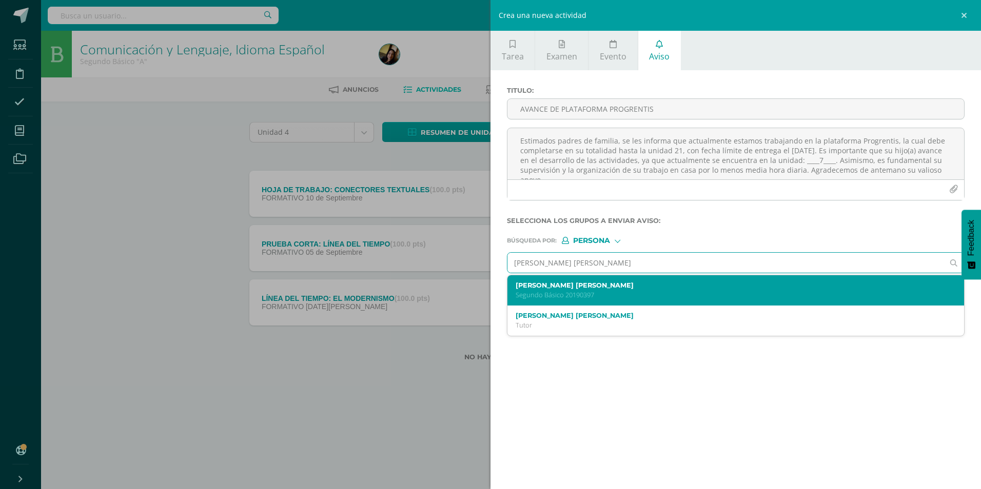
click at [632, 284] on label "[PERSON_NAME] [PERSON_NAME]" at bounding box center [726, 286] width 420 height 8
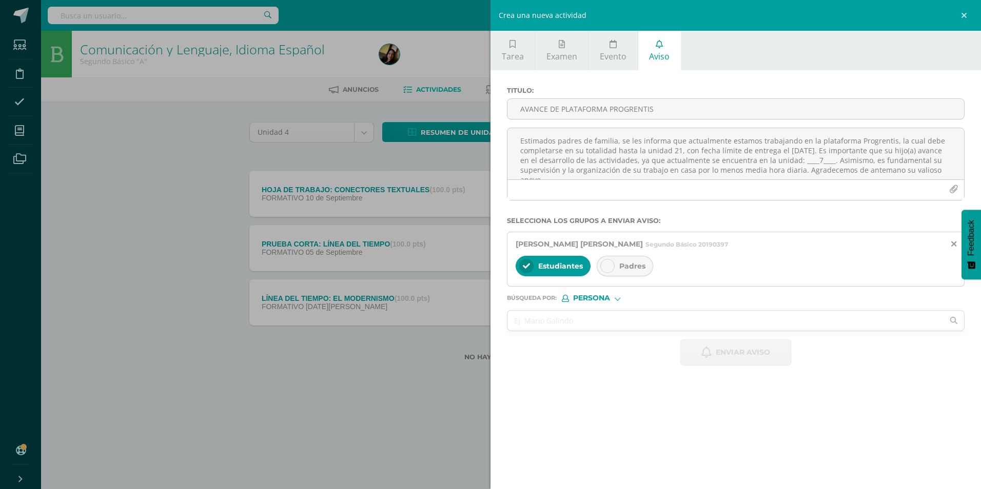
click at [638, 269] on span "Padres" at bounding box center [632, 266] width 26 height 9
click at [668, 131] on textarea "Estimados padres de familia, se les informa que actualmente estamos trabajando …" at bounding box center [735, 153] width 457 height 51
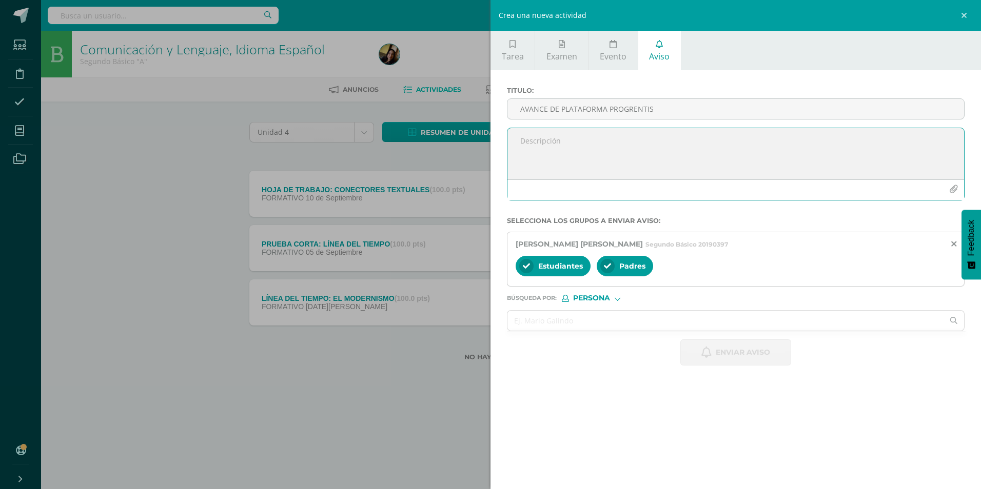
paste textarea "Estimados padres de familia, se les informa que actualmente estamos trabajando …"
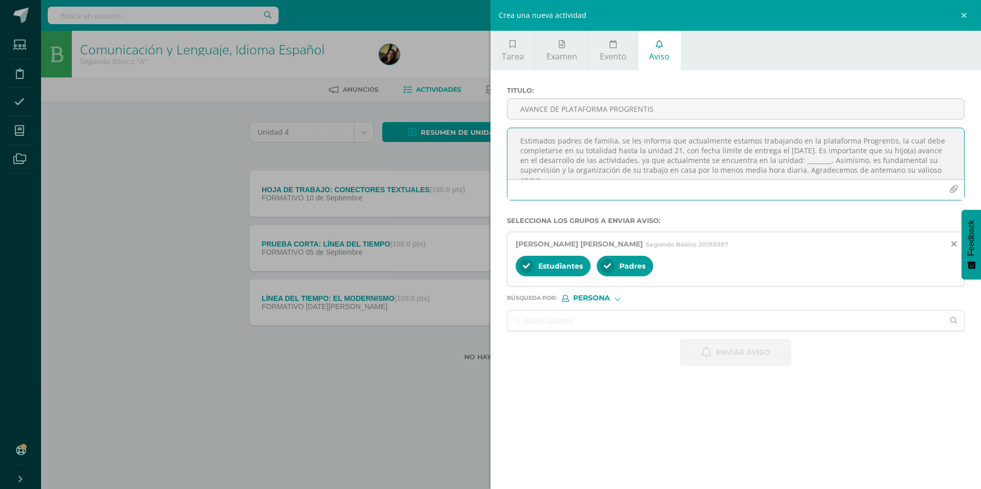
scroll to position [6, 0]
click at [835, 159] on textarea "Estimados padres de familia, se les informa que actualmente estamos trabajando …" at bounding box center [735, 153] width 457 height 51
click at [723, 105] on input "AVANCE DE PLATAFORMA PROGRENTIS" at bounding box center [735, 109] width 457 height 20
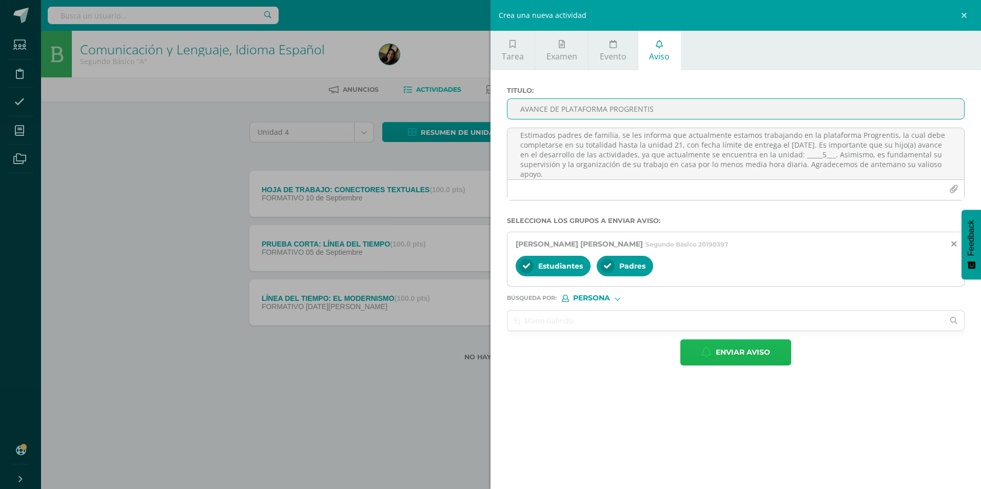
click at [737, 348] on span "Enviar aviso" at bounding box center [743, 352] width 54 height 25
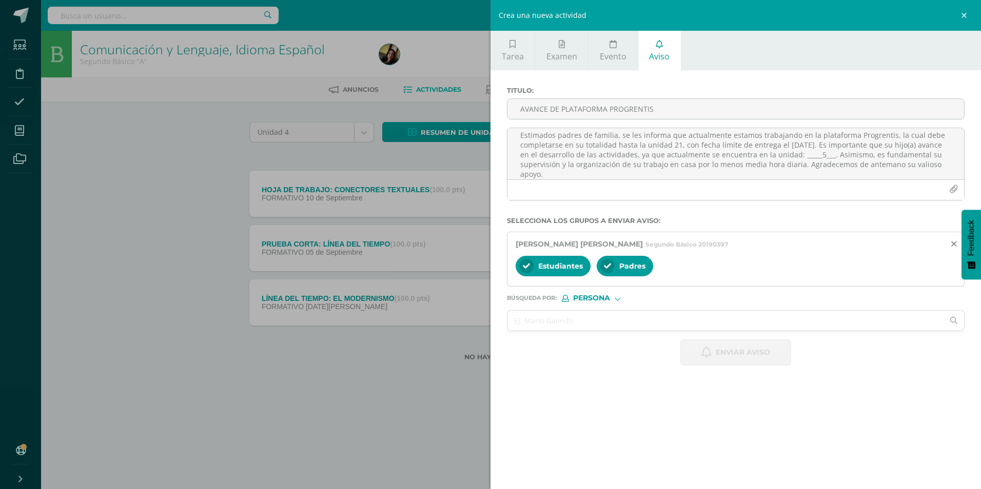
scroll to position [0, 0]
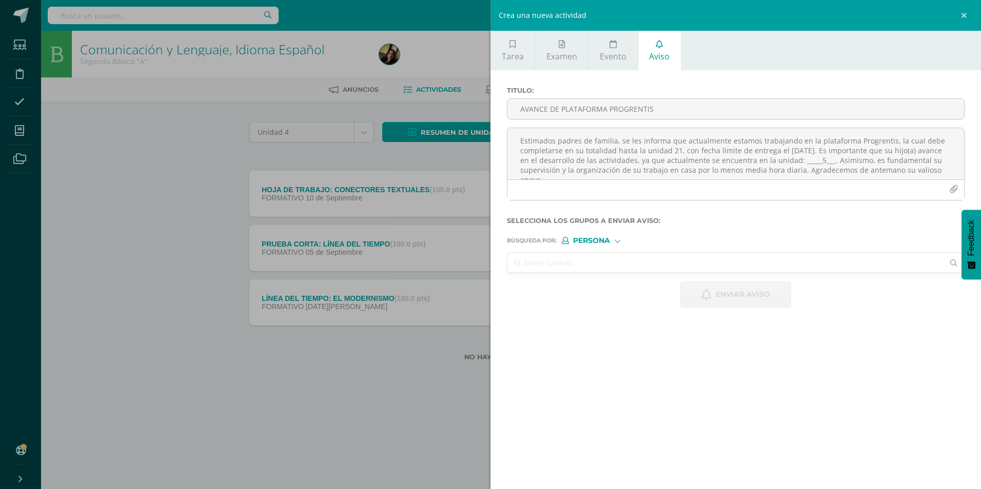
click at [766, 263] on input "text" at bounding box center [725, 263] width 436 height 20
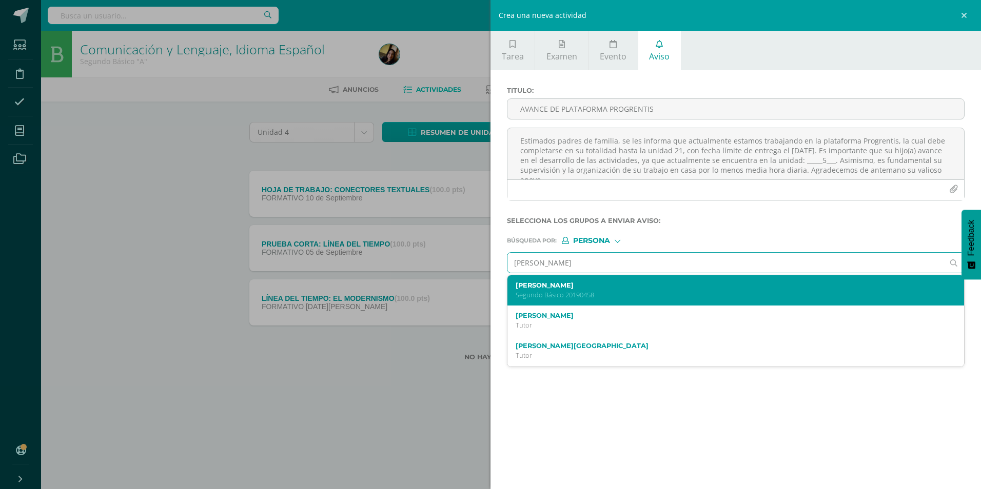
click at [704, 301] on div "[PERSON_NAME] Segundo Básico 20190458" at bounding box center [735, 291] width 457 height 30
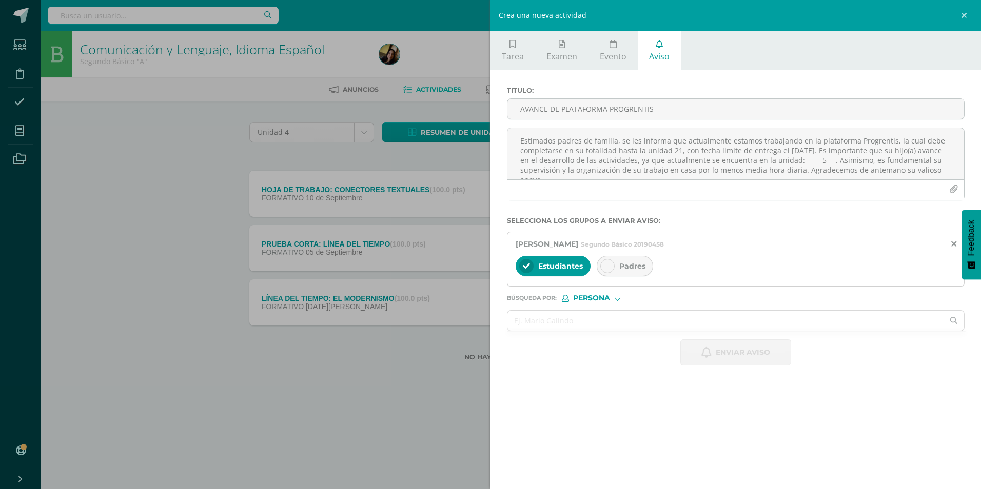
click at [620, 268] on span "Padres" at bounding box center [632, 266] width 26 height 9
click at [612, 169] on textarea "Estimados padres de familia, se les informa que actualmente estamos trabajando …" at bounding box center [735, 153] width 457 height 51
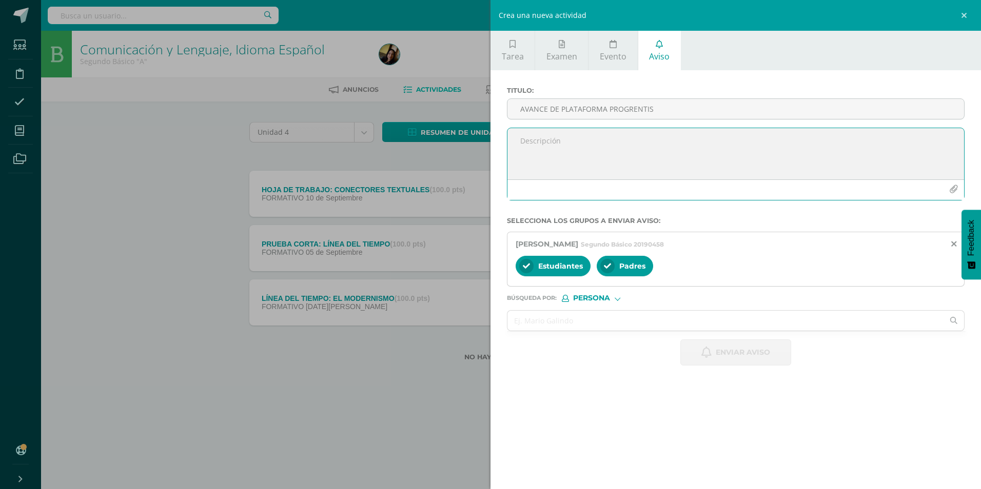
paste textarea "Estimados padres de familia, se les informa que actualmente estamos trabajando …"
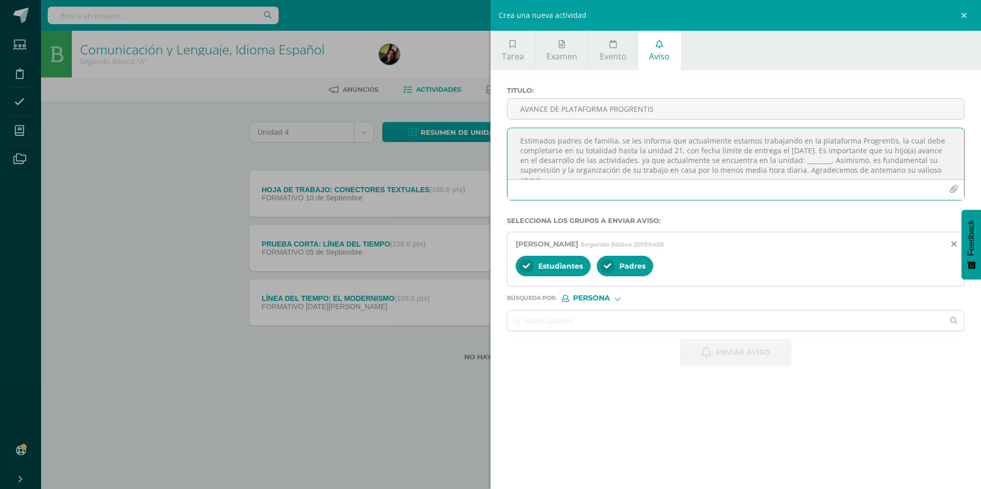
scroll to position [6, 0]
click at [832, 157] on textarea "Estimados padres de familia, se les informa que actualmente estamos trabajando …" at bounding box center [735, 153] width 457 height 51
click at [694, 112] on input "AVANCE DE PLATAFORMA PROGRENTIS" at bounding box center [735, 109] width 457 height 20
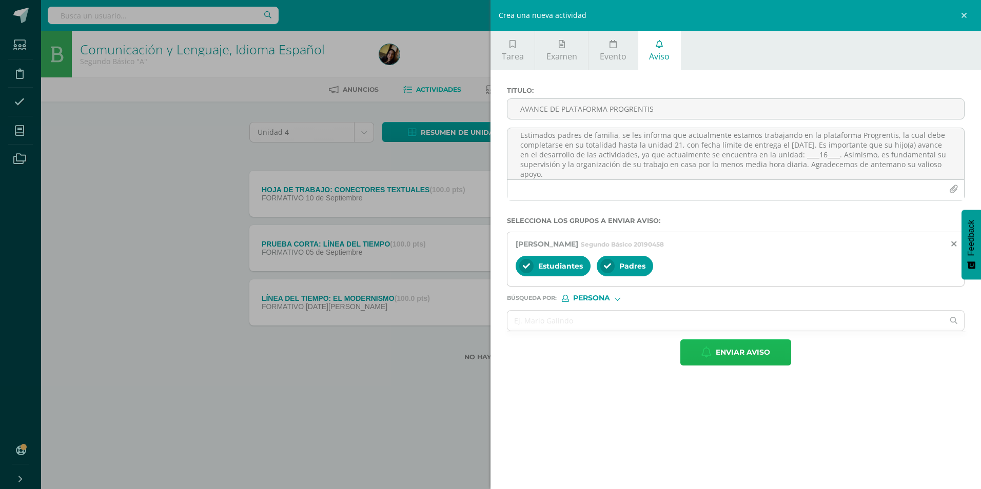
click at [709, 356] on icon "button" at bounding box center [706, 352] width 10 height 11
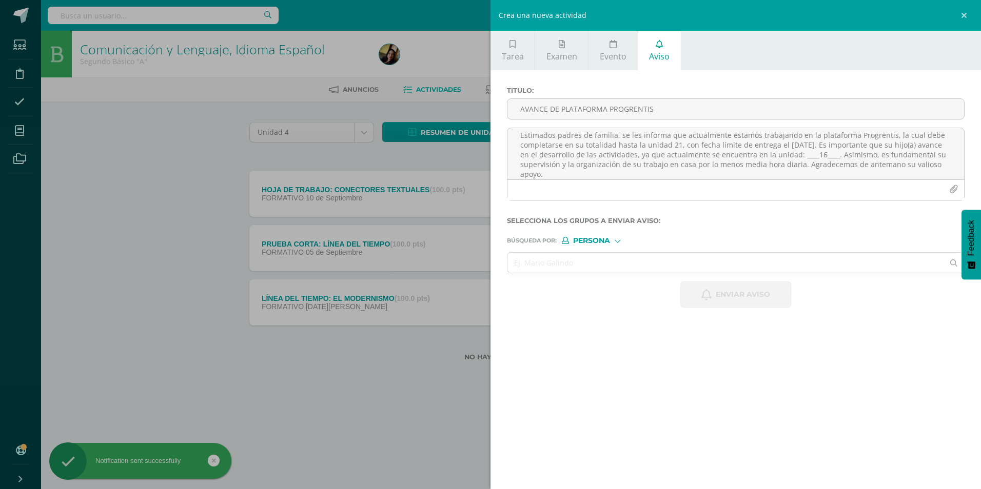
scroll to position [0, 0]
click at [576, 268] on input "text" at bounding box center [725, 263] width 436 height 20
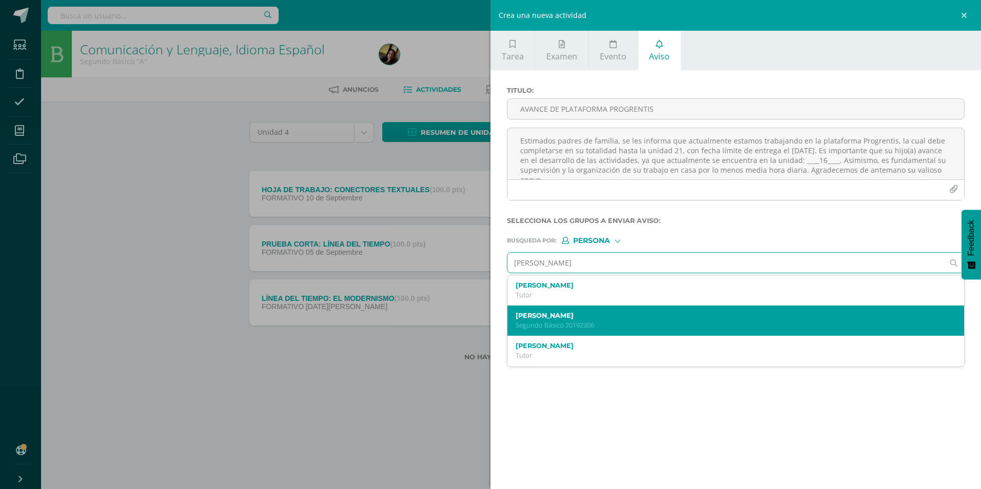
click at [564, 323] on p "Segundo Básico 20192306" at bounding box center [726, 325] width 420 height 9
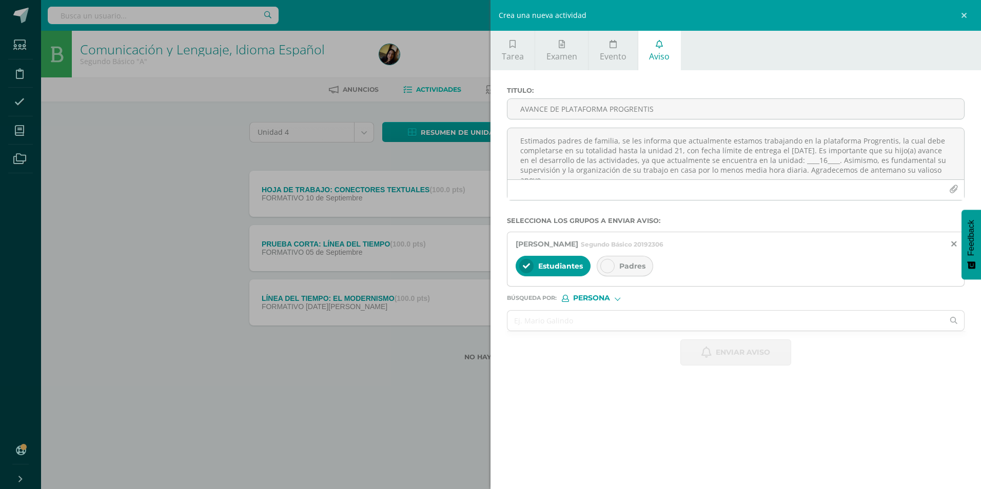
click at [619, 268] on span "Padres" at bounding box center [632, 266] width 26 height 9
click at [593, 174] on textarea "Estimados padres de familia, se les informa que actualmente estamos trabajando …" at bounding box center [735, 153] width 457 height 51
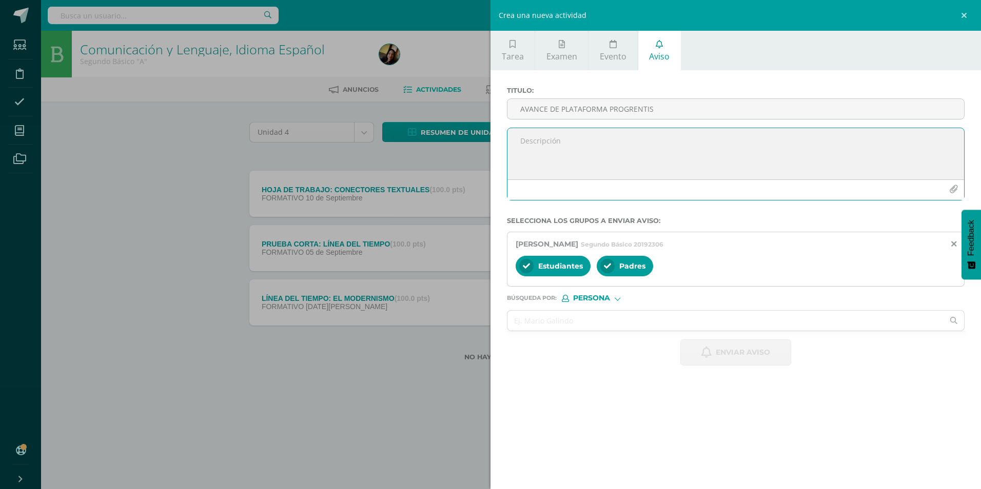
paste textarea "Estimados padres de familia, se les informa que actualmente estamos trabajando …"
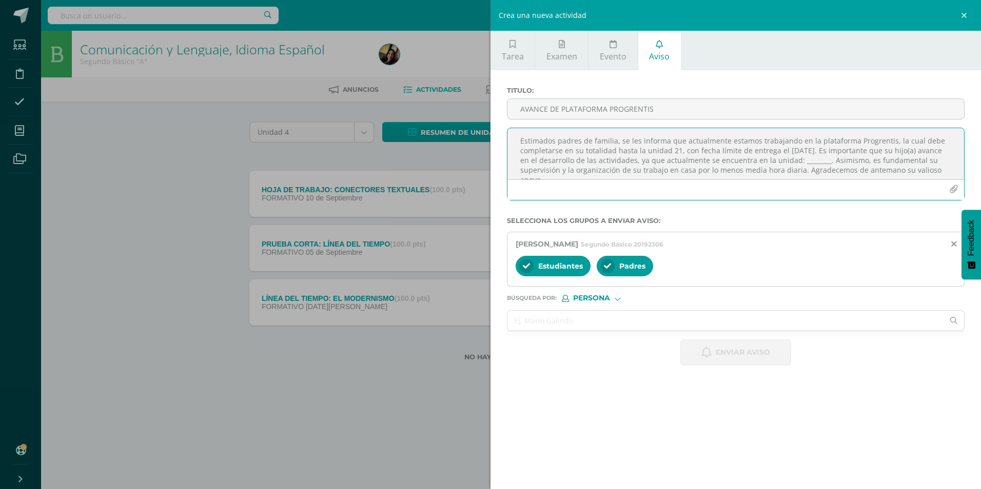
scroll to position [6, 0]
click at [834, 156] on textarea "Estimados padres de familia, se les informa que actualmente estamos trabajando …" at bounding box center [735, 153] width 457 height 51
click at [588, 110] on input "AVANCE DE PLATAFORMA PROGRENTIS" at bounding box center [735, 109] width 457 height 20
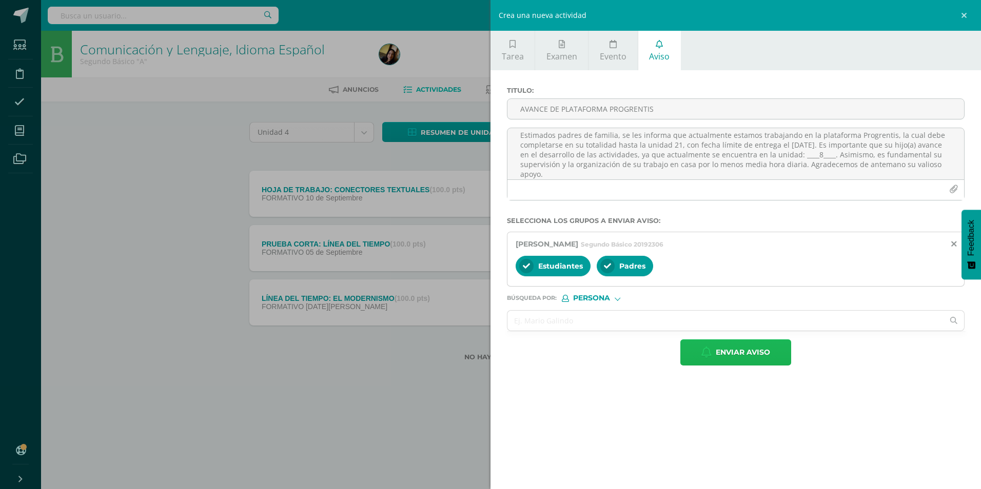
click at [746, 357] on span "Enviar aviso" at bounding box center [743, 352] width 54 height 25
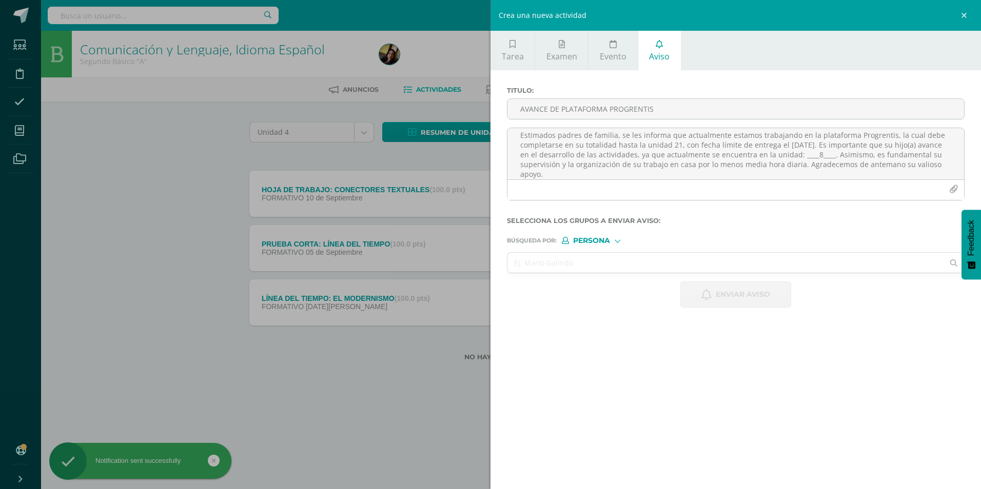
scroll to position [0, 0]
click at [721, 263] on input "text" at bounding box center [725, 263] width 436 height 20
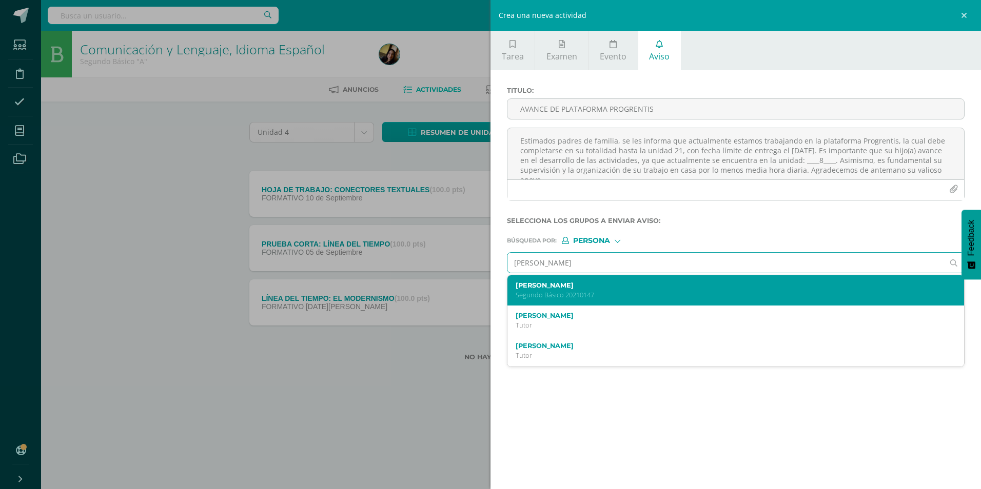
click at [604, 288] on label "[PERSON_NAME]" at bounding box center [726, 286] width 420 height 8
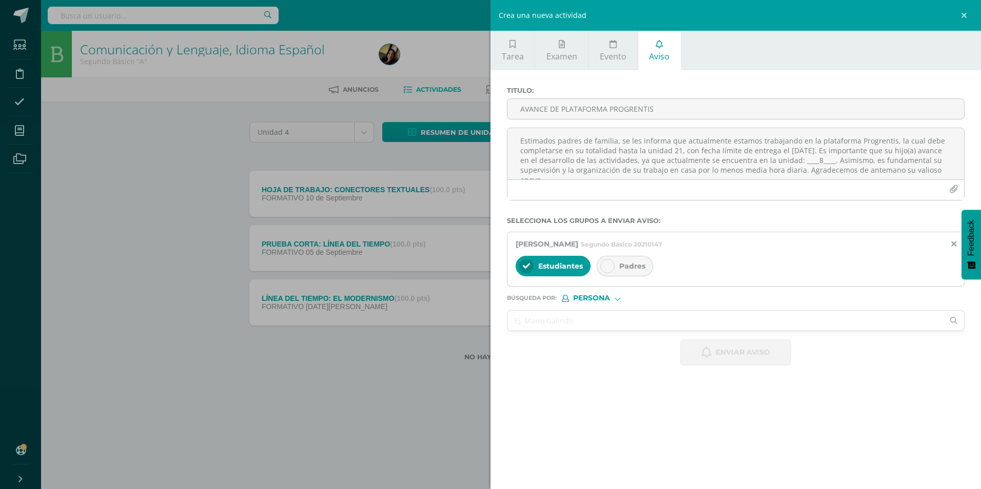
click at [622, 260] on div "Padres" at bounding box center [625, 266] width 56 height 21
click at [605, 164] on textarea "Estimados padres de familia, se les informa que actualmente estamos trabajando …" at bounding box center [735, 153] width 457 height 51
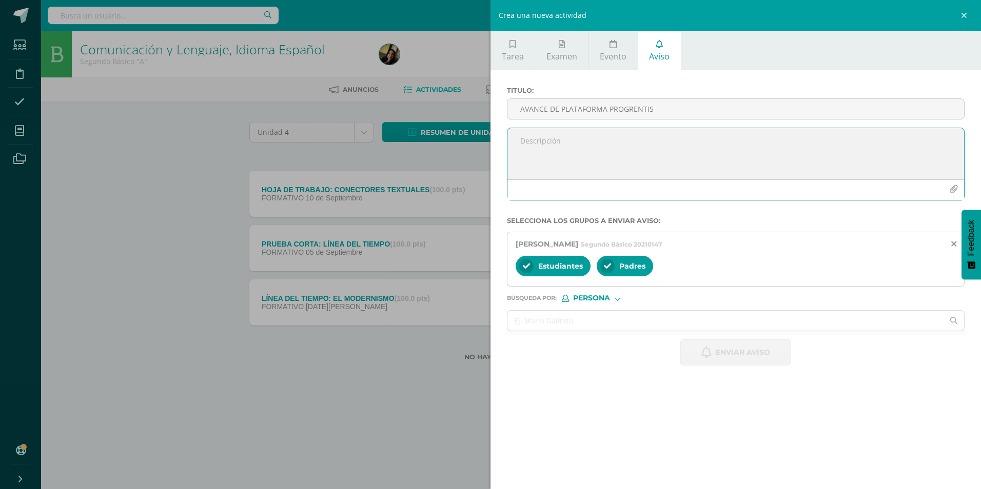
paste textarea "Estimados padres de familia, se les informa que actualmente estamos trabajando …"
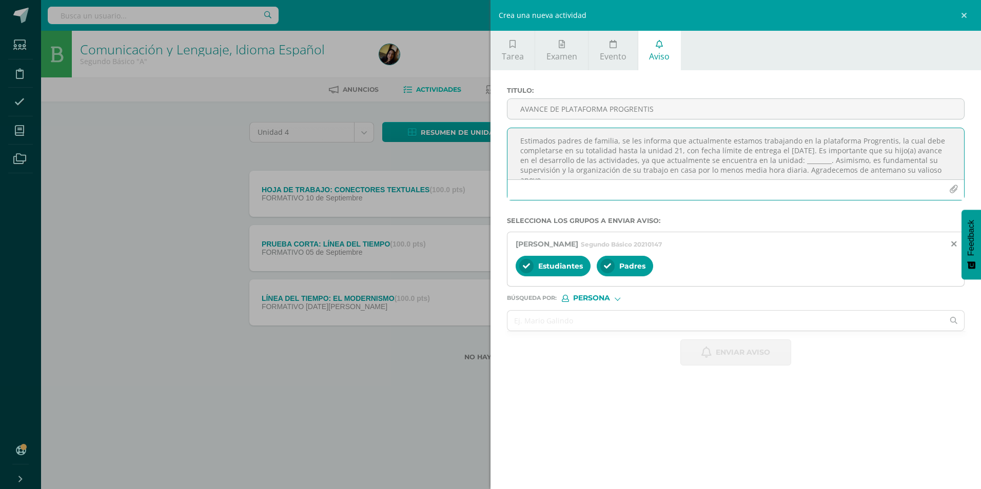
scroll to position [6, 0]
click at [831, 157] on textarea "Estimados padres de familia, se les informa que actualmente estamos trabajando …" at bounding box center [735, 153] width 457 height 51
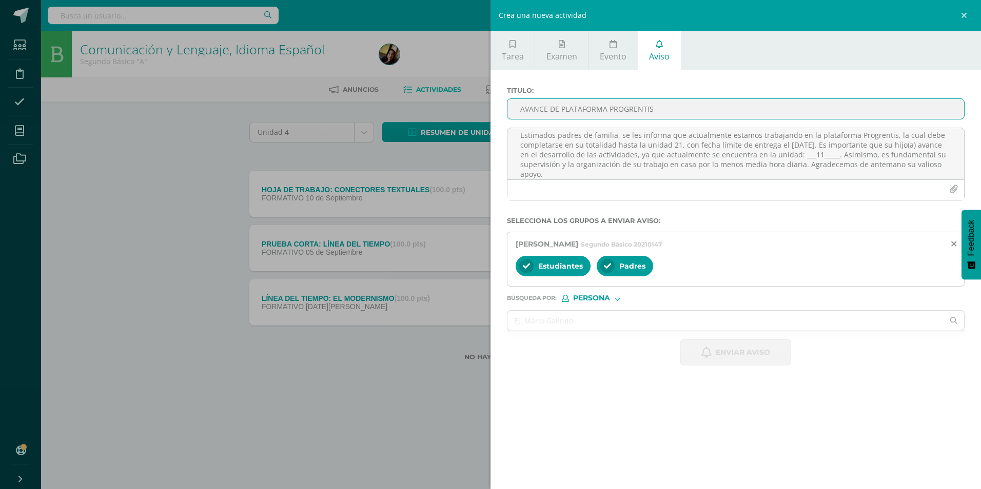
click at [556, 104] on input "AVANCE DE PLATAFORMA PROGRENTIS" at bounding box center [735, 109] width 457 height 20
click at [702, 347] on icon "button" at bounding box center [706, 352] width 10 height 11
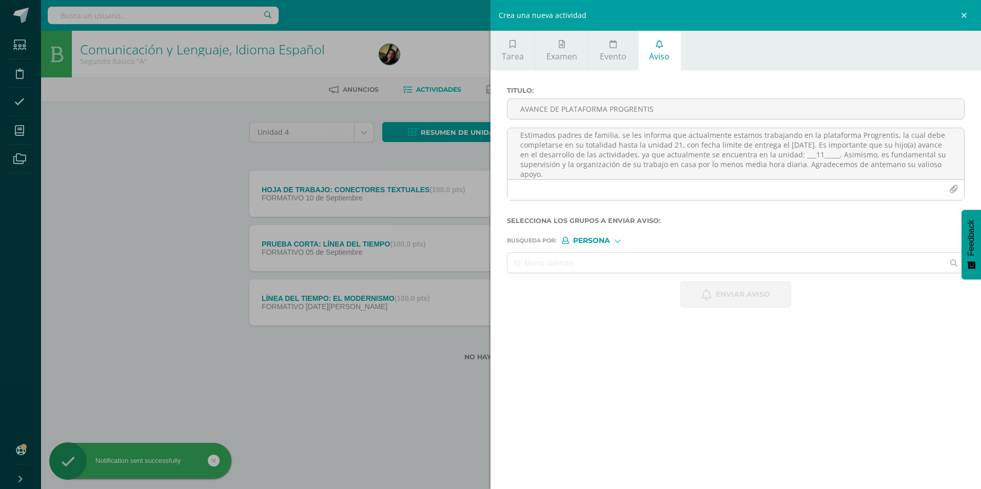
scroll to position [0, 0]
click at [648, 268] on input "text" at bounding box center [725, 263] width 436 height 20
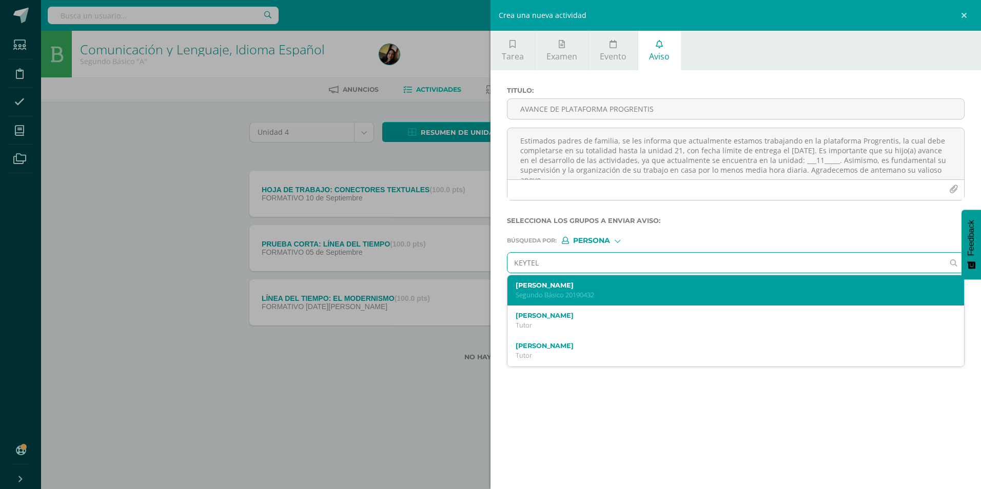
click at [646, 291] on p "Segundo Básico 20190432" at bounding box center [726, 295] width 420 height 9
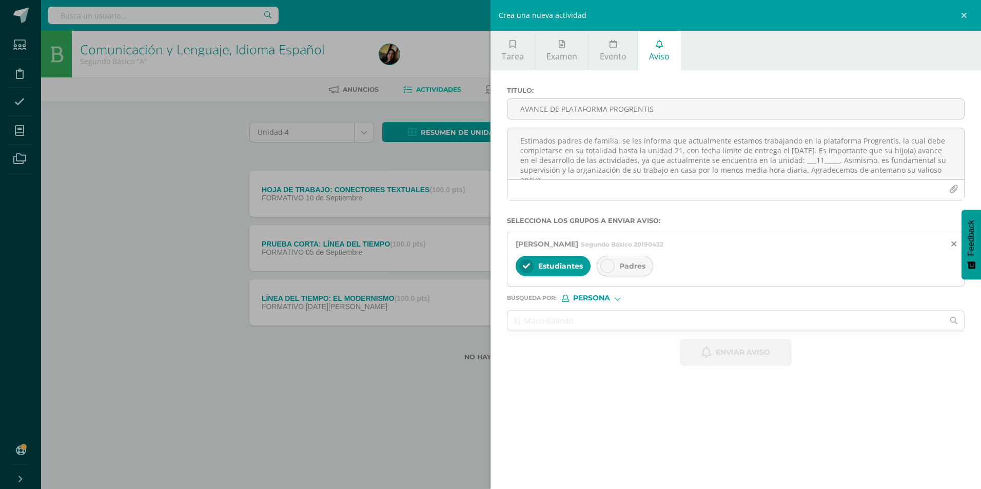
click at [631, 264] on span "Padres" at bounding box center [632, 266] width 26 height 9
click at [595, 156] on textarea "Estimados padres de familia, se les informa que actualmente estamos trabajando …" at bounding box center [735, 153] width 457 height 51
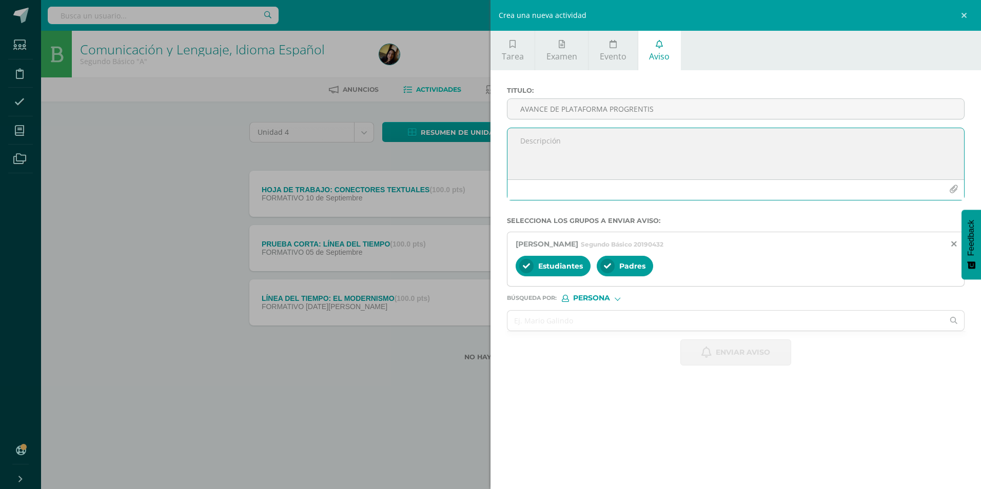
paste textarea "Estimados padres de familia, se les informa que actualmente estamos trabajando …"
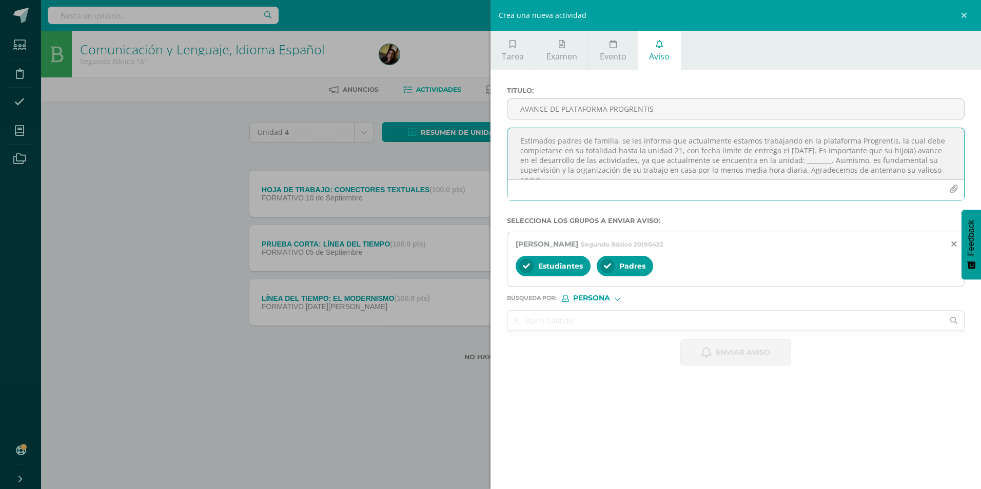
scroll to position [6, 0]
click at [829, 154] on textarea "Estimados padres de familia, se les informa que actualmente estamos trabajando …" at bounding box center [735, 153] width 457 height 51
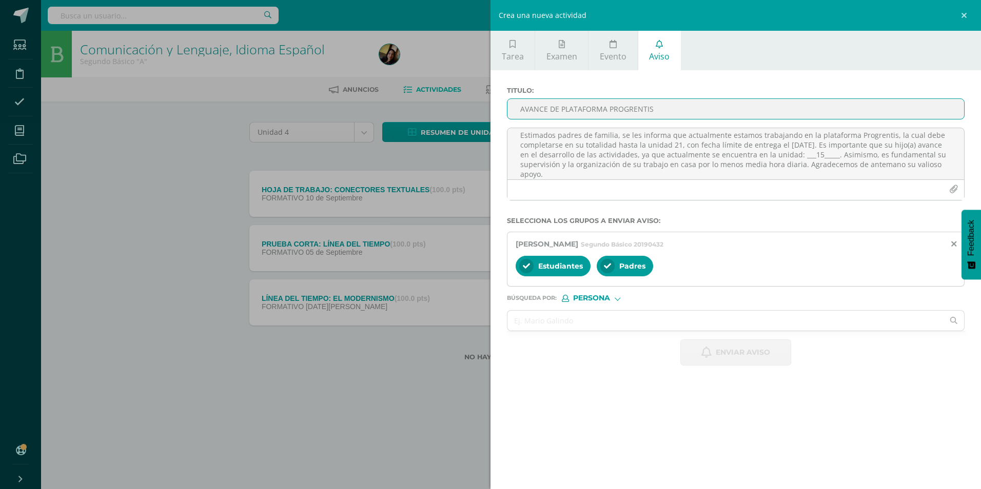
click at [554, 100] on input "AVANCE DE PLATAFORMA PROGRENTIS" at bounding box center [735, 109] width 457 height 20
click at [710, 354] on icon "button" at bounding box center [706, 352] width 10 height 11
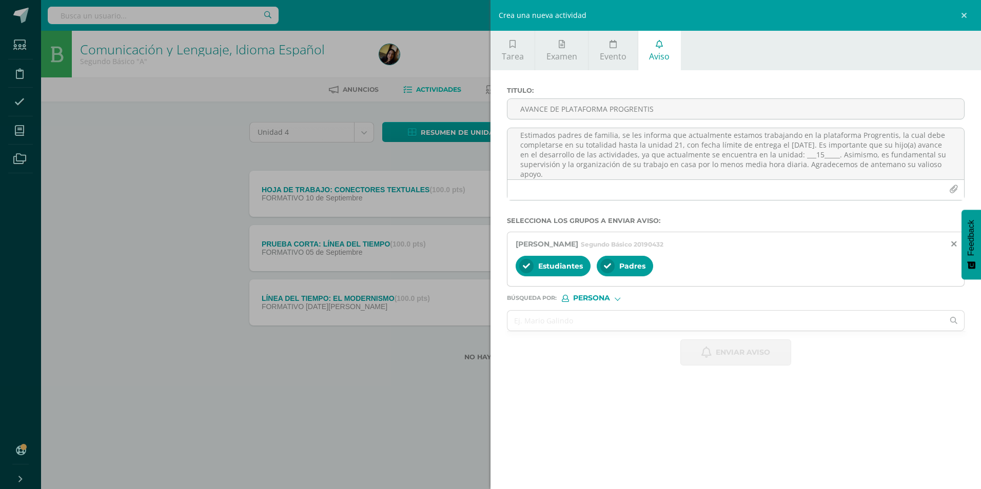
scroll to position [0, 0]
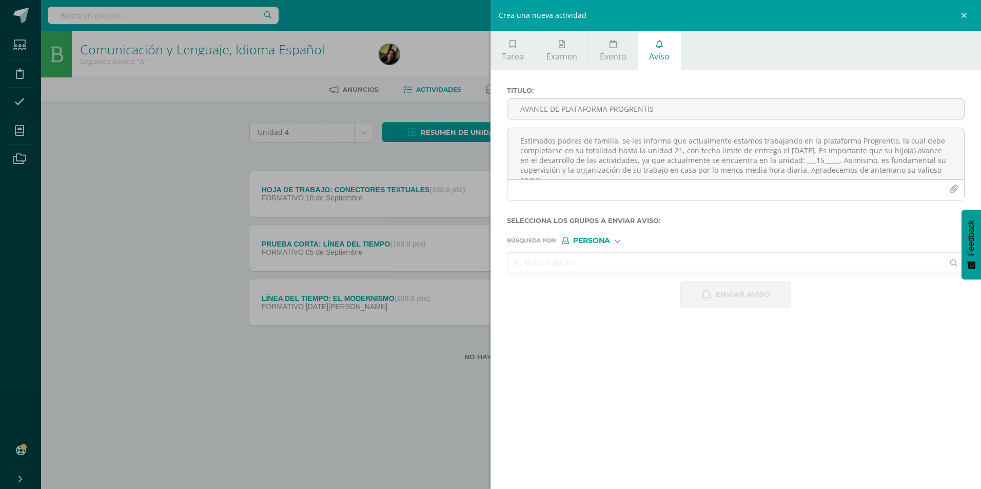
click at [554, 259] on input "text" at bounding box center [725, 263] width 436 height 20
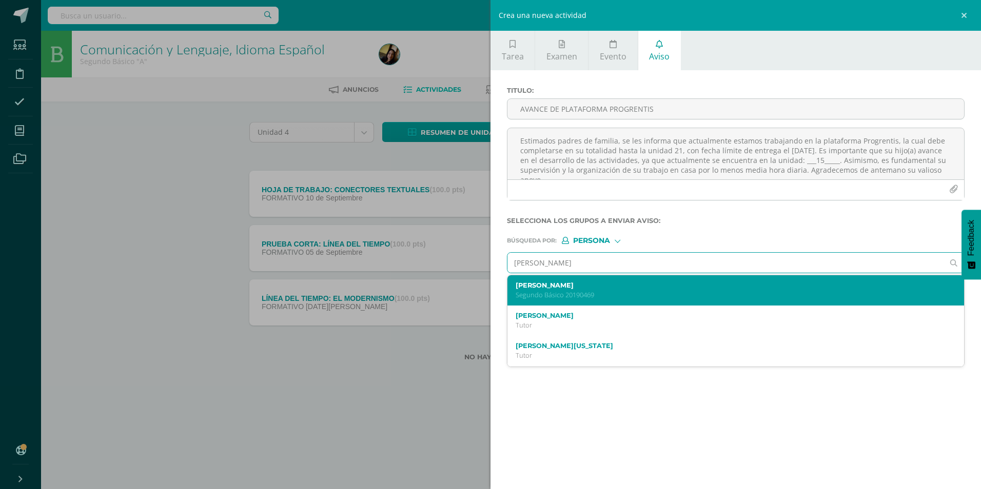
click at [558, 287] on label "[PERSON_NAME]" at bounding box center [726, 286] width 420 height 8
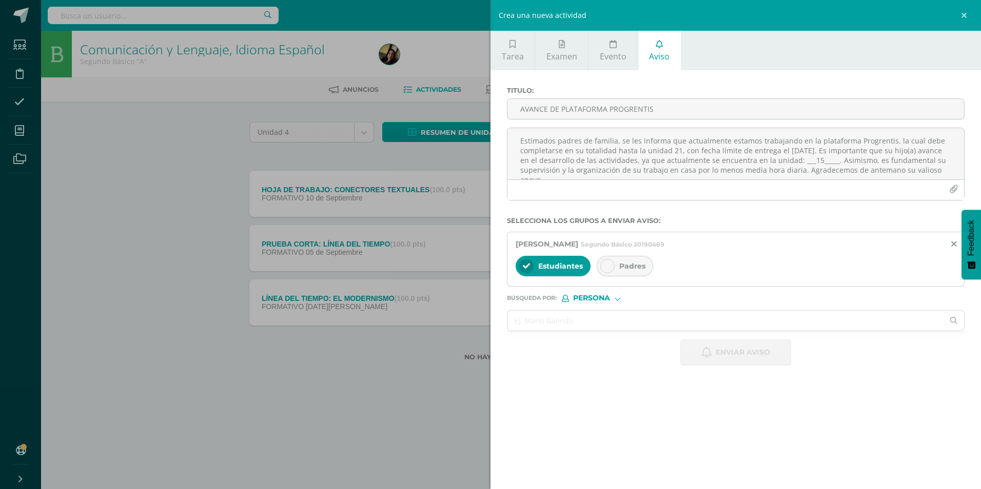
click at [605, 265] on icon at bounding box center [607, 266] width 7 height 7
click at [617, 165] on textarea "Estimados padres de familia, se les informa que actualmente estamos trabajando …" at bounding box center [735, 153] width 457 height 51
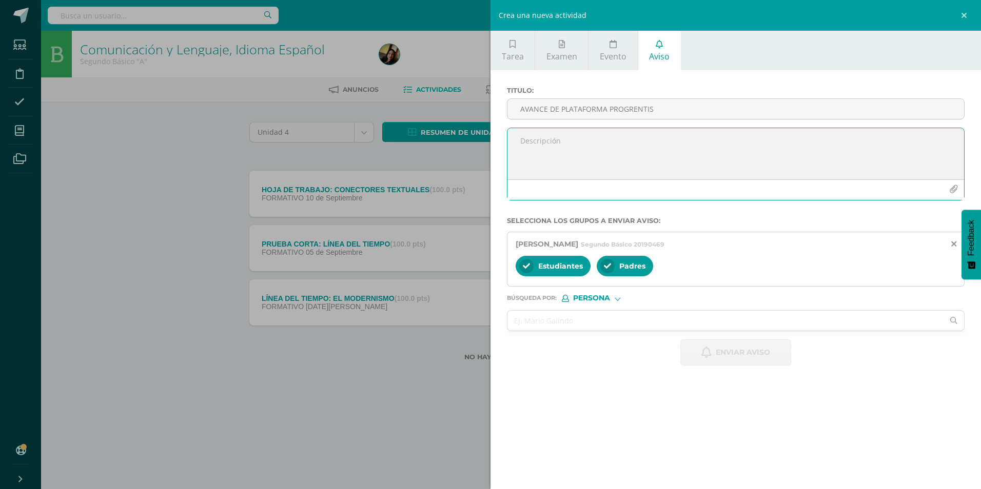
paste textarea "Estimados padres de familia, se les informa que actualmente estamos trabajando …"
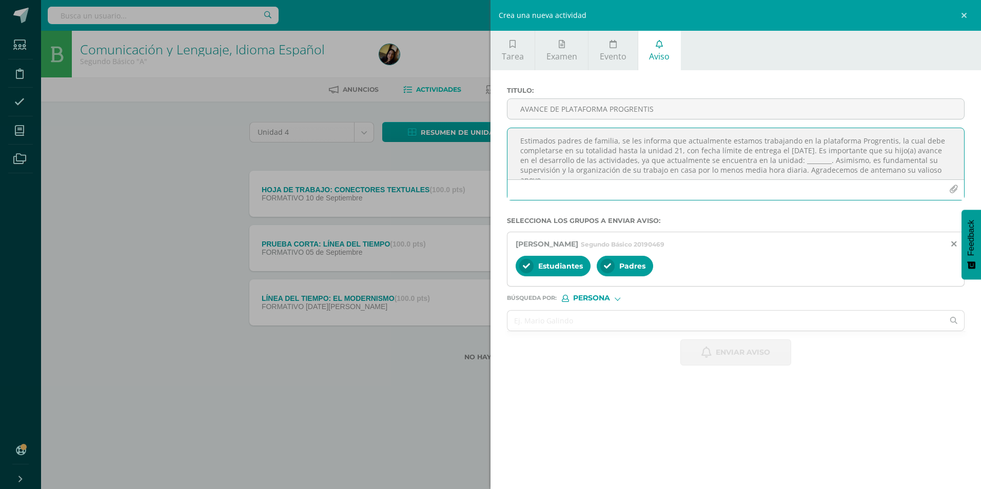
scroll to position [6, 0]
click at [835, 155] on textarea "Estimados padres de familia, se les informa que actualmente estamos trabajando …" at bounding box center [735, 153] width 457 height 51
click at [833, 156] on textarea "Estimados padres de familia, se les informa que actualmente estamos trabajando …" at bounding box center [735, 153] width 457 height 51
click at [595, 106] on input "AVANCE DE PLATAFORMA PROGRENTIS" at bounding box center [735, 109] width 457 height 20
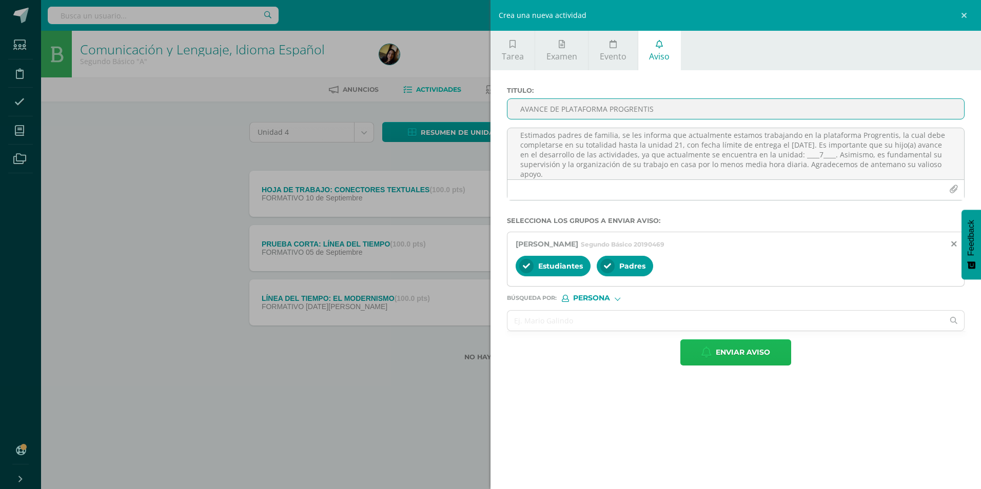
click at [741, 359] on span "Enviar aviso" at bounding box center [743, 352] width 54 height 25
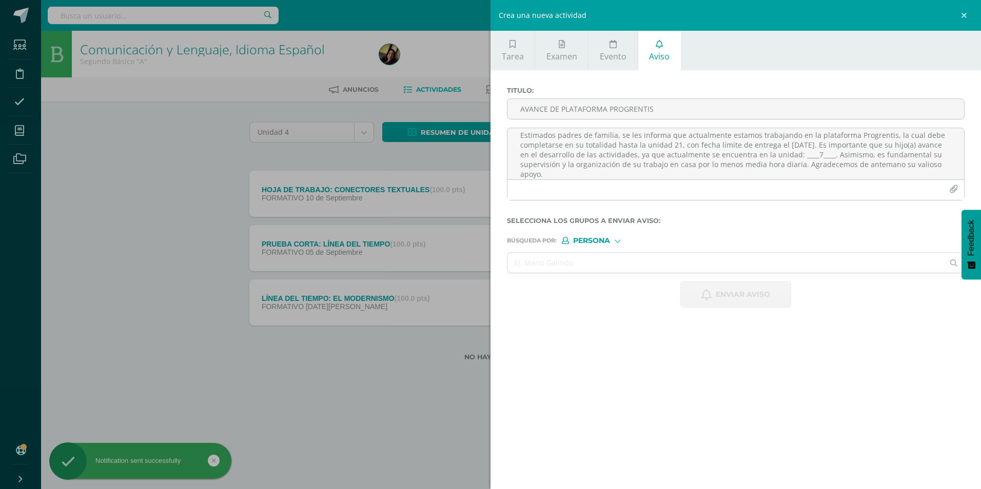
scroll to position [0, 0]
click at [600, 253] on input "text" at bounding box center [725, 263] width 436 height 20
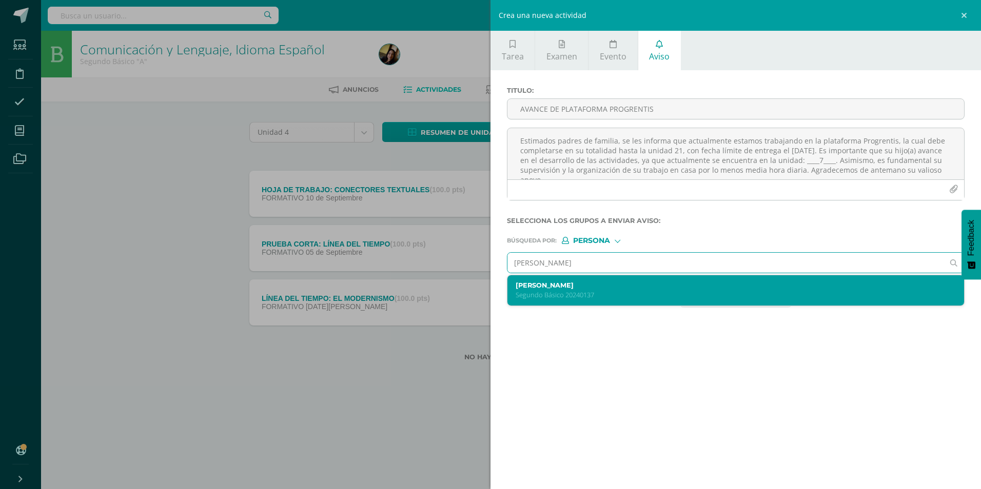
click at [582, 297] on p "Segundo Básico 20240137" at bounding box center [726, 295] width 420 height 9
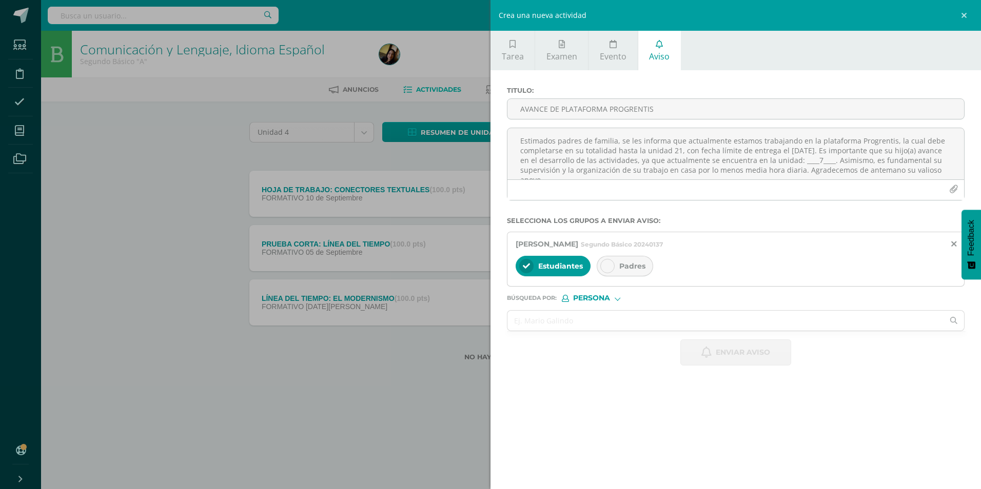
click at [619, 271] on div "Padres" at bounding box center [625, 266] width 56 height 21
click at [600, 173] on textarea "Estimados padres de familia, se les informa que actualmente estamos trabajando …" at bounding box center [735, 153] width 457 height 51
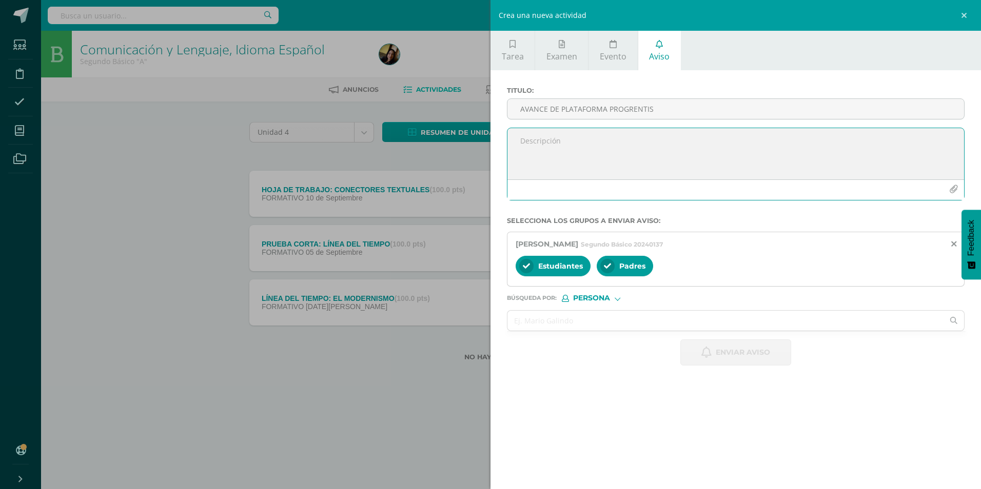
paste textarea "Estimados padres de familia, se les informa que actualmente estamos trabajando …"
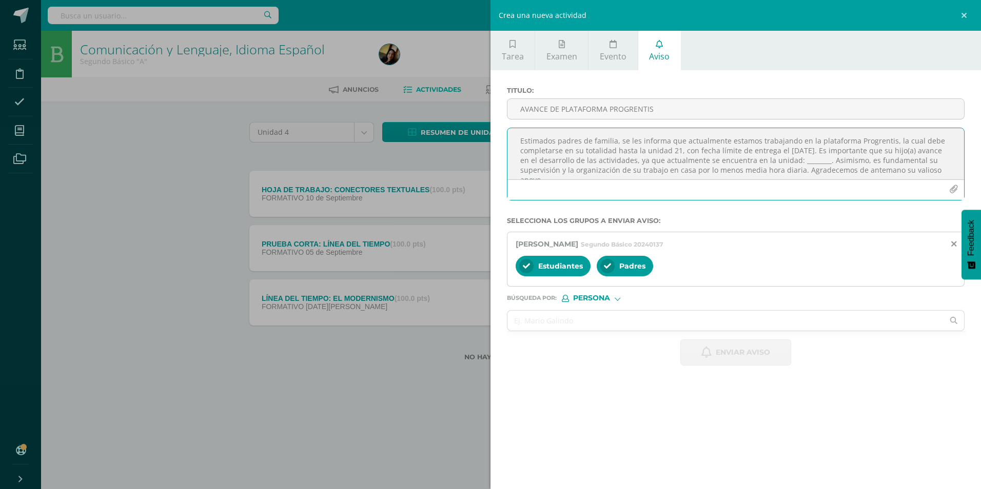
scroll to position [6, 0]
click at [835, 156] on textarea "Estimados padres de familia, se les informa que actualmente estamos trabajando …" at bounding box center [735, 153] width 457 height 51
click at [714, 105] on input "AVANCE DE PLATAFORMA PROGRENTIS" at bounding box center [735, 109] width 457 height 20
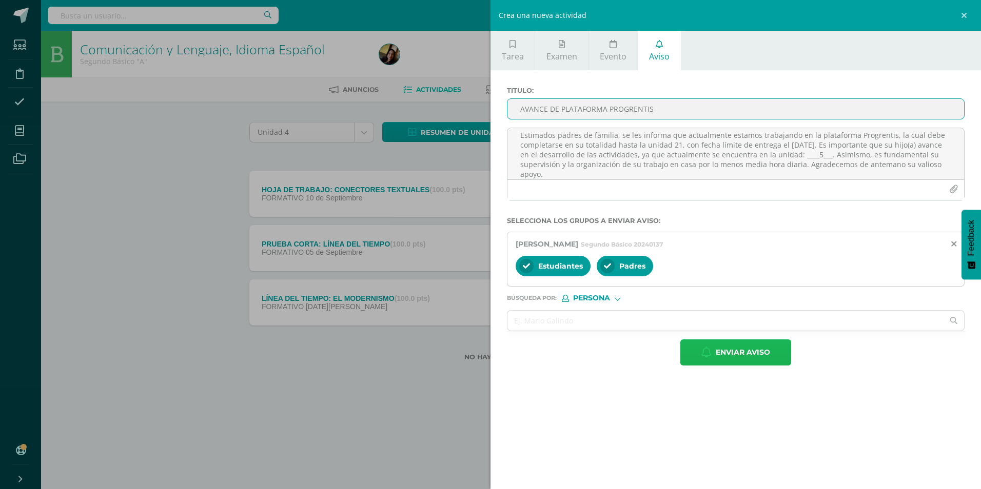
click at [752, 355] on span "Enviar aviso" at bounding box center [743, 352] width 54 height 25
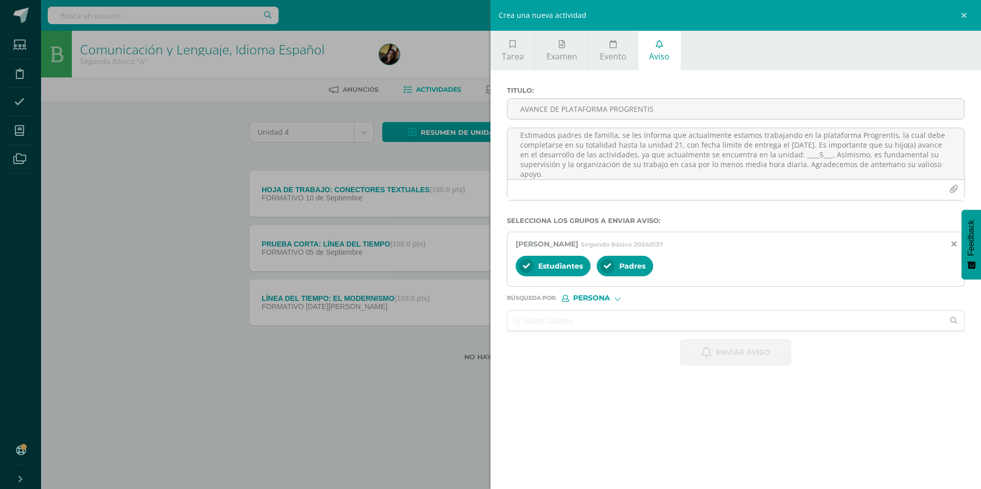
scroll to position [0, 0]
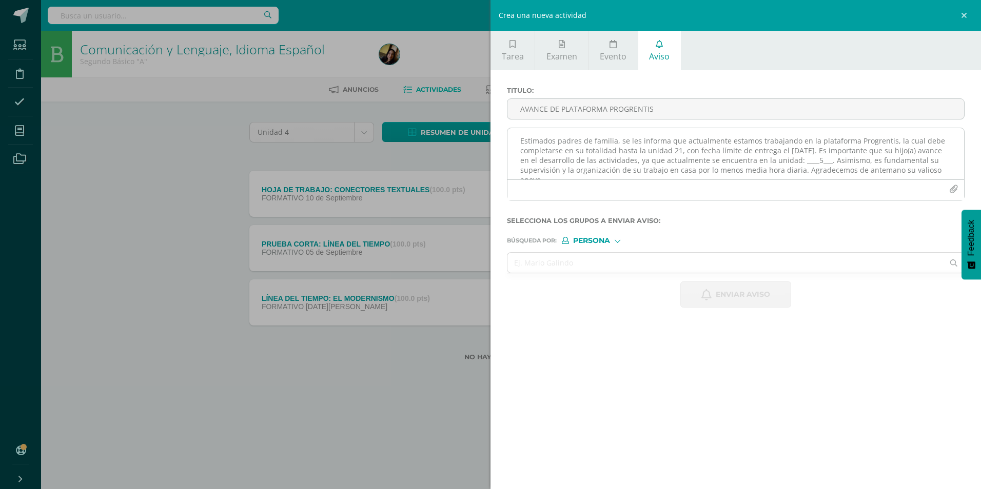
click at [624, 145] on textarea "Estimados padres de familia, se les informa que actualmente estamos trabajando …" at bounding box center [735, 153] width 457 height 51
paste textarea "Estimados padres de familia, se les informa que actualmente estamos trabajando …"
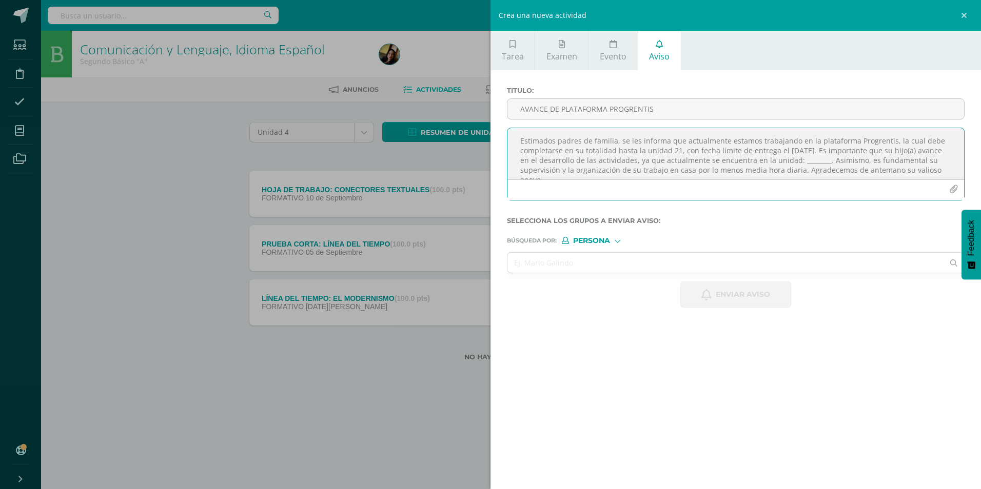
scroll to position [6, 0]
